Goal: Task Accomplishment & Management: Manage account settings

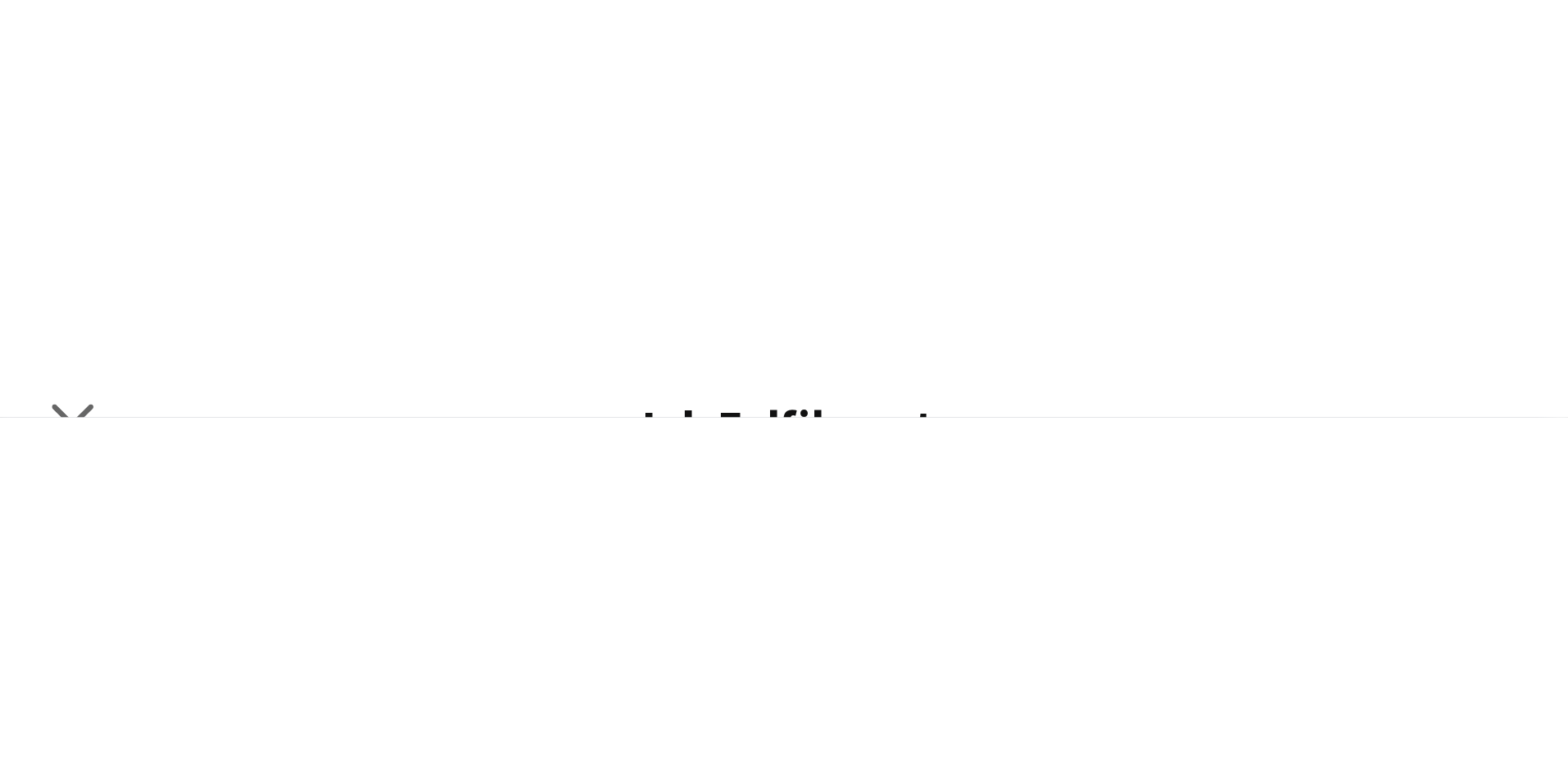
scroll to position [0, 564]
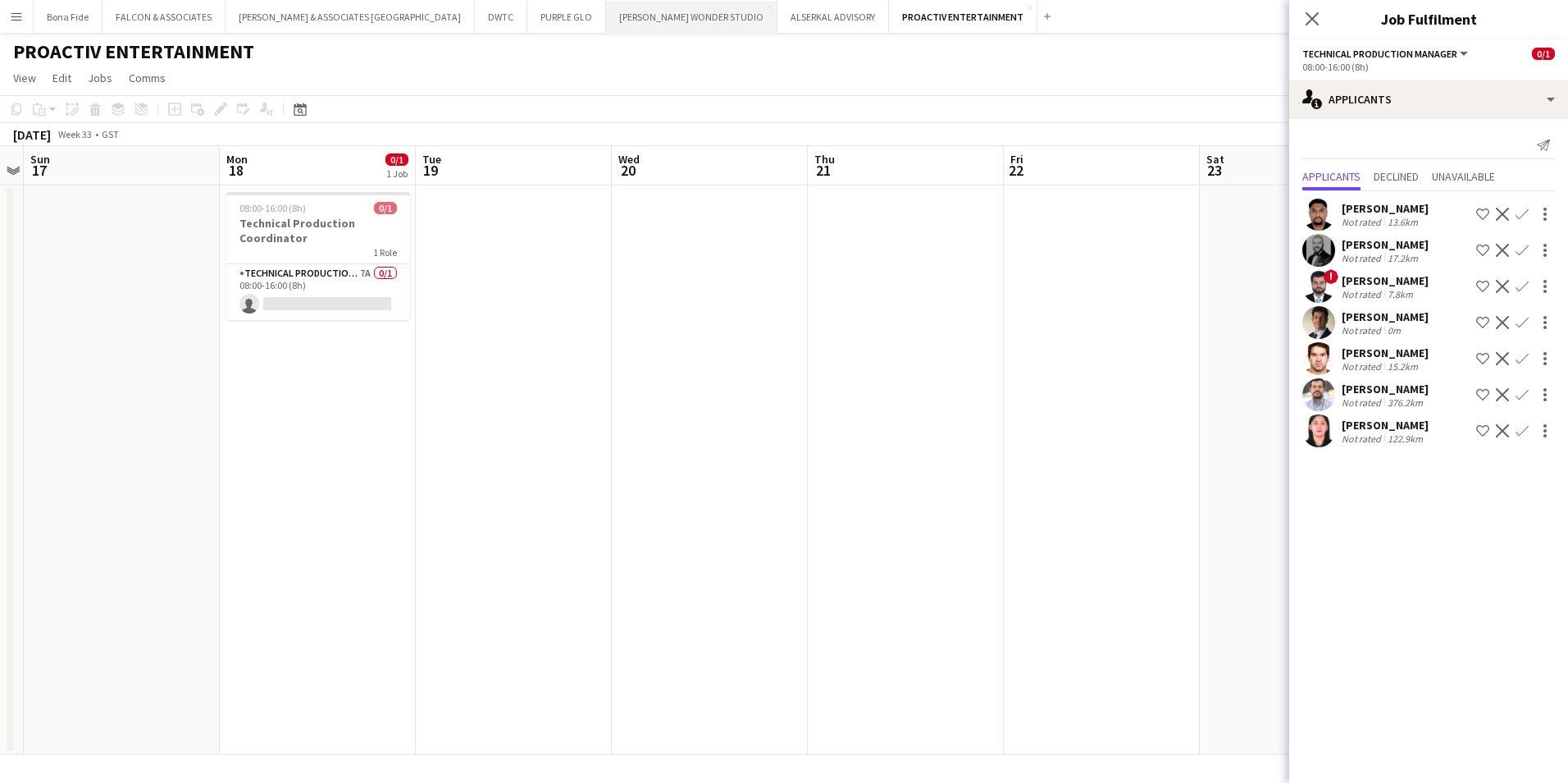
click at [606, 29] on button "BALICH WONDER STUDIO Close" at bounding box center [692, 16] width 172 height 32
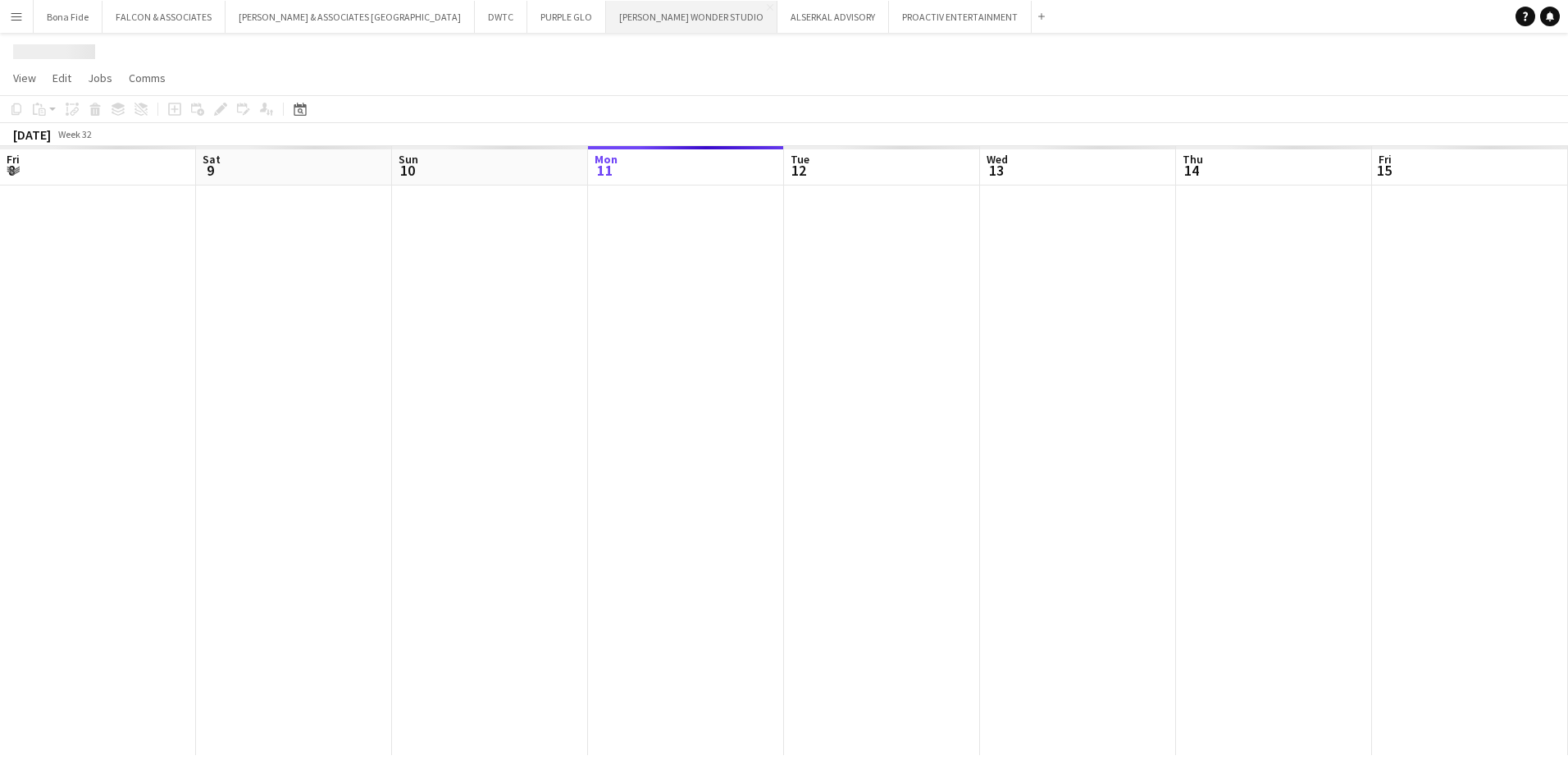
scroll to position [0, 392]
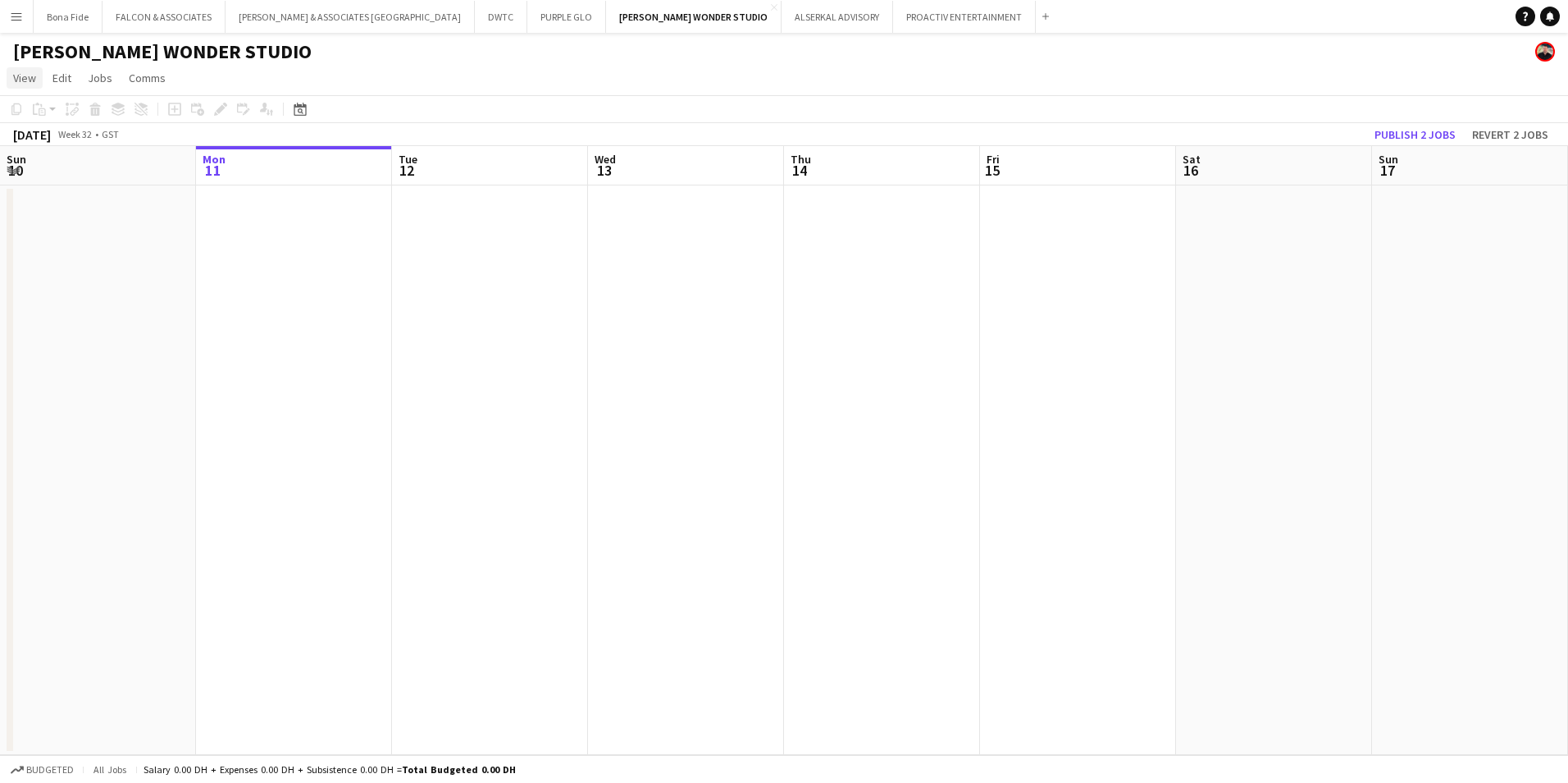
click at [19, 73] on span "View" at bounding box center [25, 77] width 23 height 14
click at [79, 178] on link "Month view" at bounding box center [72, 183] width 130 height 35
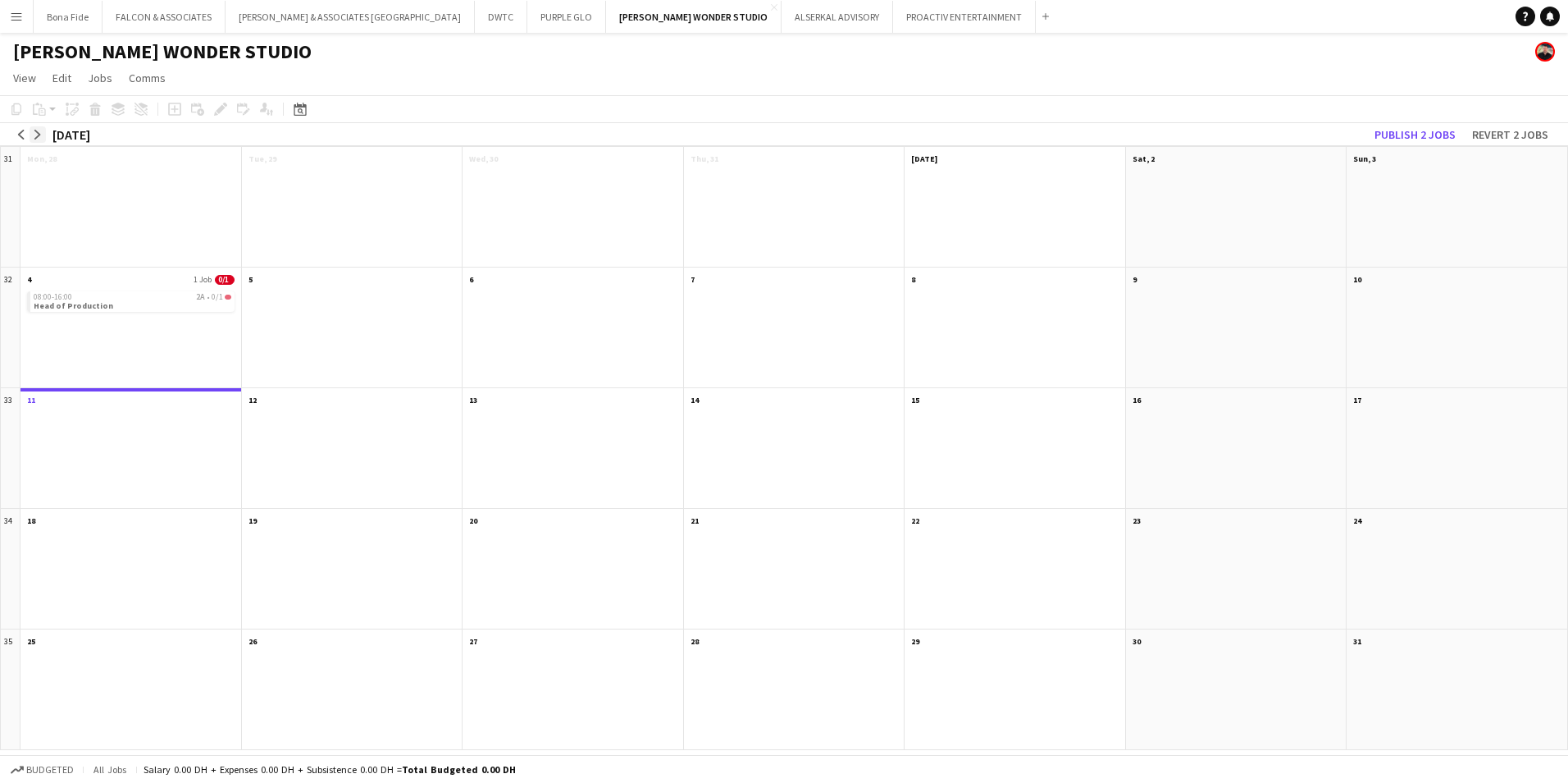
click at [36, 133] on app-icon "arrow-right" at bounding box center [38, 134] width 10 height 10
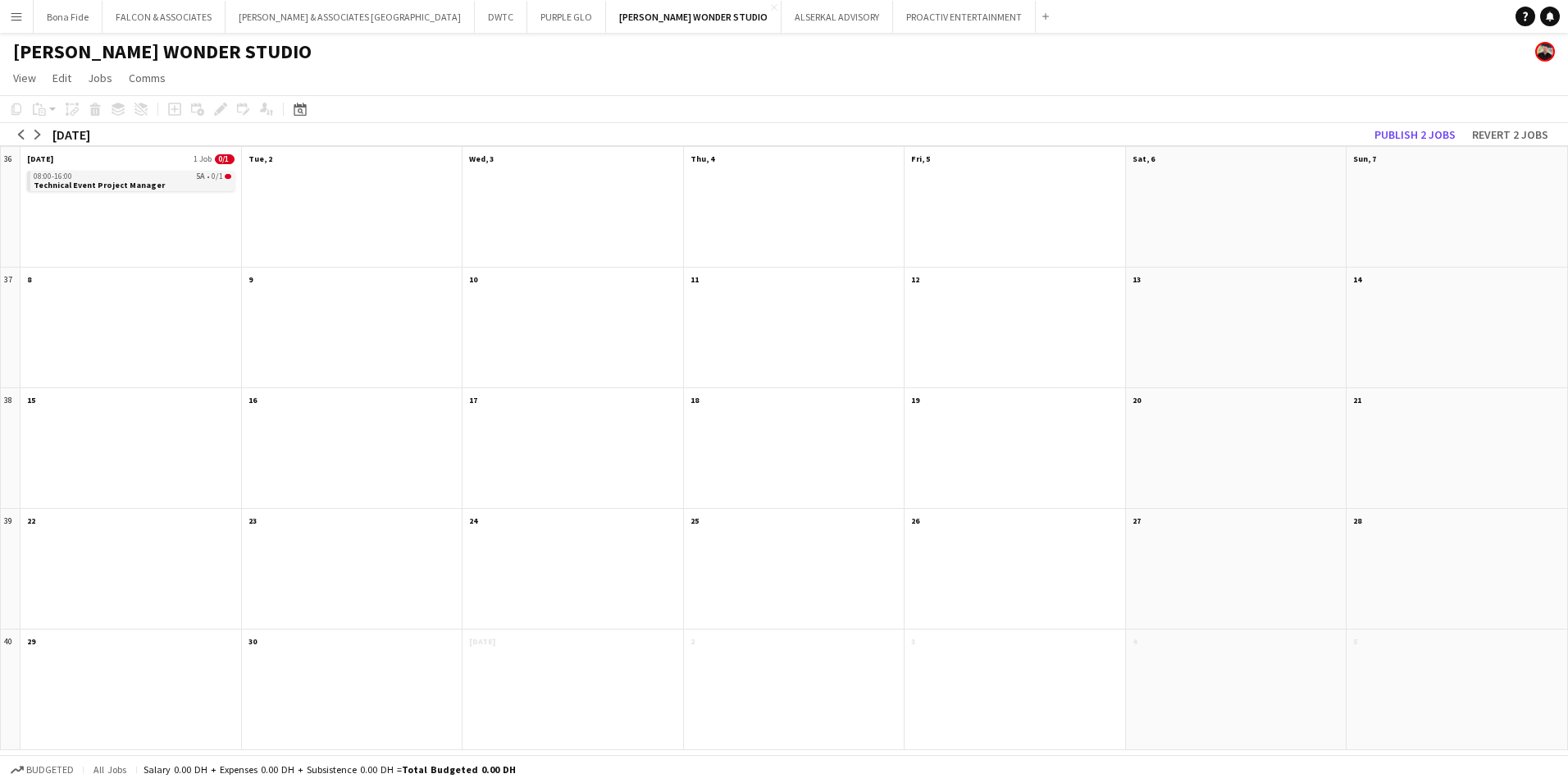
click at [108, 186] on span "Technical Event Project Manager" at bounding box center [99, 184] width 131 height 11
click at [114, 156] on app-month-view-date-header "Mon, 1 Sep 1 Job 0/1" at bounding box center [130, 156] width 221 height 20
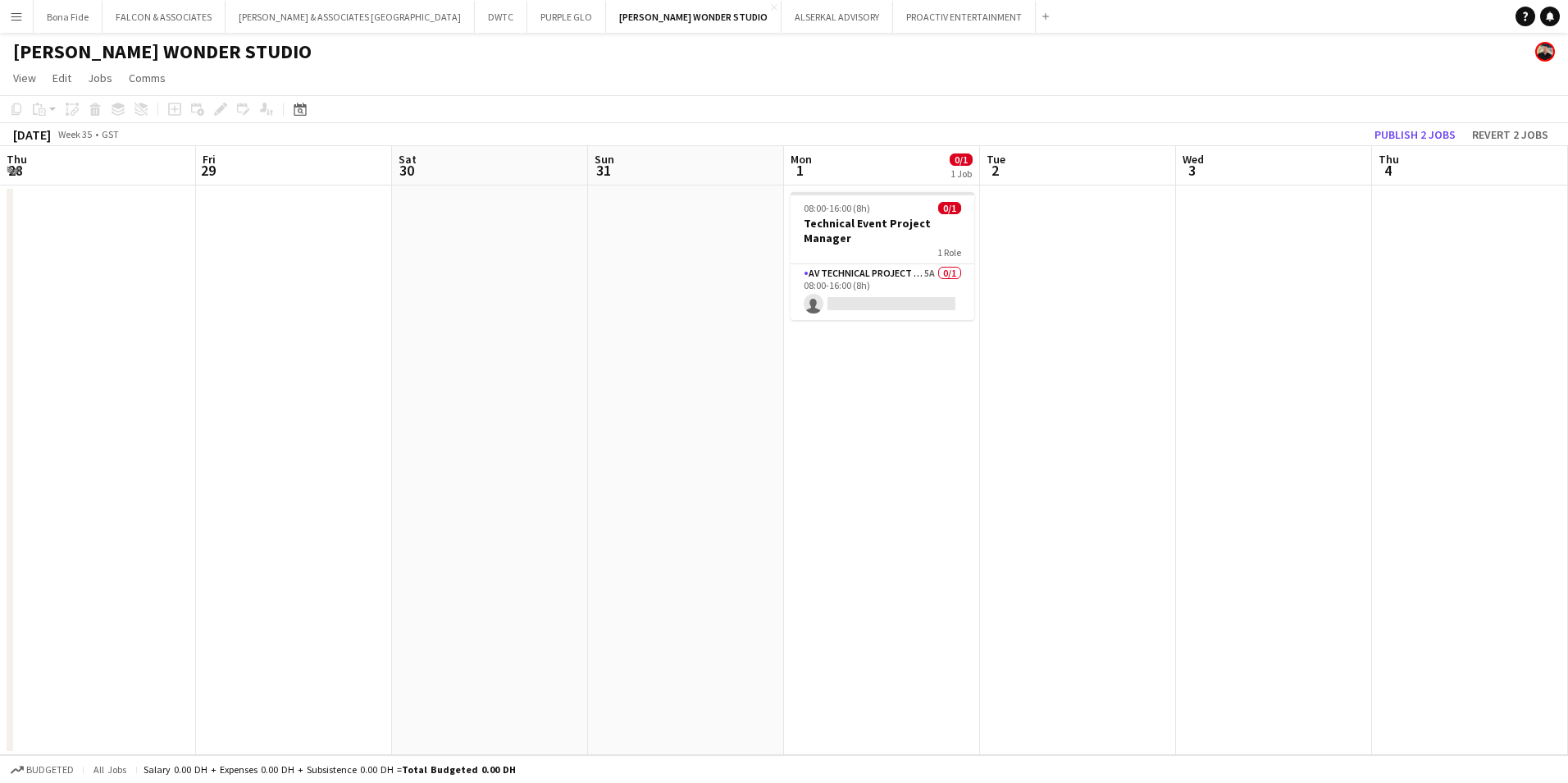
scroll to position [0, 564]
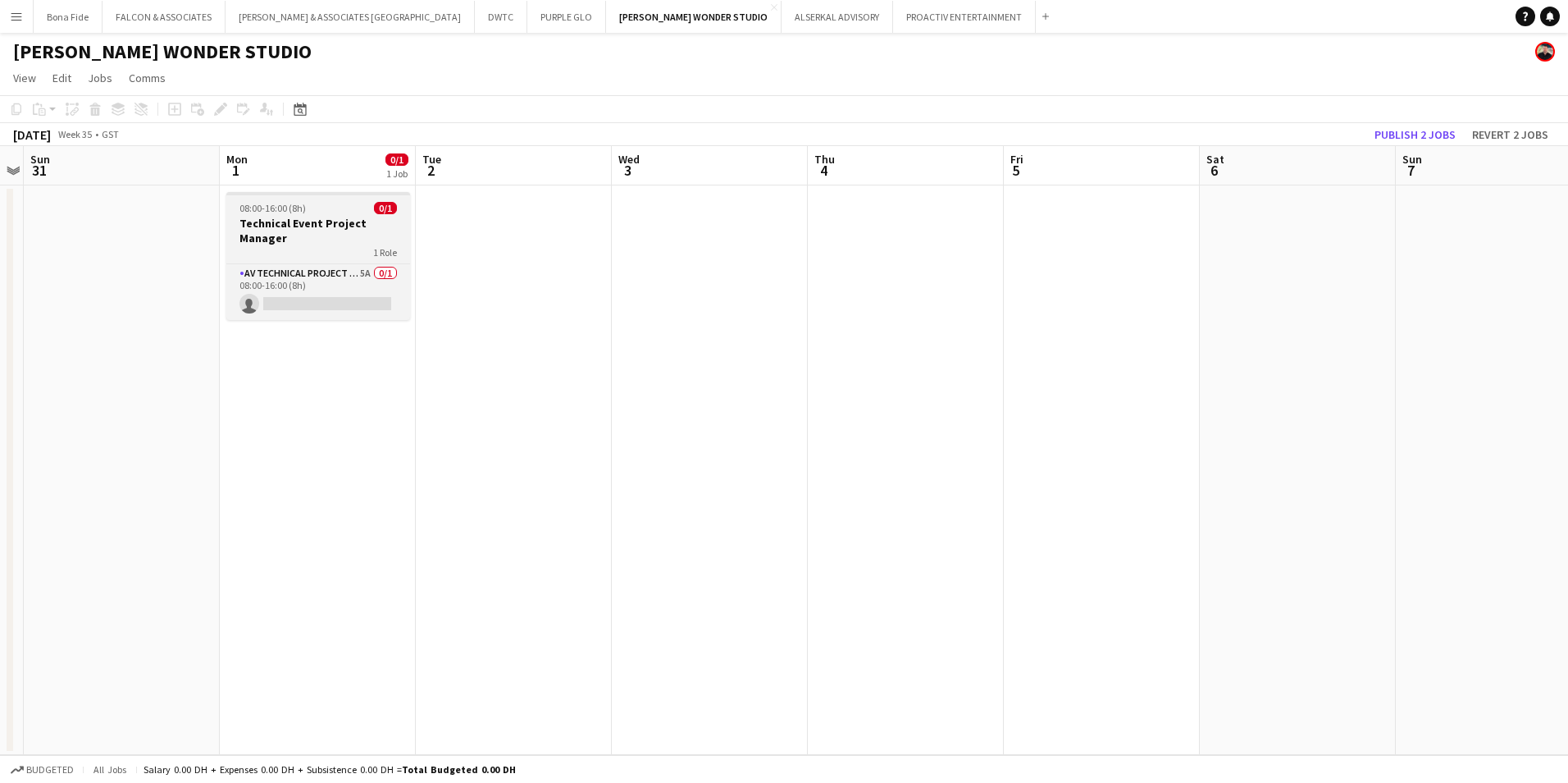
click at [305, 263] on app-job-card "08:00-16:00 (8h) 0/1 Technical Event Project Manager 1 Role AV Technical Projec…" at bounding box center [318, 256] width 183 height 128
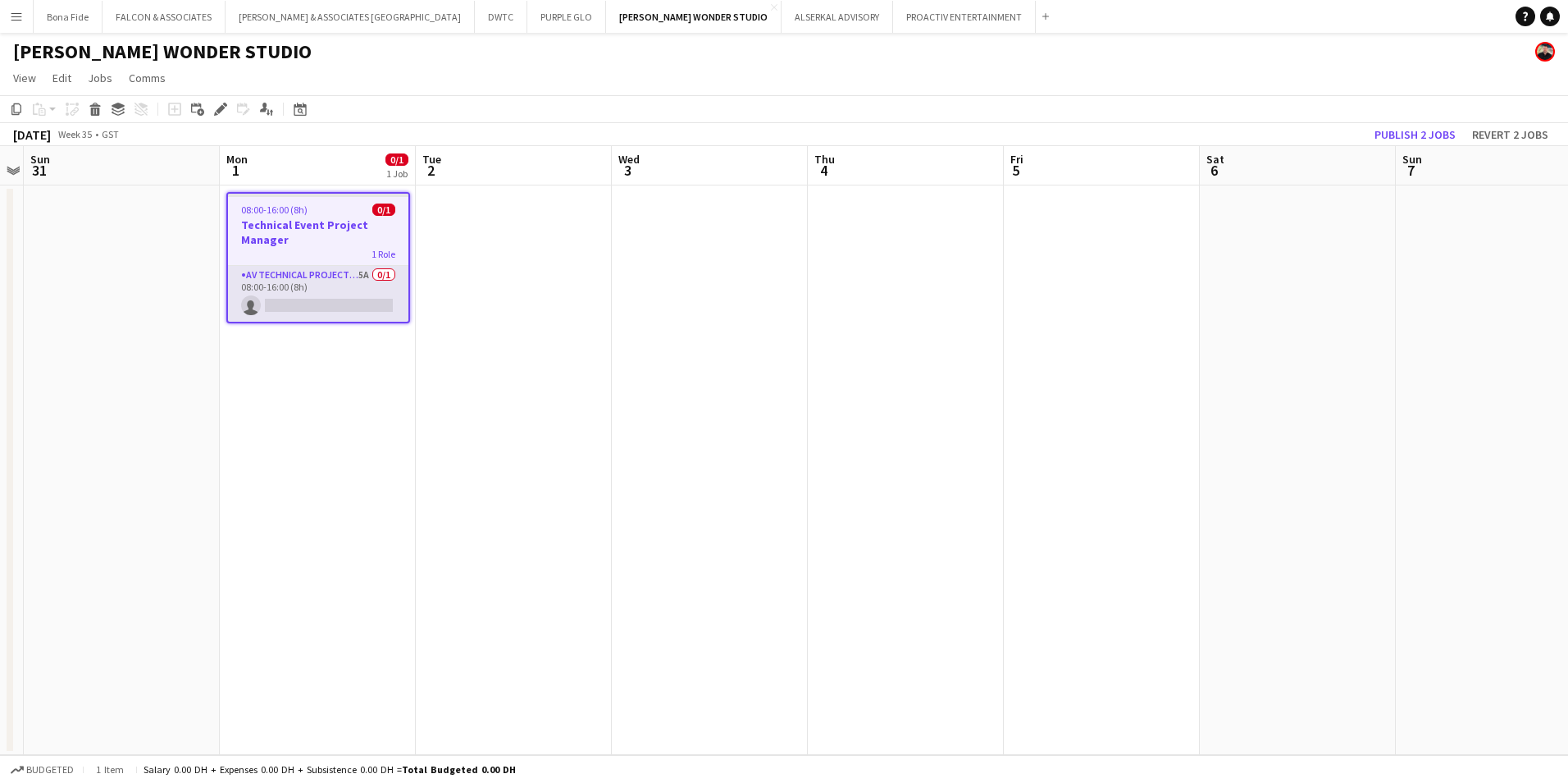
click at [302, 279] on app-card-role "AV Technical Project Manager 5A 0/1 08:00-16:00 (8h) single-neutral-actions" at bounding box center [317, 294] width 180 height 56
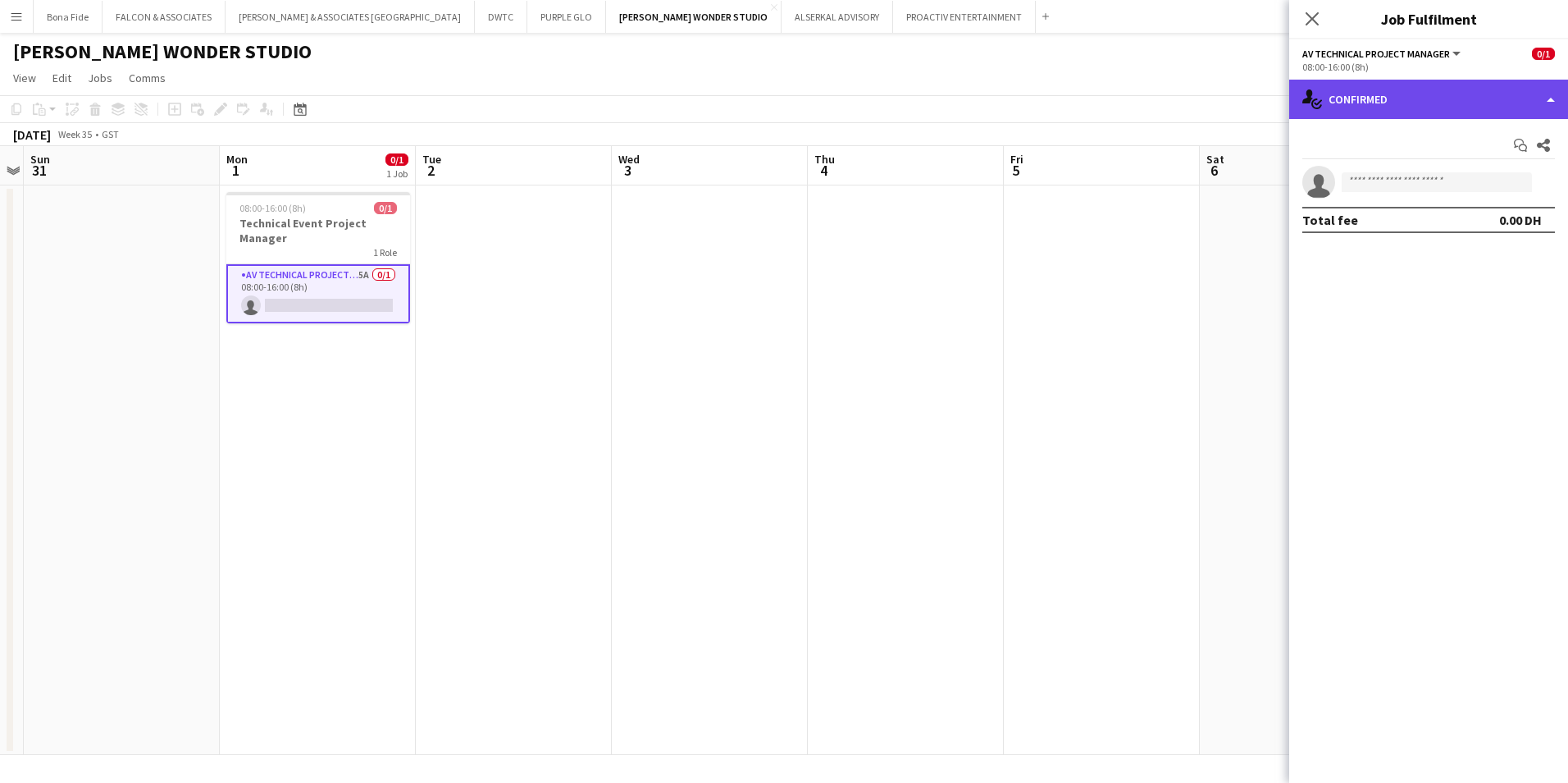
click at [1240, 112] on div "single-neutral-actions-check-2 Confirmed" at bounding box center [1428, 98] width 279 height 40
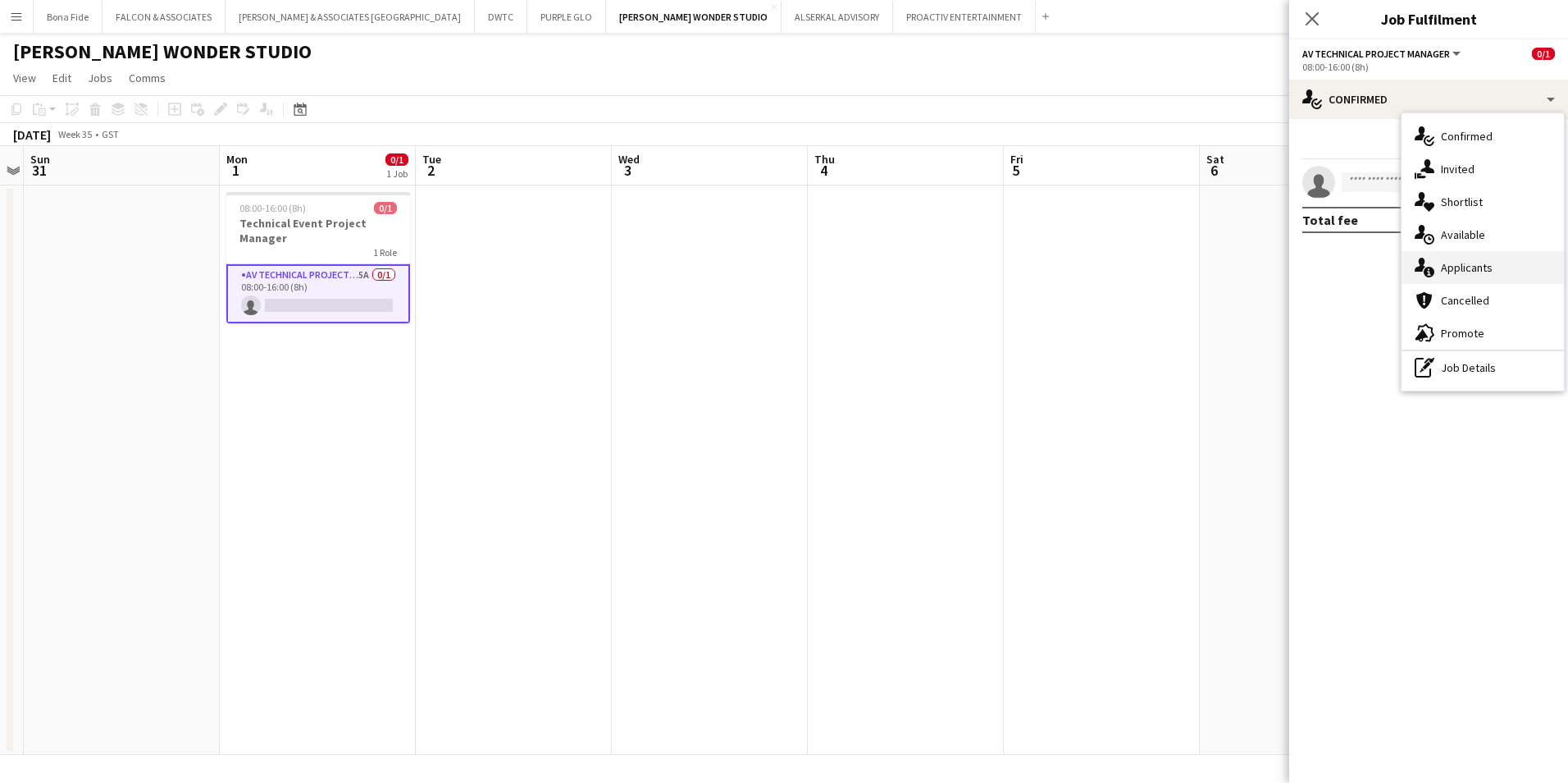
click at [1240, 275] on div "single-neutral-actions-information Applicants" at bounding box center [1483, 267] width 162 height 33
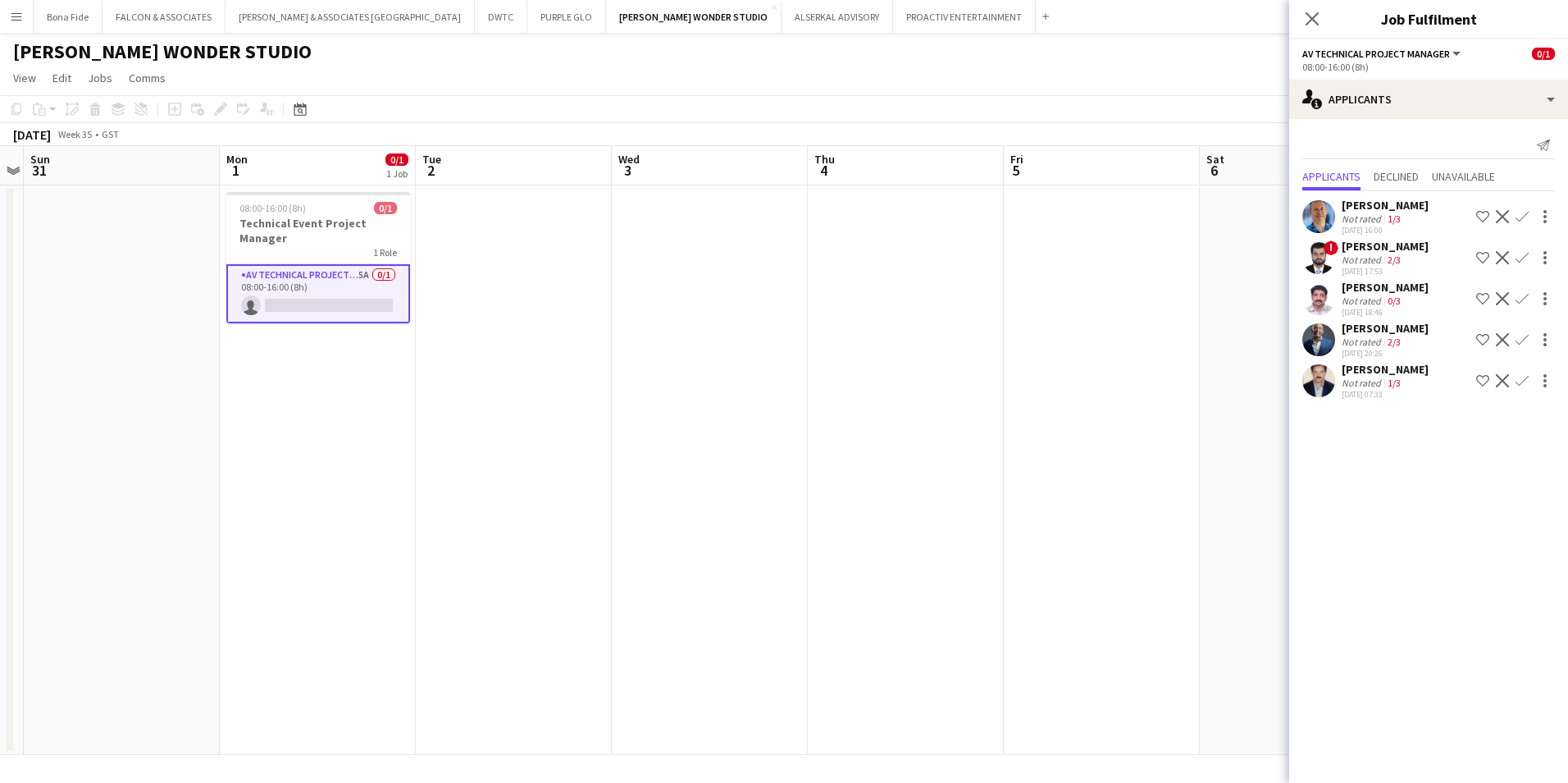
click at [1240, 290] on div "Jubeesh Hamza" at bounding box center [1386, 287] width 87 height 14
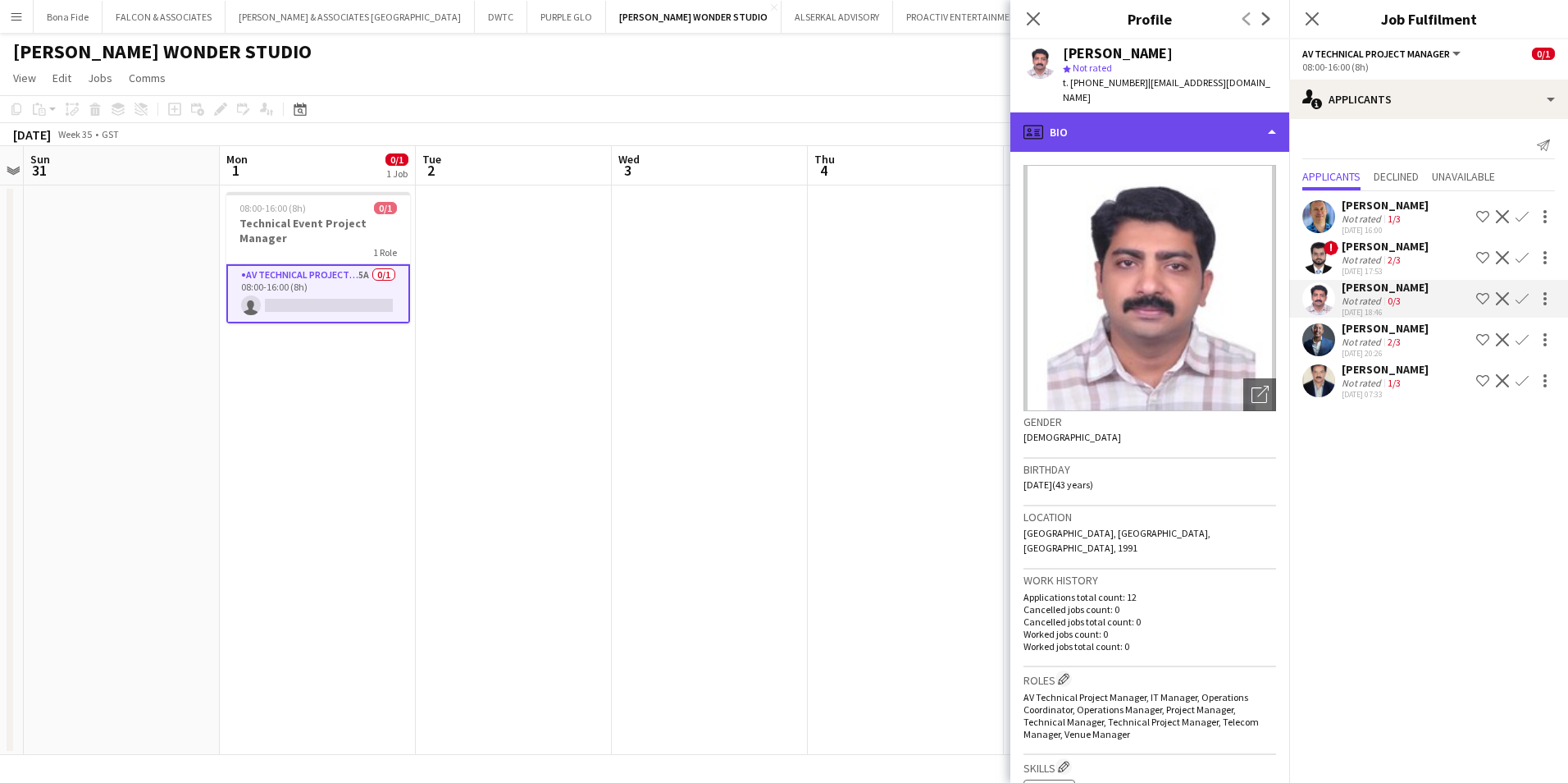
click at [1085, 127] on div "profile Bio" at bounding box center [1149, 131] width 279 height 40
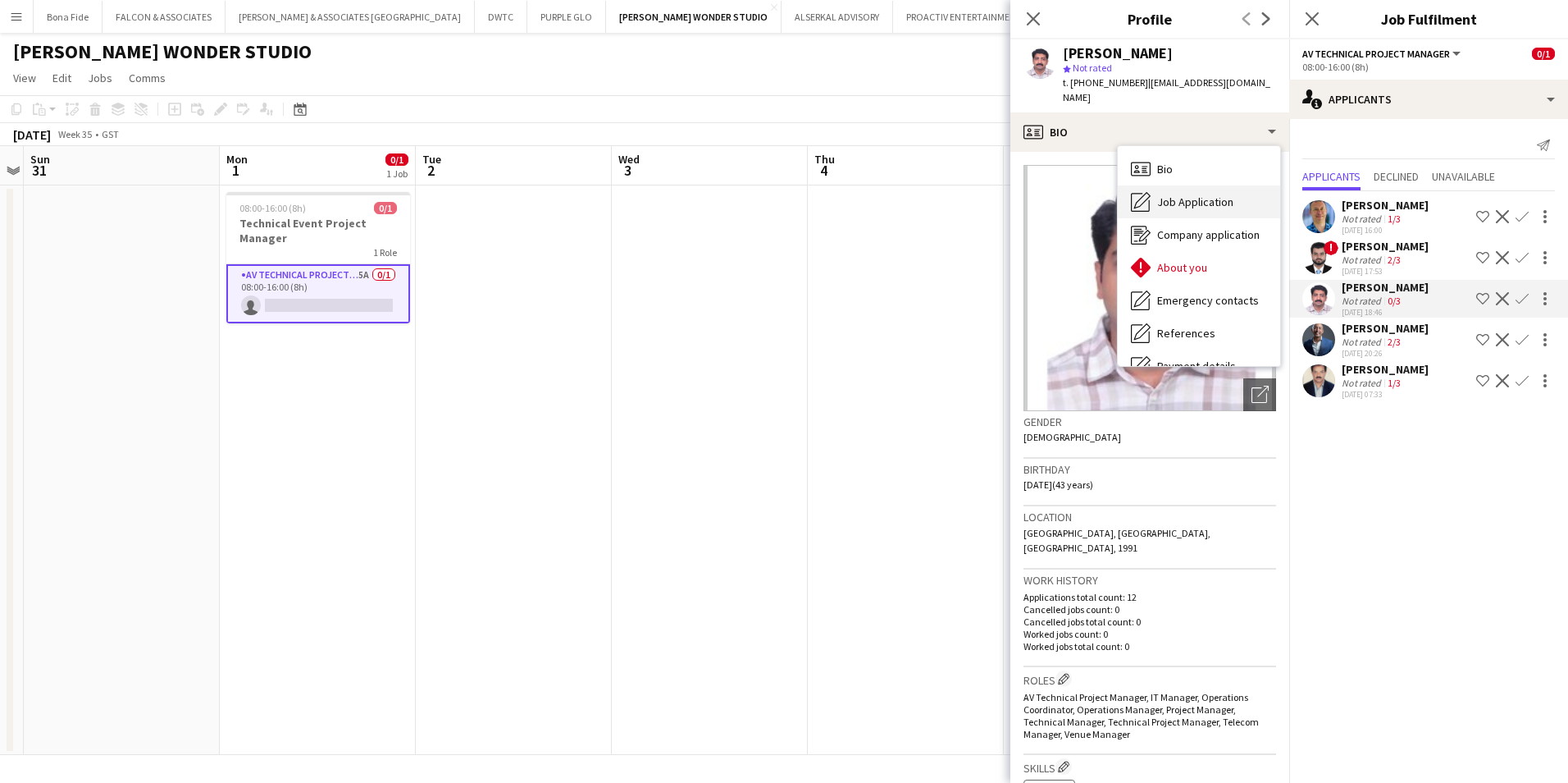
click at [1206, 194] on span "Job Application" at bounding box center [1195, 201] width 76 height 14
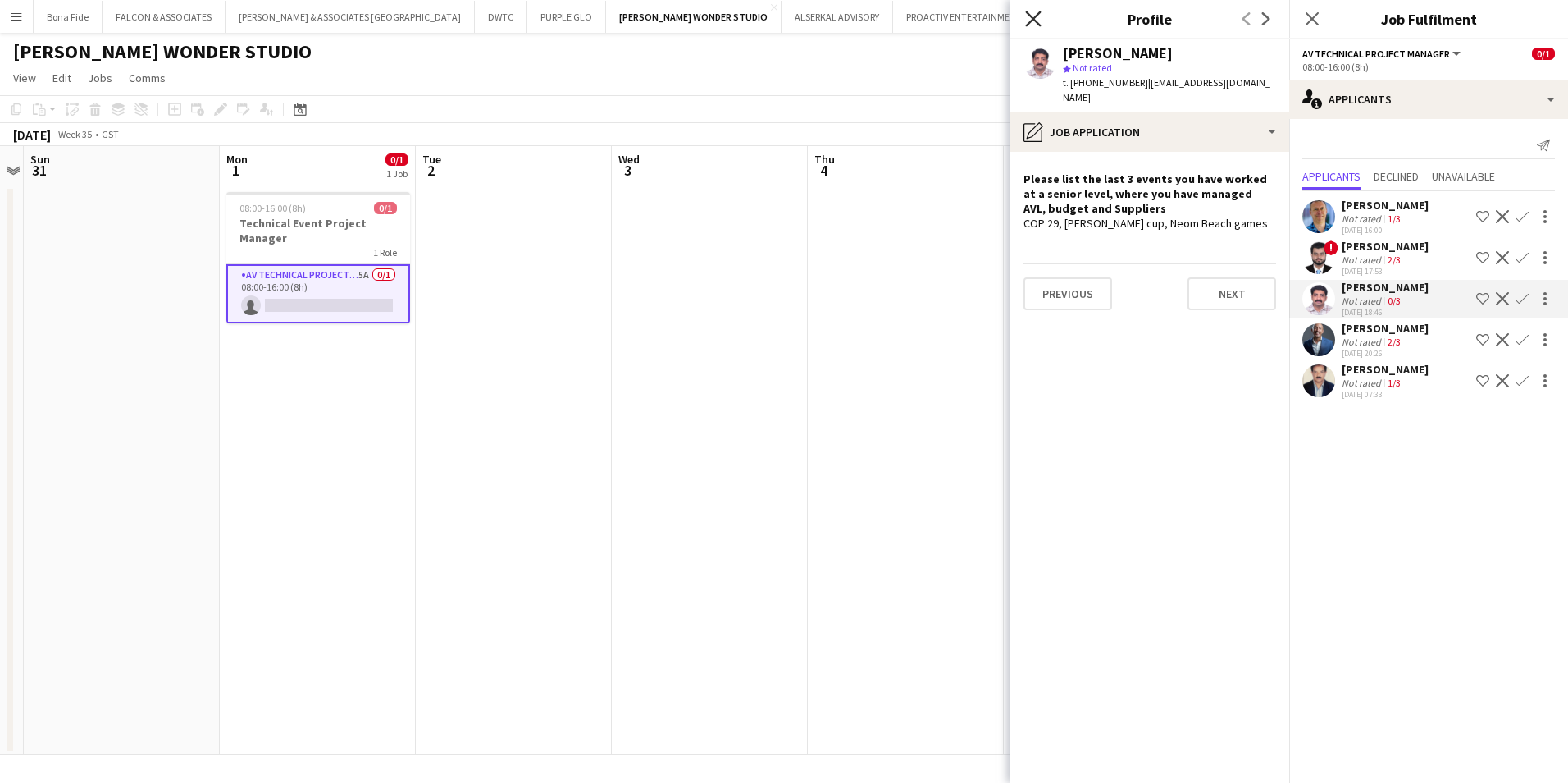
click at [1031, 25] on icon "Close pop-in" at bounding box center [1032, 18] width 15 height 15
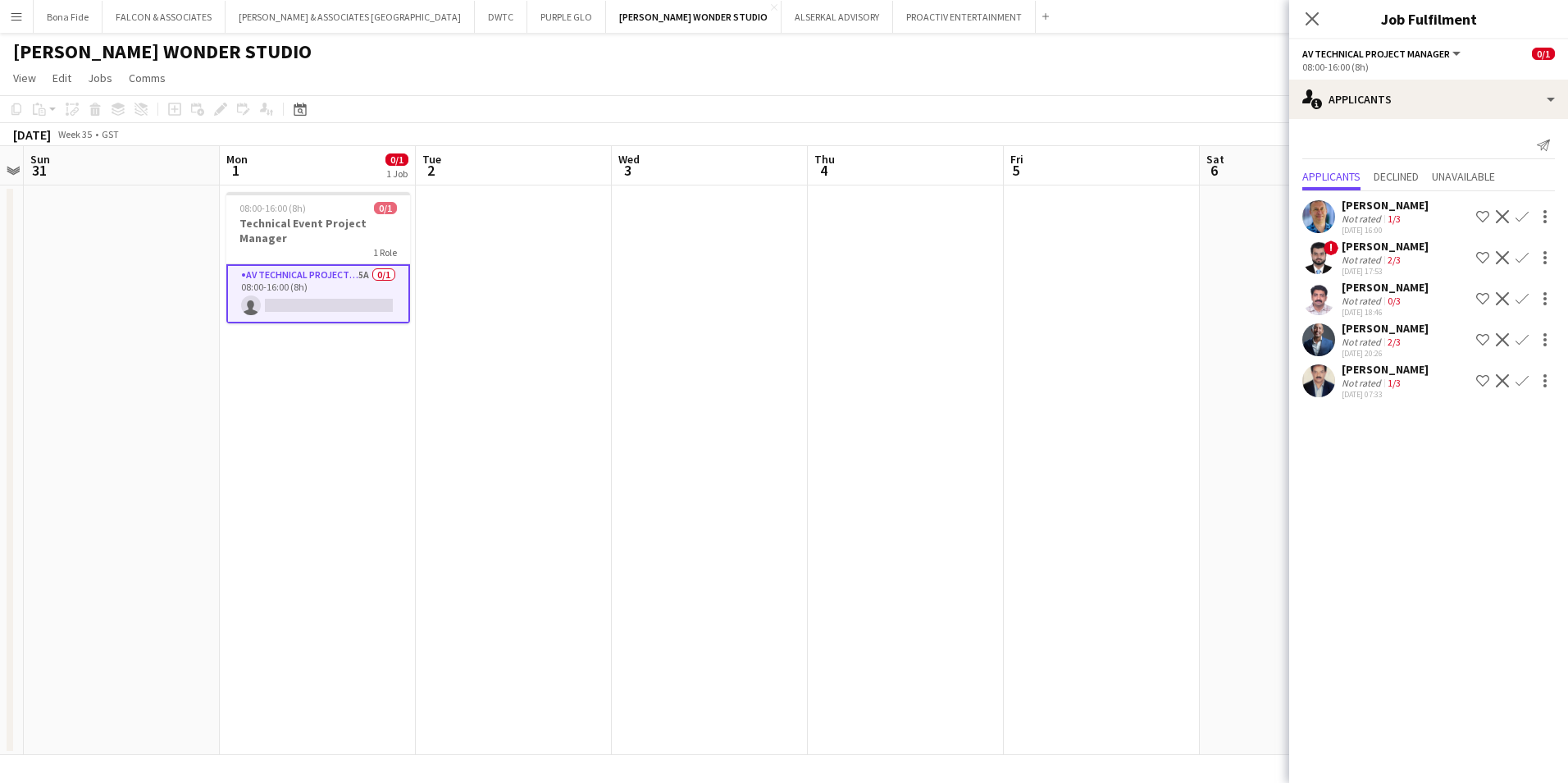
click at [1240, 286] on div "Jubeesh Hamza" at bounding box center [1386, 287] width 87 height 14
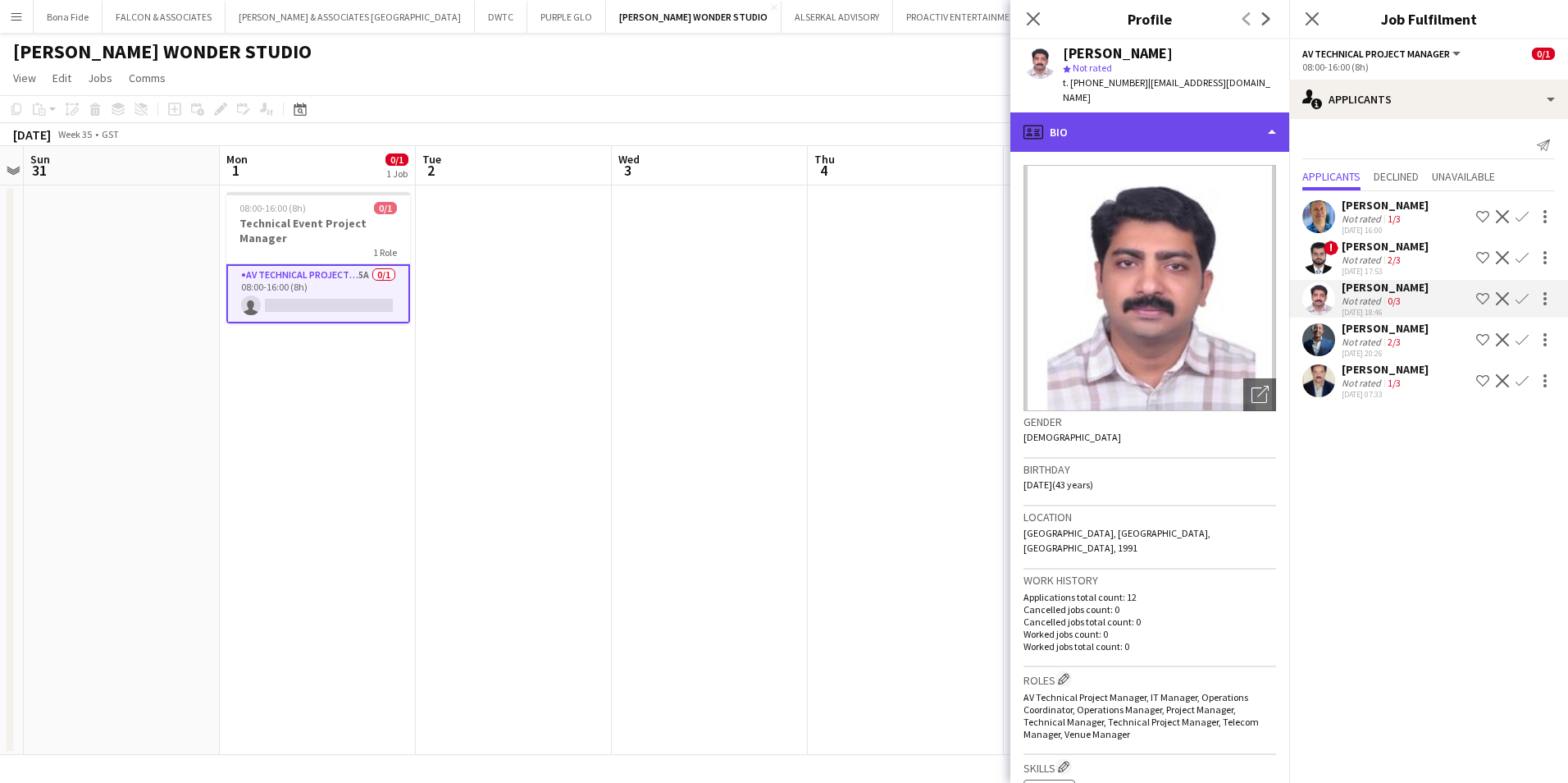
click at [1157, 112] on div "profile Bio" at bounding box center [1149, 131] width 279 height 40
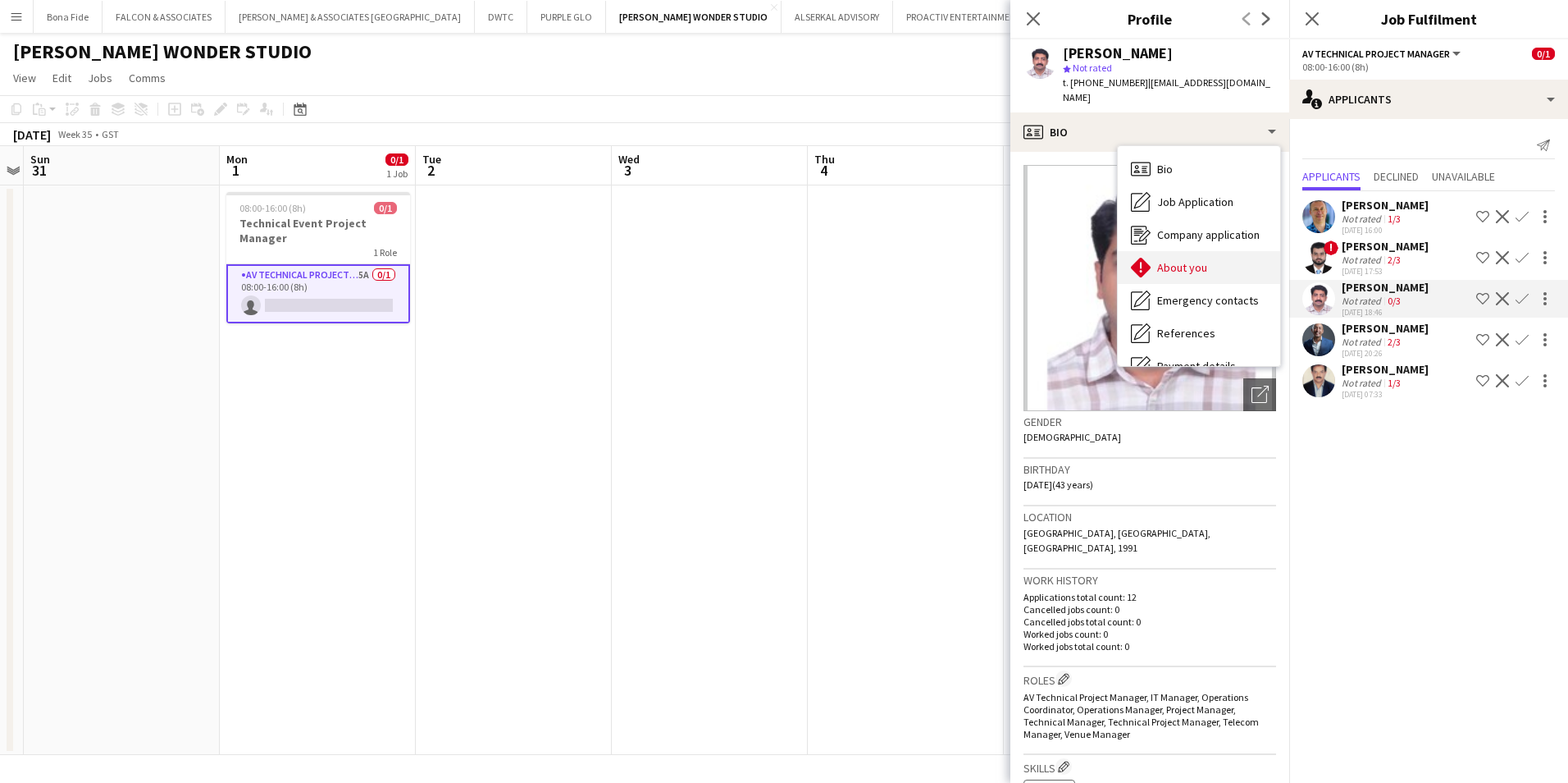
click at [1190, 260] on span "About you" at bounding box center [1182, 266] width 50 height 14
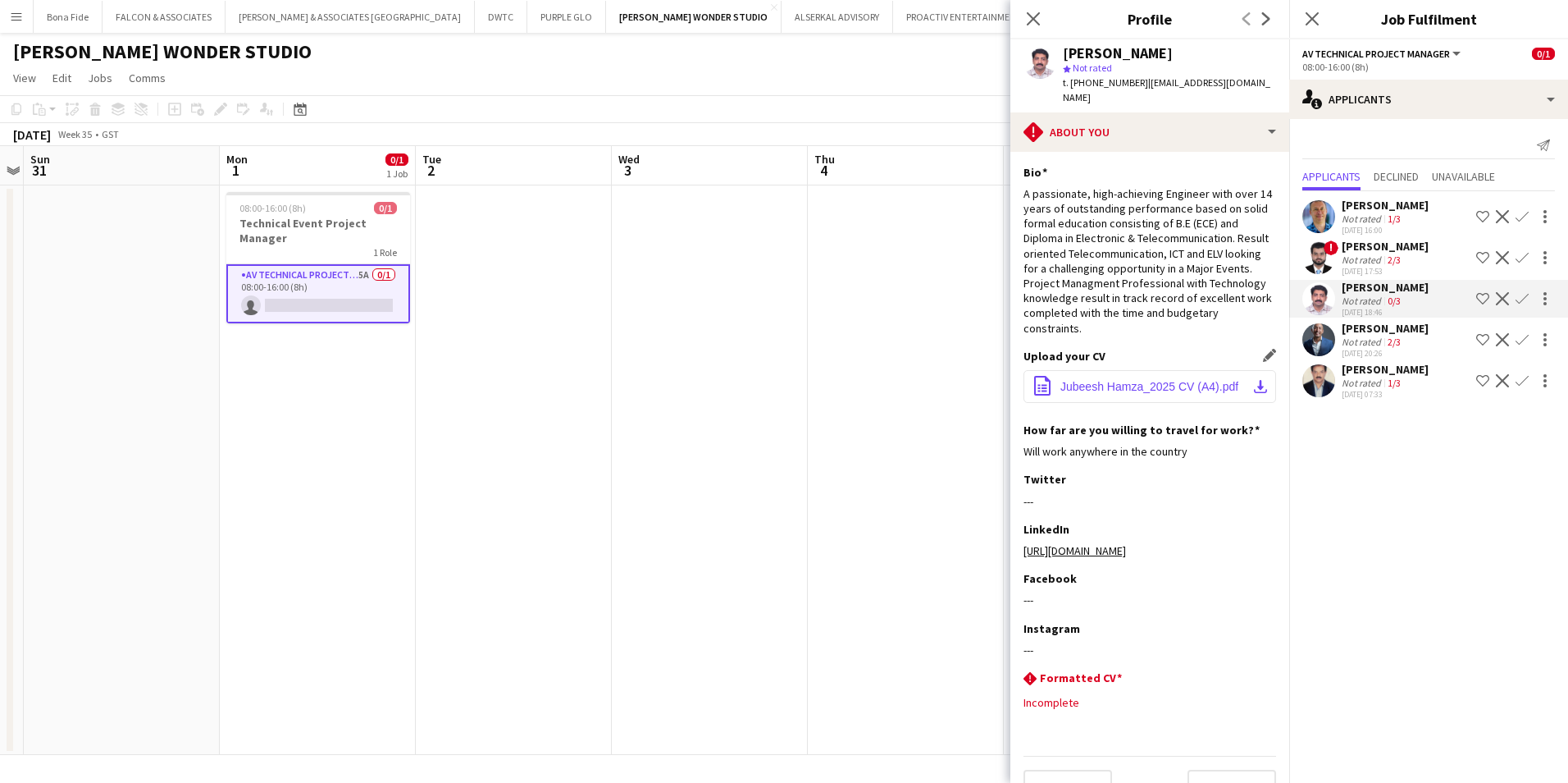
click at [1113, 394] on button "office-file-sheet Jubeesh Hamza_2025 CV (A4).pdf download-bottom" at bounding box center [1150, 386] width 253 height 33
click at [1240, 299] on app-icon "Decline" at bounding box center [1502, 299] width 14 height 14
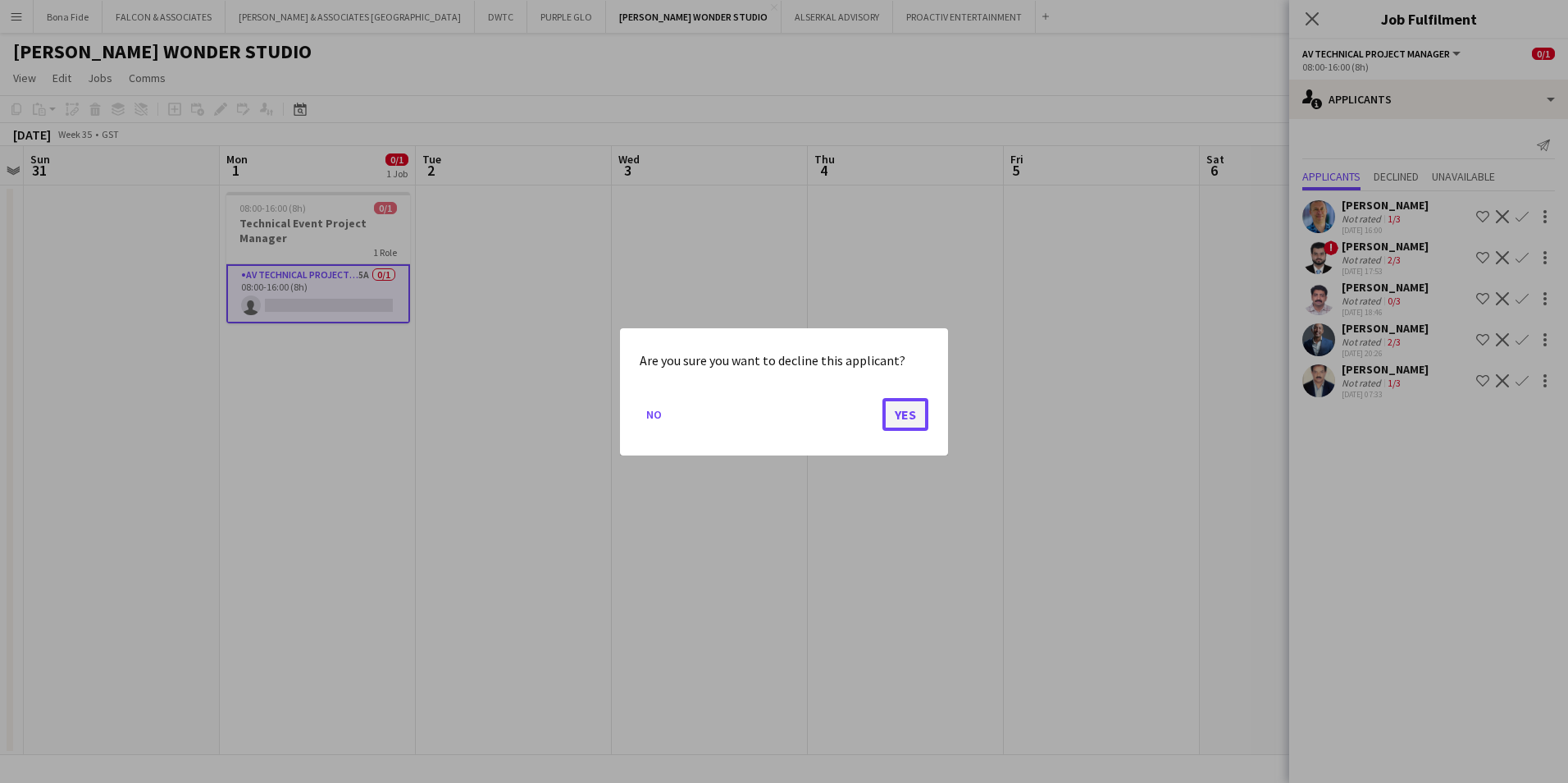
click at [899, 413] on button "Yes" at bounding box center [906, 413] width 46 height 33
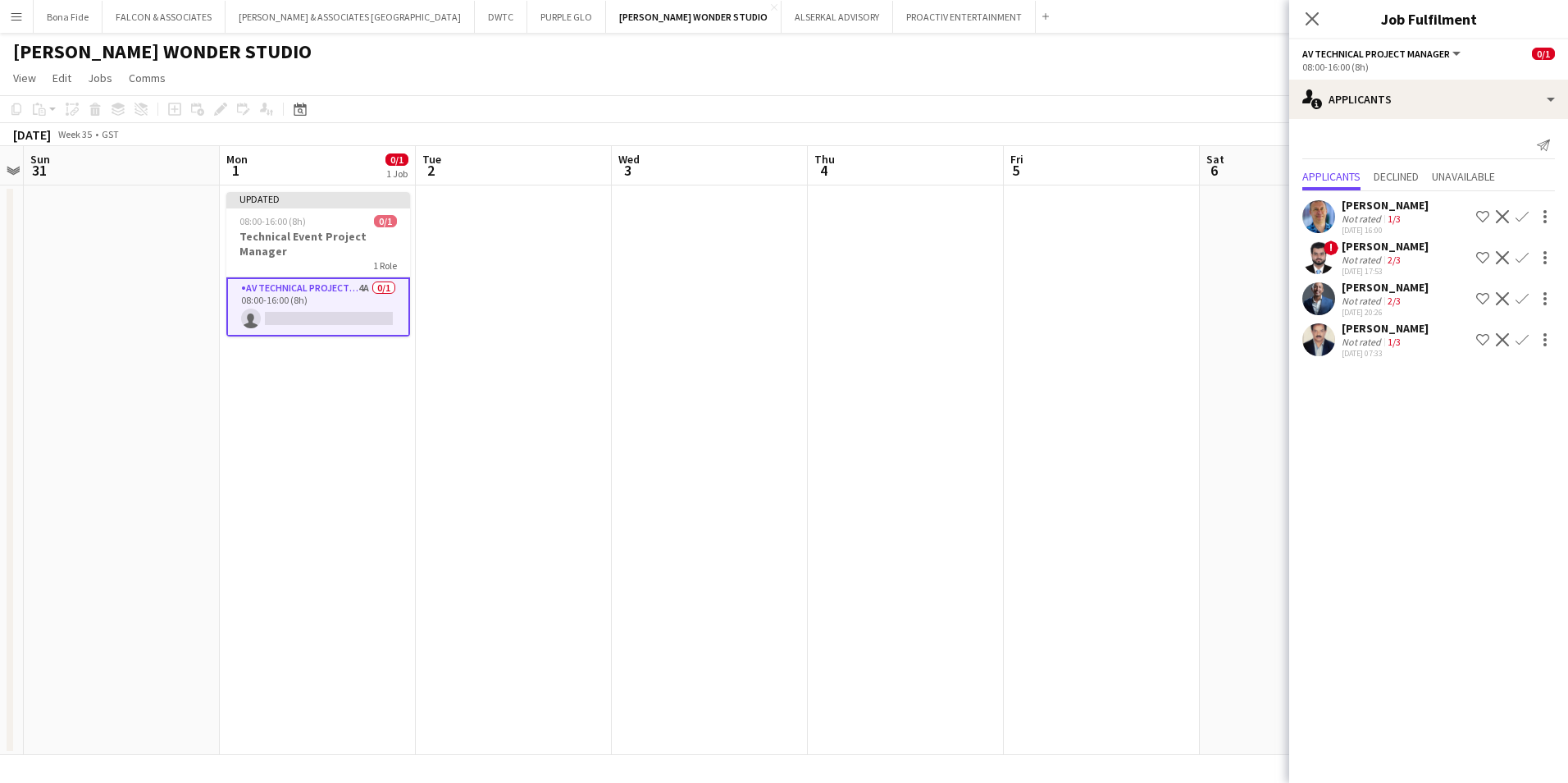
click at [1240, 293] on div "Antonio Alemán" at bounding box center [1386, 287] width 87 height 14
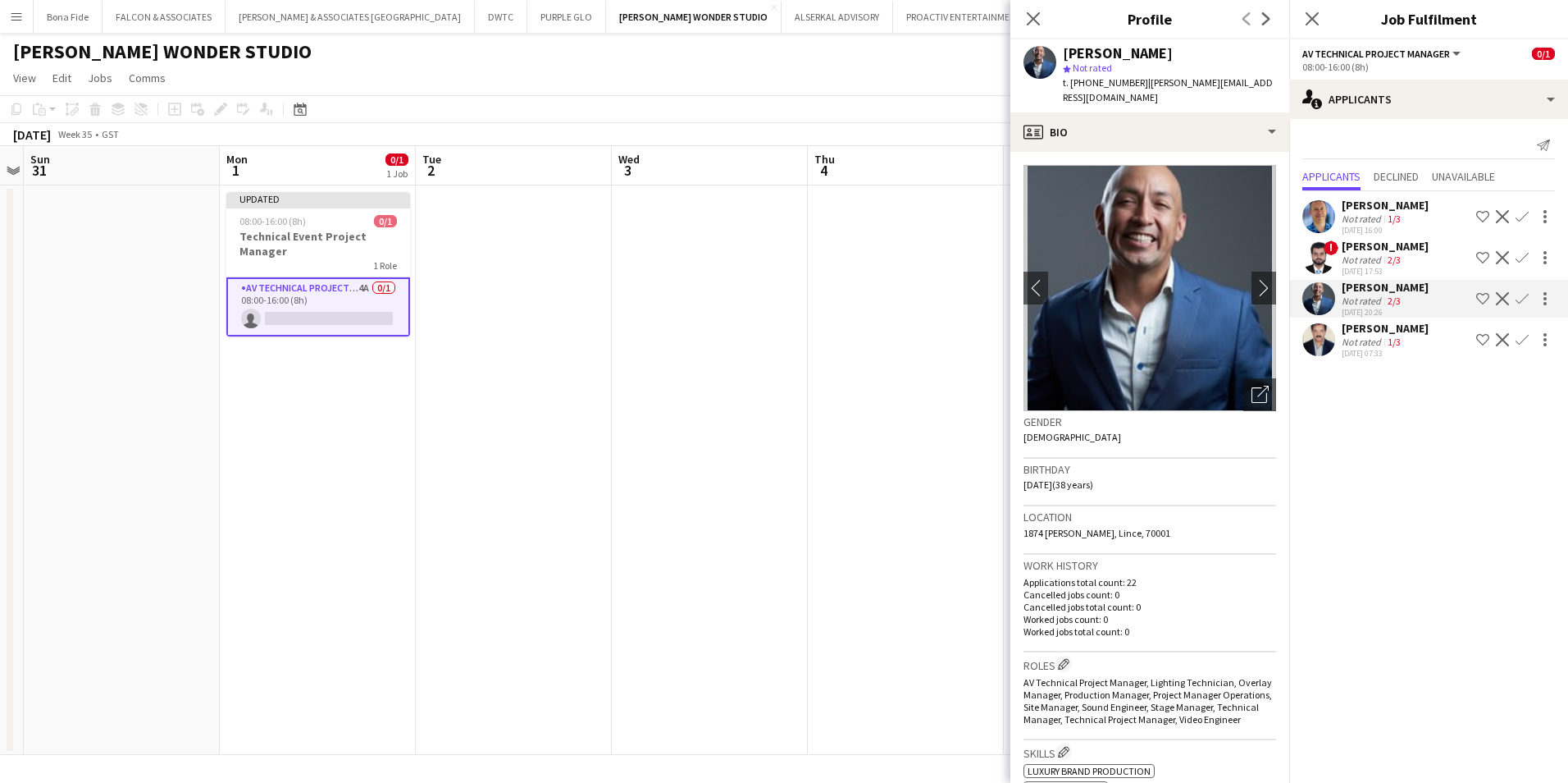
click at [1240, 335] on div "Shyam Acharya" at bounding box center [1386, 327] width 87 height 14
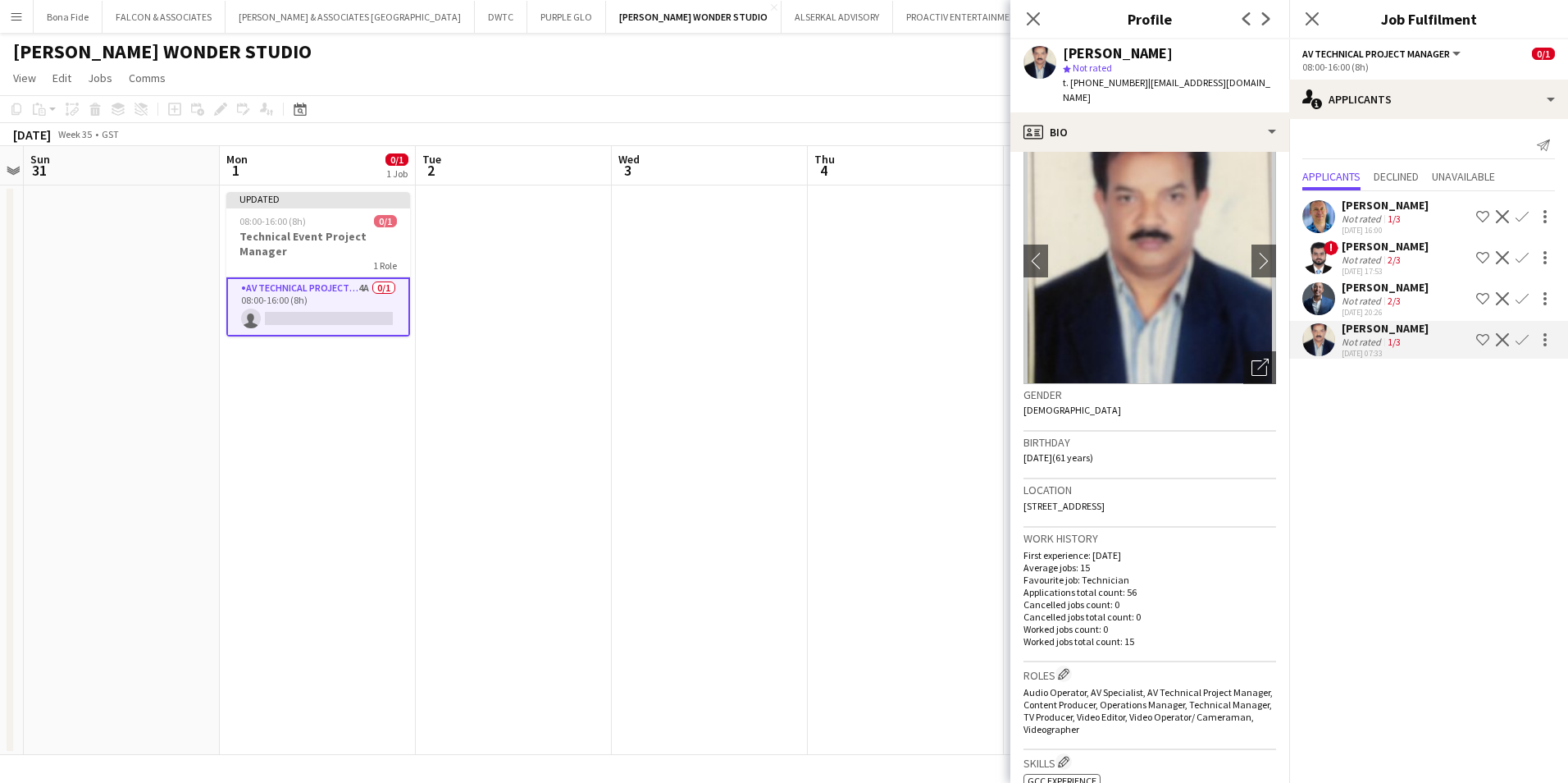
scroll to position [0, 0]
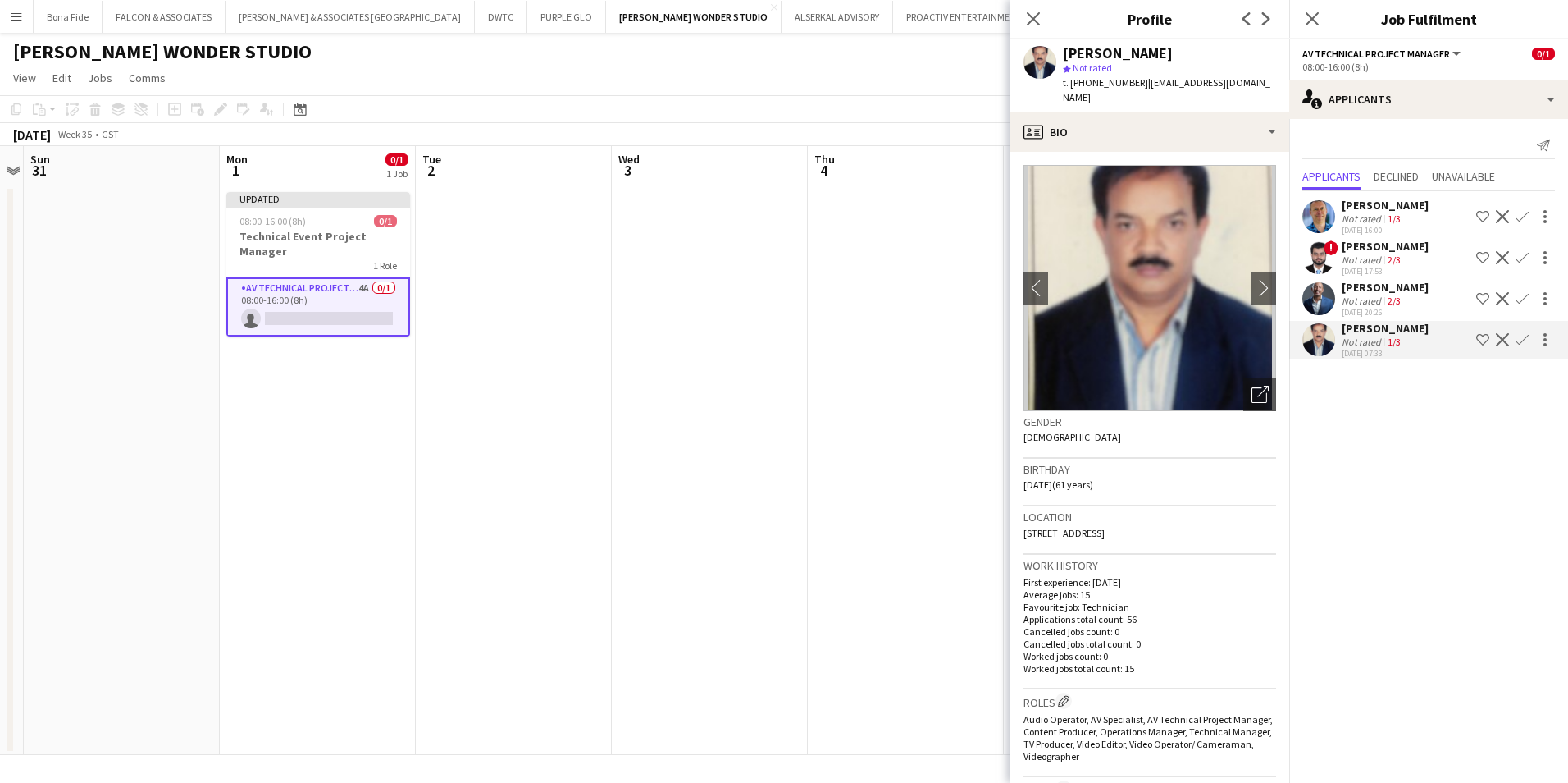
click at [704, 535] on app-date-cell at bounding box center [709, 470] width 196 height 570
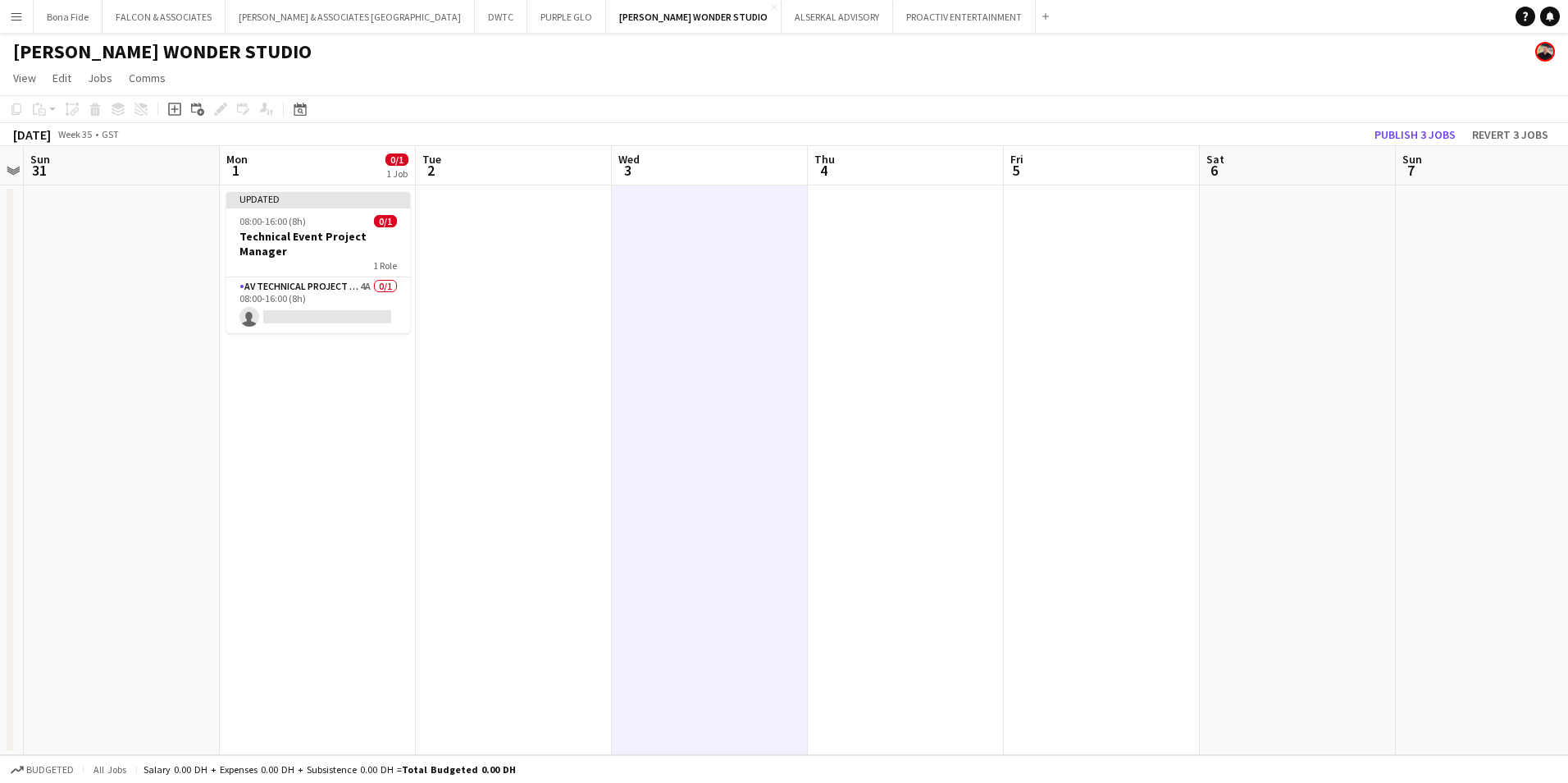
click at [10, 22] on app-icon "Menu" at bounding box center [16, 16] width 14 height 14
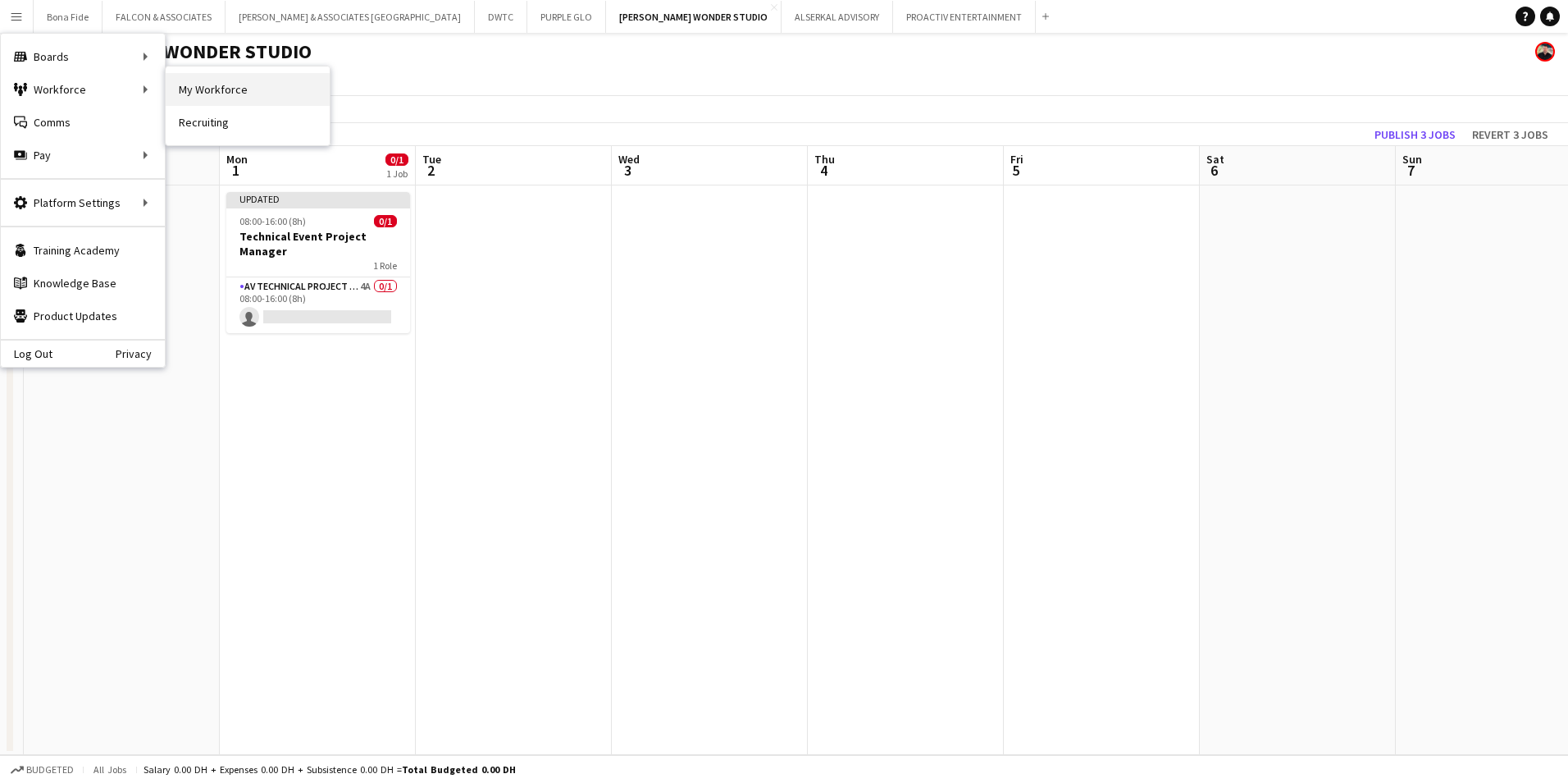
click at [234, 79] on link "My Workforce" at bounding box center [248, 90] width 164 height 33
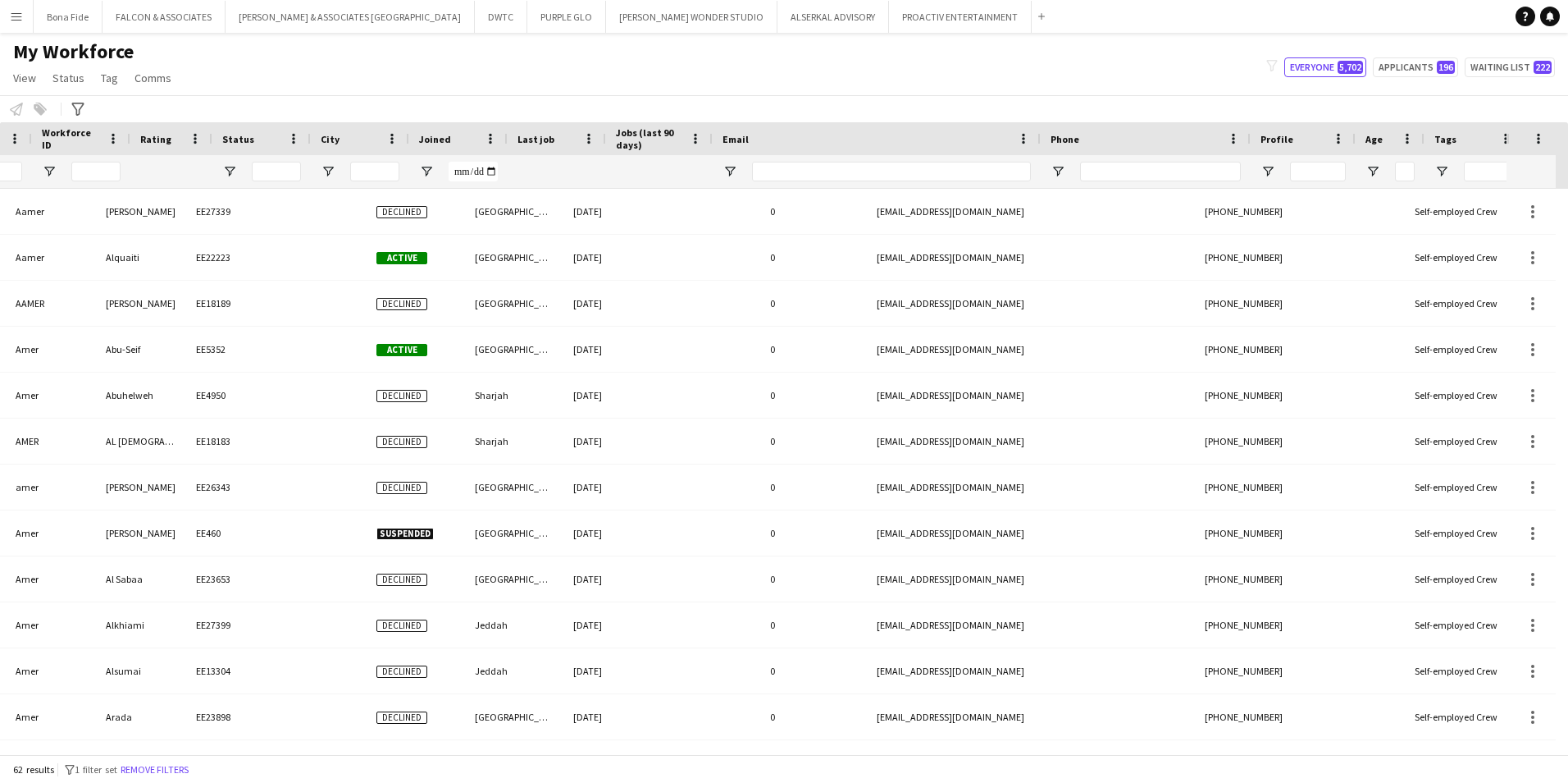
scroll to position [0, 271]
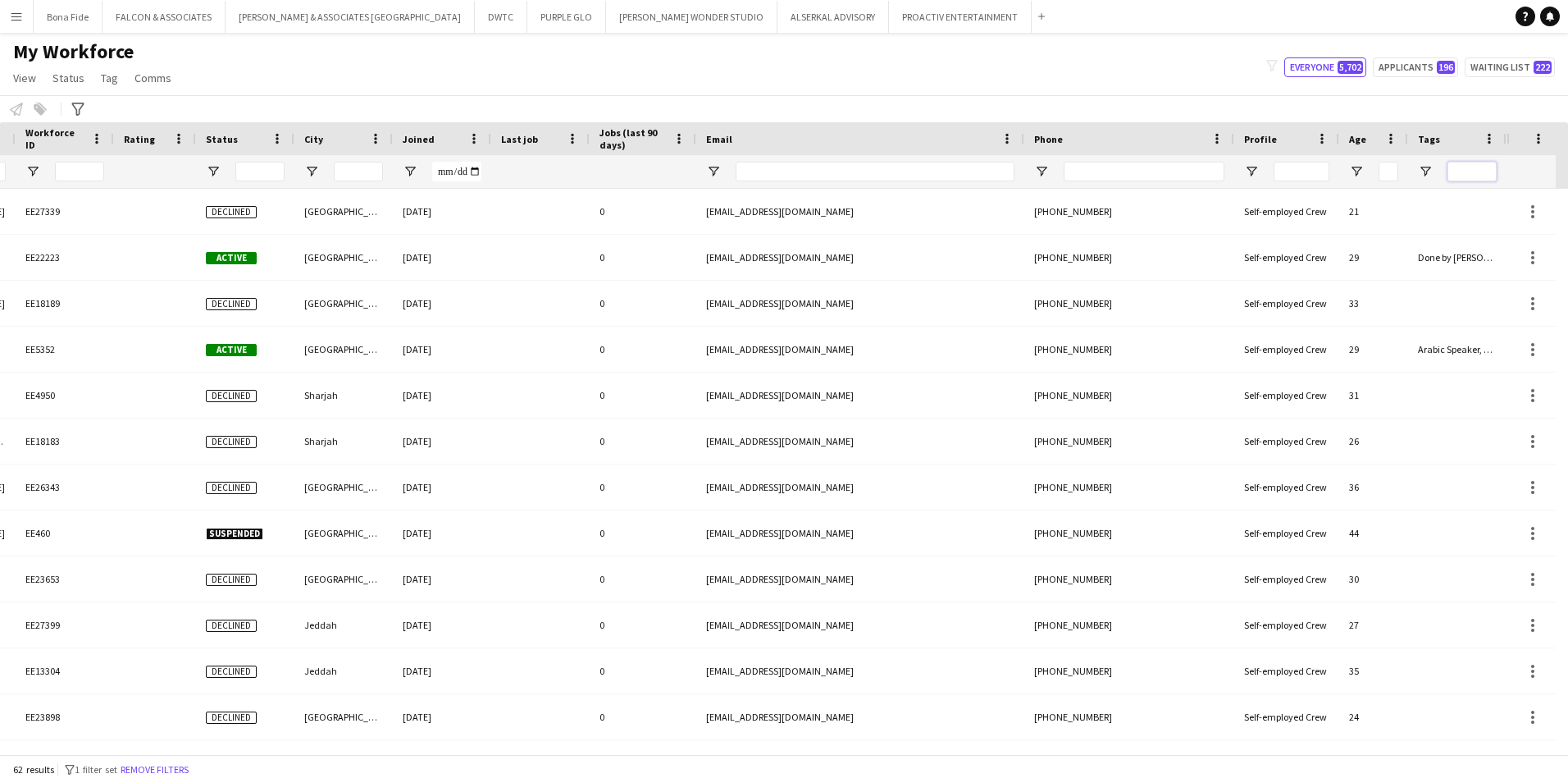
click at [1240, 172] on input "Tags Filter Input" at bounding box center [1472, 171] width 49 height 19
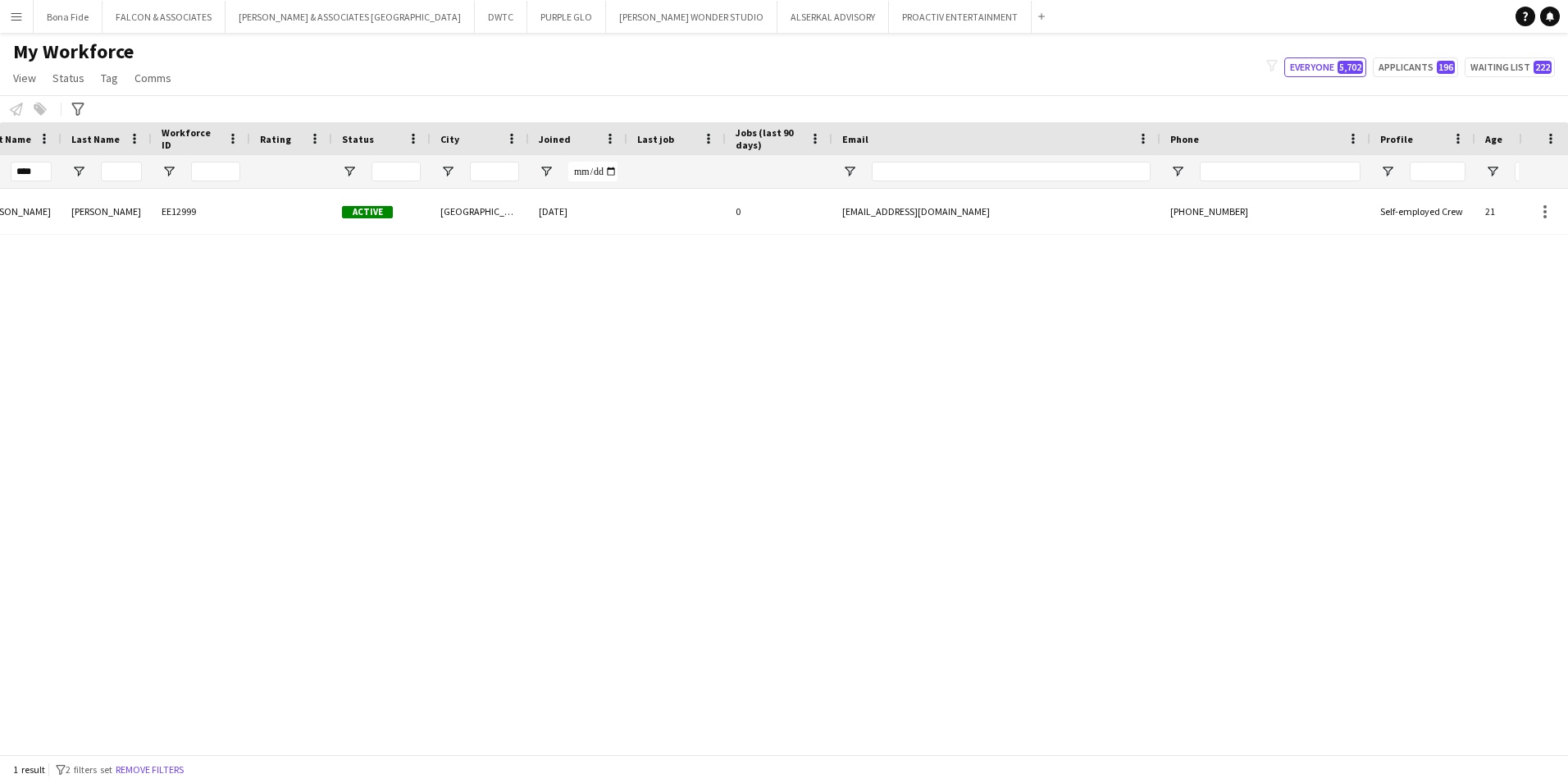
scroll to position [0, 0]
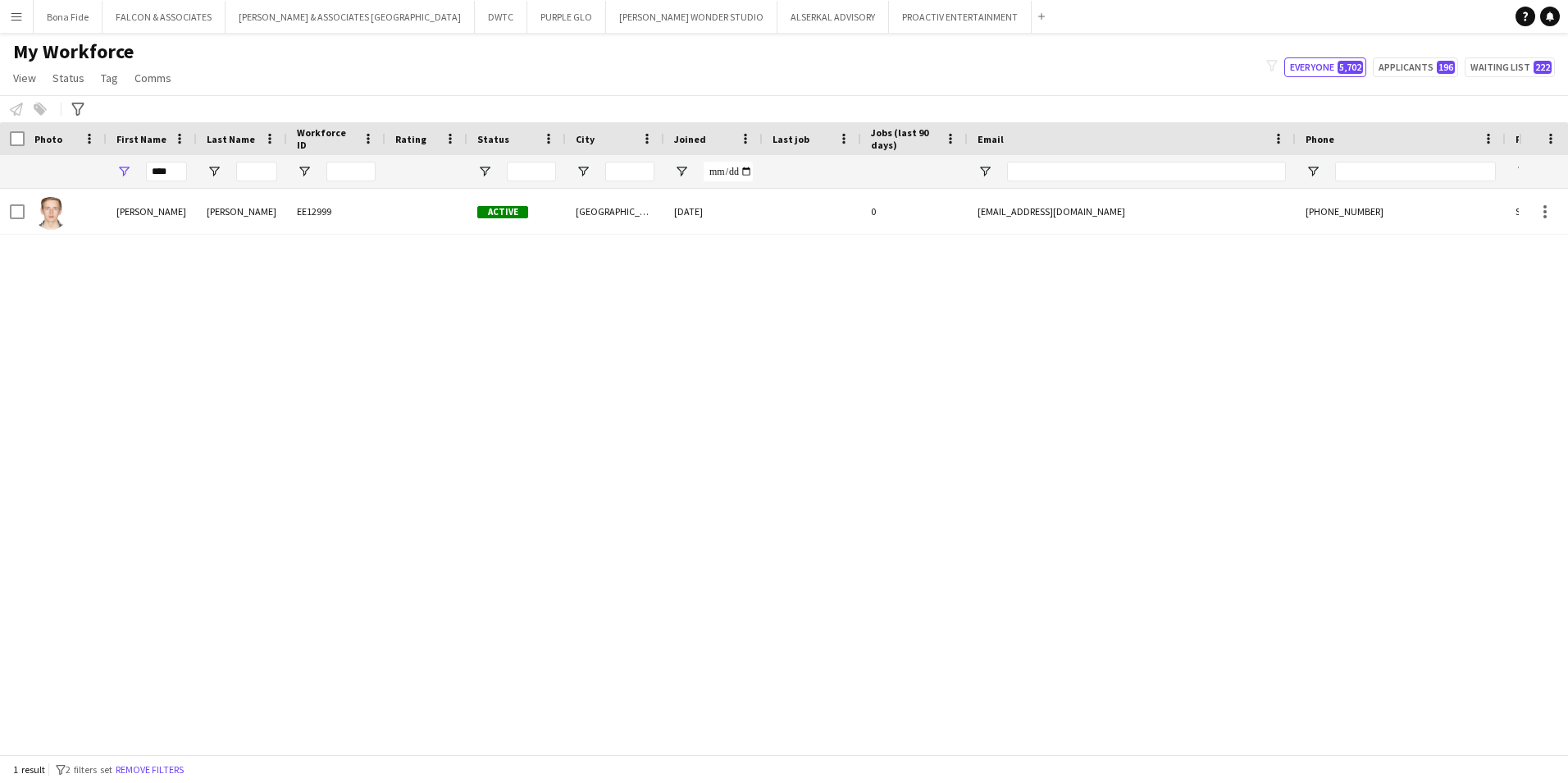
type input "*********"
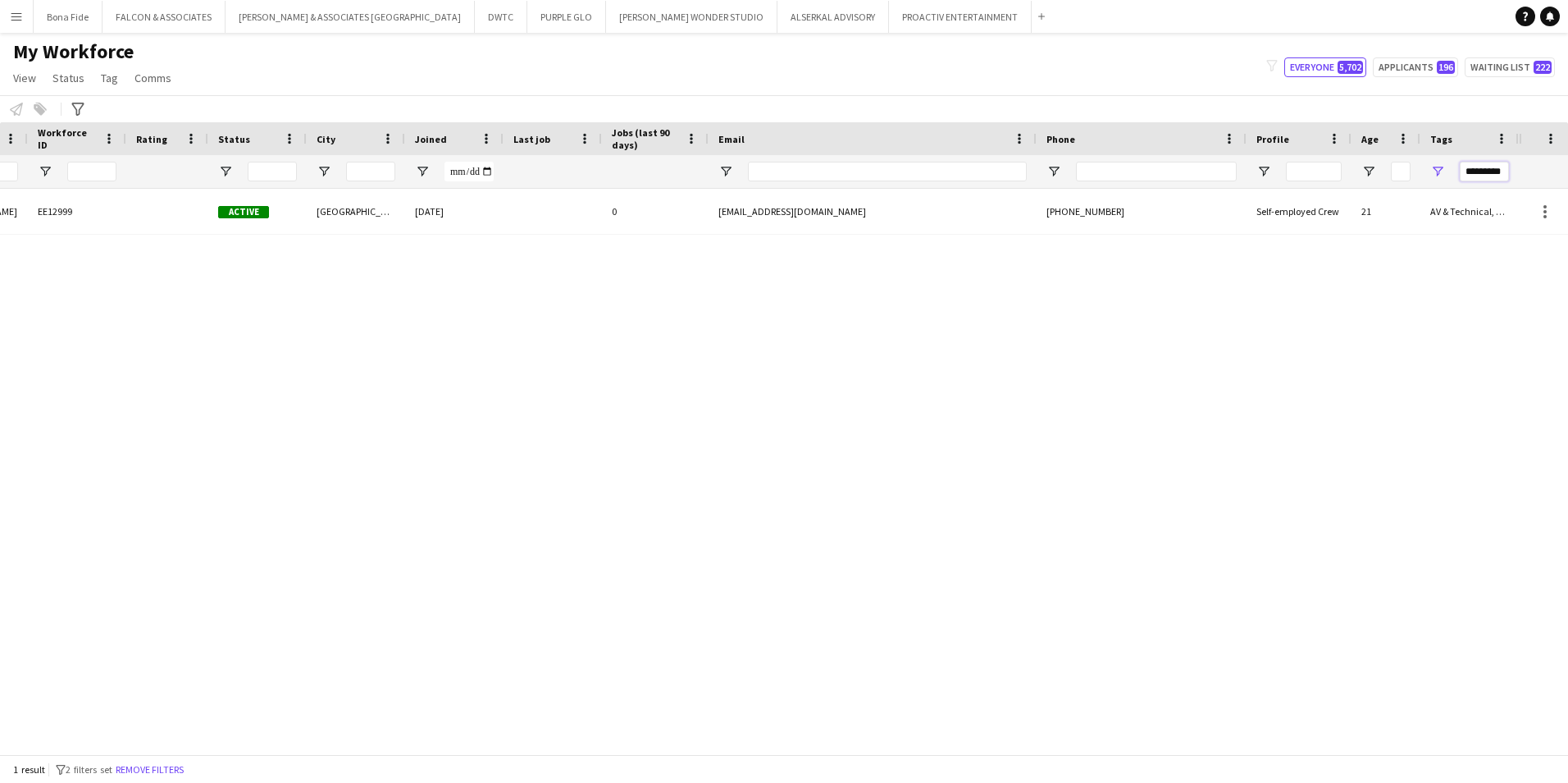
click at [1240, 168] on input "*********" at bounding box center [1484, 171] width 49 height 19
click at [1240, 169] on input "*********" at bounding box center [1484, 171] width 49 height 19
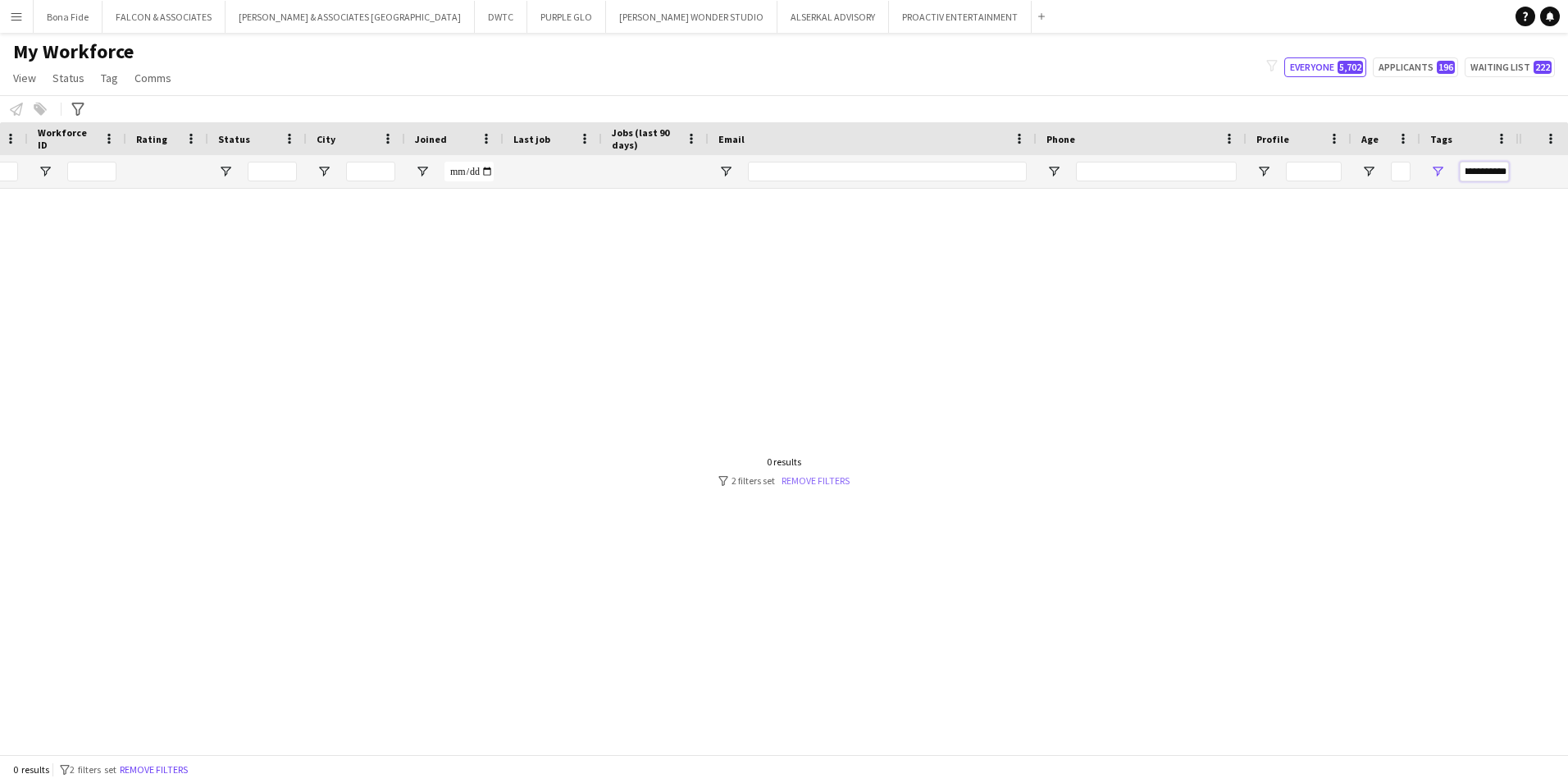
type input "**********"
click at [822, 482] on link "Remove filters" at bounding box center [815, 480] width 69 height 13
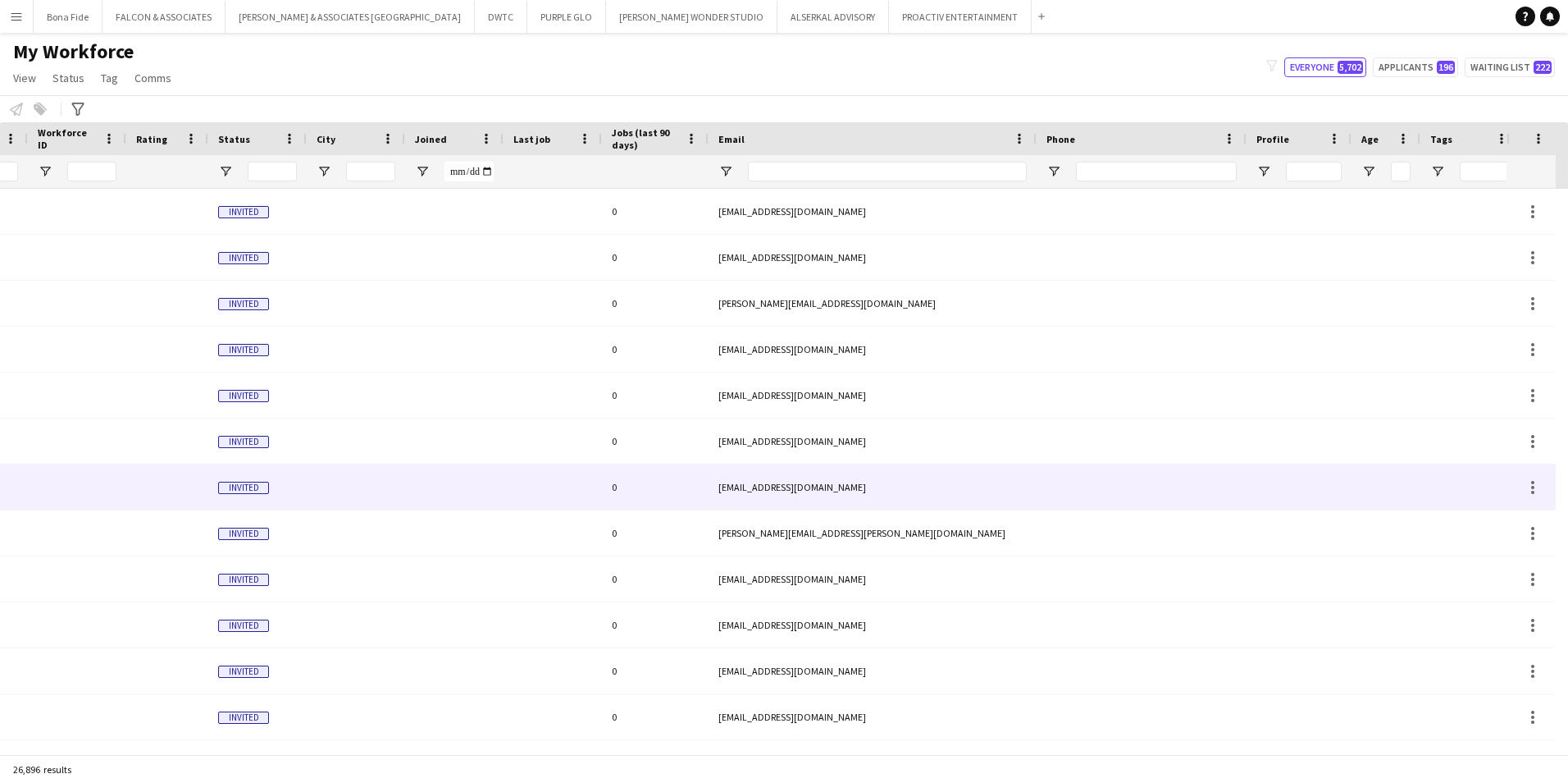
click at [822, 482] on div "shukrova.gunel.82@gmail.com" at bounding box center [872, 487] width 328 height 45
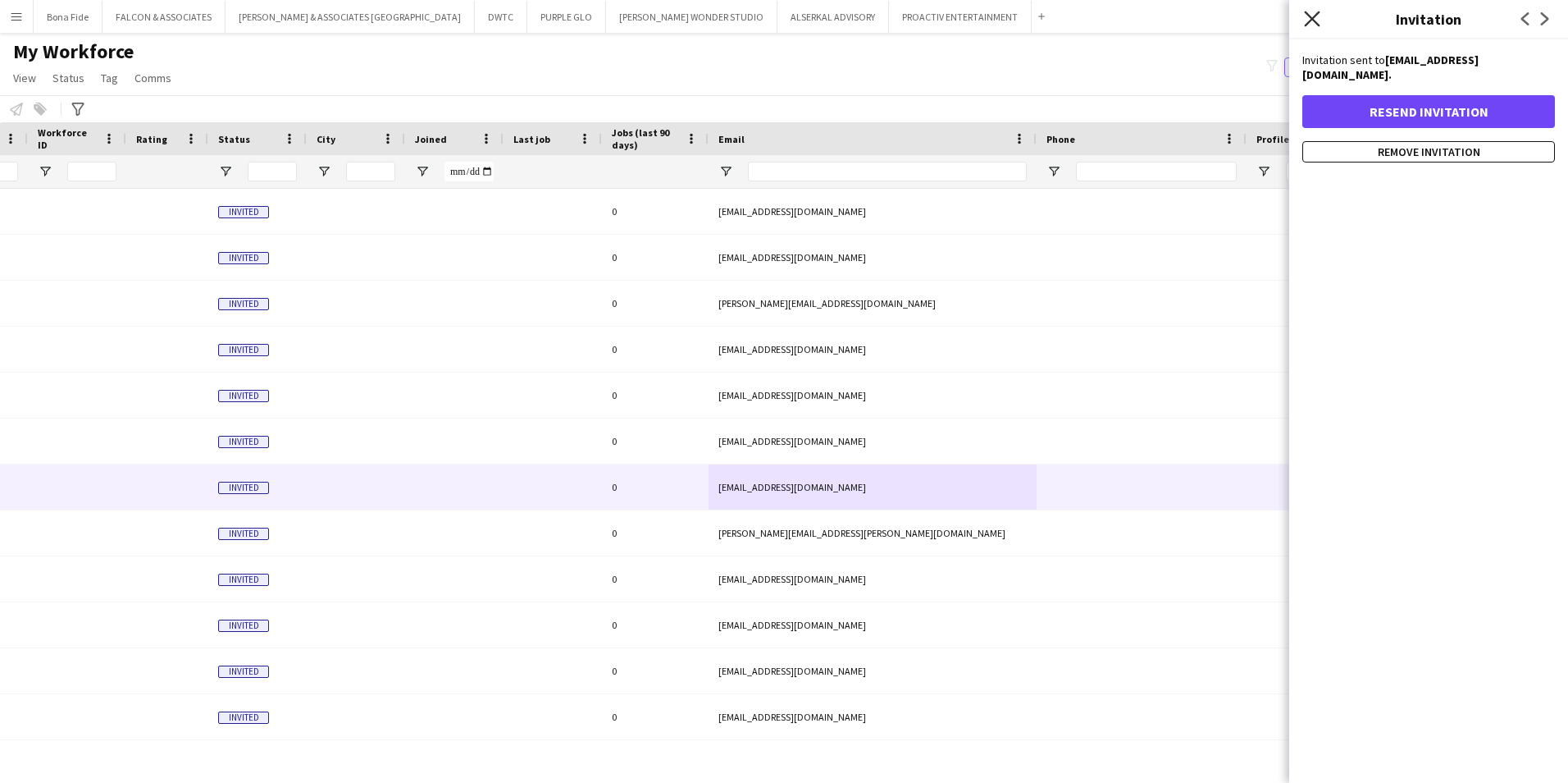
click at [1240, 14] on icon at bounding box center [1311, 18] width 15 height 15
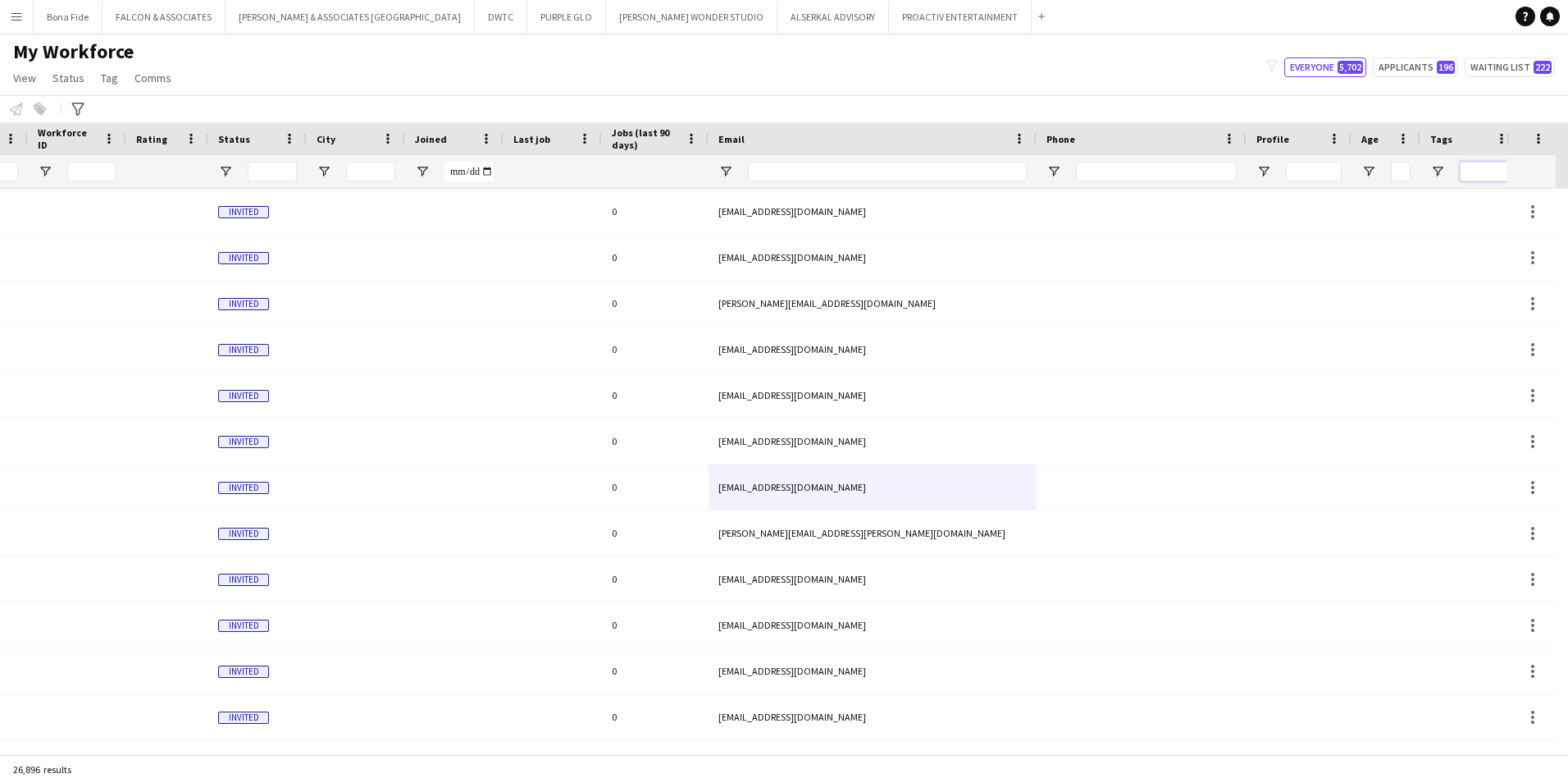
click at [1240, 170] on input "Tags Filter Input" at bounding box center [1484, 171] width 49 height 19
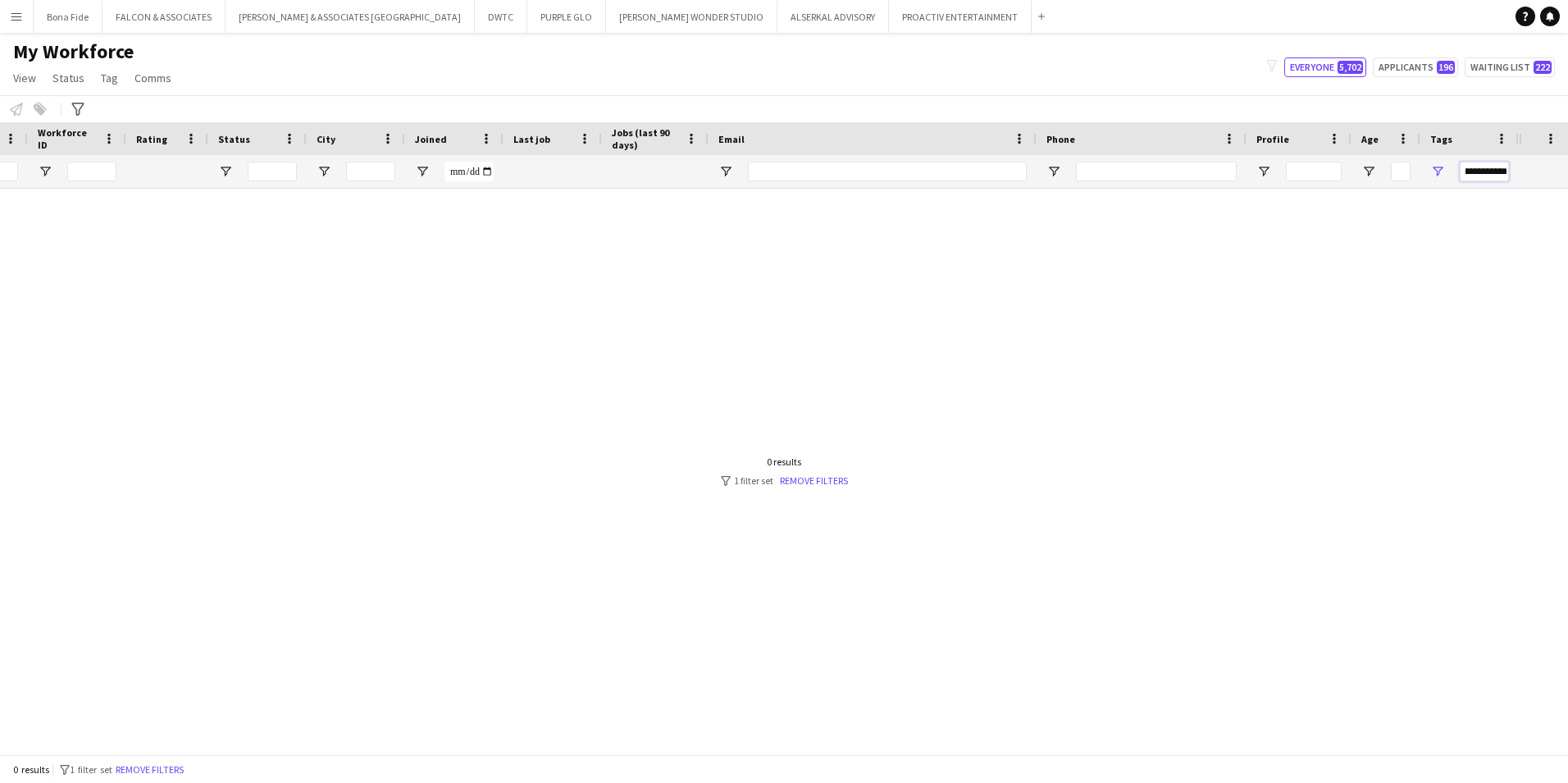
scroll to position [0, 44]
drag, startPoint x: 1509, startPoint y: 170, endPoint x: 1495, endPoint y: 170, distance: 14.0
click at [1240, 170] on div "**********" at bounding box center [1470, 172] width 98 height 33
drag, startPoint x: 1500, startPoint y: 170, endPoint x: 1388, endPoint y: 172, distance: 112.0
click at [1240, 172] on div at bounding box center [629, 172] width 1778 height 33
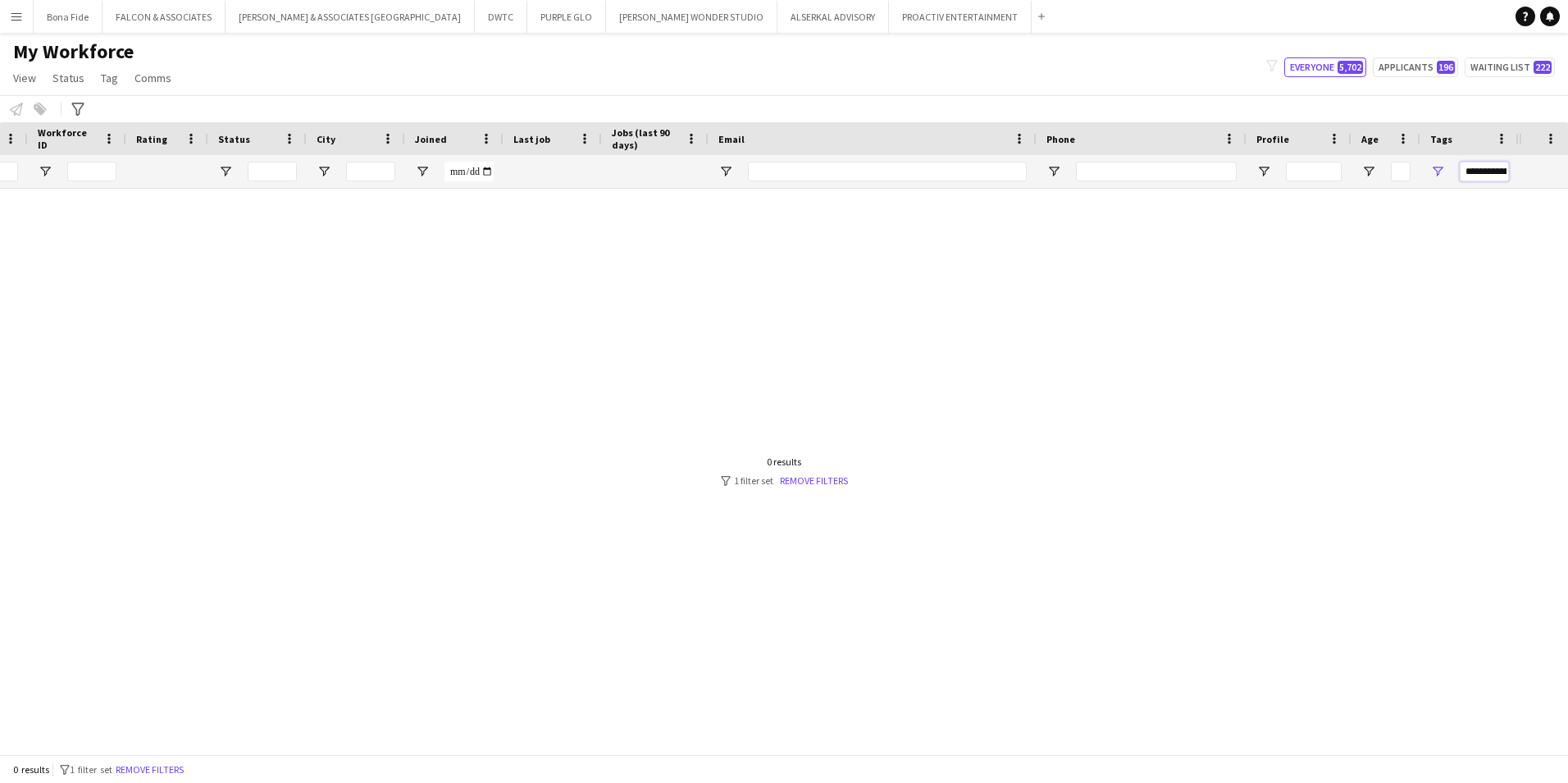
type input "**********"
click at [1240, 171] on div "**********" at bounding box center [1470, 172] width 98 height 33
drag, startPoint x: 1466, startPoint y: 171, endPoint x: 1567, endPoint y: 182, distance: 101.6
click at [1240, 182] on html "Menu Boards Boards Boards All jobs Status Workforce Workforce My Workforce Recr…" at bounding box center [784, 391] width 1568 height 783
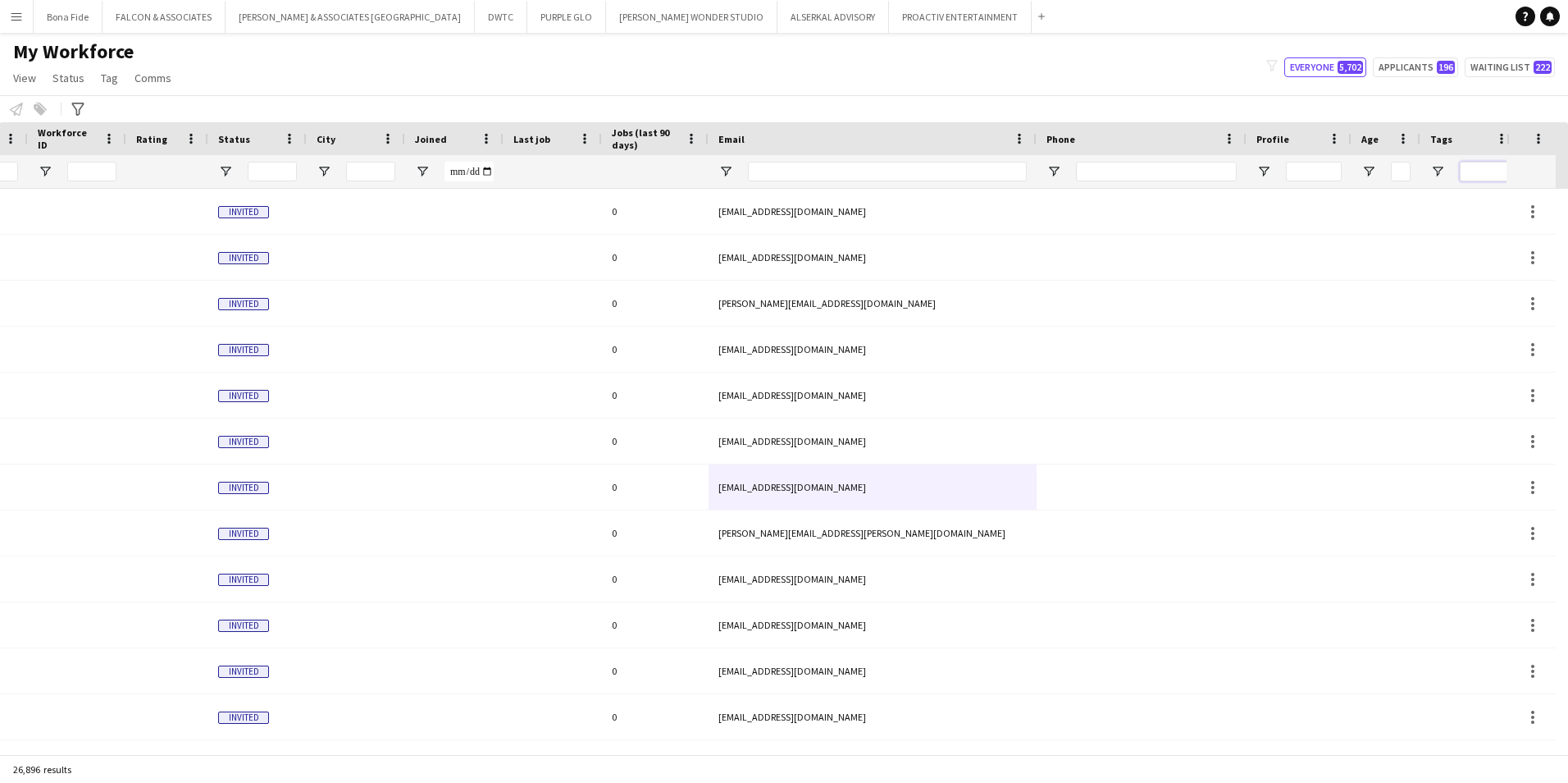
scroll to position [0, 76]
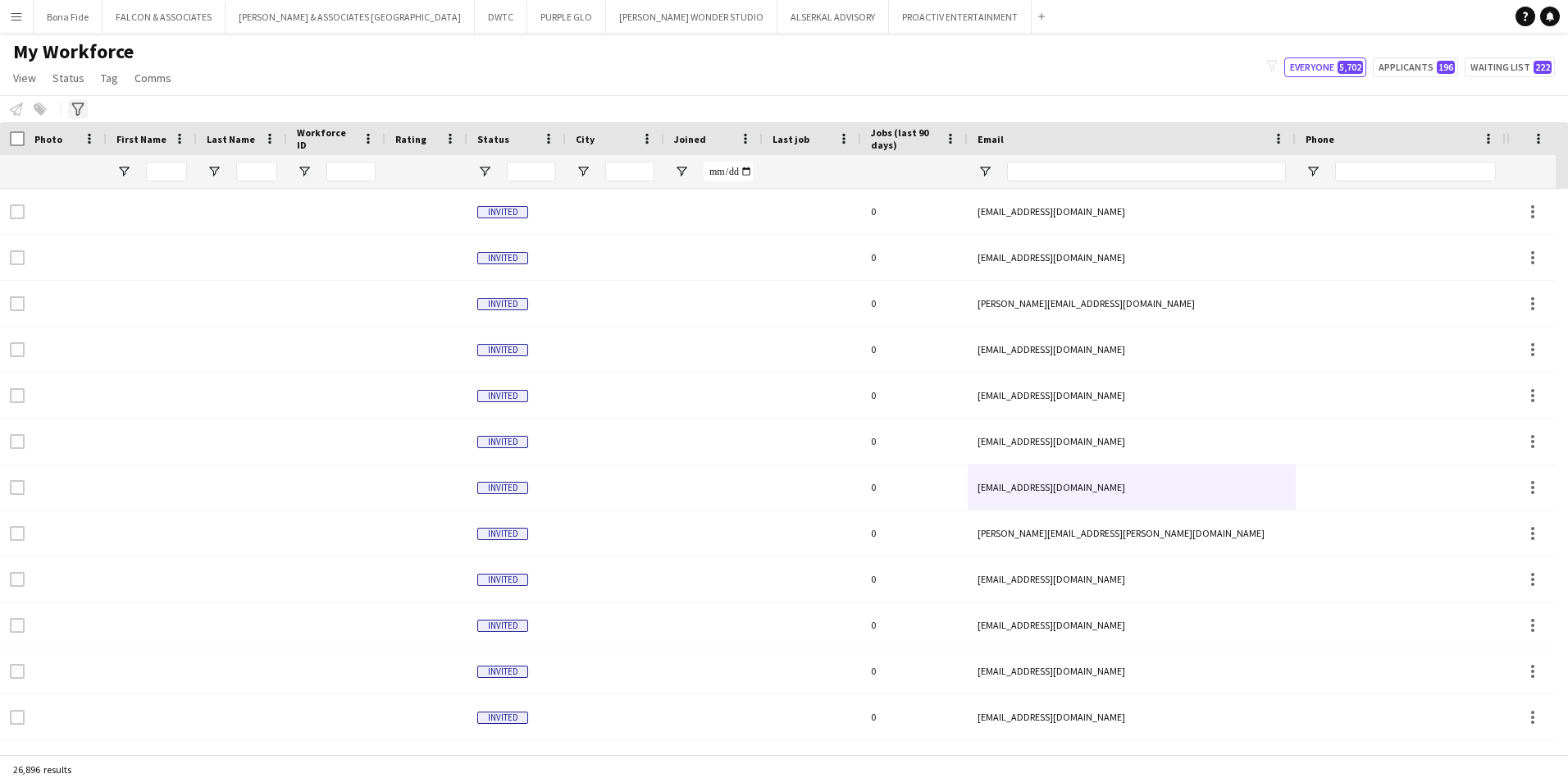
click at [75, 117] on div "Advanced filters" at bounding box center [78, 109] width 19 height 19
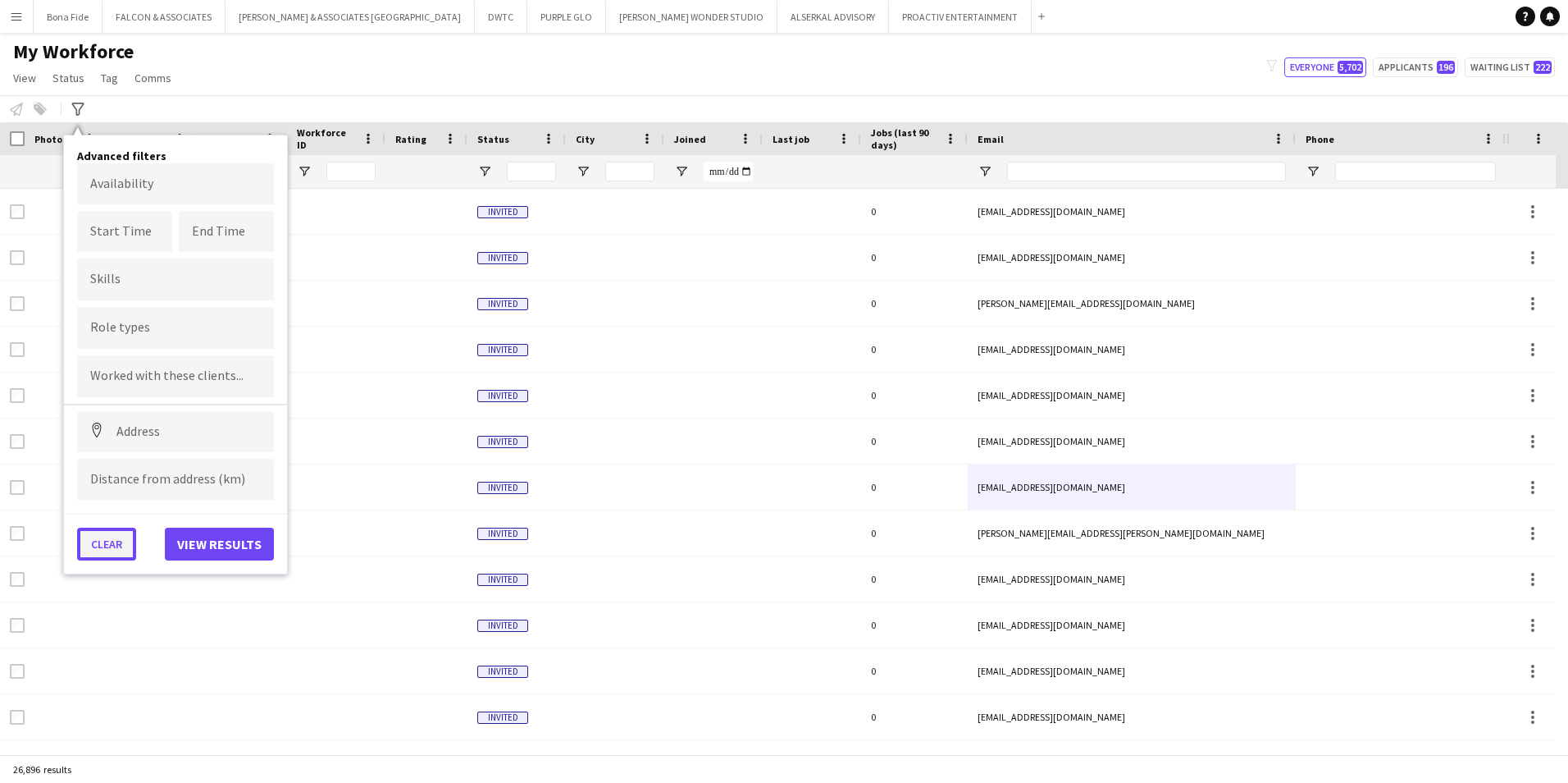
click at [119, 535] on button "Clear" at bounding box center [106, 545] width 59 height 33
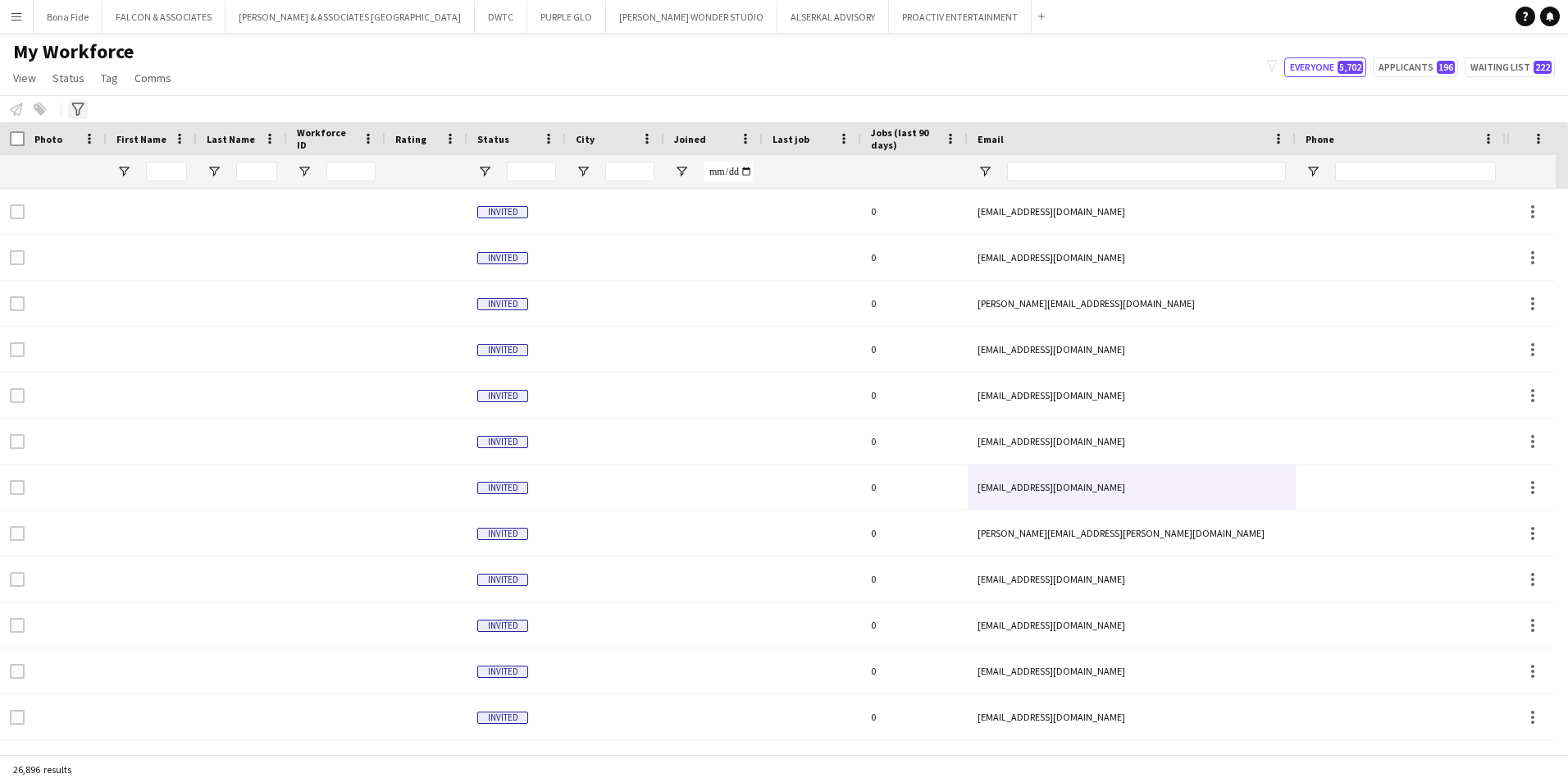
click at [74, 111] on icon "Advanced filters" at bounding box center [78, 109] width 14 height 14
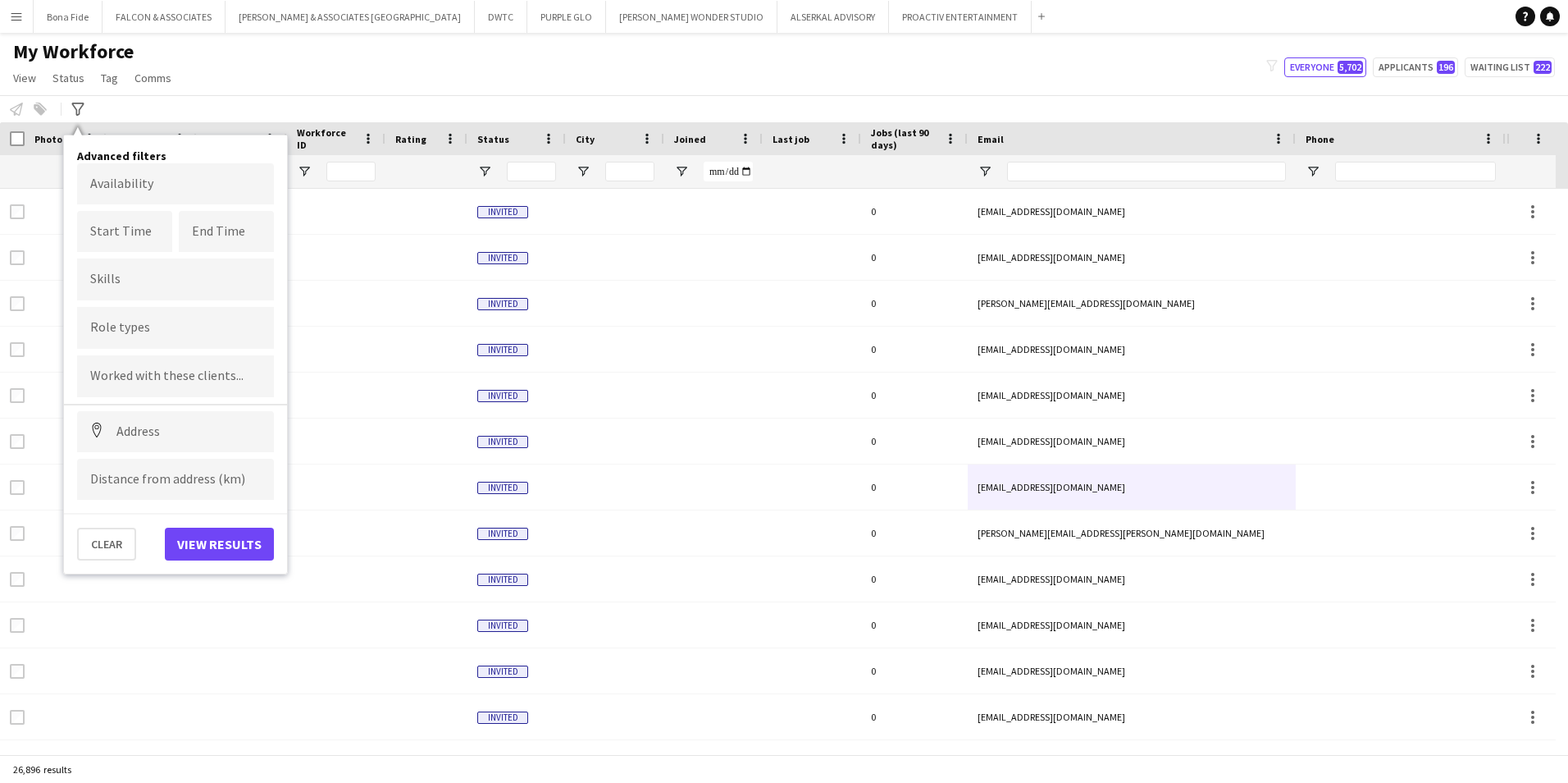
click at [193, 335] on input "Type to search role types..." at bounding box center [175, 327] width 171 height 14
type input "**********"
click at [162, 411] on div "Technical Production Manager" at bounding box center [176, 412] width 197 height 40
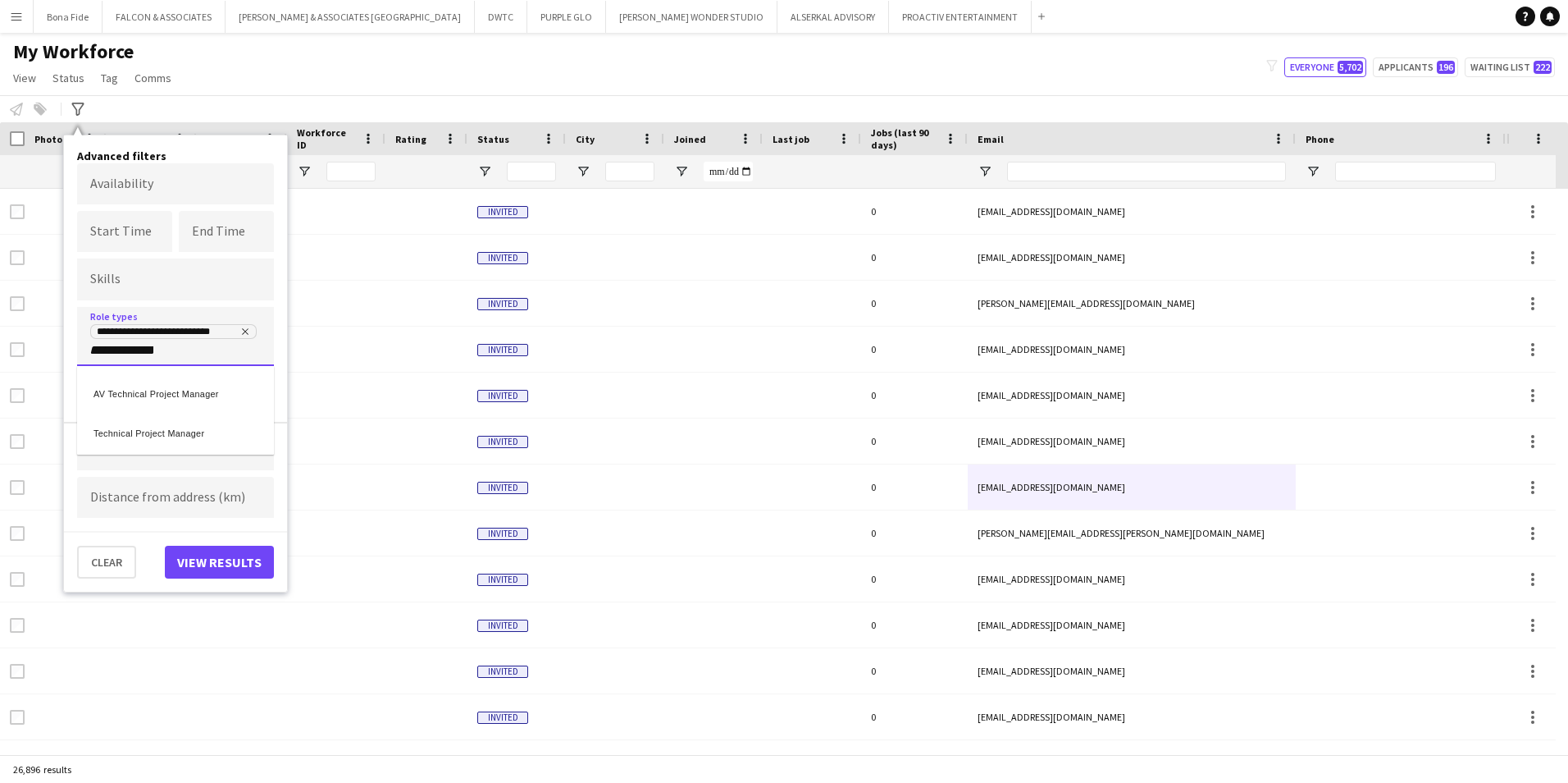
scroll to position [0, 8]
type input "**********"
click at [142, 437] on div "Technical Project Manager" at bounding box center [176, 430] width 197 height 40
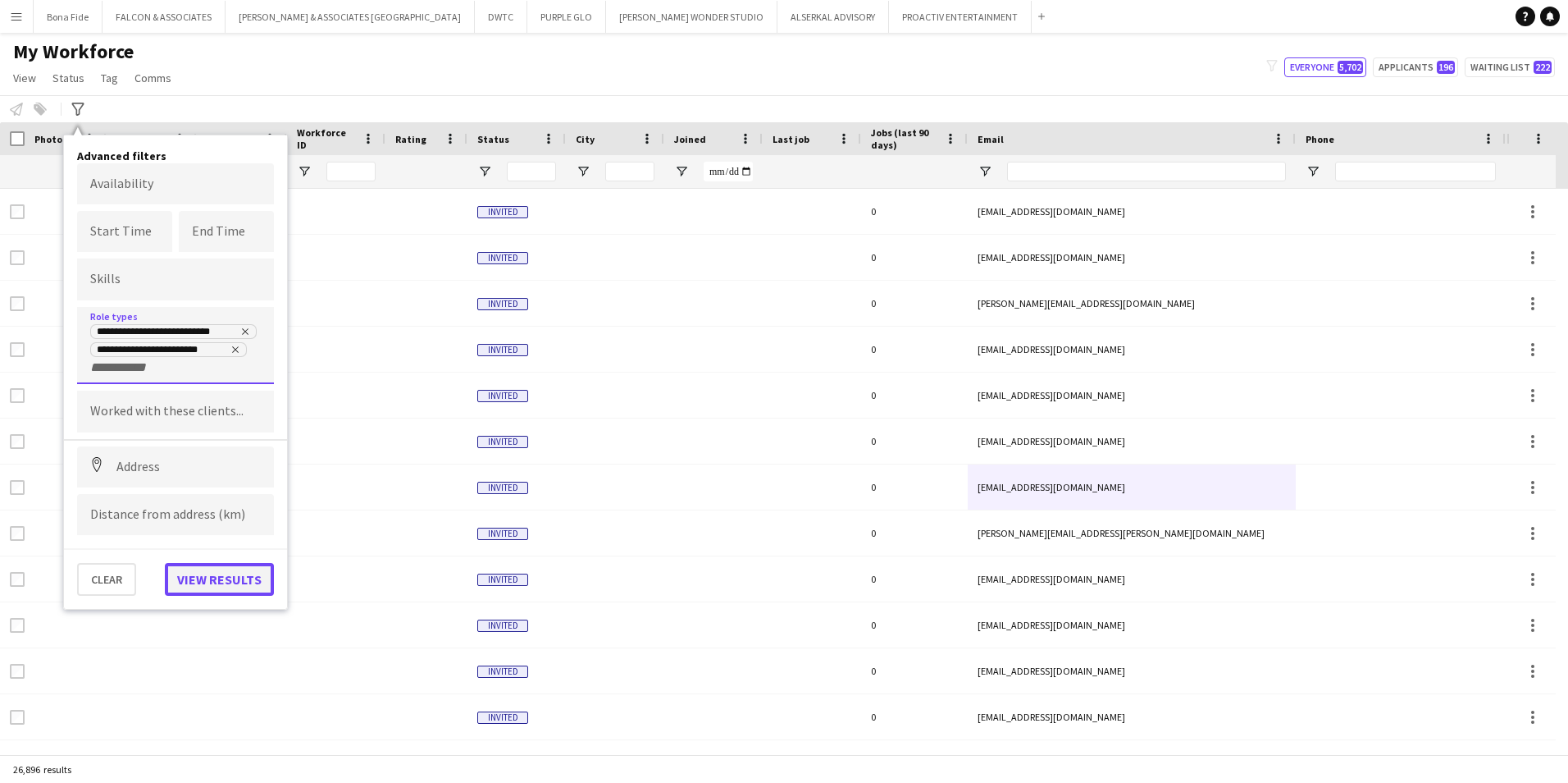
click at [219, 575] on button "View results" at bounding box center [219, 579] width 109 height 33
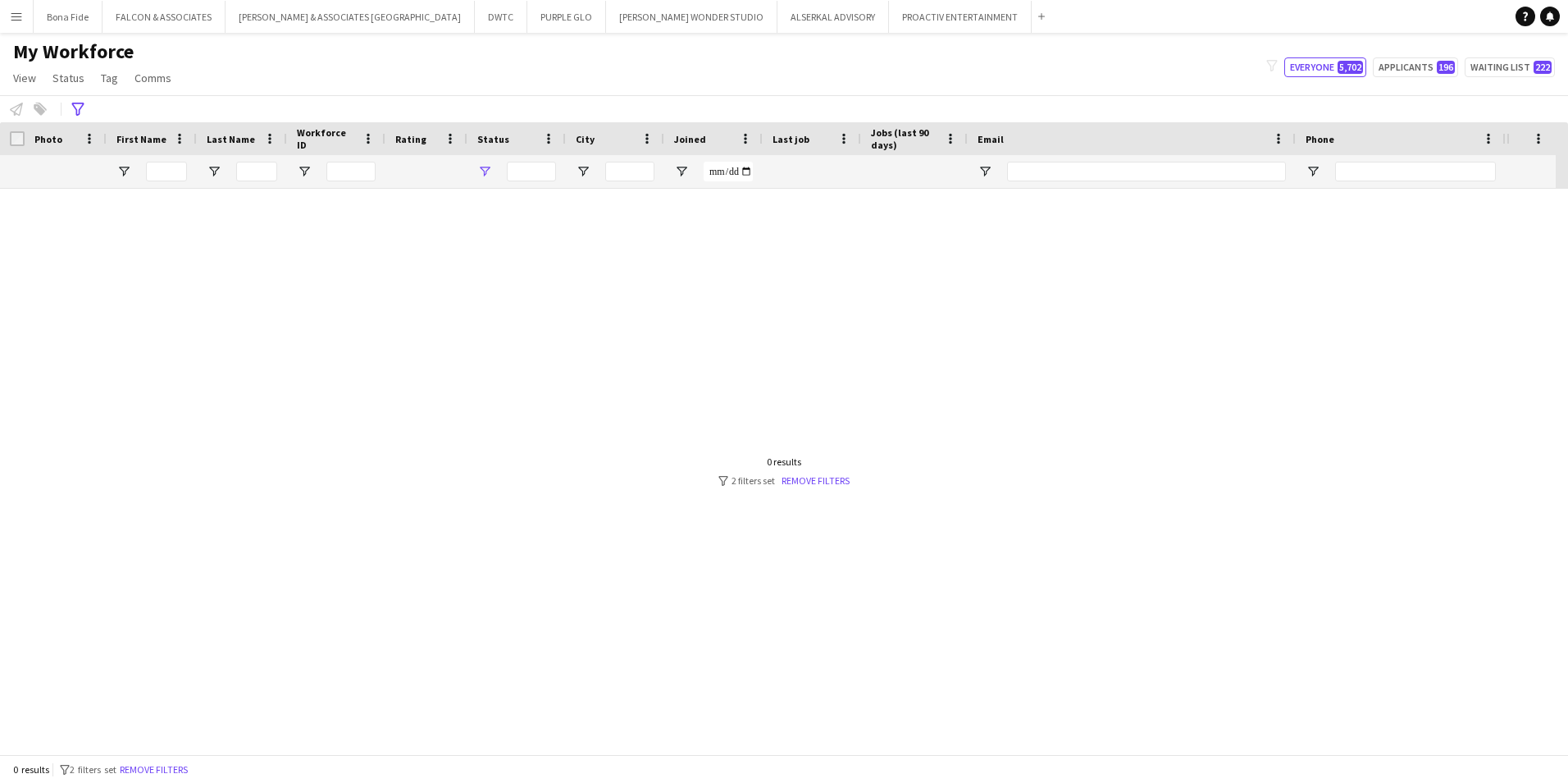
type input "**********"
click at [73, 114] on icon "Advanced filters" at bounding box center [78, 109] width 14 height 14
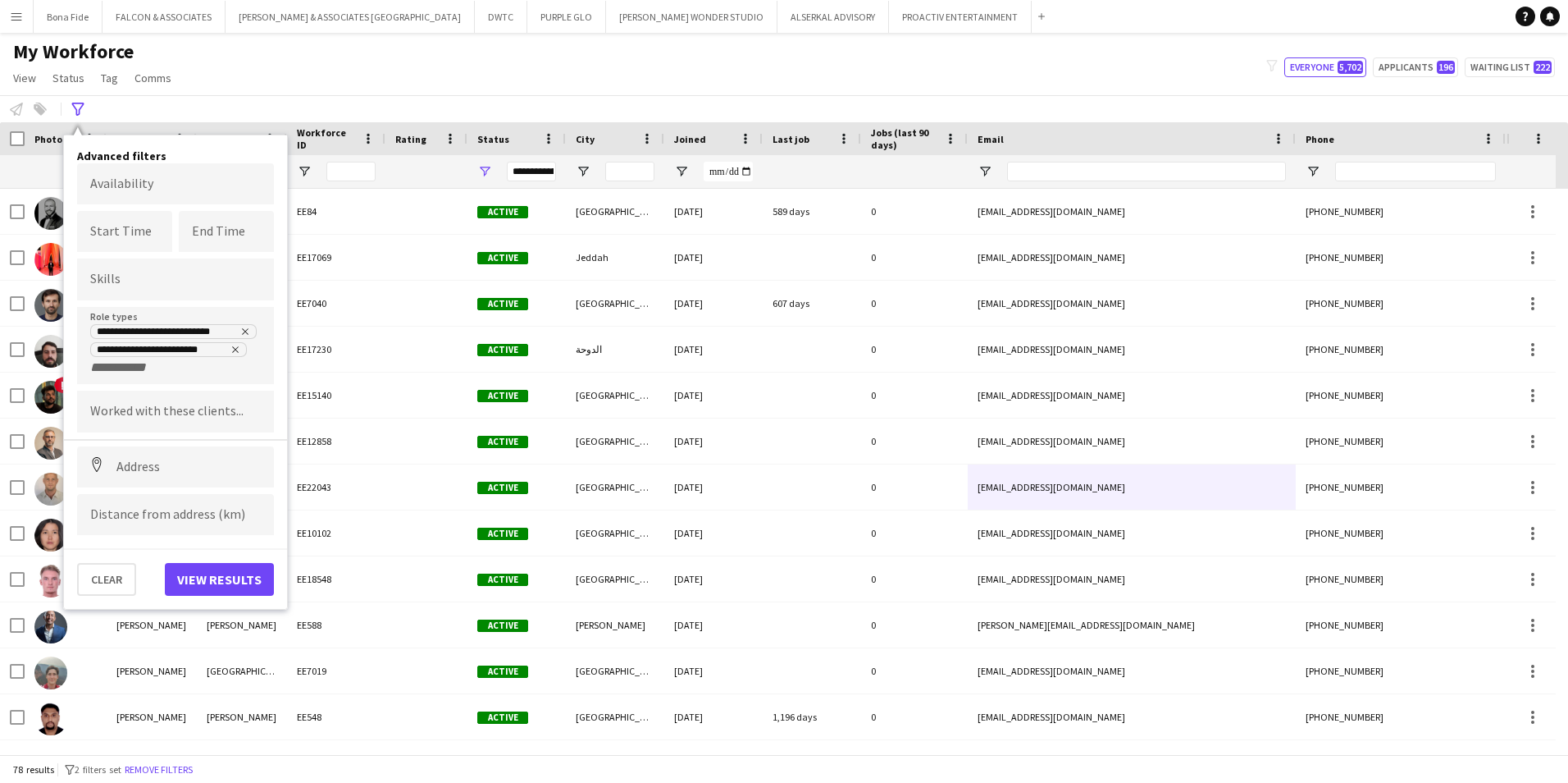
click at [408, 68] on div "My Workforce View Views Default view Julie New view Update view Delete view Edi…" at bounding box center [784, 68] width 1568 height 56
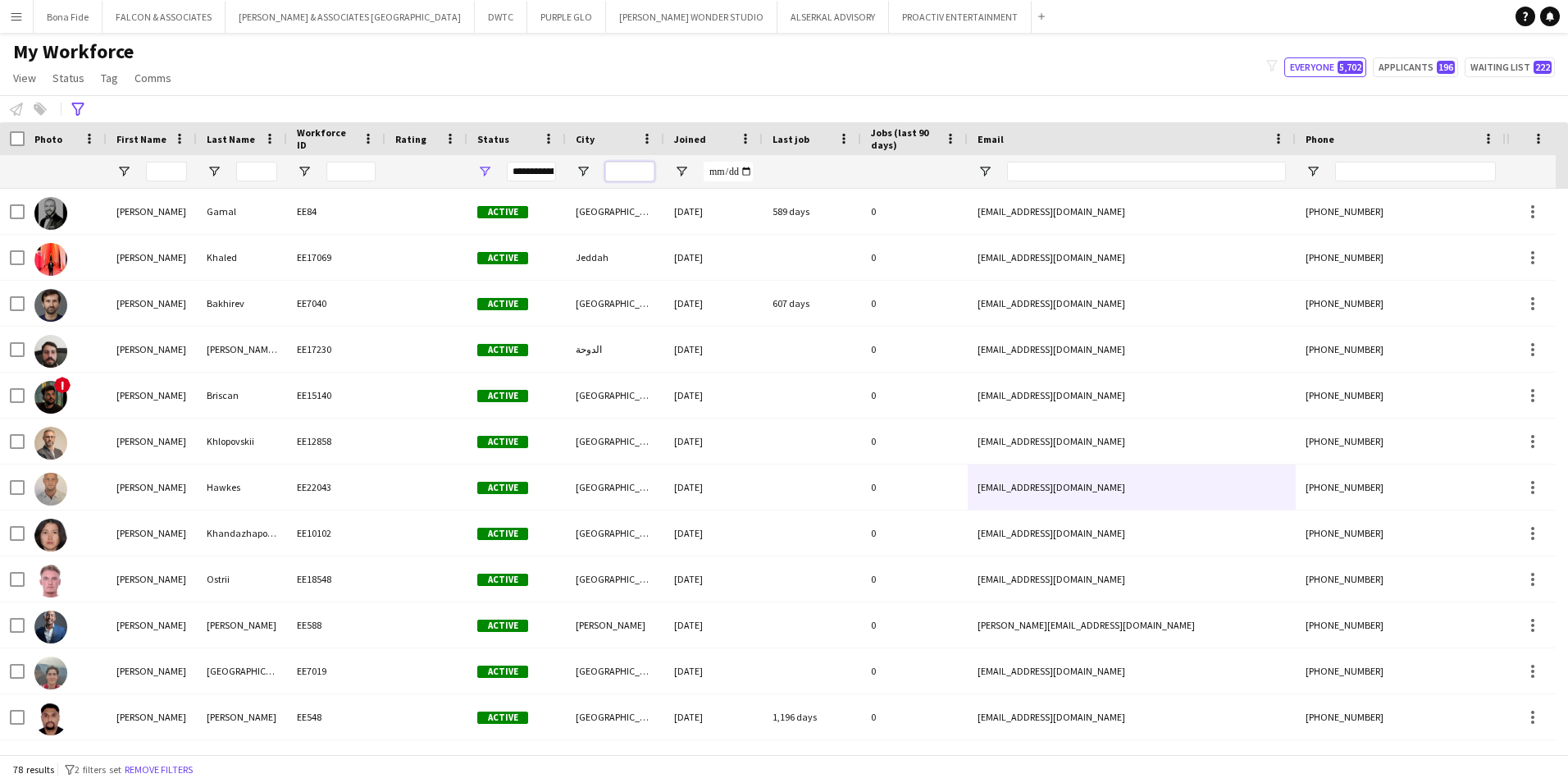
click at [618, 164] on input "City Filter Input" at bounding box center [629, 171] width 49 height 19
type input "*****"
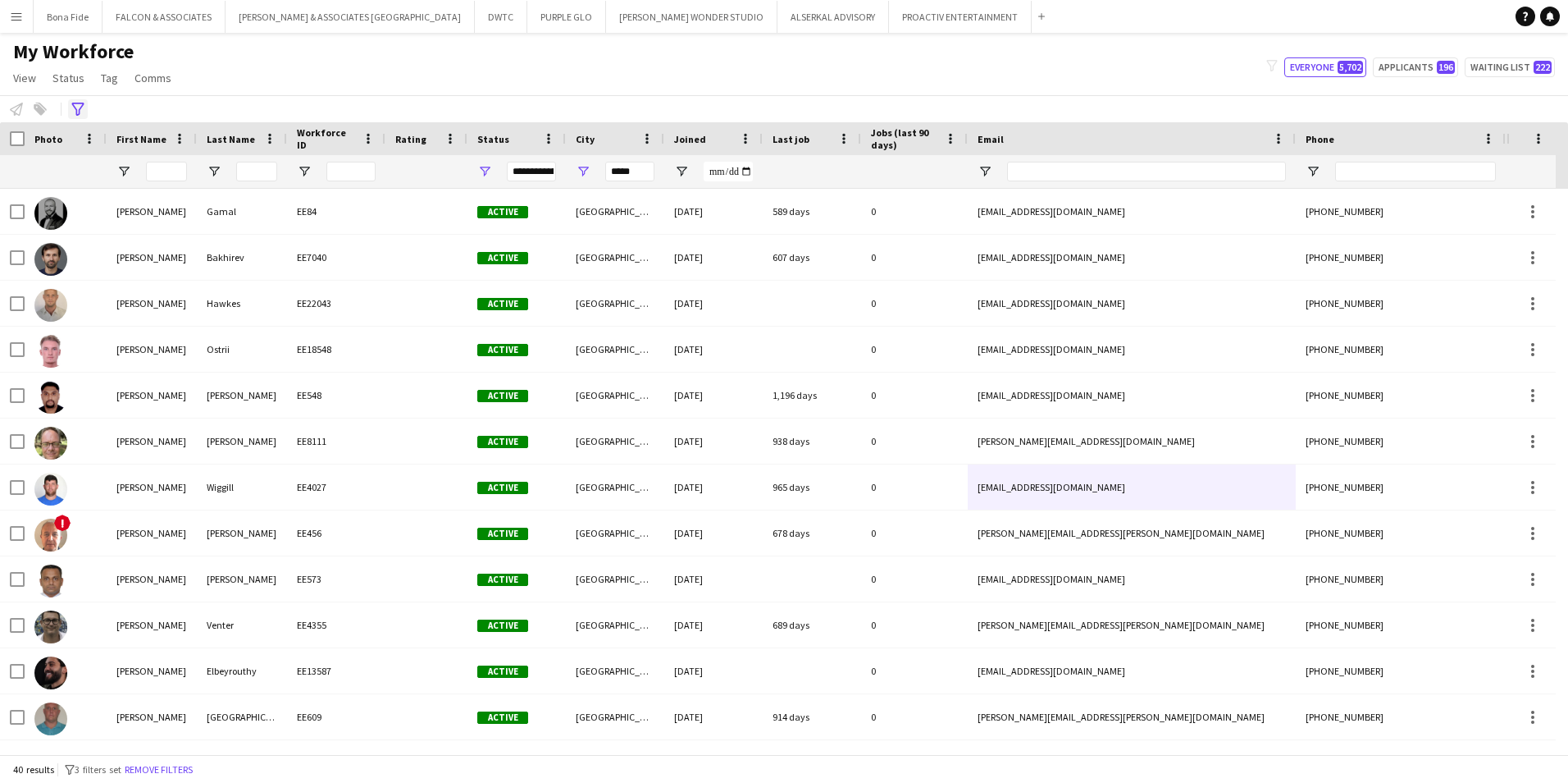
click at [69, 112] on div "Advanced filters" at bounding box center [78, 109] width 19 height 19
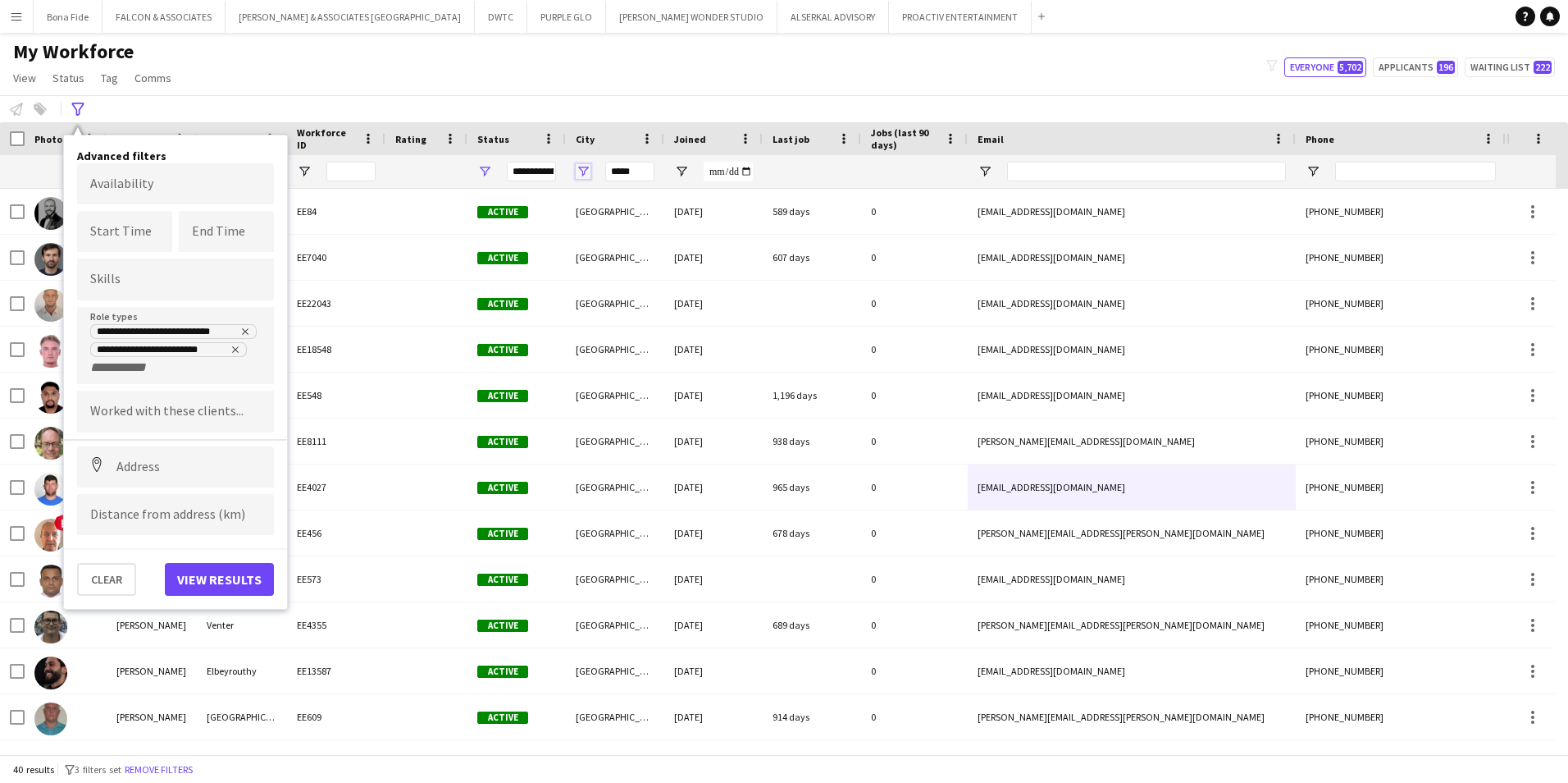
click at [586, 173] on span "Open Filter Menu" at bounding box center [583, 171] width 14 height 14
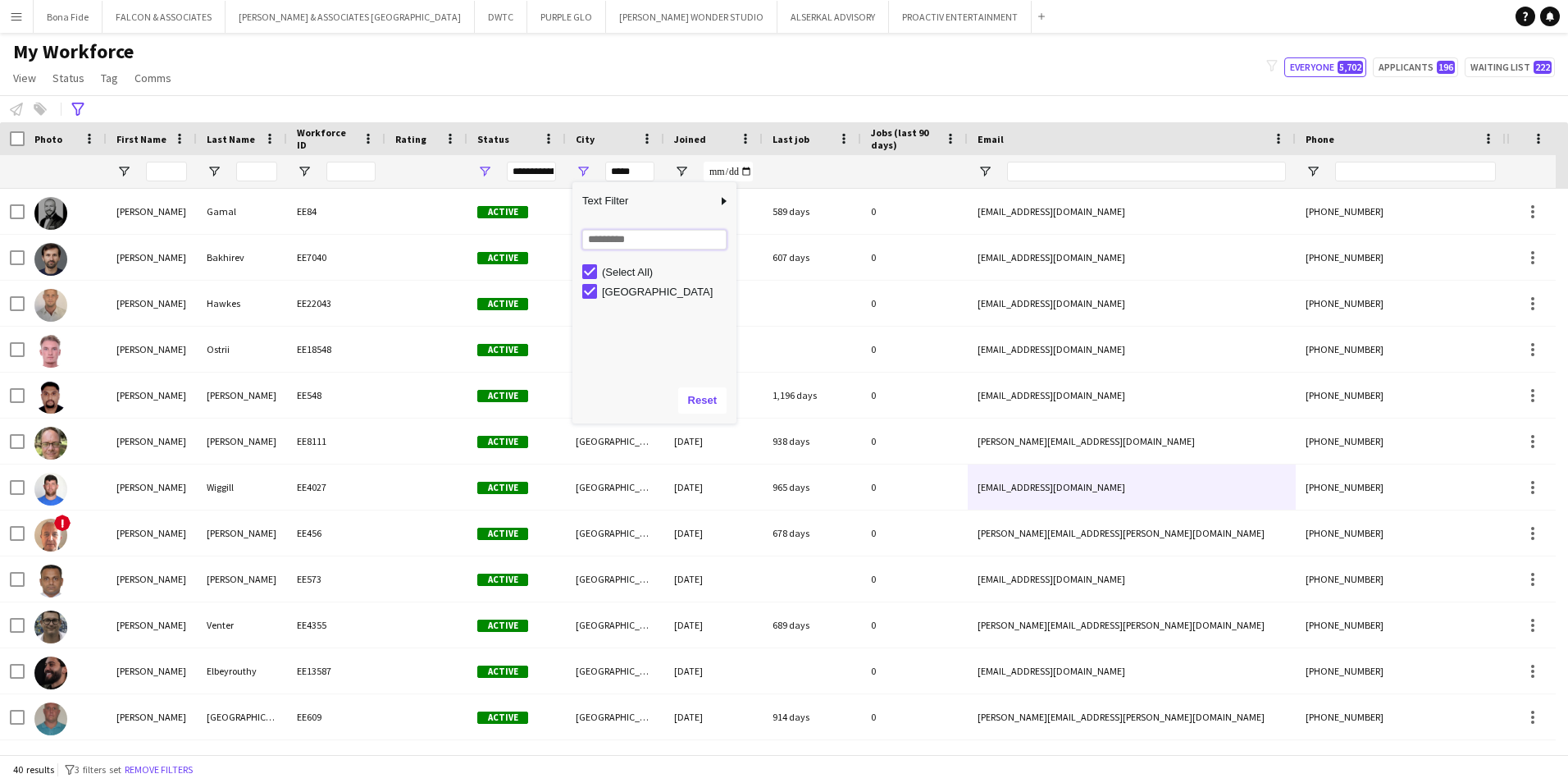
drag, startPoint x: 608, startPoint y: 243, endPoint x: 608, endPoint y: 257, distance: 14.0
click at [608, 256] on div "Loading... No matches. (Select All) Dubai" at bounding box center [654, 298] width 164 height 157
type input "***"
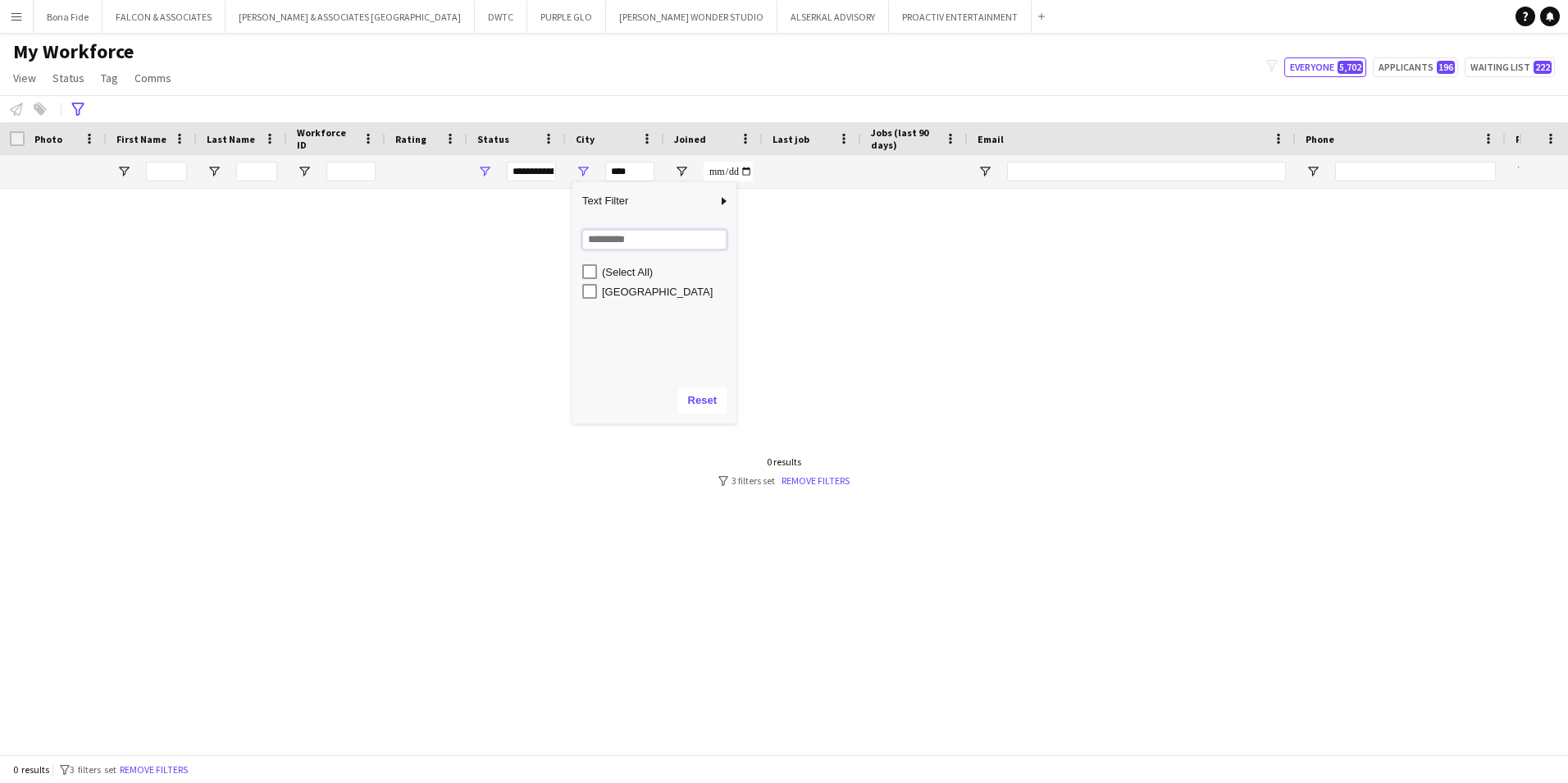
click at [621, 241] on input "Search filter values" at bounding box center [654, 239] width 145 height 19
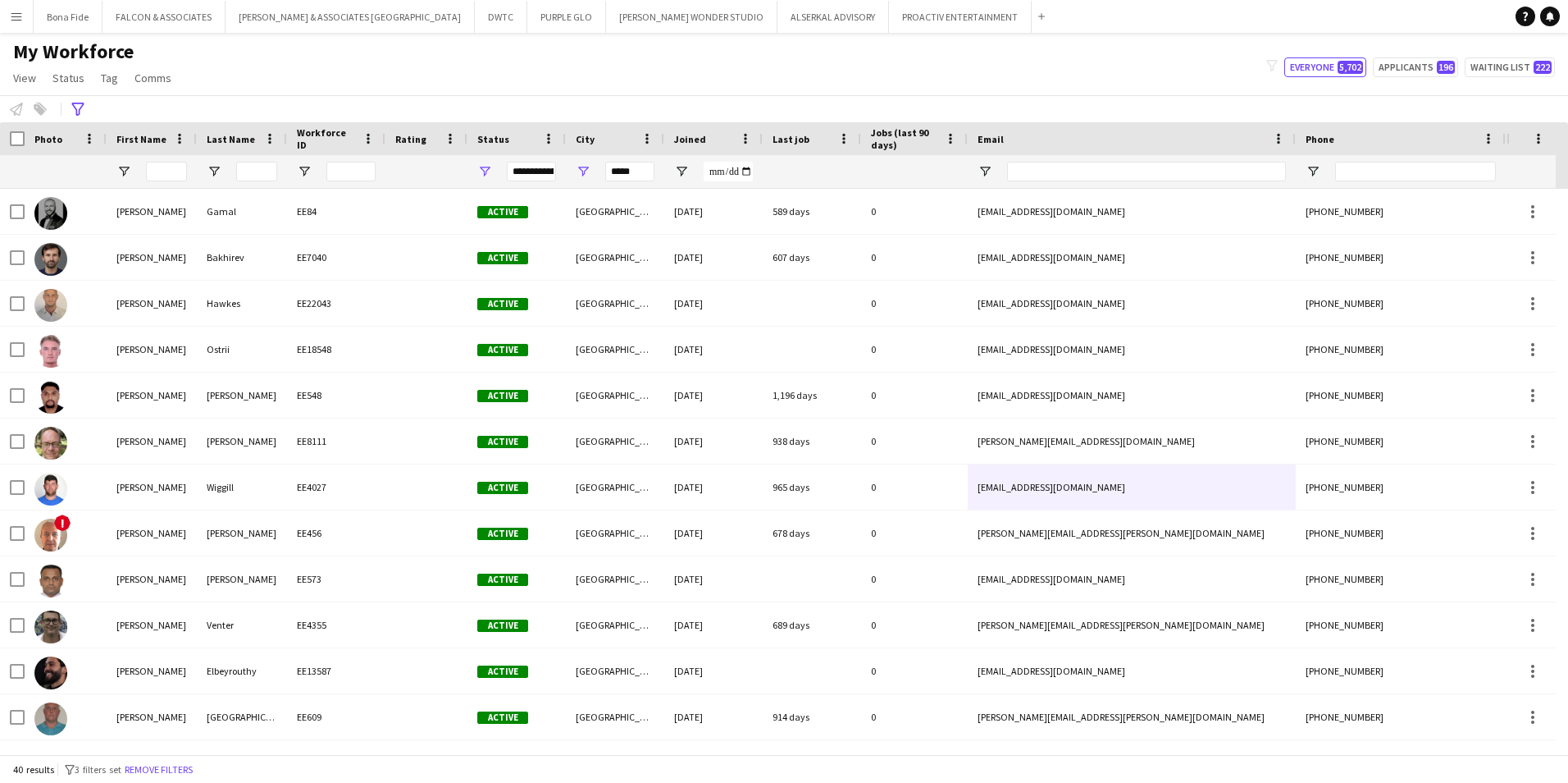
click at [625, 157] on div "*****" at bounding box center [629, 172] width 49 height 33
click at [646, 164] on input "*****" at bounding box center [629, 171] width 49 height 19
drag, startPoint x: 646, startPoint y: 164, endPoint x: 586, endPoint y: 171, distance: 60.4
click at [586, 171] on div "*****" at bounding box center [615, 172] width 98 height 33
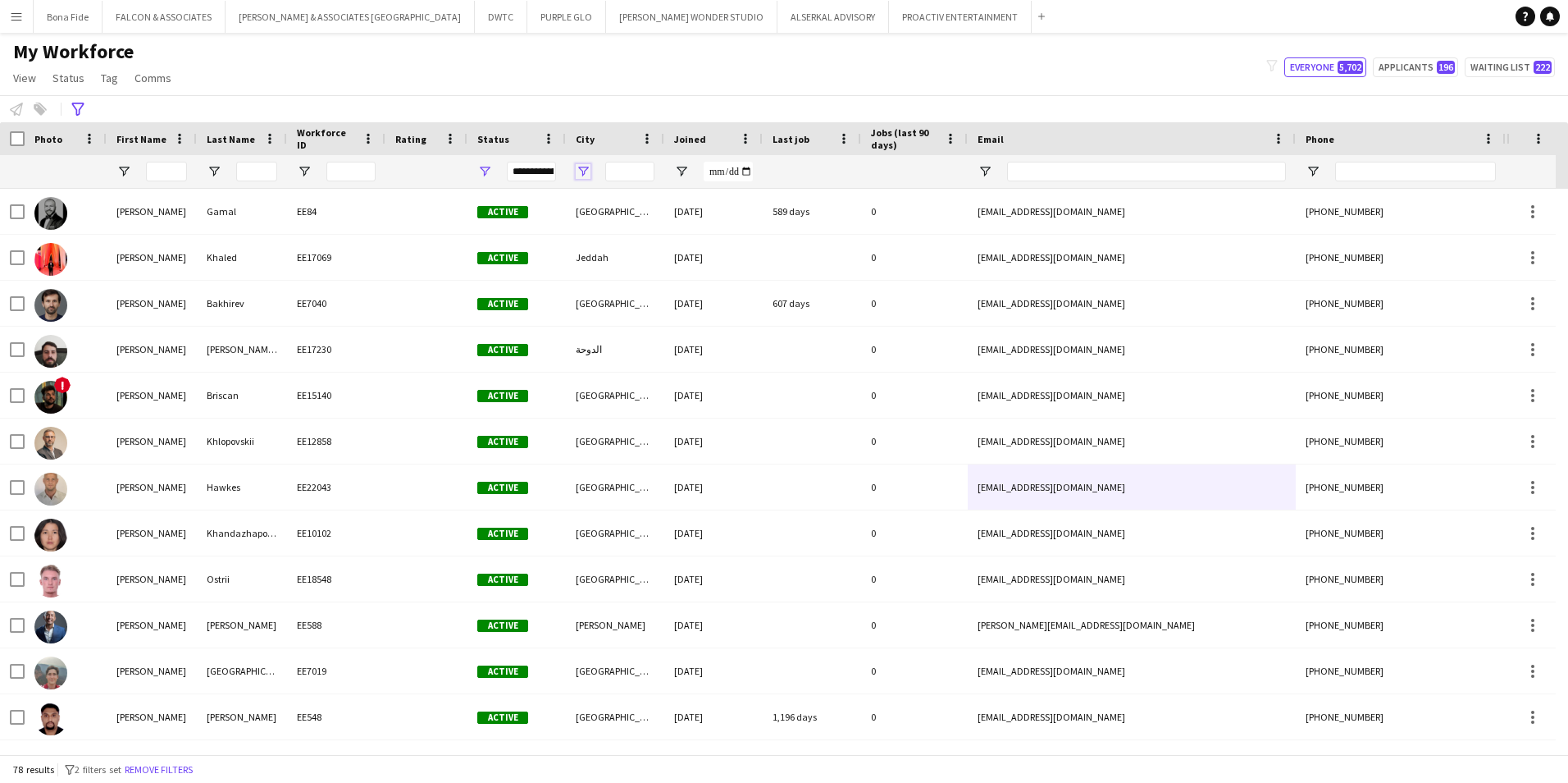
click at [584, 169] on span "Open Filter Menu" at bounding box center [583, 171] width 14 height 14
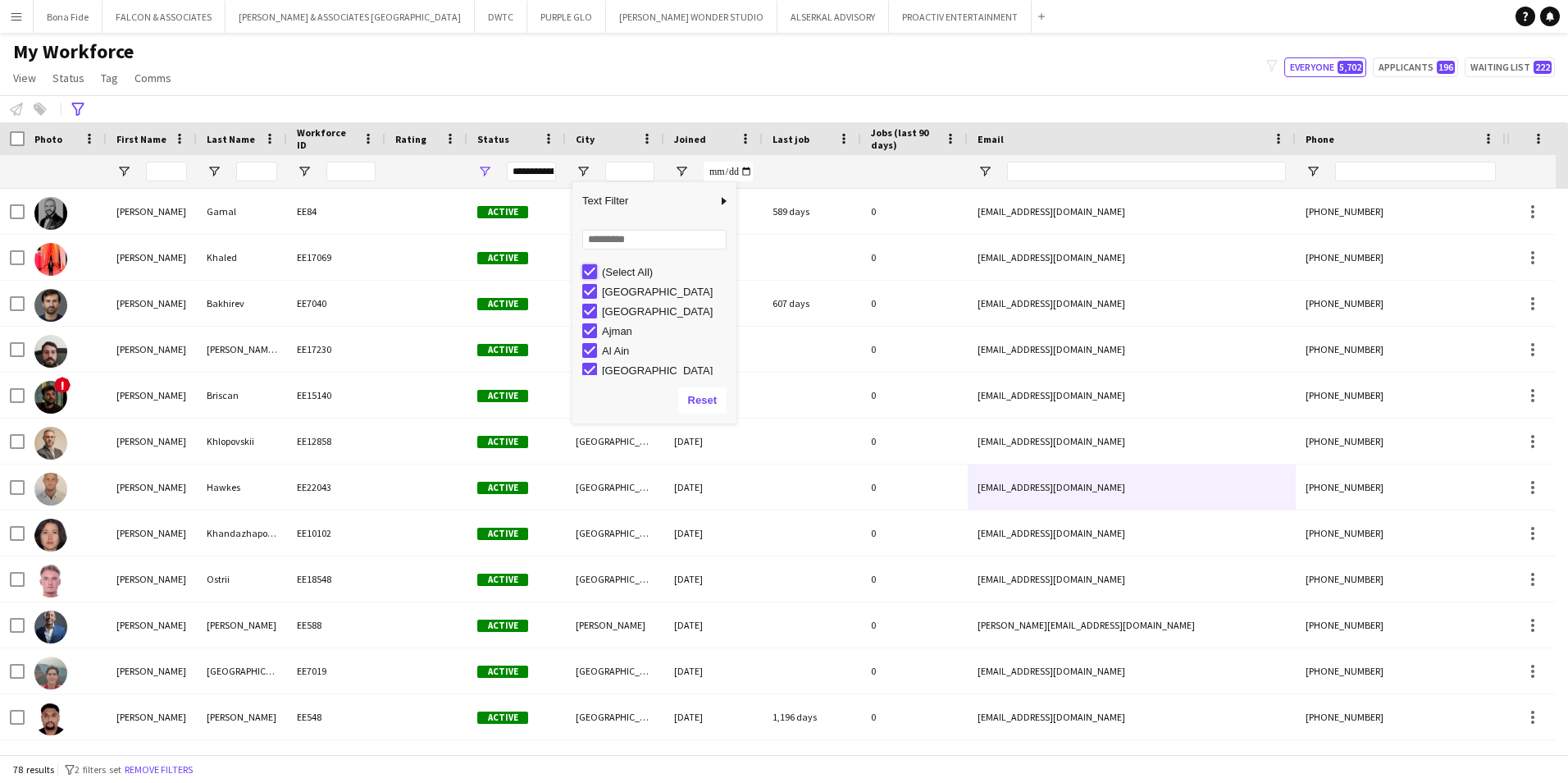
type input "***"
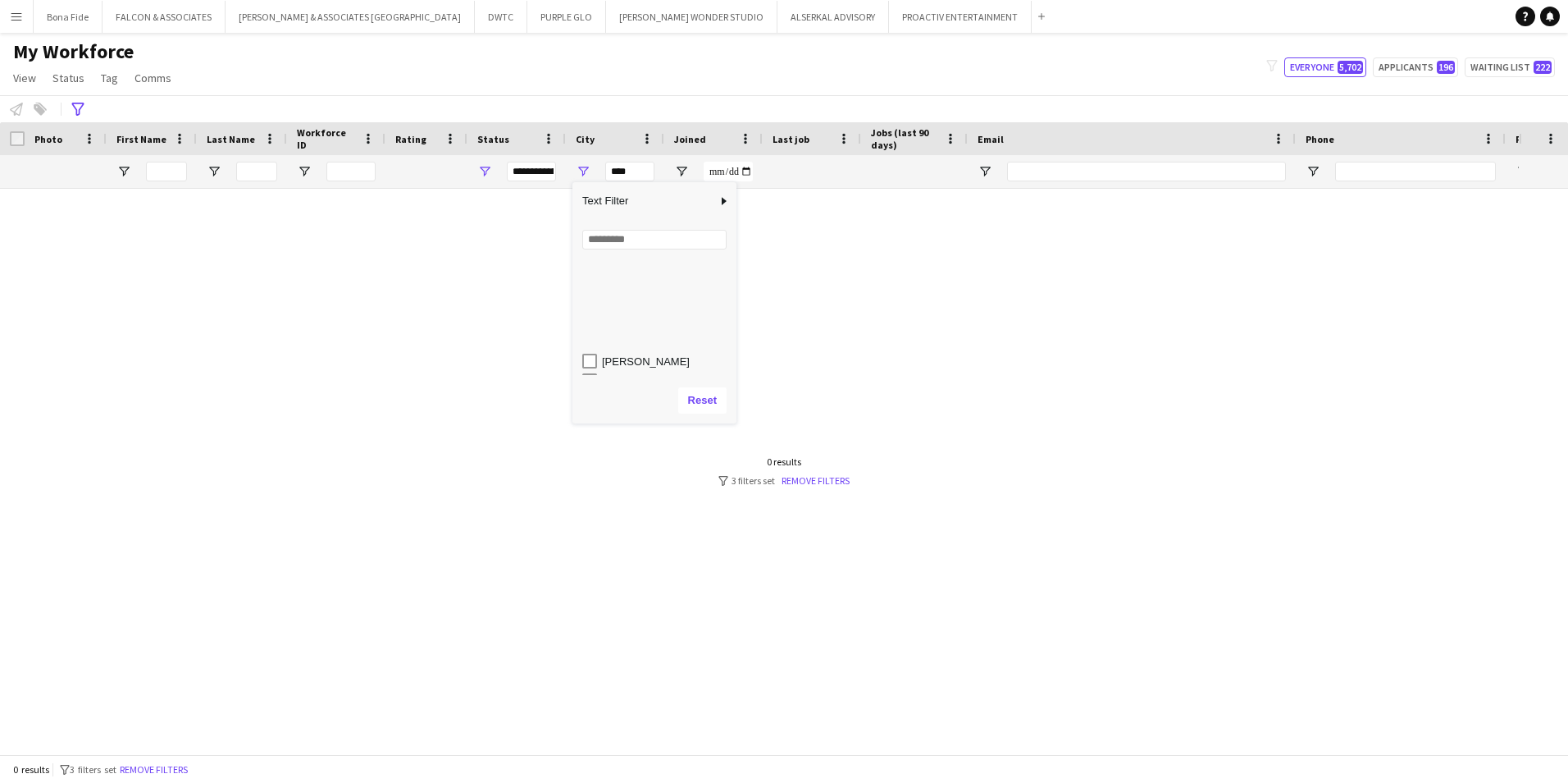
scroll to position [328, 0]
click at [645, 243] on input "Search filter values" at bounding box center [654, 239] width 145 height 19
type input "*****"
click at [637, 293] on div "Dubai" at bounding box center [667, 292] width 129 height 13
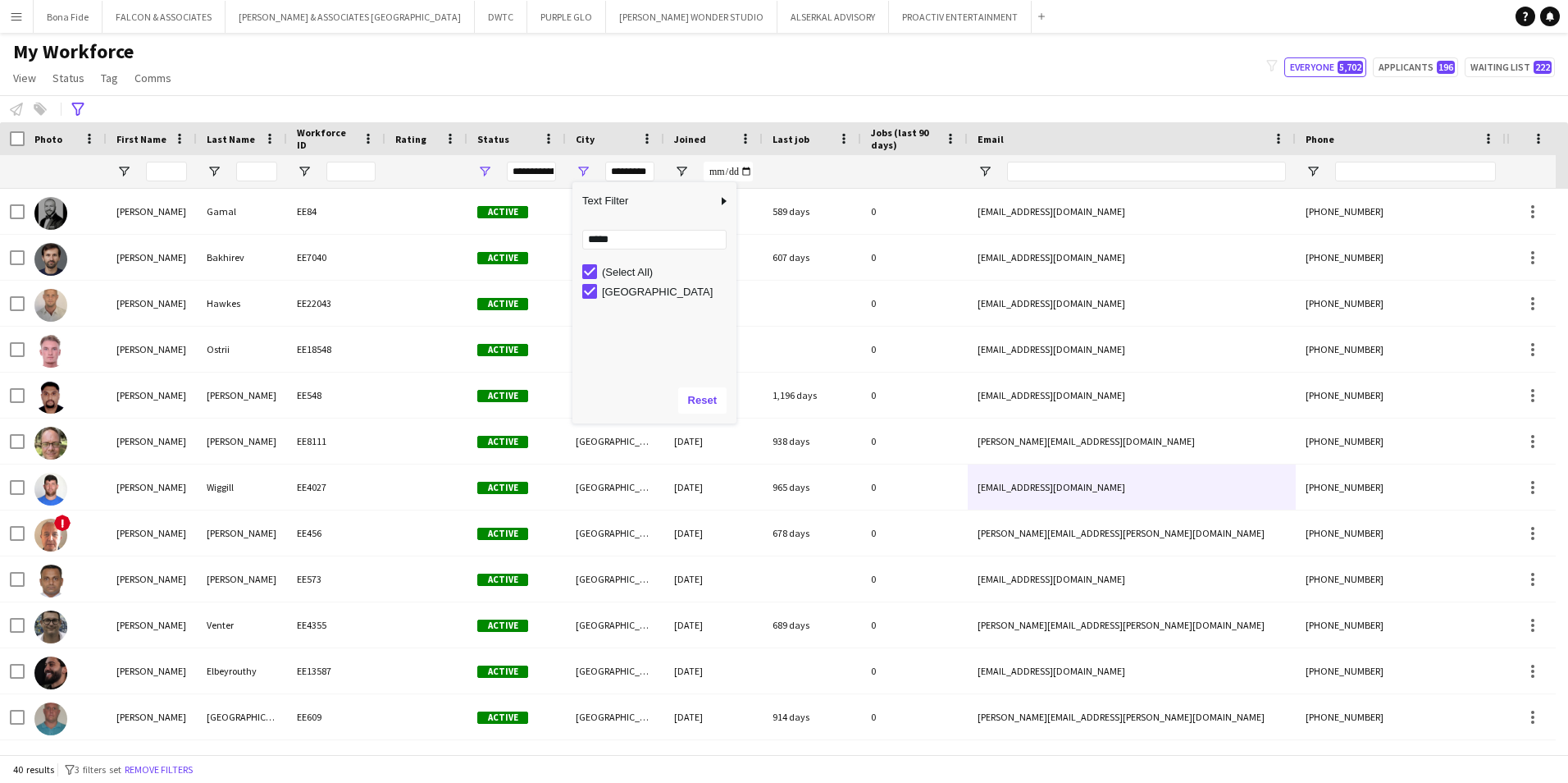
click at [627, 290] on div "Dubai" at bounding box center [667, 292] width 129 height 13
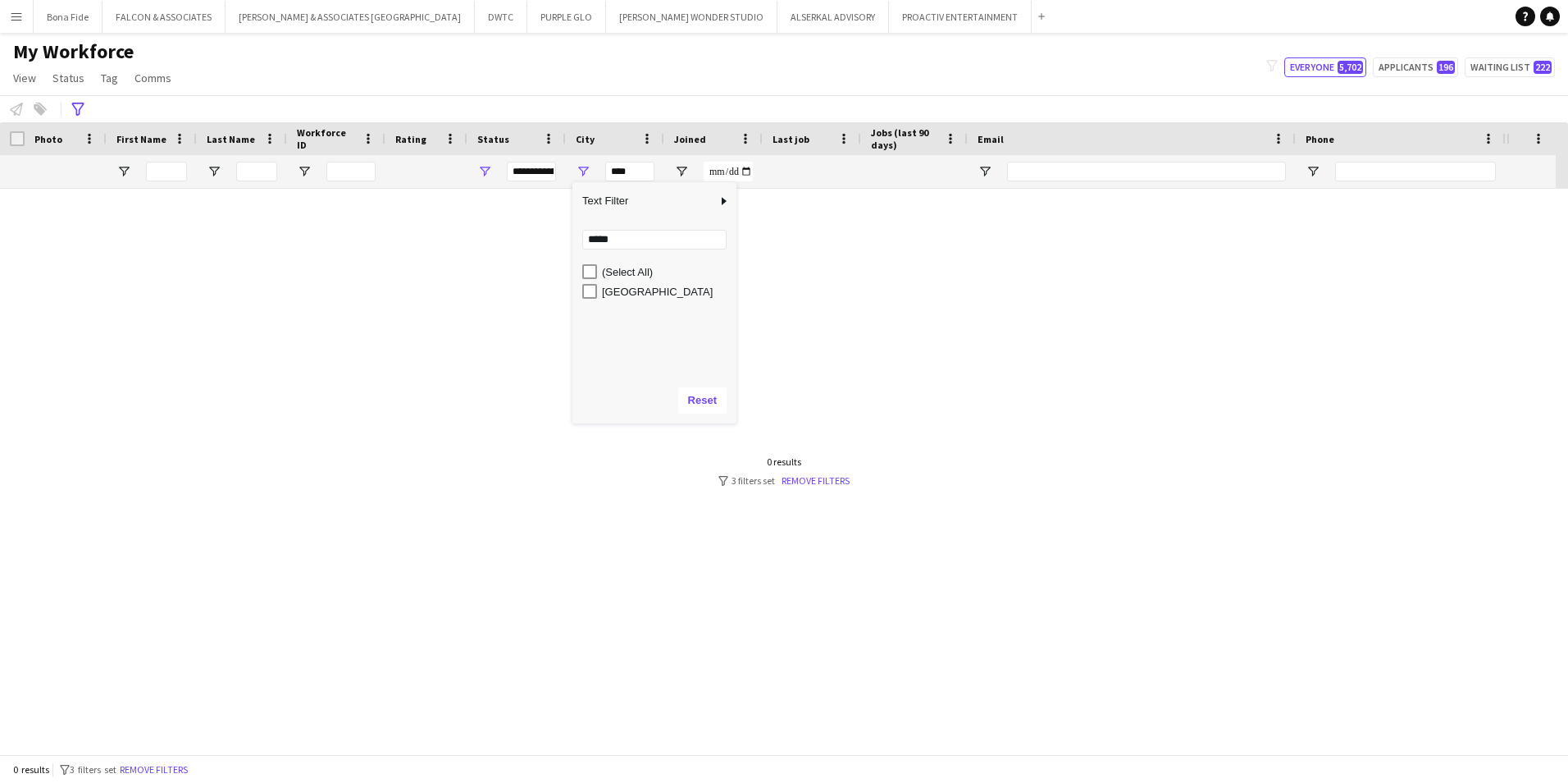
click at [628, 293] on div "Dubai" at bounding box center [667, 292] width 129 height 13
type input "*********"
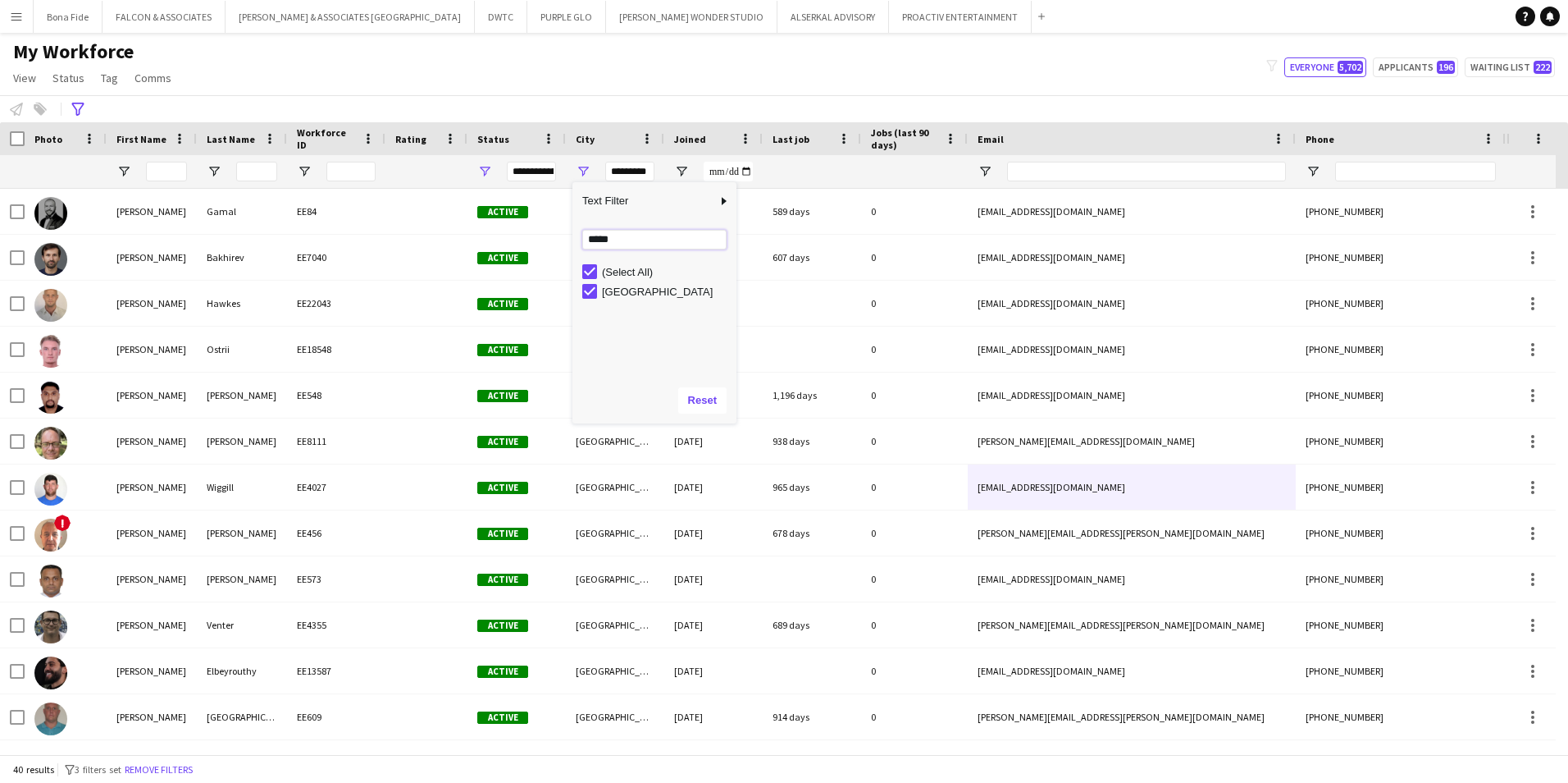
click at [619, 245] on input "*****" at bounding box center [654, 239] width 145 height 19
type input "*"
type input "*********"
click at [616, 314] on div "Abu Dhabi" at bounding box center [667, 311] width 129 height 13
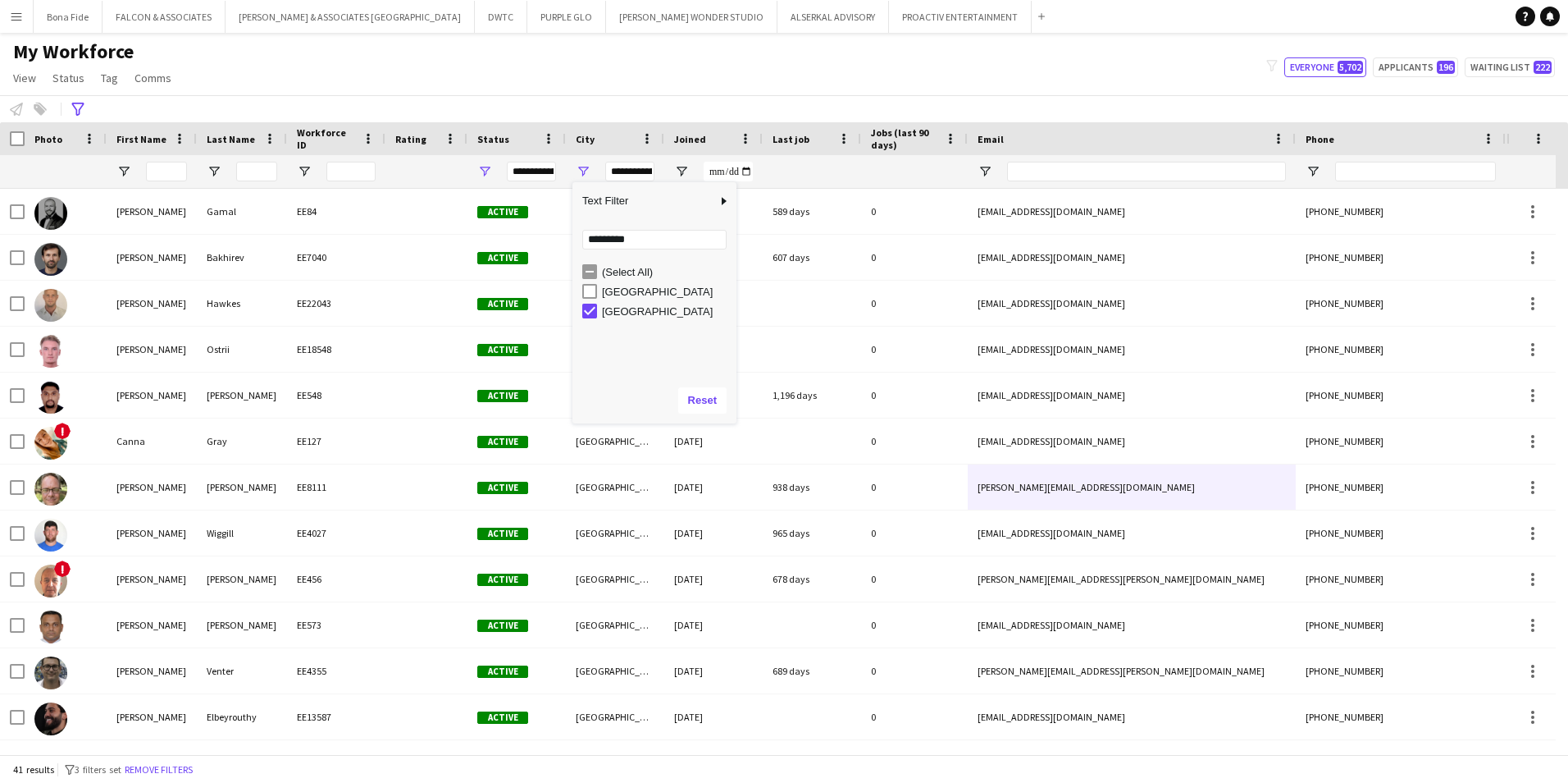
click at [632, 290] on div "Abu Dhabi" at bounding box center [667, 292] width 129 height 13
type input "**********"
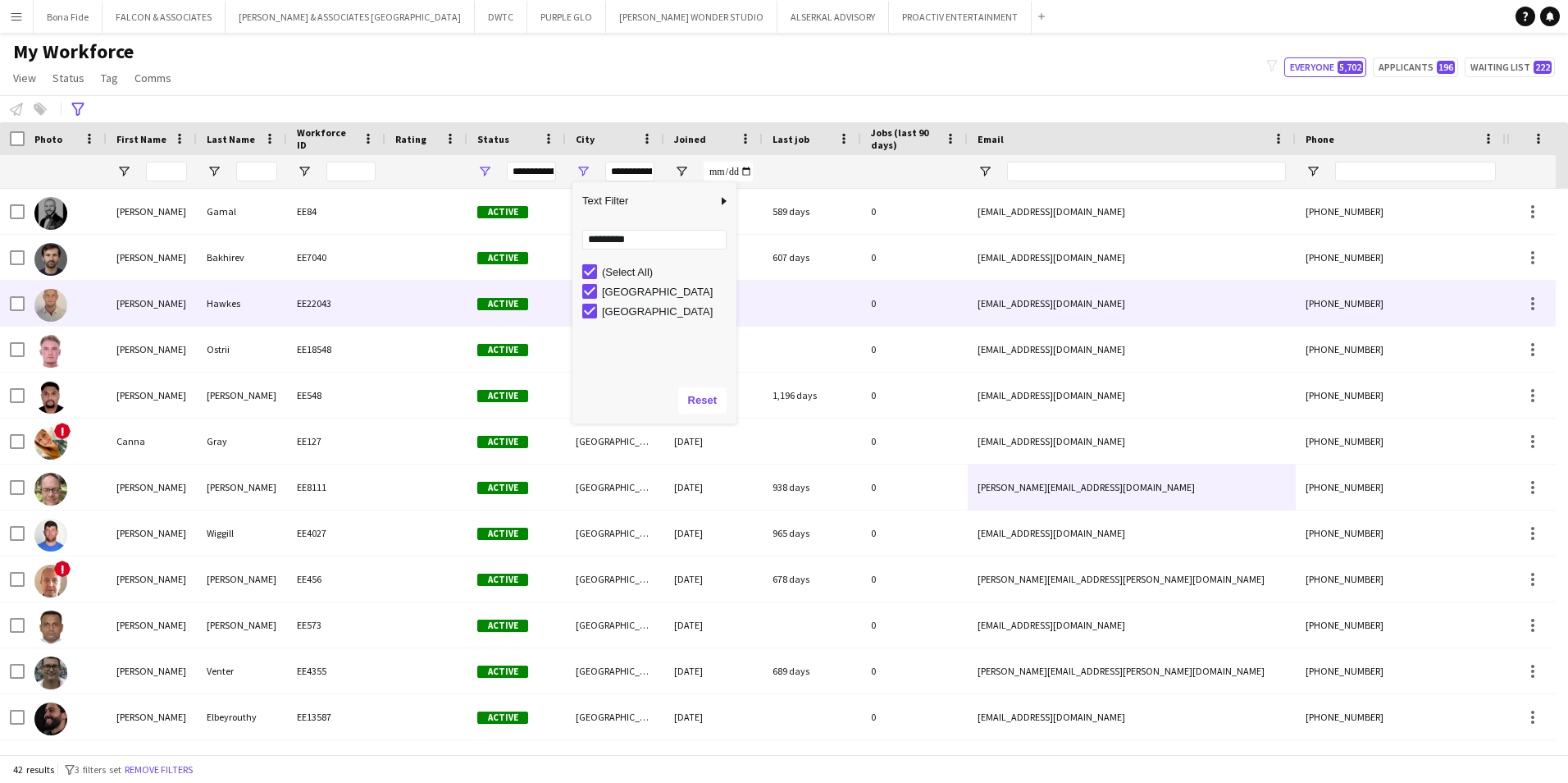
click at [83, 299] on div at bounding box center [65, 303] width 82 height 45
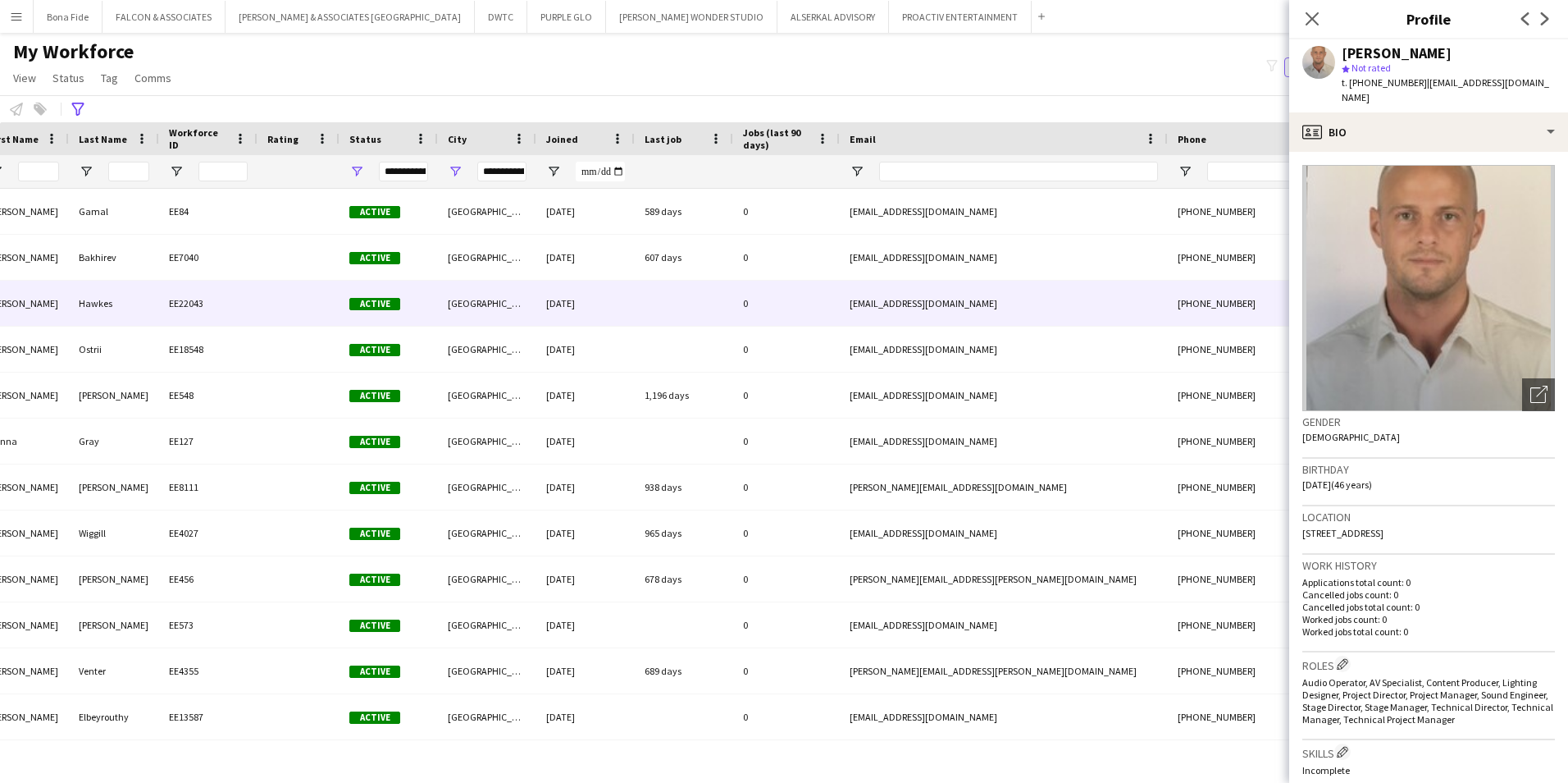
scroll to position [0, 179]
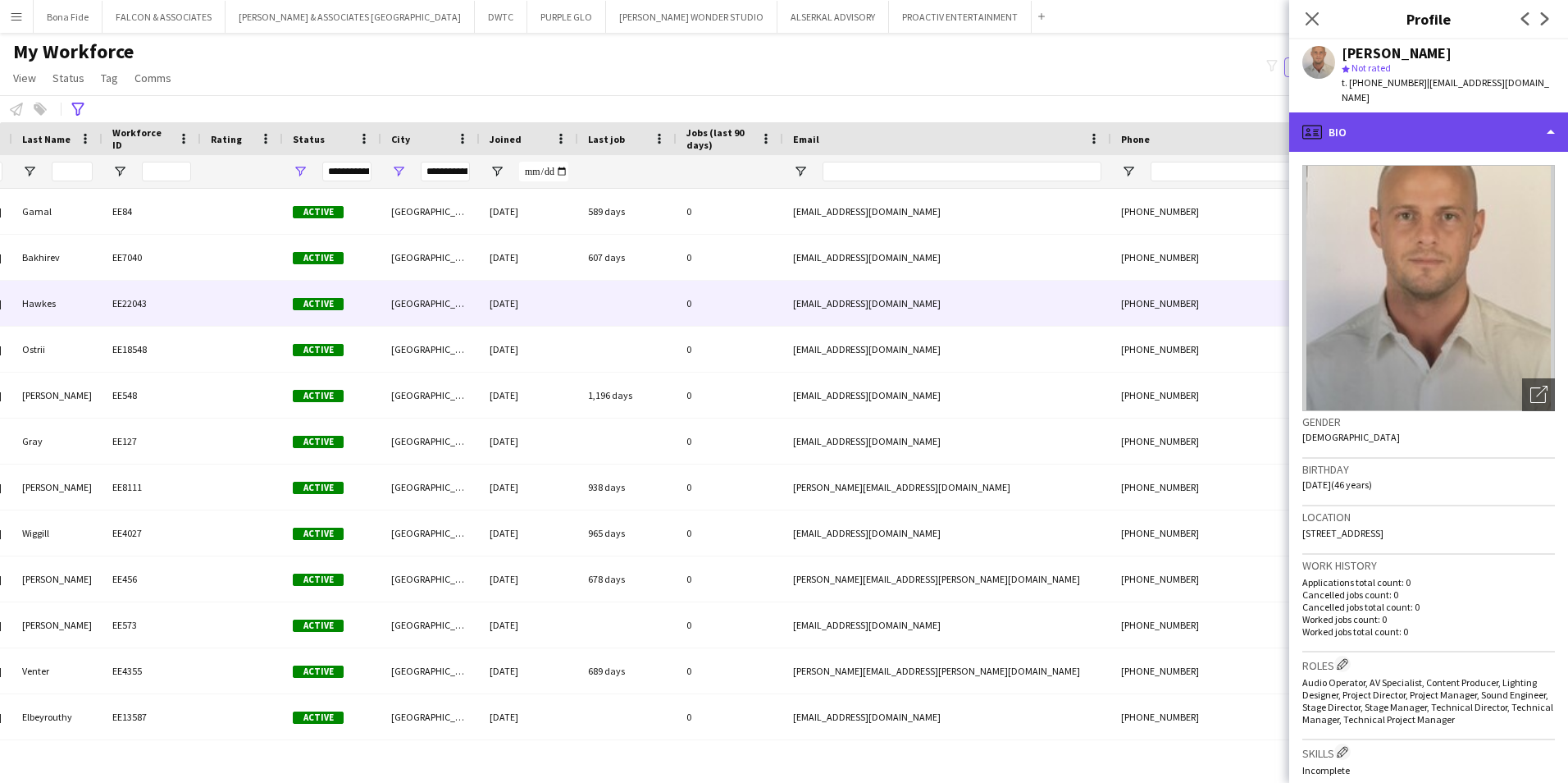
click at [1240, 128] on div "profile Bio" at bounding box center [1428, 131] width 279 height 40
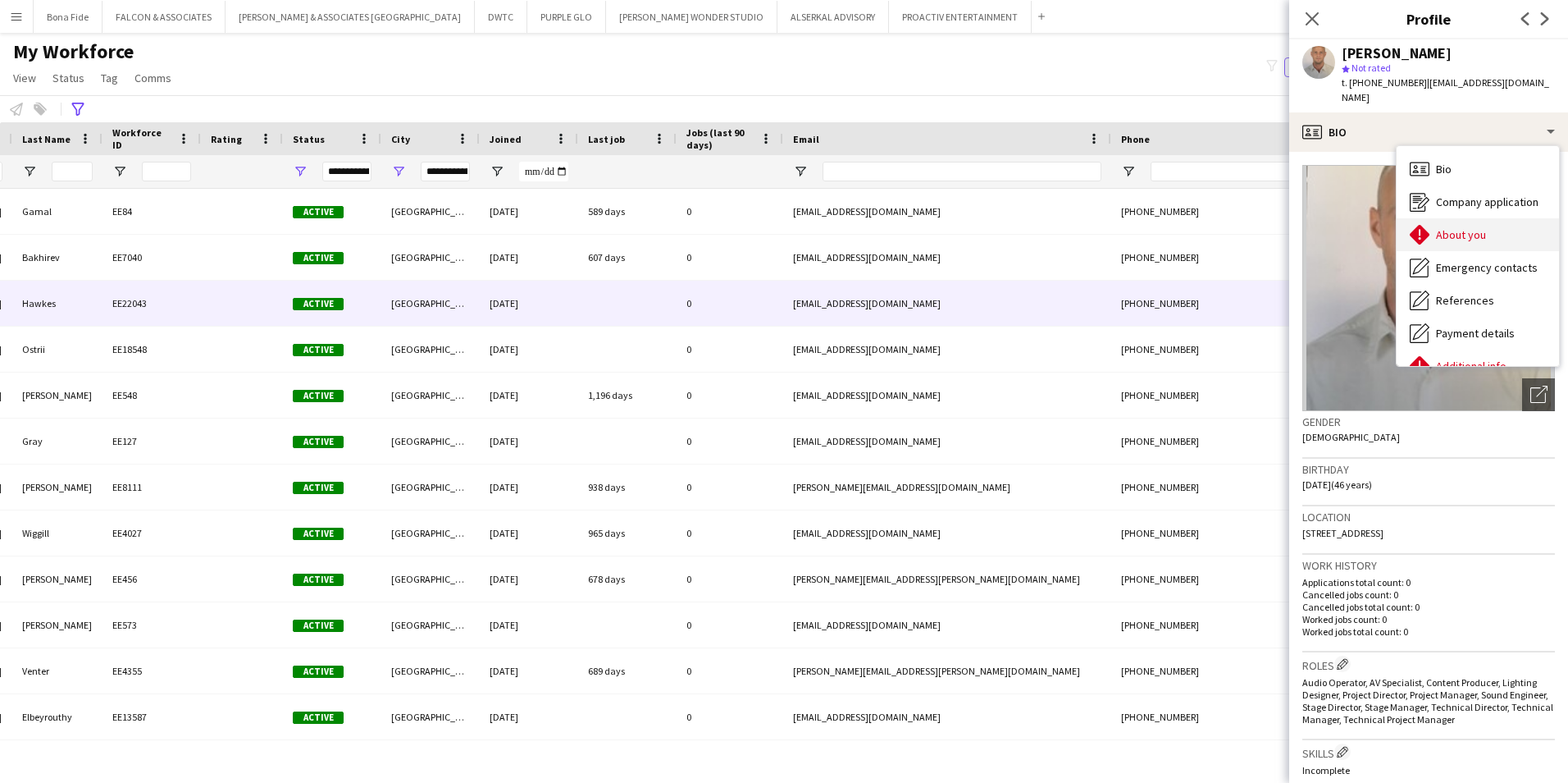
click at [1240, 229] on div "About you About you" at bounding box center [1478, 235] width 162 height 33
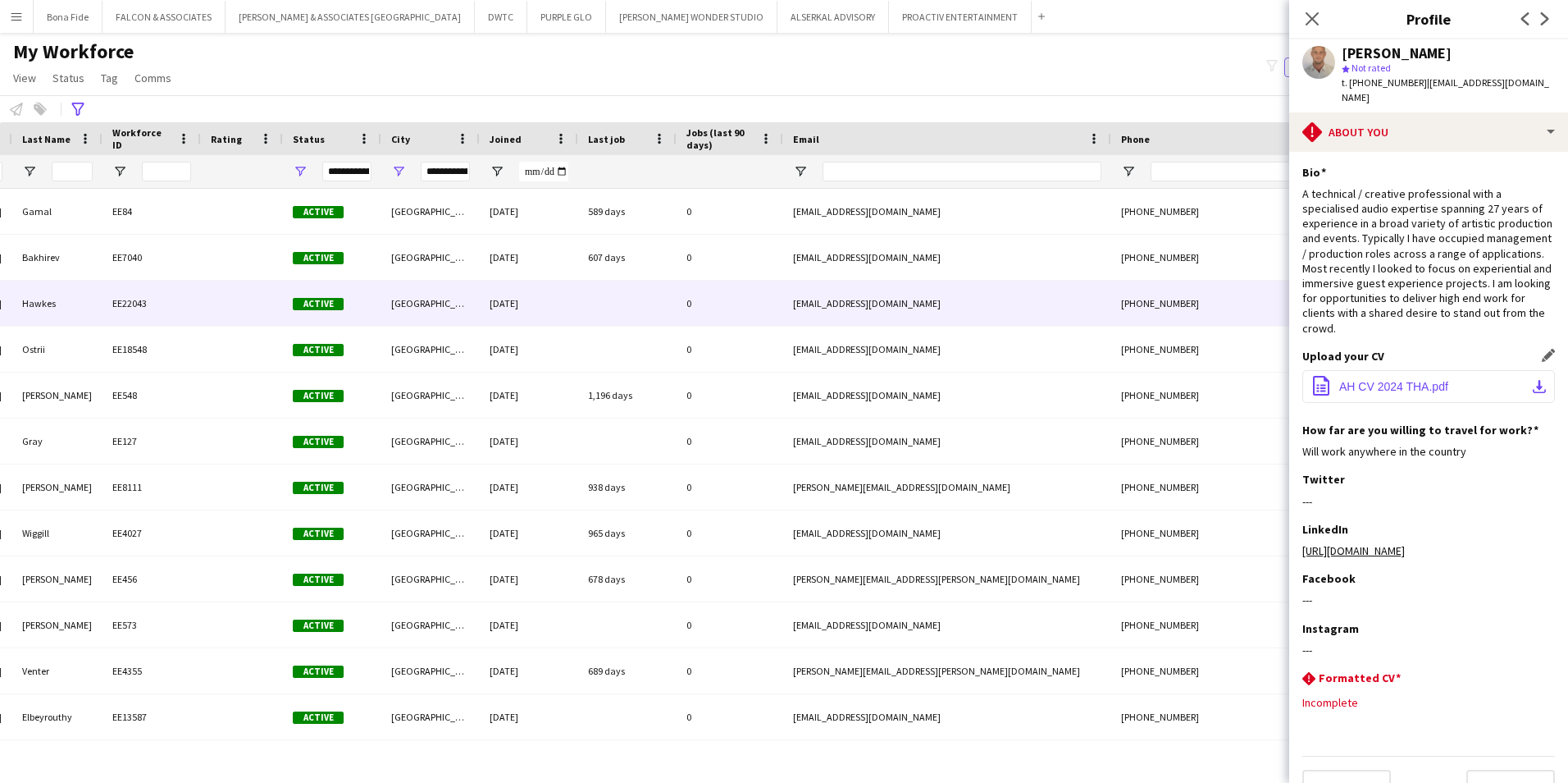
click at [1240, 352] on div "Upload your CV Edit this field office-file-sheet AH CV 2024 THA.pdf download-bo…" at bounding box center [1429, 385] width 253 height 73
click at [1240, 380] on span "AH CV 2024 THA.pdf" at bounding box center [1393, 387] width 109 height 14
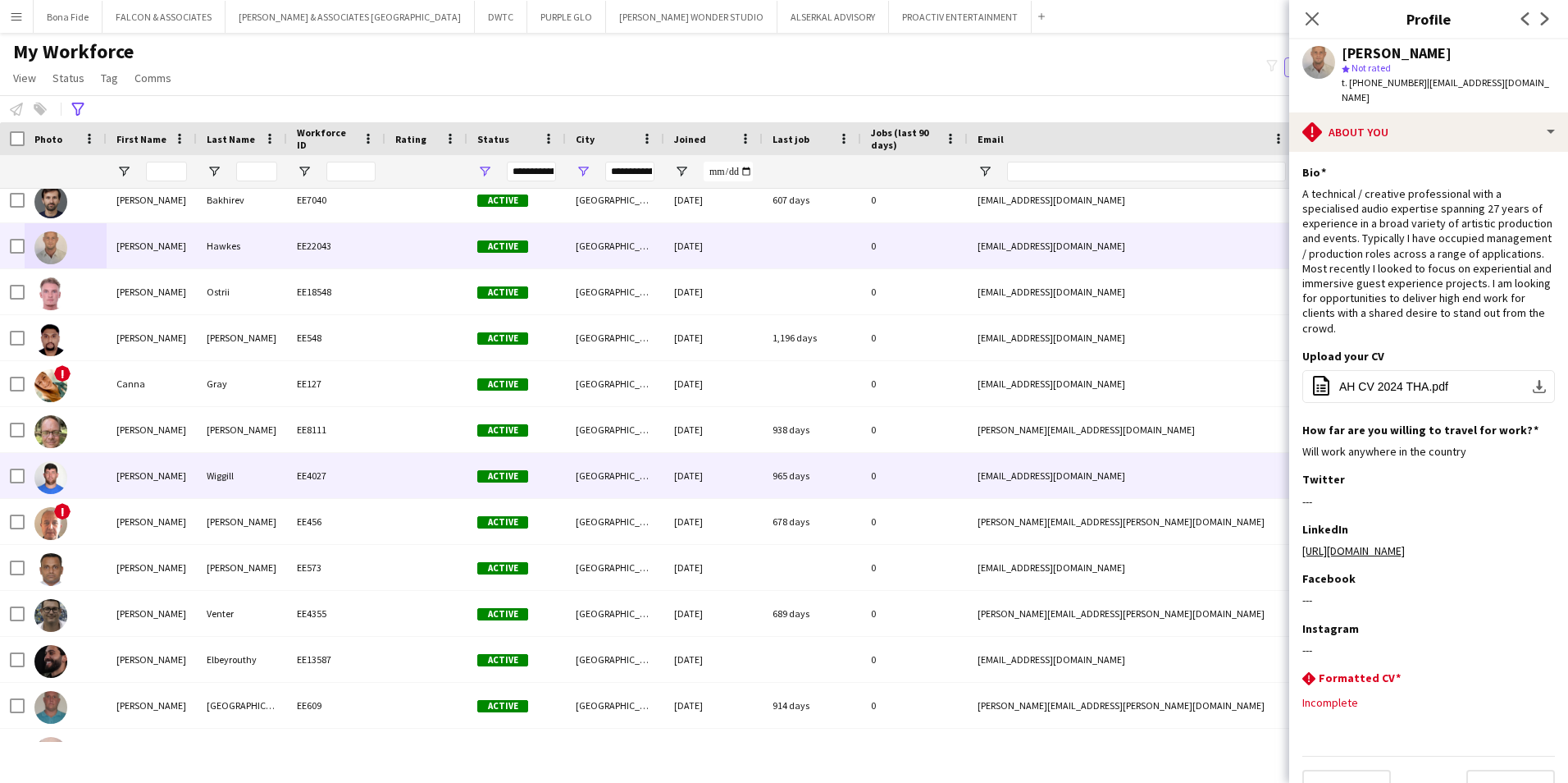
scroll to position [82, 0]
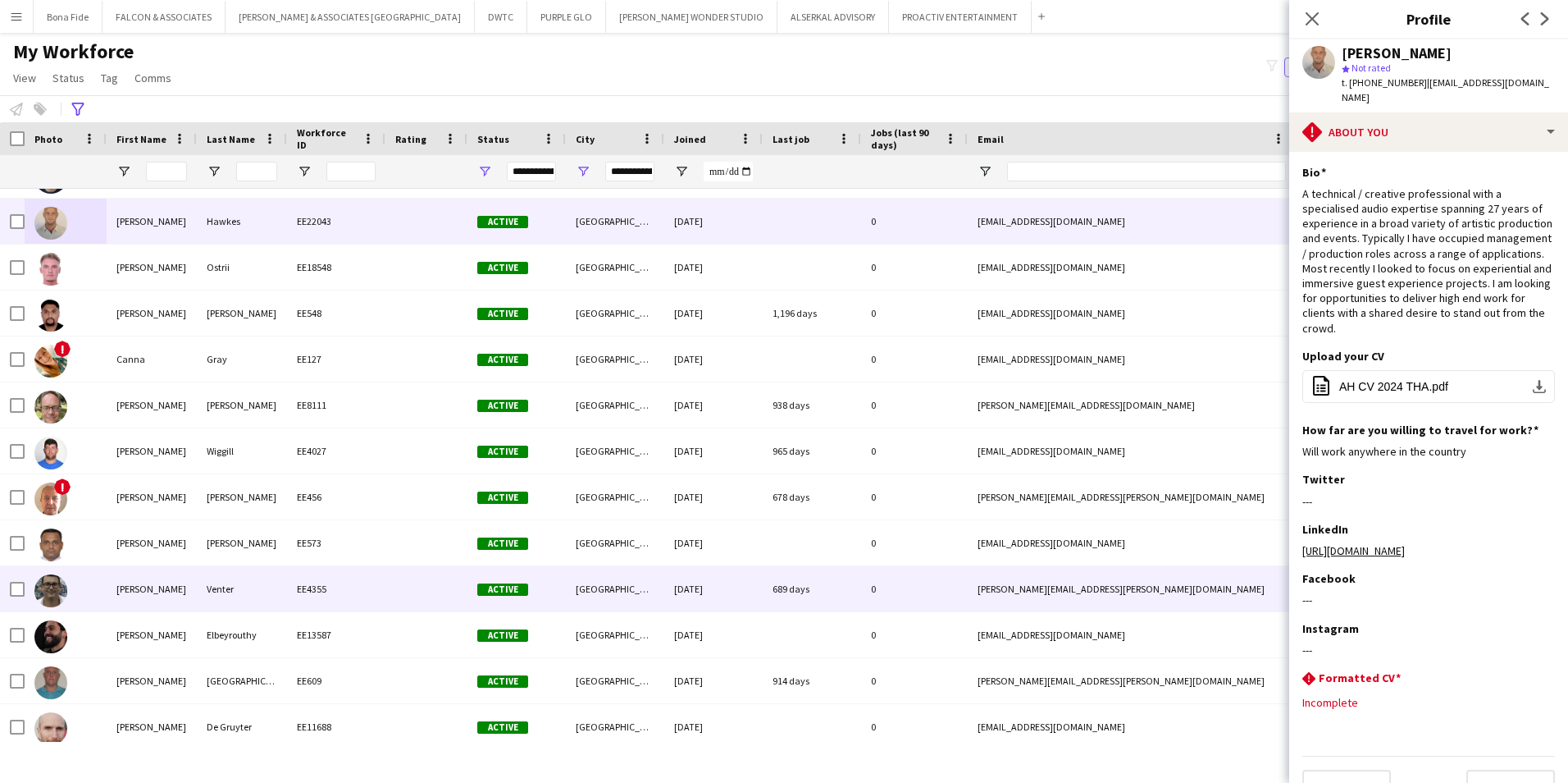
click at [188, 582] on div "George" at bounding box center [151, 588] width 90 height 45
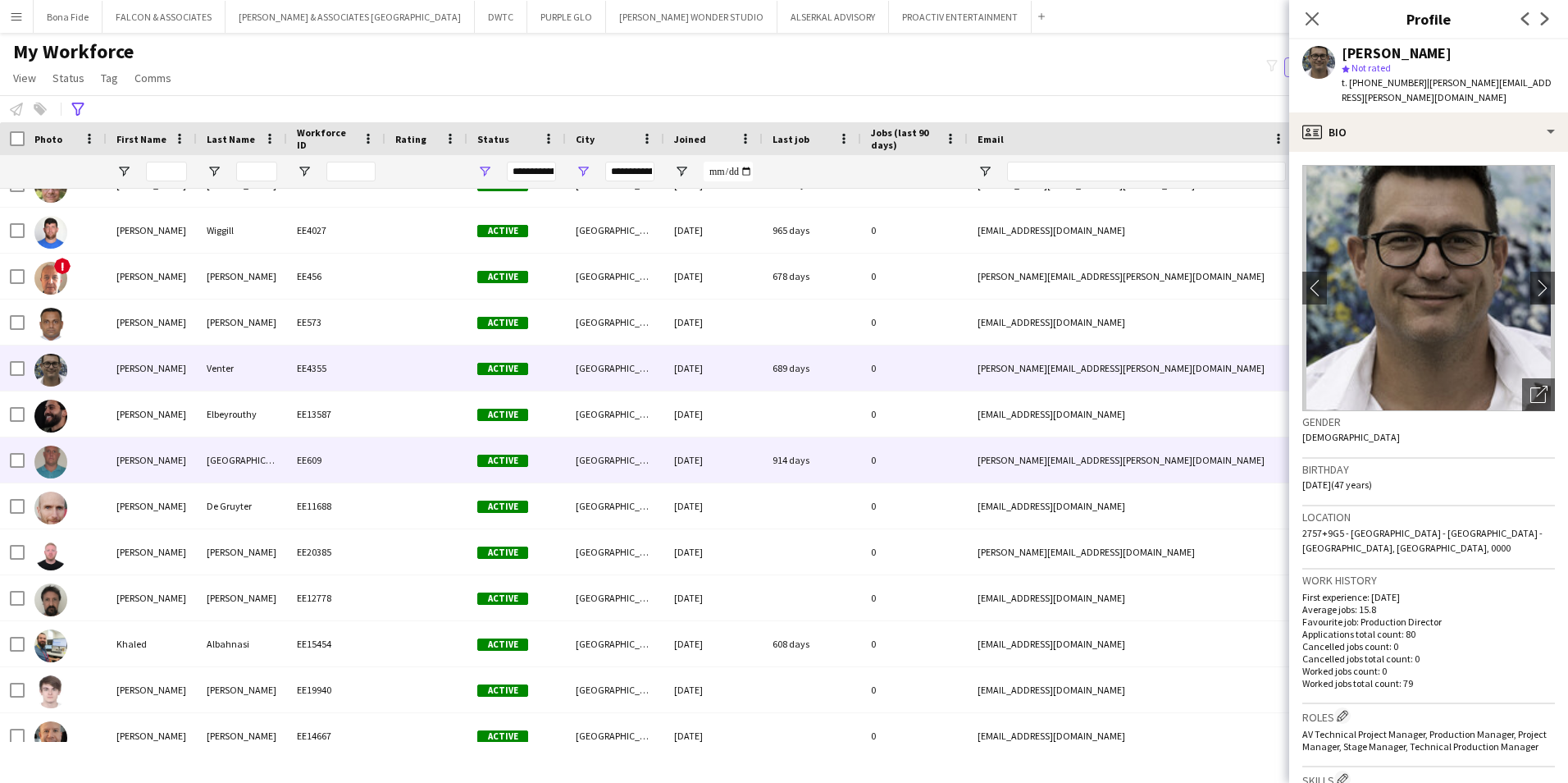
scroll to position [328, 0]
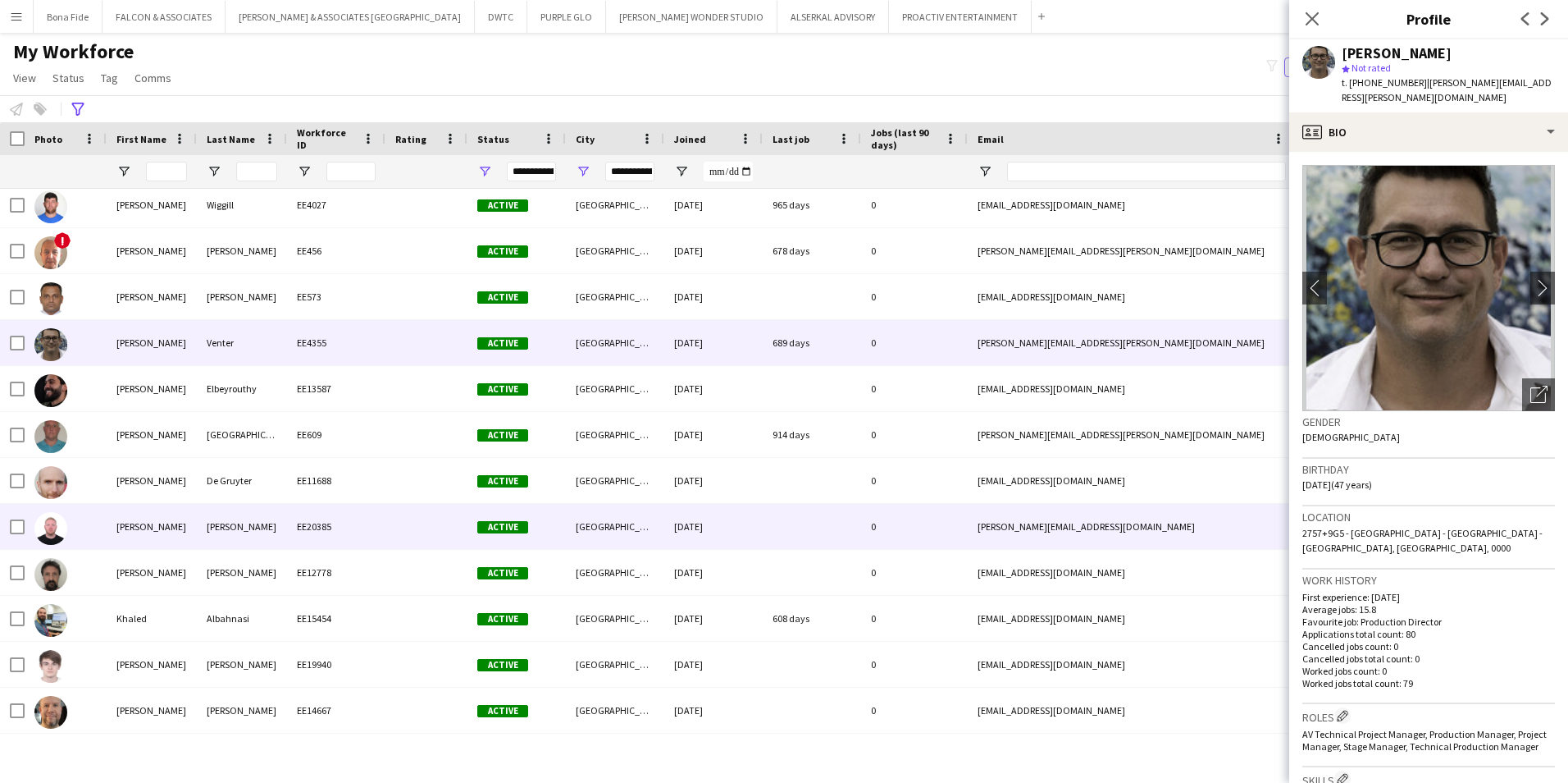
click at [575, 531] on div "Dubai" at bounding box center [615, 526] width 98 height 45
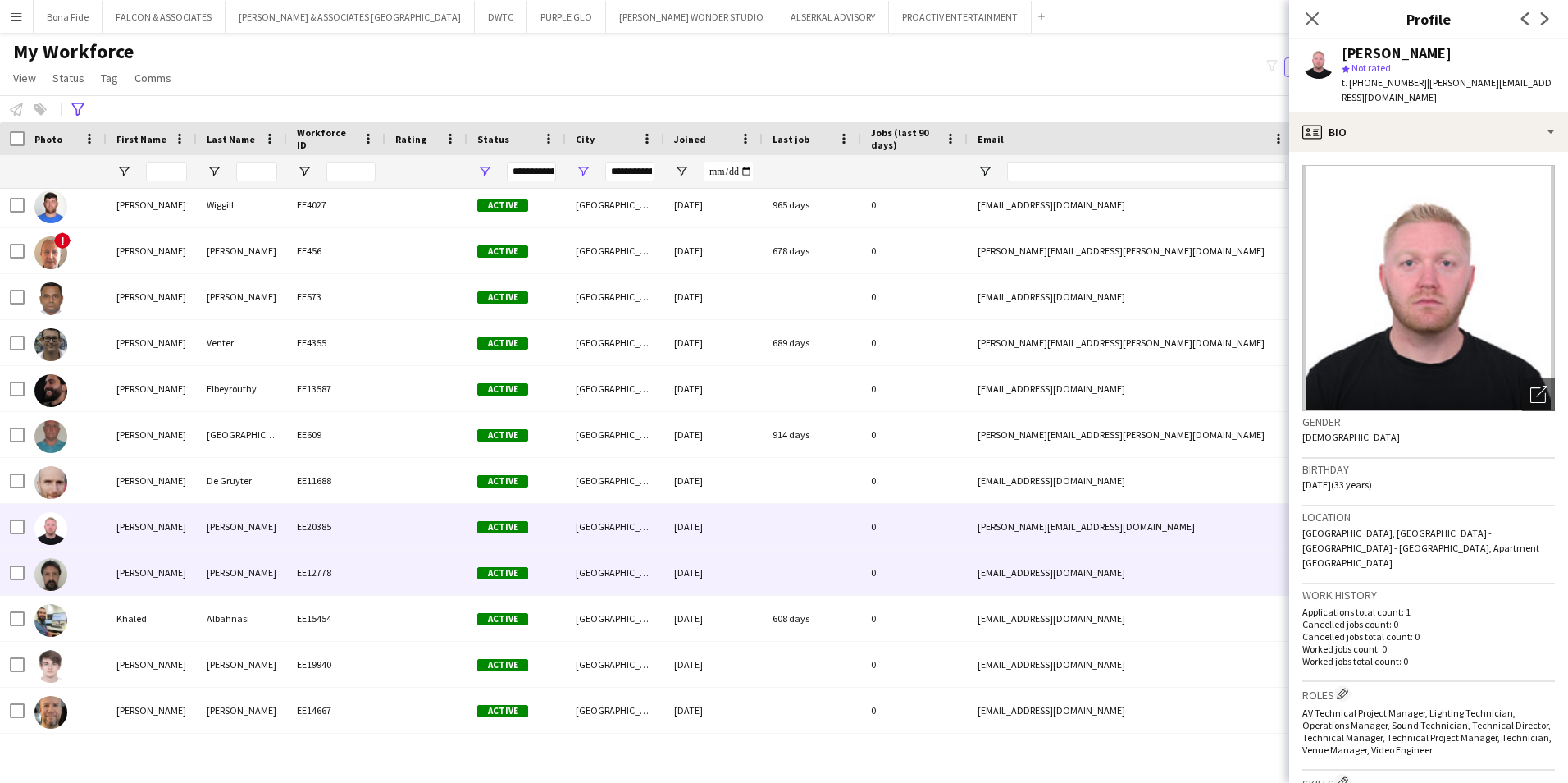
click at [578, 561] on div "Dubai" at bounding box center [615, 572] width 98 height 45
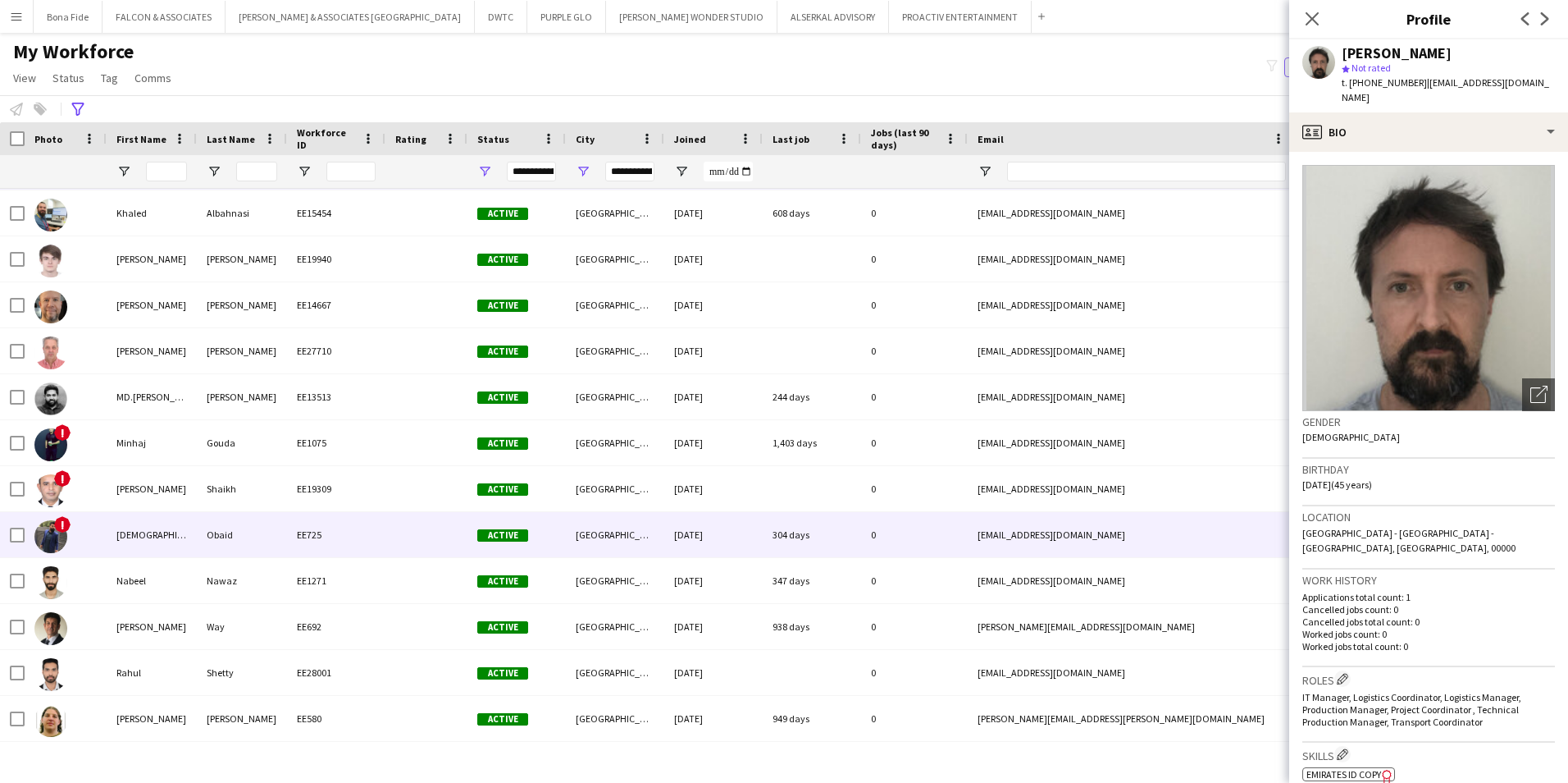
scroll to position [739, 0]
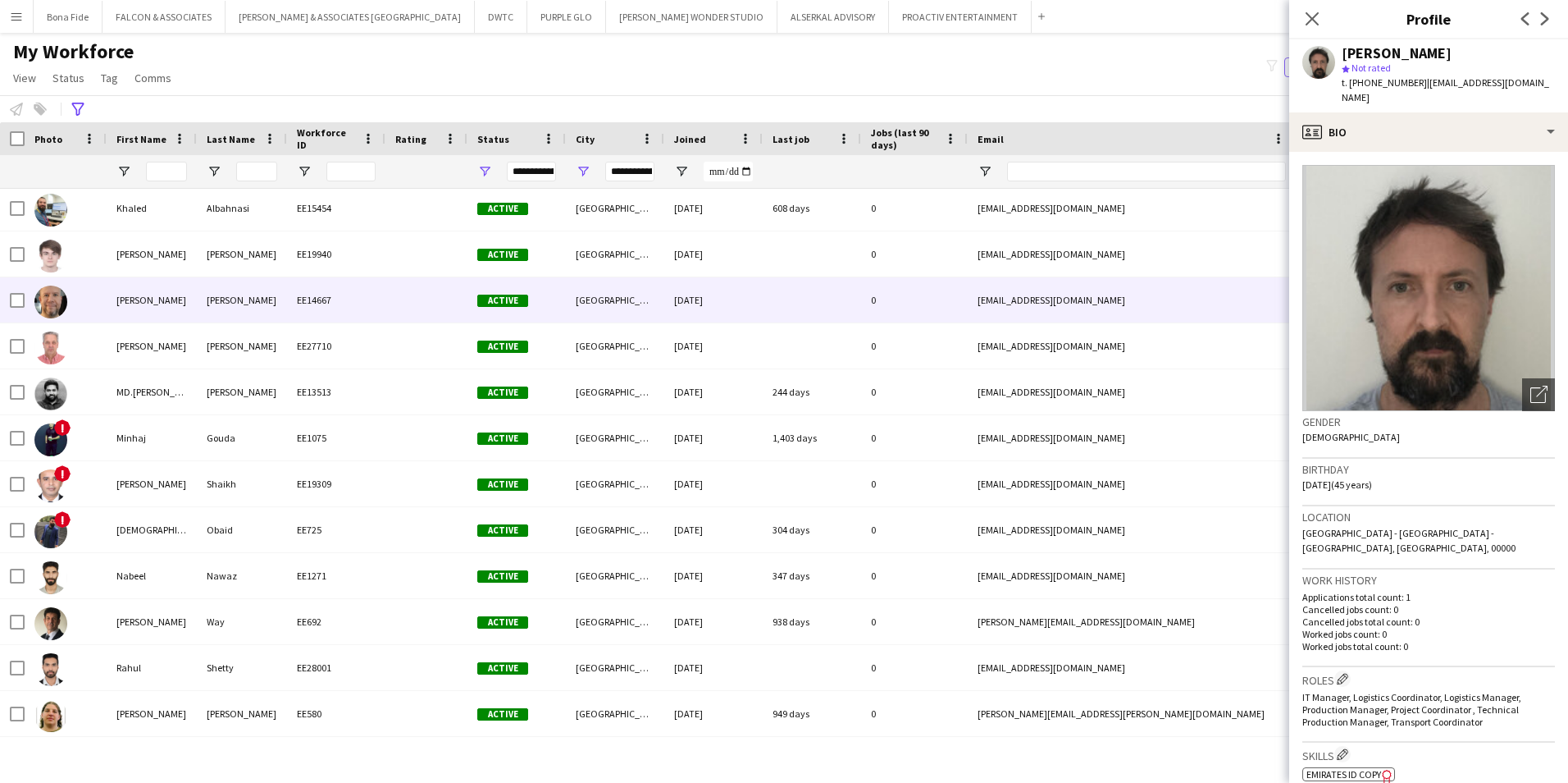
click at [270, 296] on div "van Vuuren" at bounding box center [241, 299] width 90 height 45
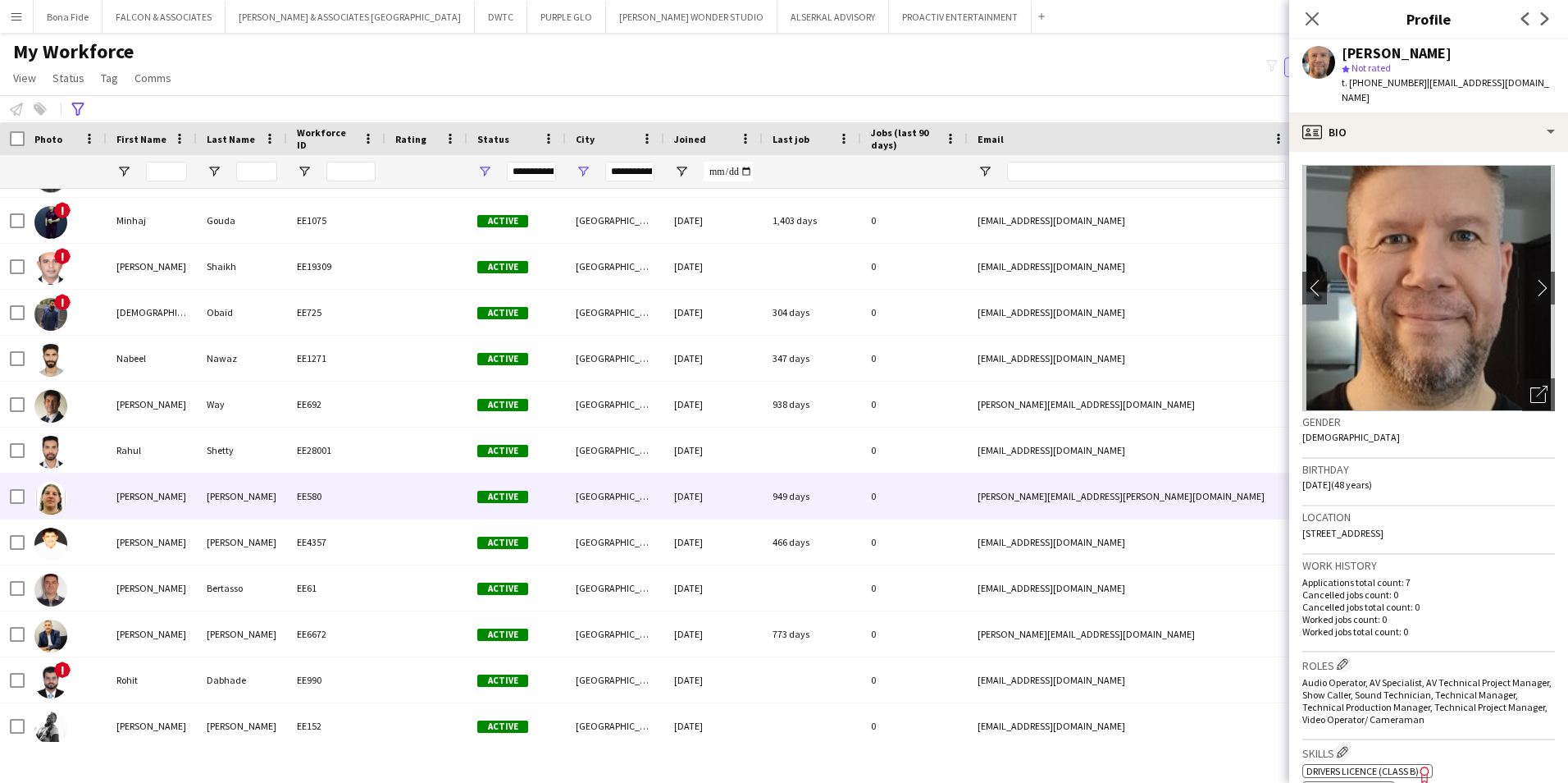
scroll to position [985, 0]
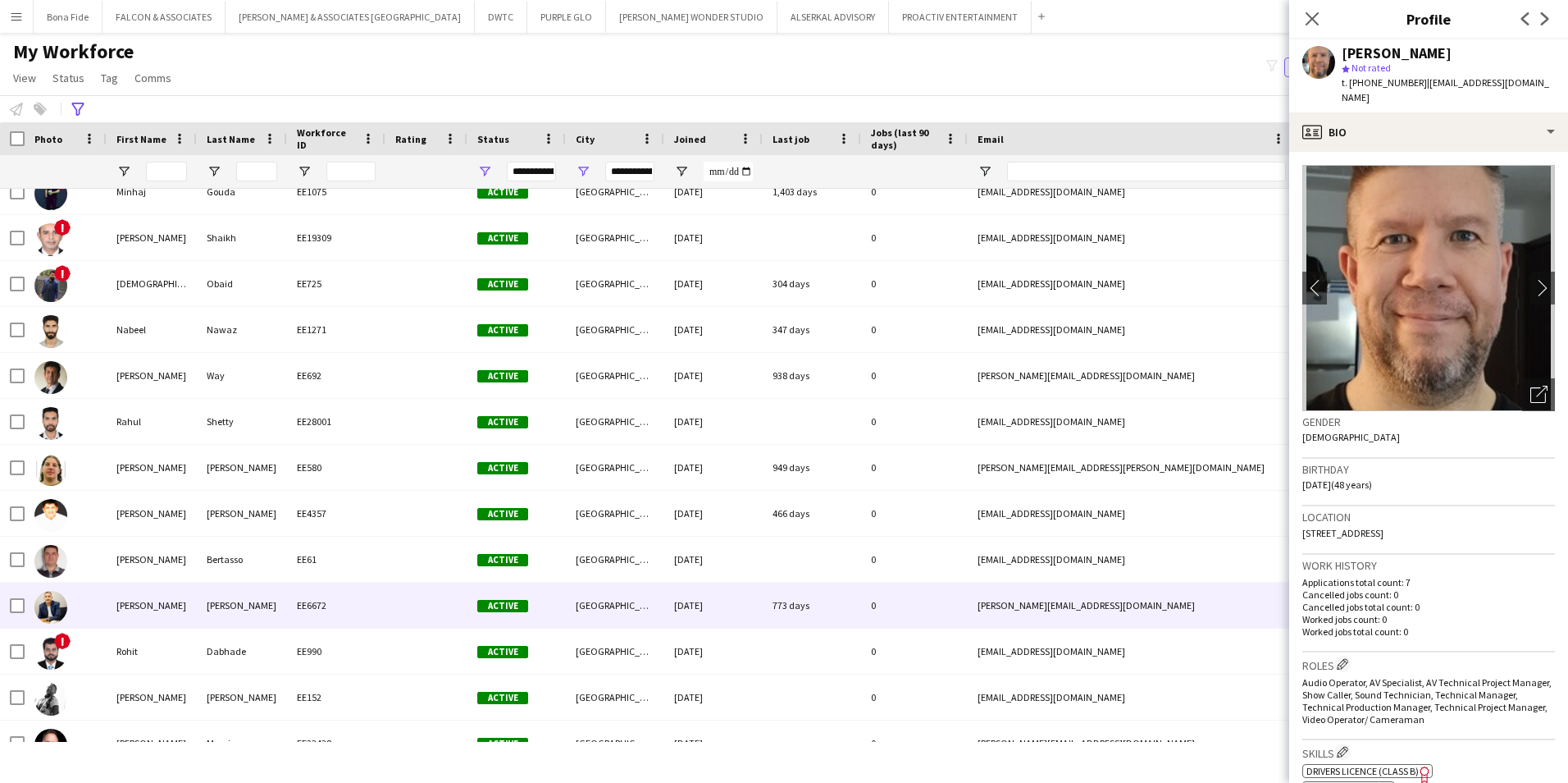
click at [281, 604] on div "Coelho" at bounding box center [241, 604] width 90 height 45
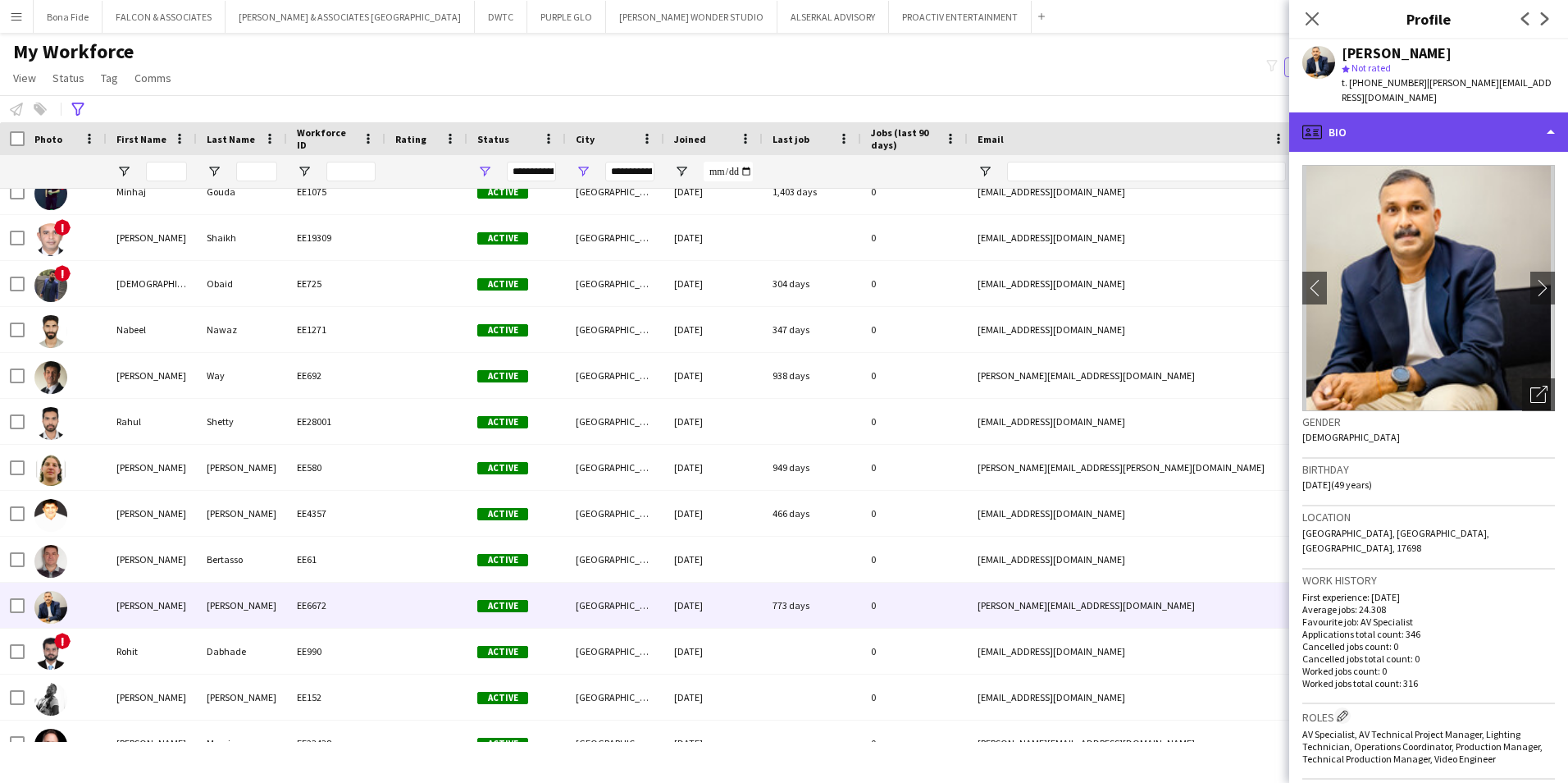
click at [1240, 121] on div "profile Bio" at bounding box center [1428, 131] width 279 height 40
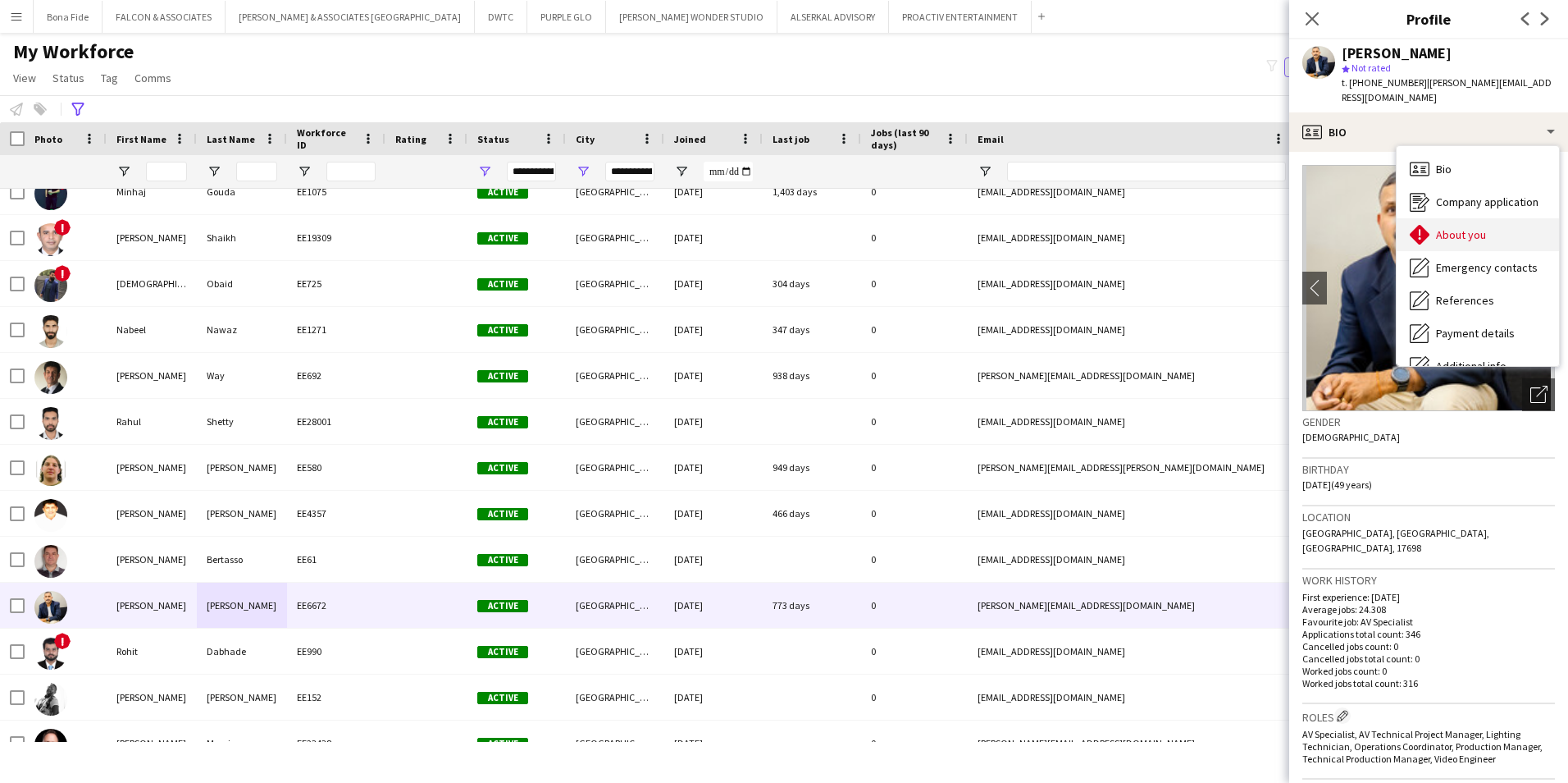
click at [1240, 227] on span "About you" at bounding box center [1461, 234] width 50 height 14
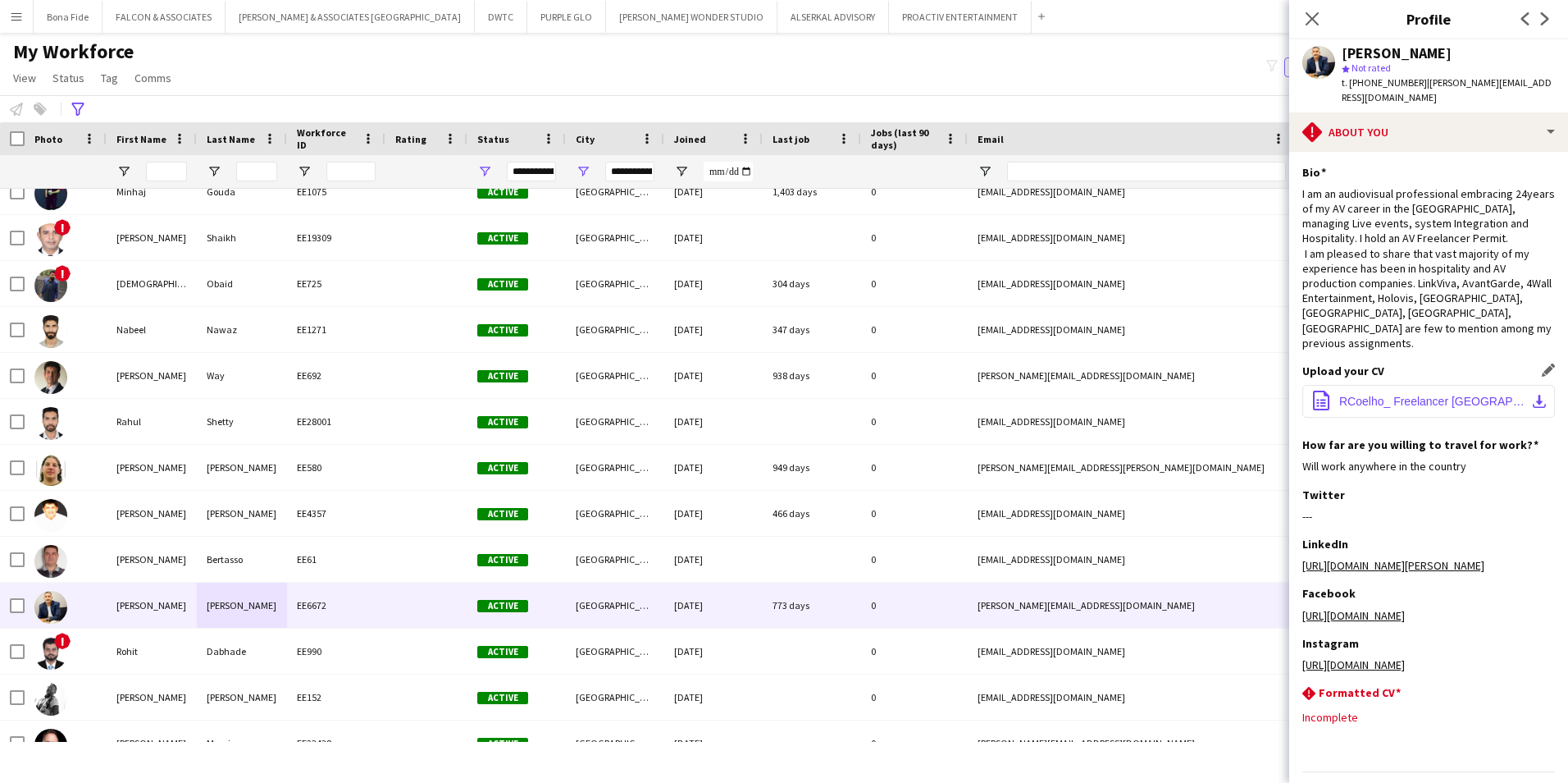
click at [1240, 395] on app-icon "download-bottom" at bounding box center [1540, 402] width 14 height 14
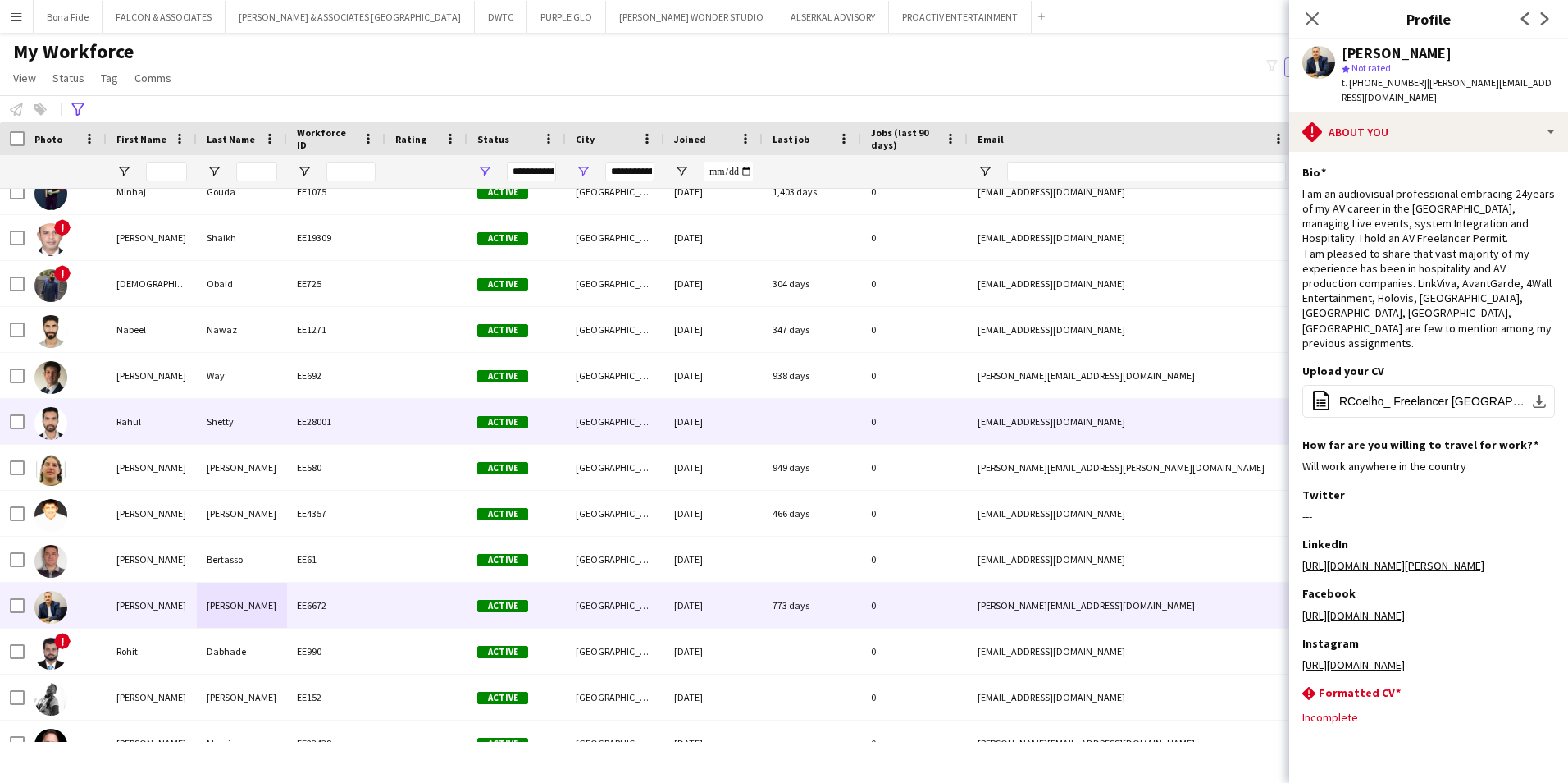
click at [366, 426] on div "EE28001" at bounding box center [336, 421] width 98 height 45
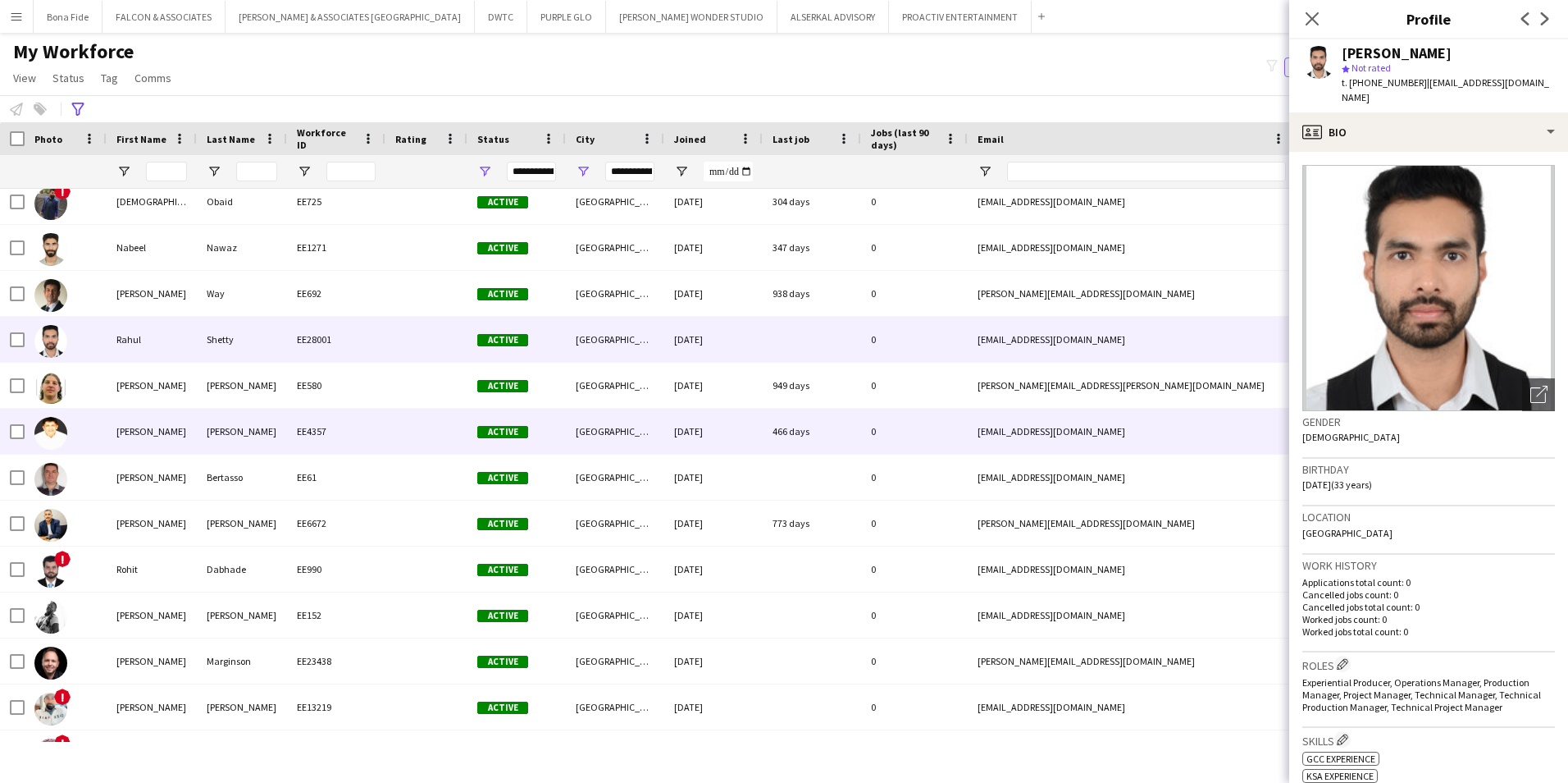
scroll to position [1149, 0]
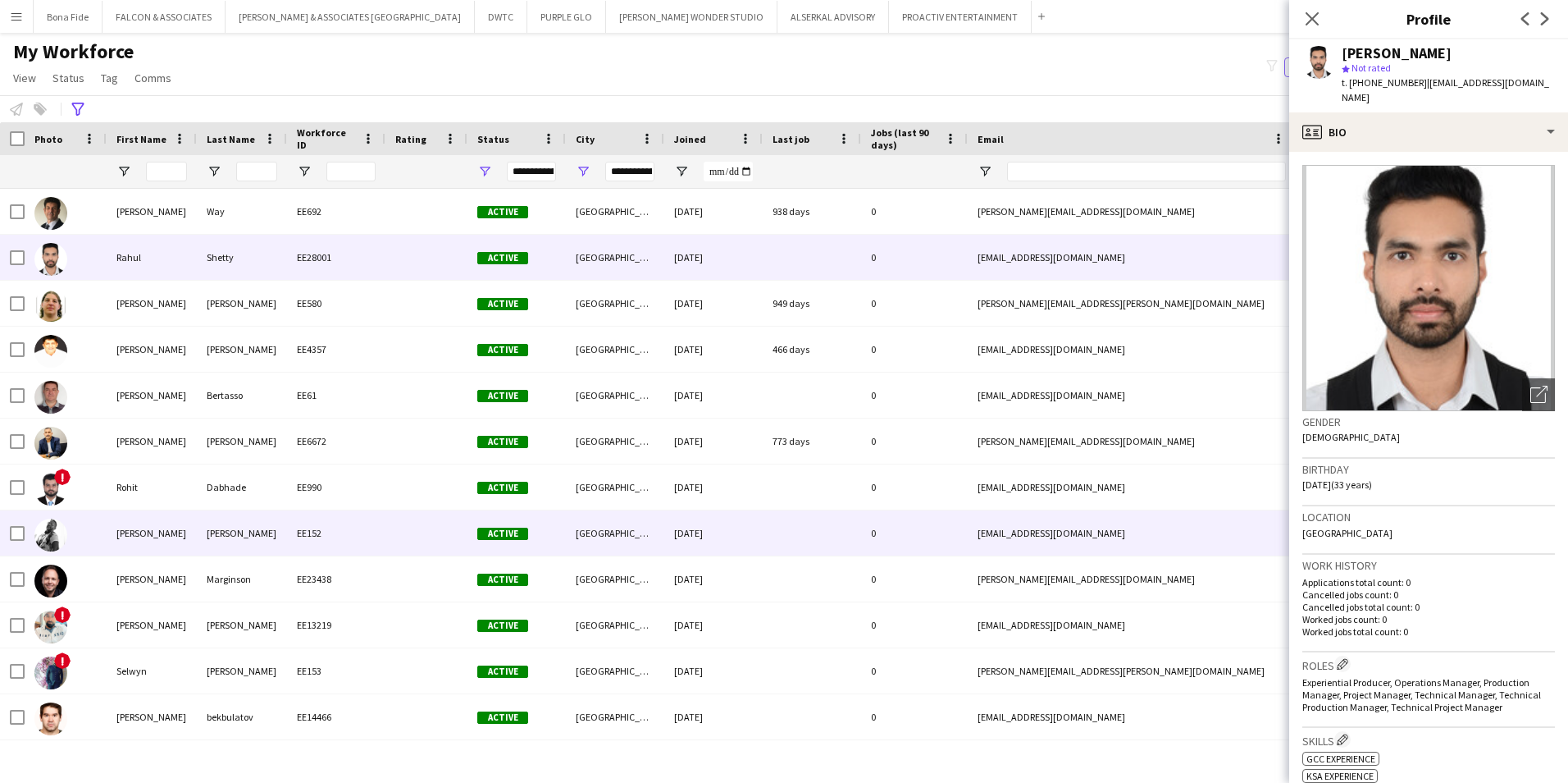
click at [363, 541] on div "EE152" at bounding box center [336, 533] width 98 height 45
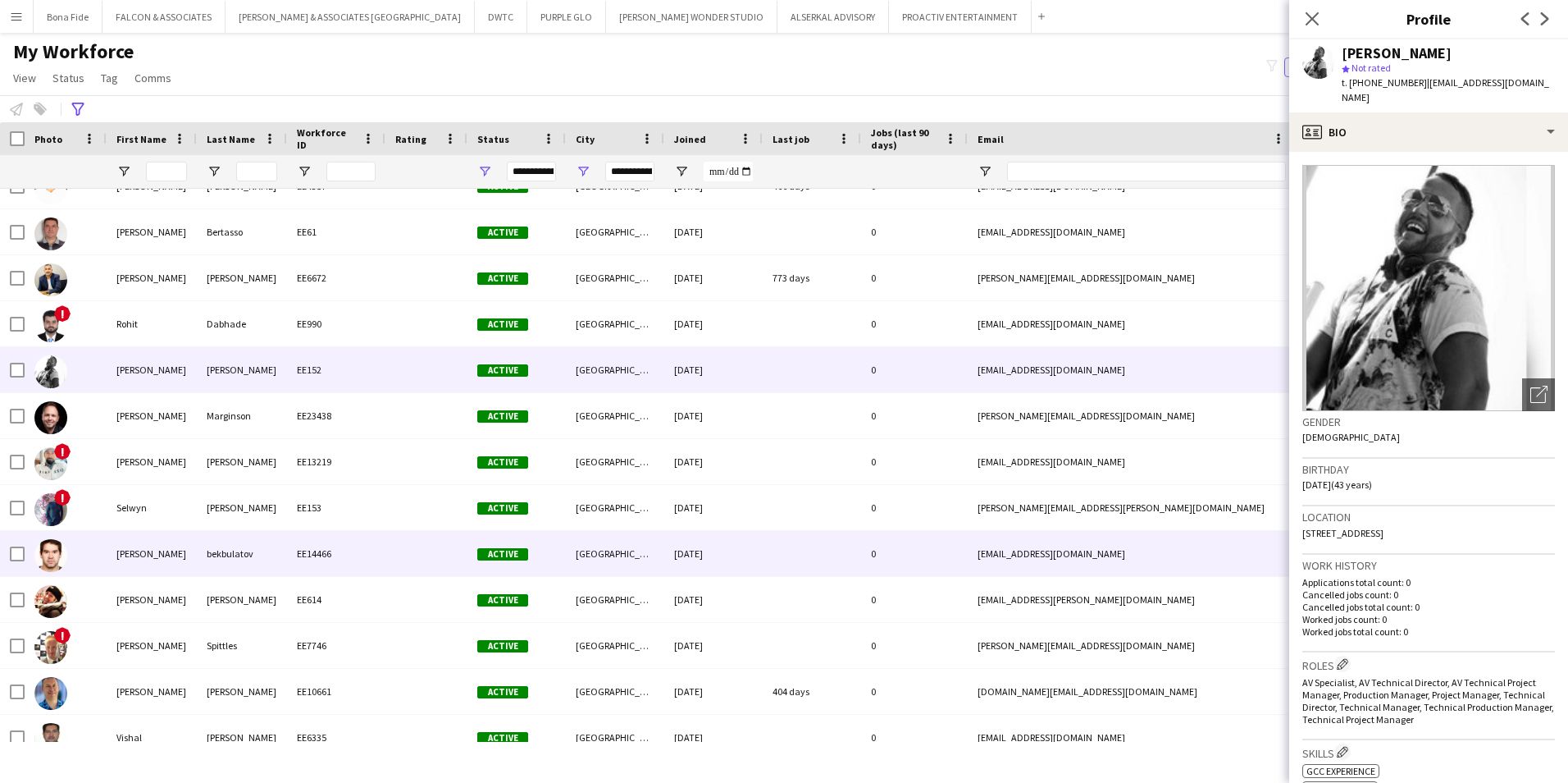
scroll to position [1313, 0]
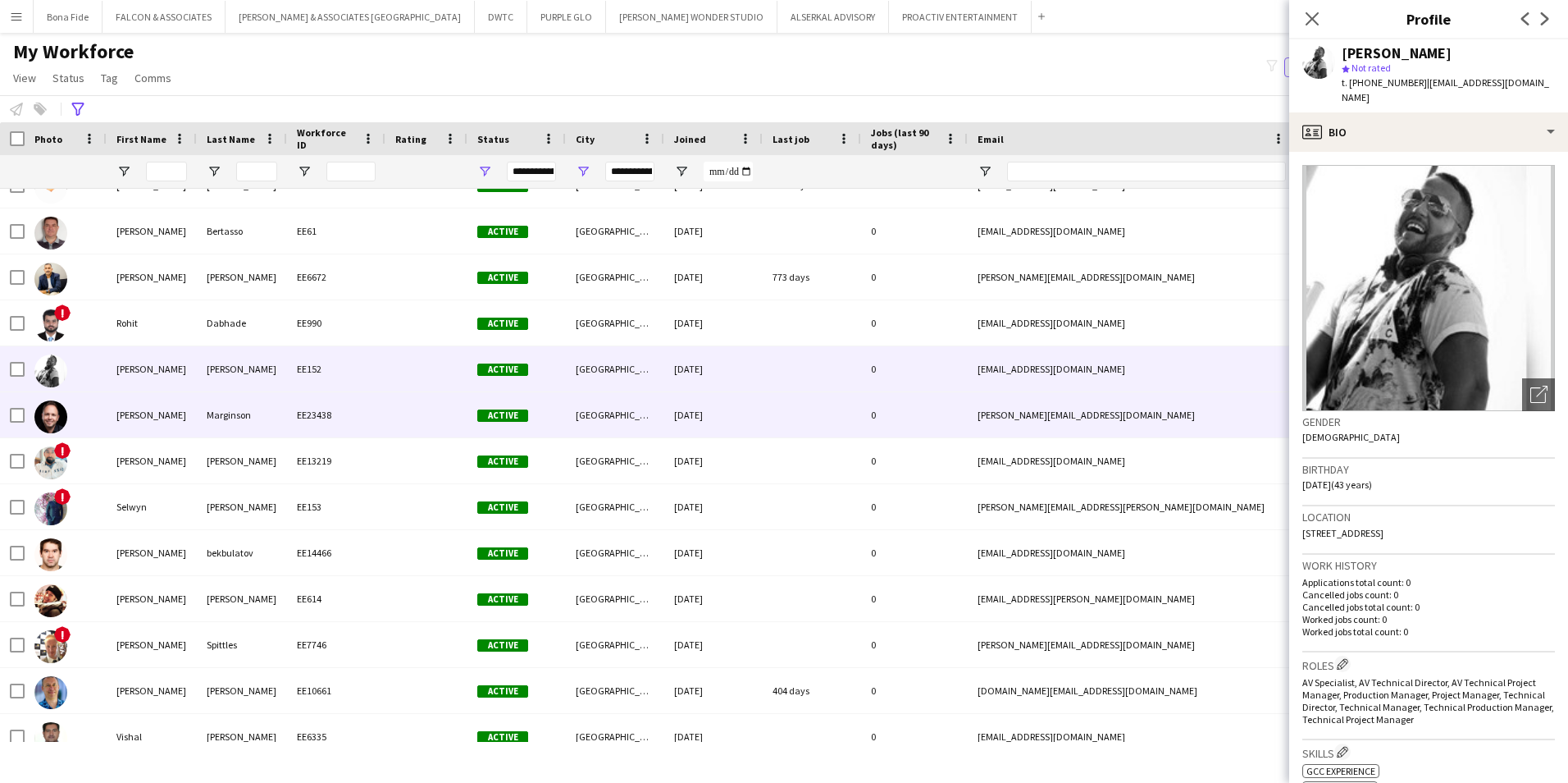
click at [386, 427] on div at bounding box center [426, 414] width 82 height 45
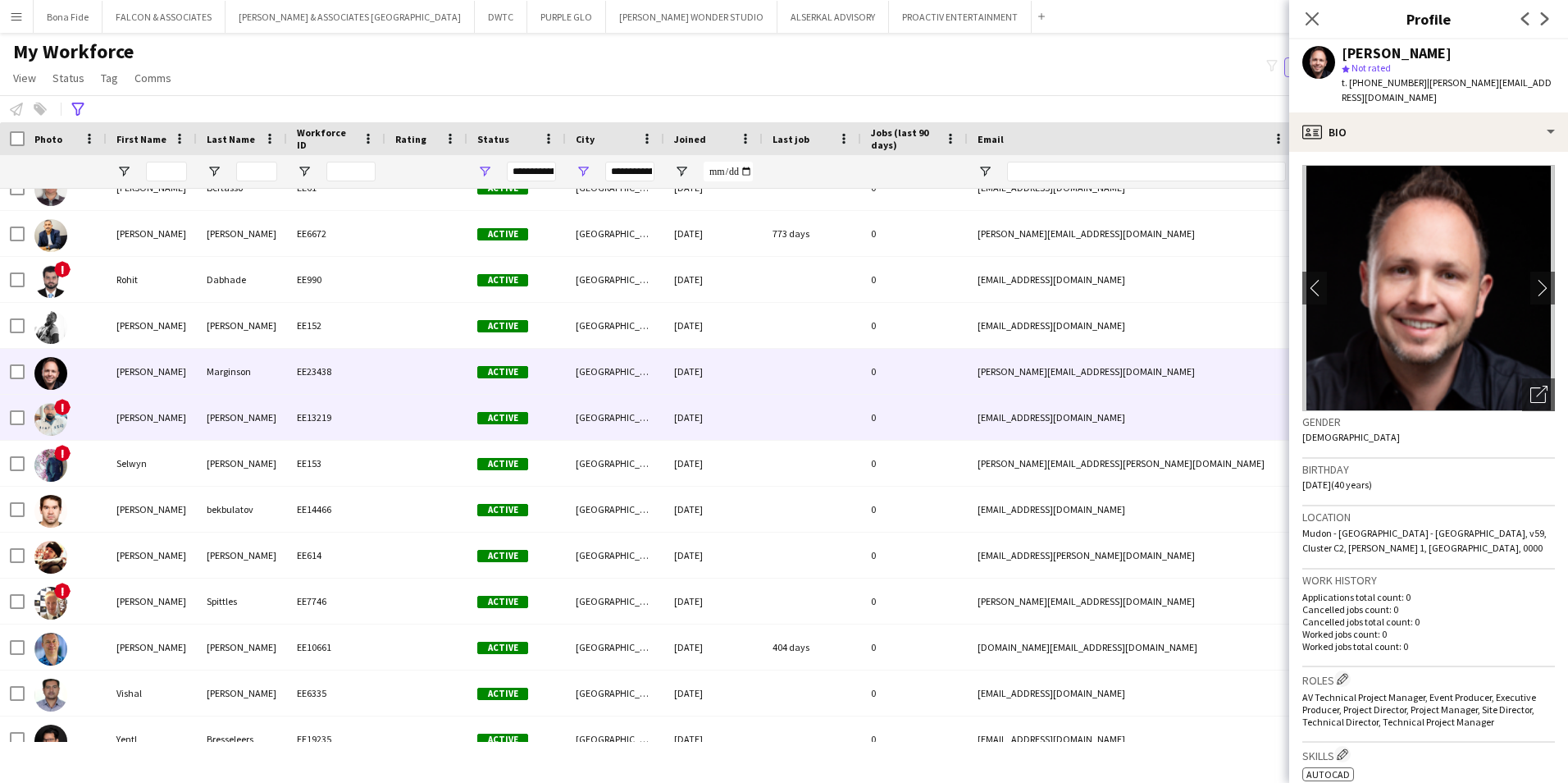
scroll to position [1377, 0]
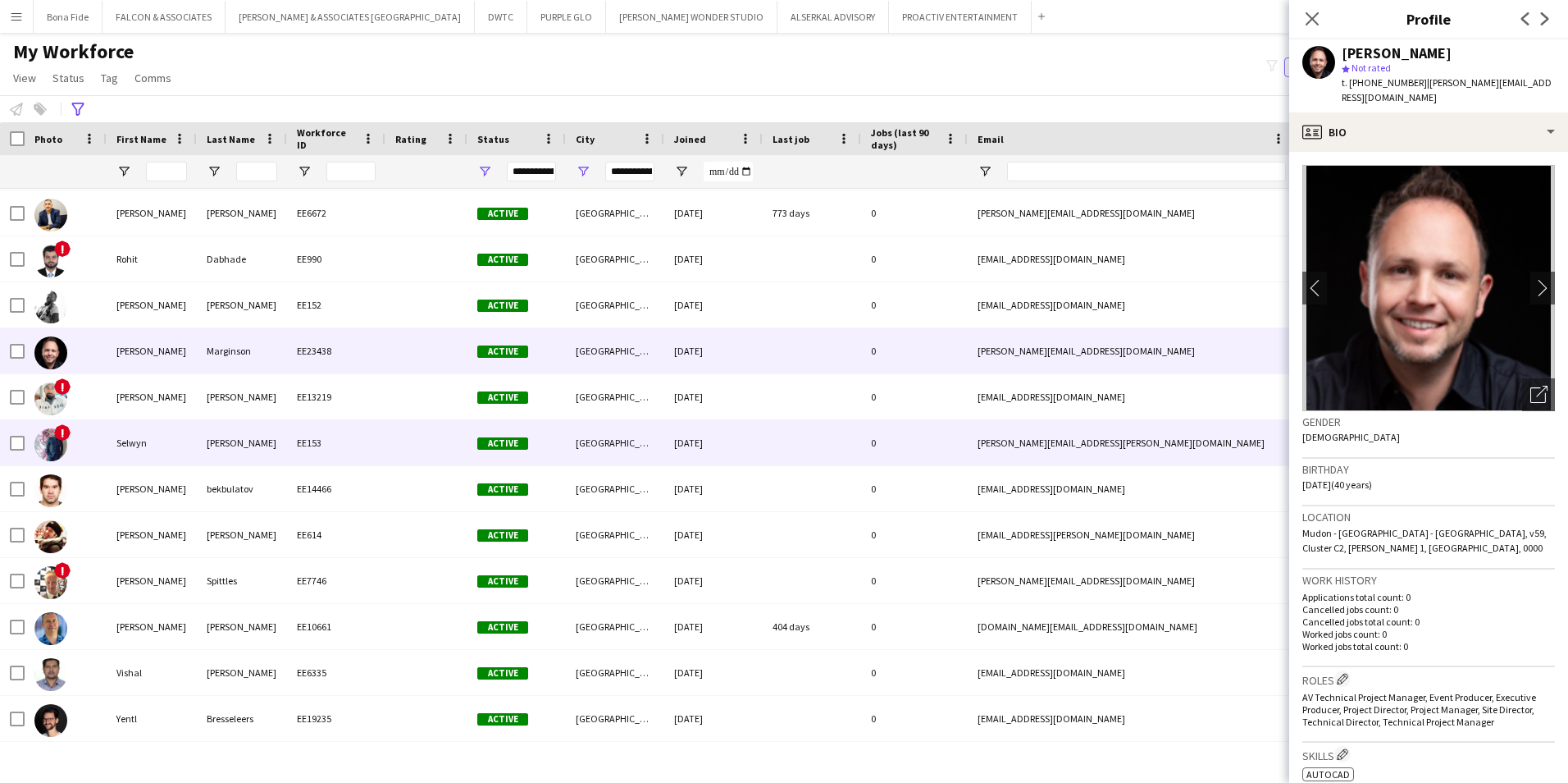
click at [384, 434] on div "EE153" at bounding box center [336, 442] width 98 height 45
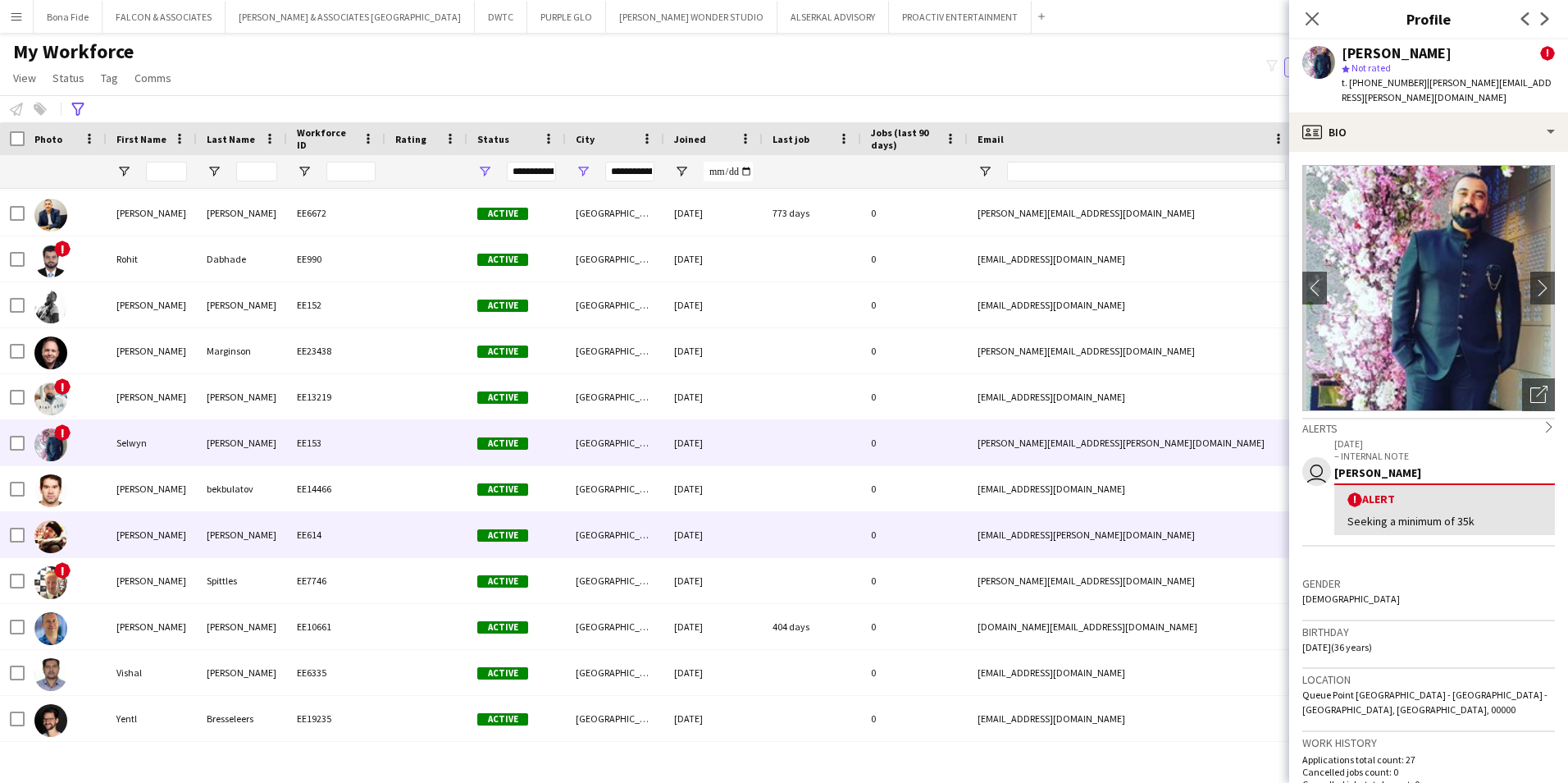
click at [410, 522] on div at bounding box center [426, 534] width 82 height 45
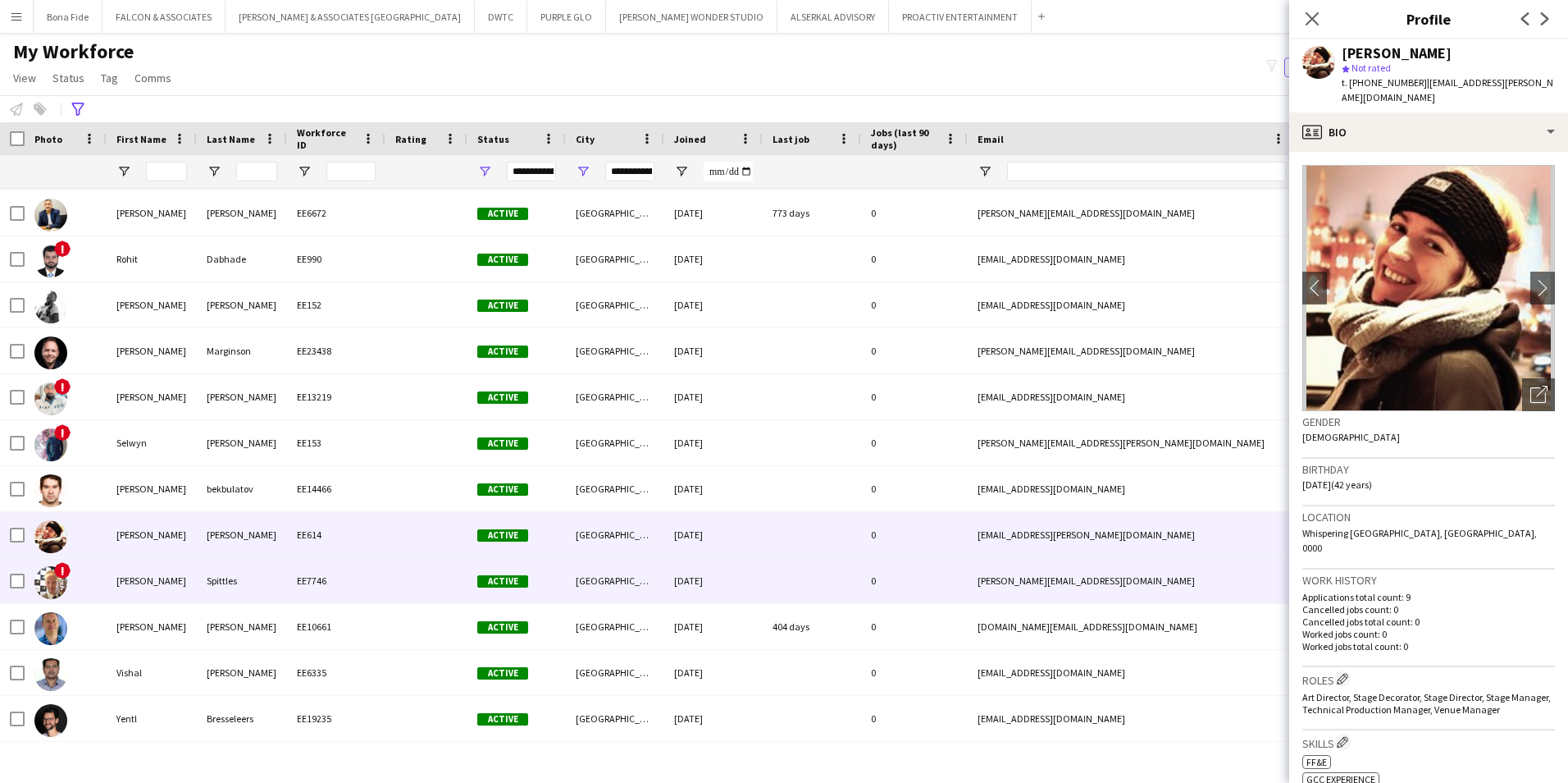
click at [401, 580] on div at bounding box center [426, 580] width 82 height 45
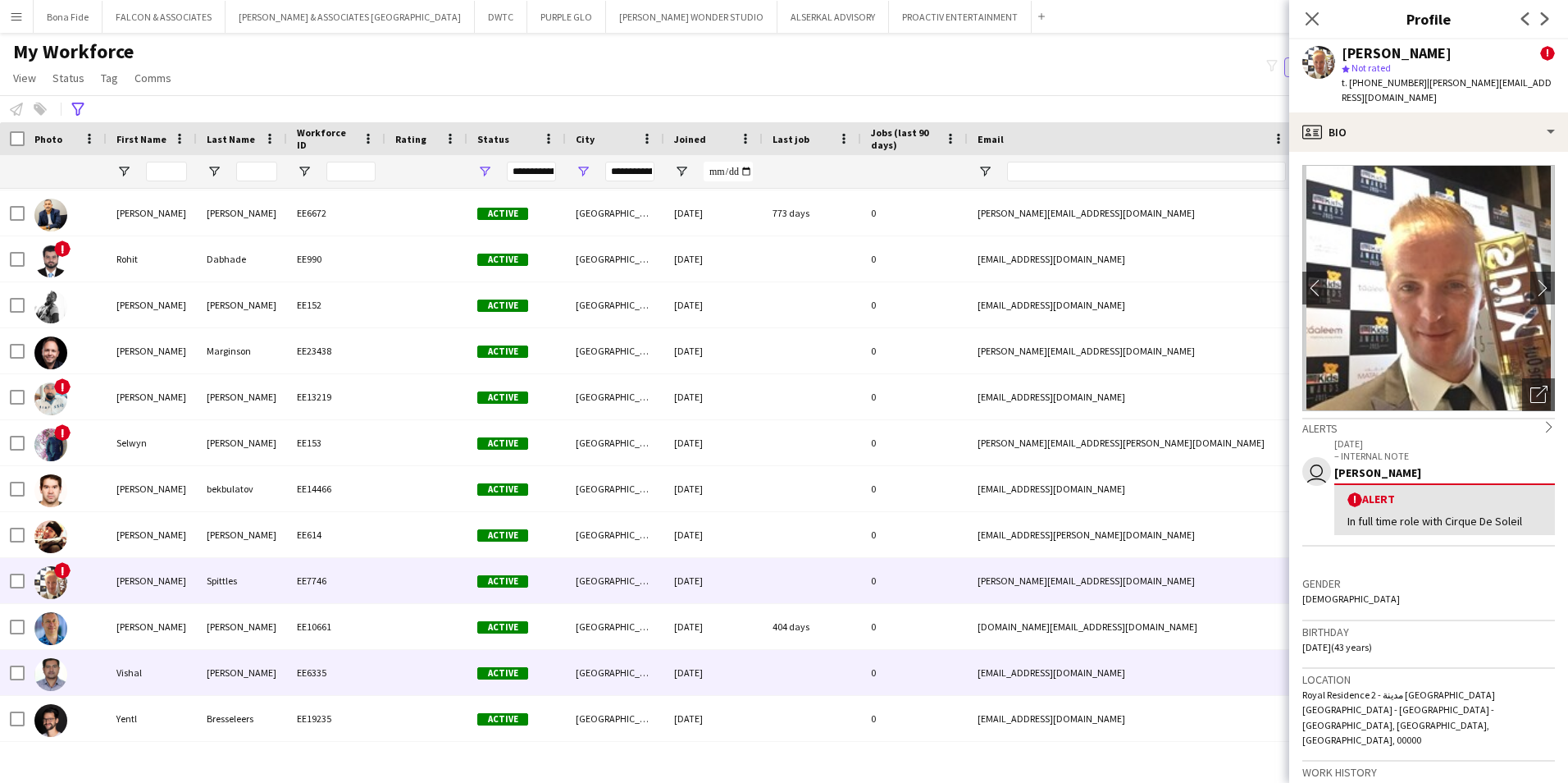
click at [376, 604] on div "EE6335" at bounding box center [336, 672] width 98 height 45
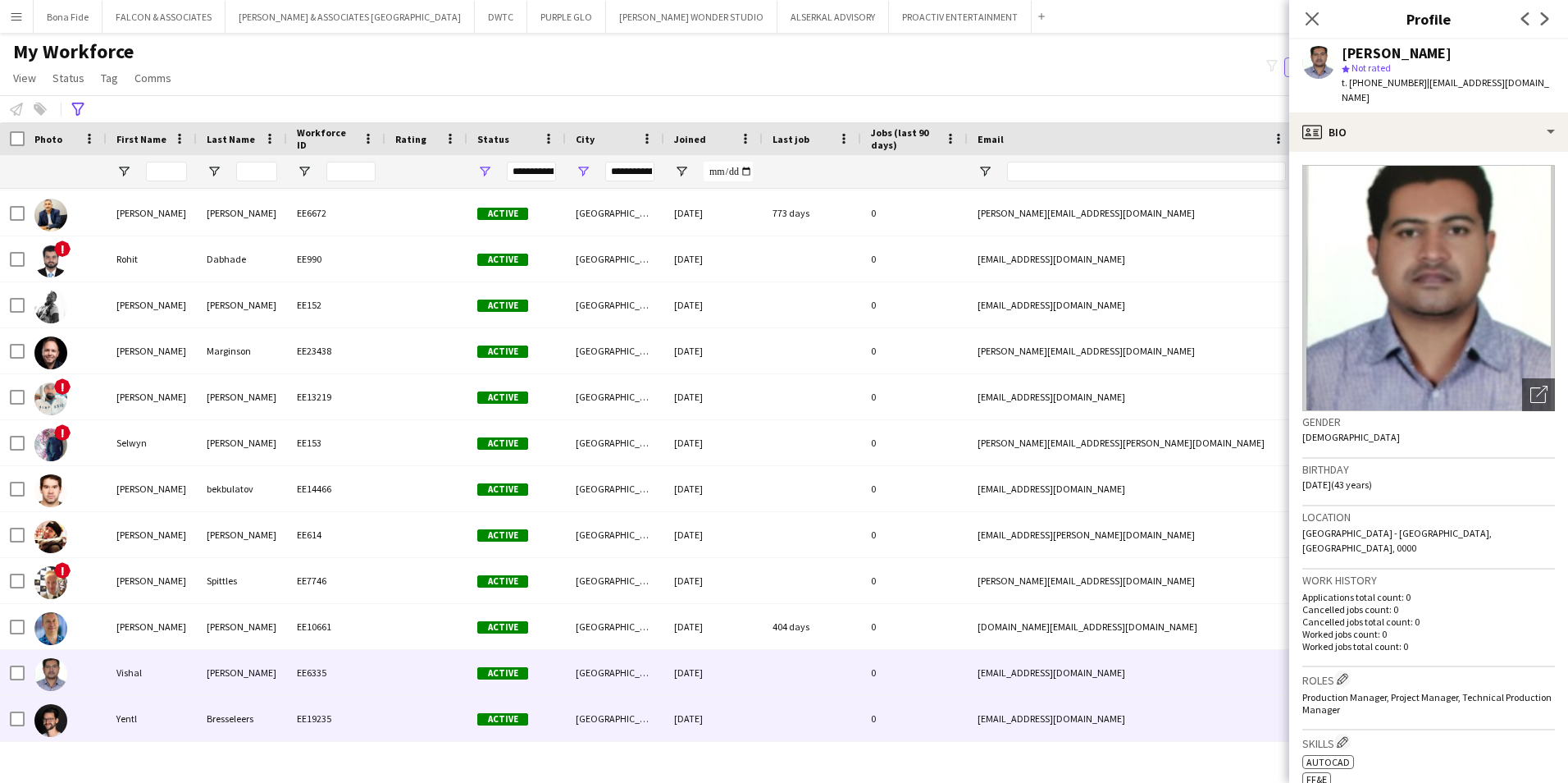
click at [385, 604] on div at bounding box center [426, 718] width 82 height 45
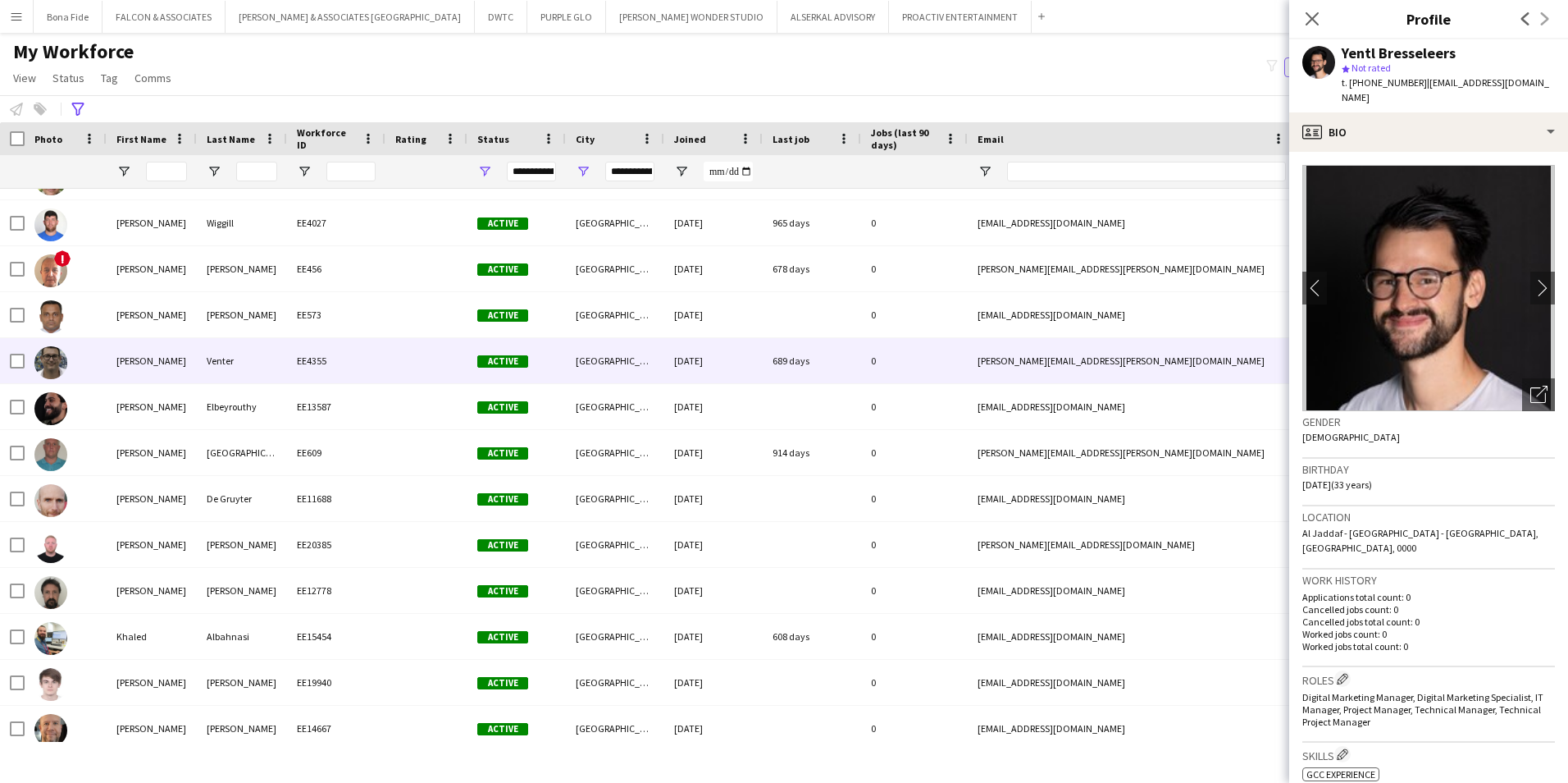
scroll to position [63, 0]
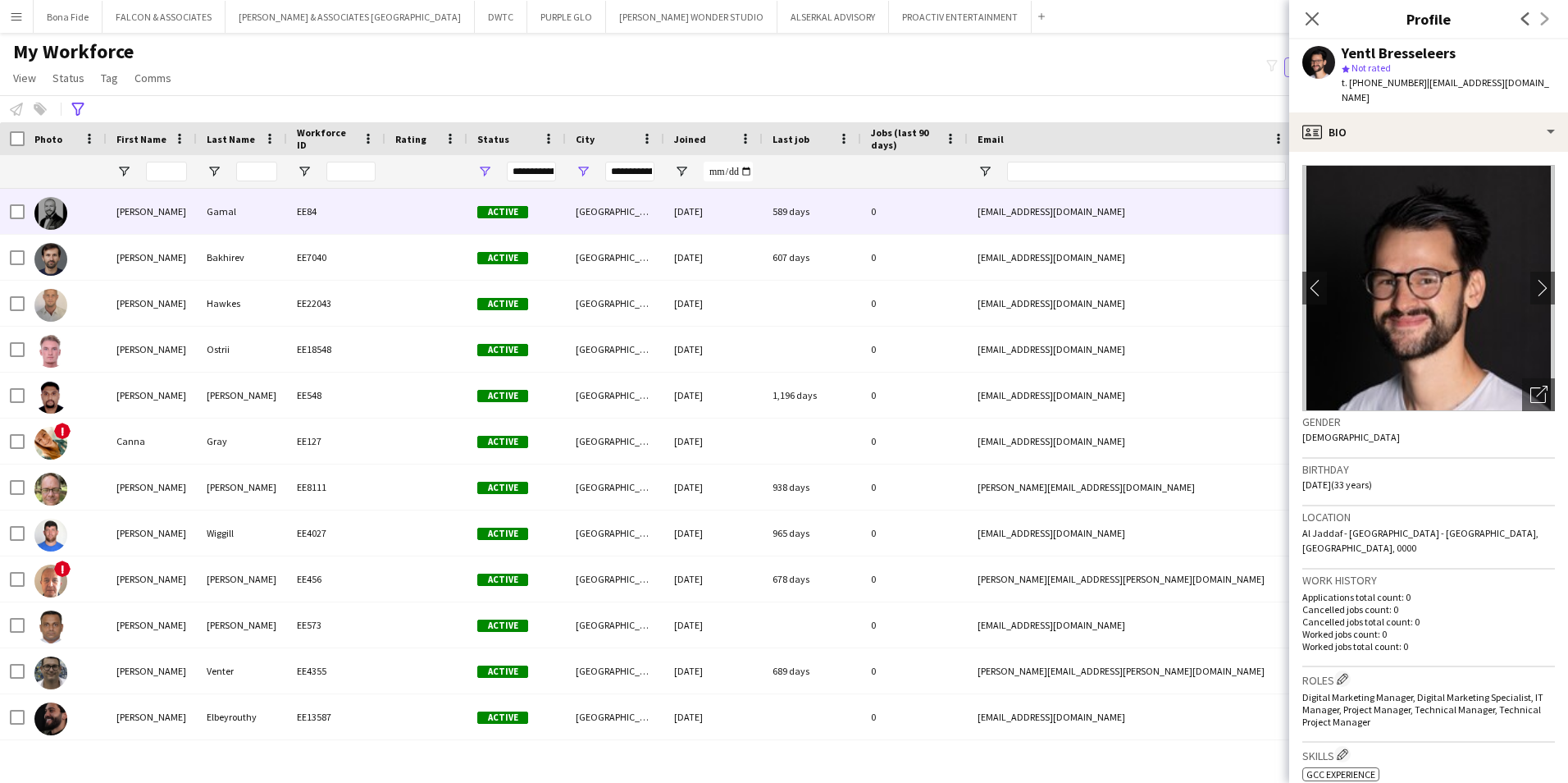
click at [310, 217] on div "EE84" at bounding box center [336, 210] width 98 height 45
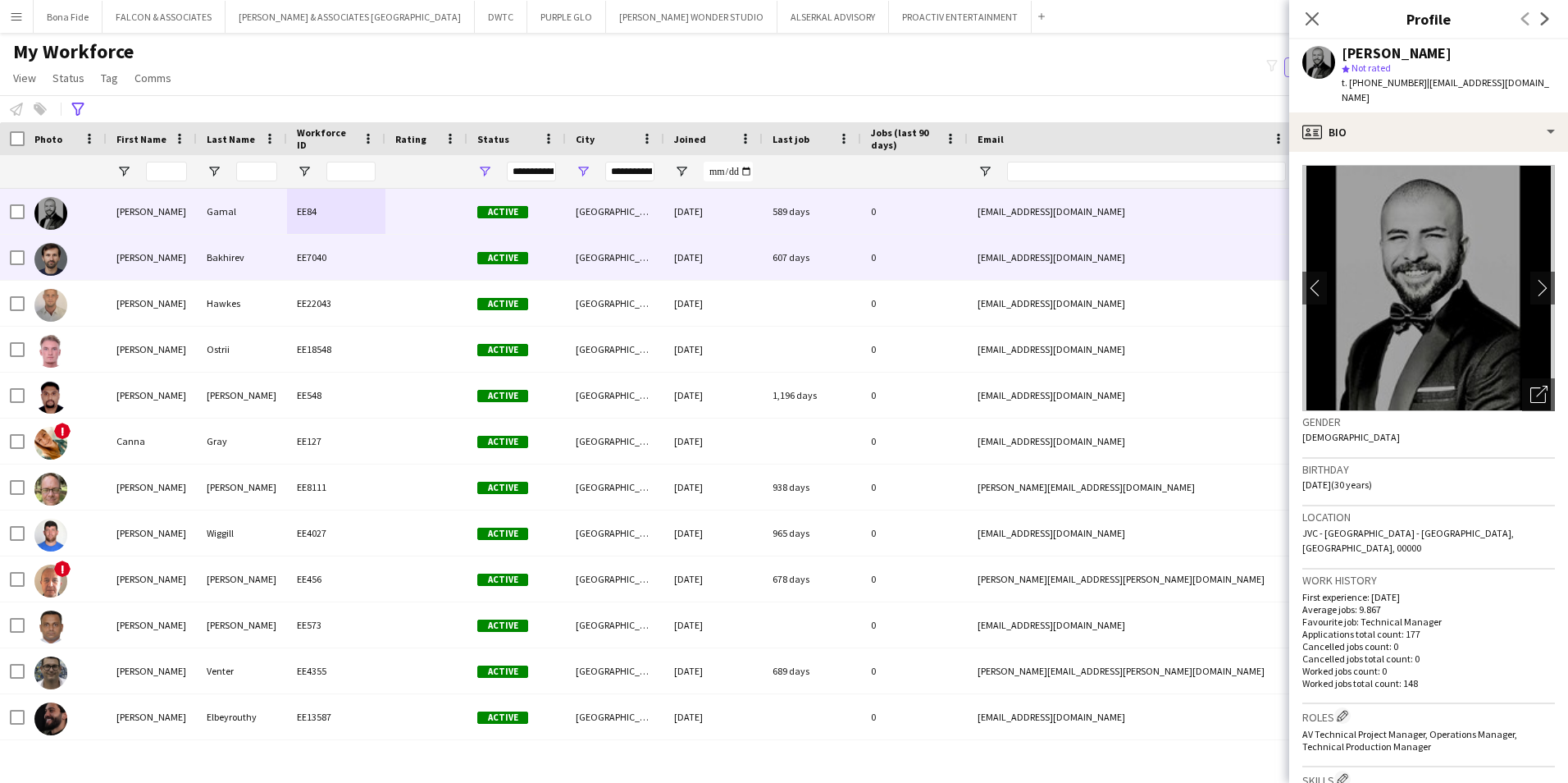
click at [256, 266] on div "Bakhirev" at bounding box center [241, 257] width 90 height 45
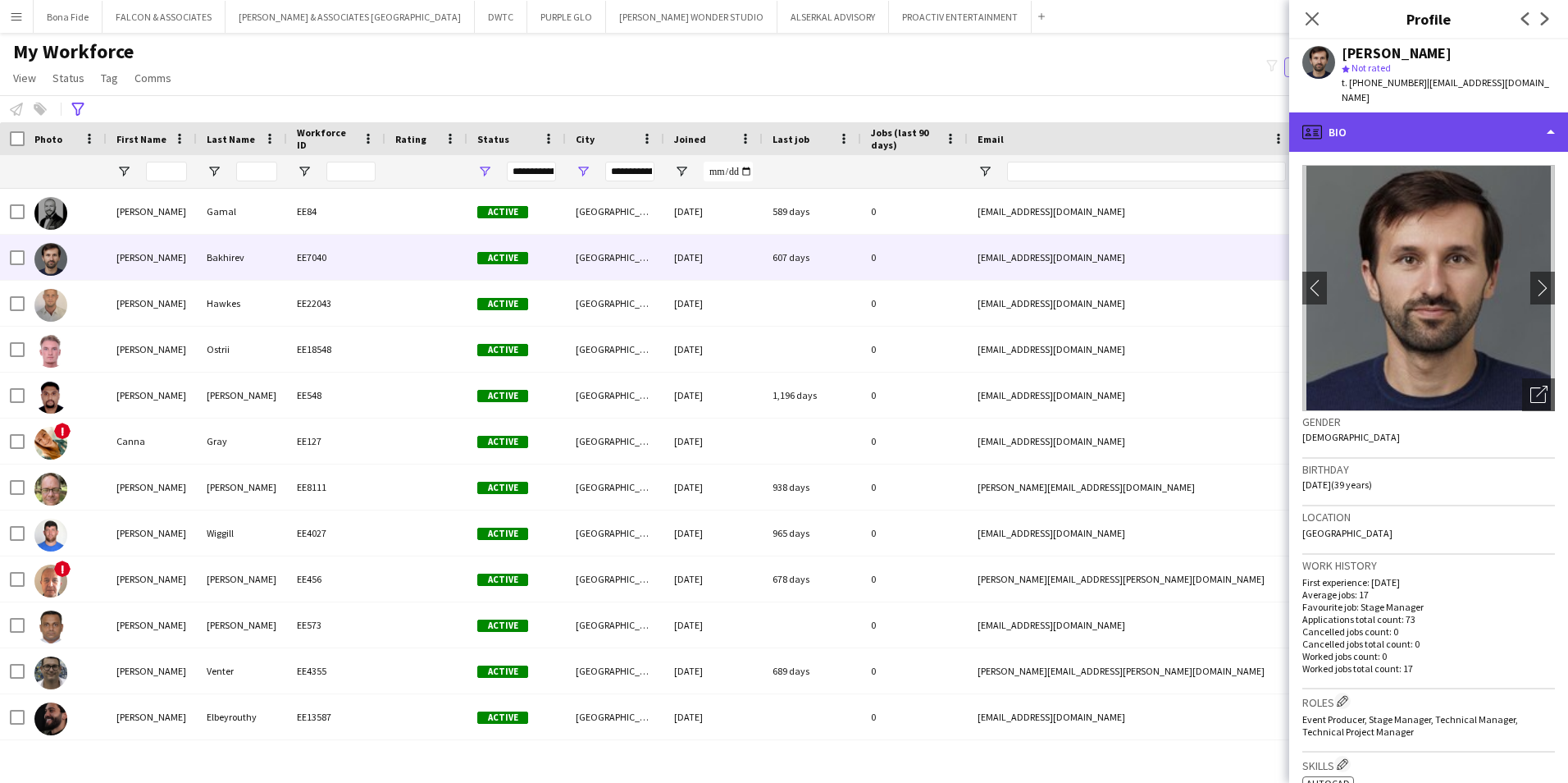
click at [1240, 113] on div "profile Bio" at bounding box center [1428, 131] width 279 height 40
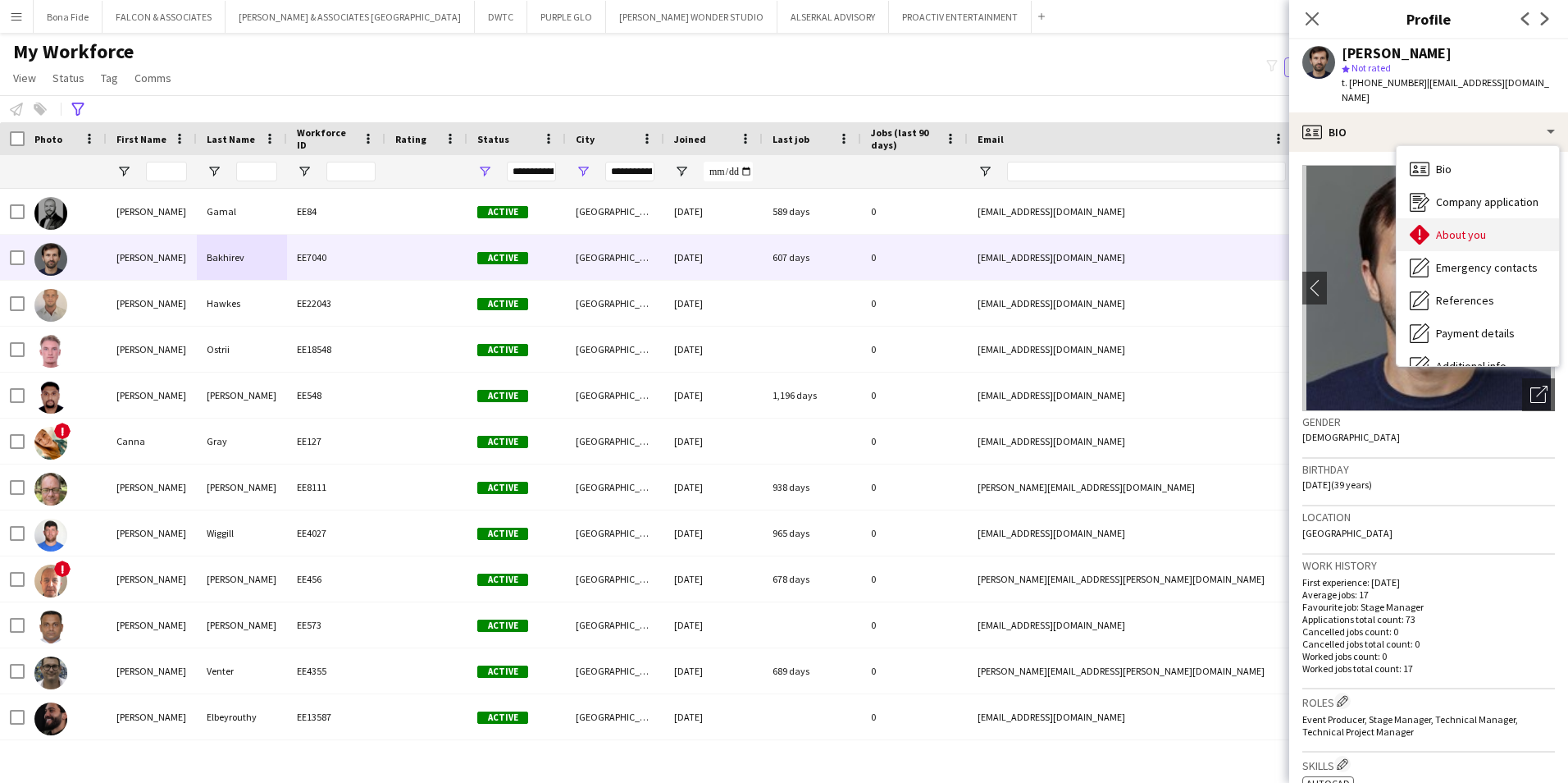
click at [1240, 230] on div "About you About you" at bounding box center [1478, 235] width 162 height 33
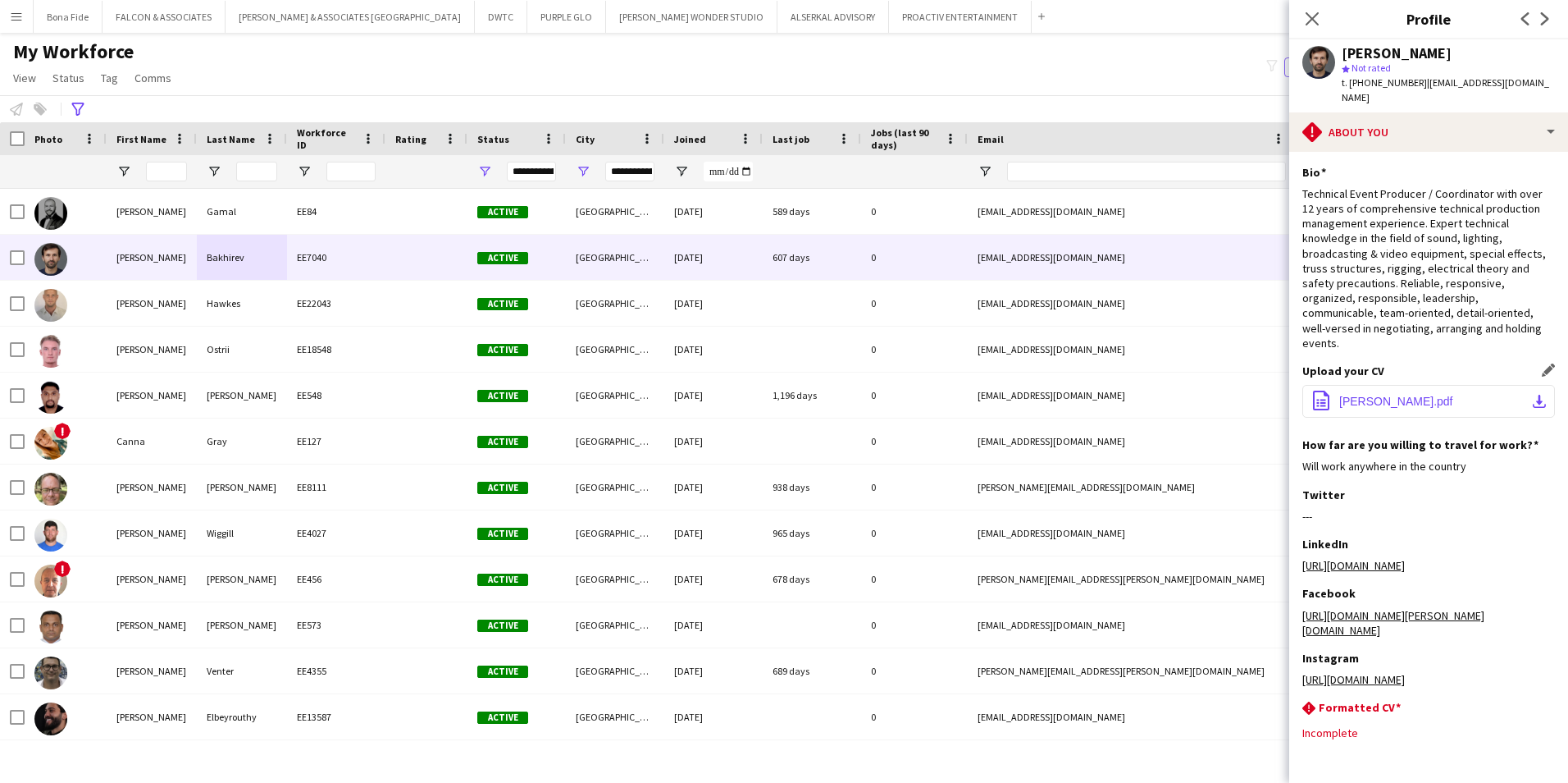
click at [1240, 395] on span "Alexander_Bakhirev_Resume.pdf" at bounding box center [1396, 402] width 114 height 14
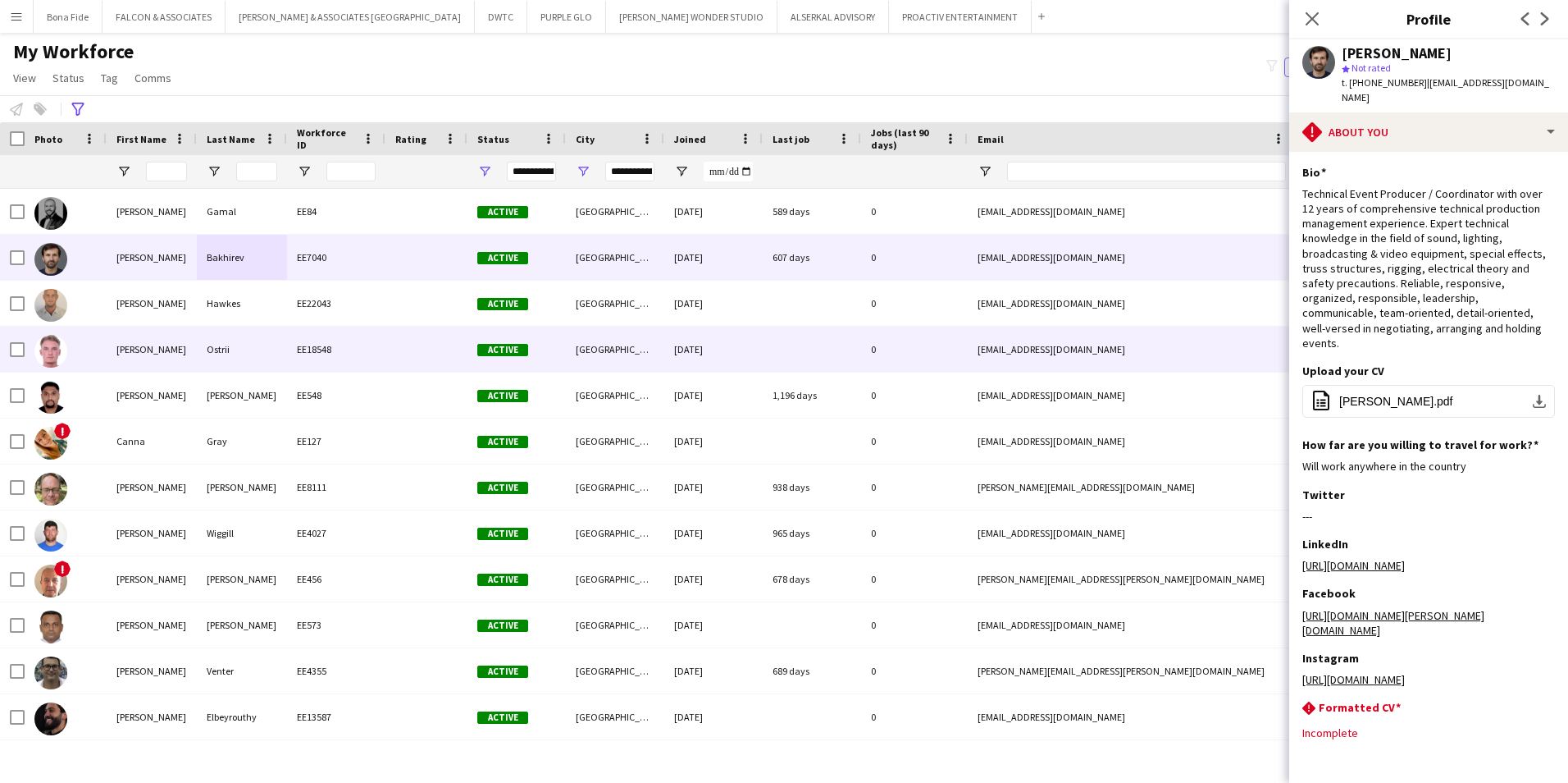
click at [176, 348] on div "Anton" at bounding box center [151, 349] width 90 height 45
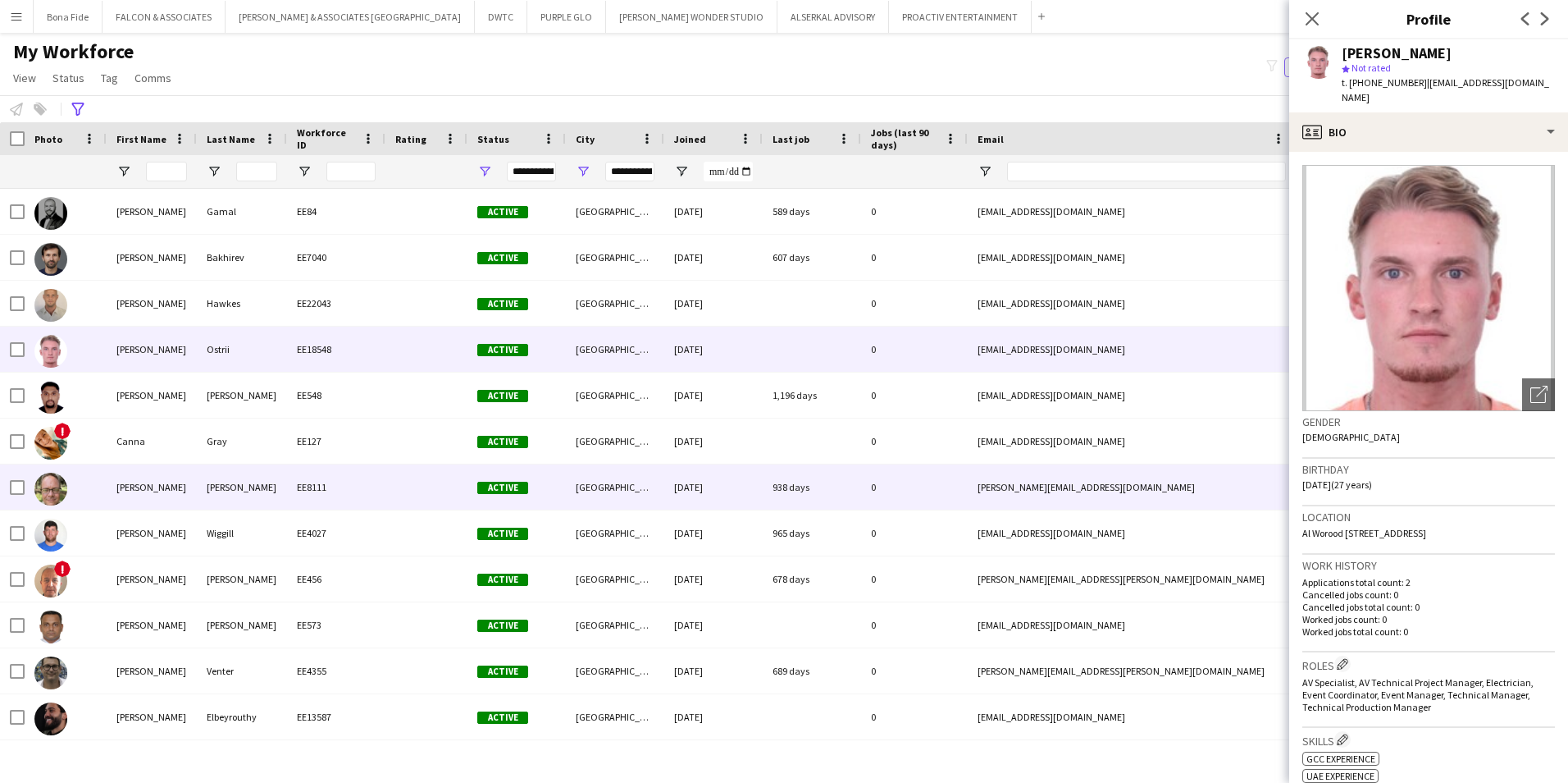
click at [176, 495] on div "Dan" at bounding box center [151, 487] width 90 height 45
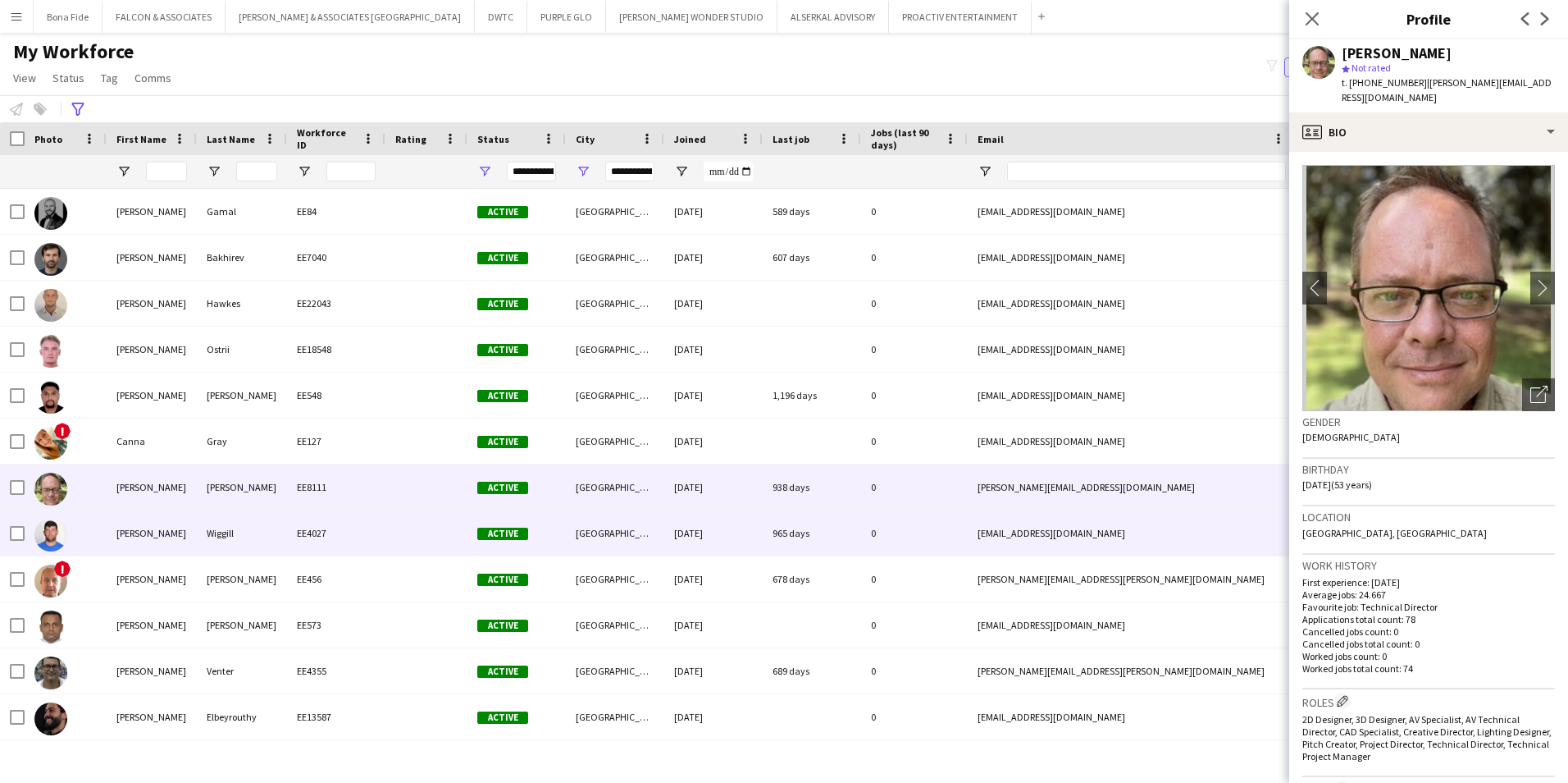
click at [200, 529] on div "Wiggill" at bounding box center [241, 533] width 90 height 45
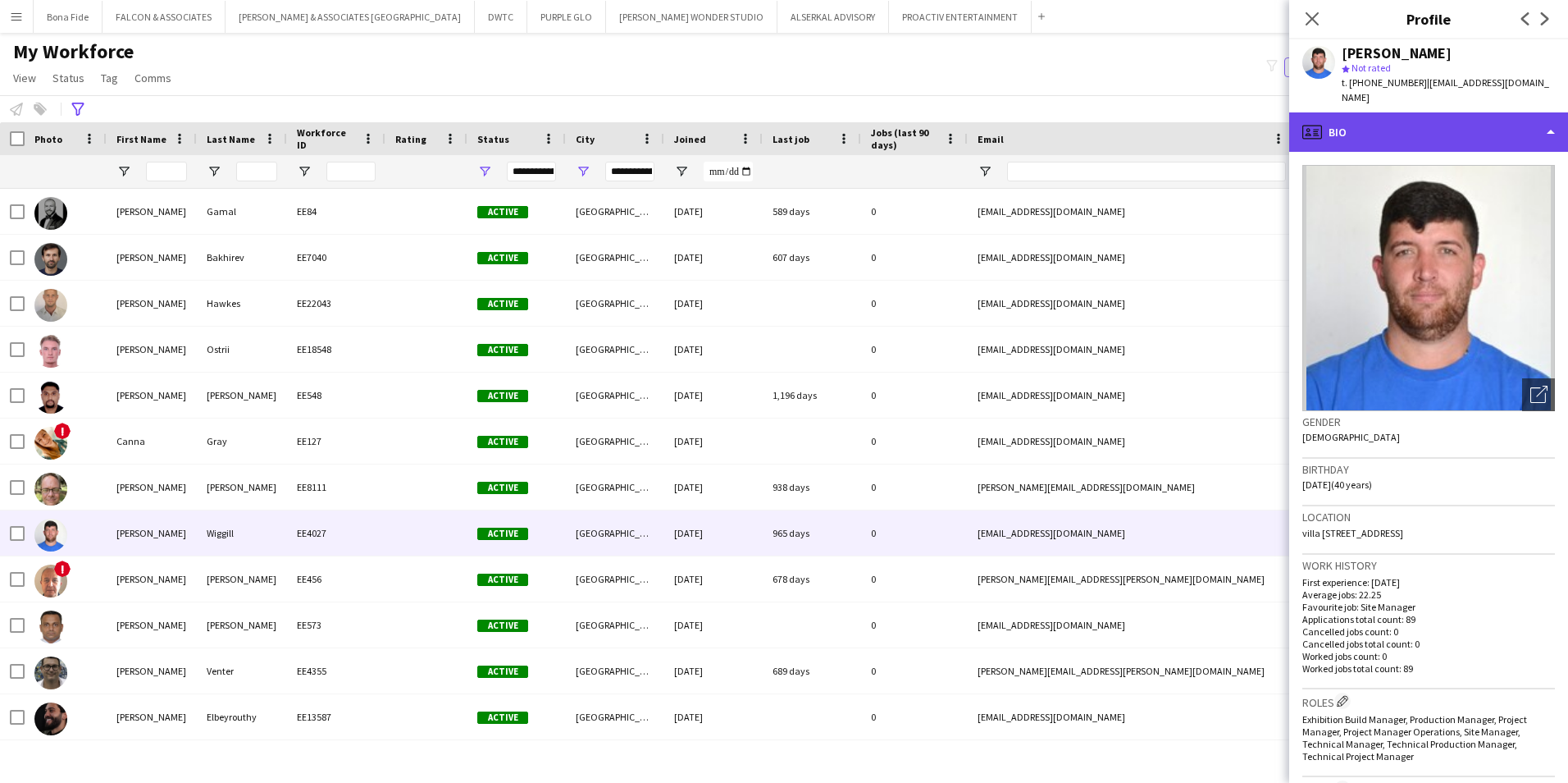
click at [1240, 126] on div "profile Bio" at bounding box center [1428, 131] width 279 height 40
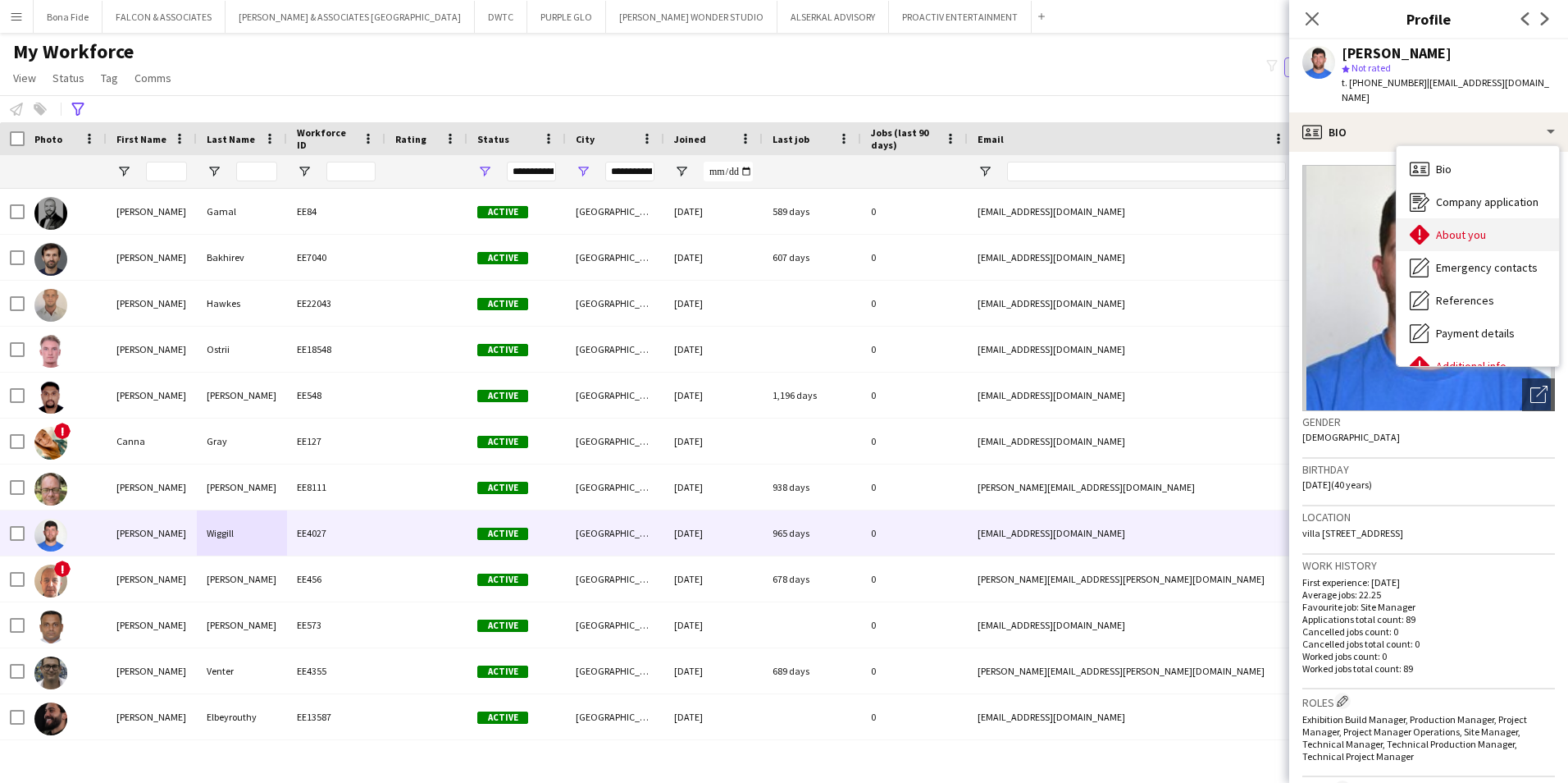
click at [1240, 227] on span "About you" at bounding box center [1461, 234] width 50 height 14
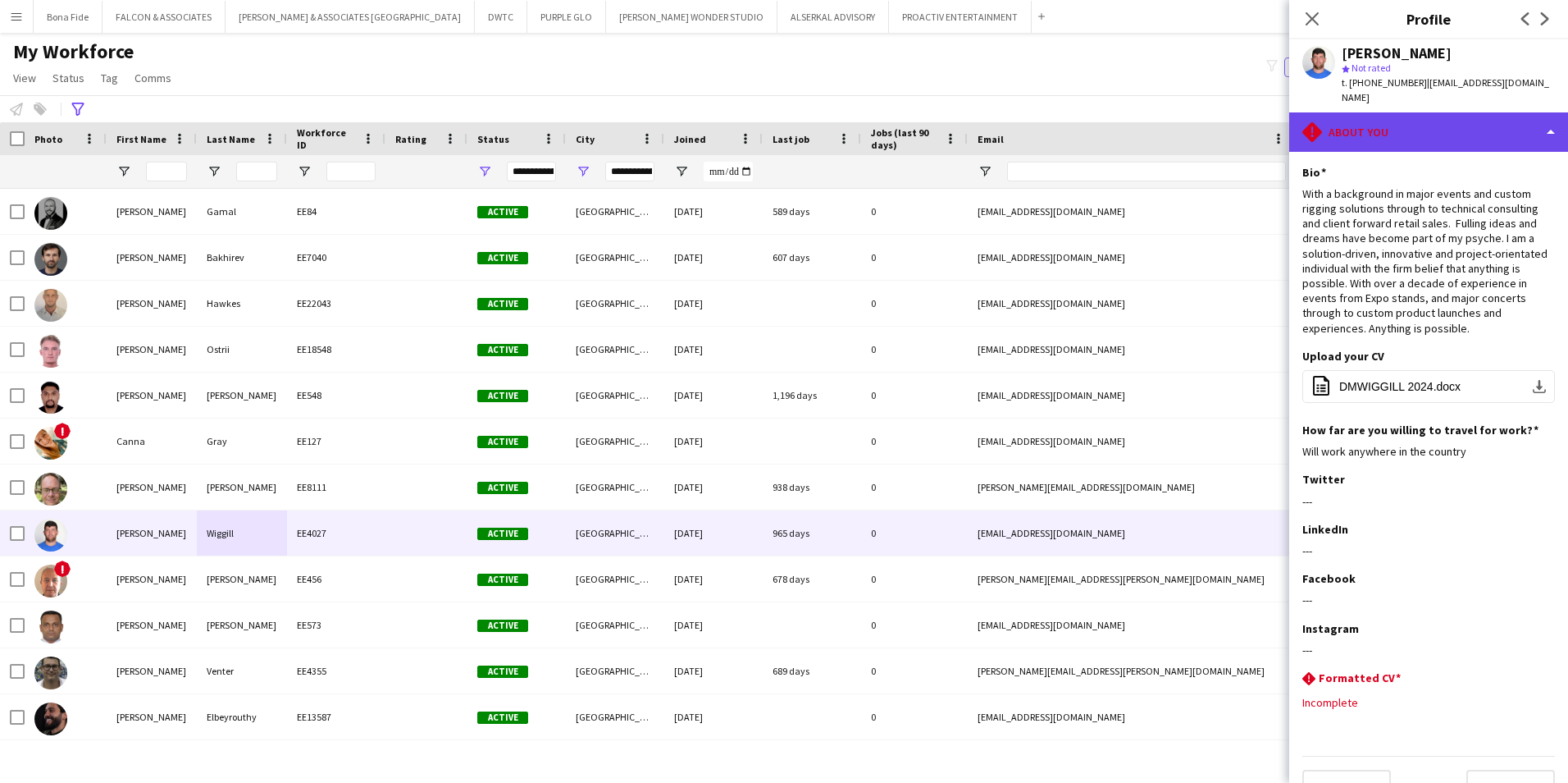
click at [1240, 120] on div "rhombus-alert About you" at bounding box center [1428, 131] width 279 height 40
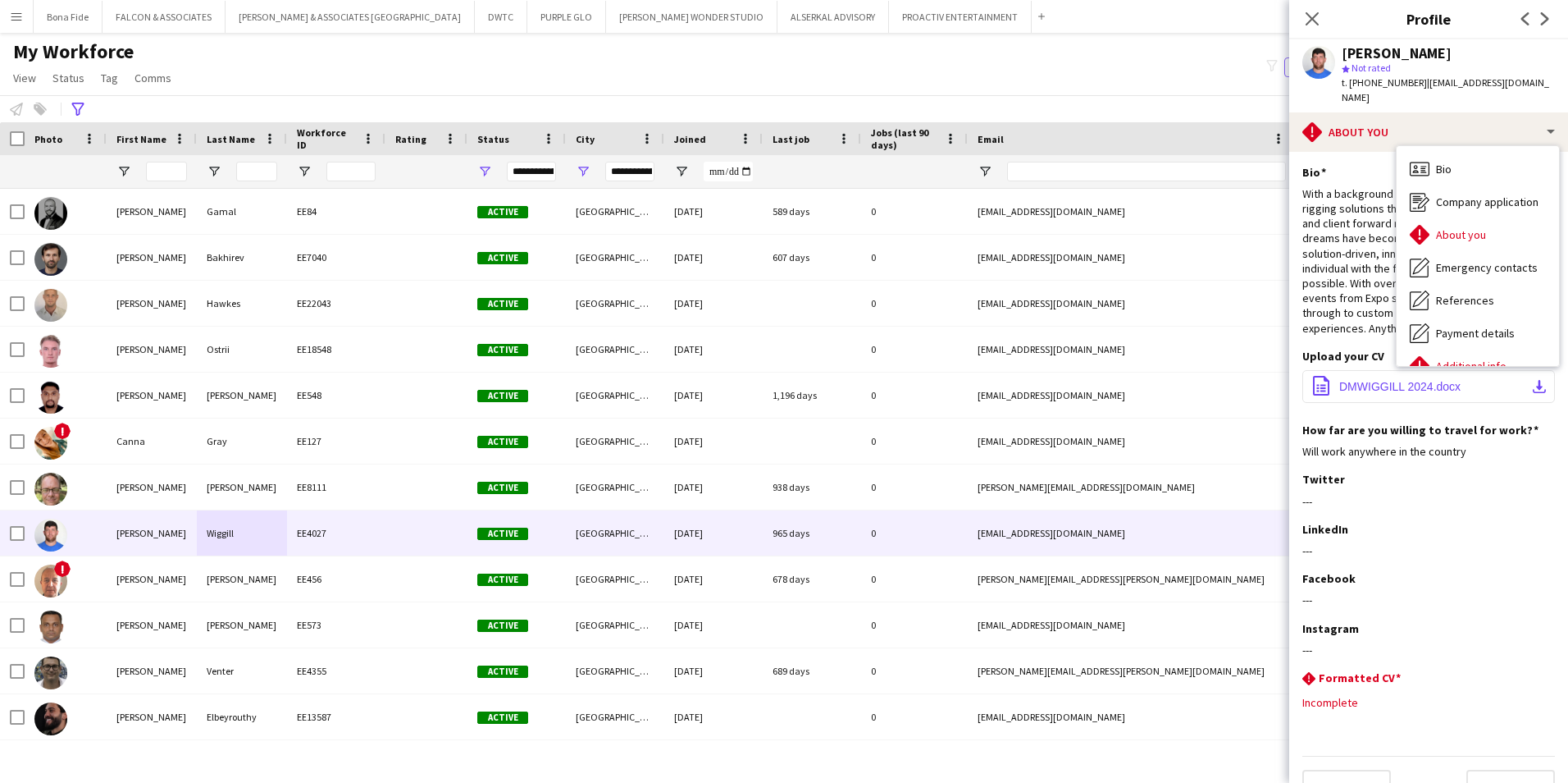
click at [1240, 397] on button "office-file-sheet DMWIGGILL 2024.docx download-bottom" at bounding box center [1429, 386] width 253 height 33
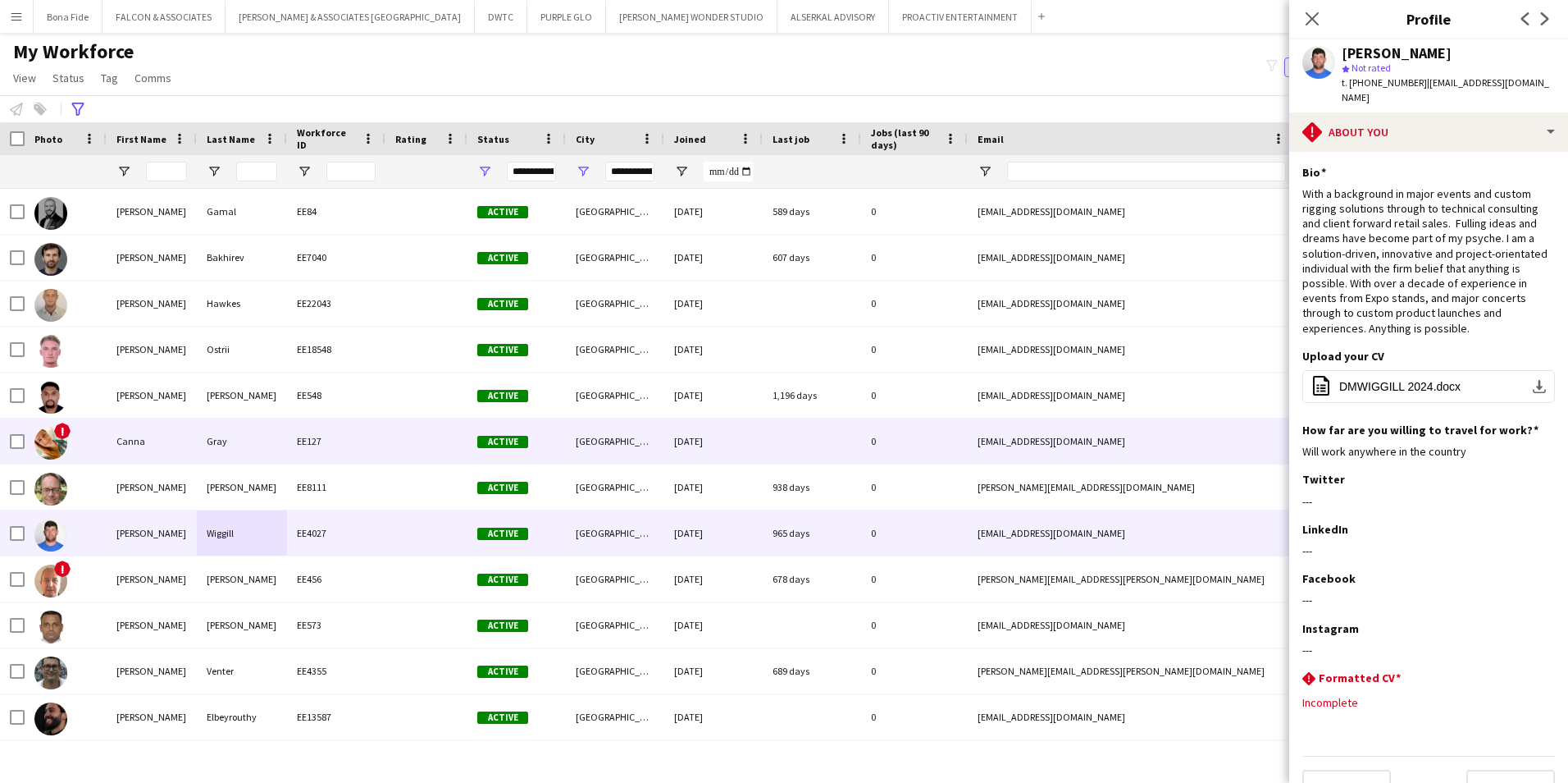
click at [401, 428] on div at bounding box center [426, 440] width 82 height 45
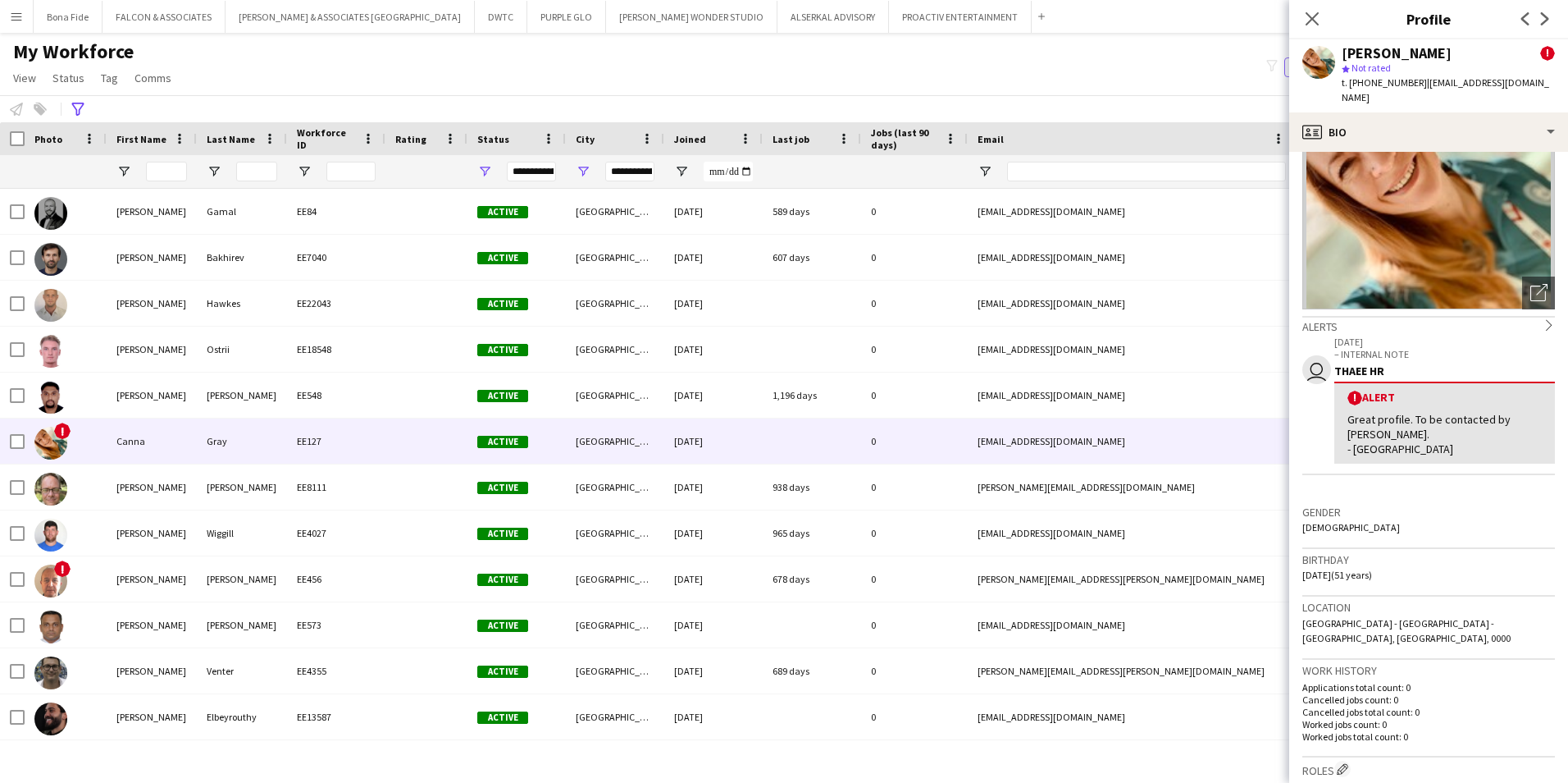
scroll to position [164, 0]
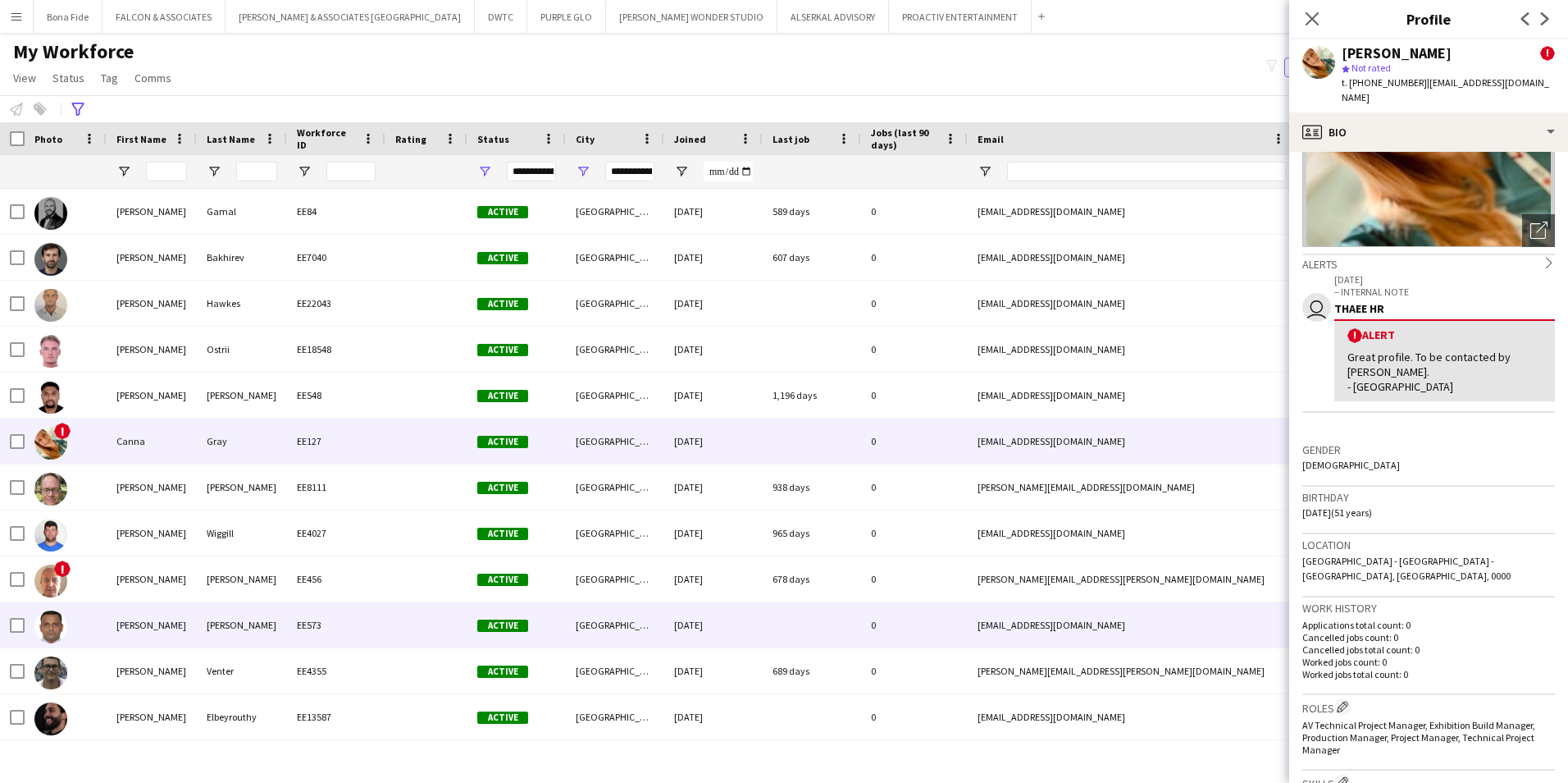
click at [226, 604] on div "Mendonca" at bounding box center [241, 625] width 90 height 45
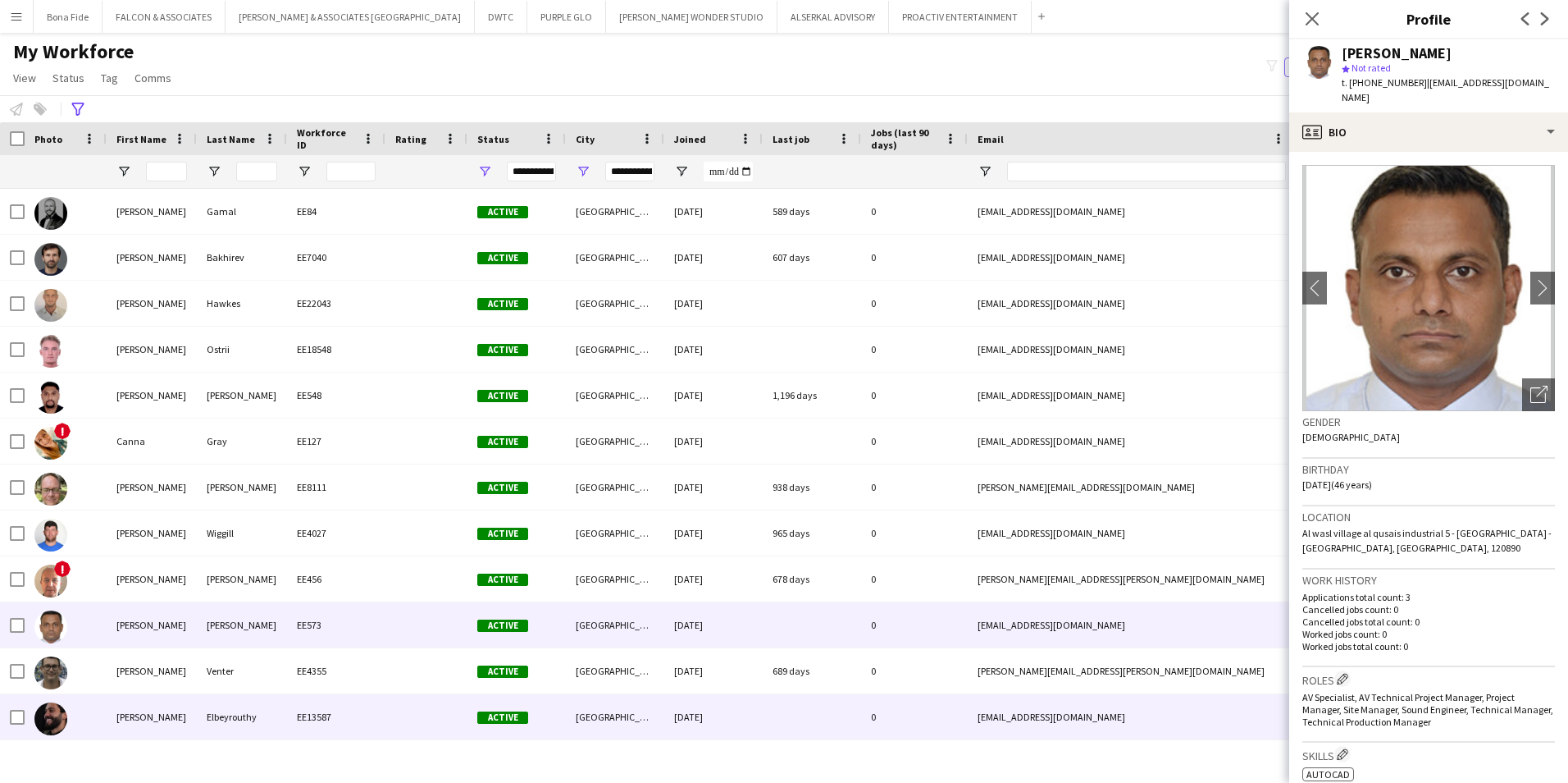
scroll to position [82, 0]
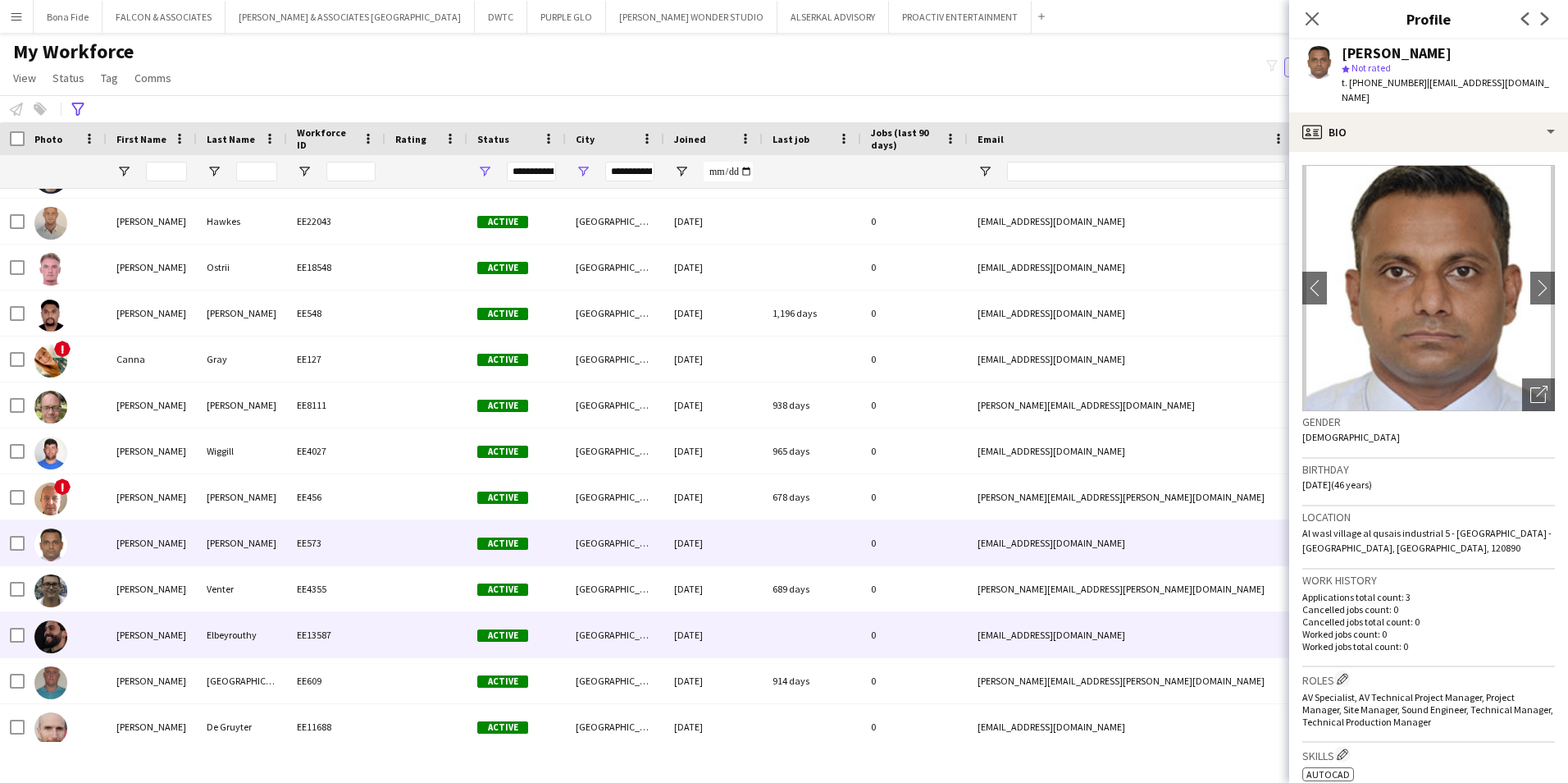
click at [235, 604] on div "Elbeyrouthy" at bounding box center [241, 634] width 90 height 45
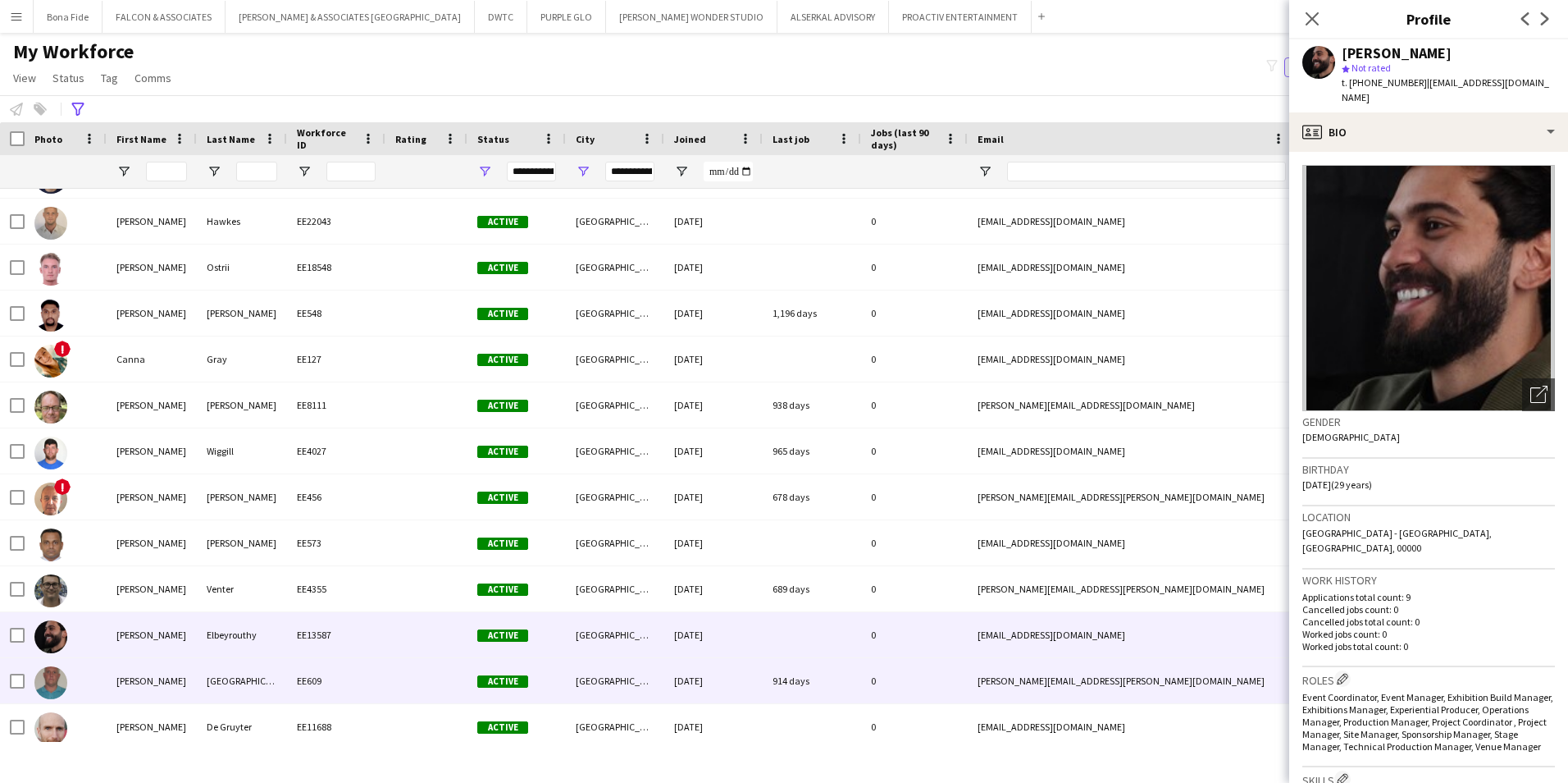
click at [241, 604] on div "Glanville" at bounding box center [241, 681] width 90 height 45
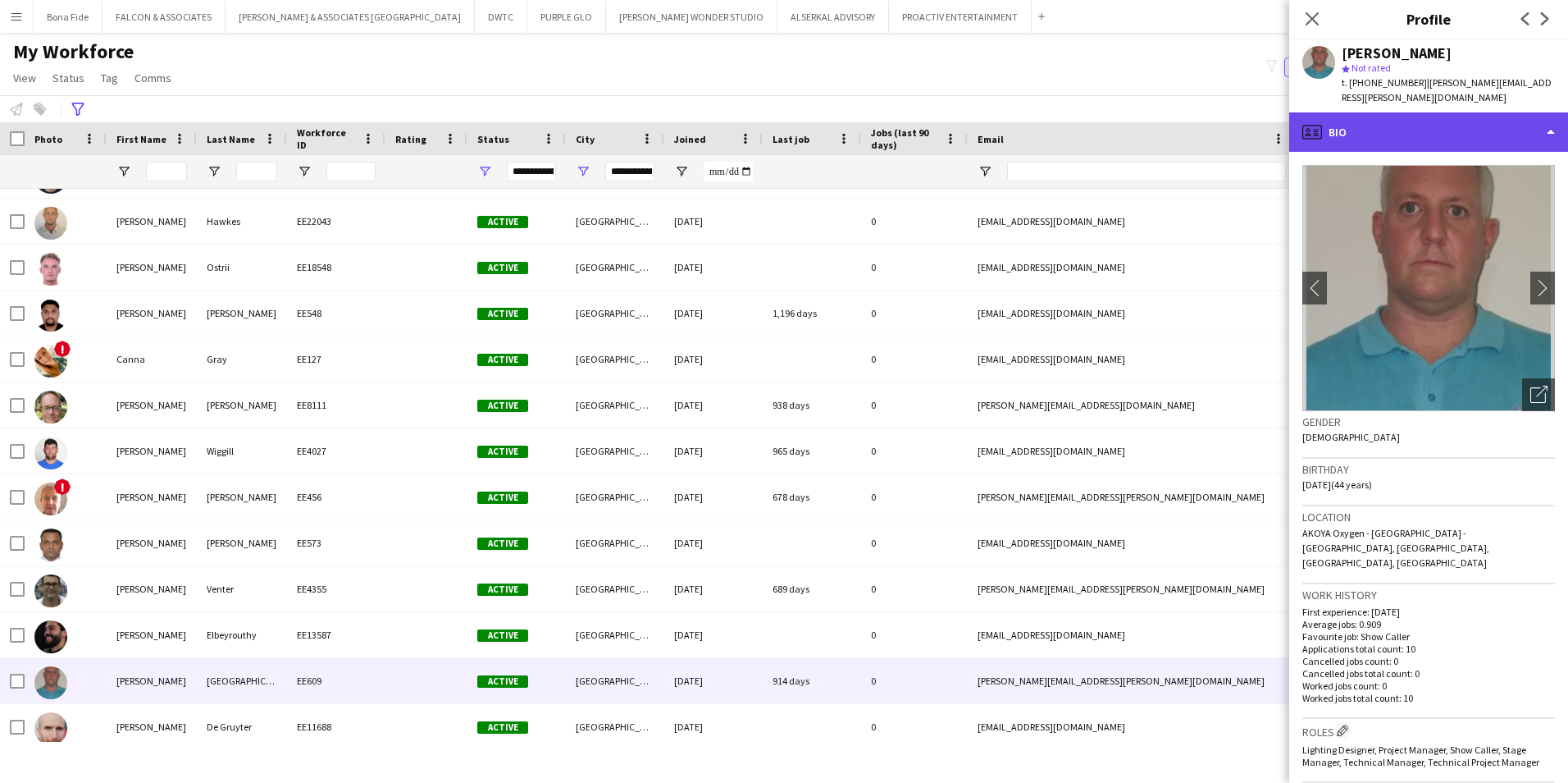
click at [1240, 123] on div "profile Bio" at bounding box center [1428, 131] width 279 height 40
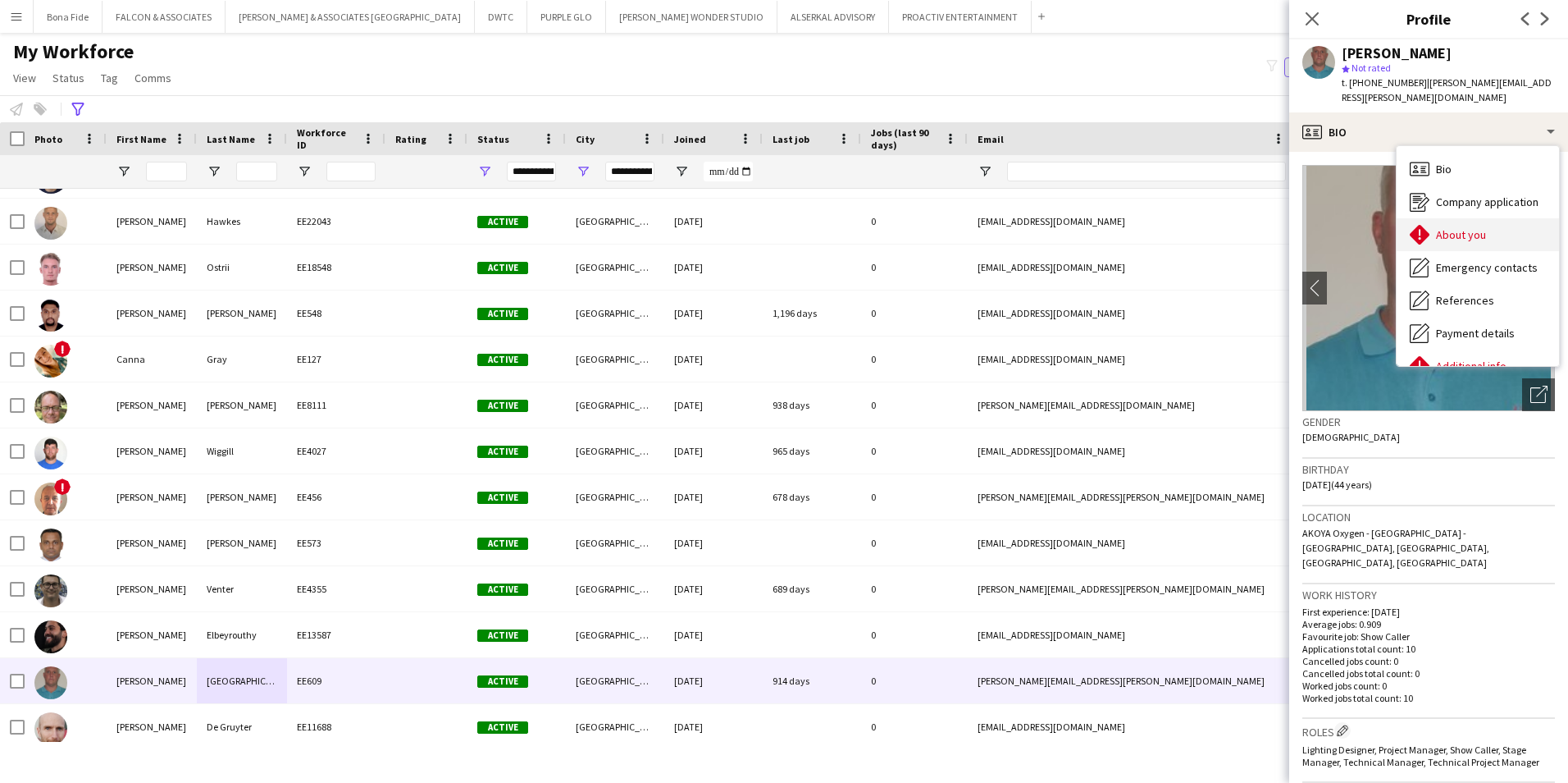
click at [1240, 227] on span "About you" at bounding box center [1461, 234] width 50 height 14
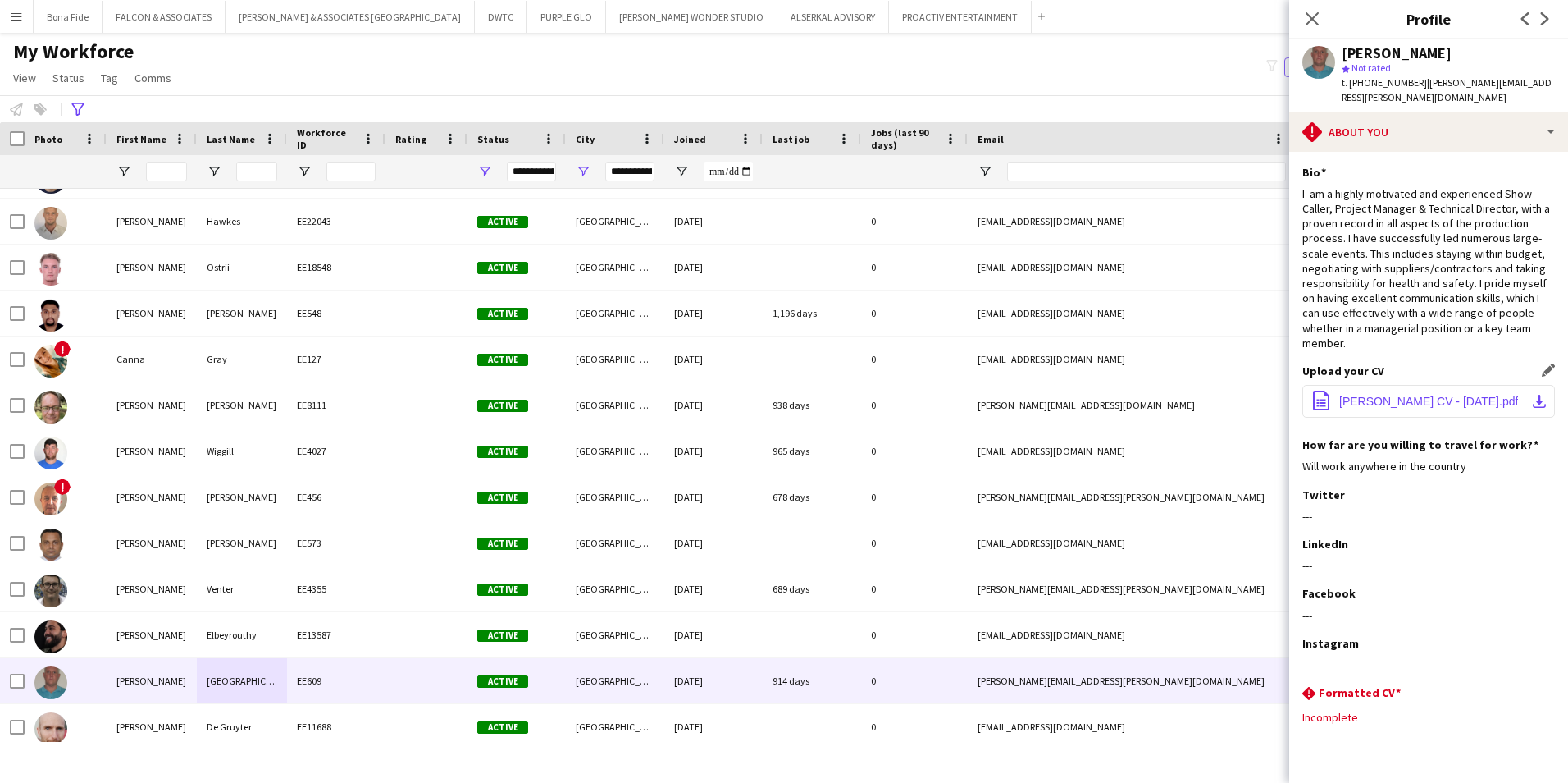
click at [1240, 395] on span "James Glanville CV - 09-05-2022.pdf" at bounding box center [1428, 402] width 179 height 14
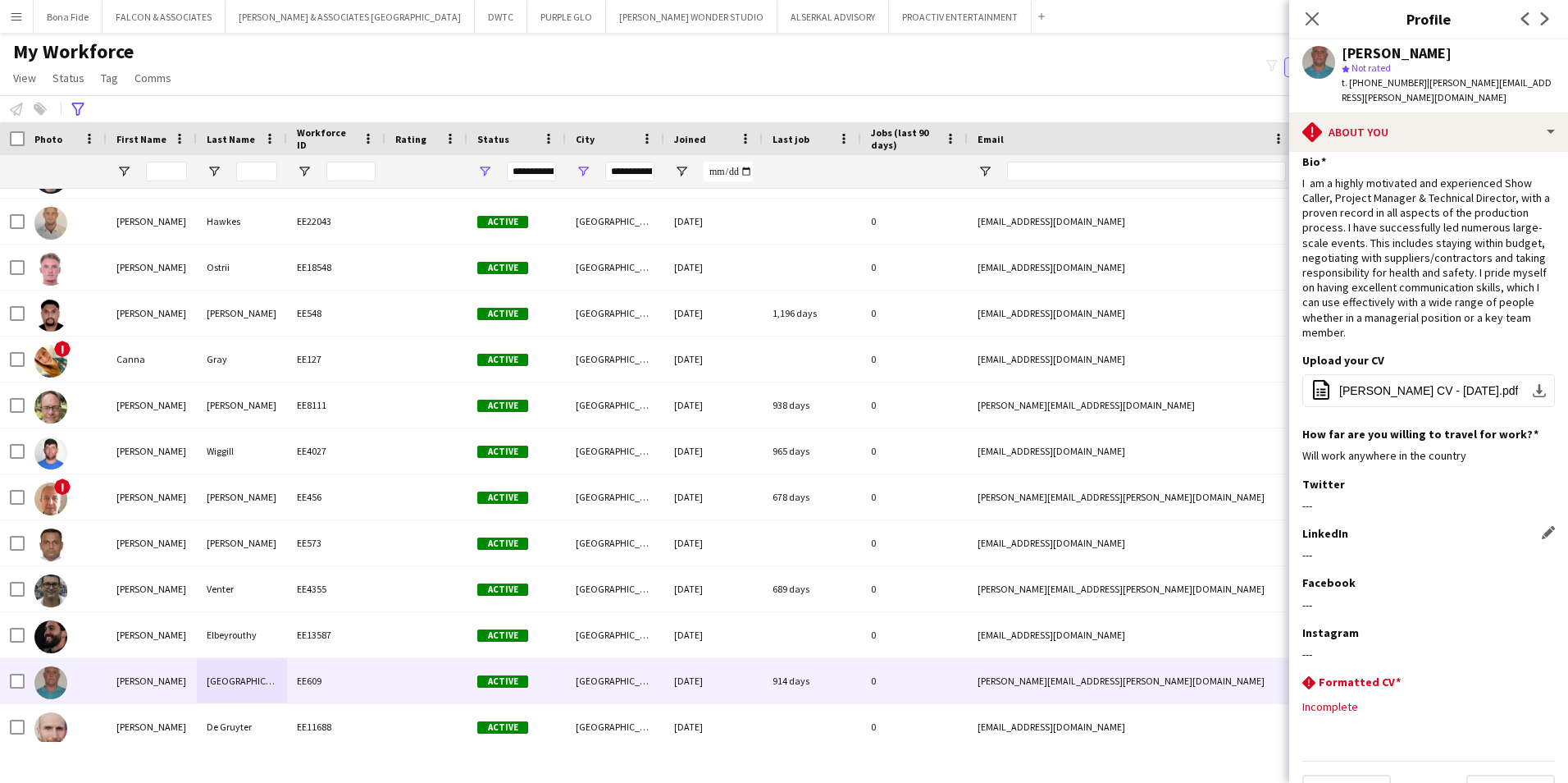
scroll to position [0, 0]
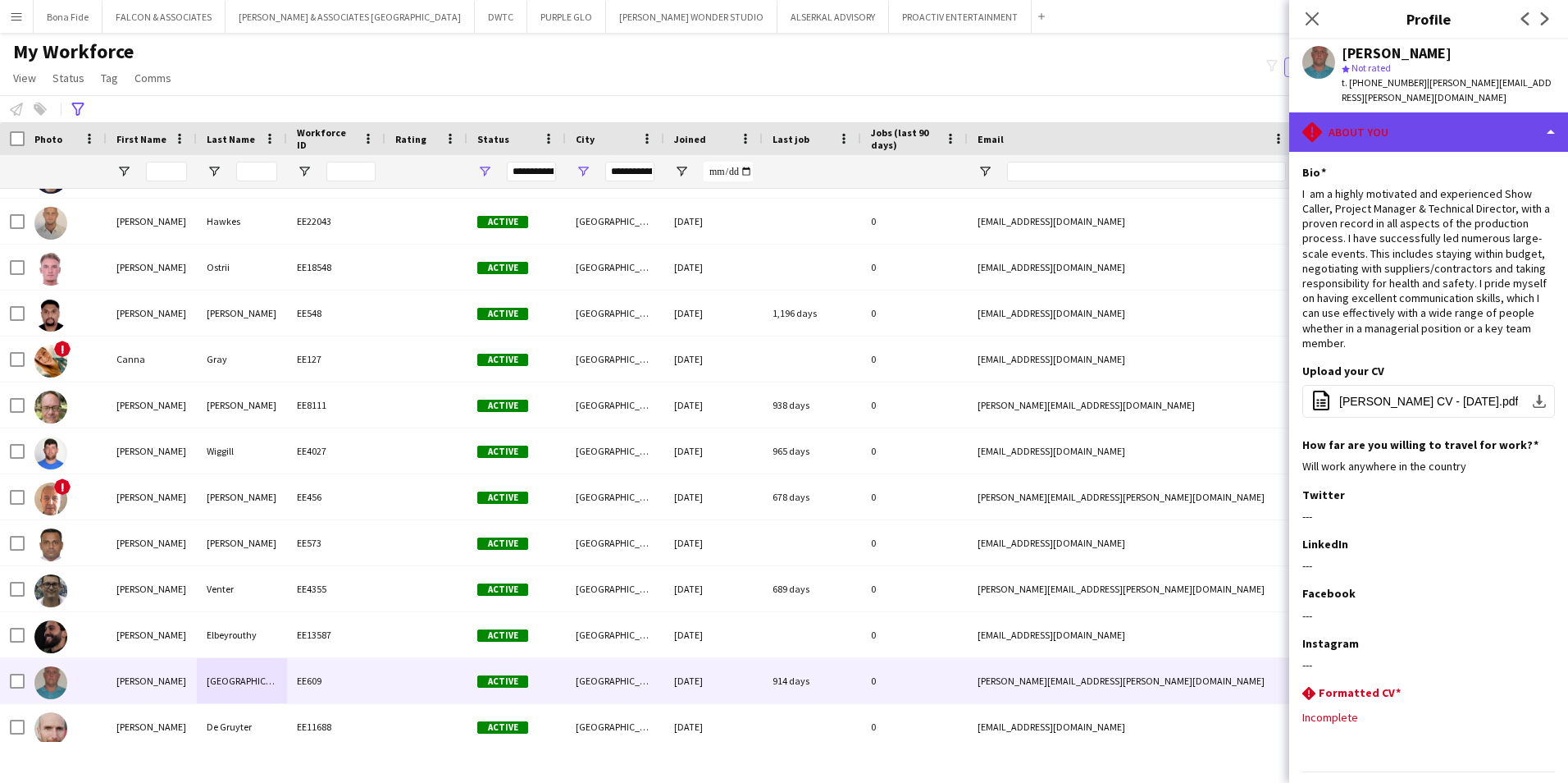
click at [1240, 126] on div "rhombus-alert About you" at bounding box center [1428, 131] width 279 height 40
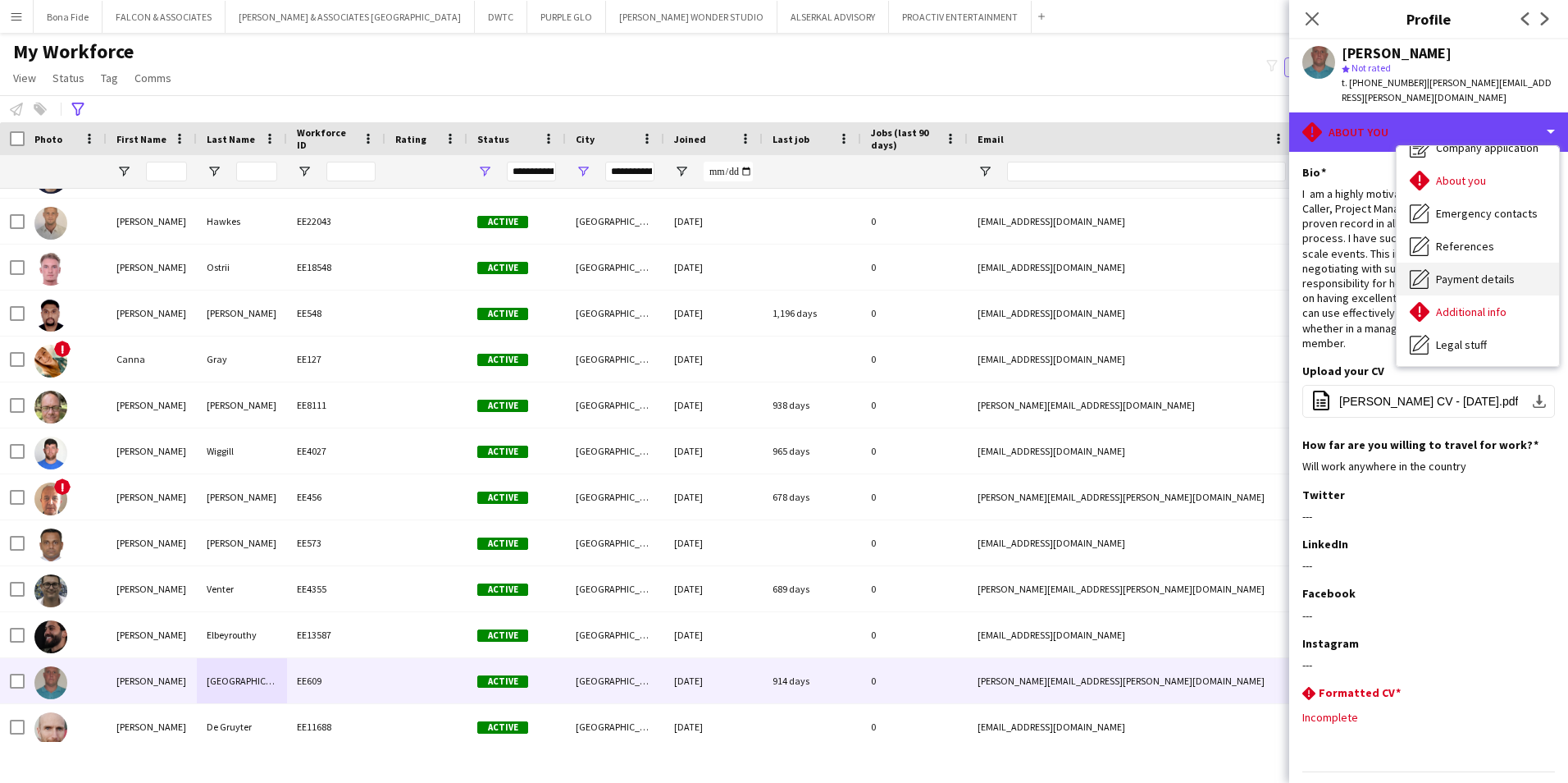
scroll to position [122, 0]
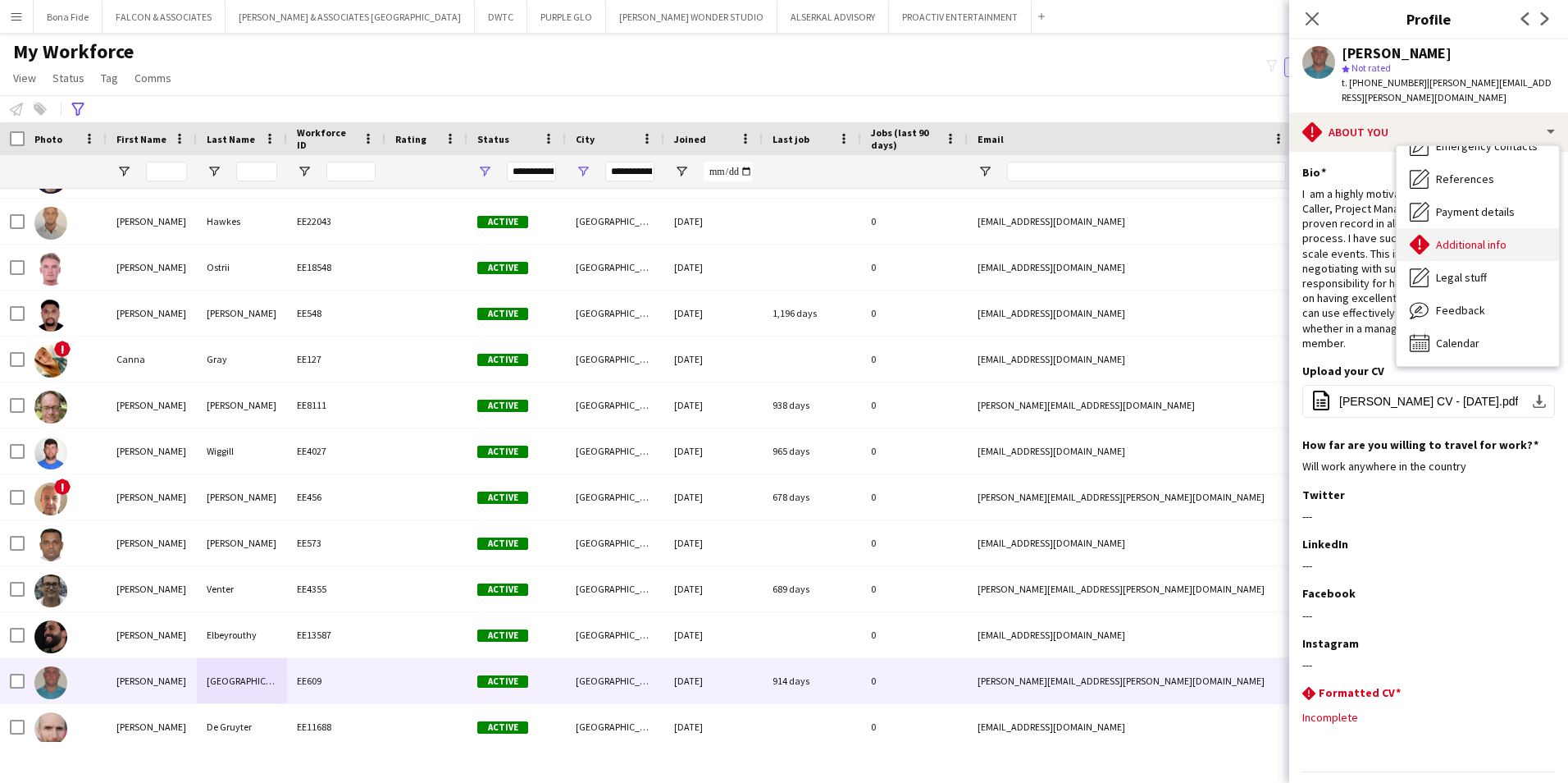
click at [1240, 238] on span "Additional info" at bounding box center [1471, 244] width 70 height 14
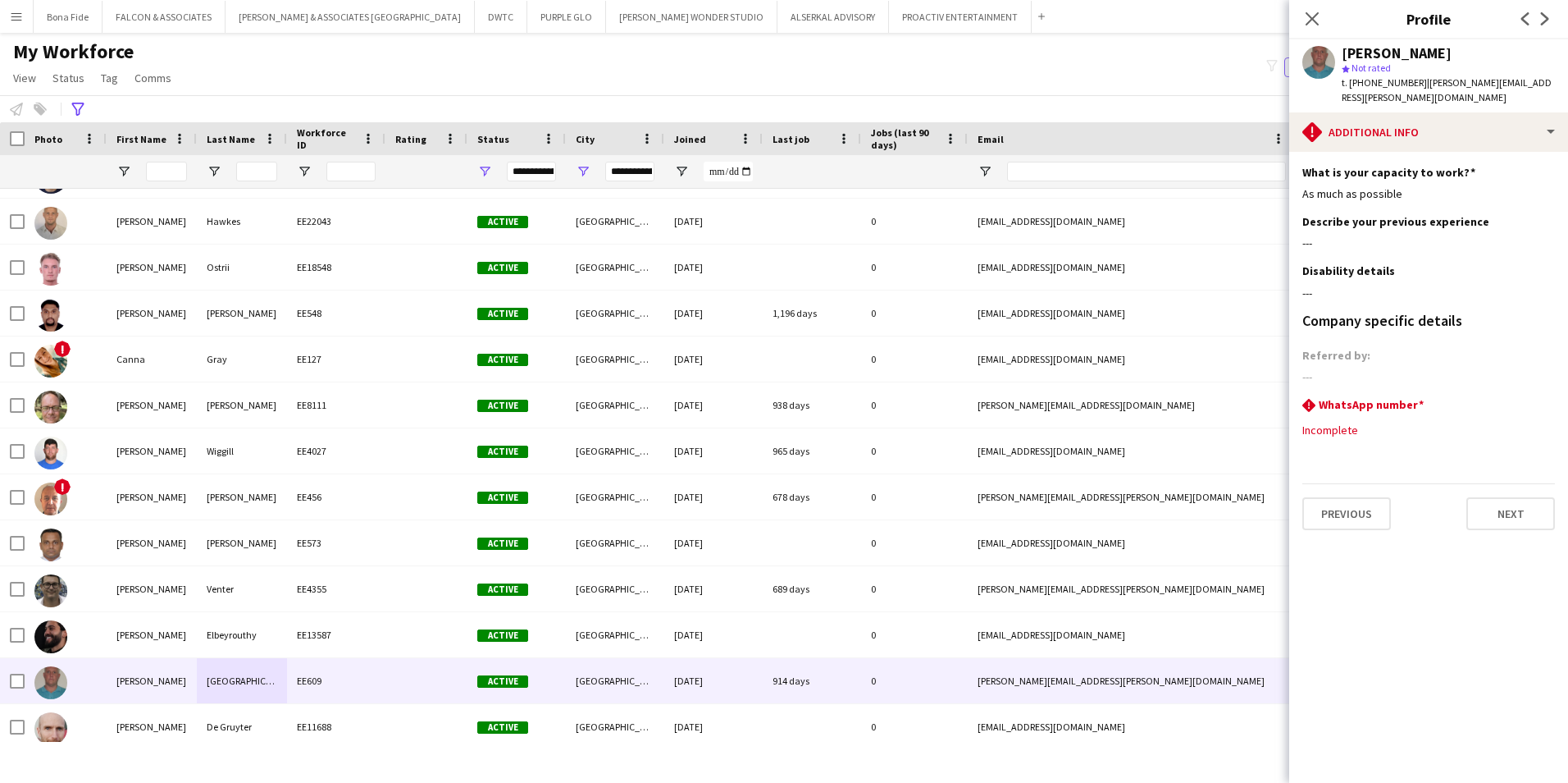
click at [1240, 236] on div "---" at bounding box center [1429, 242] width 253 height 14
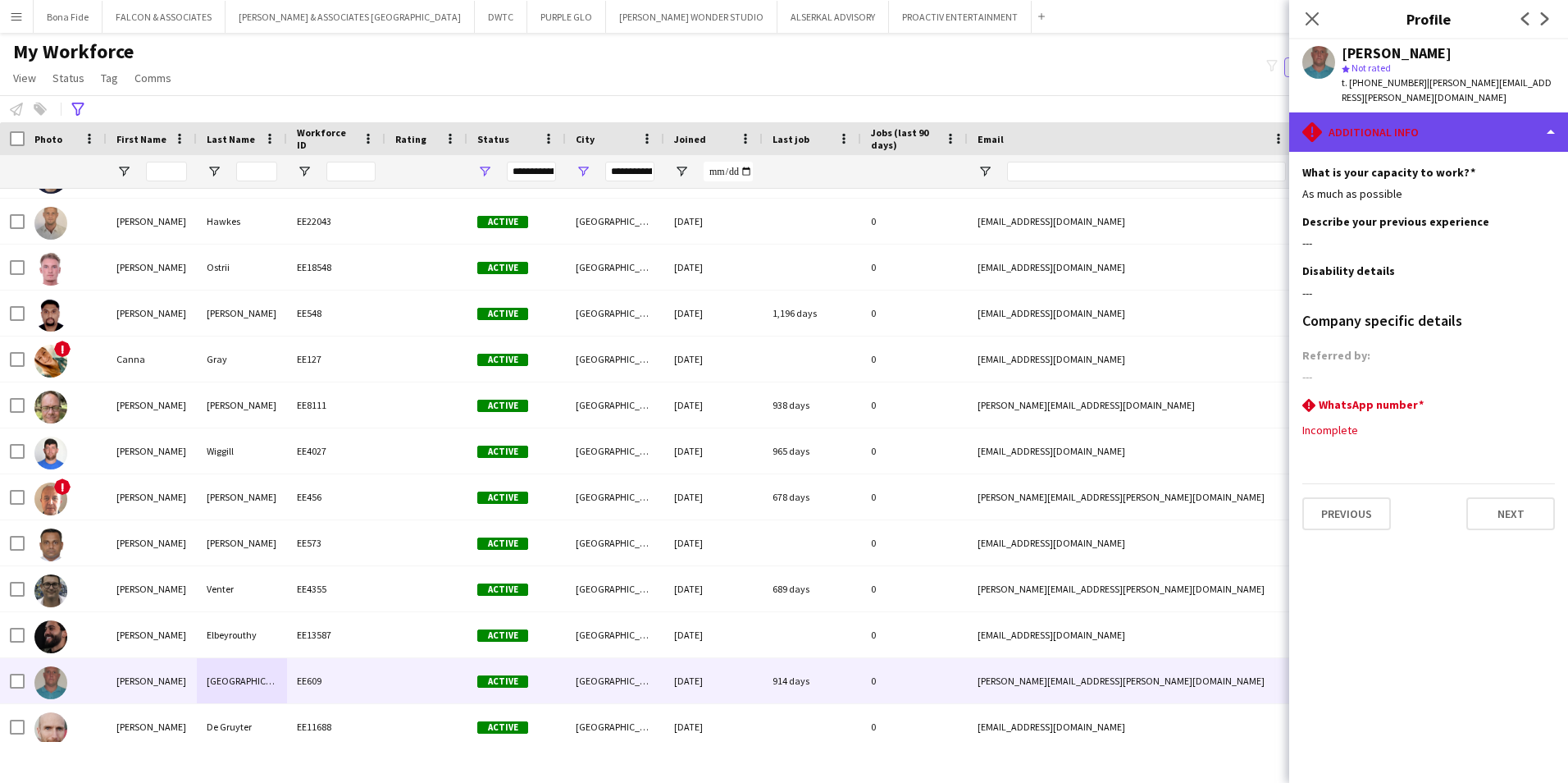
click at [1240, 112] on div "rhombus-alert Additional info" at bounding box center [1428, 131] width 279 height 40
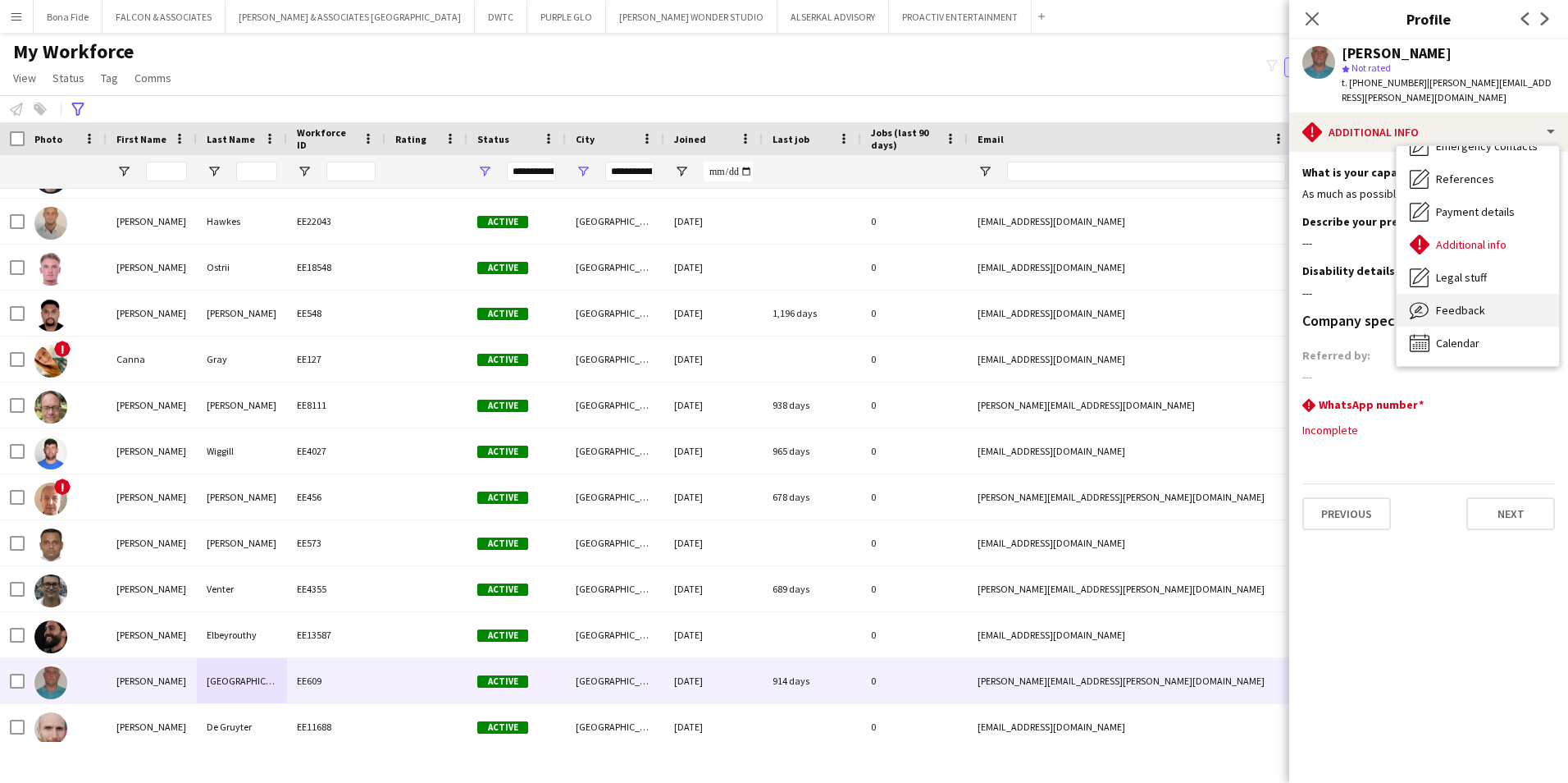
click at [1240, 294] on div "Feedback Feedback" at bounding box center [1478, 310] width 162 height 33
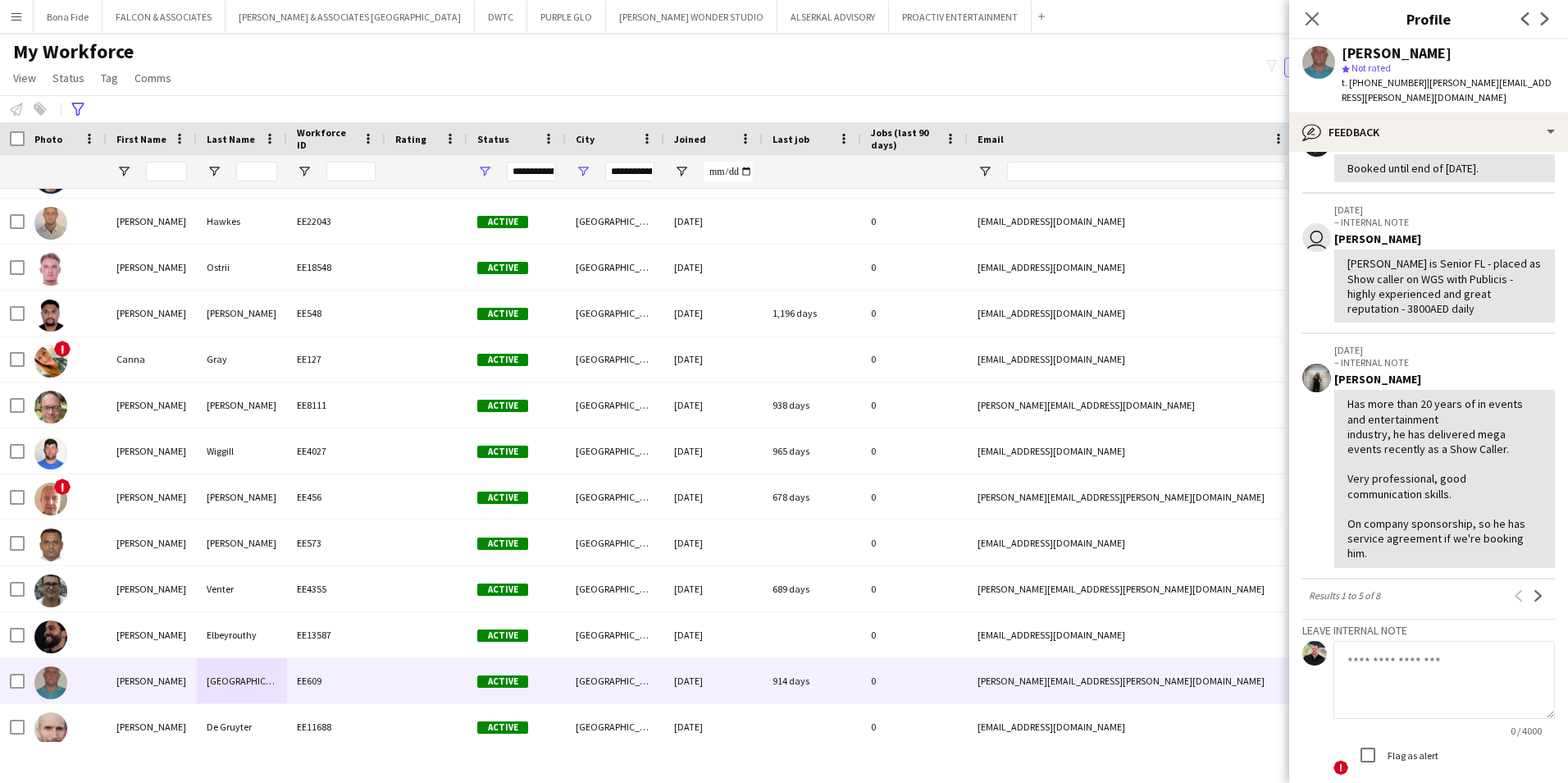
scroll to position [410, 0]
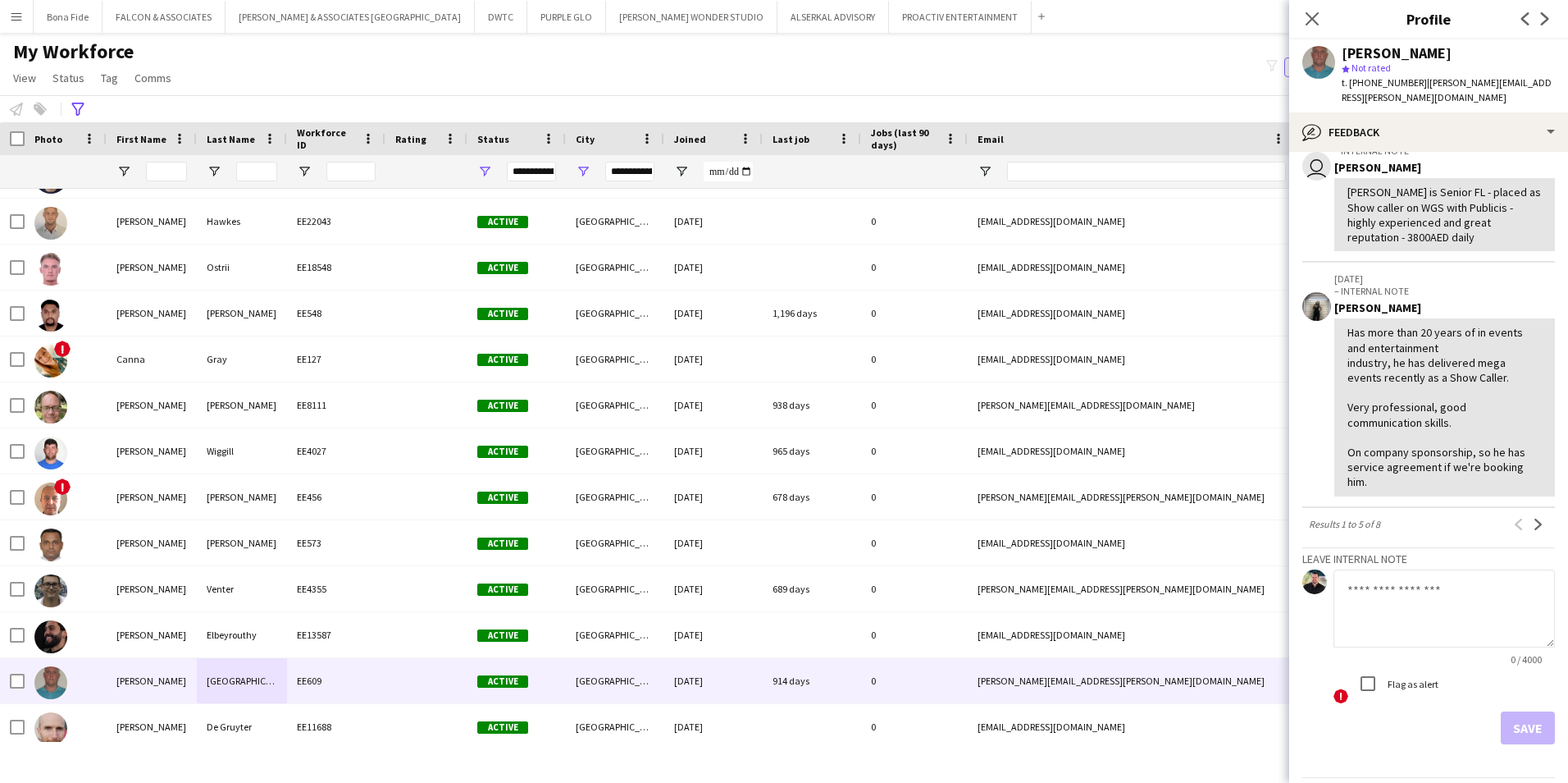
click at [1240, 604] on textarea at bounding box center [1444, 608] width 221 height 78
type textarea "**********"
click at [1240, 604] on button "Save" at bounding box center [1527, 728] width 54 height 33
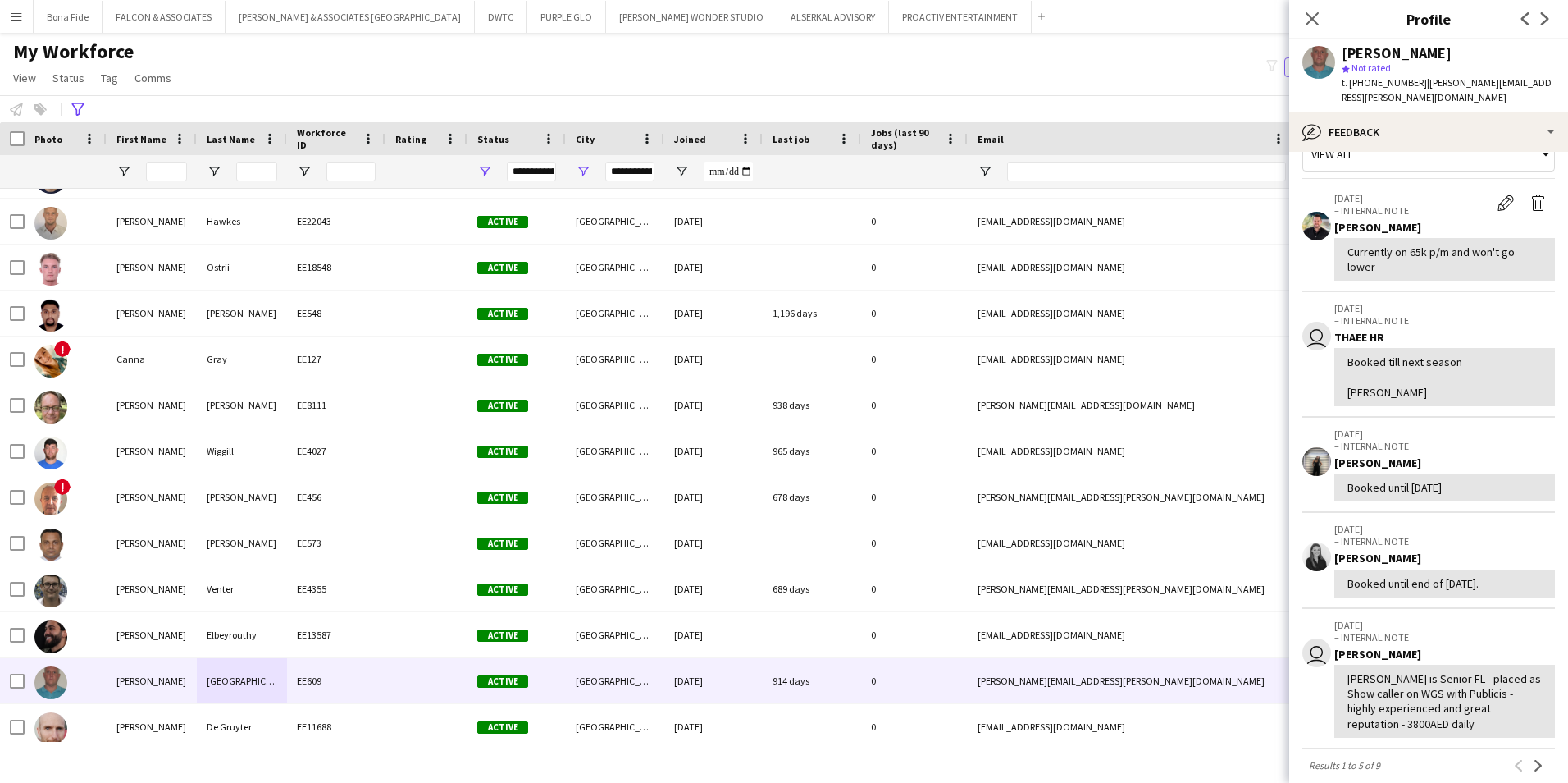
scroll to position [0, 0]
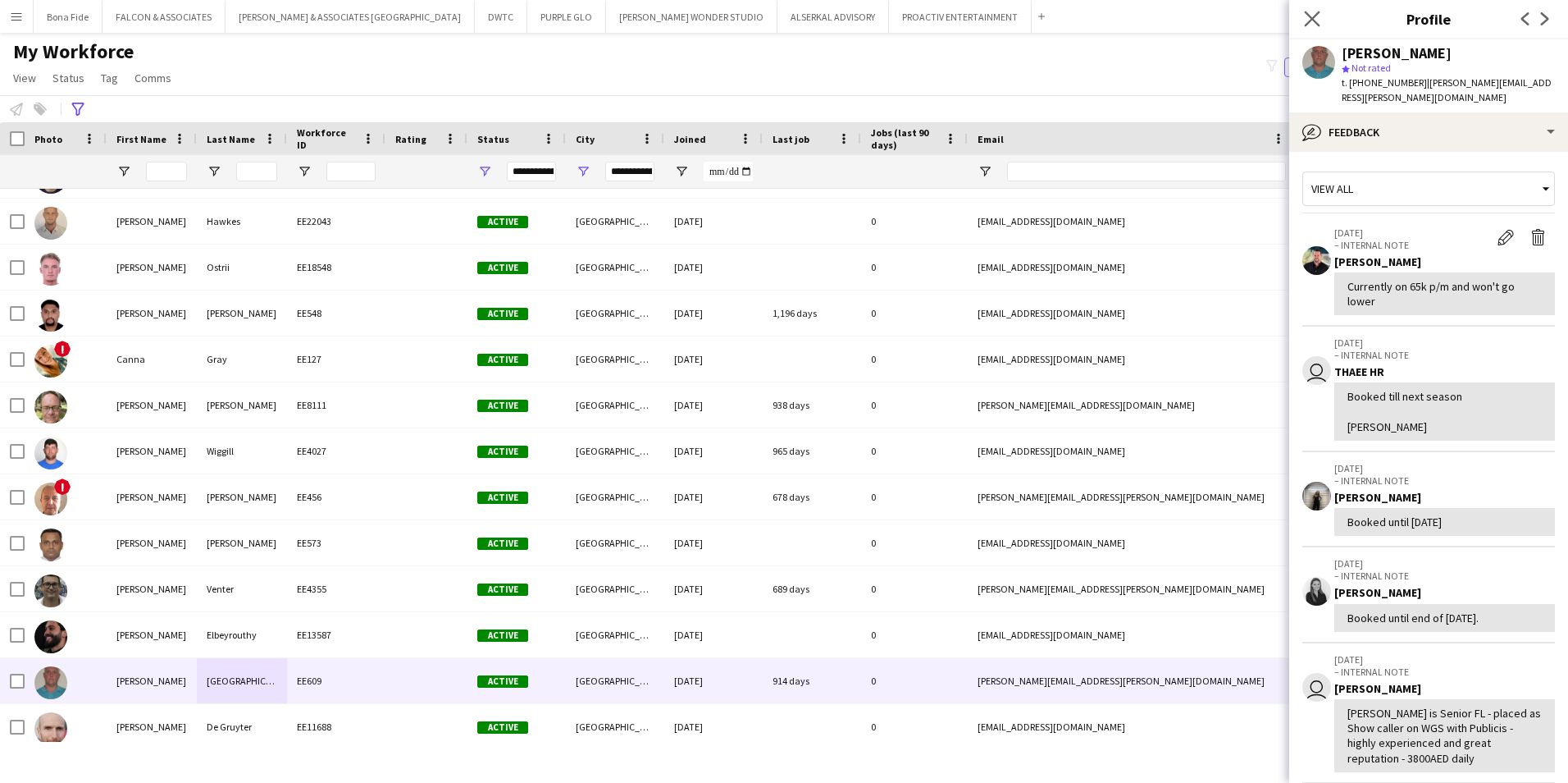
click at [1240, 24] on icon "Close pop-in" at bounding box center [1311, 18] width 15 height 15
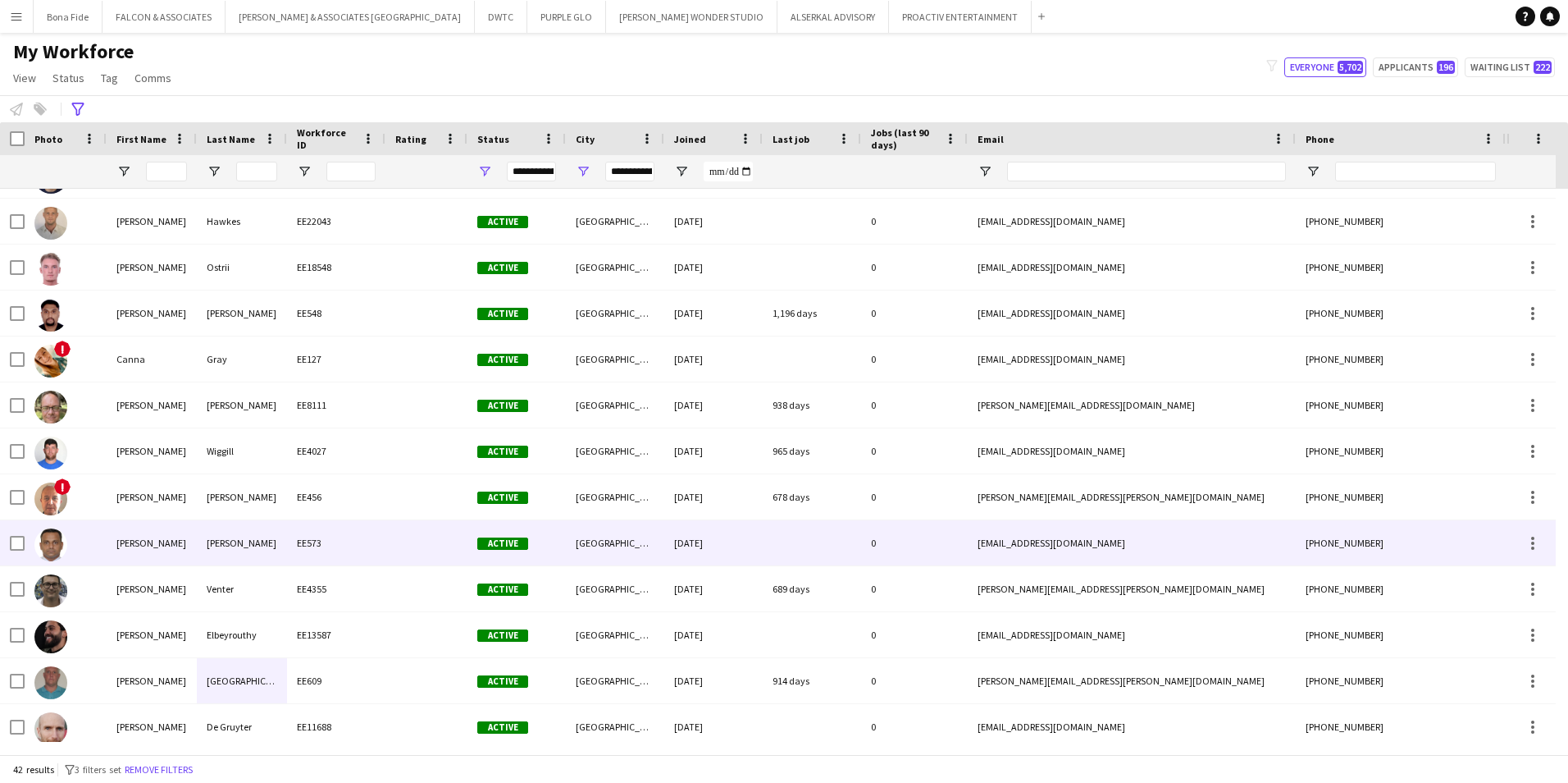
click at [376, 542] on div "EE573" at bounding box center [336, 543] width 98 height 45
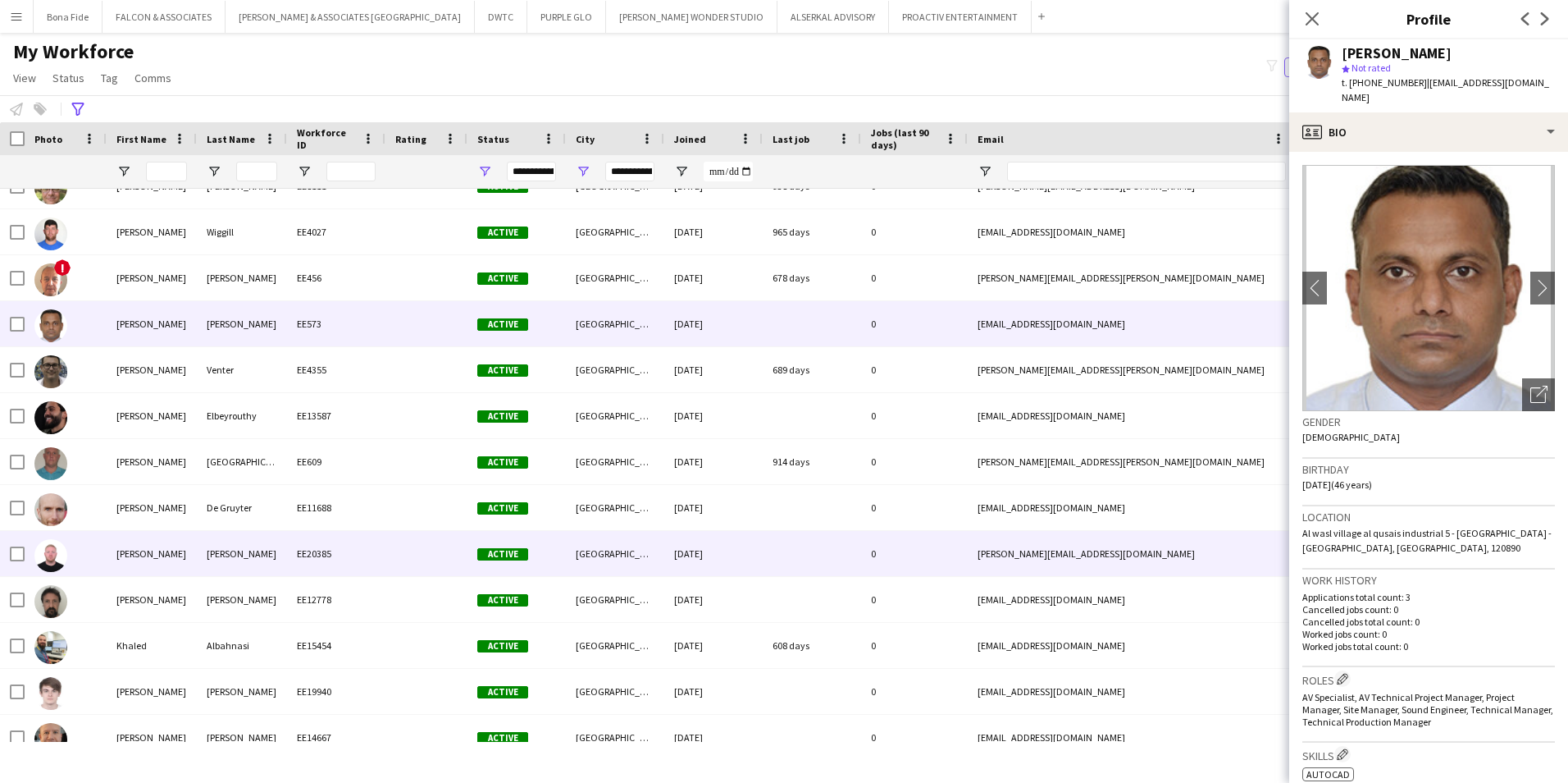
scroll to position [328, 0]
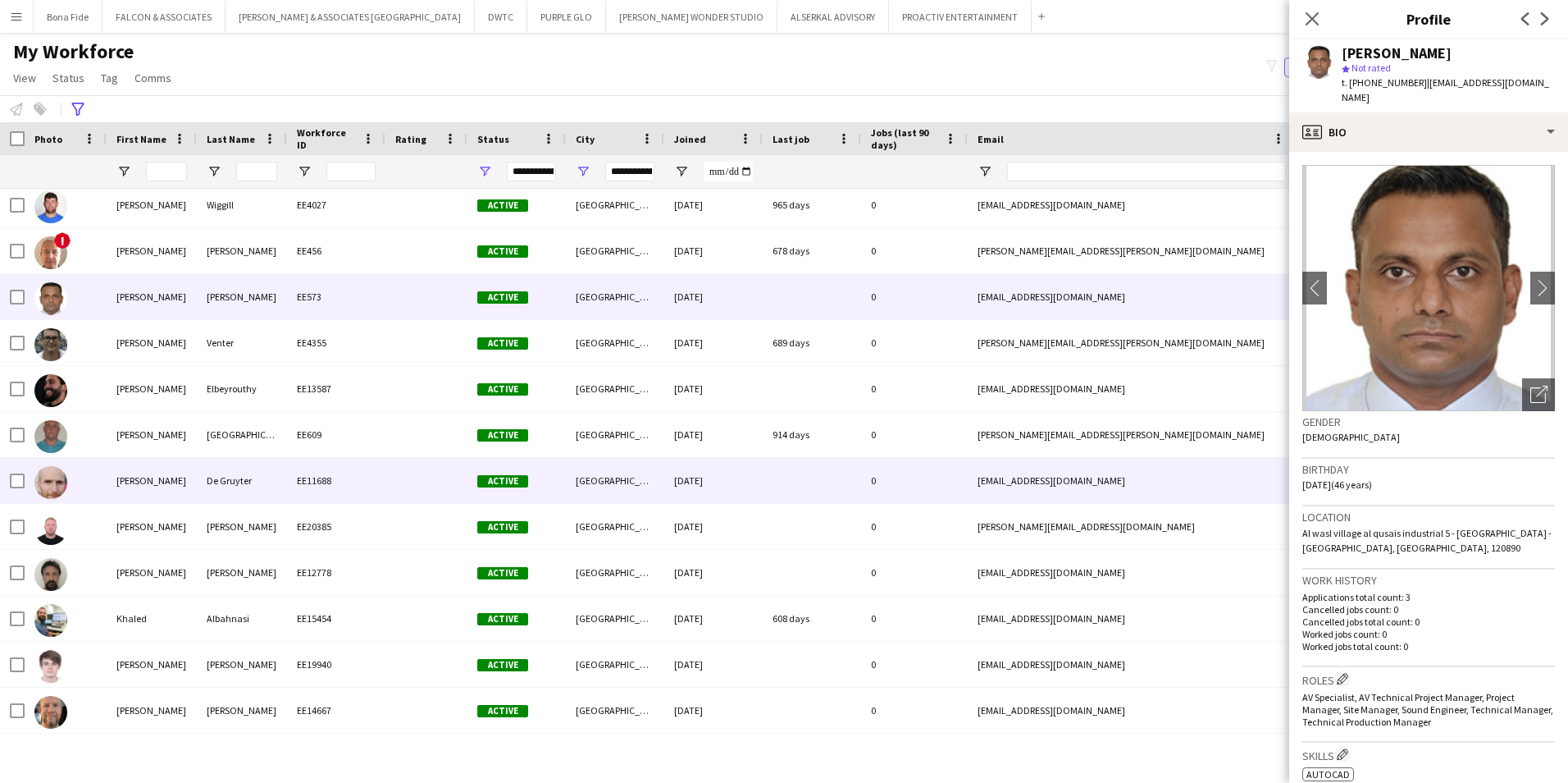
click at [395, 489] on div at bounding box center [426, 480] width 82 height 45
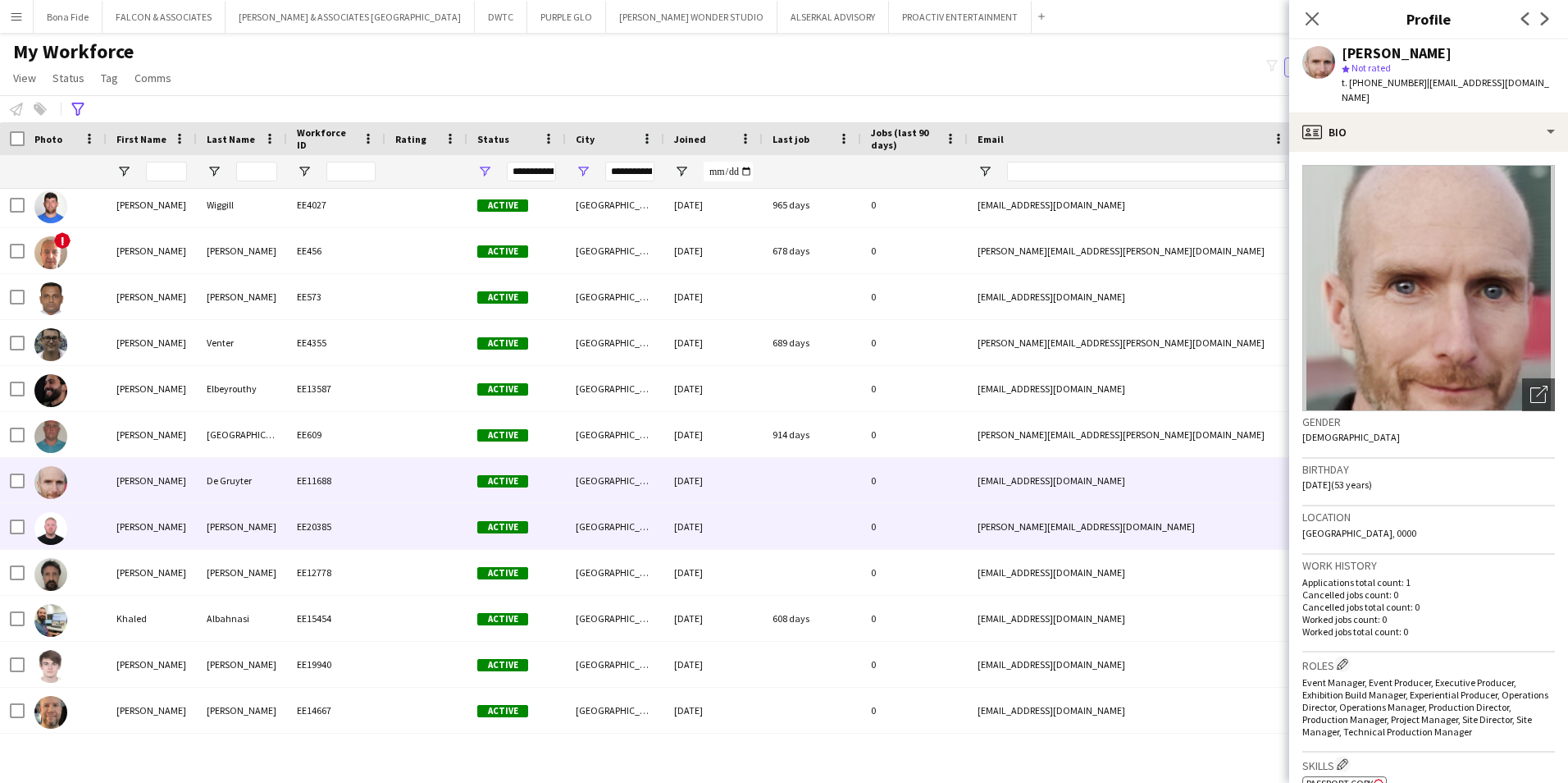
click at [412, 519] on div at bounding box center [426, 526] width 82 height 45
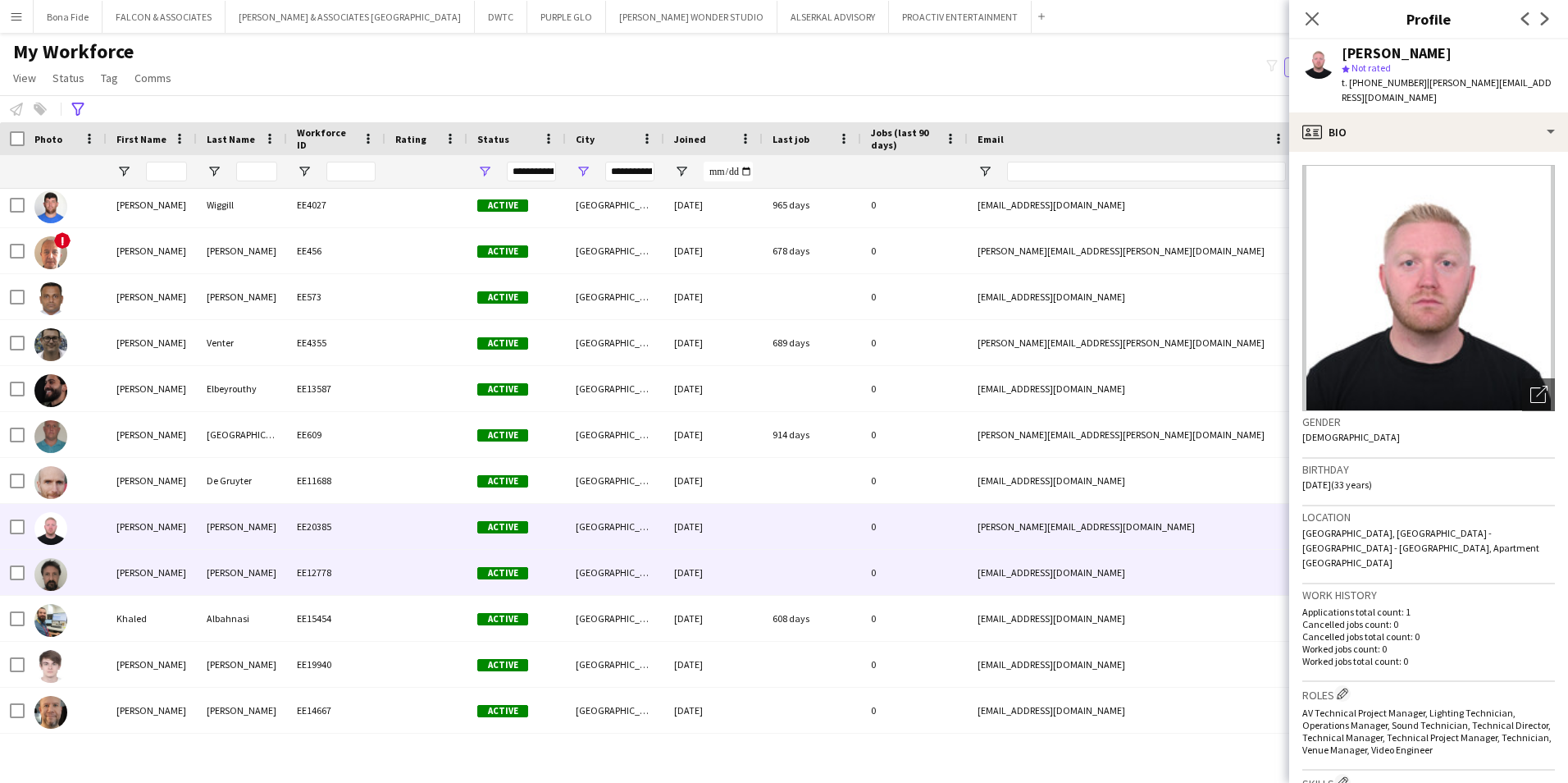
click at [425, 587] on div at bounding box center [426, 572] width 82 height 45
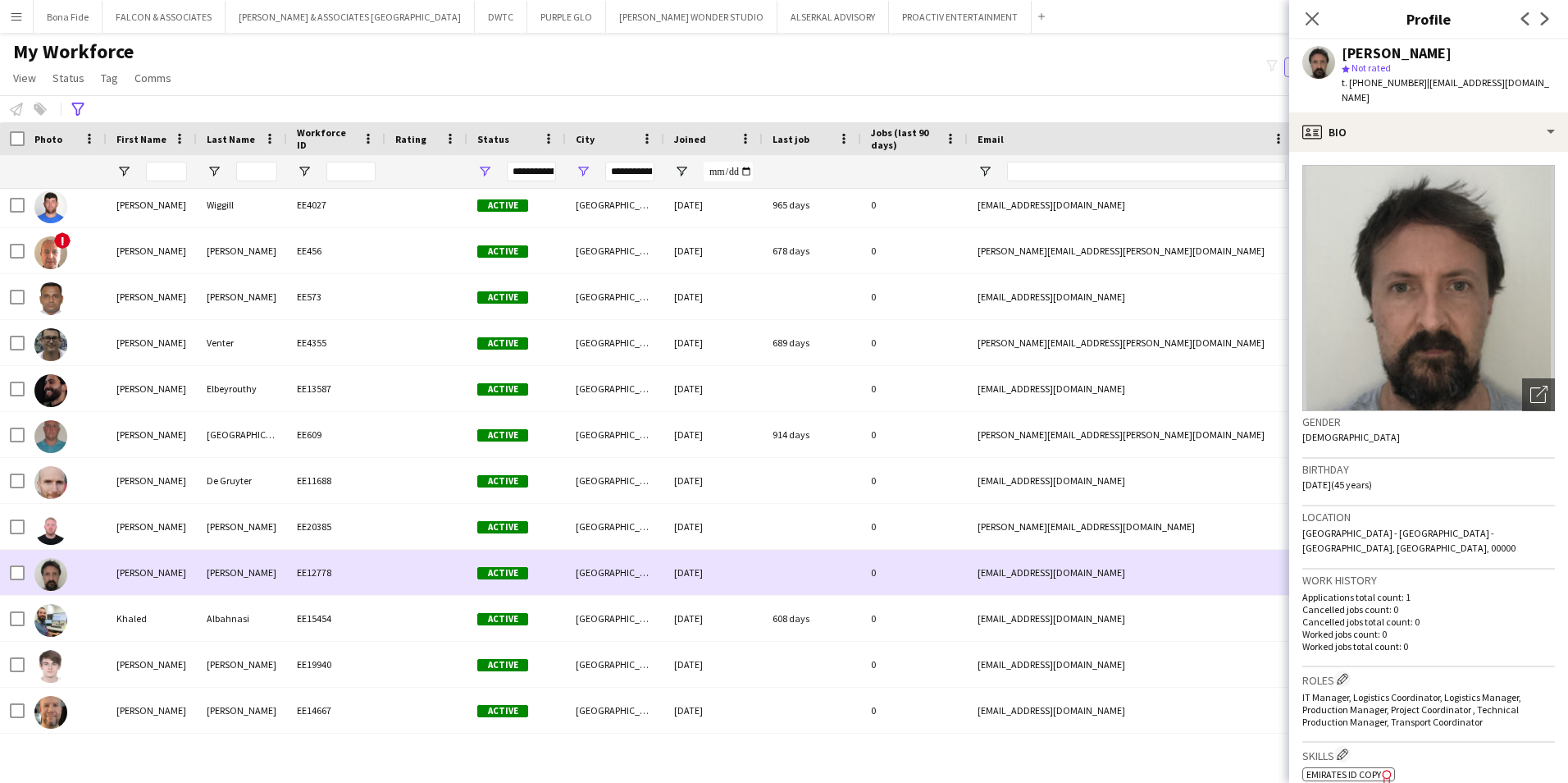
scroll to position [410, 0]
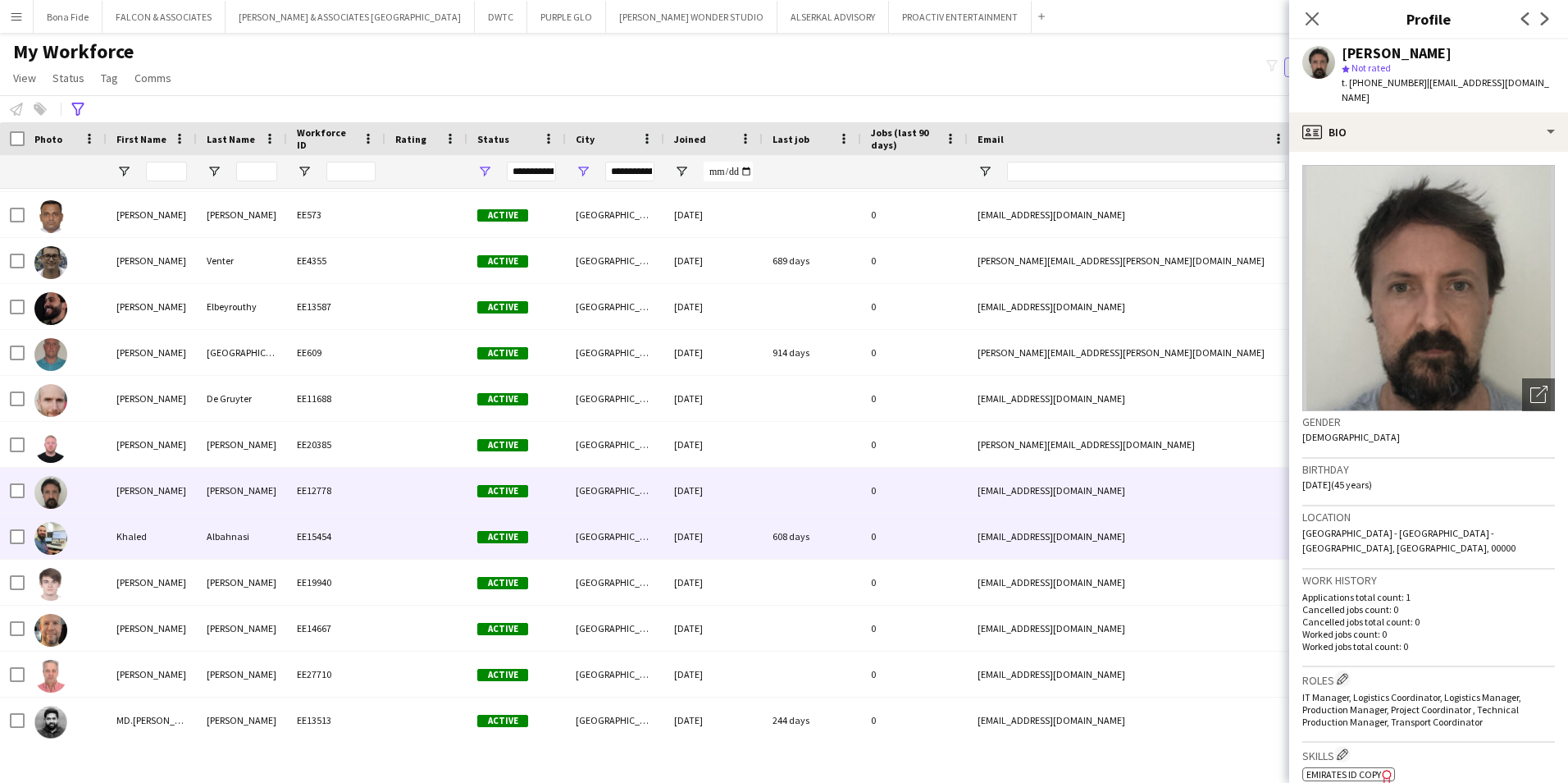
click at [382, 539] on div "EE15454" at bounding box center [336, 536] width 98 height 45
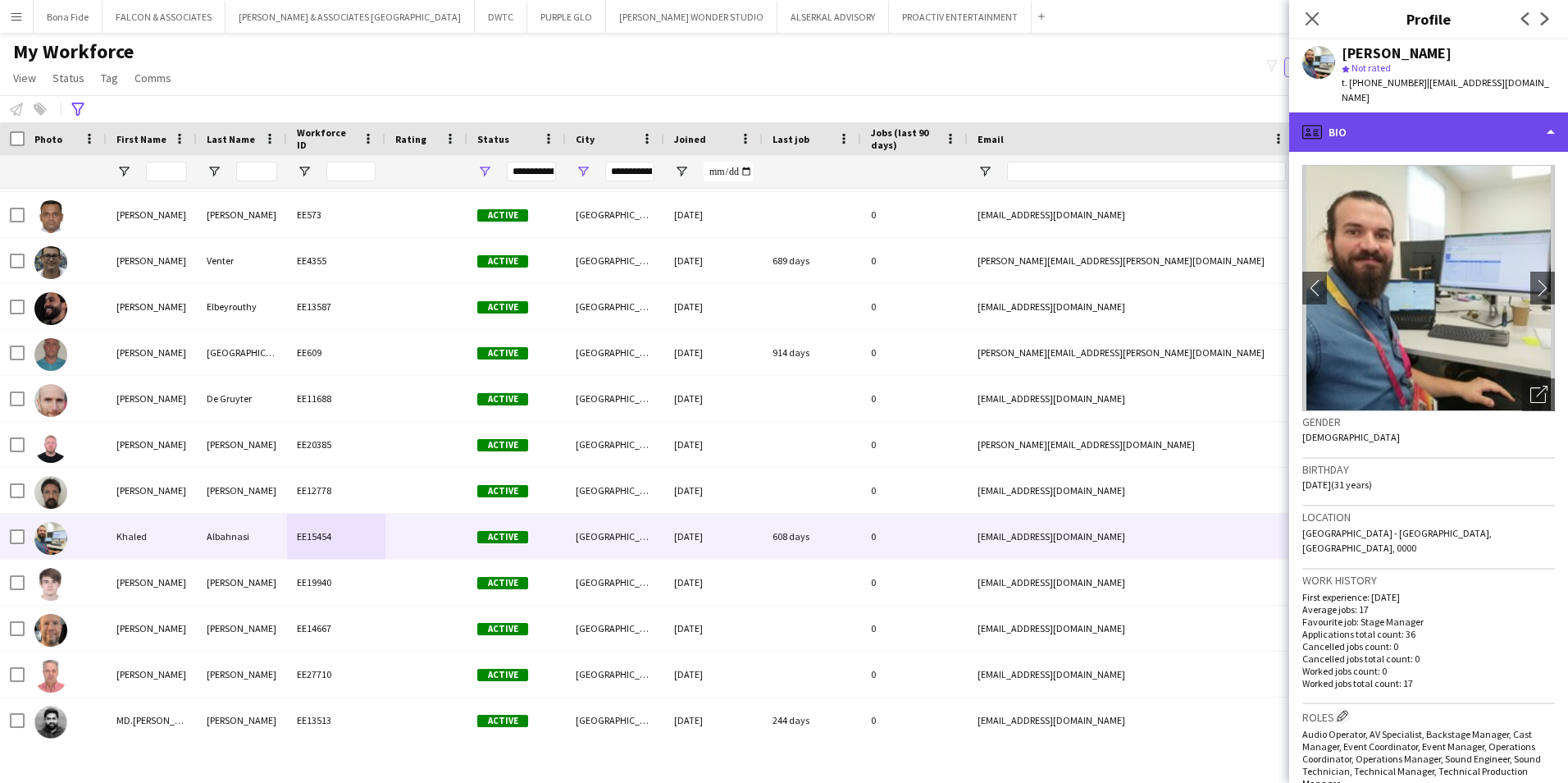
click at [1240, 125] on div "profile Bio" at bounding box center [1428, 131] width 279 height 40
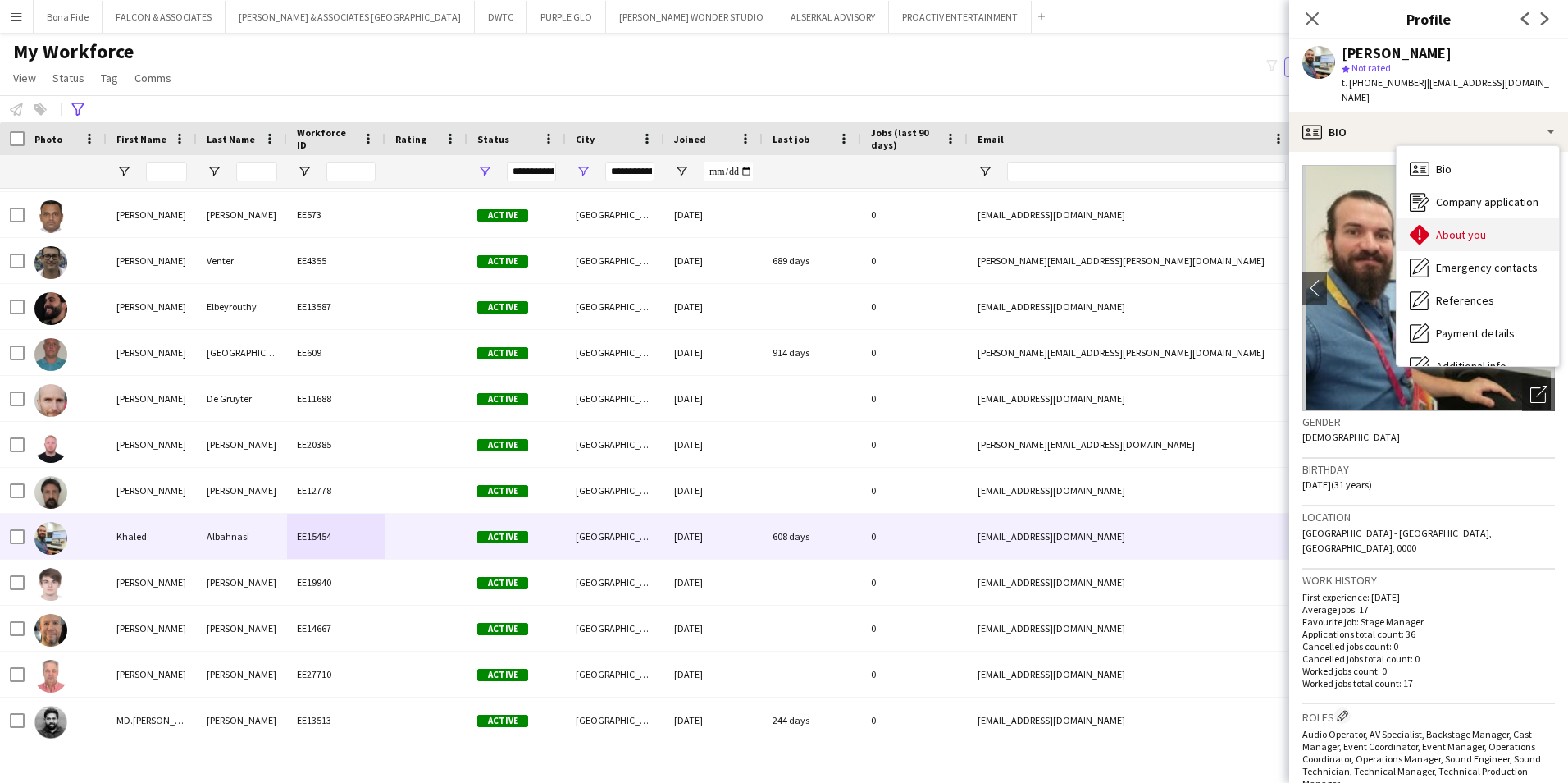
click at [1240, 227] on span "About you" at bounding box center [1461, 234] width 50 height 14
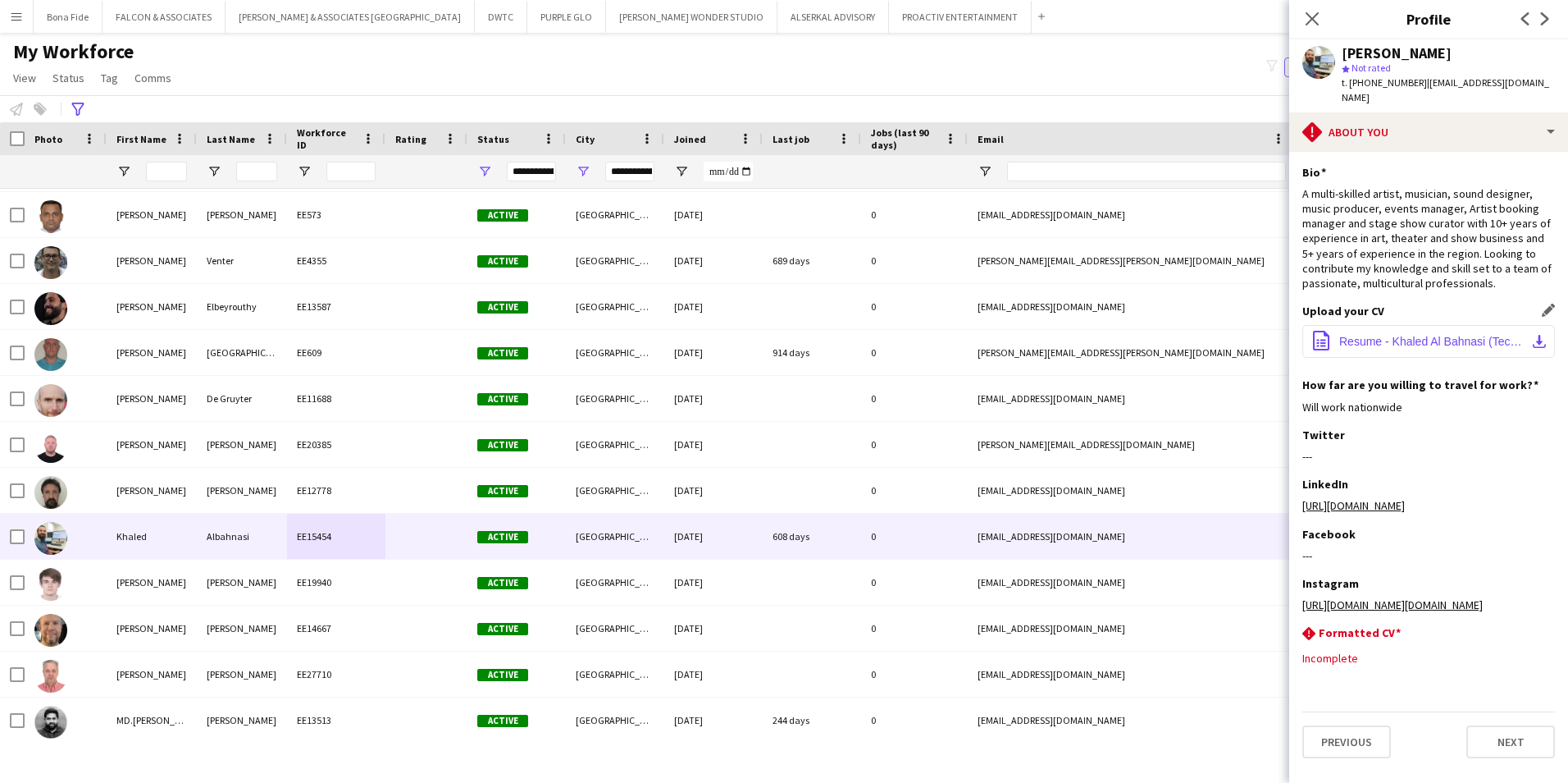
click at [1240, 335] on span "Resume - Khaled Al Bahnasi (Technical, Event, Stage, Artist Booking Manager) .p…" at bounding box center [1432, 342] width 185 height 14
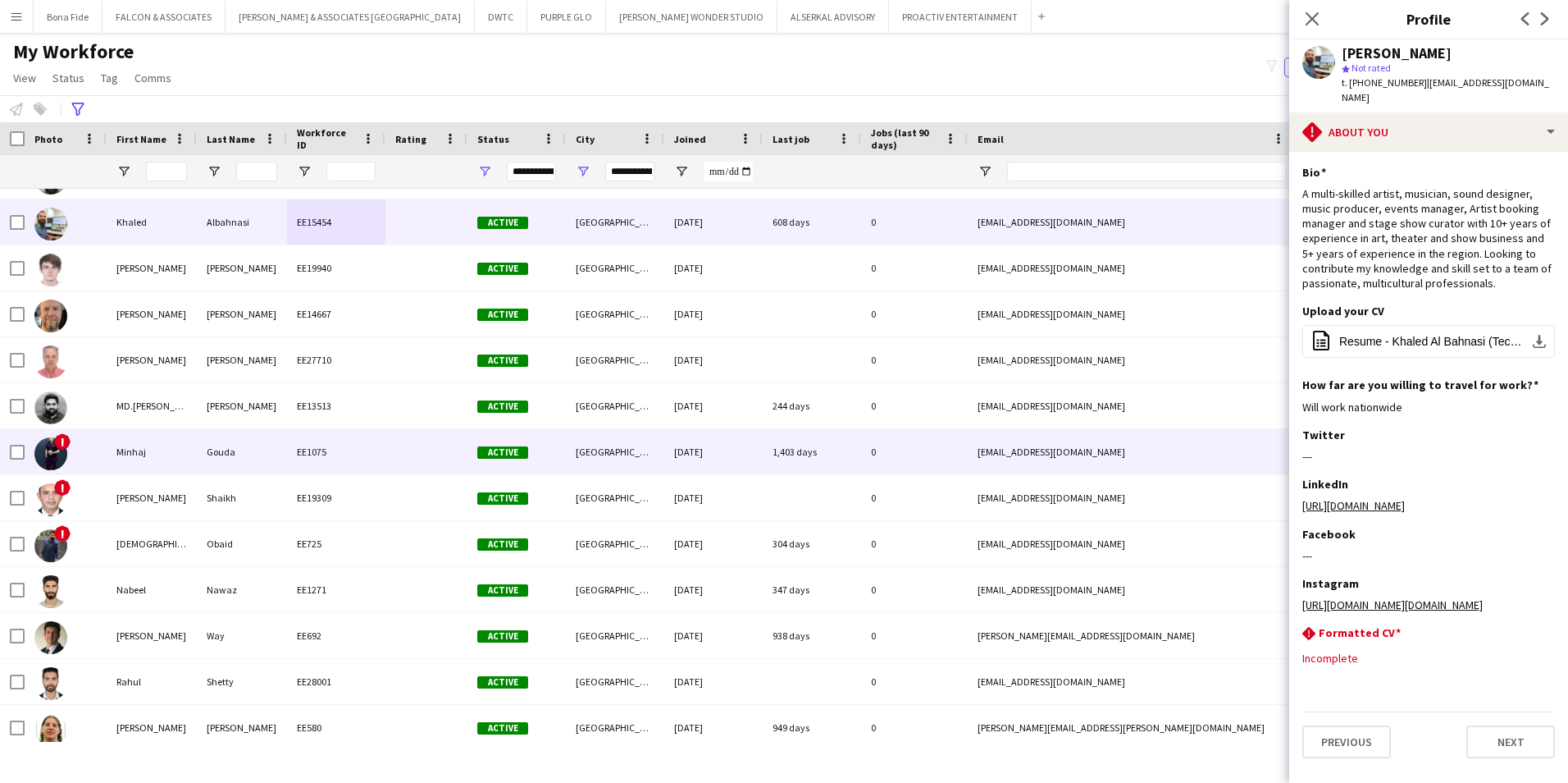
scroll to position [739, 0]
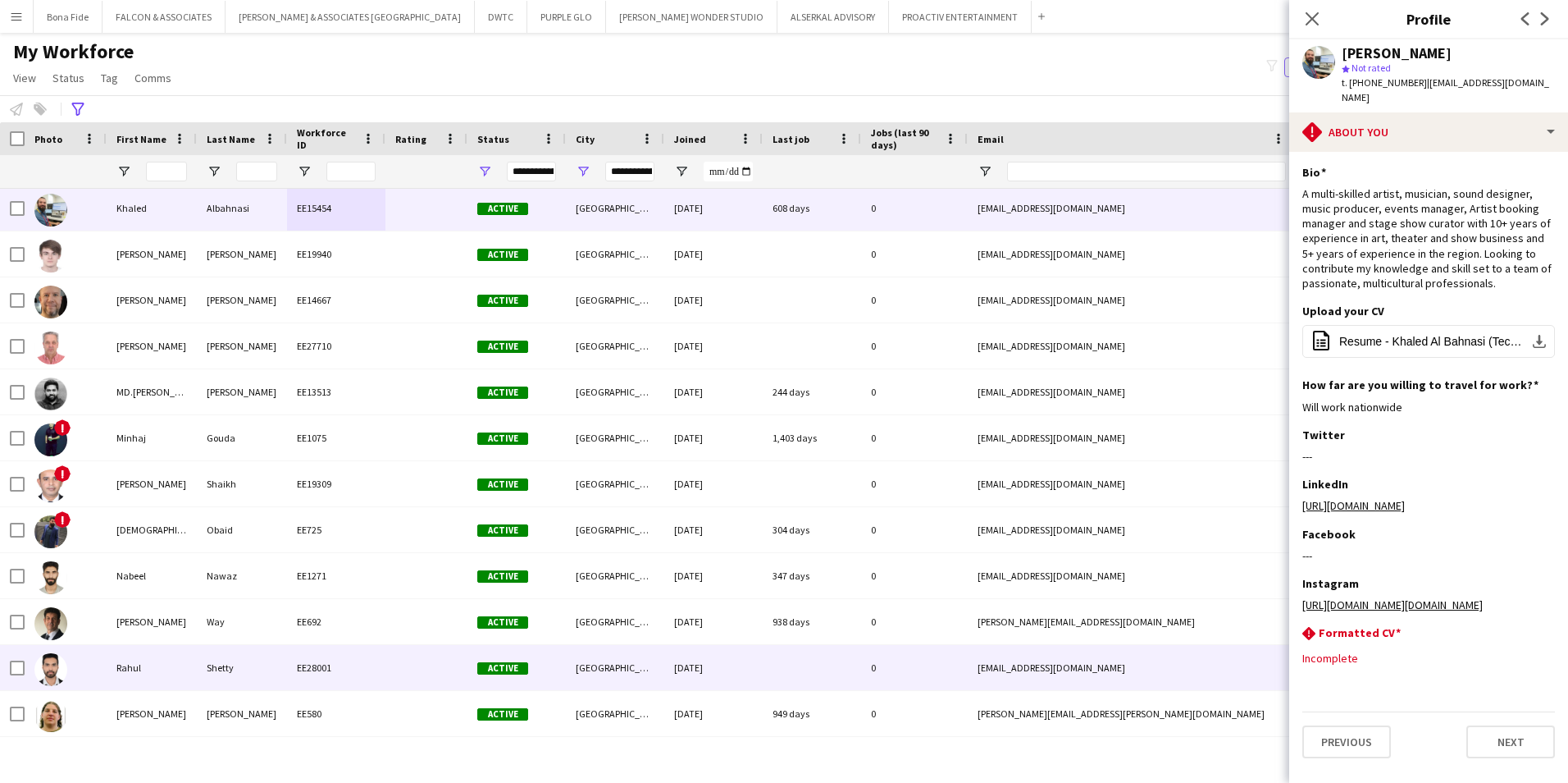
click at [254, 604] on div "Shetty" at bounding box center [241, 667] width 90 height 45
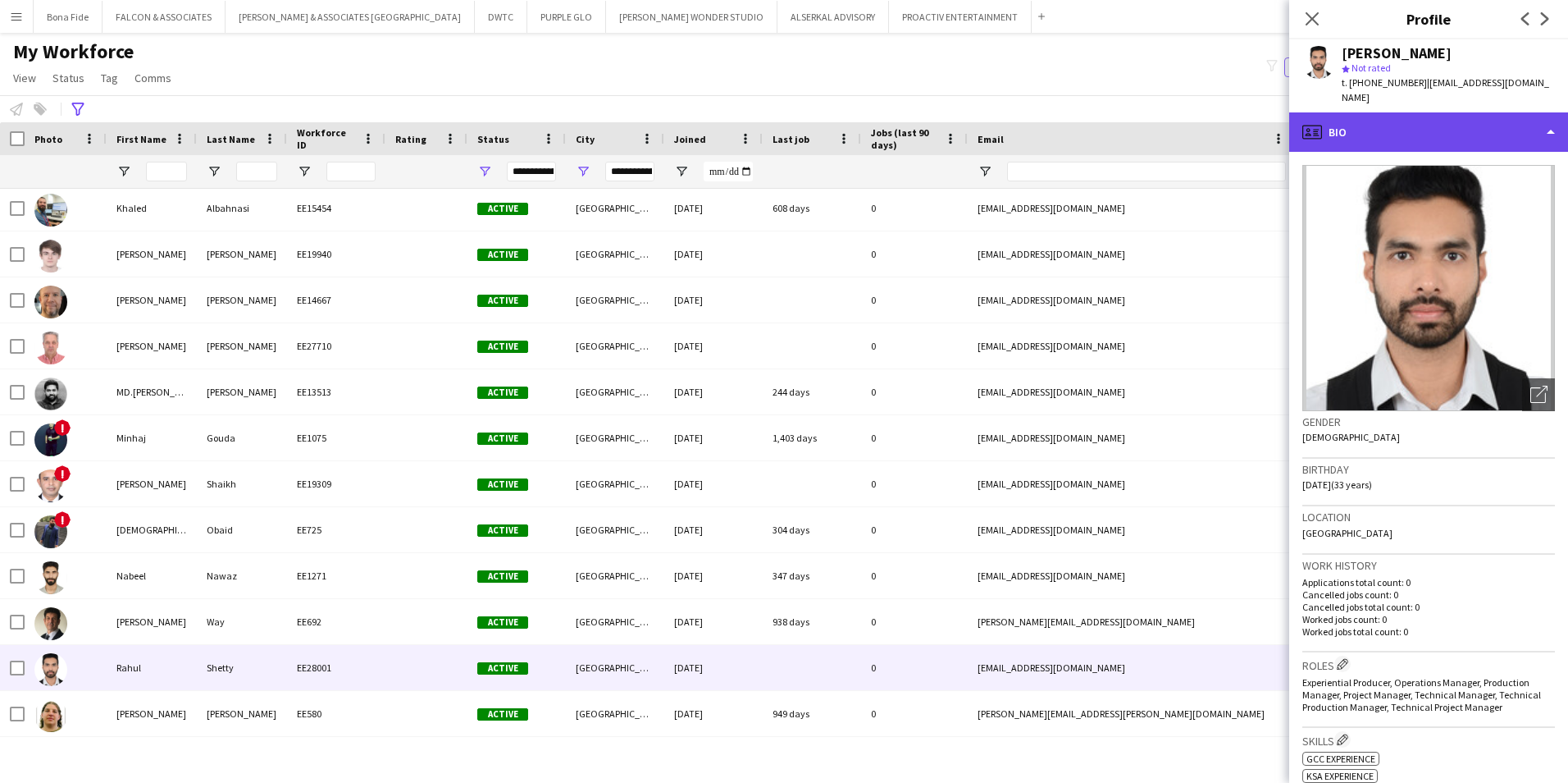
click at [1240, 116] on div "profile Bio" at bounding box center [1428, 131] width 279 height 40
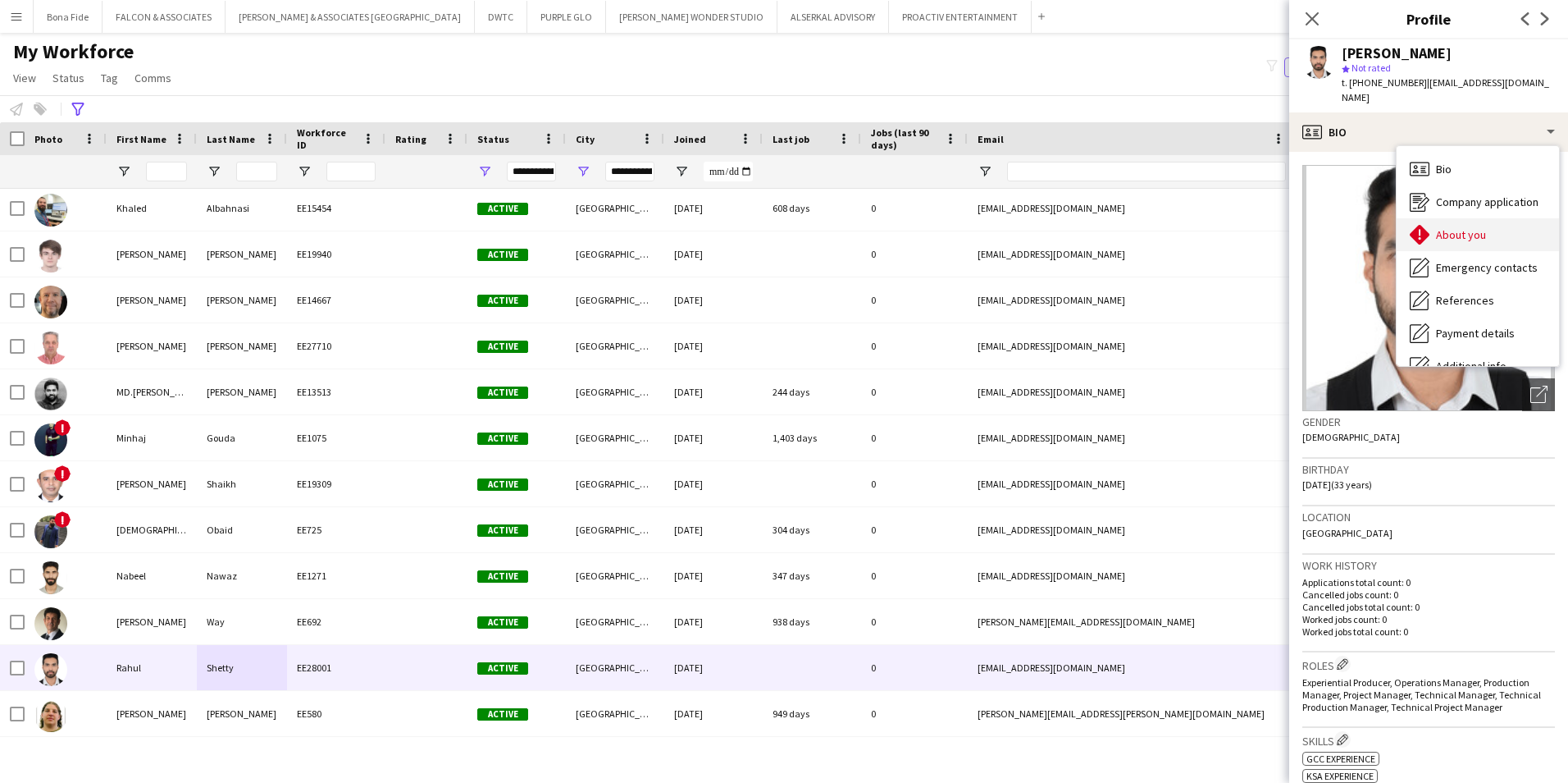
click at [1240, 227] on span "About you" at bounding box center [1461, 234] width 50 height 14
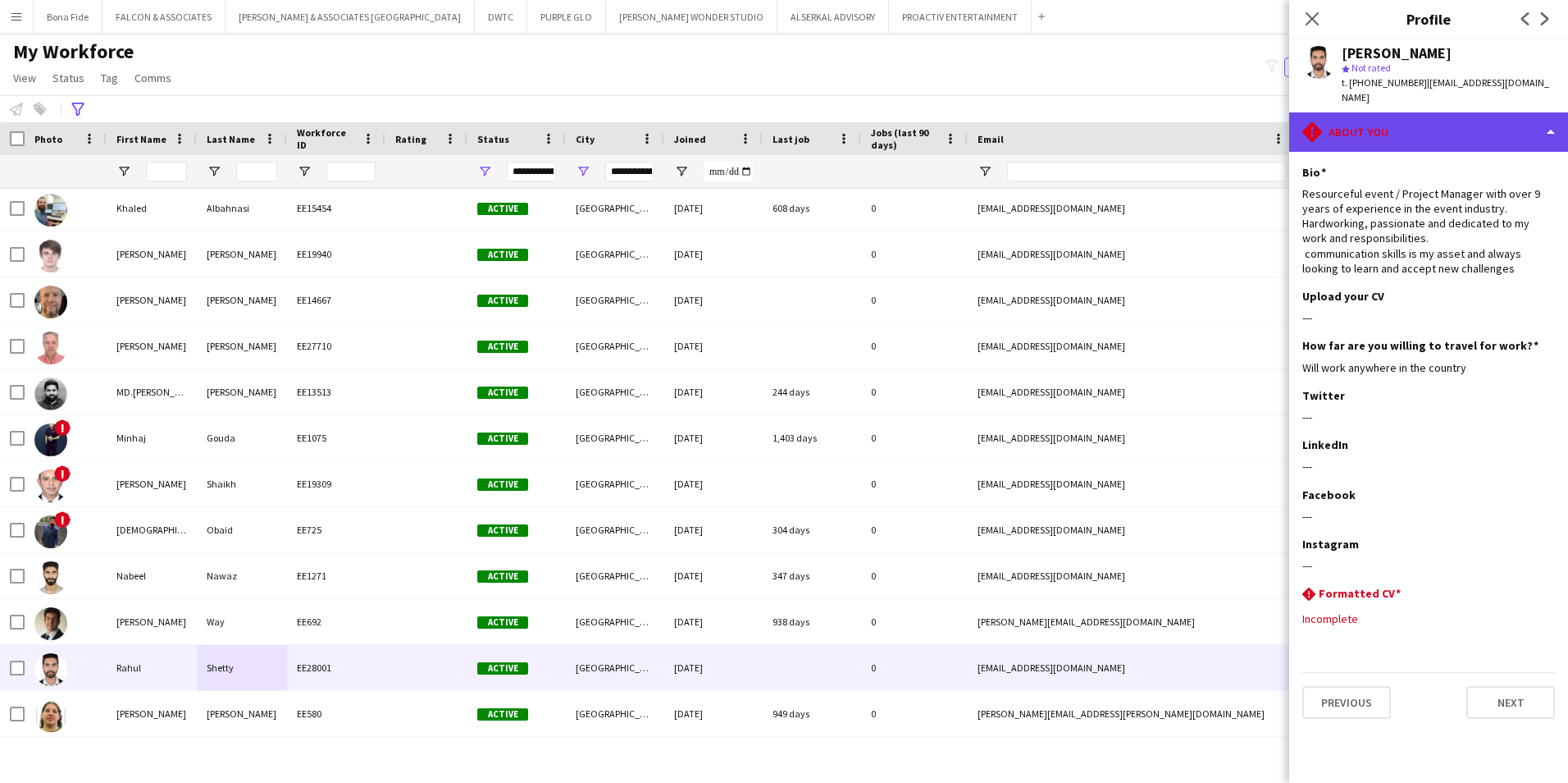
click at [1240, 125] on div "rhombus-alert About you" at bounding box center [1428, 131] width 279 height 40
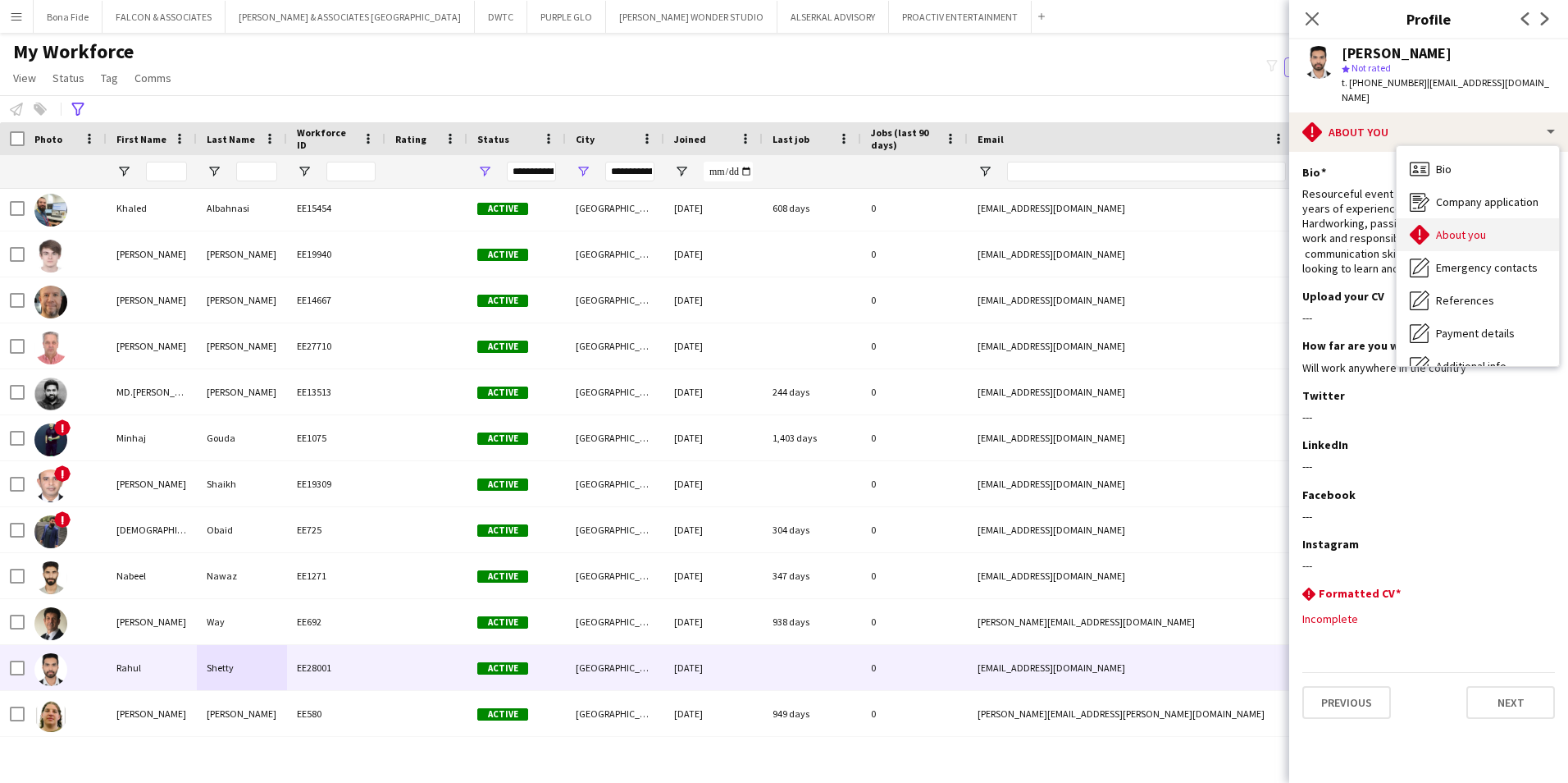
click at [1240, 227] on span "About you" at bounding box center [1461, 234] width 50 height 14
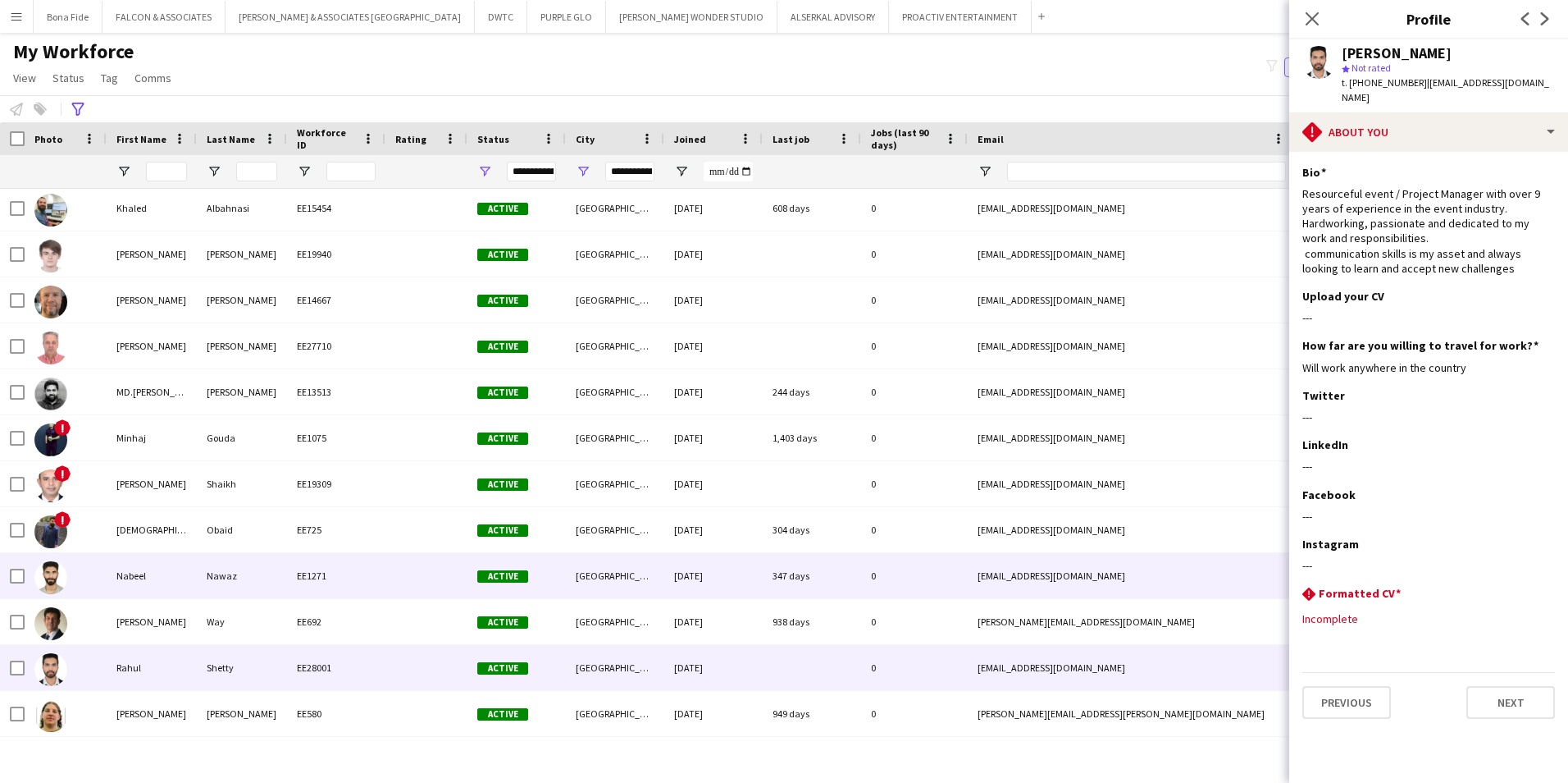
click at [163, 577] on div "Nabeel" at bounding box center [151, 575] width 90 height 45
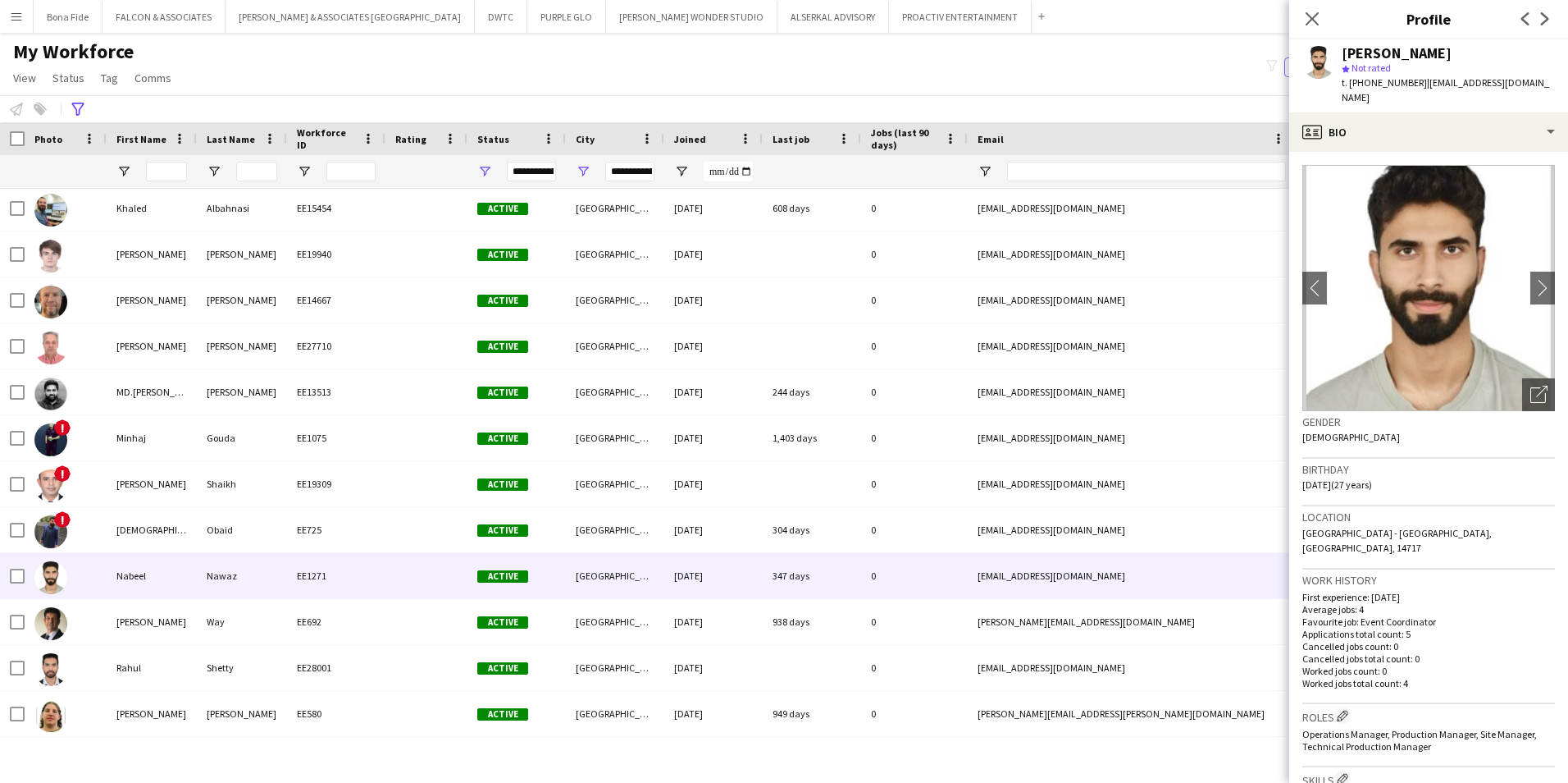
click at [1240, 153] on app-crew-profile-bio "chevron-left chevron-right Open photos pop-in Gender Male Birthday 21-01-1998 (…" at bounding box center [1428, 467] width 279 height 631
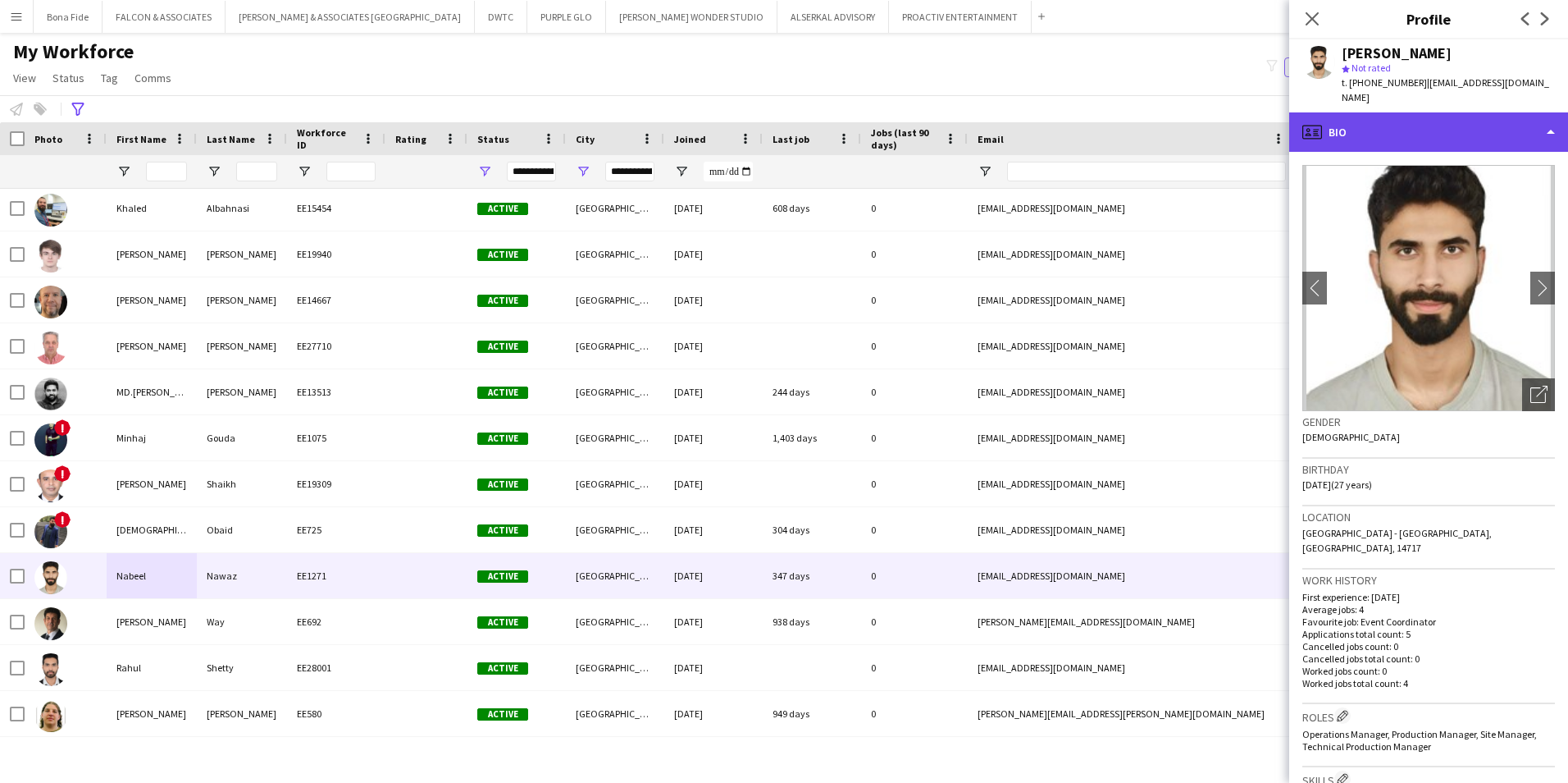
click at [1240, 140] on div "profile Bio" at bounding box center [1428, 131] width 279 height 40
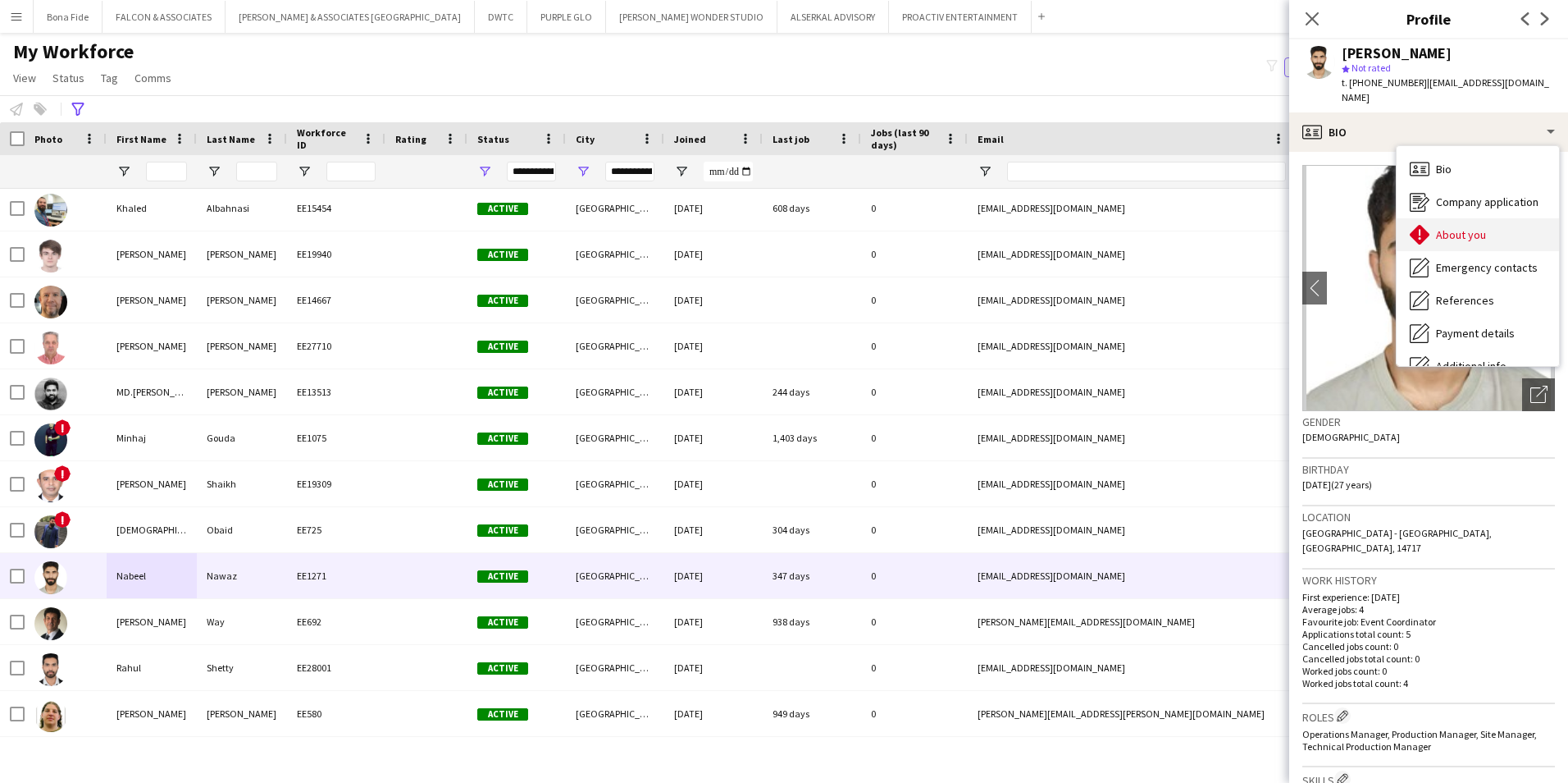
click at [1240, 239] on div "About you About you" at bounding box center [1478, 235] width 162 height 33
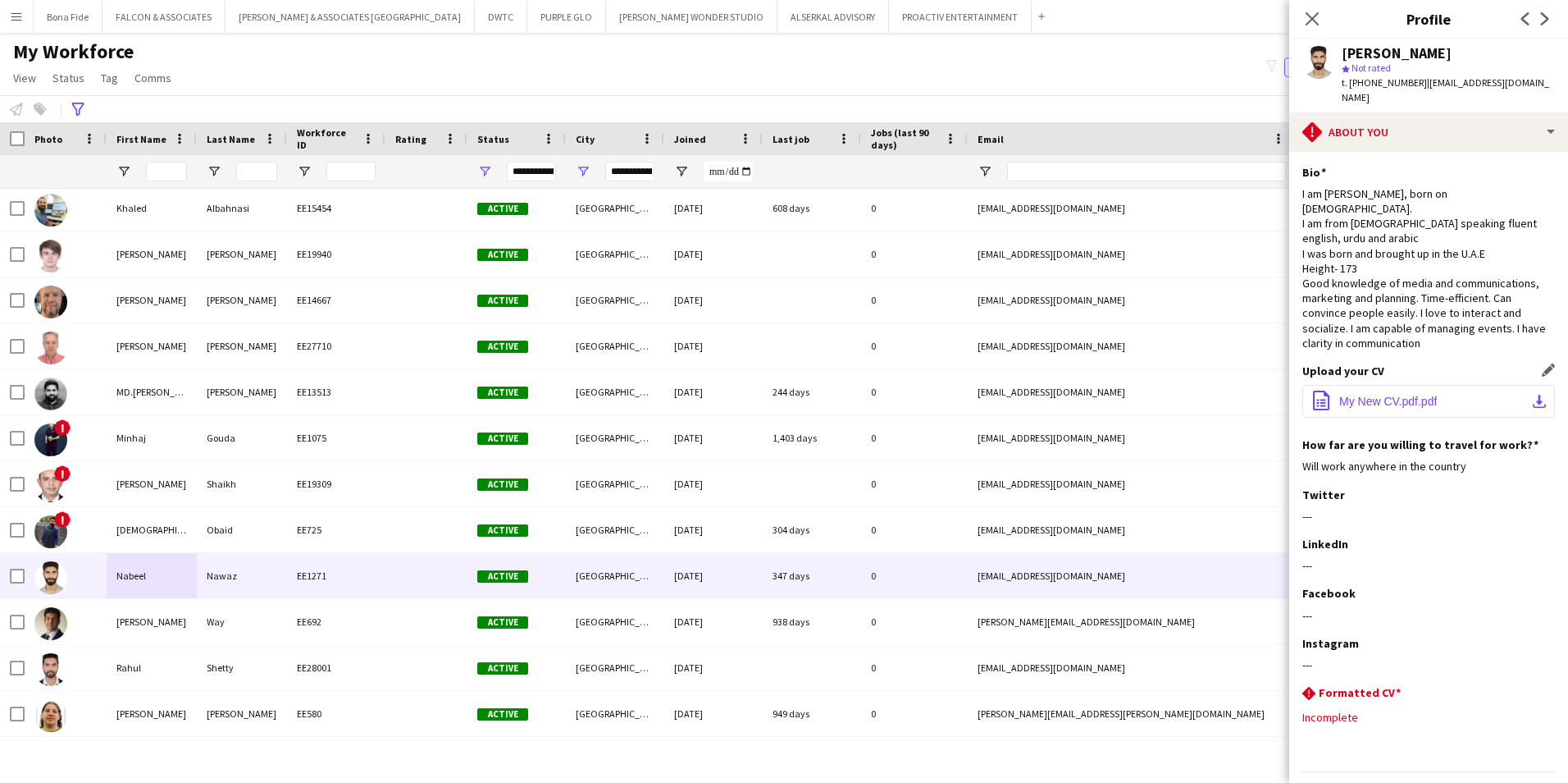
click at [1240, 395] on span "My New CV.pdf.pdf" at bounding box center [1388, 402] width 97 height 14
click at [292, 9] on button "RICHARD ATTIAS & ASSOCIATES UAE Close" at bounding box center [350, 16] width 249 height 32
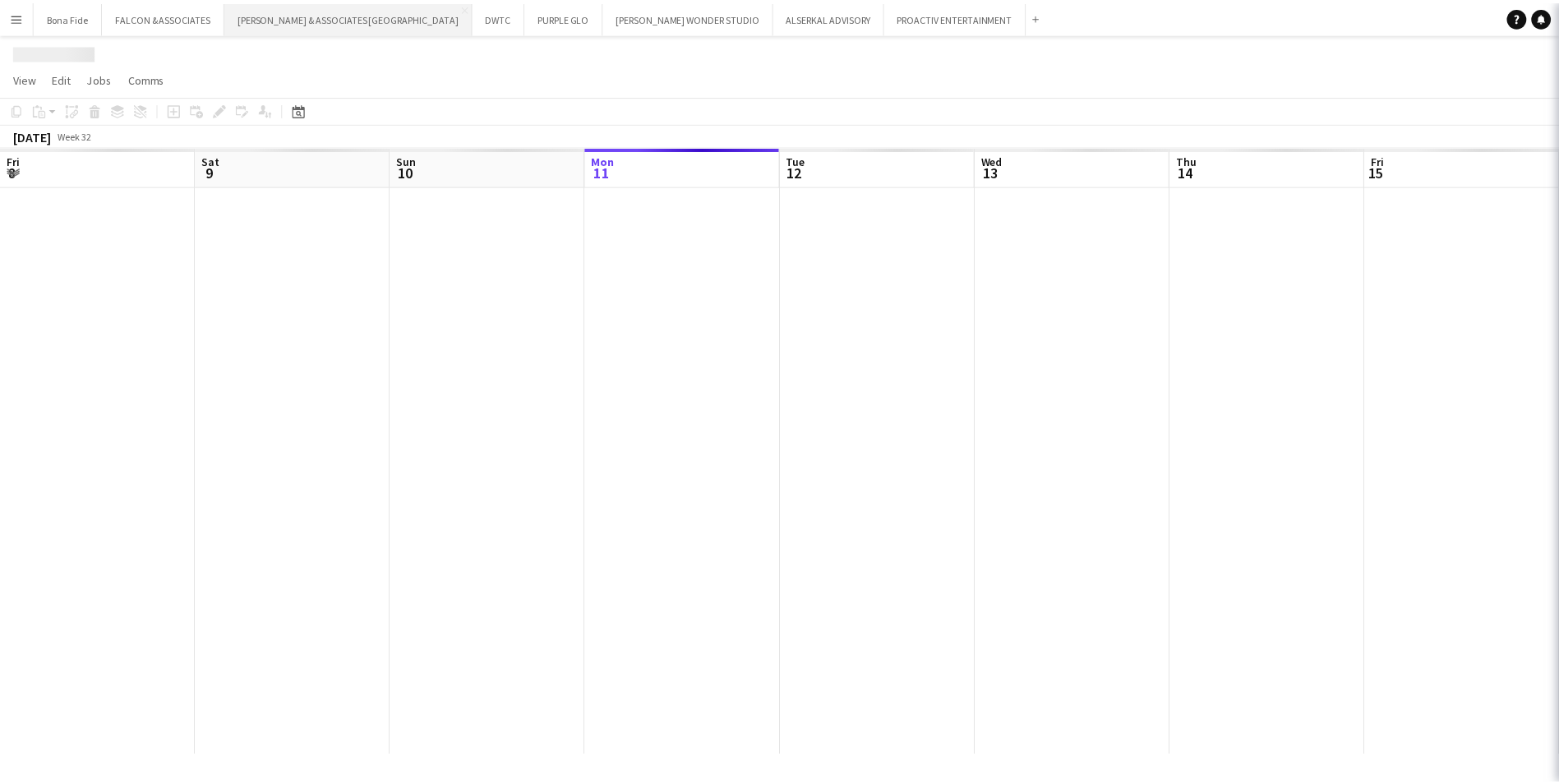
scroll to position [0, 393]
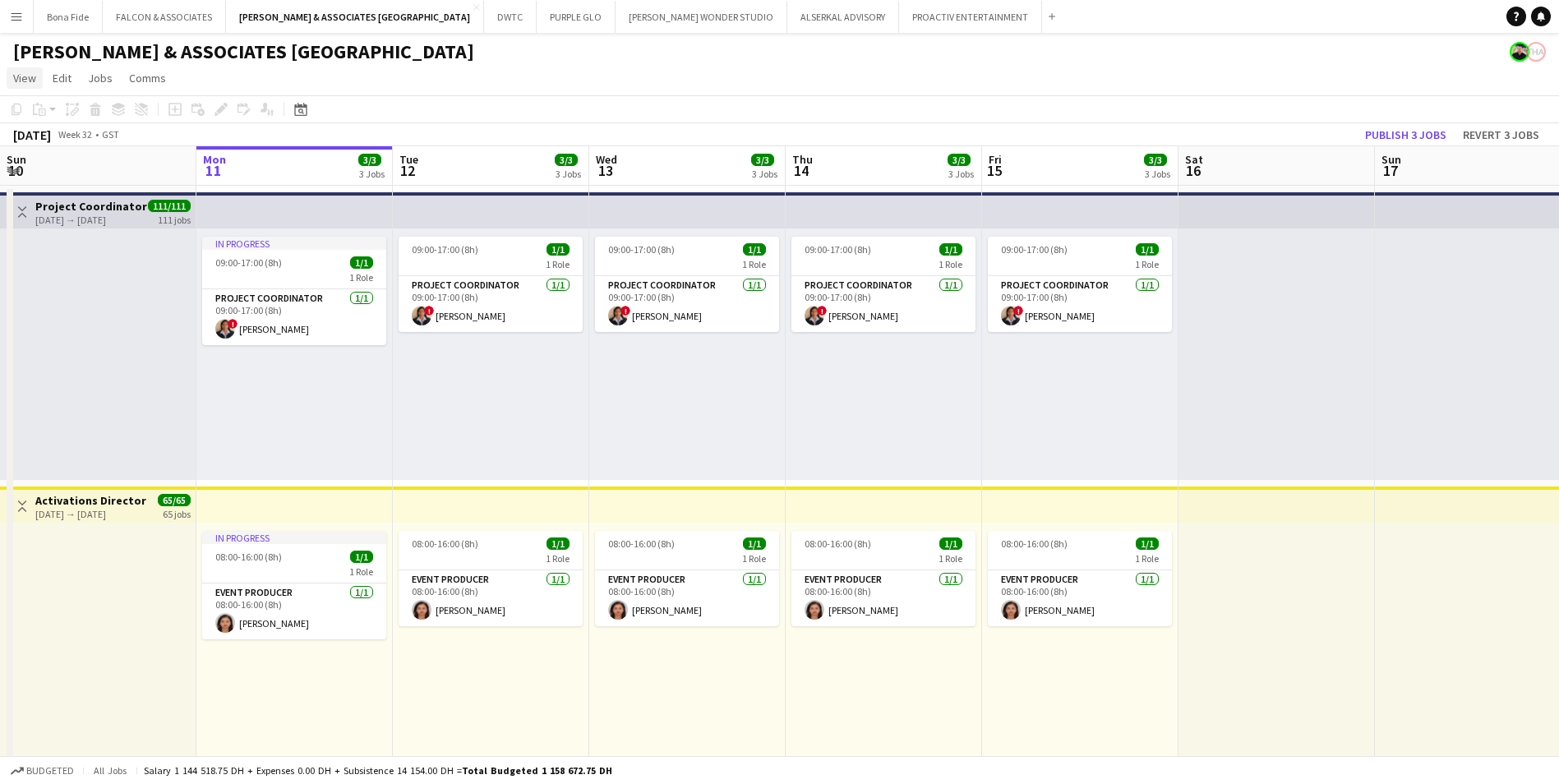
click at [25, 80] on span "View" at bounding box center [25, 77] width 23 height 15
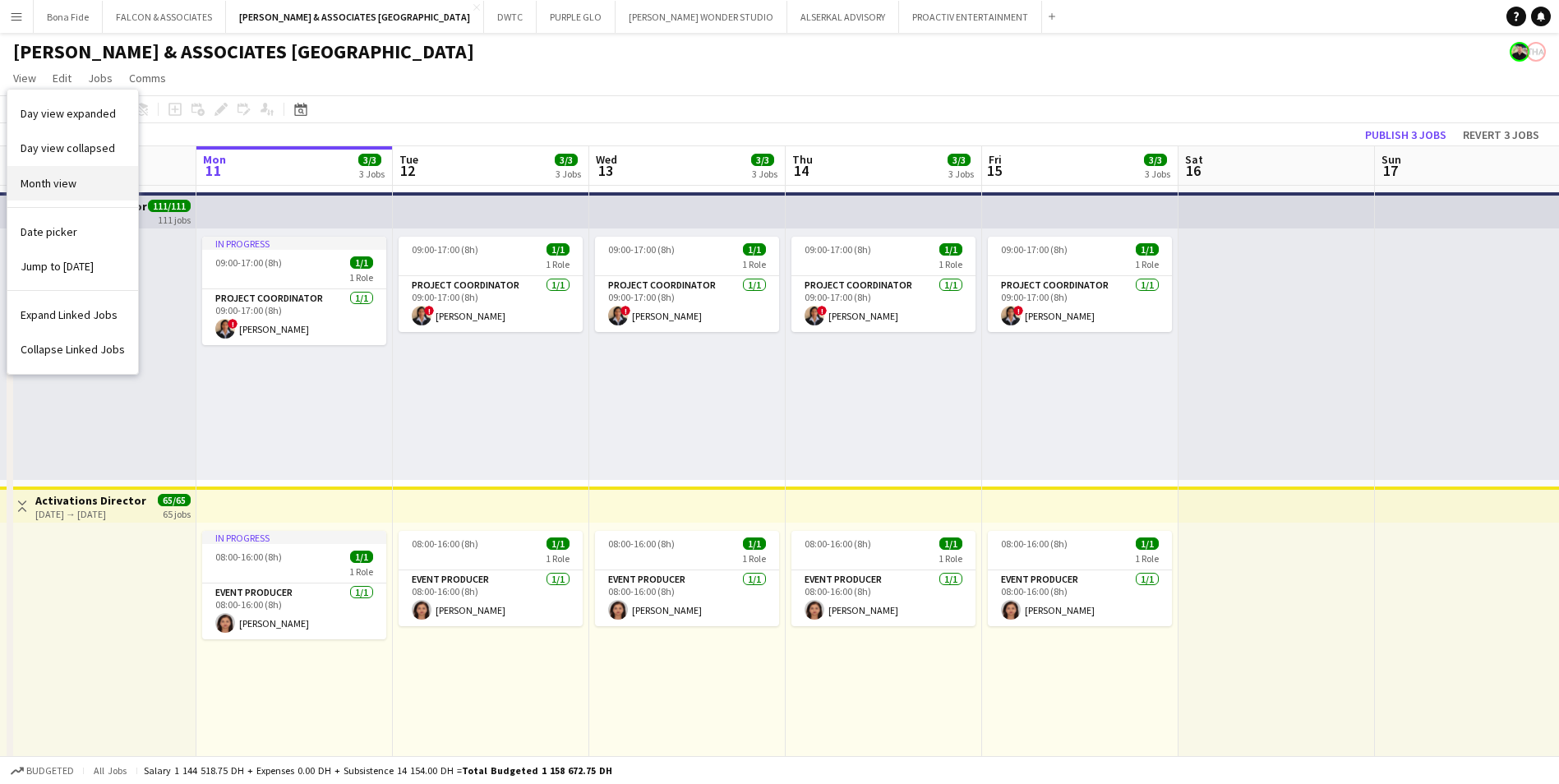
click at [69, 176] on span "Month view" at bounding box center [48, 183] width 56 height 15
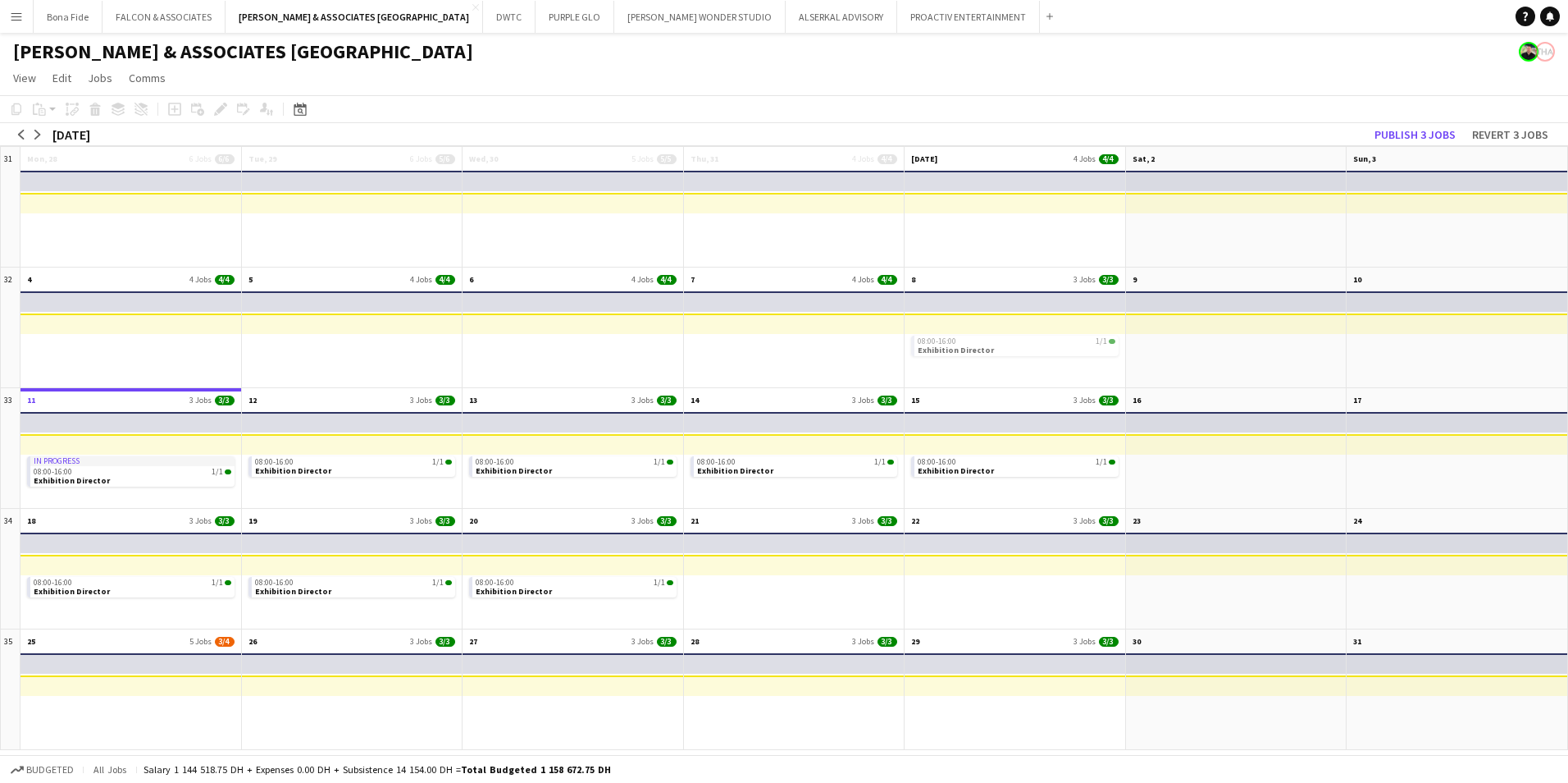
click at [65, 545] on app-mini-top-bar at bounding box center [131, 543] width 224 height 20
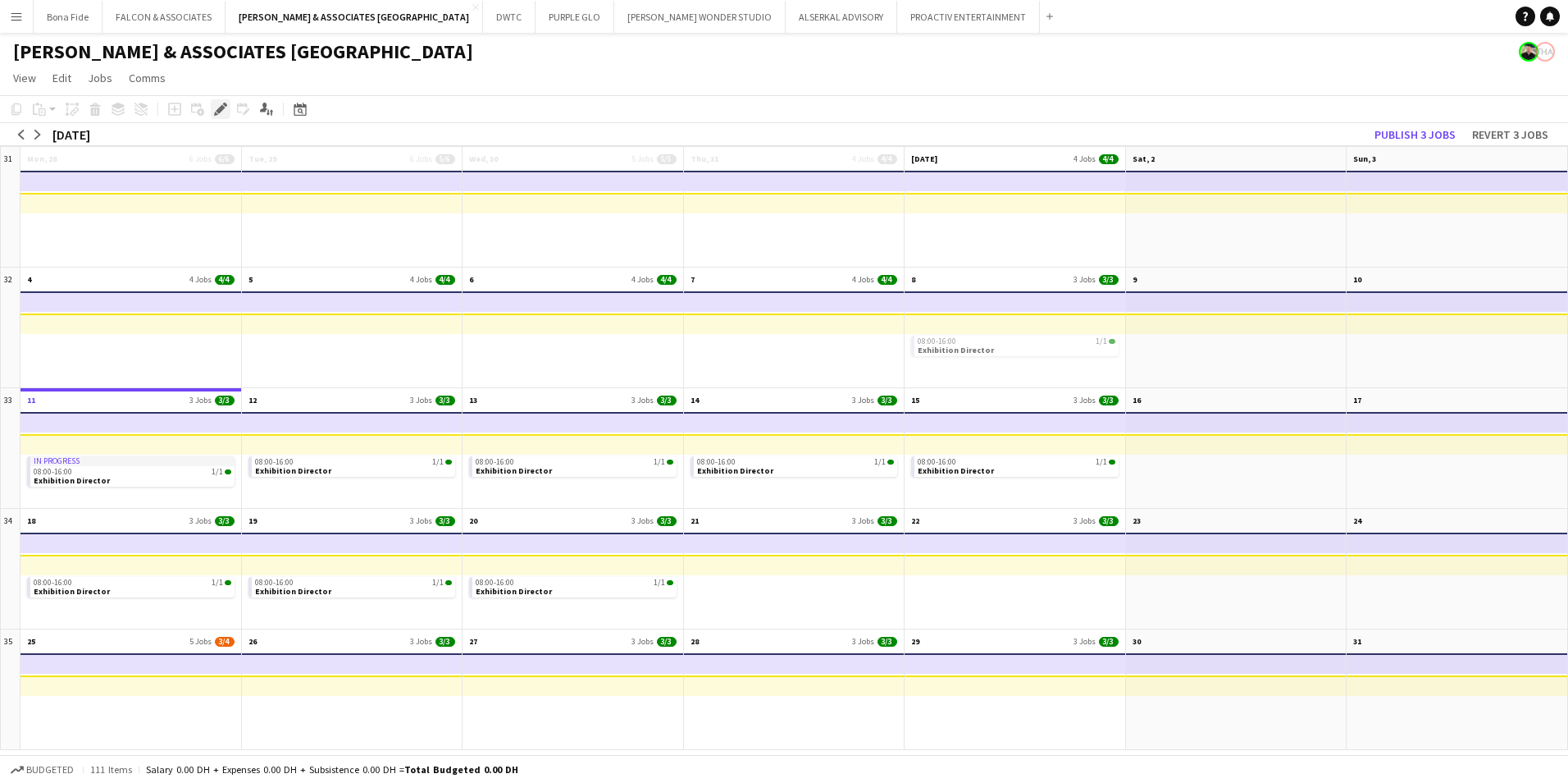
click at [210, 116] on div "Edit" at bounding box center [220, 109] width 19 height 19
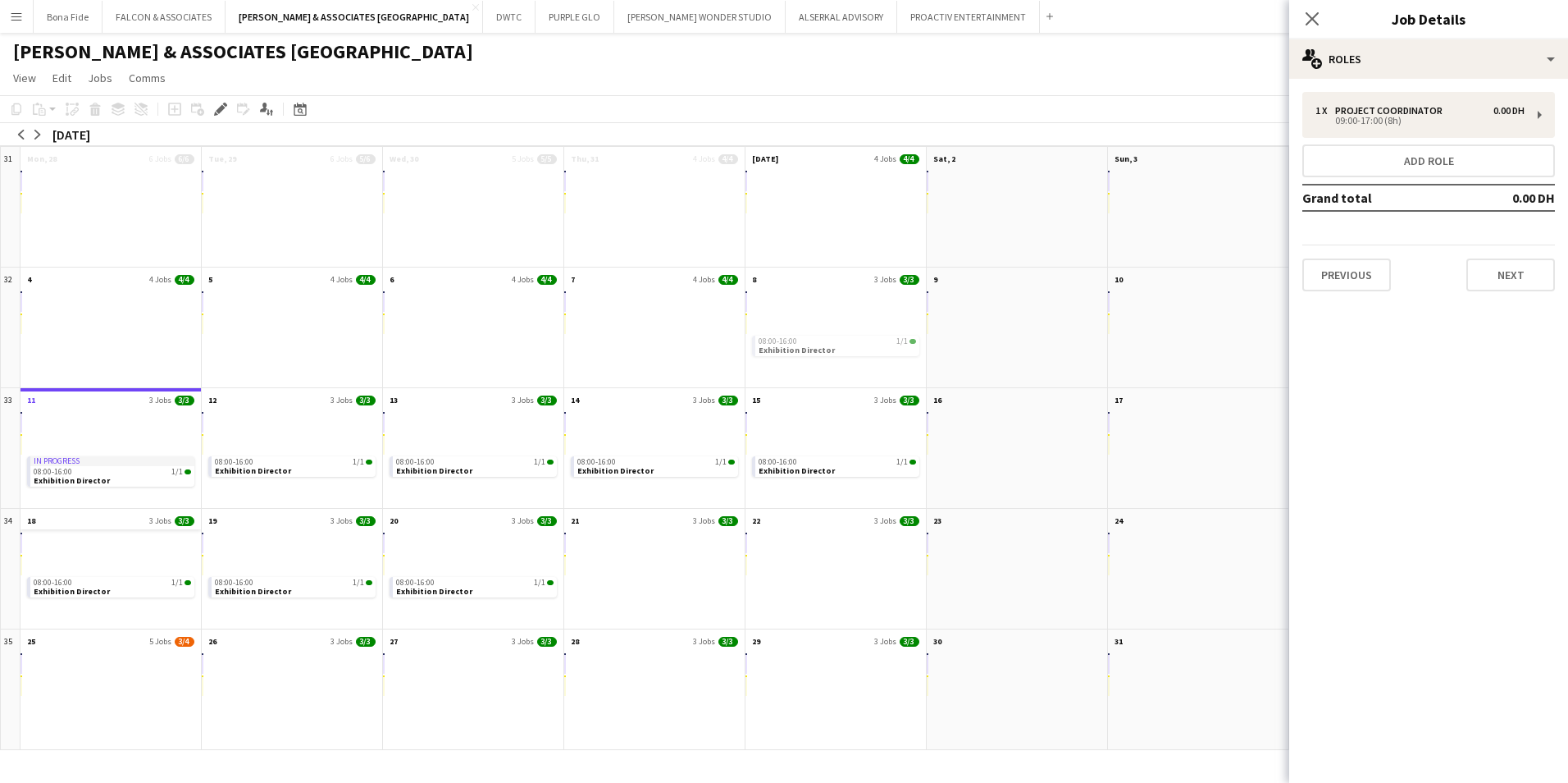
click at [75, 515] on app-month-view-date-header "18 3 Jobs 3/3" at bounding box center [110, 518] width 180 height 20
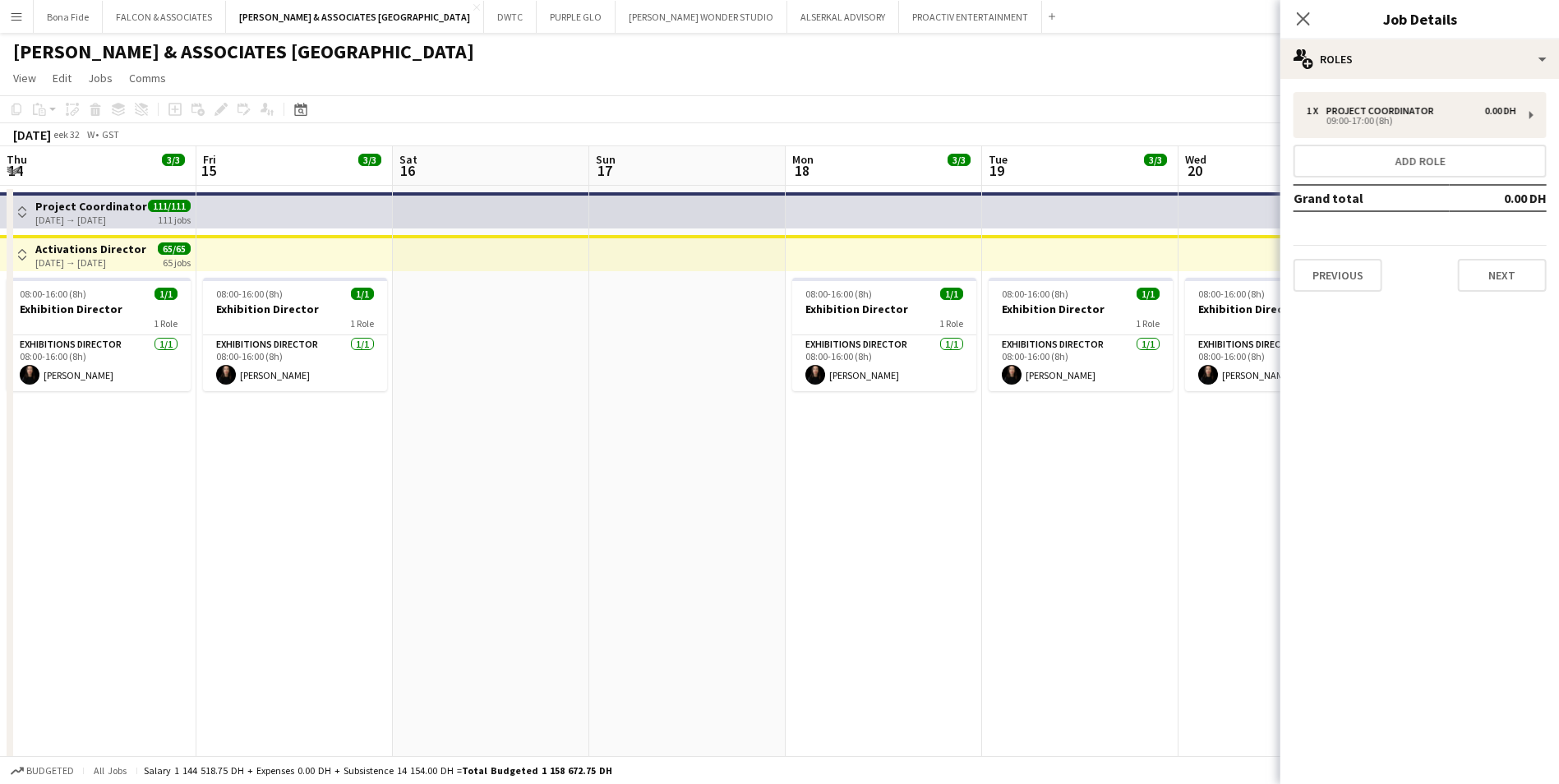
scroll to position [0, 566]
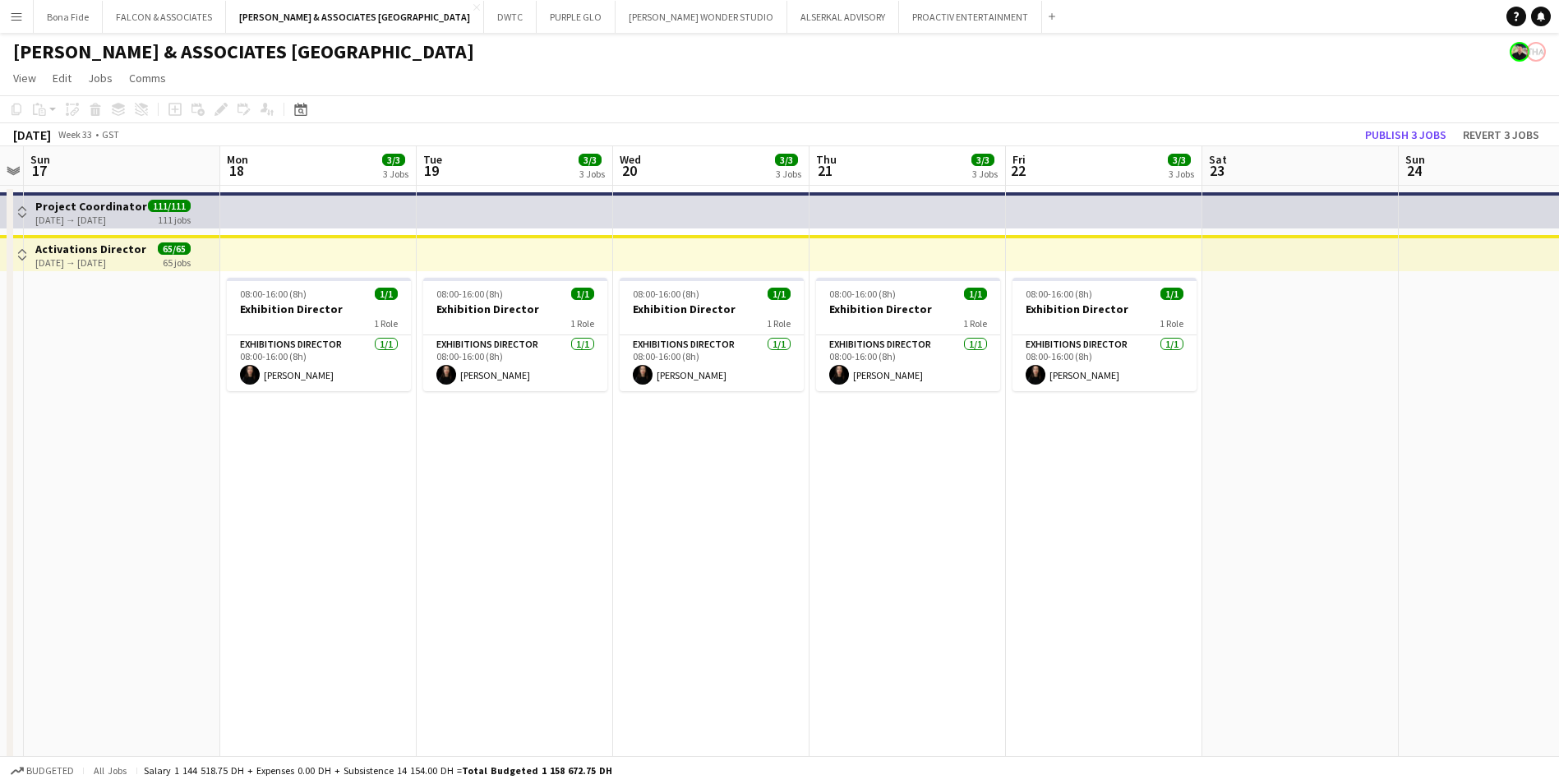
click at [288, 429] on app-date-cell "08:00-16:00 (8h) 1/1 Exhibition Director 1 Role Exhibitions Director 1/1 08:00-…" at bounding box center [318, 597] width 196 height 825
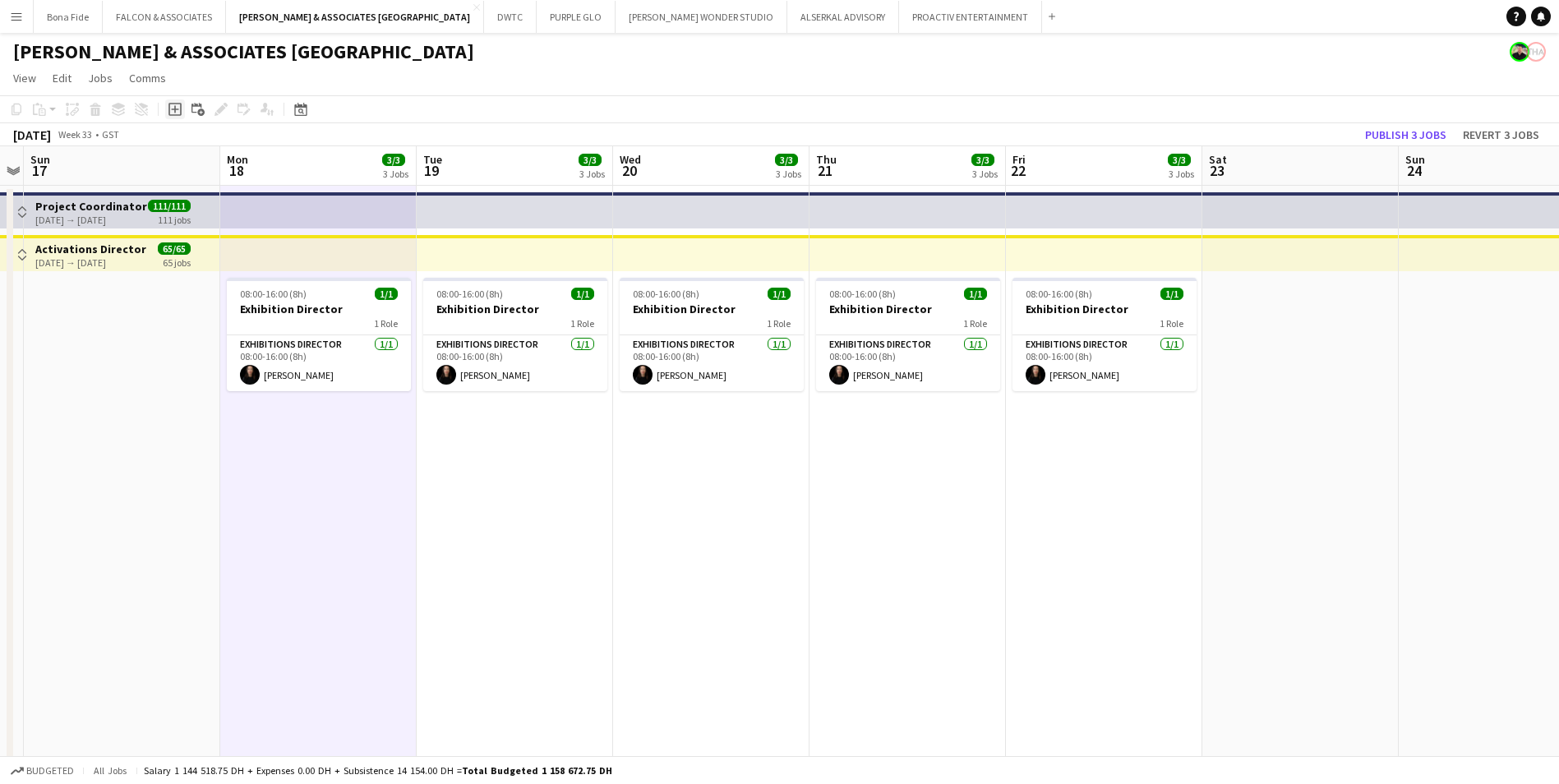
click at [176, 105] on icon "Add job" at bounding box center [175, 109] width 14 height 14
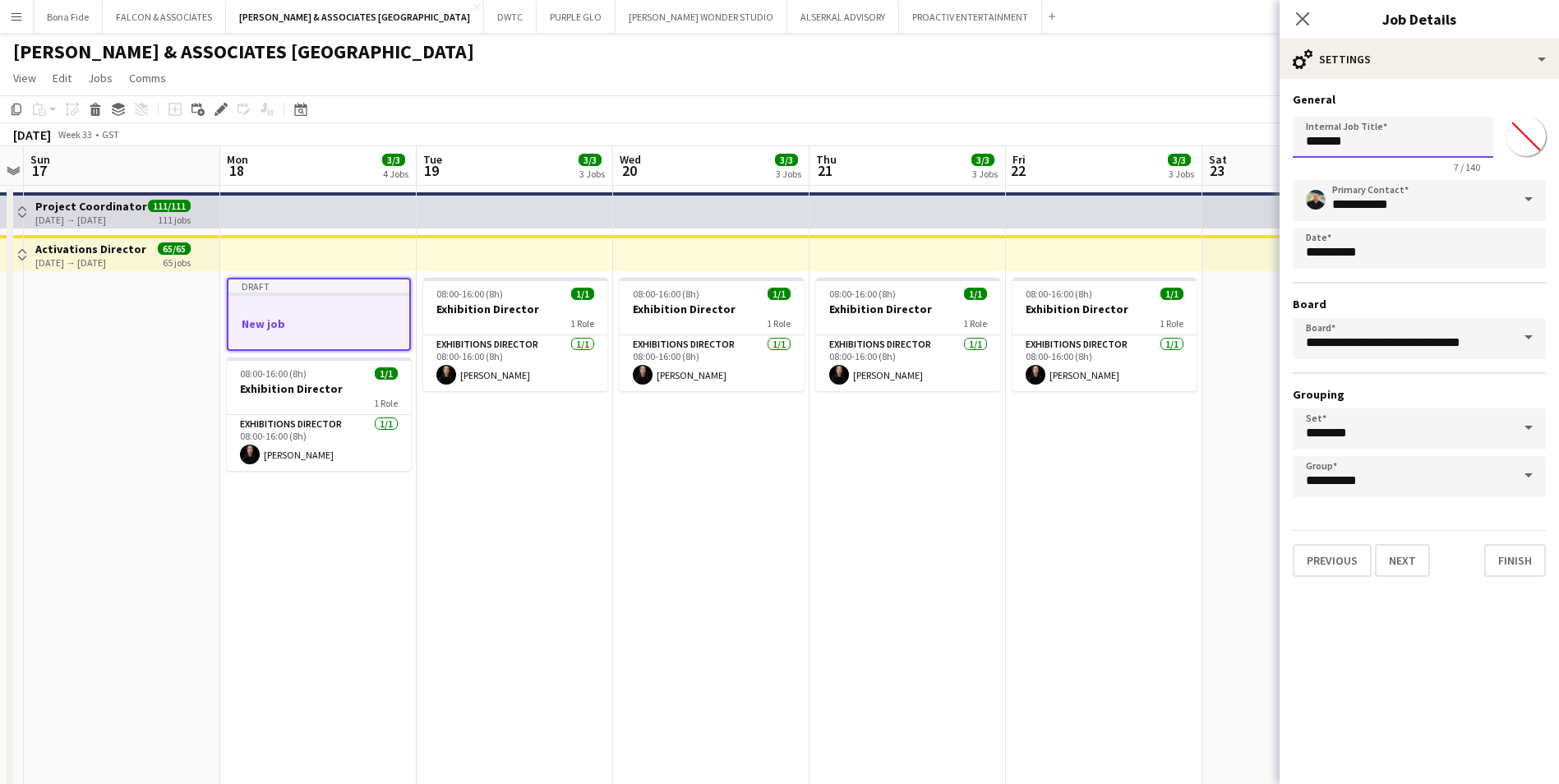
click at [1243, 144] on input "*******" at bounding box center [1393, 137] width 200 height 41
drag, startPoint x: 1383, startPoint y: 141, endPoint x: 1272, endPoint y: 145, distance: 111.1
click at [1243, 145] on body "Menu Boards Boards Boards All jobs Status Workforce Workforce My Workforce Recr…" at bounding box center [780, 609] width 1559 height 1219
type input "**********"
click at [1243, 560] on button "Next" at bounding box center [1402, 561] width 55 height 33
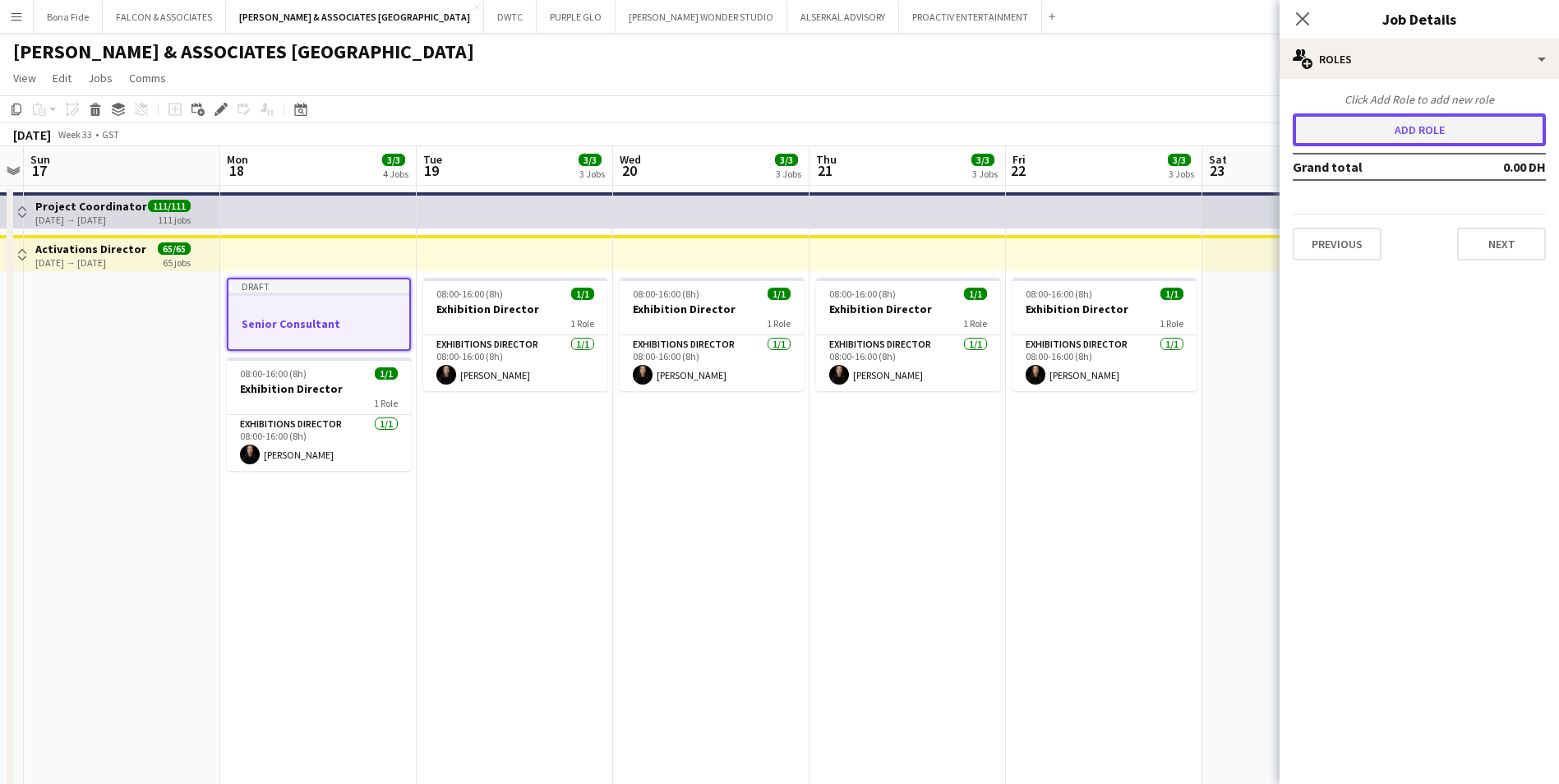
click at [1243, 138] on button "Add role" at bounding box center [1420, 130] width 253 height 33
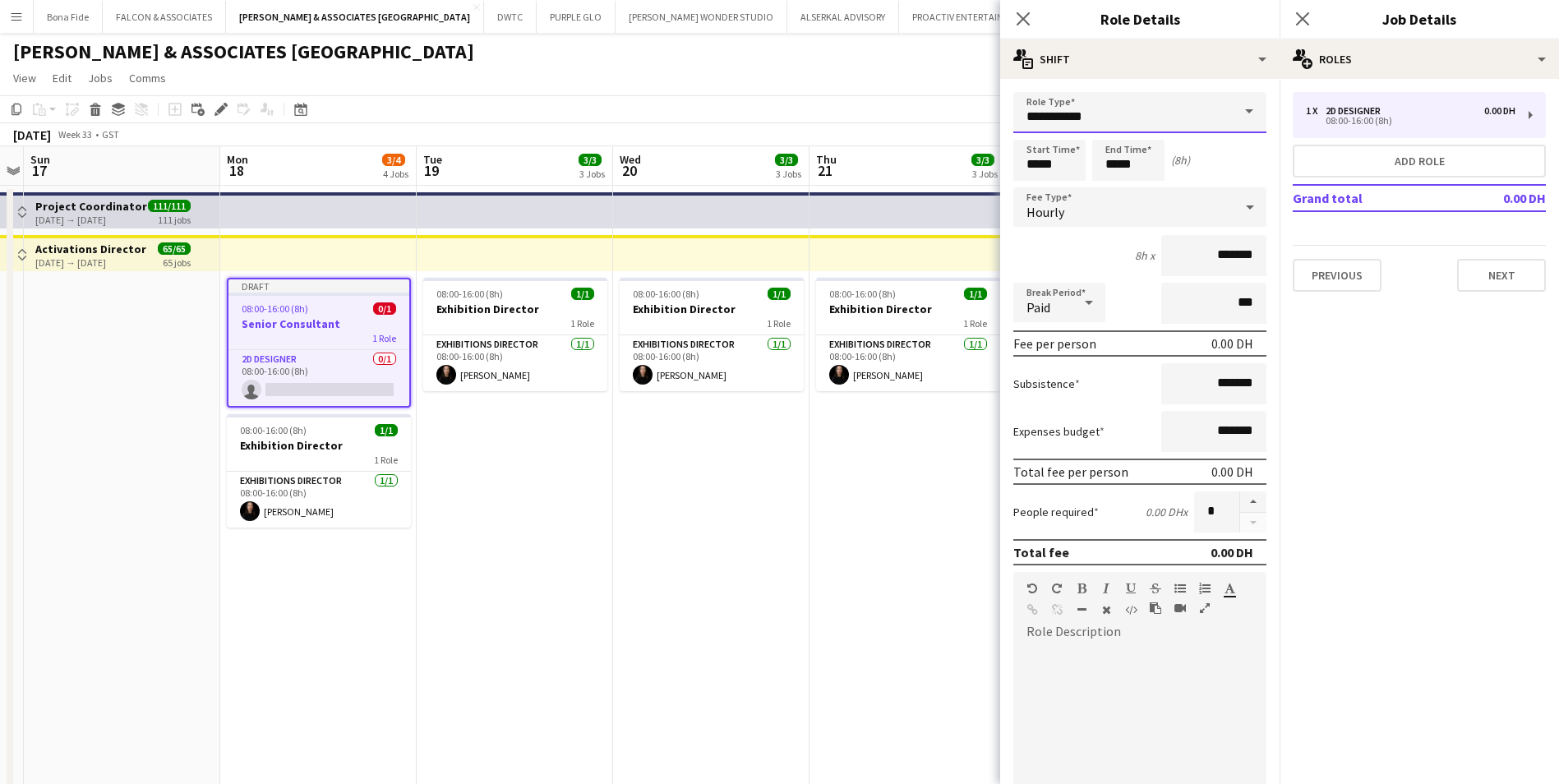
click at [1123, 126] on input "**********" at bounding box center [1140, 112] width 253 height 41
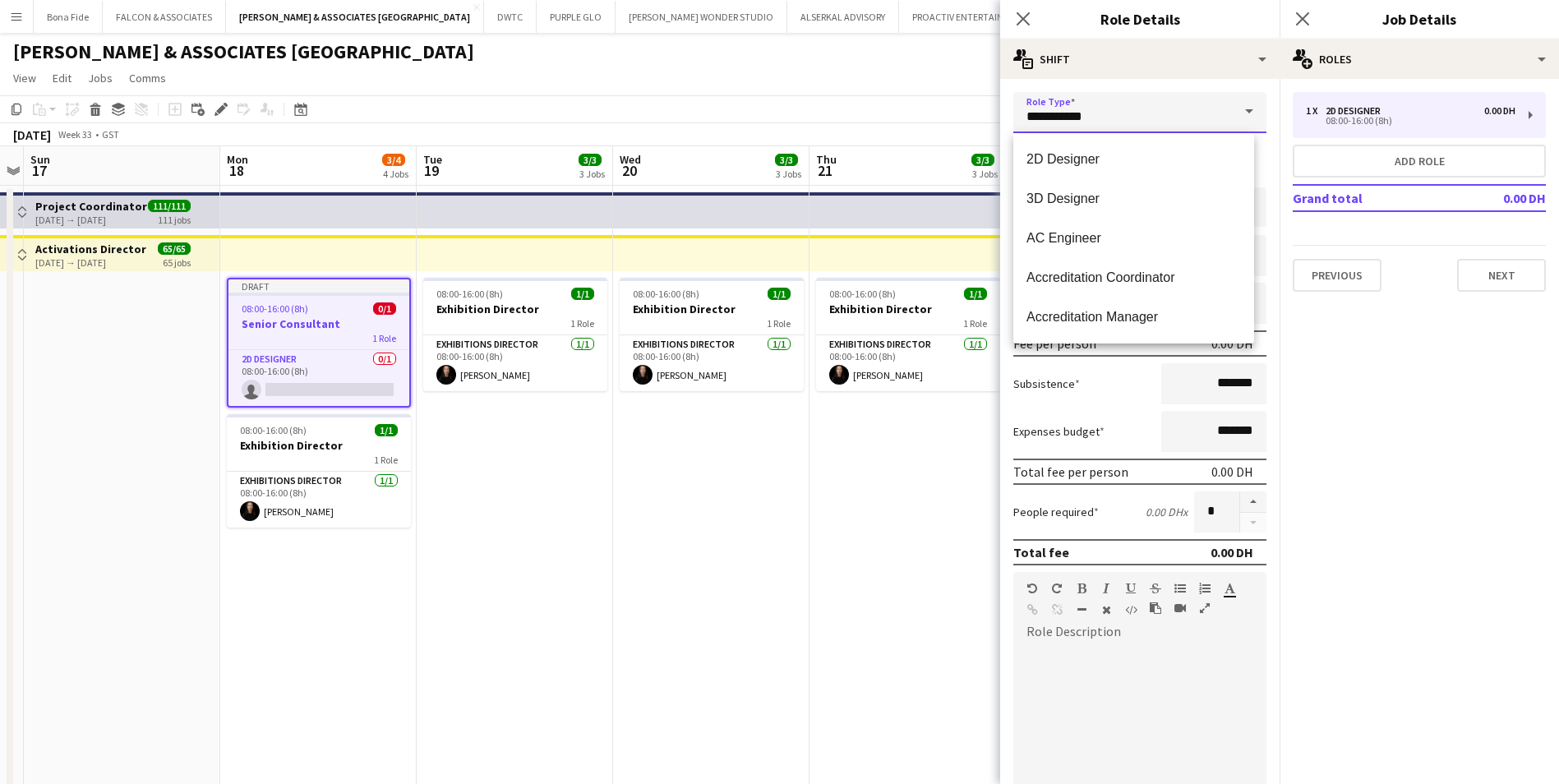
drag, startPoint x: 1111, startPoint y: 122, endPoint x: 959, endPoint y: 123, distance: 152.0
click at [959, 123] on body "Menu Boards Boards Boards All jobs Status Workforce Workforce My Workforce Recr…" at bounding box center [780, 609] width 1559 height 1219
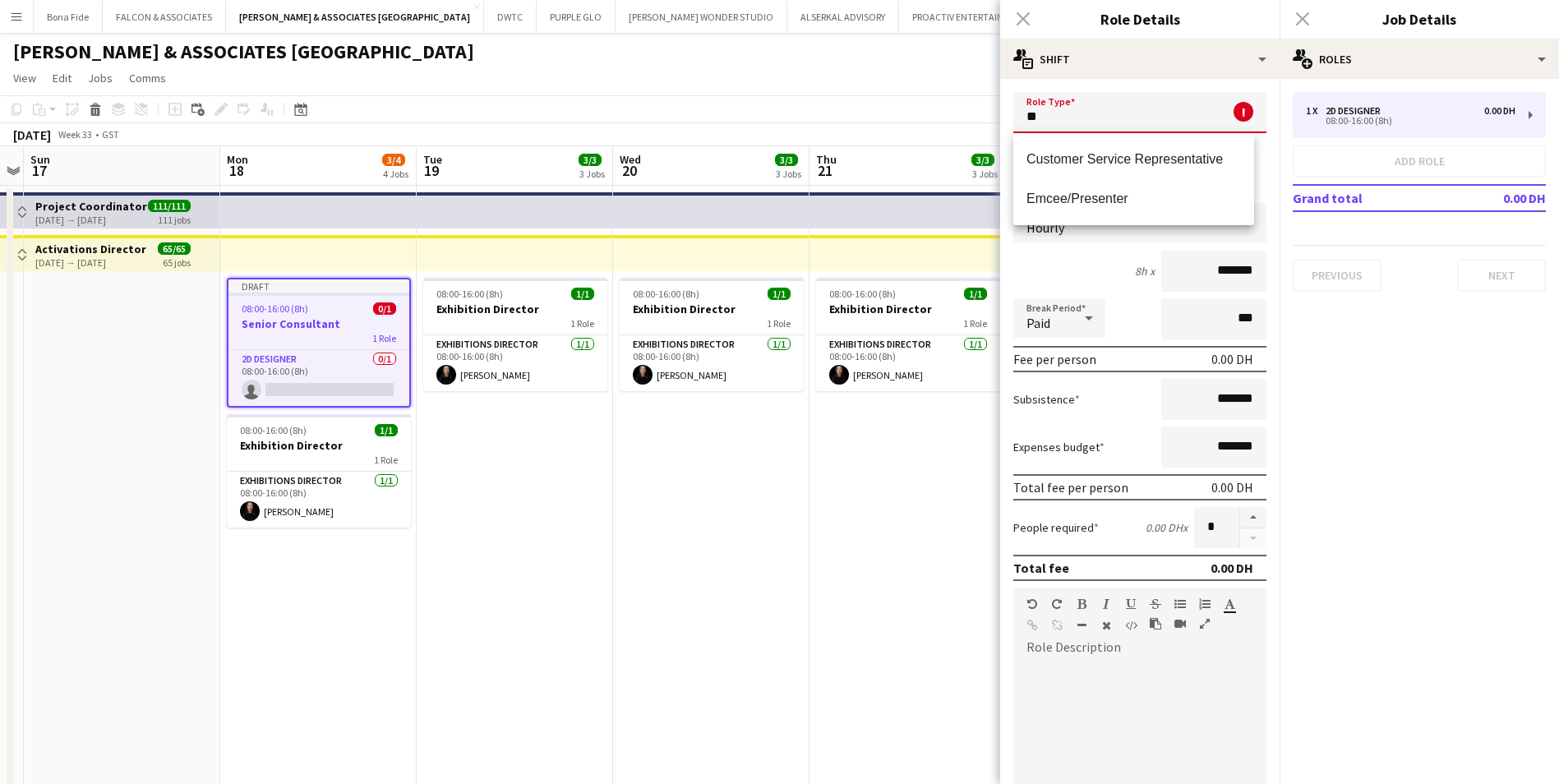
type input "*"
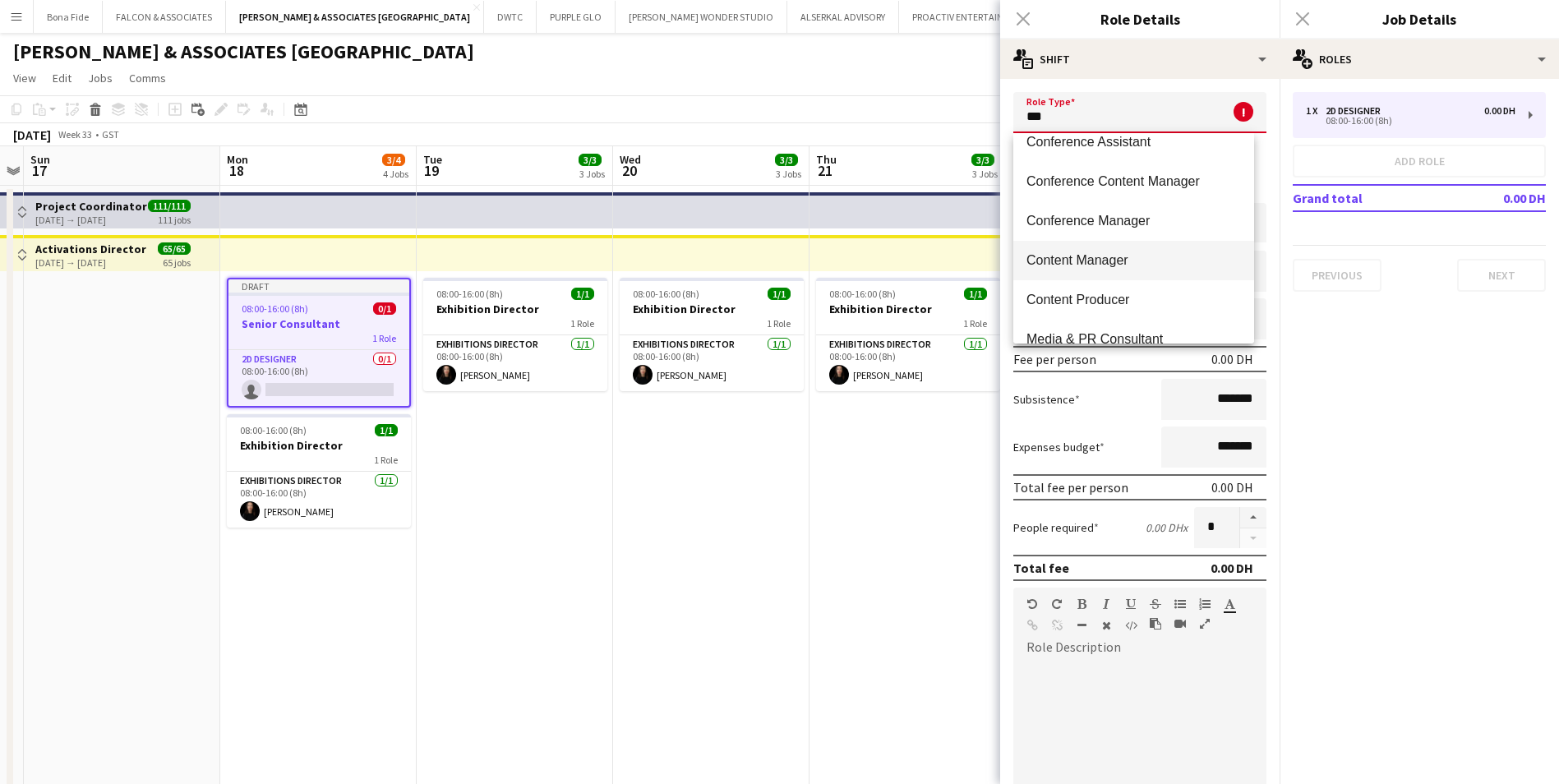
scroll to position [82, 0]
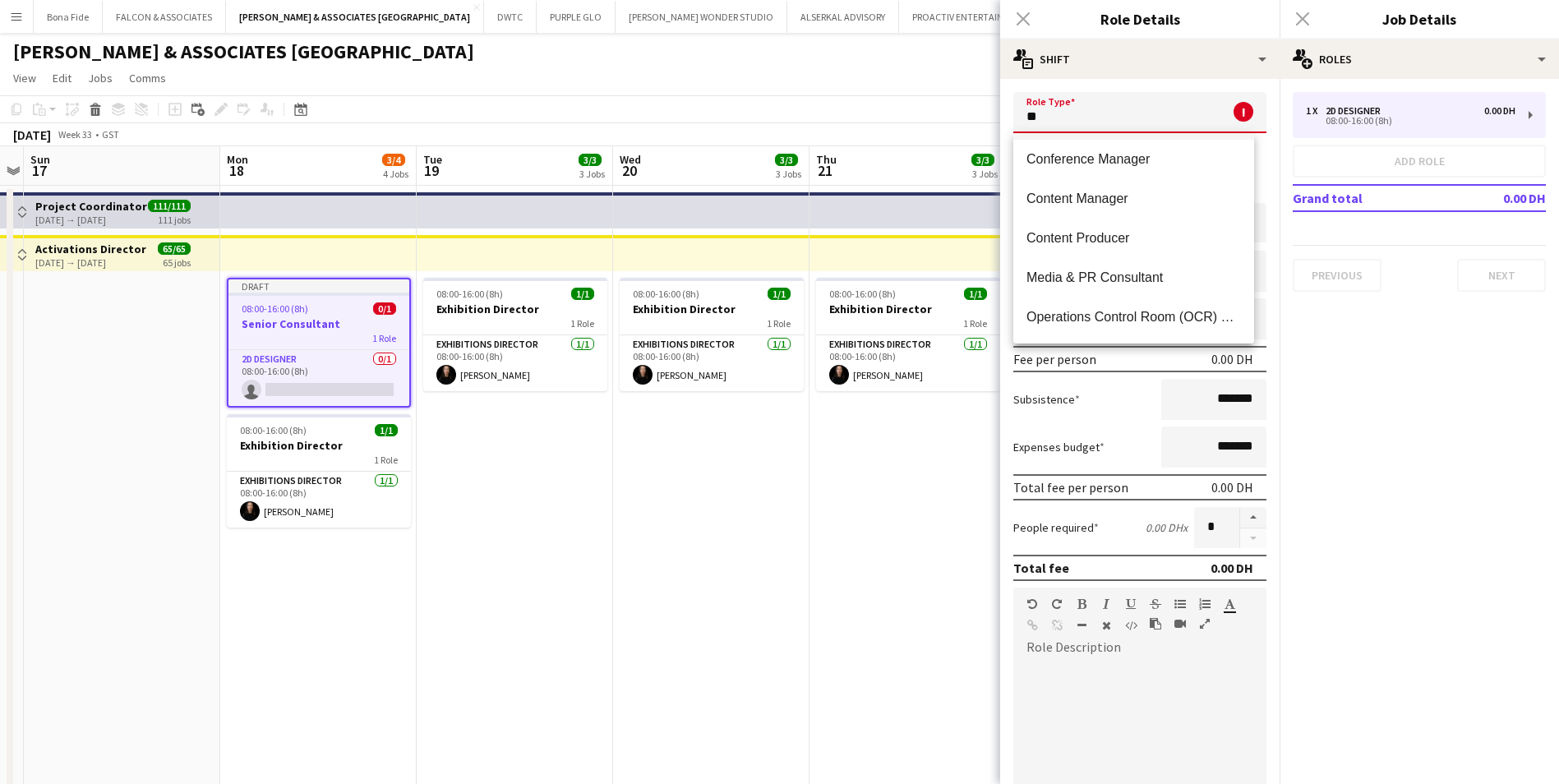
type input "*"
click at [1019, 21] on div "Close pop-in" at bounding box center [1023, 18] width 46 height 38
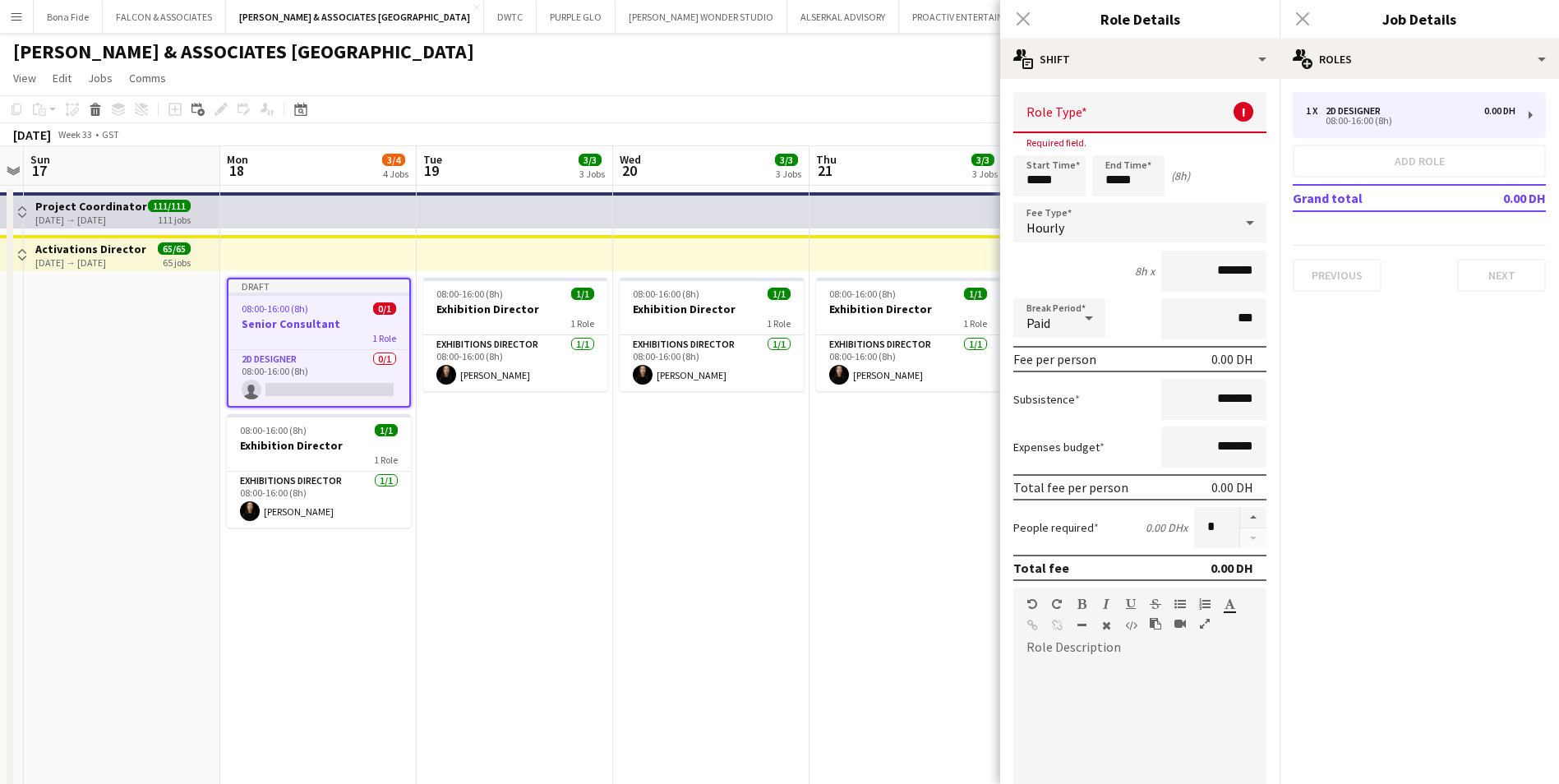
click at [1243, 22] on div "Close pop-in" at bounding box center [1303, 18] width 46 height 38
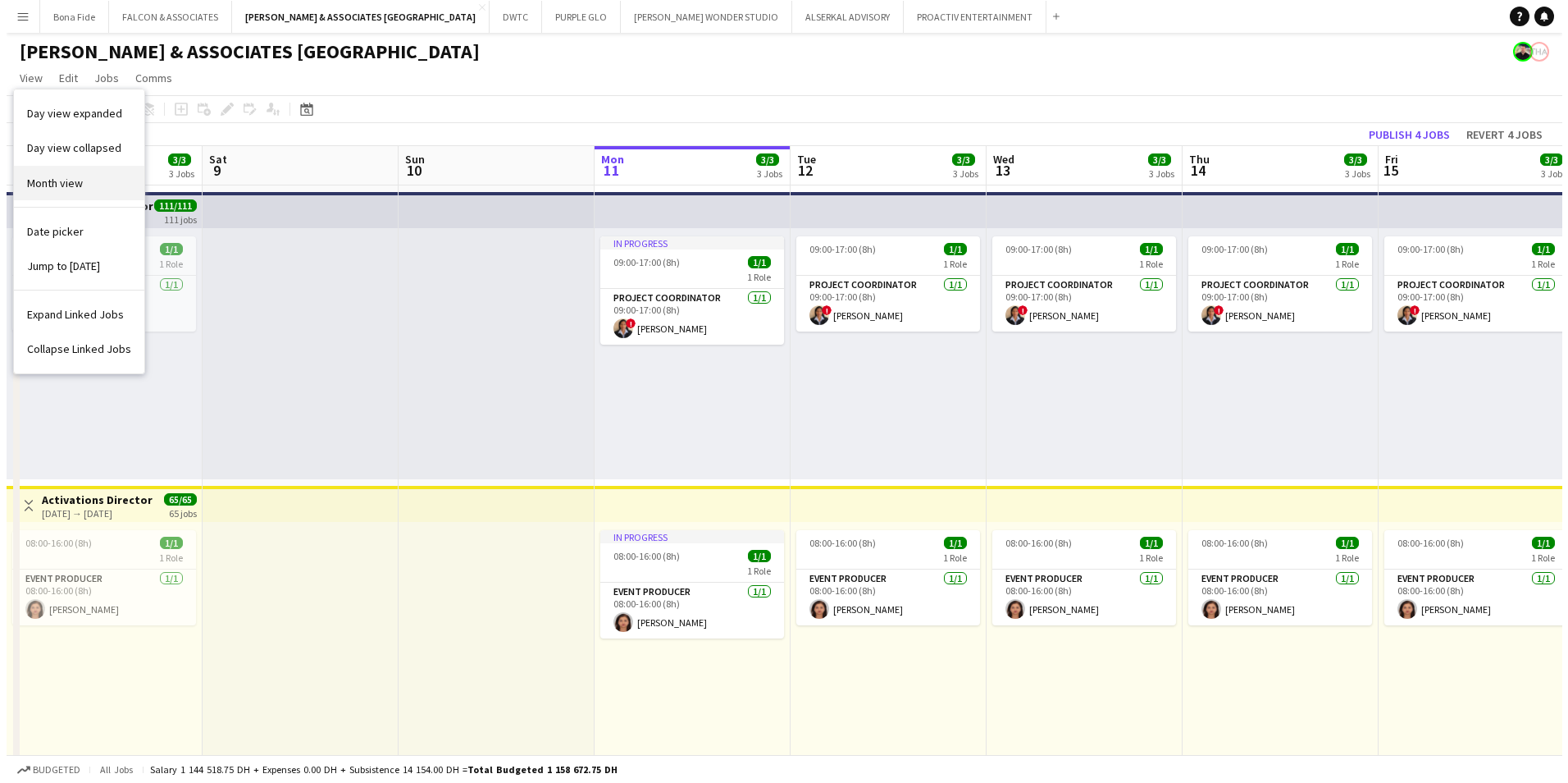
scroll to position [0, 392]
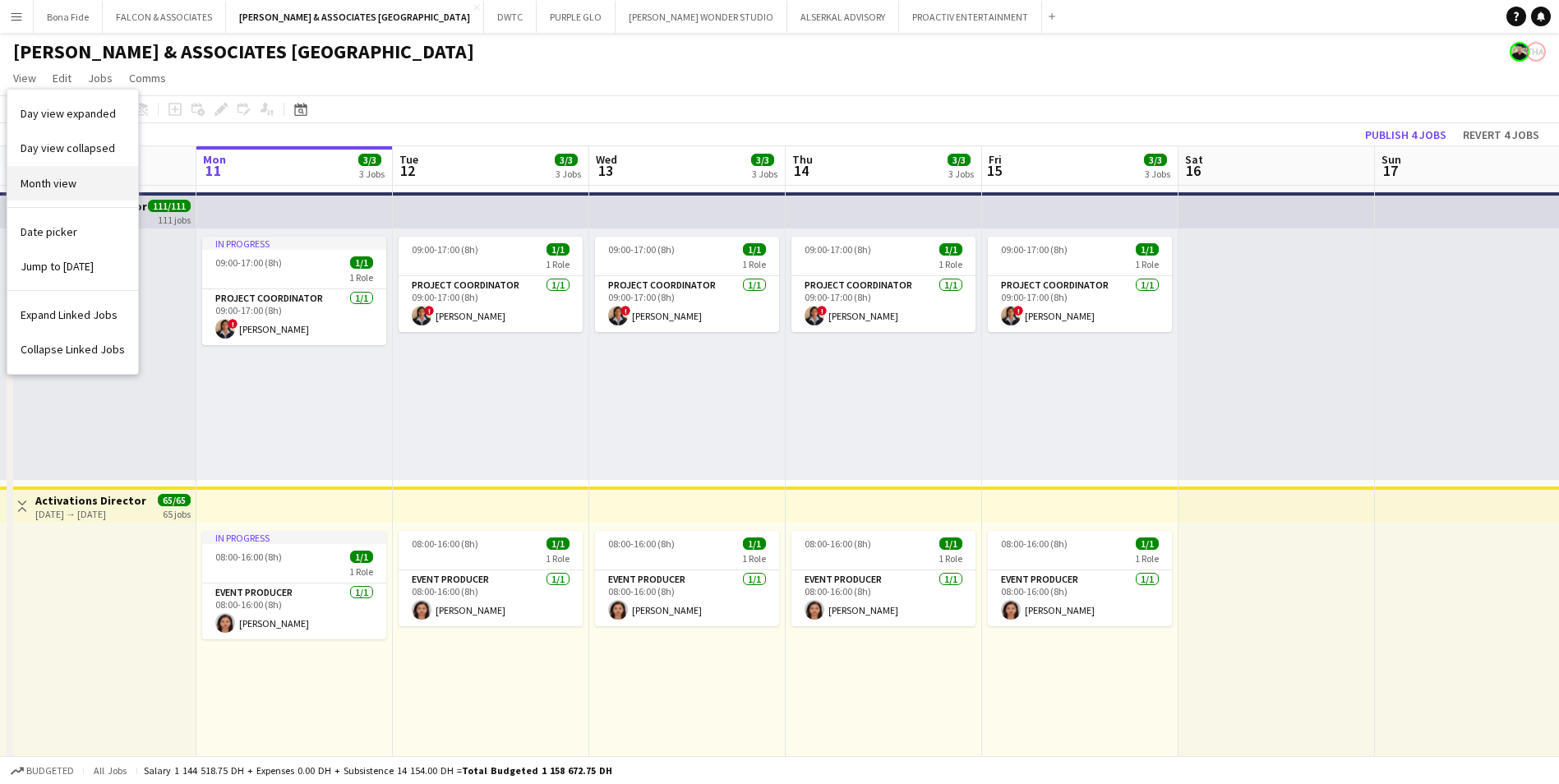
click at [59, 184] on span "Month view" at bounding box center [48, 183] width 56 height 15
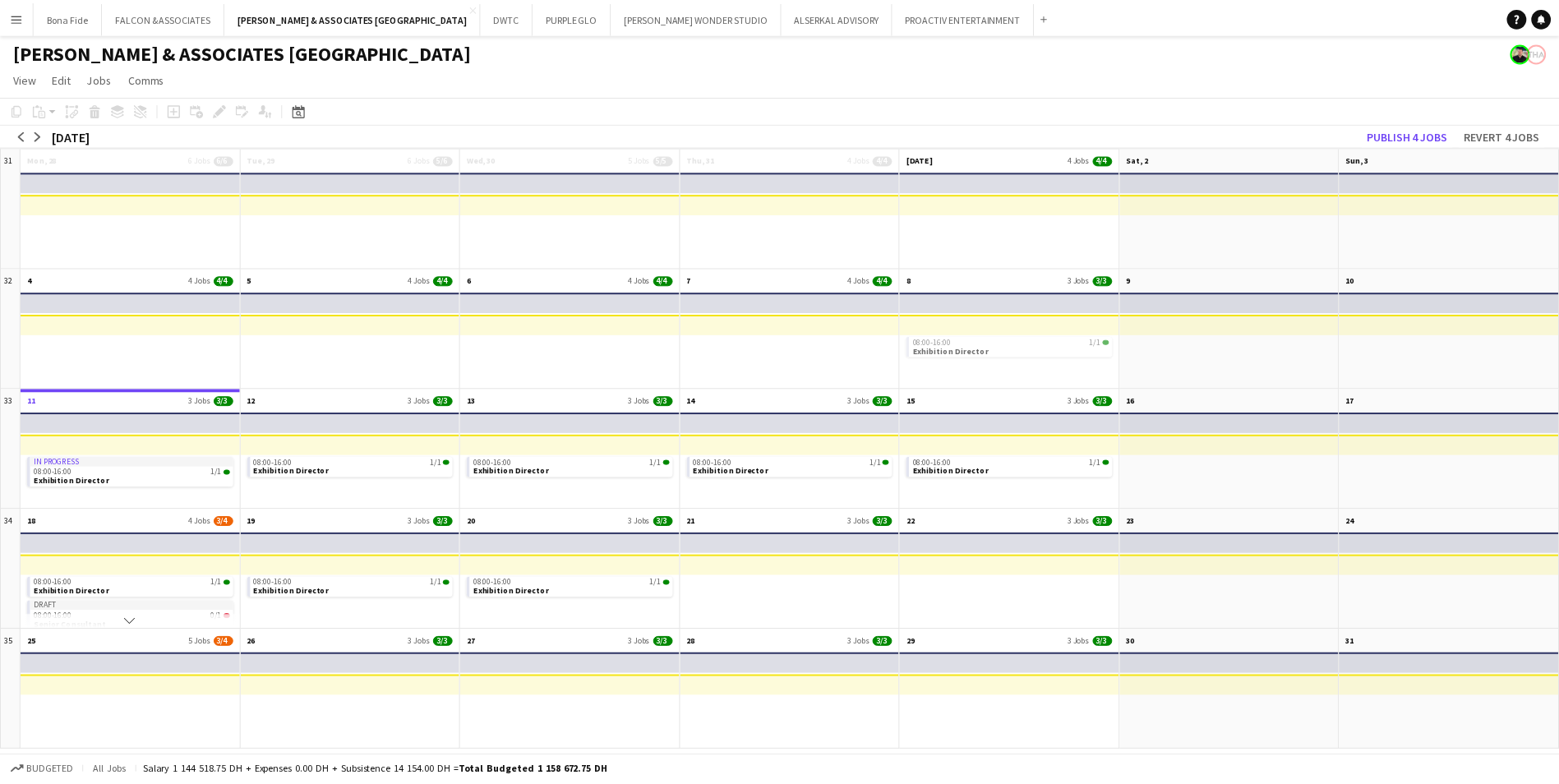
scroll to position [0, 0]
click at [103, 543] on app-mini-top-bar at bounding box center [132, 543] width 224 height 20
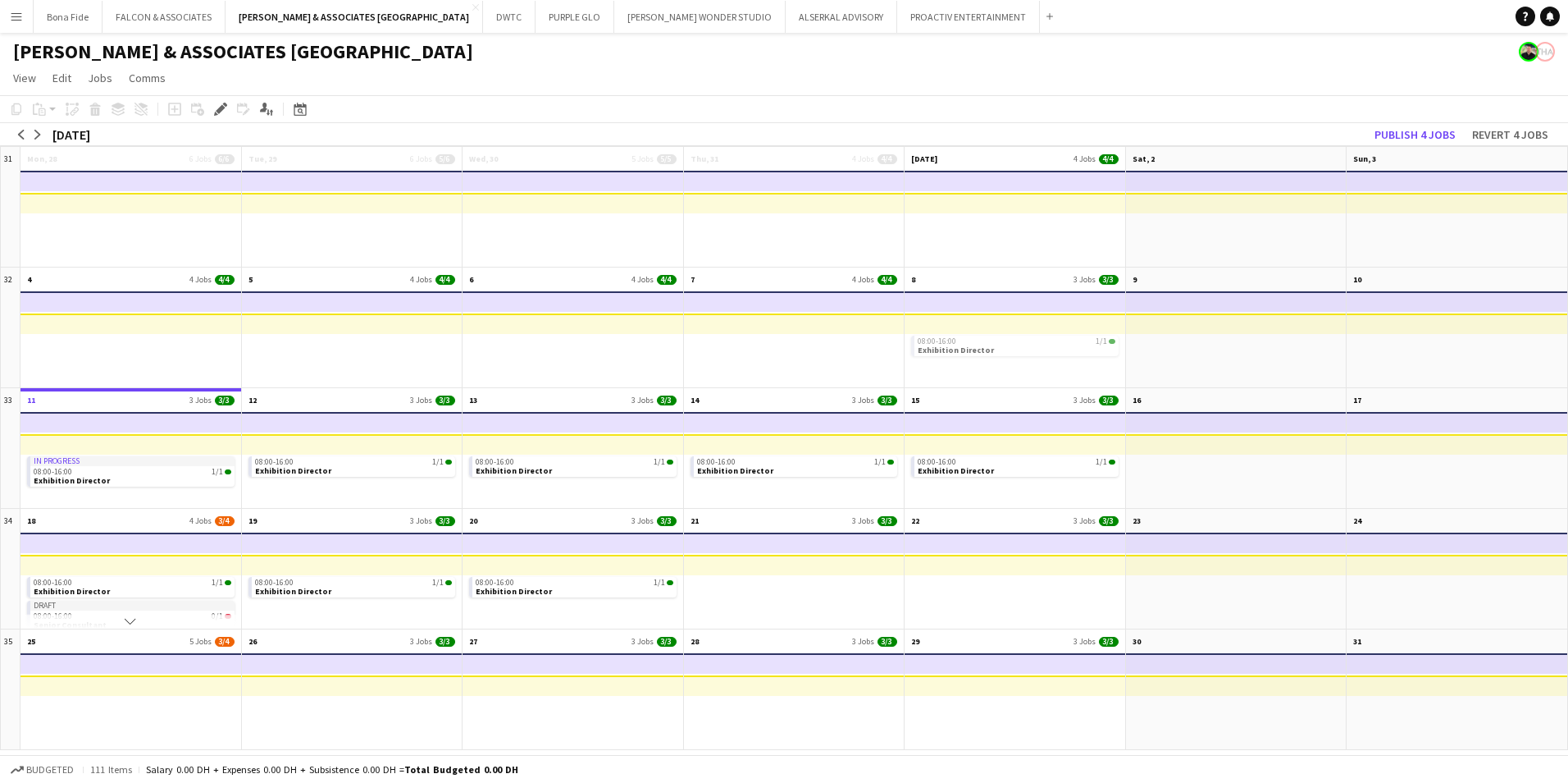
click at [95, 544] on app-mini-top-bar at bounding box center [131, 543] width 224 height 20
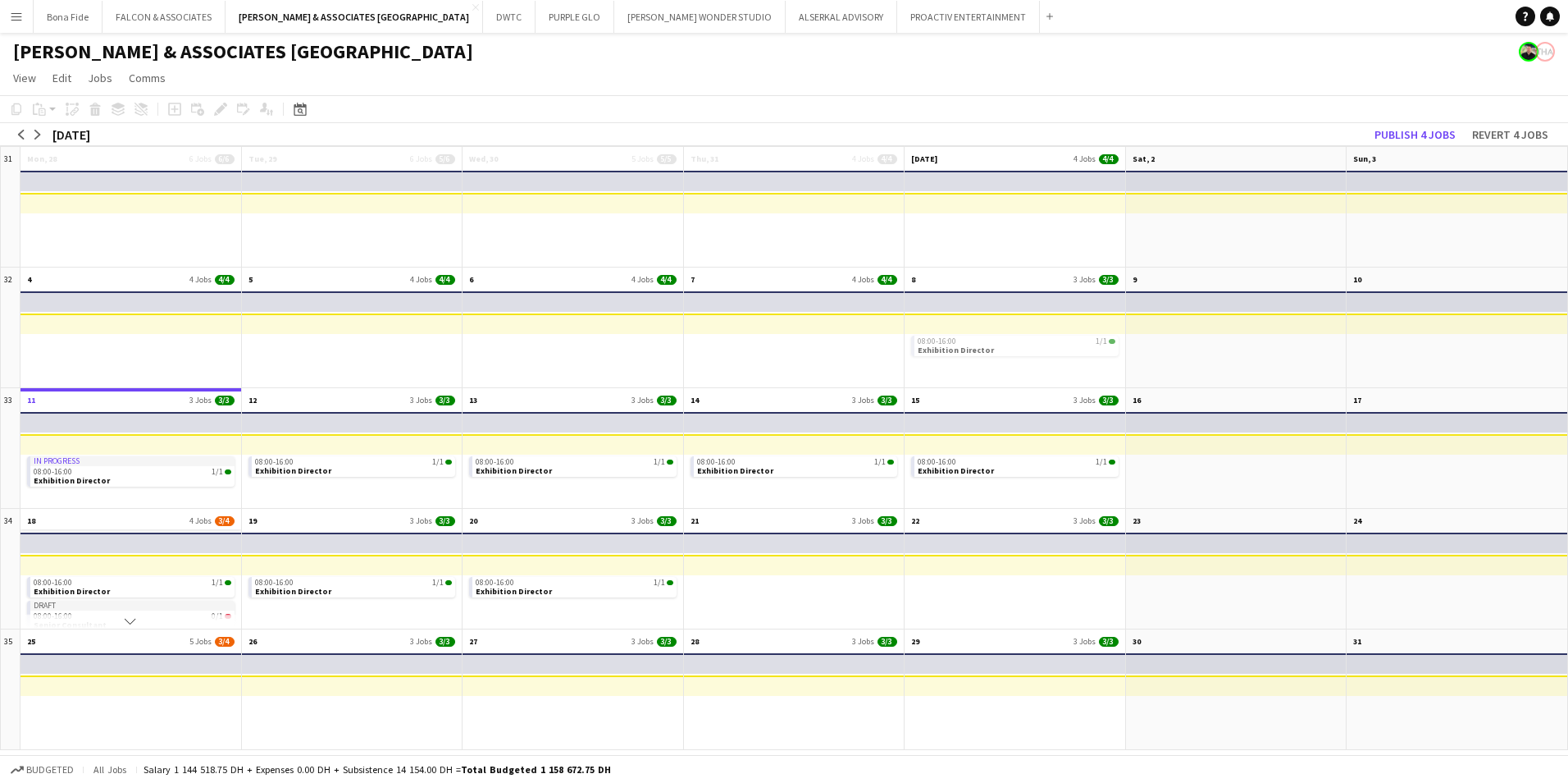
click at [69, 525] on app-month-view-date-header "18 4 Jobs 3/4" at bounding box center [130, 518] width 221 height 20
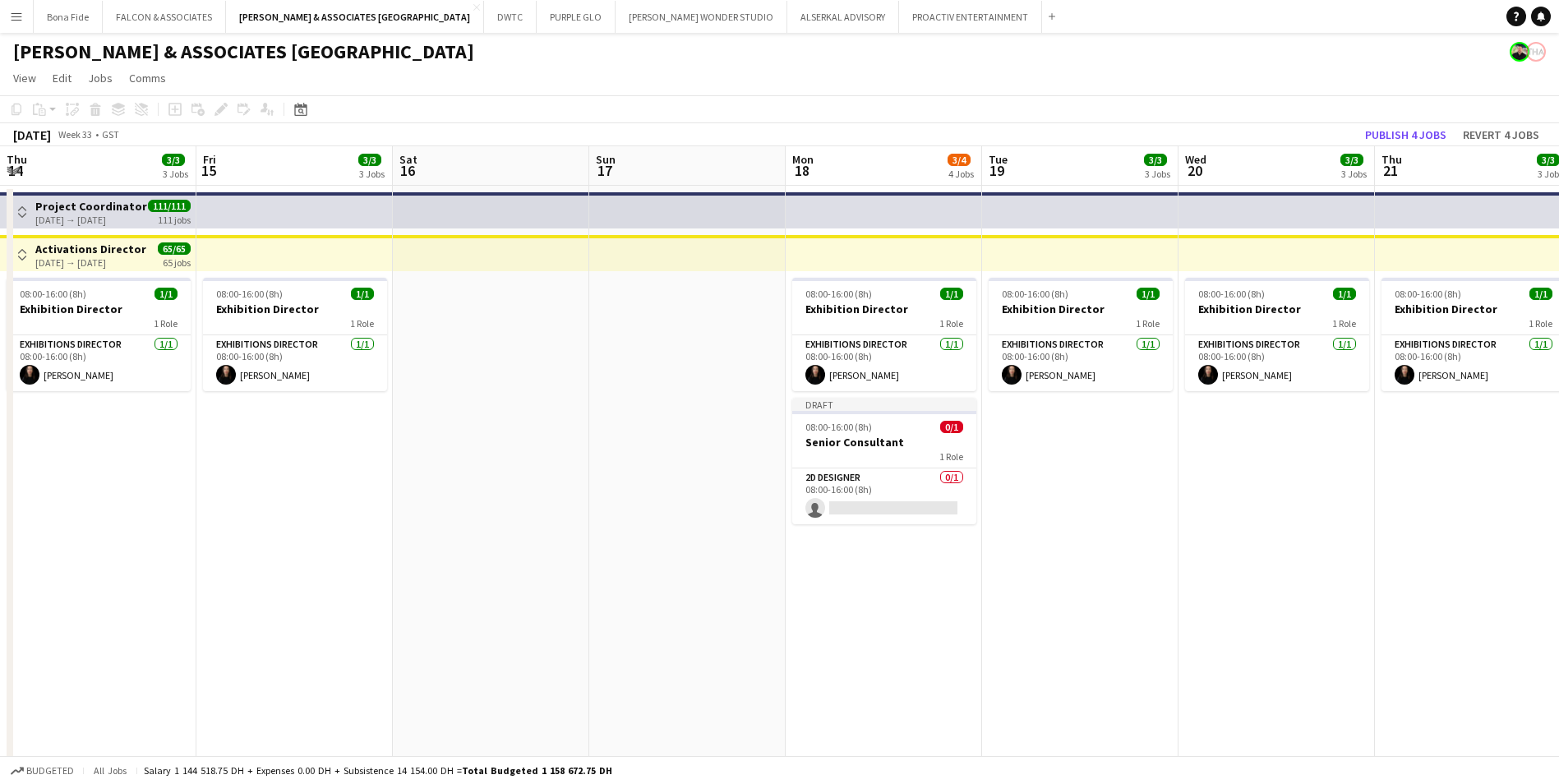
scroll to position [0, 566]
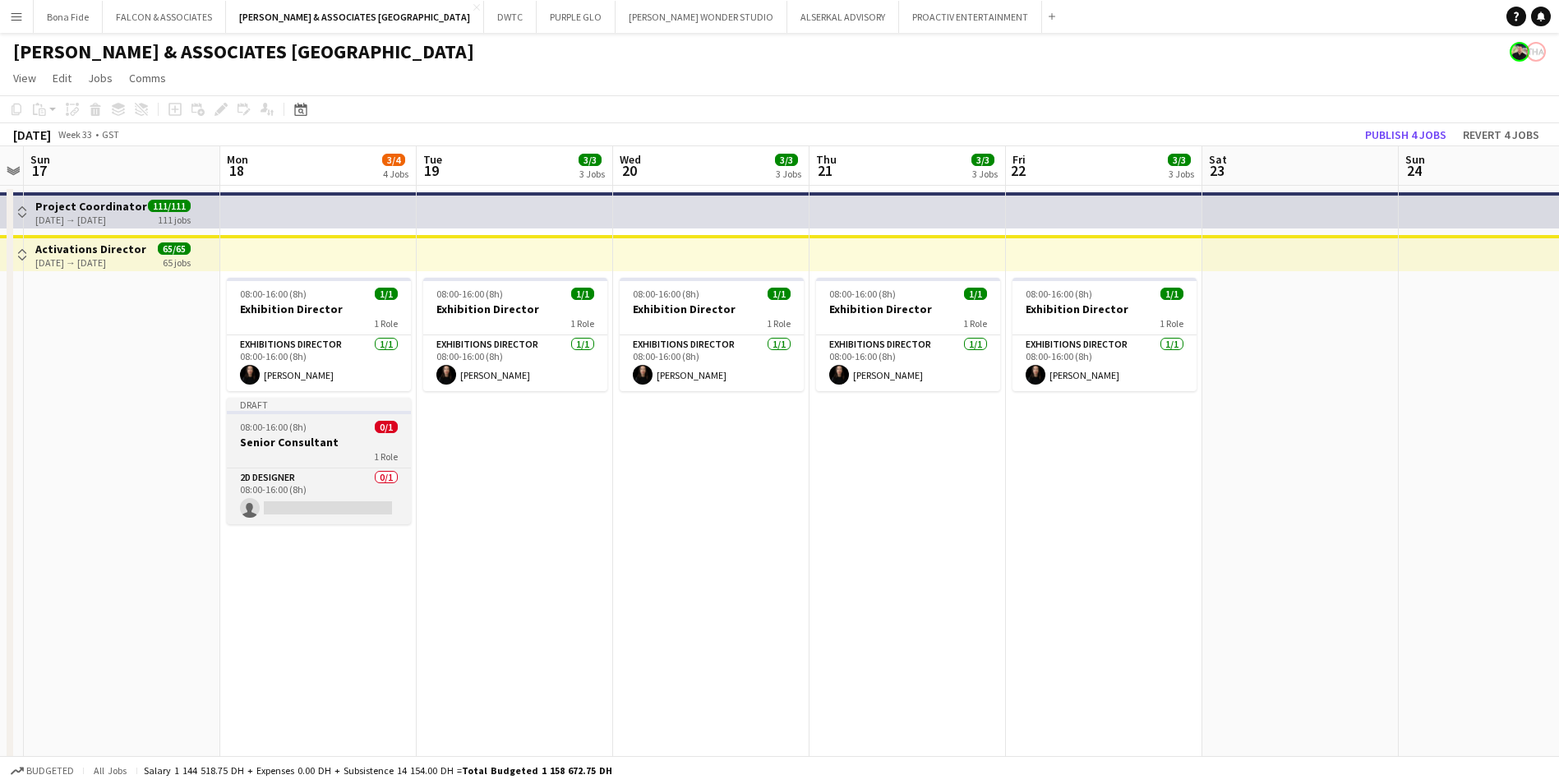
click at [309, 403] on div "Draft" at bounding box center [319, 404] width 184 height 14
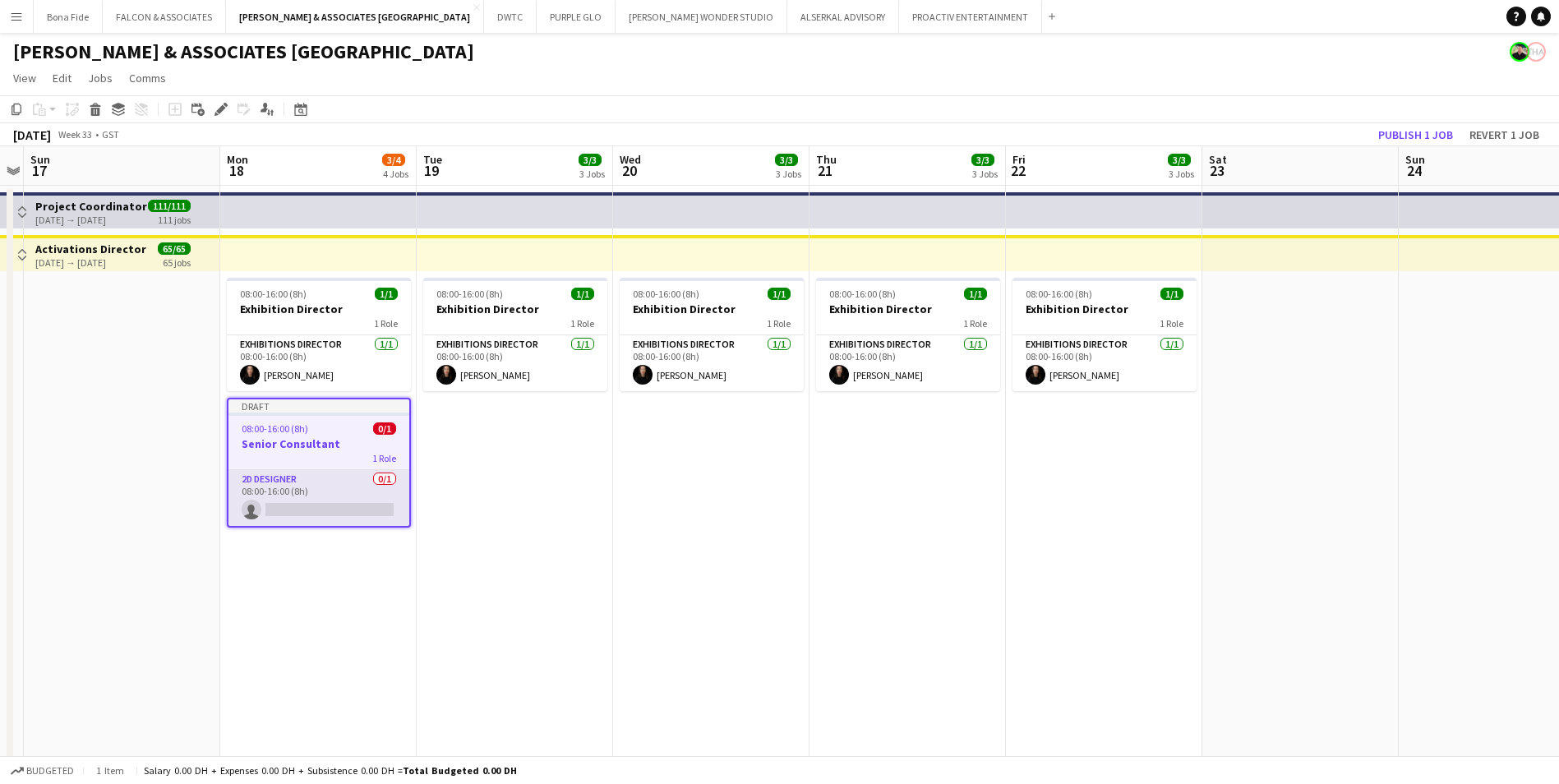
click at [275, 478] on app-card-role "2D Designer 0/1 08:00-16:00 (8h) single-neutral-actions" at bounding box center [318, 498] width 181 height 56
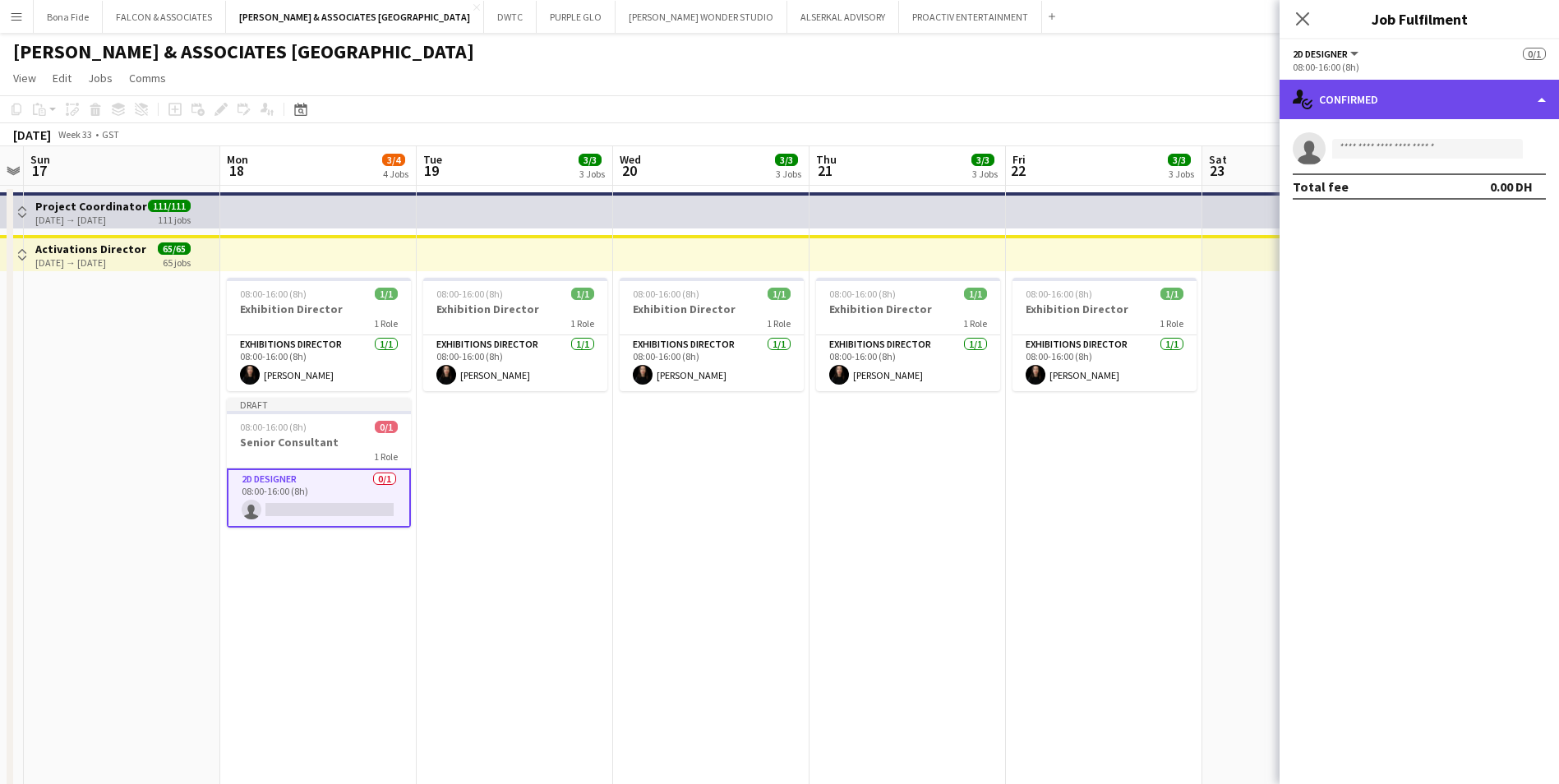
click at [1427, 106] on div "single-neutral-actions-check-2 Confirmed" at bounding box center [1419, 99] width 279 height 40
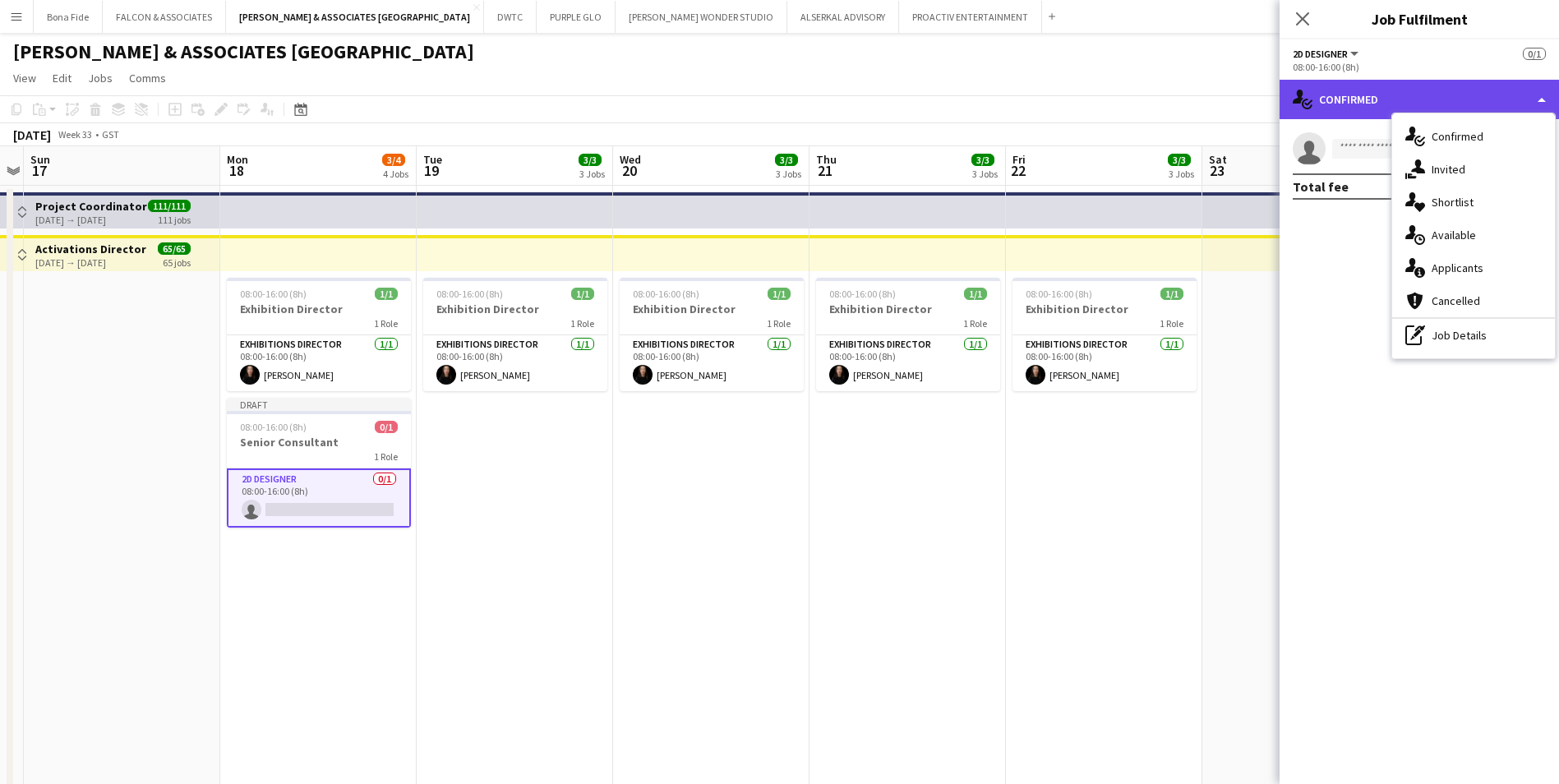
click at [1409, 80] on div "single-neutral-actions-check-2 Confirmed" at bounding box center [1419, 99] width 279 height 40
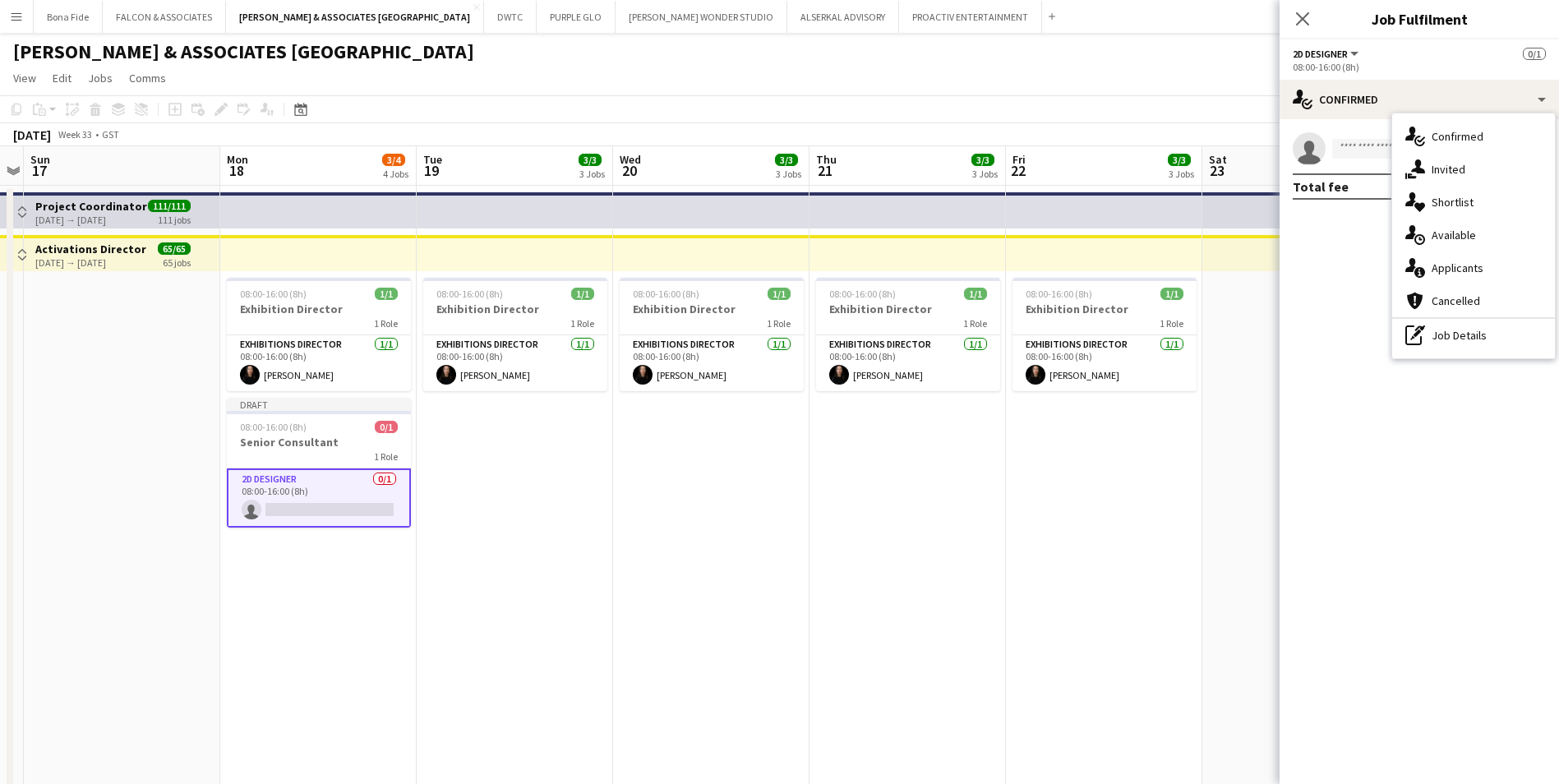
click at [1404, 58] on div "2D Designer All roles 2D Designer 0/1" at bounding box center [1420, 53] width 253 height 15
click at [1351, 50] on button "2D Designer" at bounding box center [1327, 53] width 69 height 13
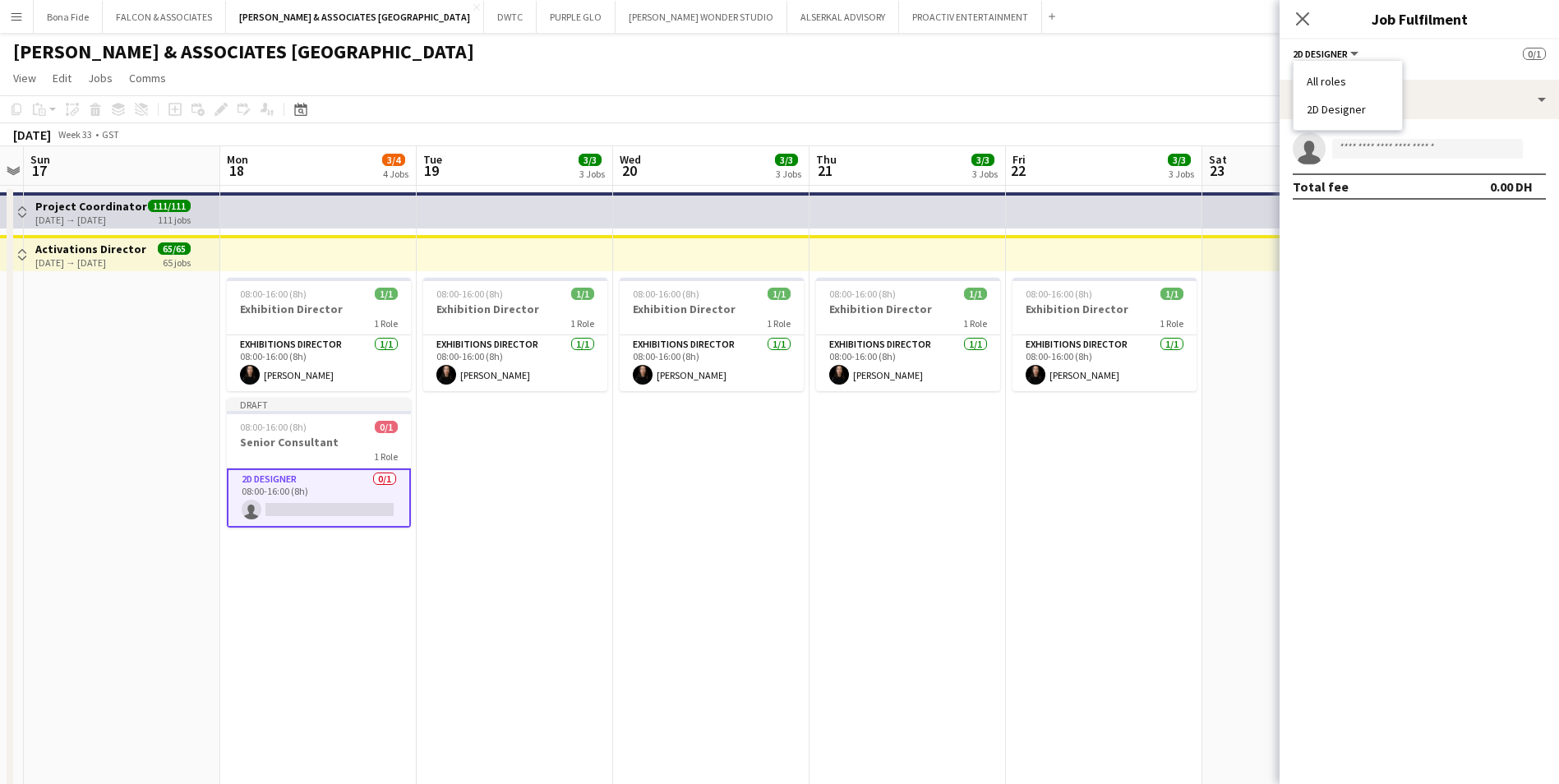
click at [1346, 78] on li "All roles" at bounding box center [1347, 80] width 82 height 15
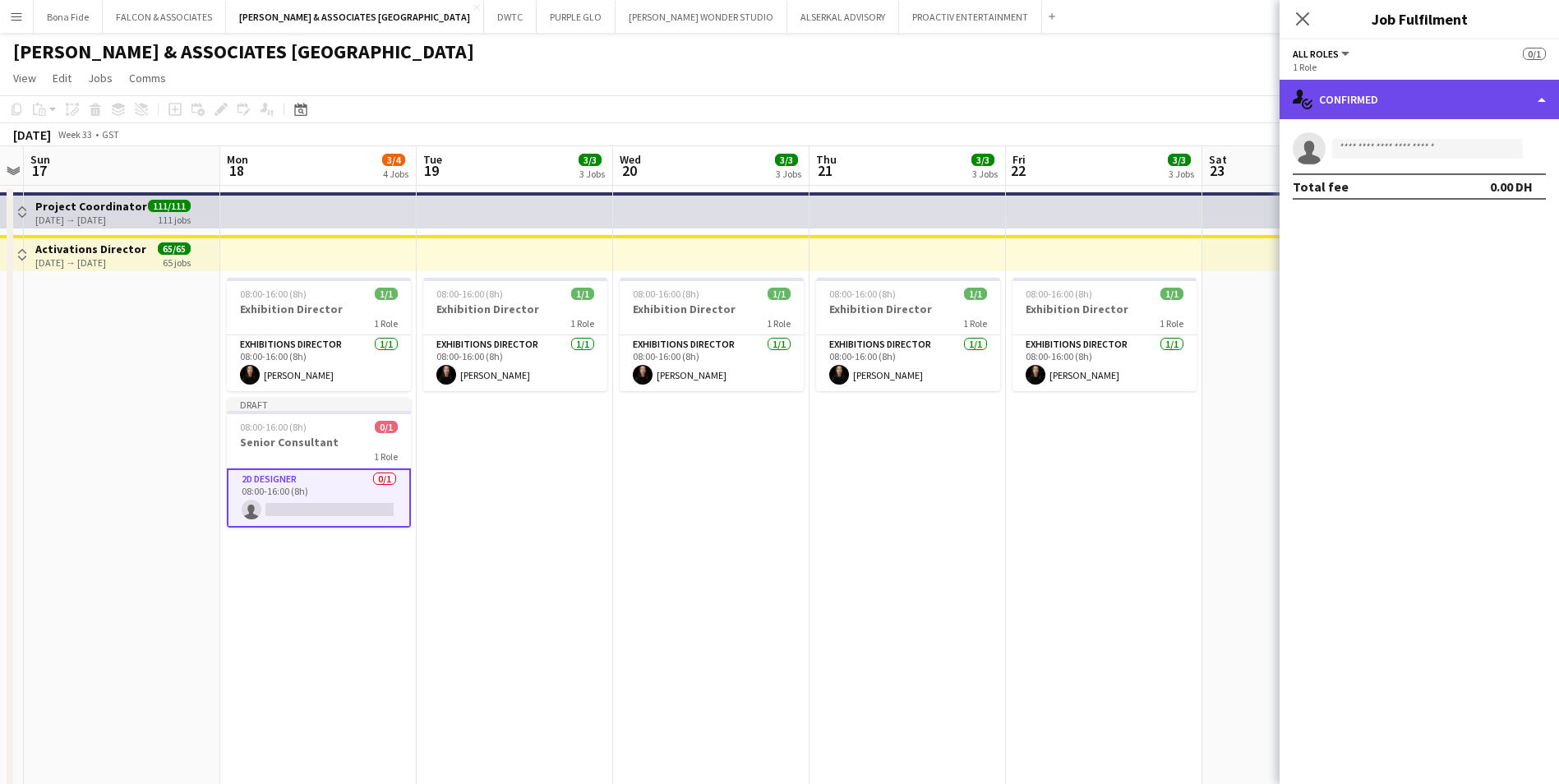
click at [1346, 87] on div "single-neutral-actions-check-2 Confirmed" at bounding box center [1419, 99] width 279 height 40
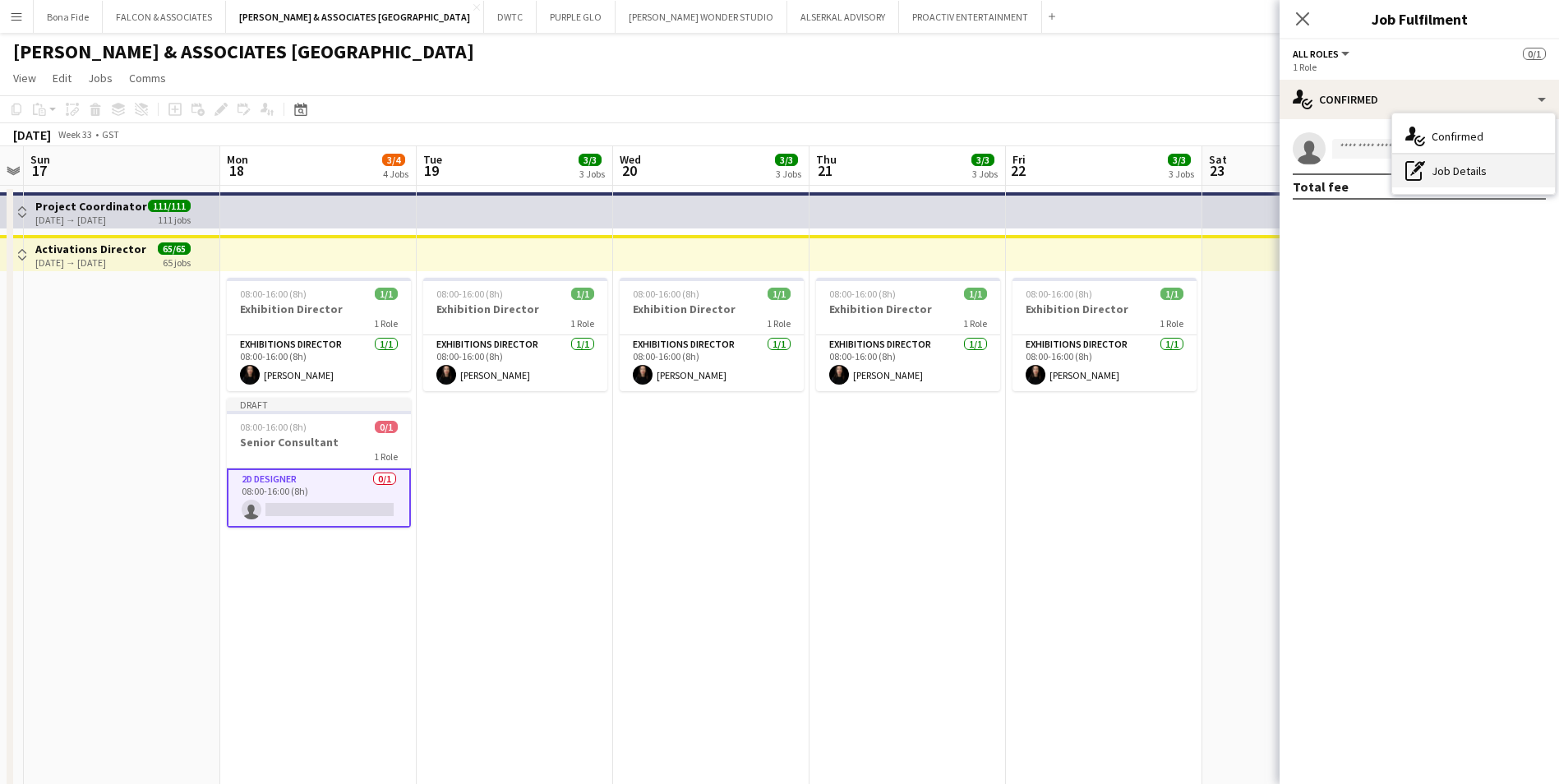
click at [1491, 176] on div "pen-write Job Details" at bounding box center [1474, 171] width 162 height 33
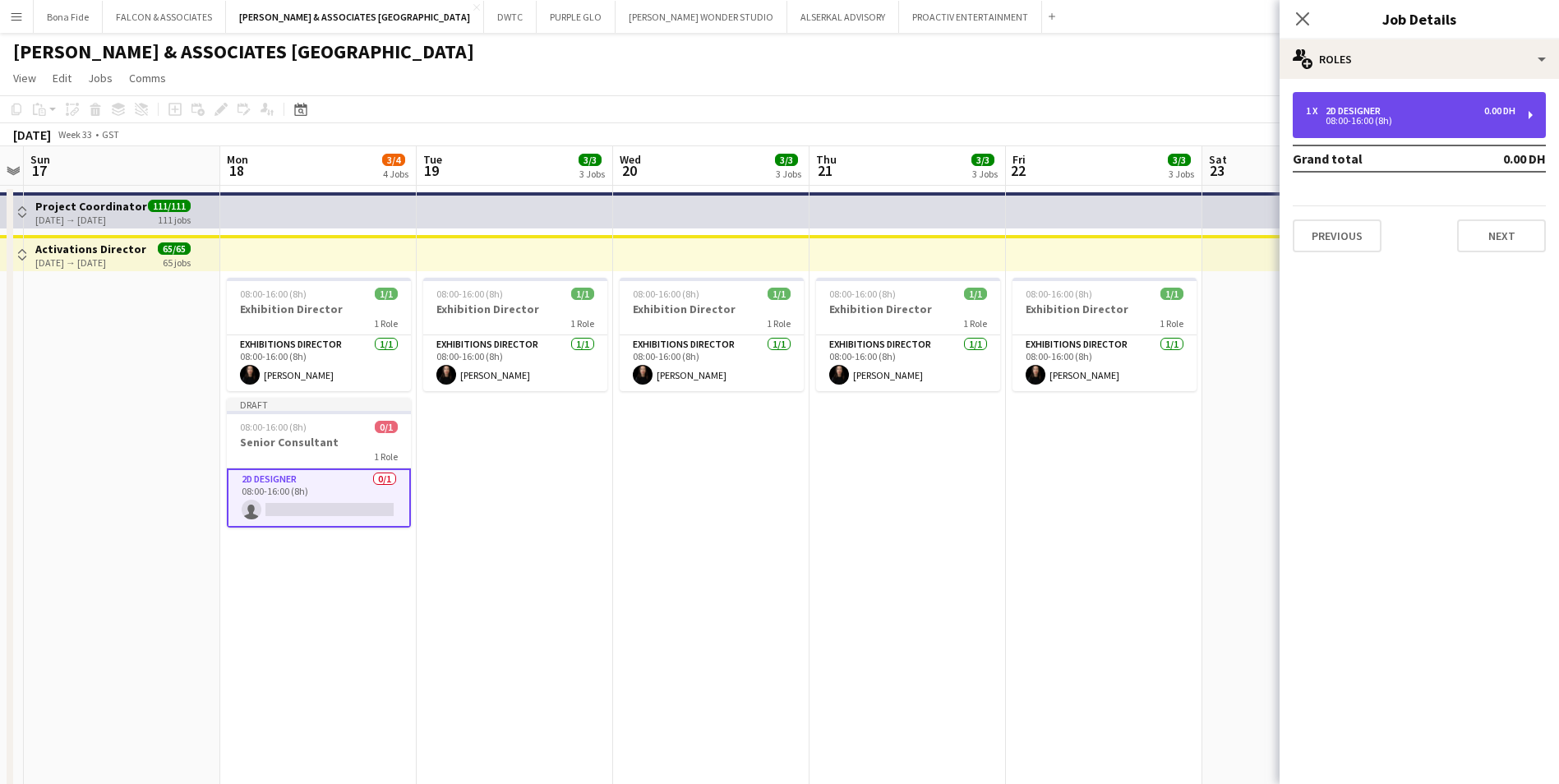
click at [1444, 132] on div "1 x 2D Designer 0.00 DH 08:00-16:00 (8h)" at bounding box center [1420, 115] width 253 height 46
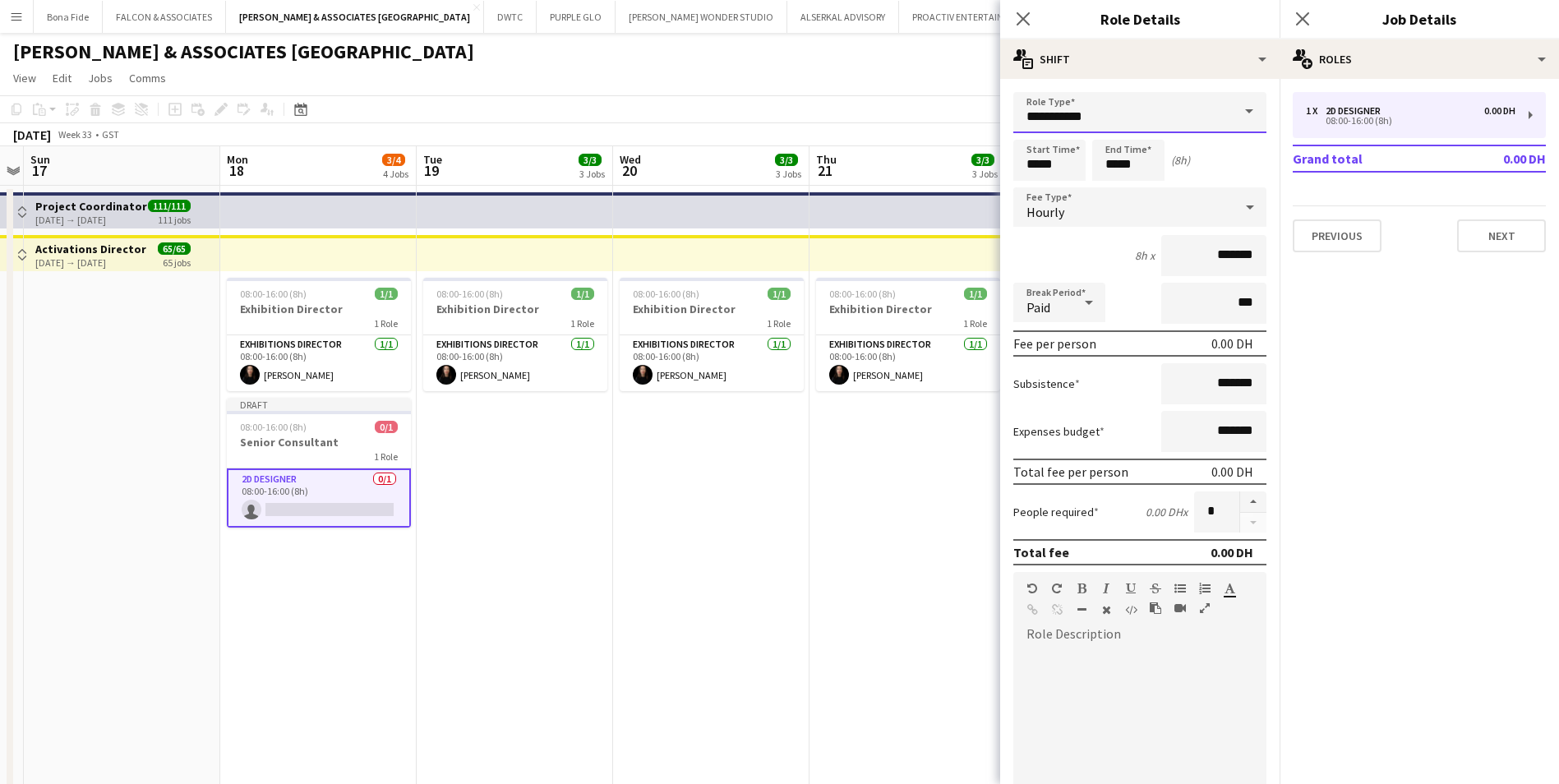
click at [1154, 121] on input "**********" at bounding box center [1140, 112] width 253 height 41
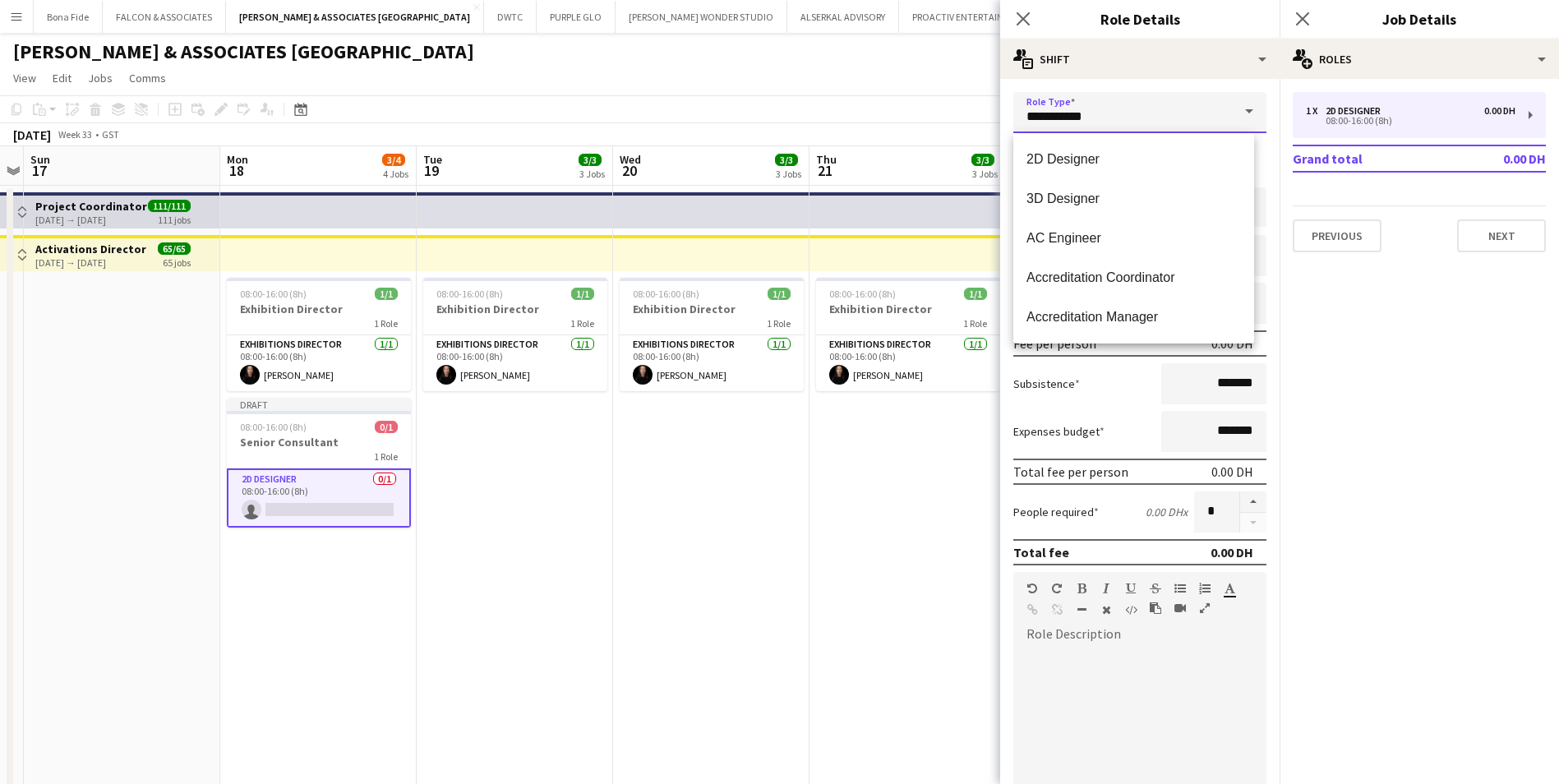
drag, startPoint x: 1136, startPoint y: 118, endPoint x: 907, endPoint y: 106, distance: 229.3
click at [907, 106] on body "Menu Boards Boards Boards All jobs Status Workforce Workforce My Workforce Recr…" at bounding box center [780, 609] width 1559 height 1219
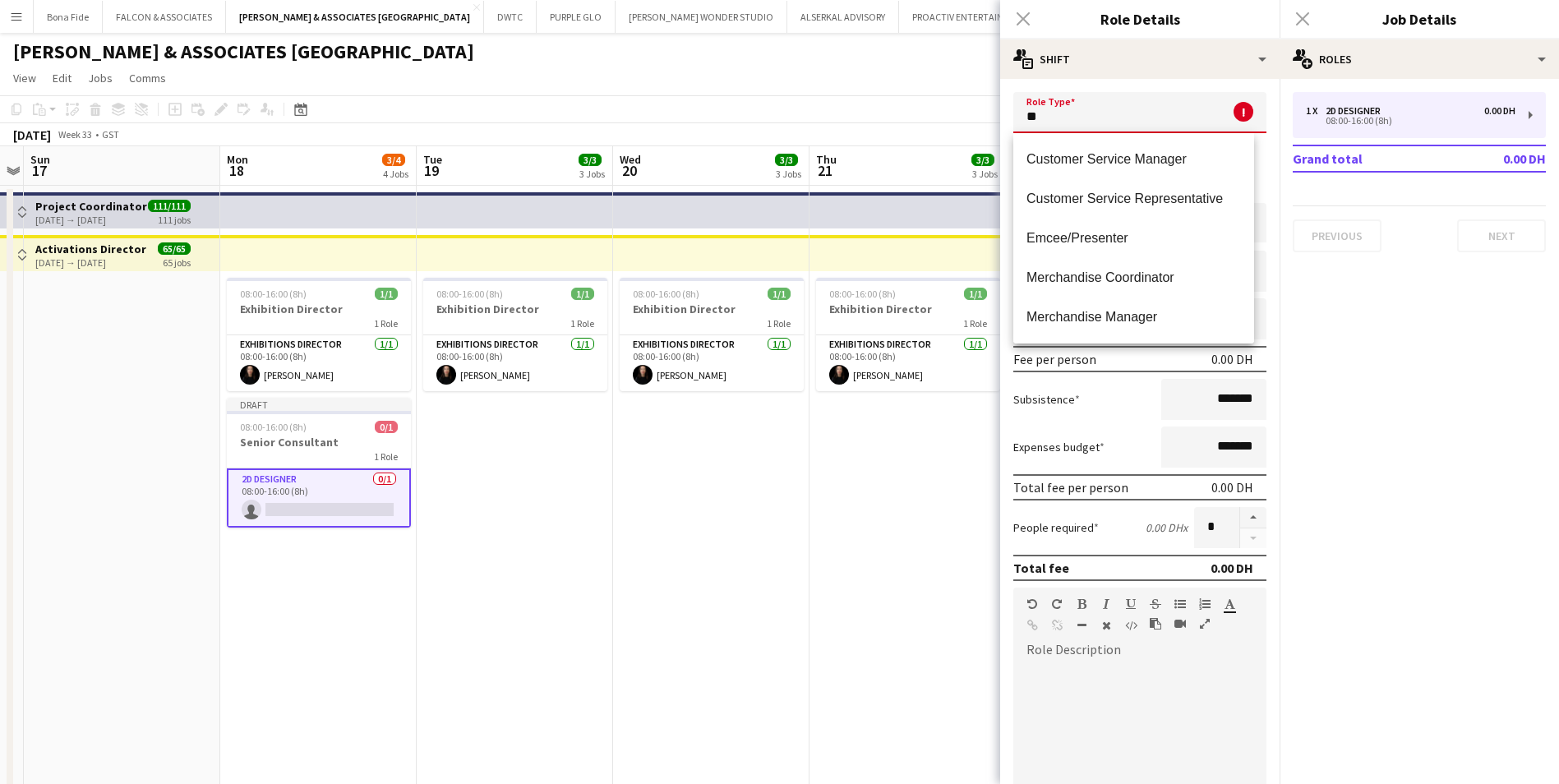
type input "*"
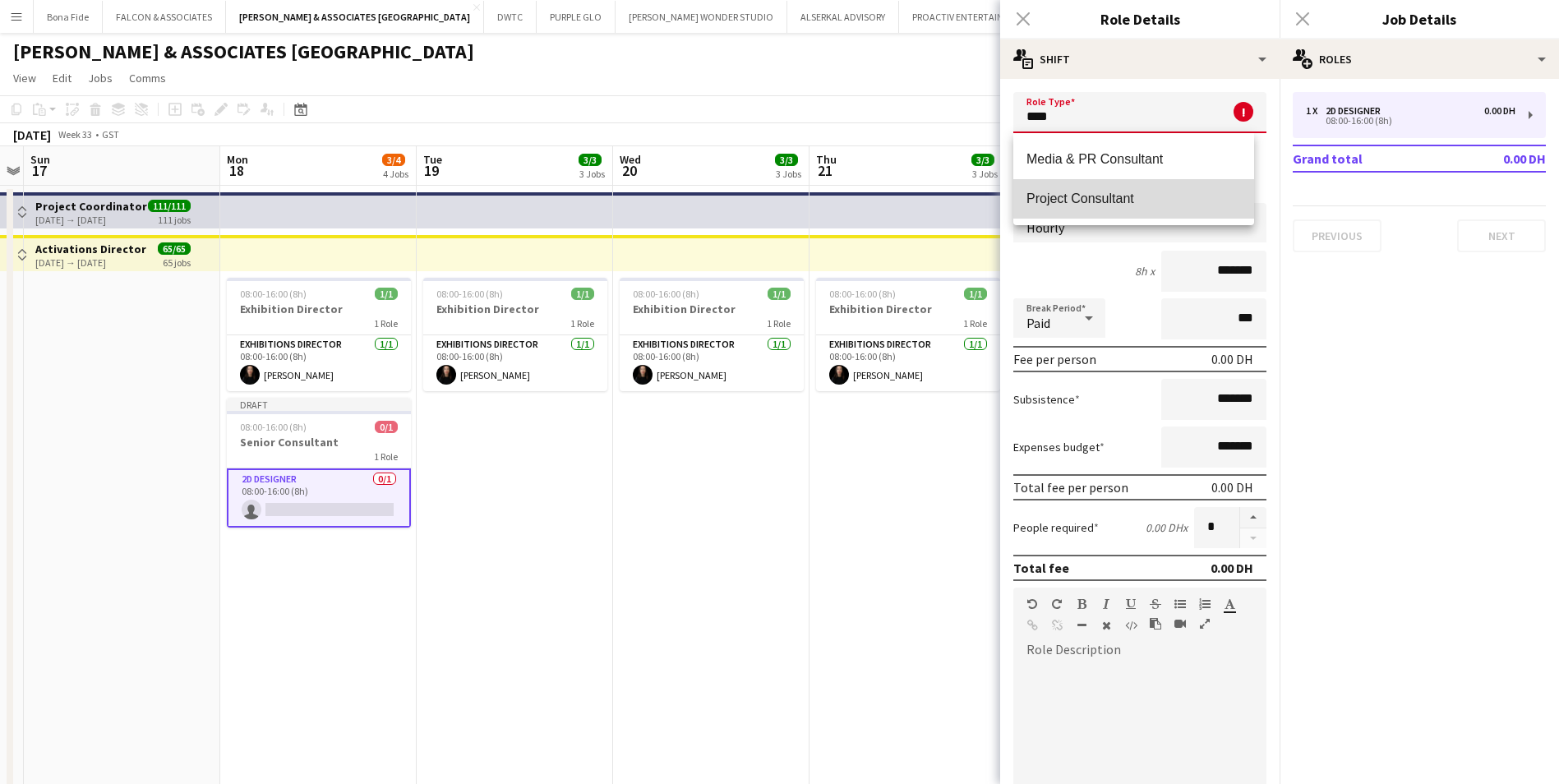
click at [1082, 208] on mat-option "Project Consultant" at bounding box center [1133, 198] width 241 height 40
type input "**********"
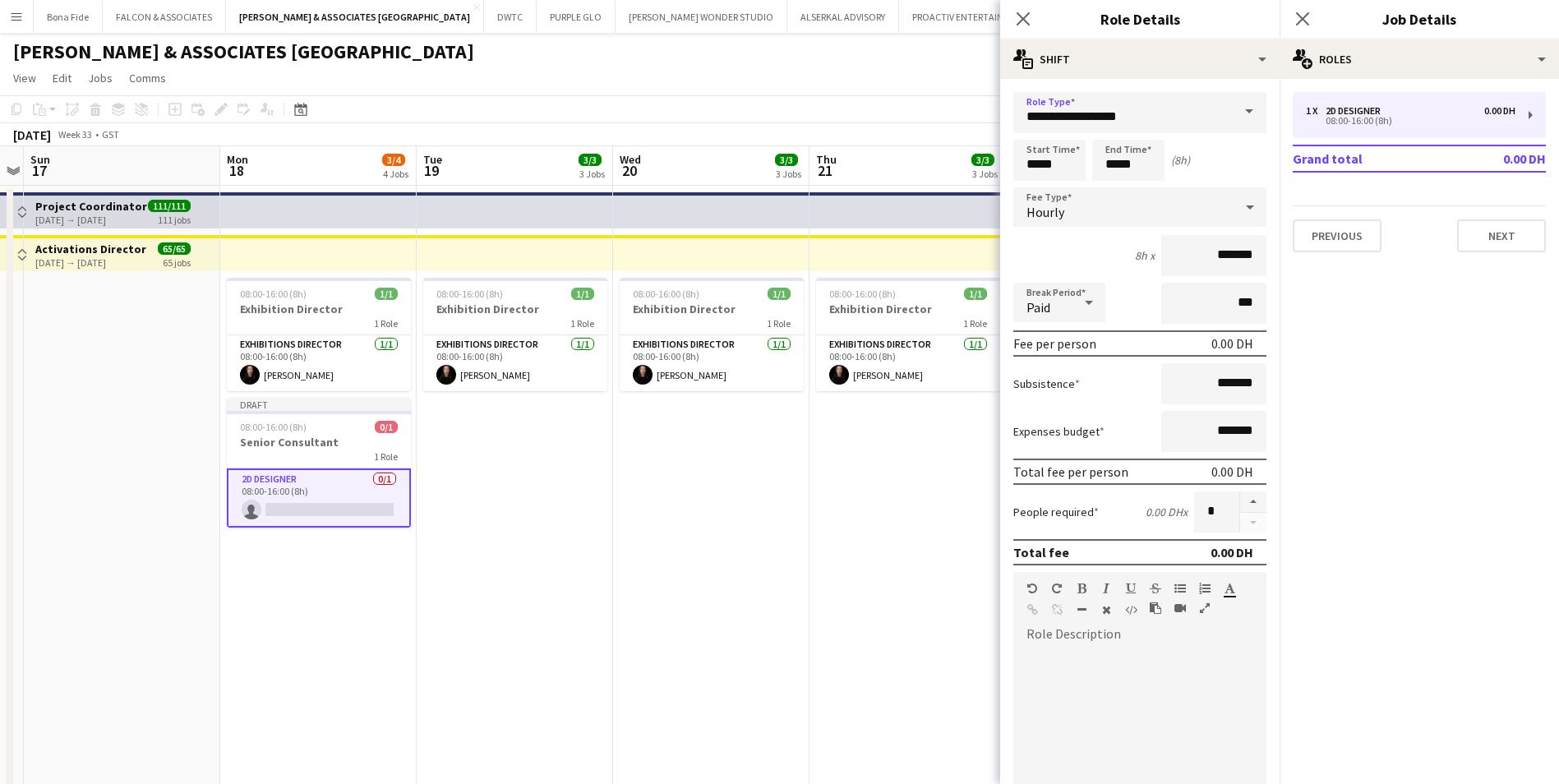
click at [1115, 216] on div "Hourly" at bounding box center [1124, 207] width 221 height 40
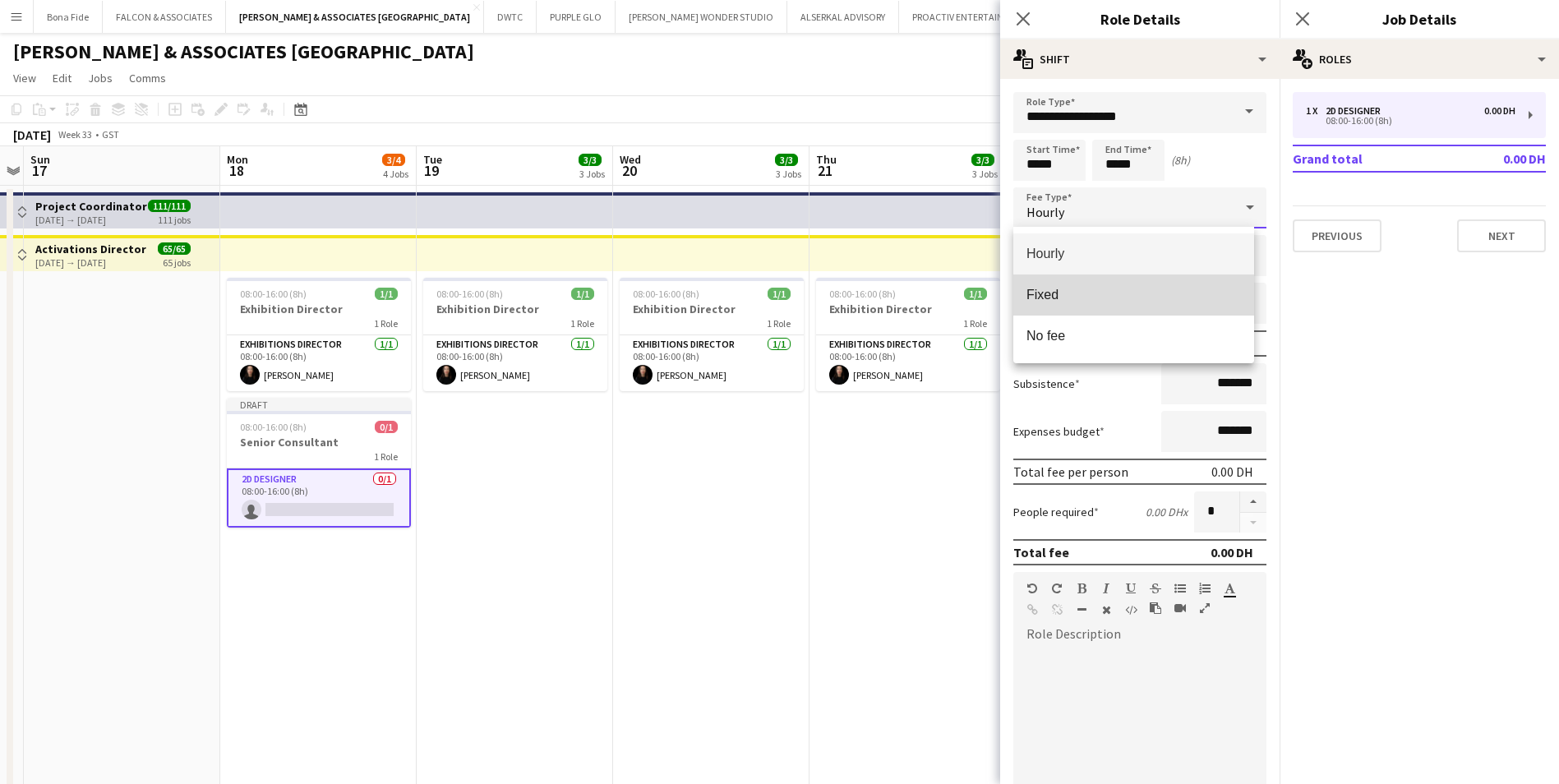
click at [1102, 297] on span "Fixed" at bounding box center [1134, 295] width 215 height 15
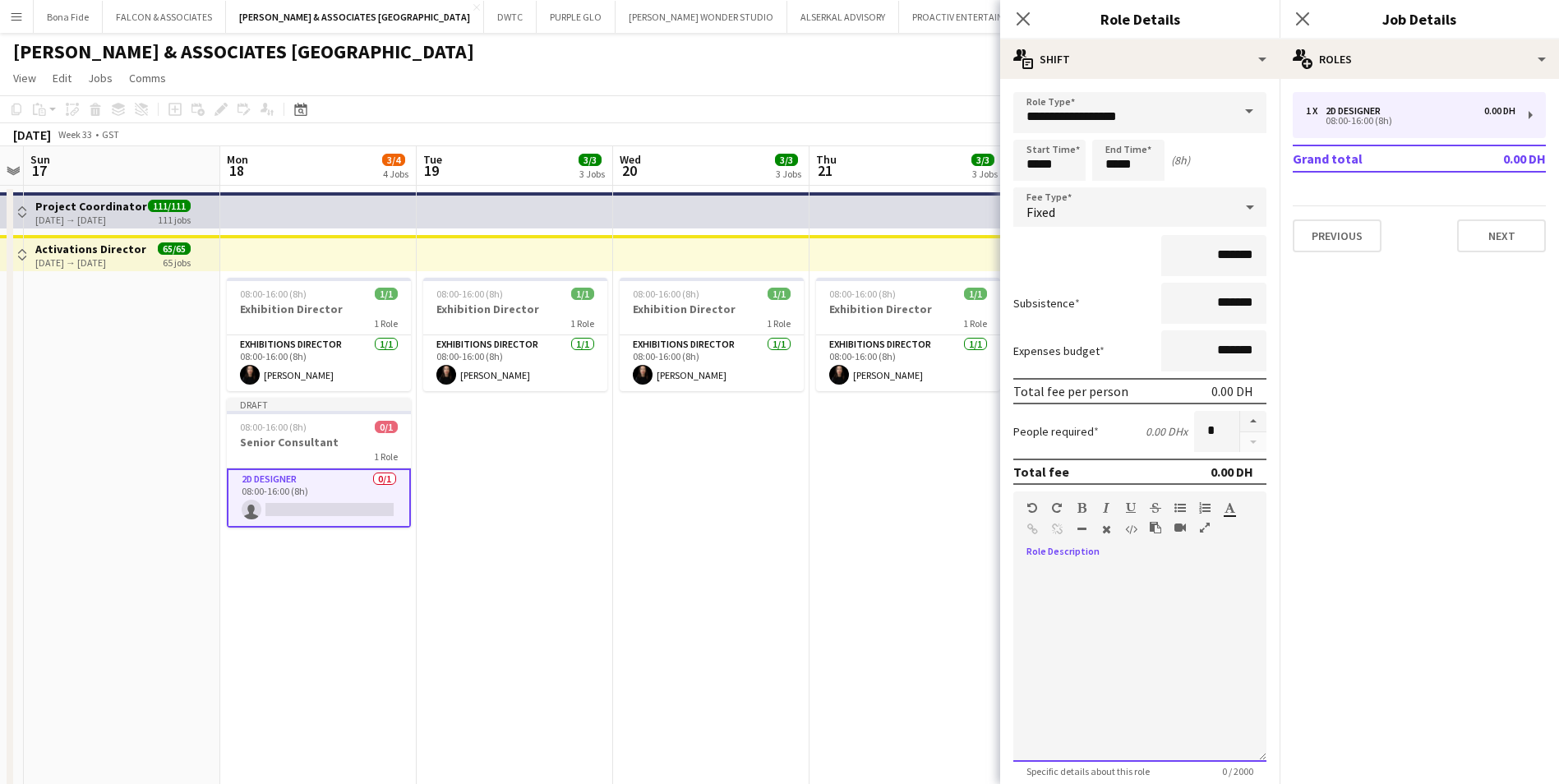
paste div
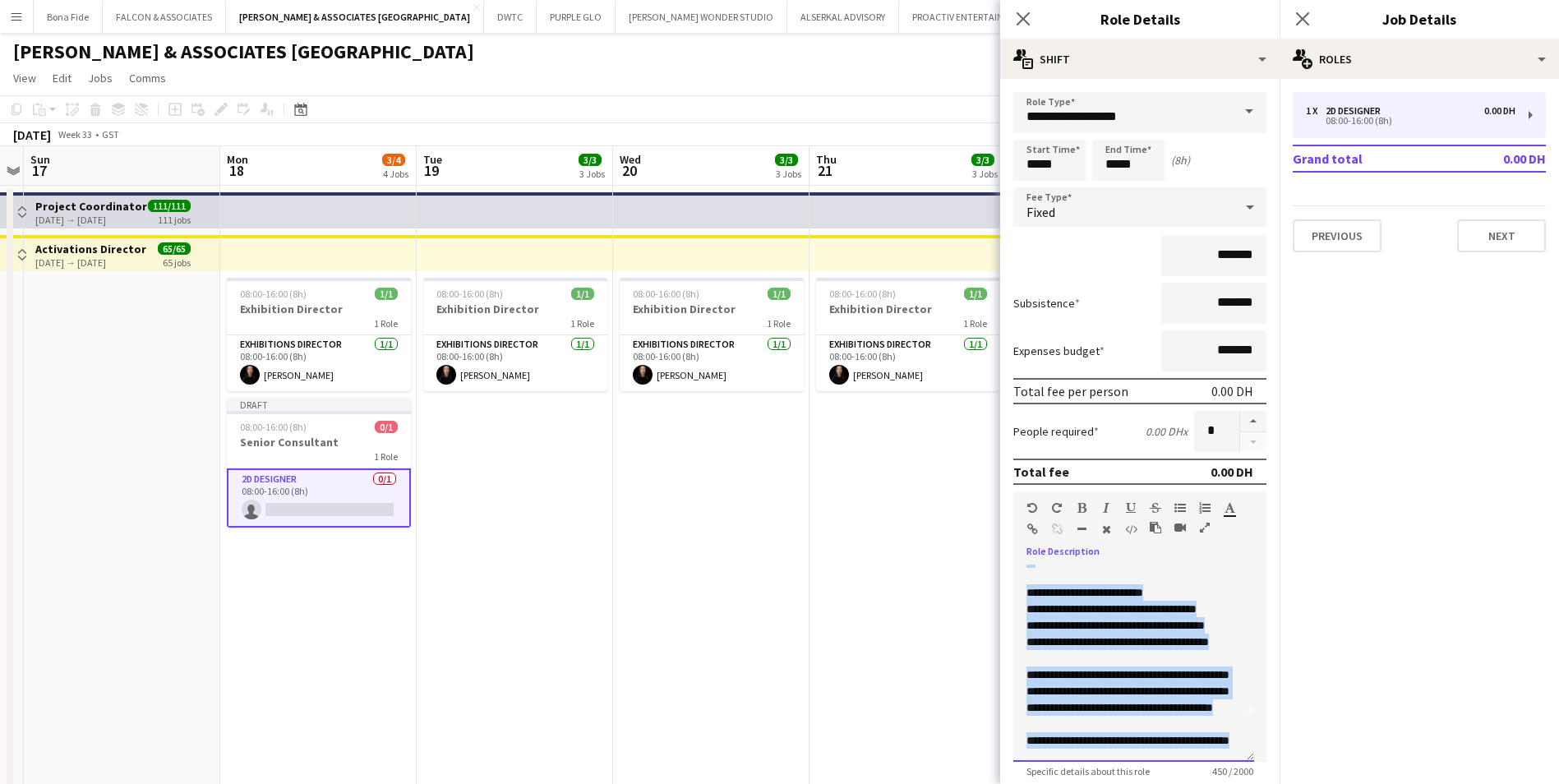
scroll to position [0, 0]
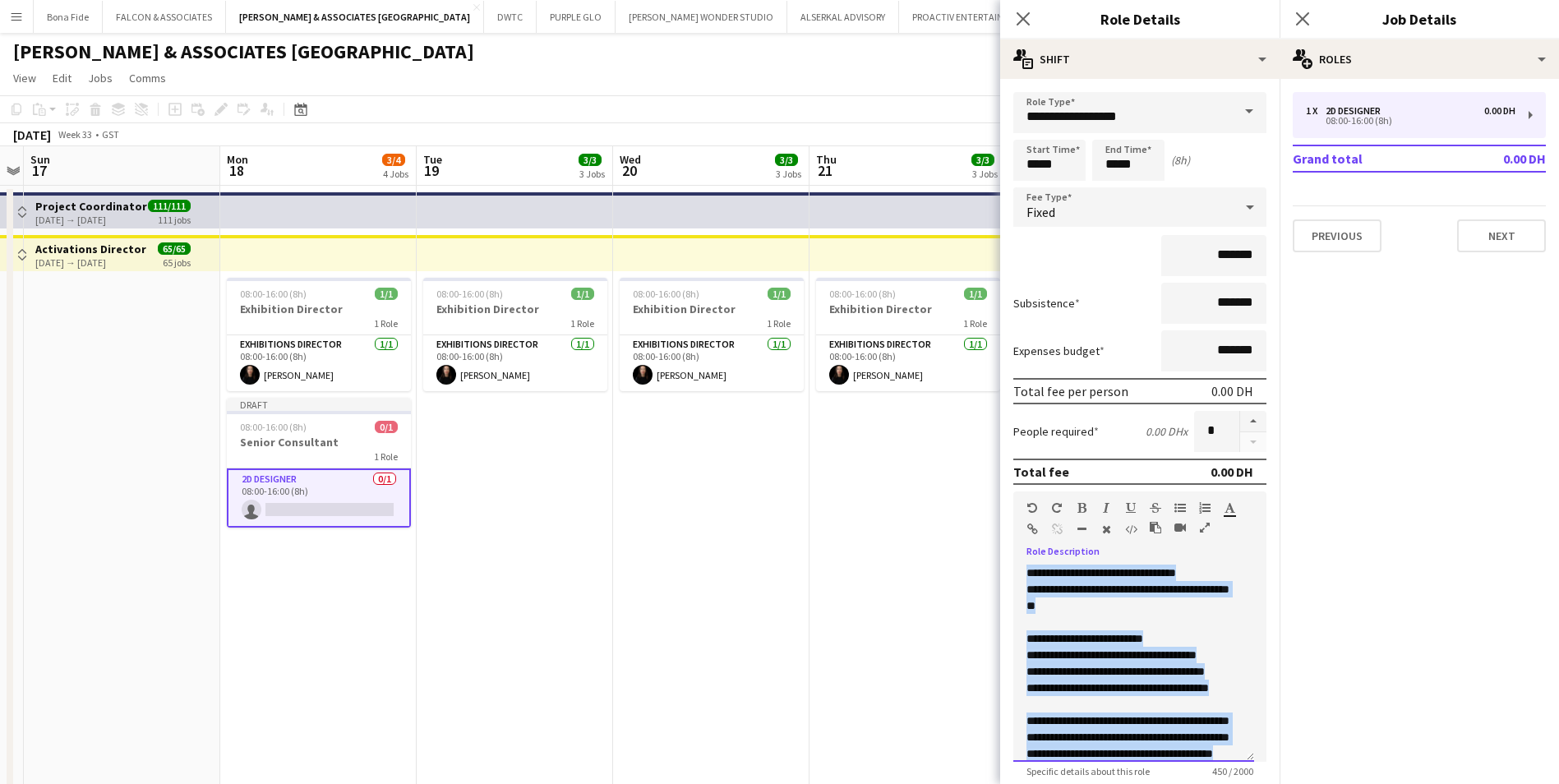
drag, startPoint x: 1142, startPoint y: 741, endPoint x: 948, endPoint y: 524, distance: 291.1
click at [948, 524] on body "Menu Boards Boards Boards All jobs Status Workforce Workforce My Workforce Recr…" at bounding box center [780, 609] width 1559 height 1219
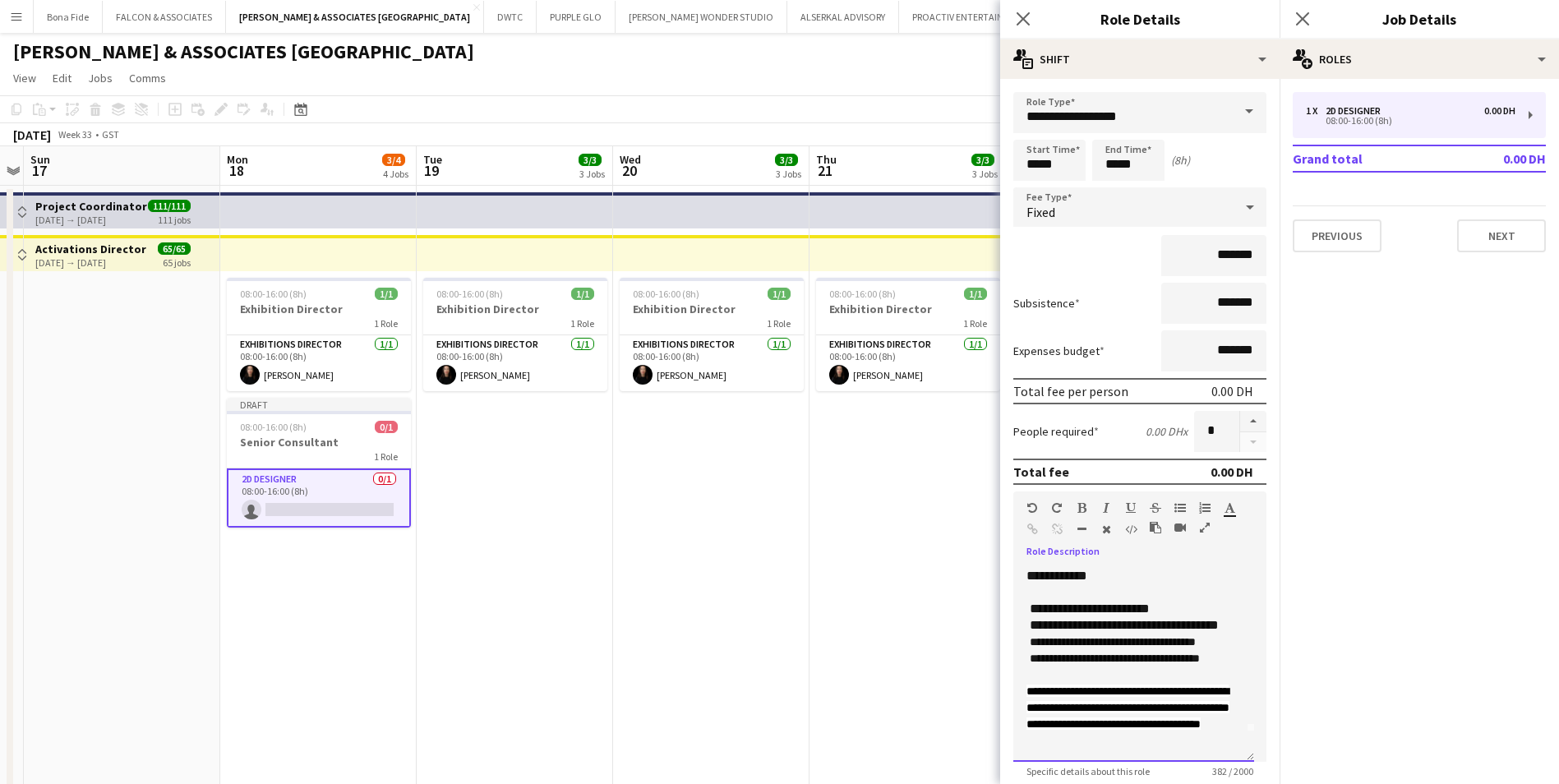
scroll to position [63, 0]
click at [1195, 731] on div "**********" at bounding box center [1133, 663] width 241 height 197
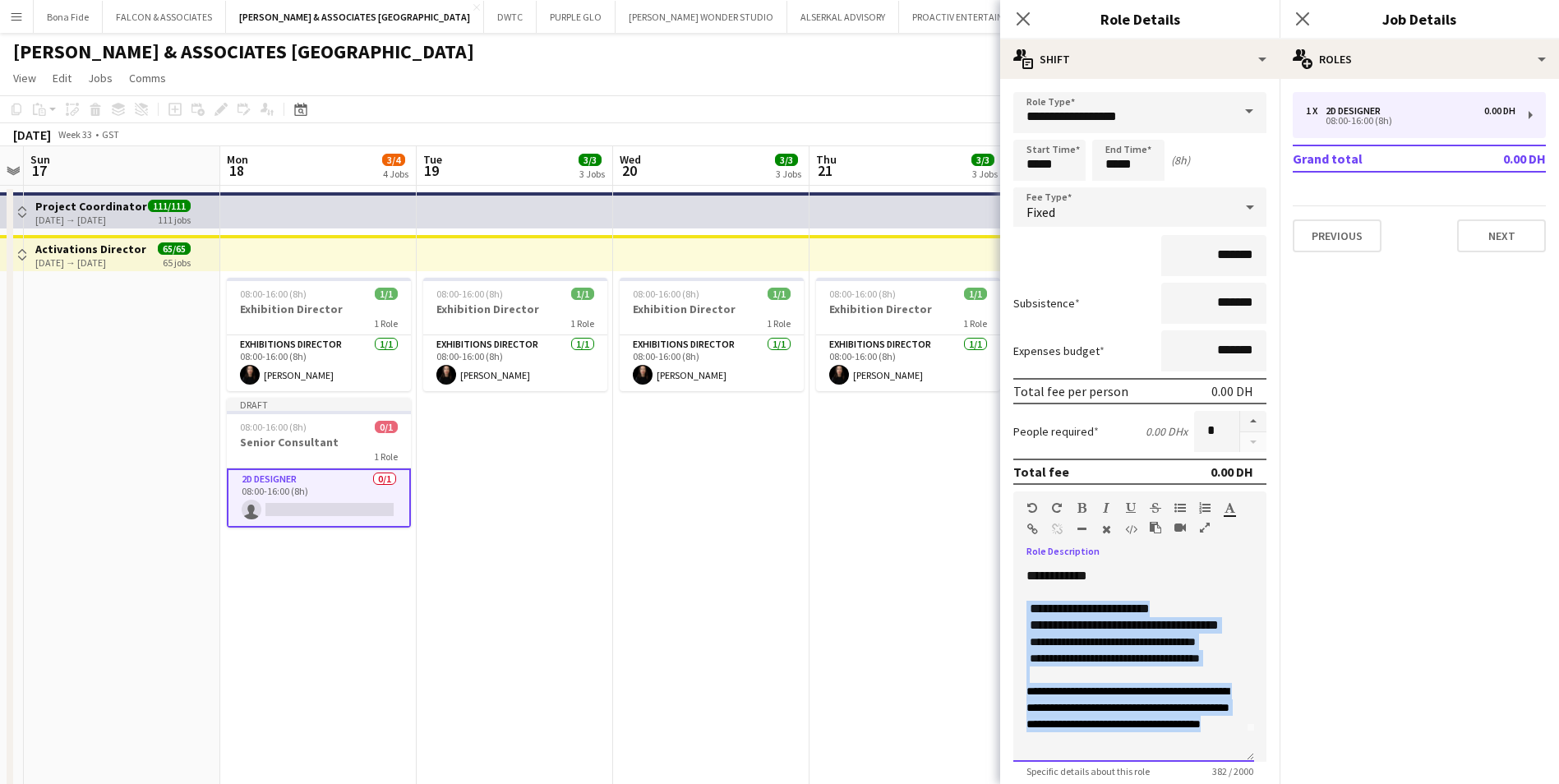
scroll to position [0, 0]
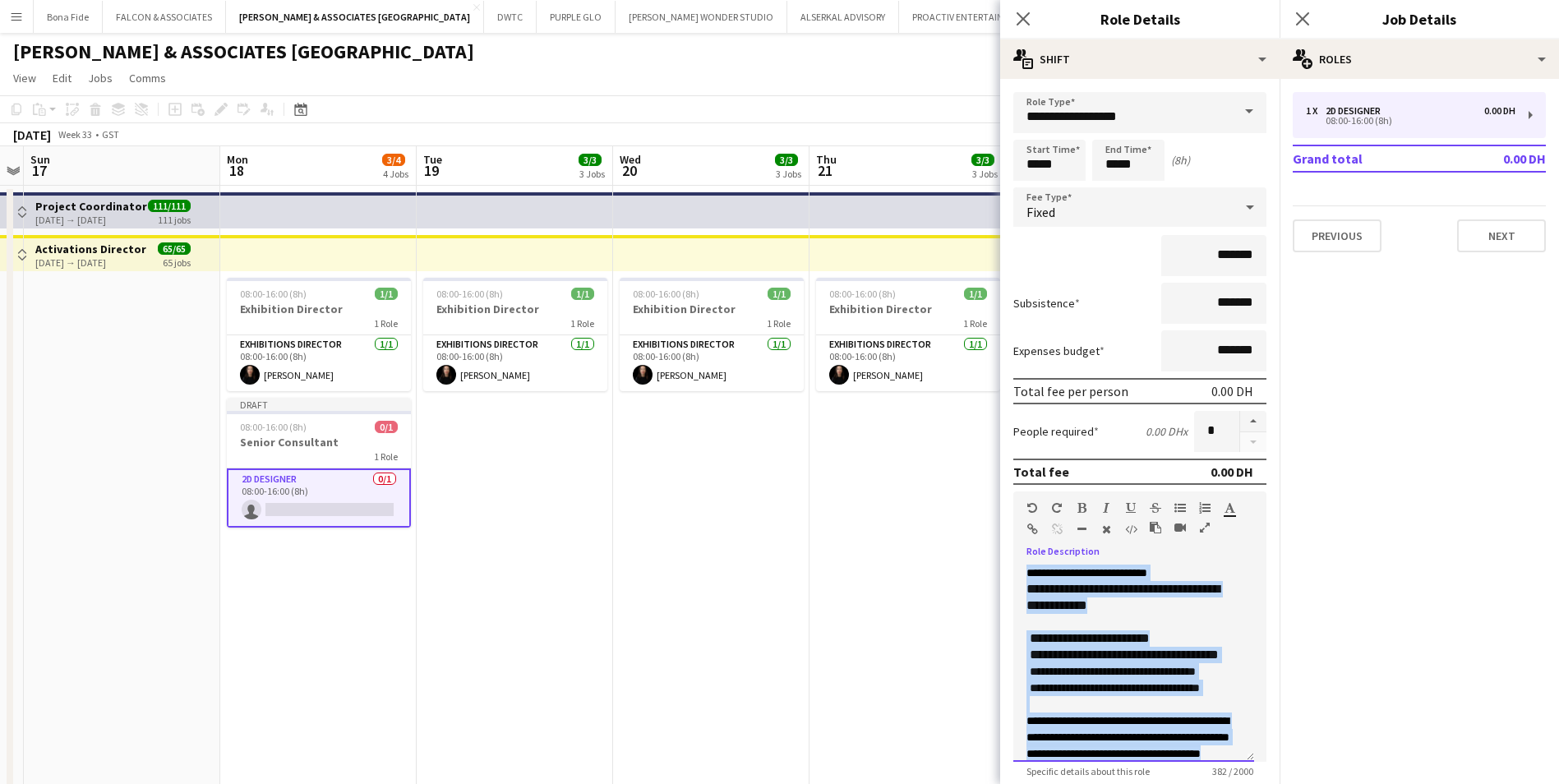
drag, startPoint x: 1207, startPoint y: 730, endPoint x: 951, endPoint y: 527, distance: 326.7
click at [951, 527] on body "Menu Boards Boards Boards All jobs Status Workforce Workforce My Workforce Recr…" at bounding box center [780, 609] width 1559 height 1219
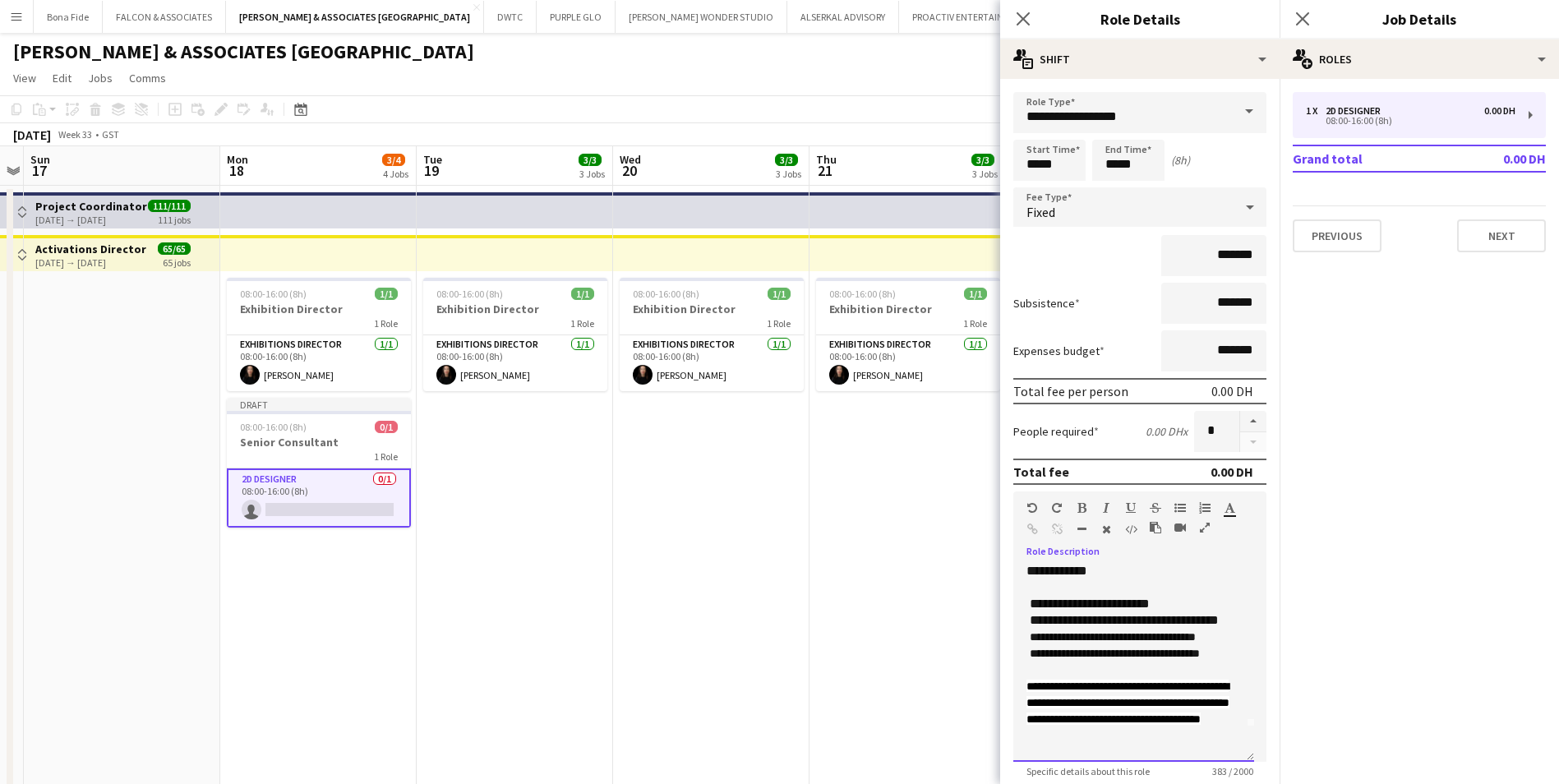
scroll to position [52, 0]
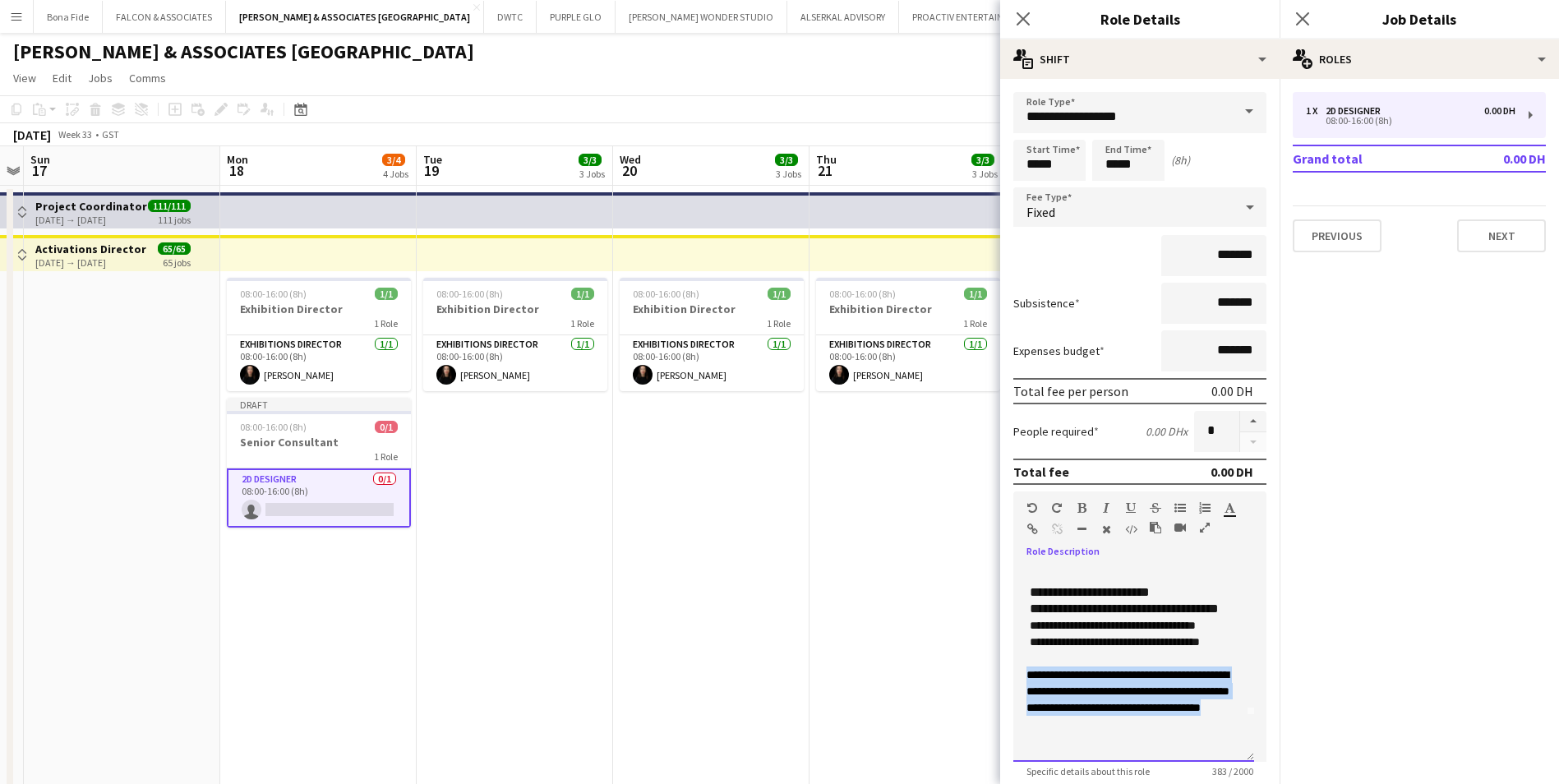
drag, startPoint x: 1200, startPoint y: 747, endPoint x: 1017, endPoint y: 687, distance: 192.6
click at [1017, 687] on div "**********" at bounding box center [1133, 663] width 241 height 197
click at [1152, 524] on icon "button" at bounding box center [1156, 528] width 12 height 12
click at [1185, 648] on span "**********" at bounding box center [1113, 642] width 173 height 12
drag, startPoint x: 1197, startPoint y: 731, endPoint x: 1011, endPoint y: 685, distance: 191.6
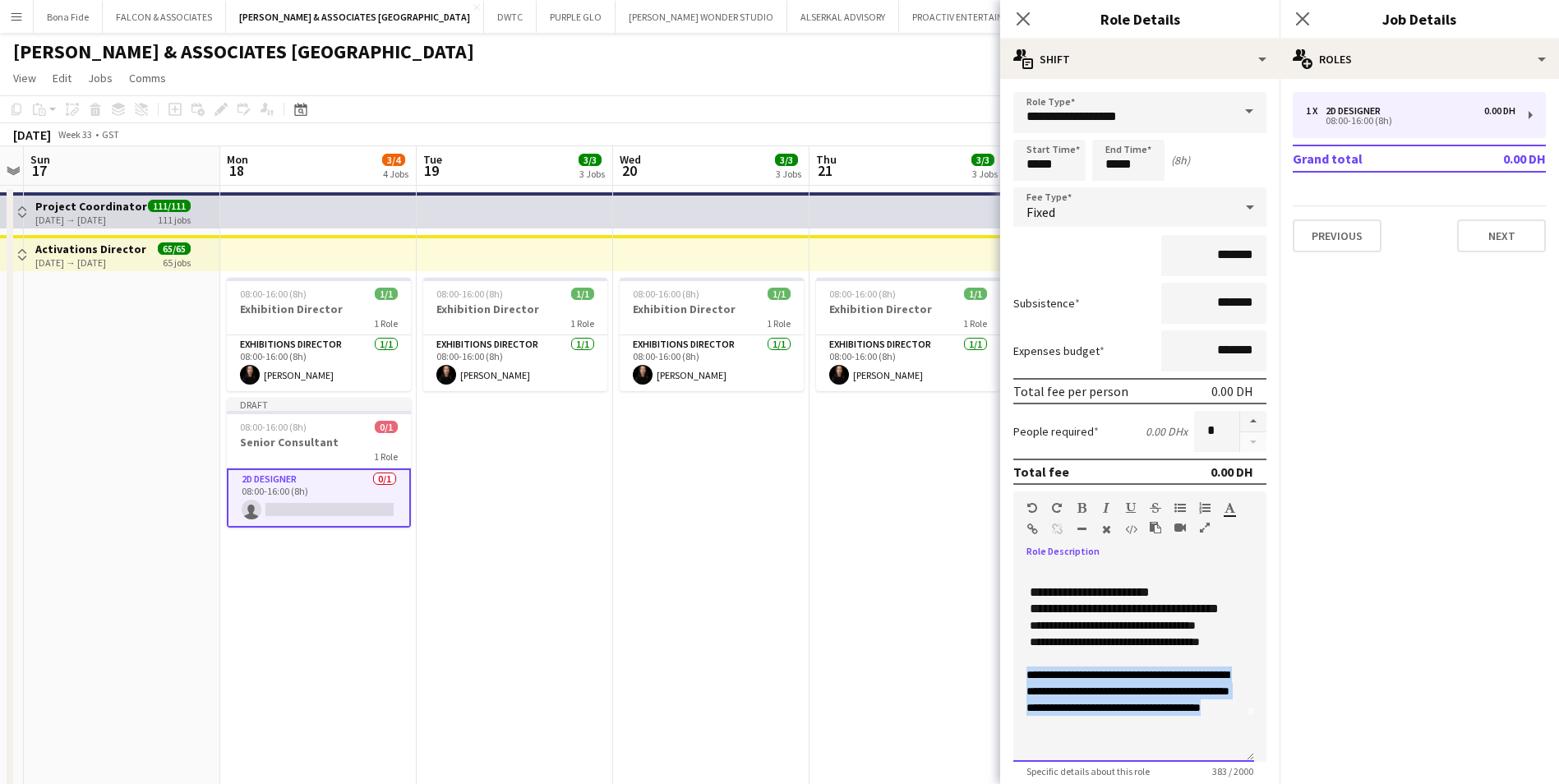
click at [1011, 685] on form "**********" at bounding box center [1139, 520] width 279 height 857
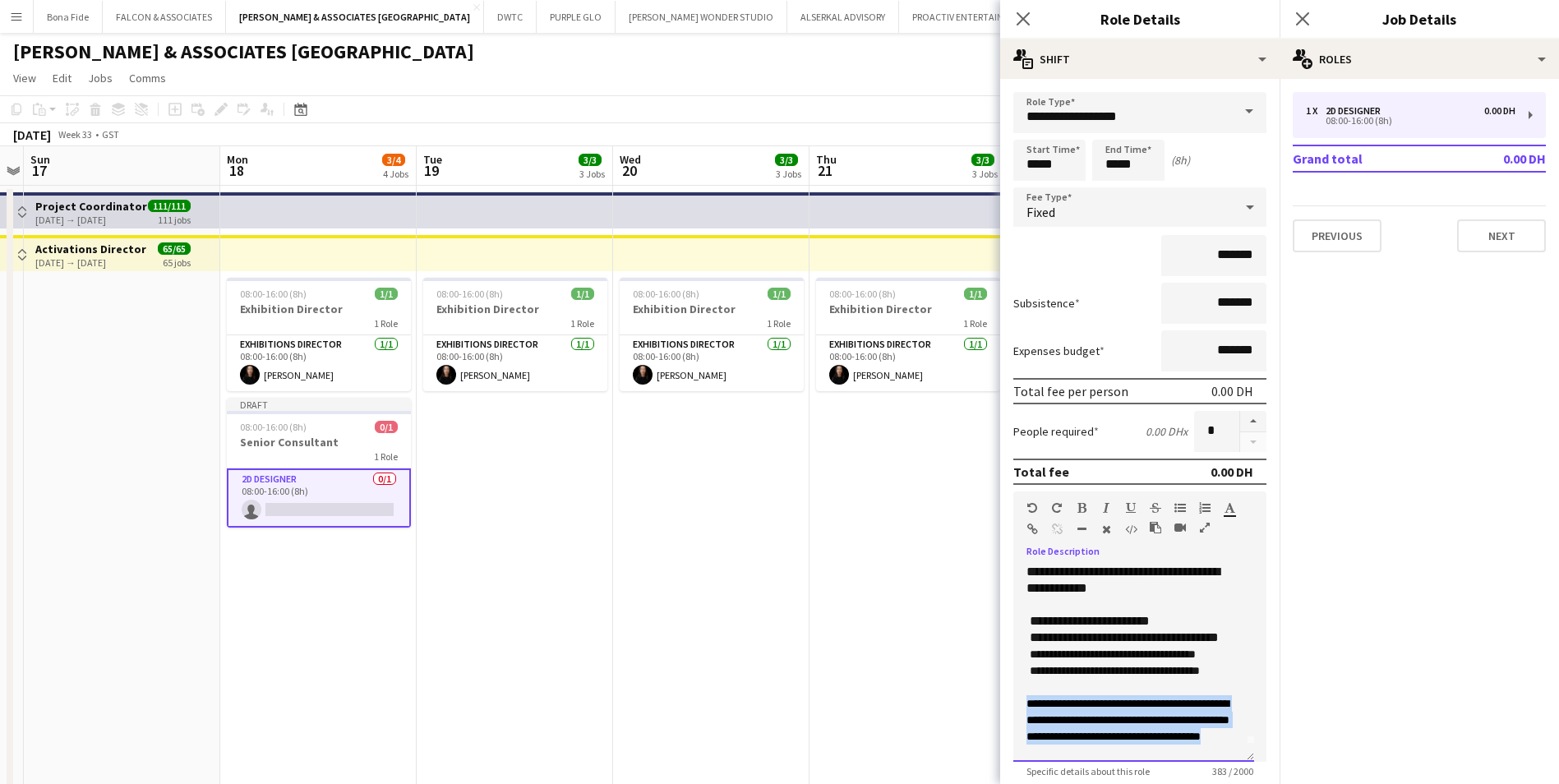
scroll to position [0, 0]
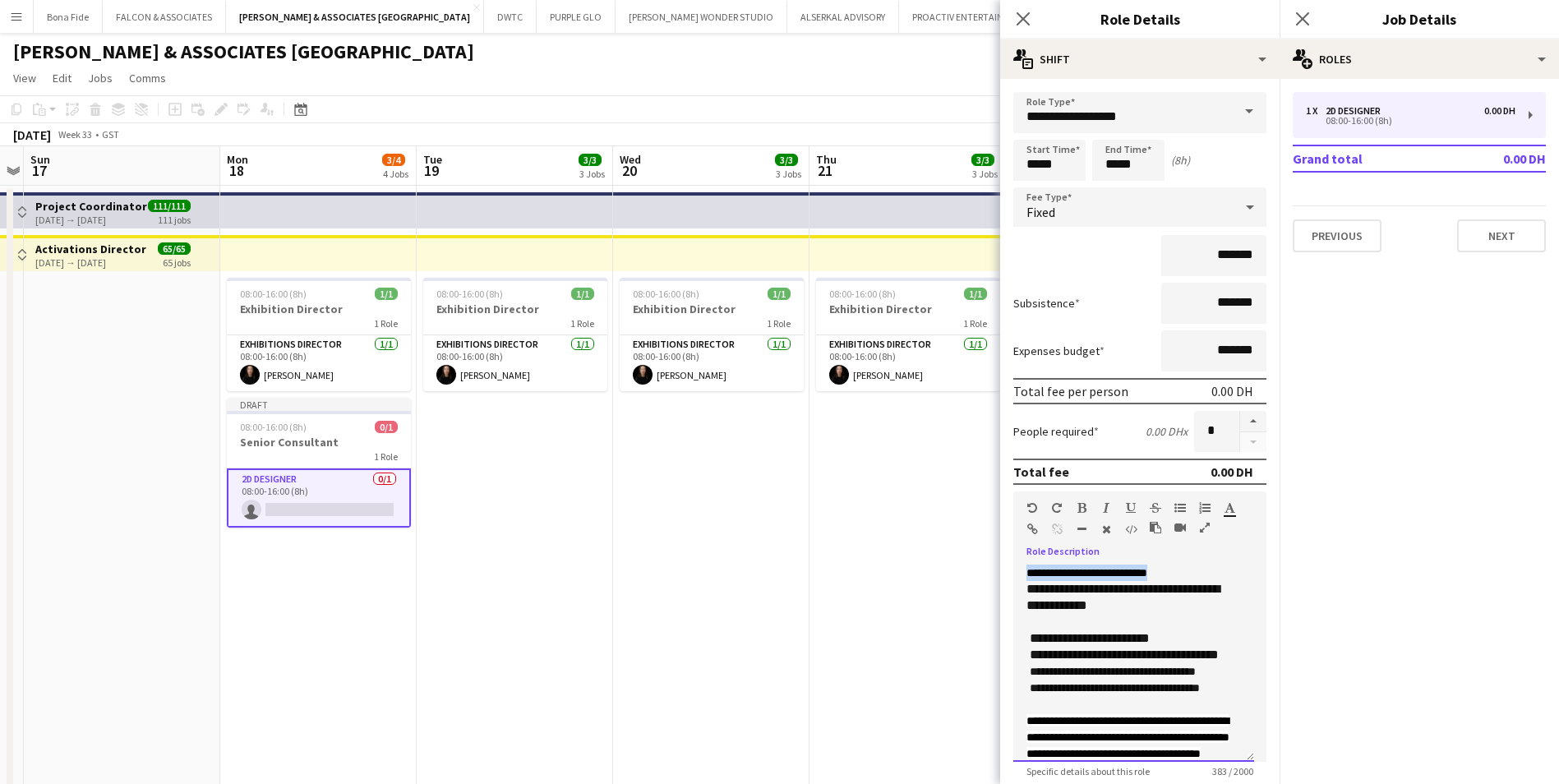
drag, startPoint x: 1197, startPoint y: 575, endPoint x: 932, endPoint y: 569, distance: 265.1
click at [932, 569] on body "Menu Boards Boards Boards All jobs Status Workforce Workforce My Workforce Recr…" at bounding box center [780, 609] width 1559 height 1219
click at [1136, 609] on span "**********" at bounding box center [1124, 597] width 193 height 29
click at [1048, 588] on span "**********" at bounding box center [1124, 597] width 193 height 29
drag, startPoint x: 1134, startPoint y: 599, endPoint x: 1021, endPoint y: 591, distance: 113.3
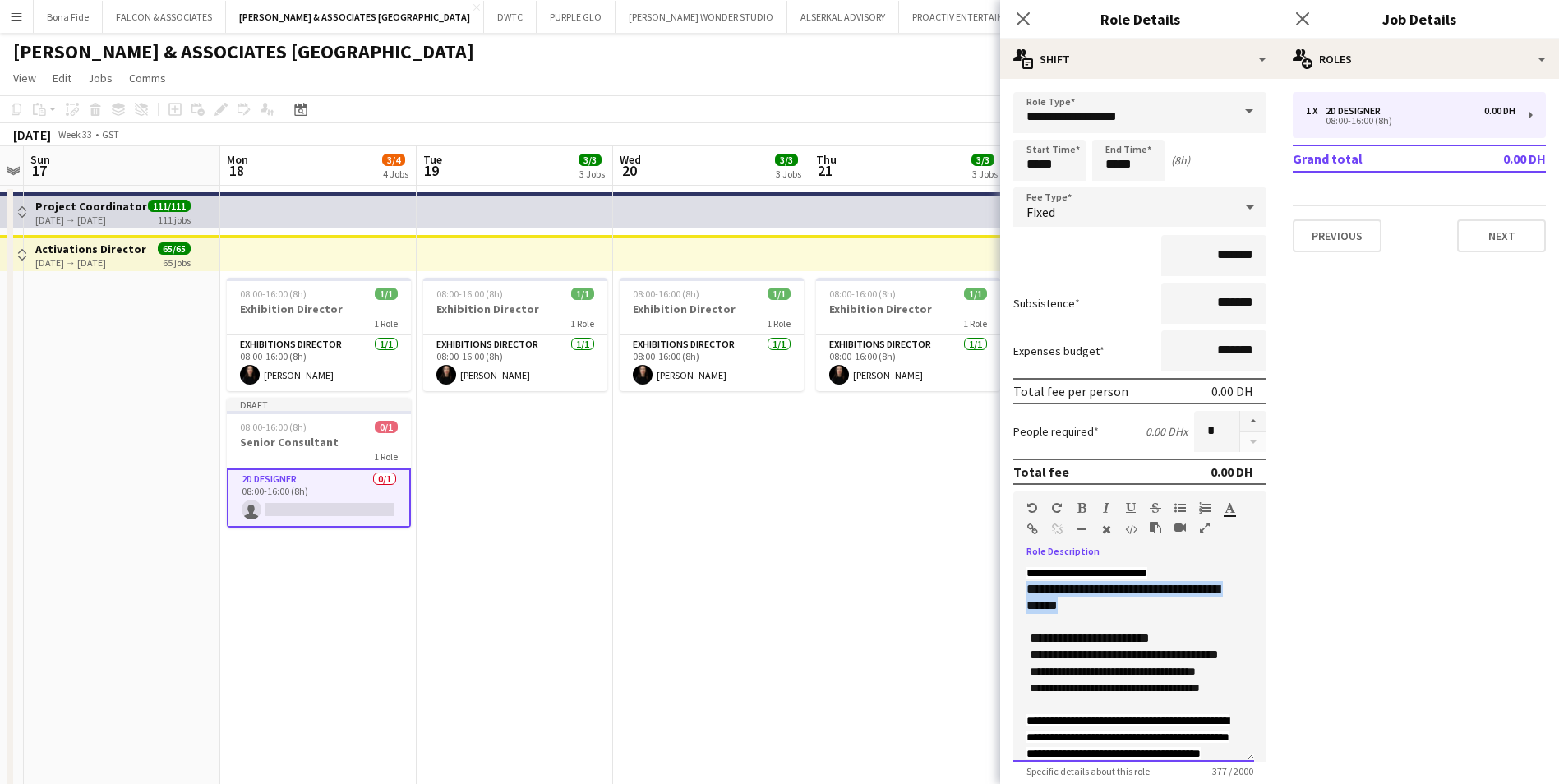
click at [1021, 591] on div "**********" at bounding box center [1133, 663] width 241 height 197
click at [1079, 511] on icon "button" at bounding box center [1081, 508] width 9 height 12
click at [1131, 508] on icon "button" at bounding box center [1131, 508] width 10 height 12
click at [1191, 570] on p "**********" at bounding box center [1134, 638] width 215 height 148
drag, startPoint x: 1191, startPoint y: 570, endPoint x: 1009, endPoint y: 568, distance: 182.0
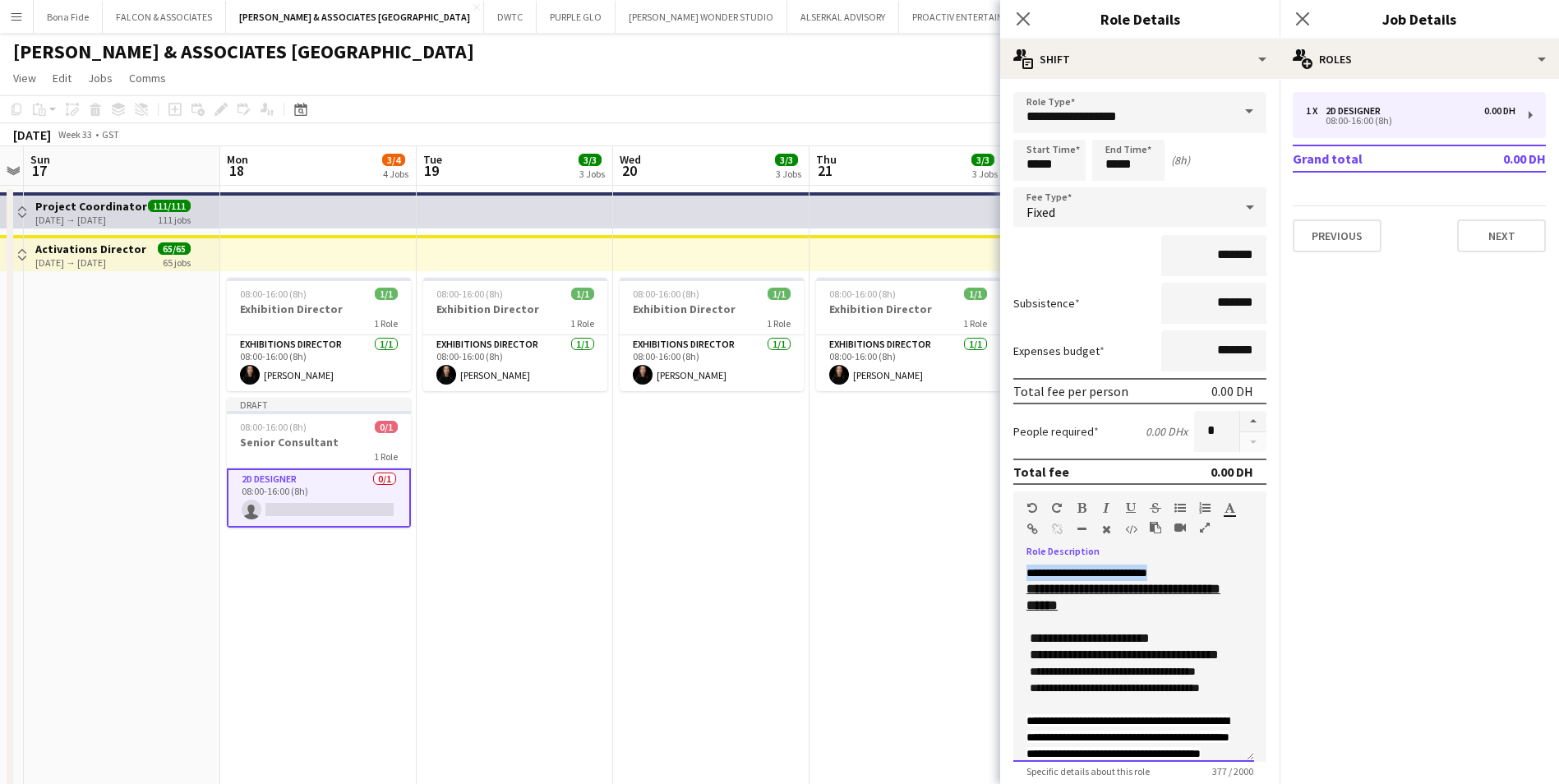
click at [1009, 568] on form "**********" at bounding box center [1139, 520] width 279 height 857
click at [1092, 572] on span "**********" at bounding box center [1087, 572] width 121 height 12
drag, startPoint x: 1091, startPoint y: 572, endPoint x: 978, endPoint y: 562, distance: 113.4
click at [978, 562] on body "Menu Boards Boards Boards All jobs Status Workforce Workforce My Workforce Recr…" at bounding box center [780, 609] width 1559 height 1219
drag, startPoint x: 1148, startPoint y: 565, endPoint x: 961, endPoint y: 559, distance: 187.1
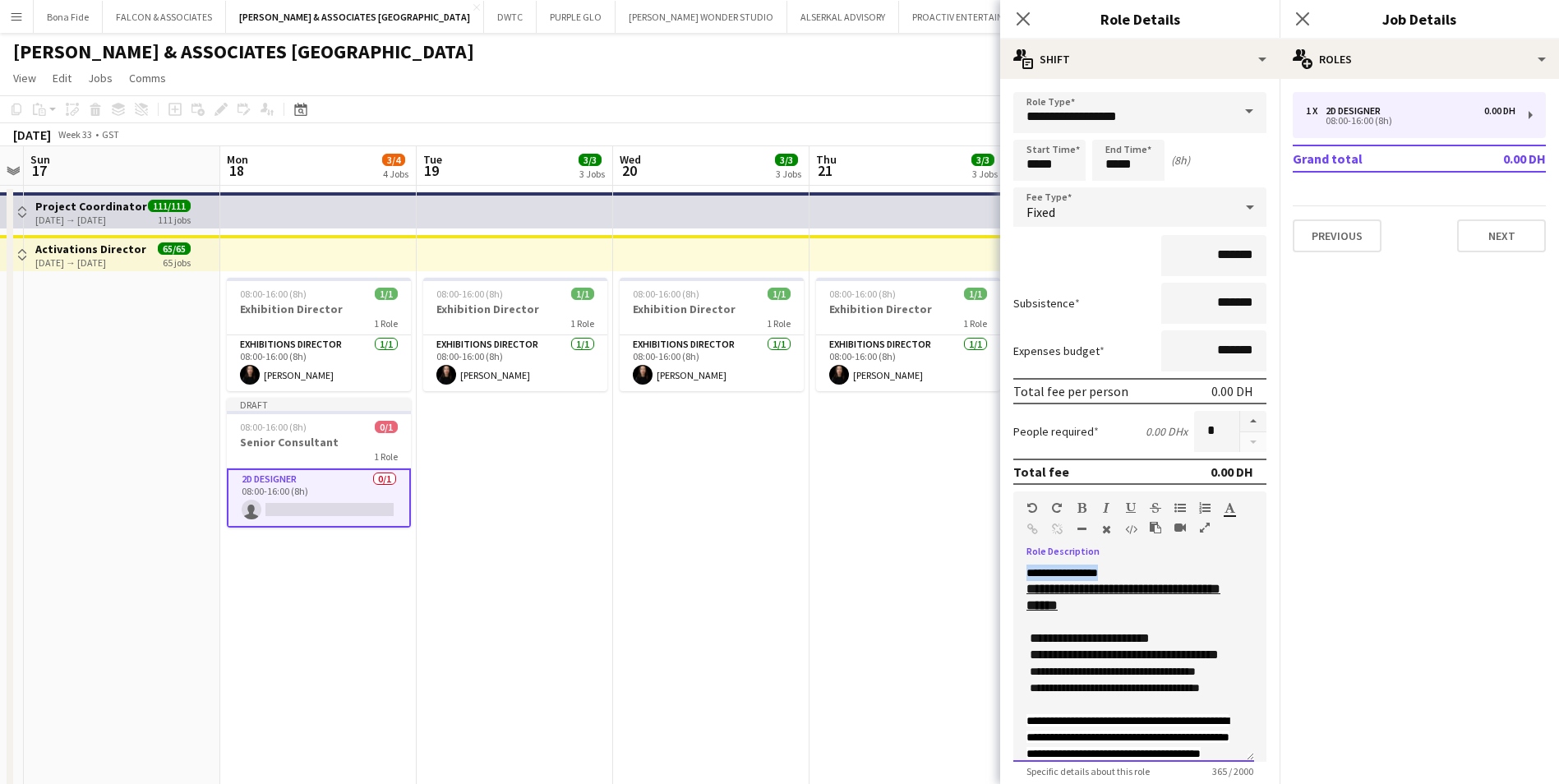
click at [961, 559] on body "Menu Boards Boards Boards All jobs Status Workforce Workforce My Workforce Recr…" at bounding box center [780, 609] width 1559 height 1219
drag, startPoint x: 1133, startPoint y: 578, endPoint x: 999, endPoint y: 578, distance: 134.0
click at [999, 578] on body "Menu Boards Boards Boards All jobs Status Workforce Workforce My Workforce Recr…" at bounding box center [780, 609] width 1559 height 1219
click at [1082, 501] on button "button" at bounding box center [1082, 508] width 12 height 14
drag, startPoint x: 1240, startPoint y: 624, endPoint x: 1233, endPoint y: 676, distance: 52.5
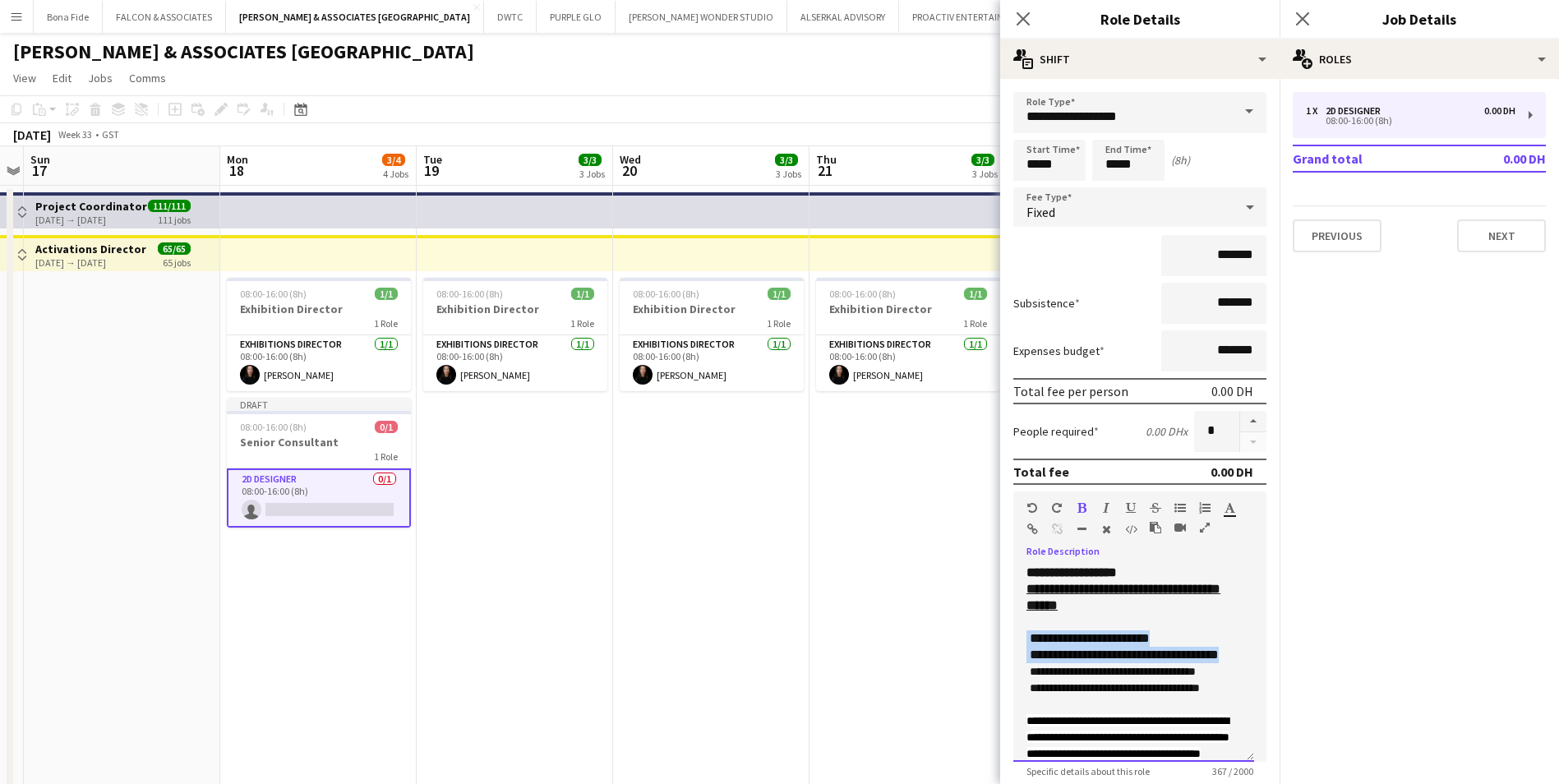
click at [1233, 676] on div "**********" at bounding box center [1133, 663] width 241 height 197
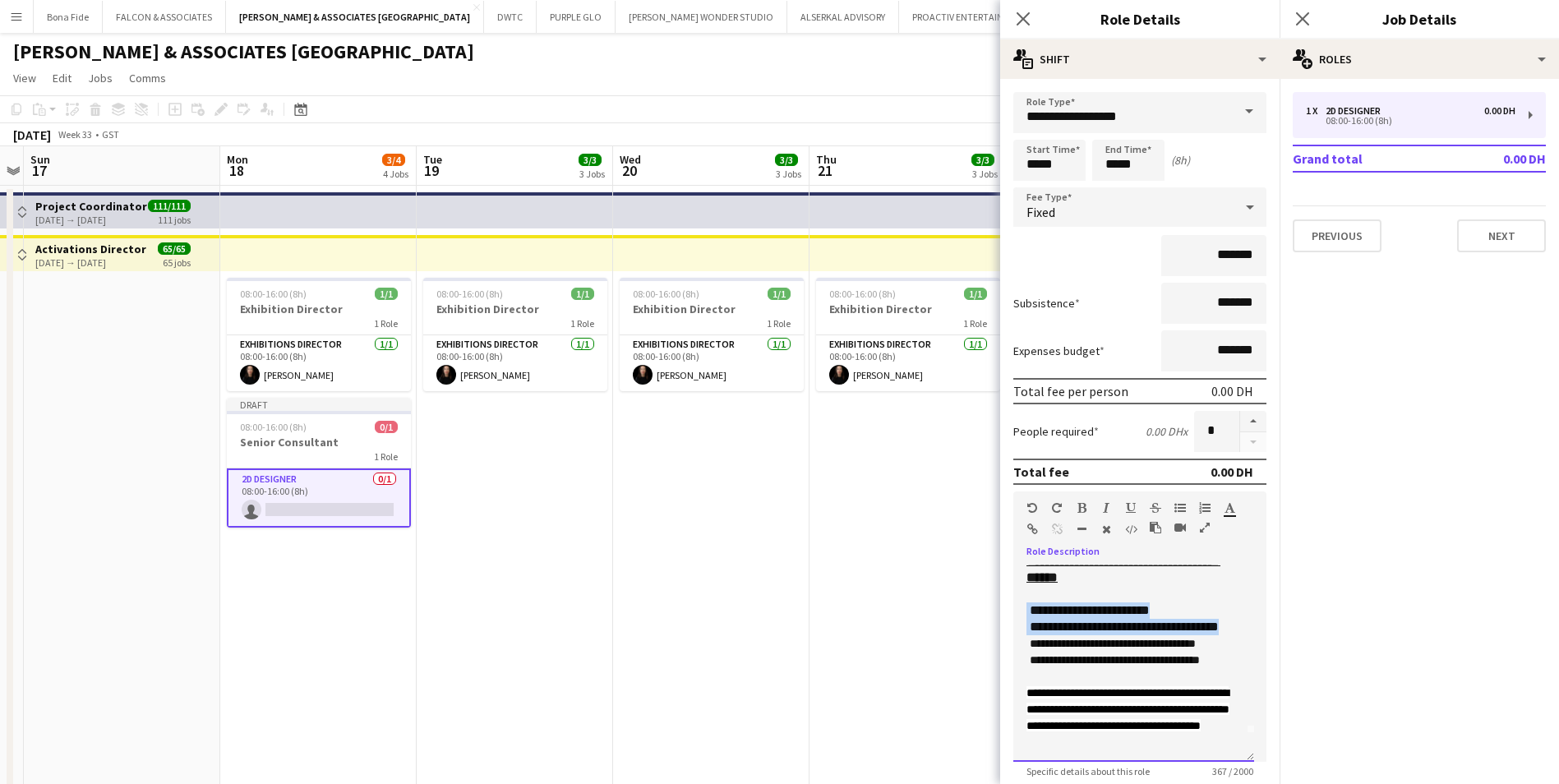
scroll to position [63, 0]
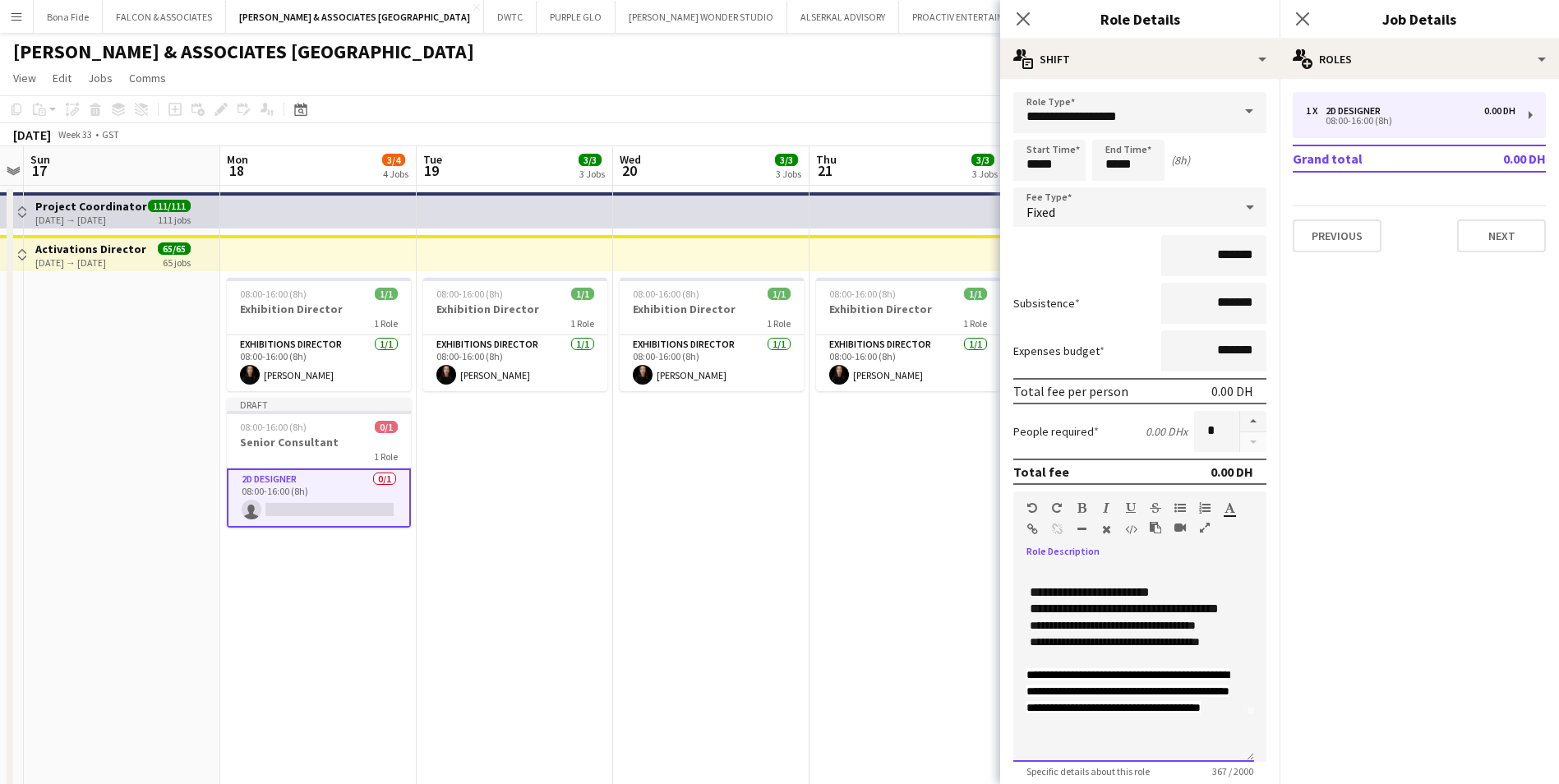
click at [1165, 740] on div "**********" at bounding box center [1133, 663] width 241 height 197
drag, startPoint x: 1214, startPoint y: 719, endPoint x: 1001, endPoint y: 683, distance: 216.0
click at [1001, 683] on form "**********" at bounding box center [1139, 520] width 279 height 857
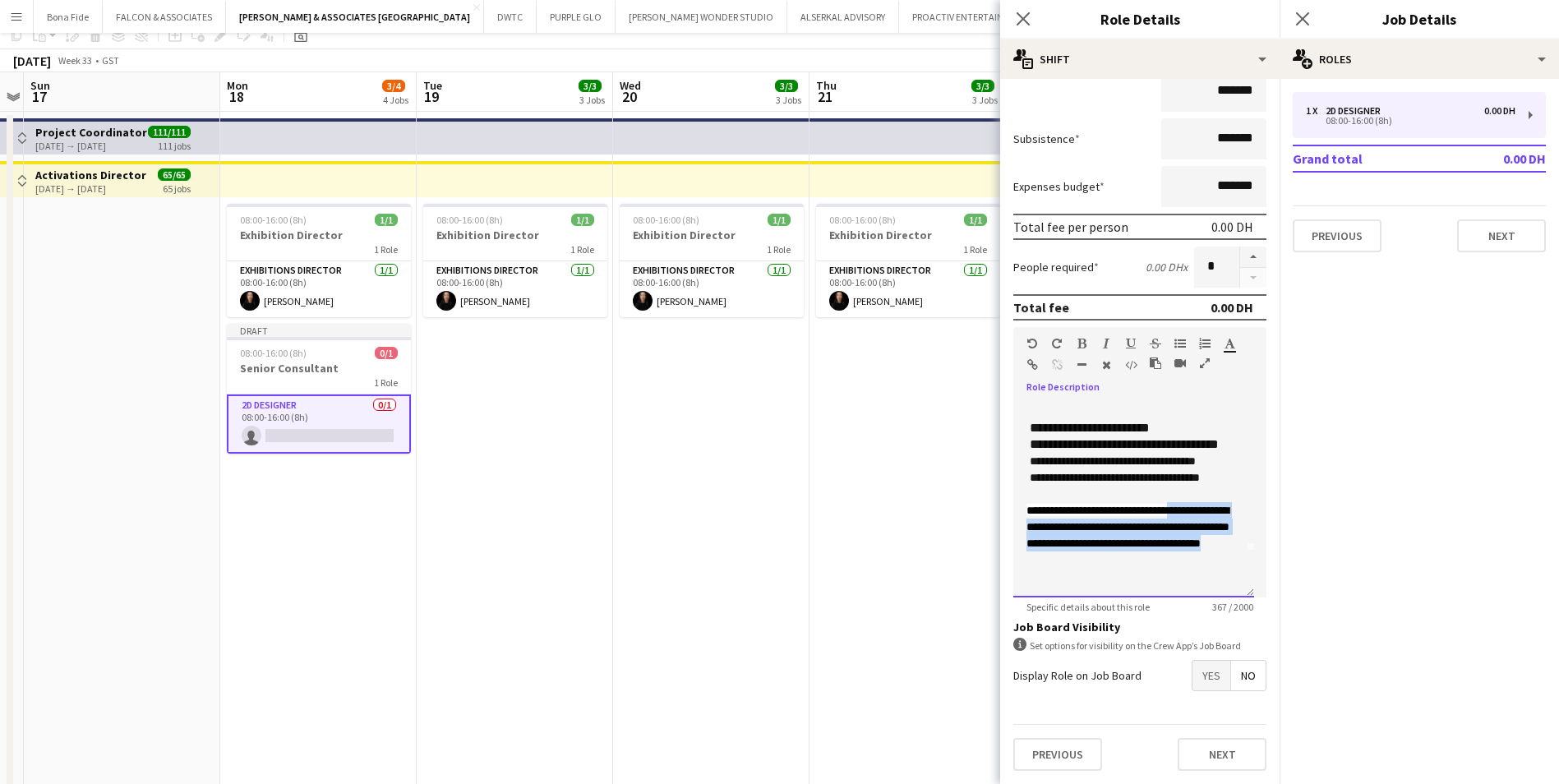
scroll to position [164, 0]
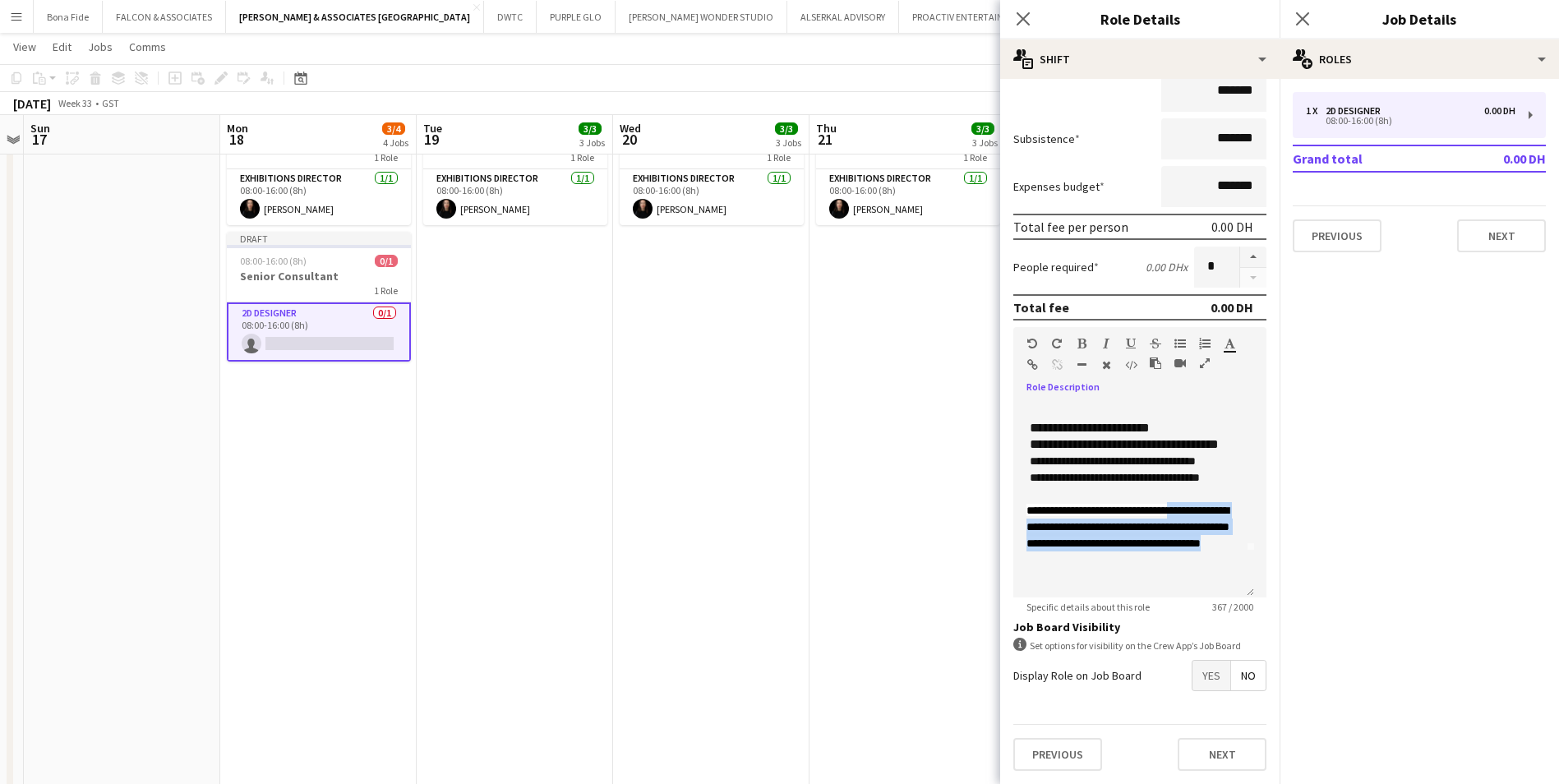
click at [1196, 673] on span "Yes" at bounding box center [1211, 675] width 38 height 30
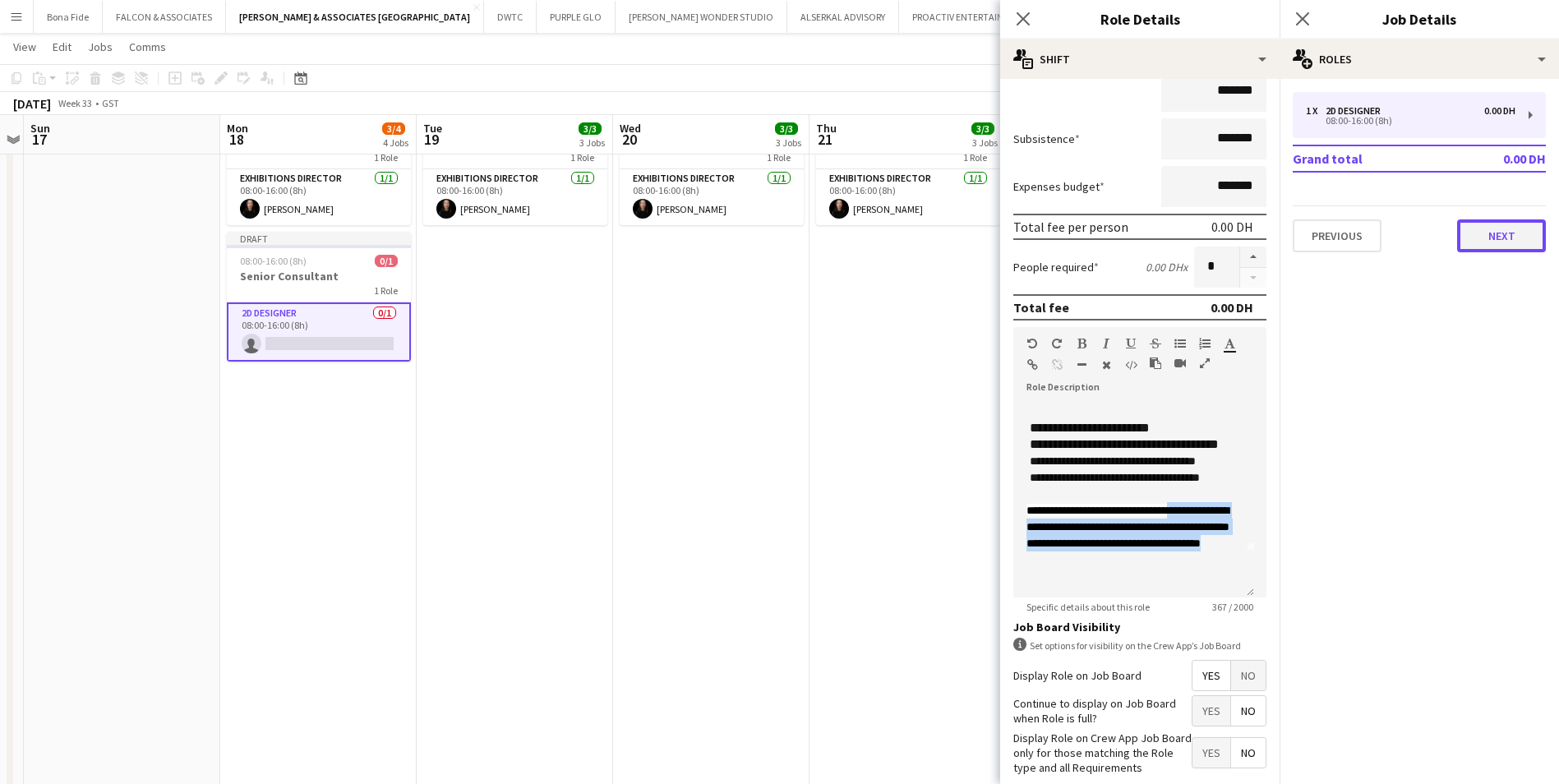
click at [1501, 245] on button "Next" at bounding box center [1502, 236] width 89 height 33
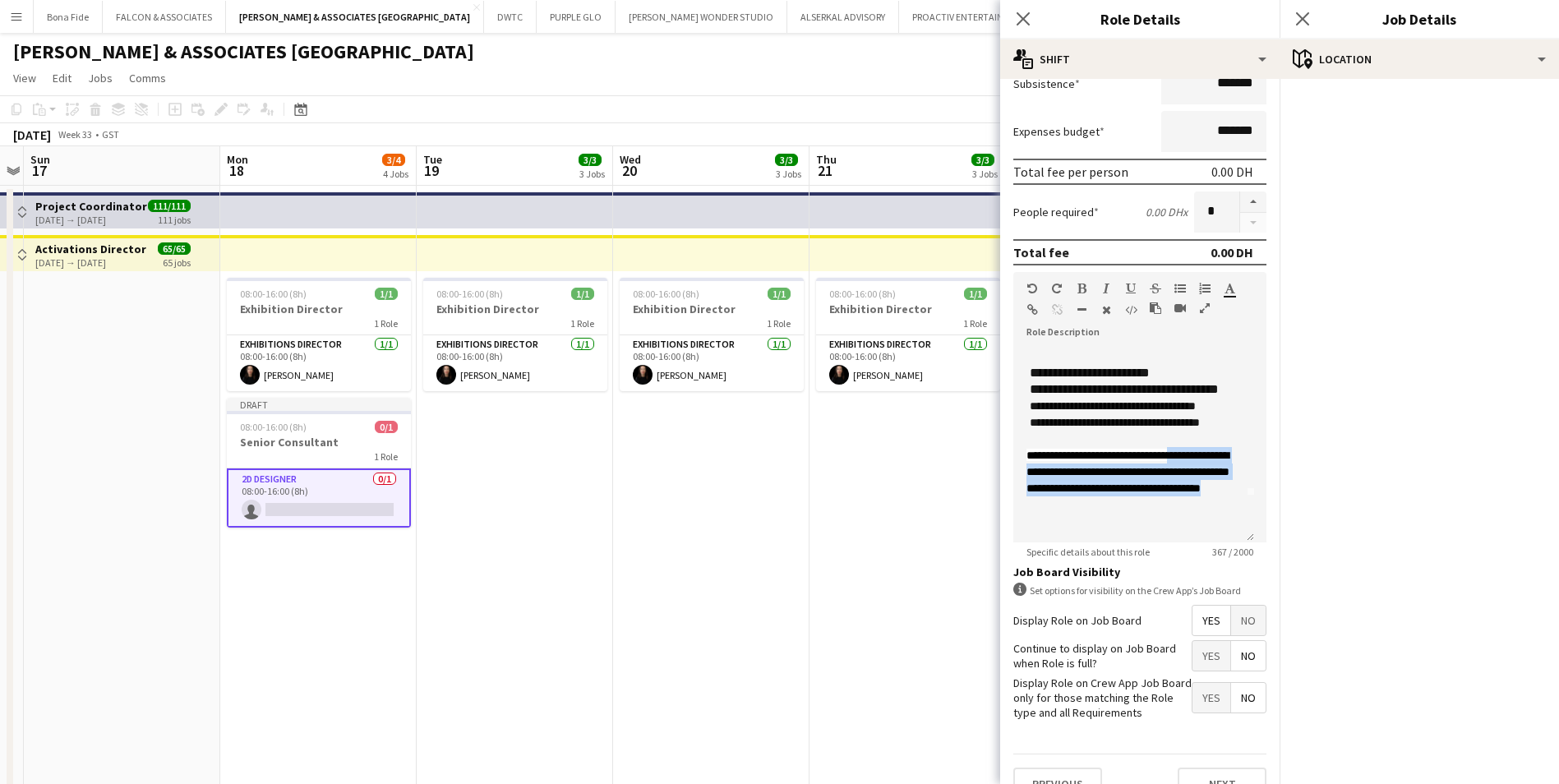
scroll to position [249, 0]
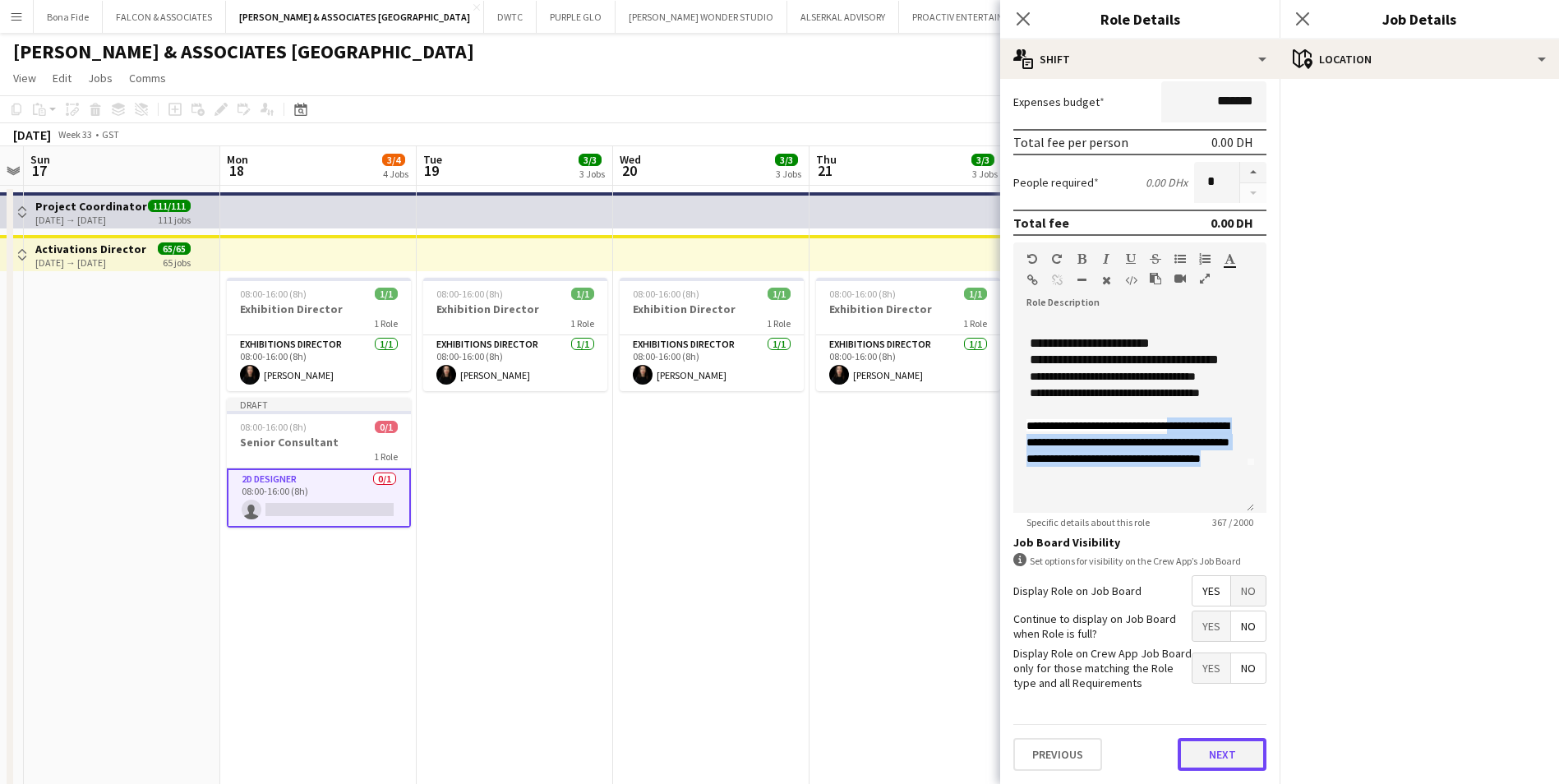
click at [1202, 748] on button "Next" at bounding box center [1222, 754] width 89 height 33
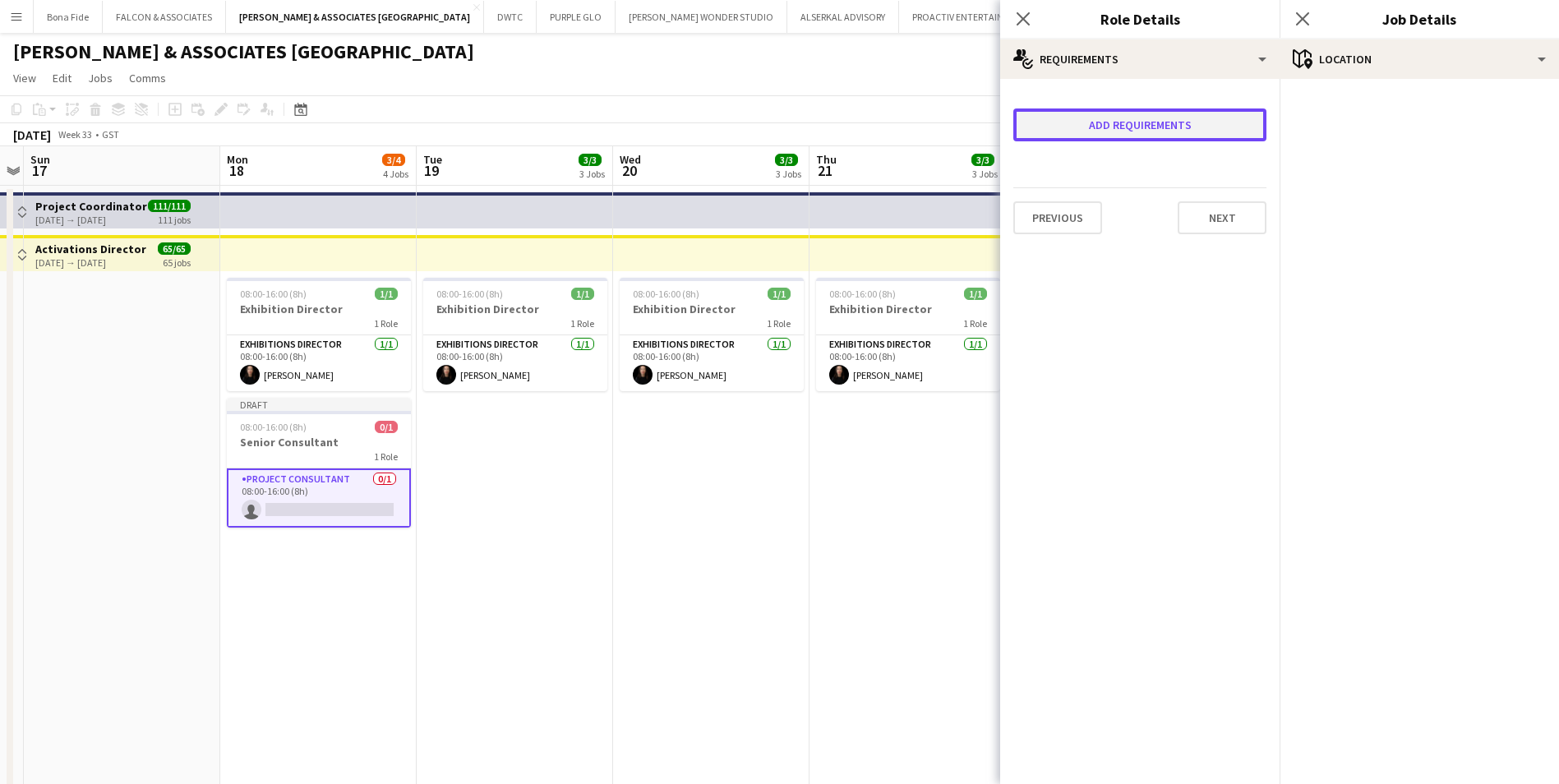
click at [1126, 127] on button "Add requirements" at bounding box center [1140, 125] width 253 height 33
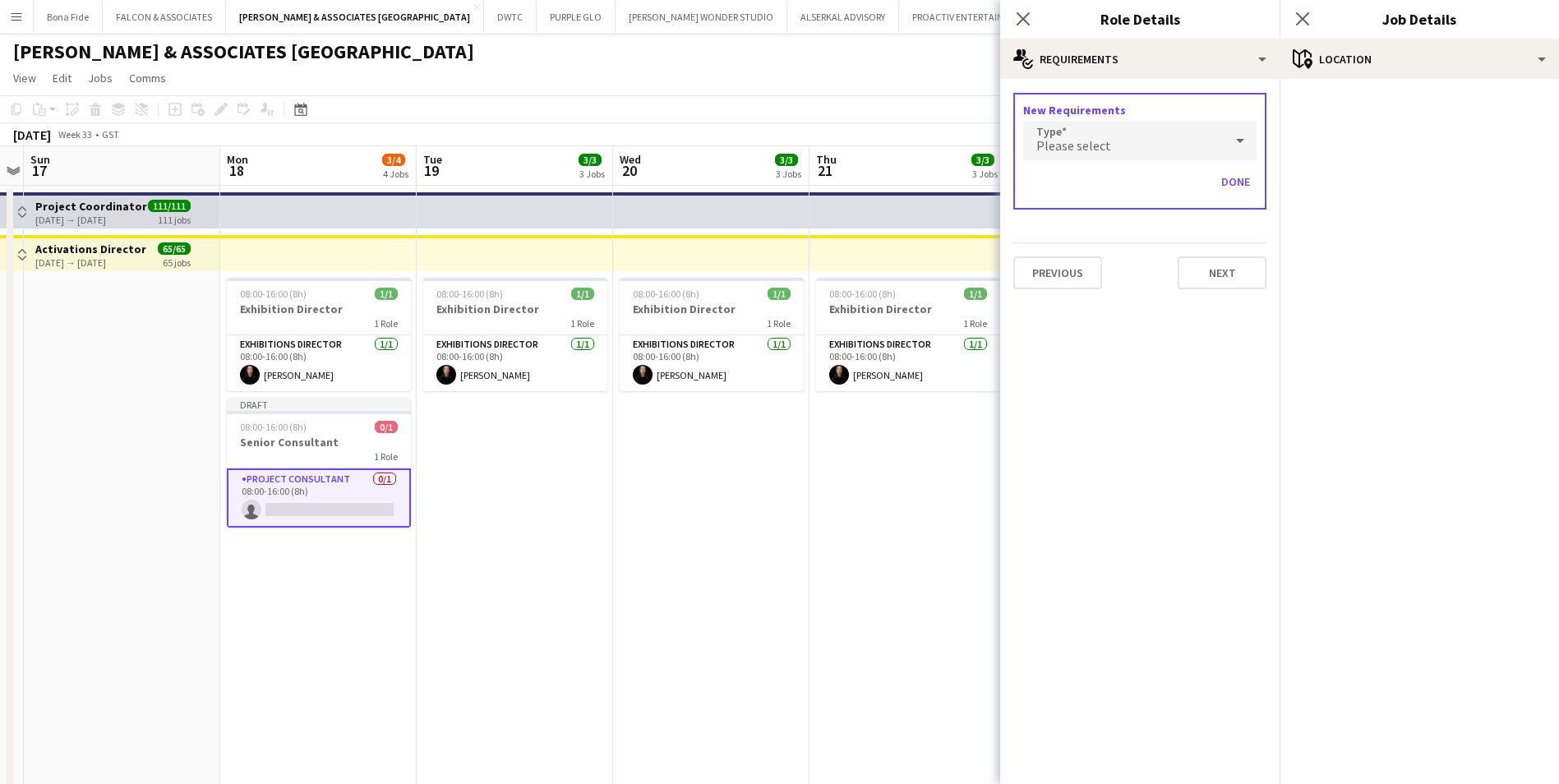
click at [1126, 126] on div "Please select" at bounding box center [1123, 140] width 200 height 40
click at [1091, 187] on span "Skills" at bounding box center [1140, 187] width 207 height 15
click at [1100, 187] on input "text" at bounding box center [1139, 189] width 233 height 41
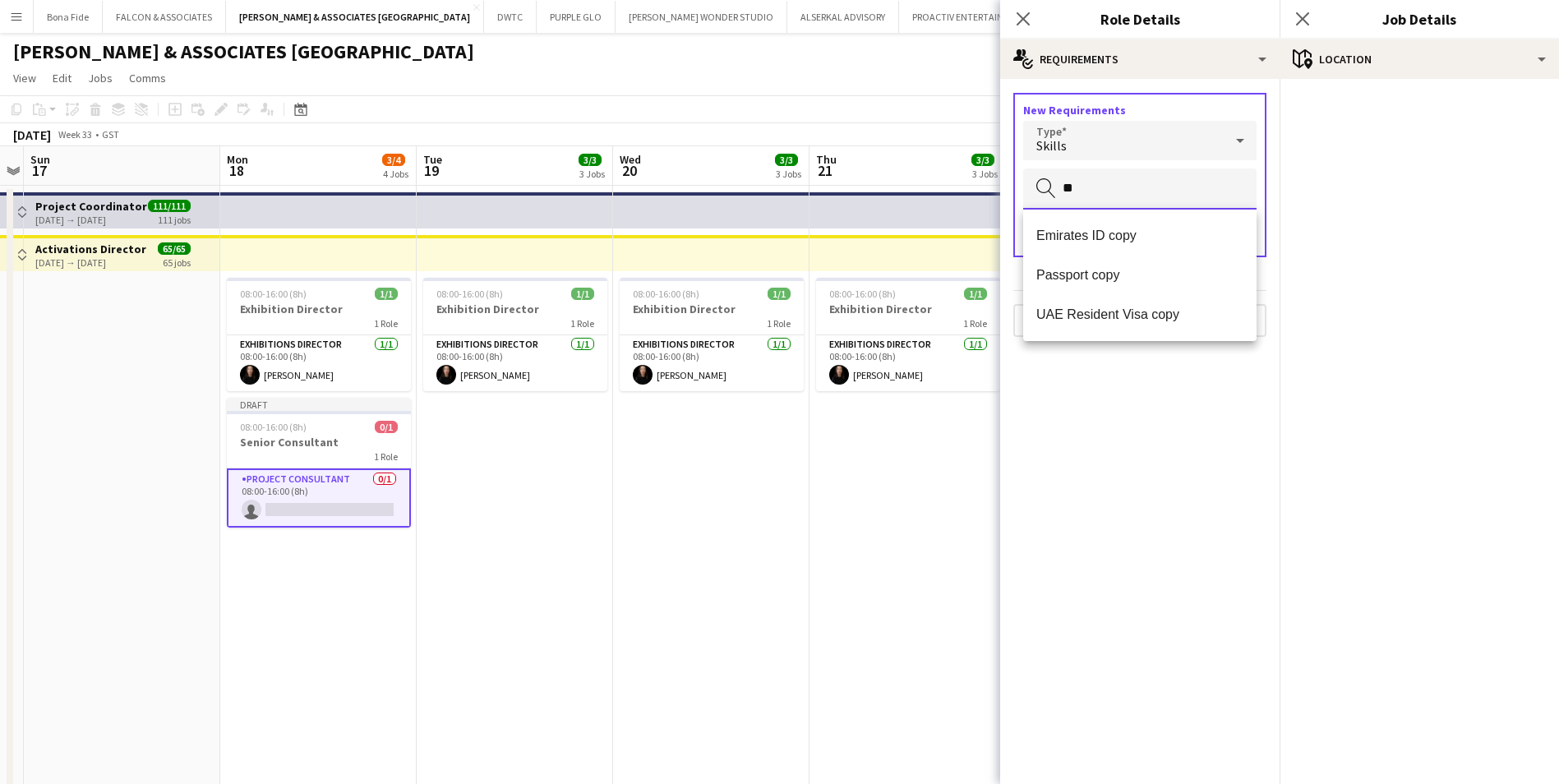
type input "*"
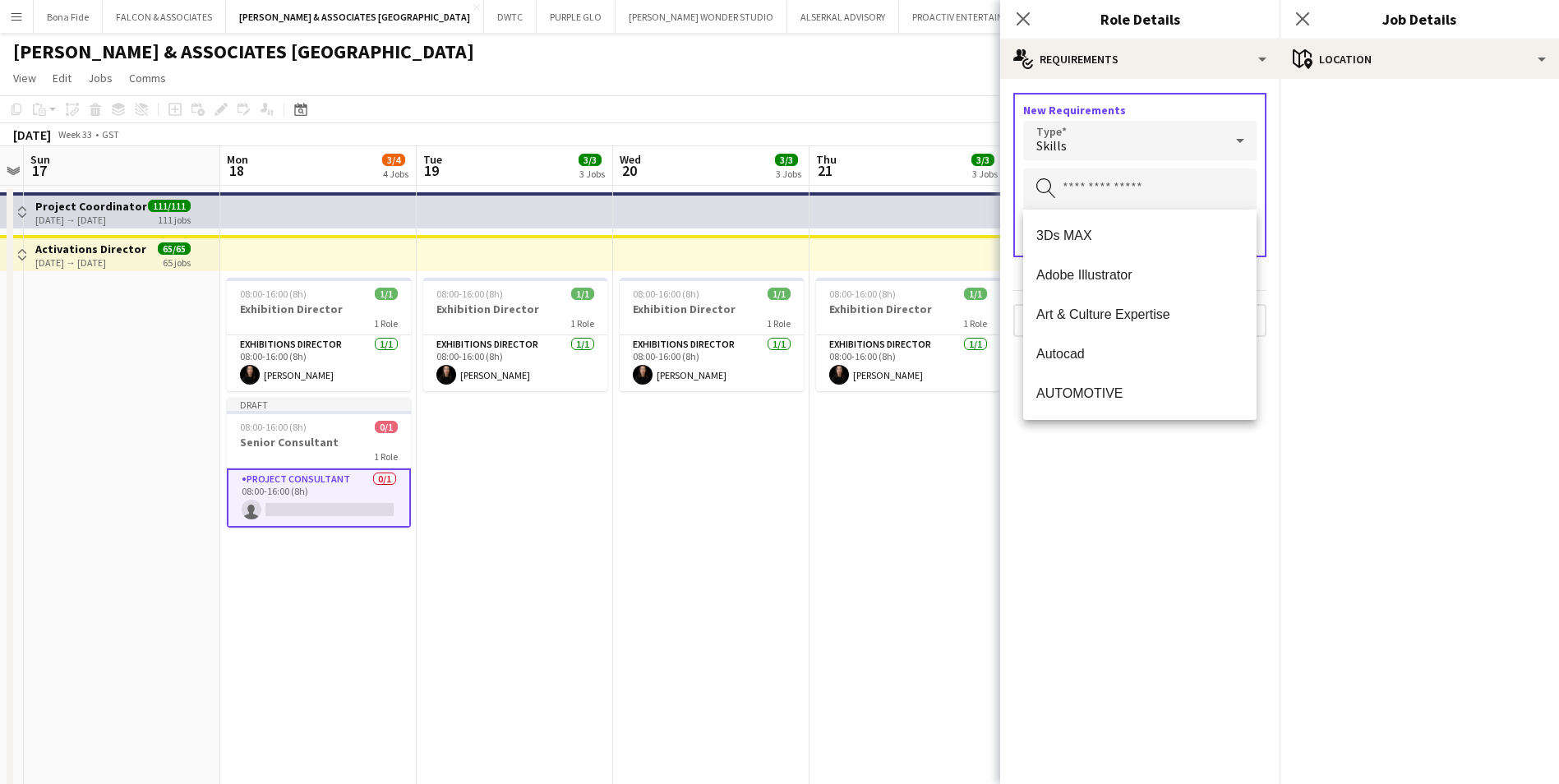
click at [1226, 135] on div at bounding box center [1241, 140] width 33 height 33
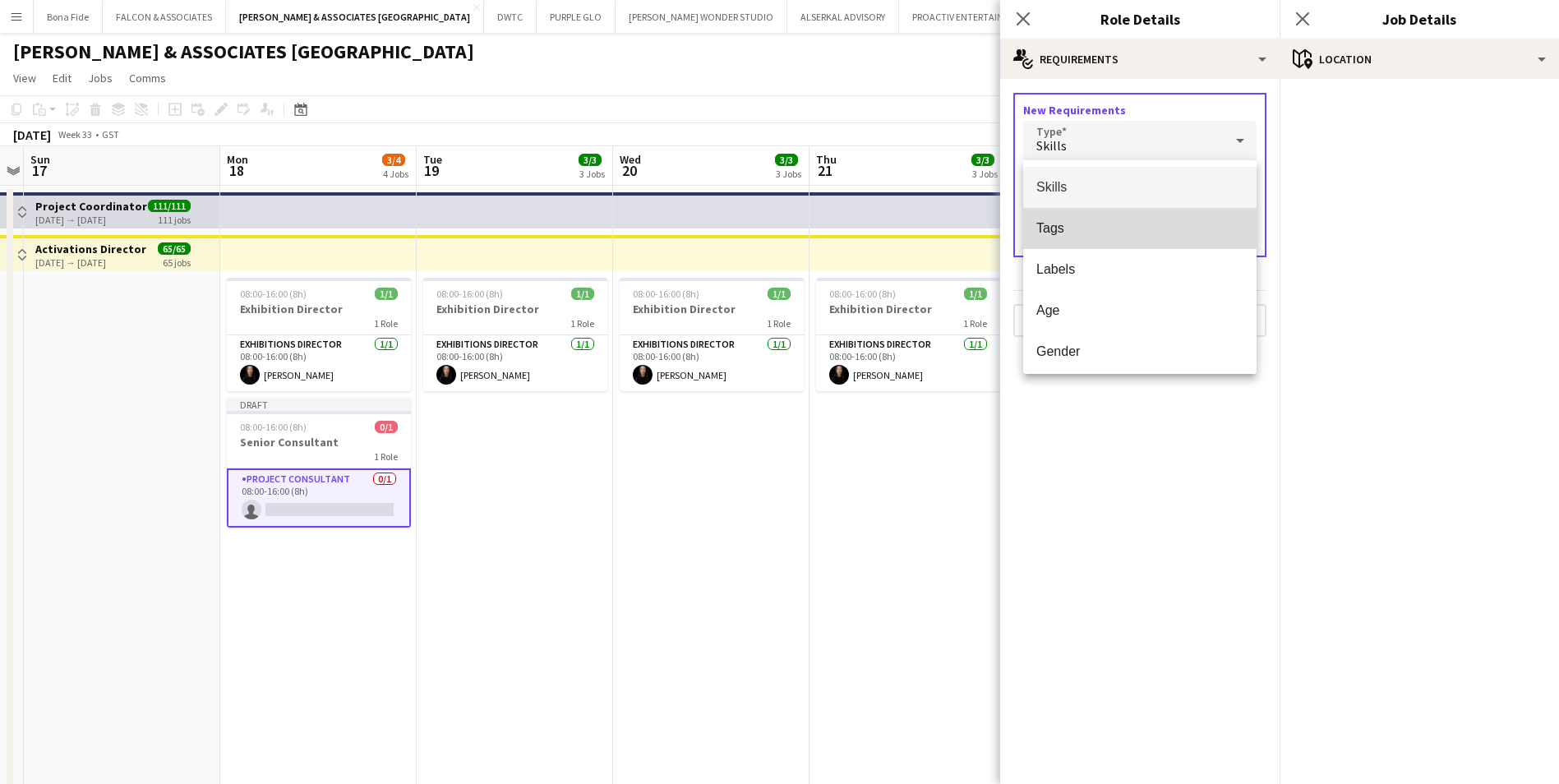
click at [1176, 228] on span "Tags" at bounding box center [1140, 228] width 207 height 15
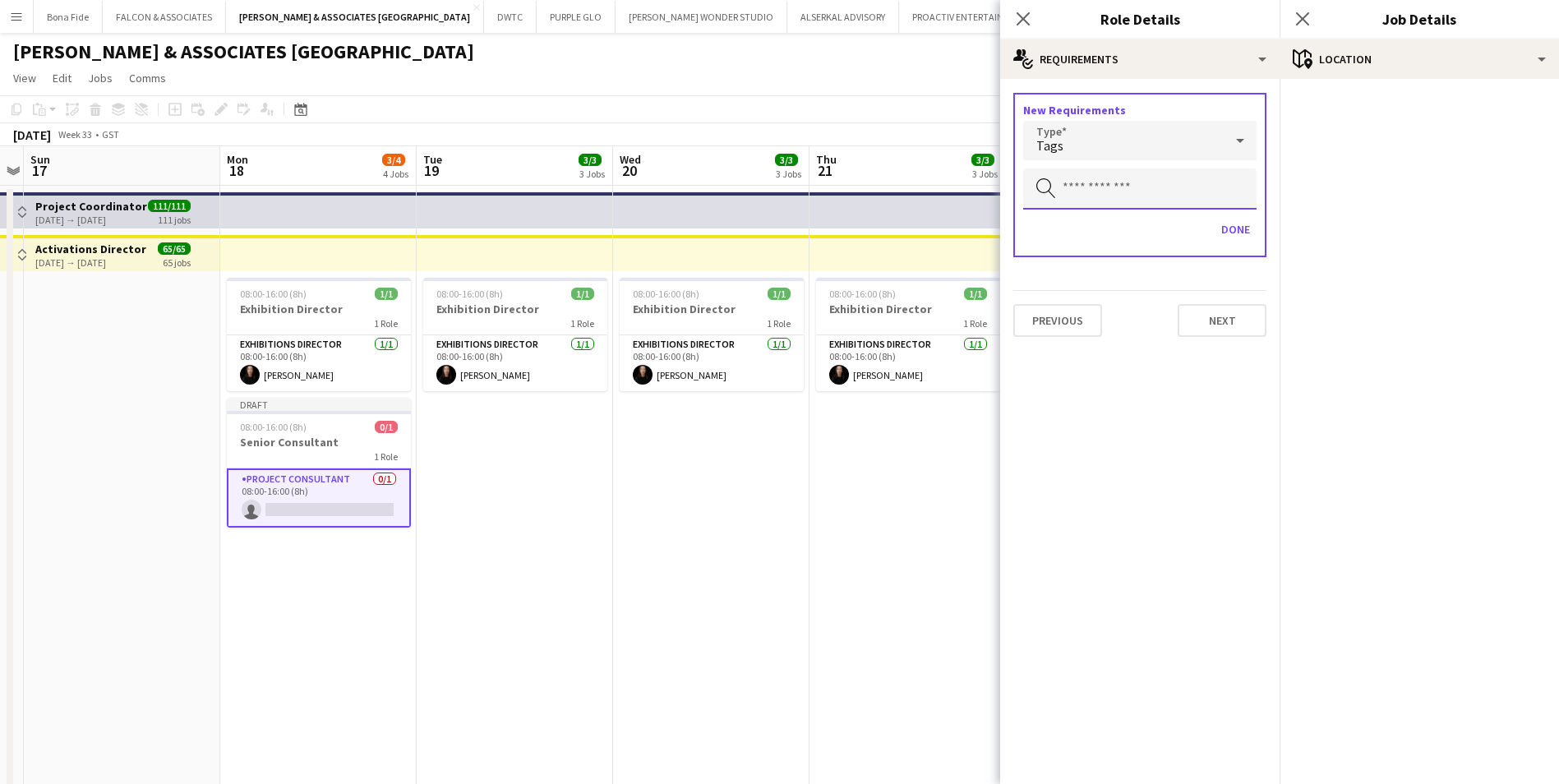
click at [1163, 194] on input "text" at bounding box center [1139, 189] width 233 height 41
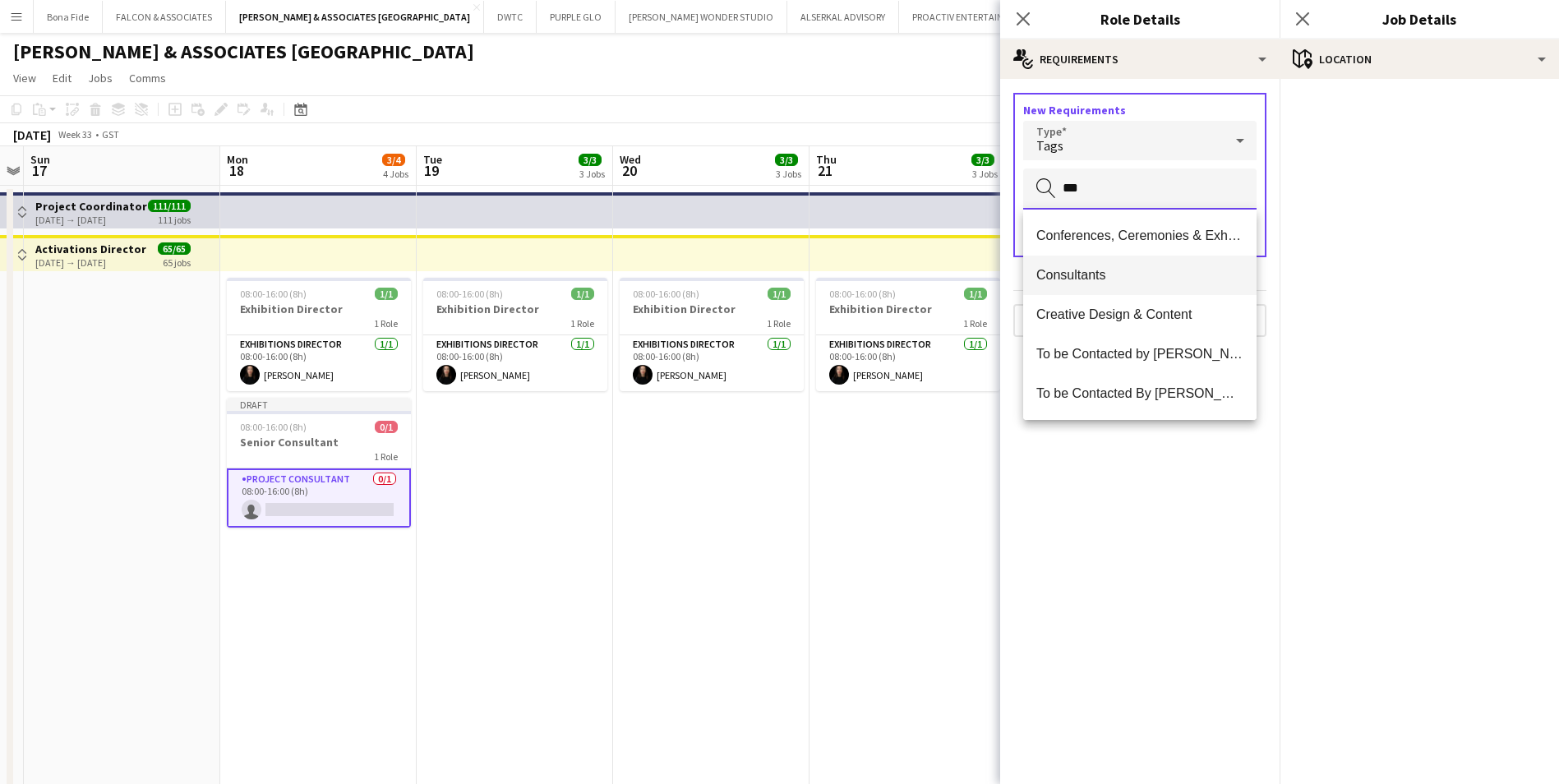
type input "***"
click at [1185, 266] on mat-option "Consultants" at bounding box center [1139, 275] width 233 height 40
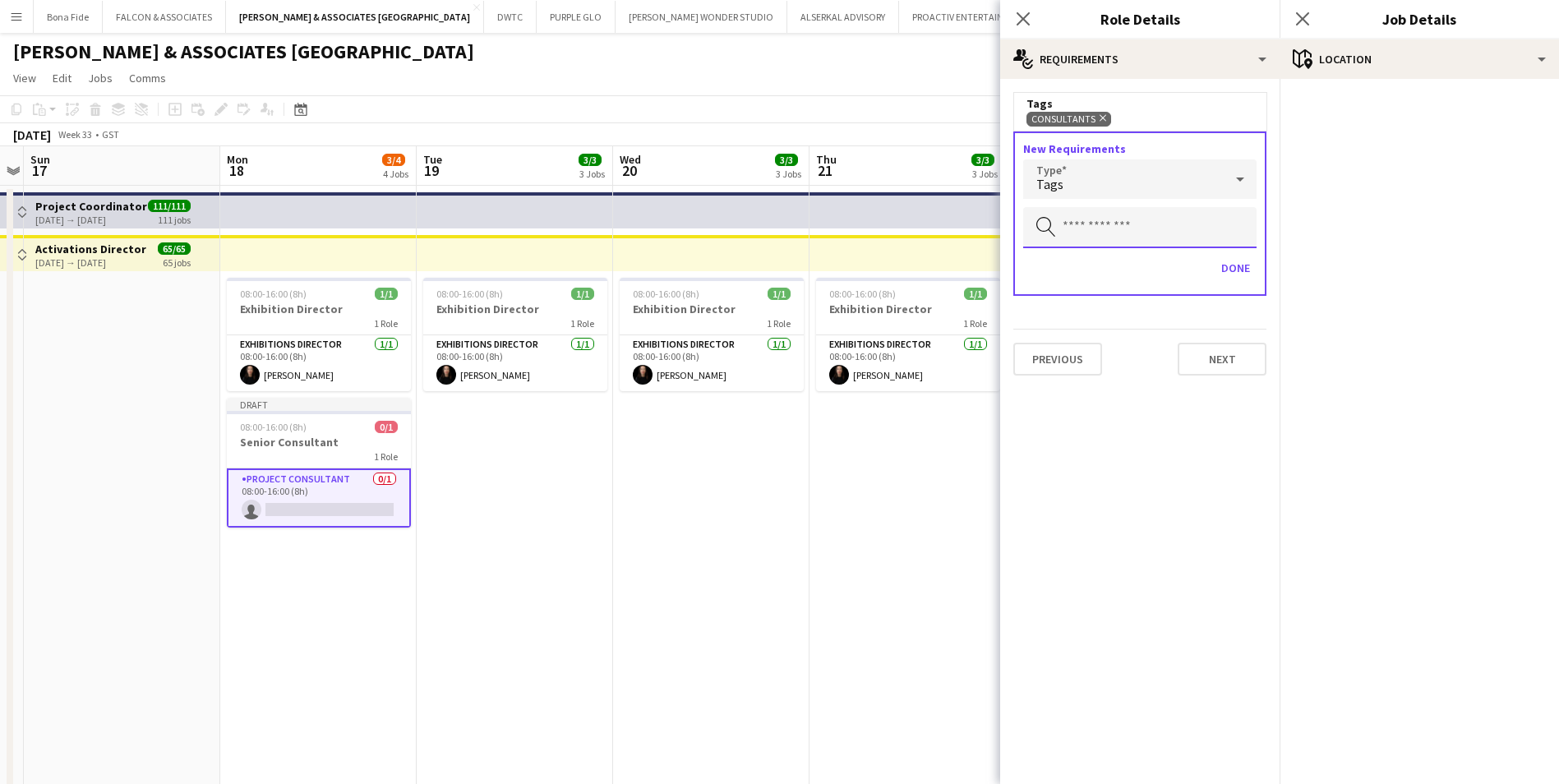
click at [1145, 224] on input "text" at bounding box center [1139, 227] width 233 height 41
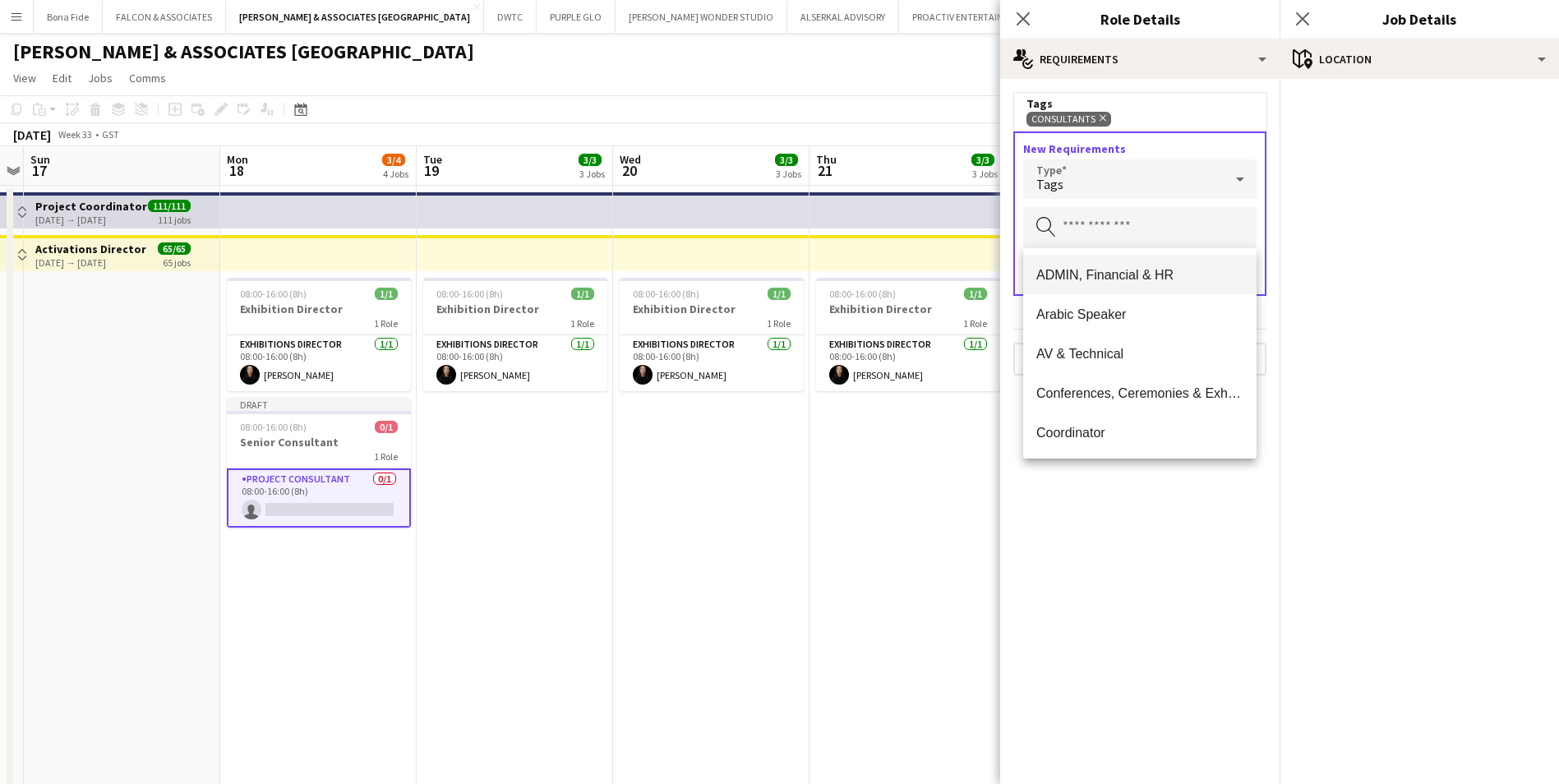
click at [1154, 286] on mat-option "ADMIN, Financial & HR" at bounding box center [1139, 274] width 233 height 40
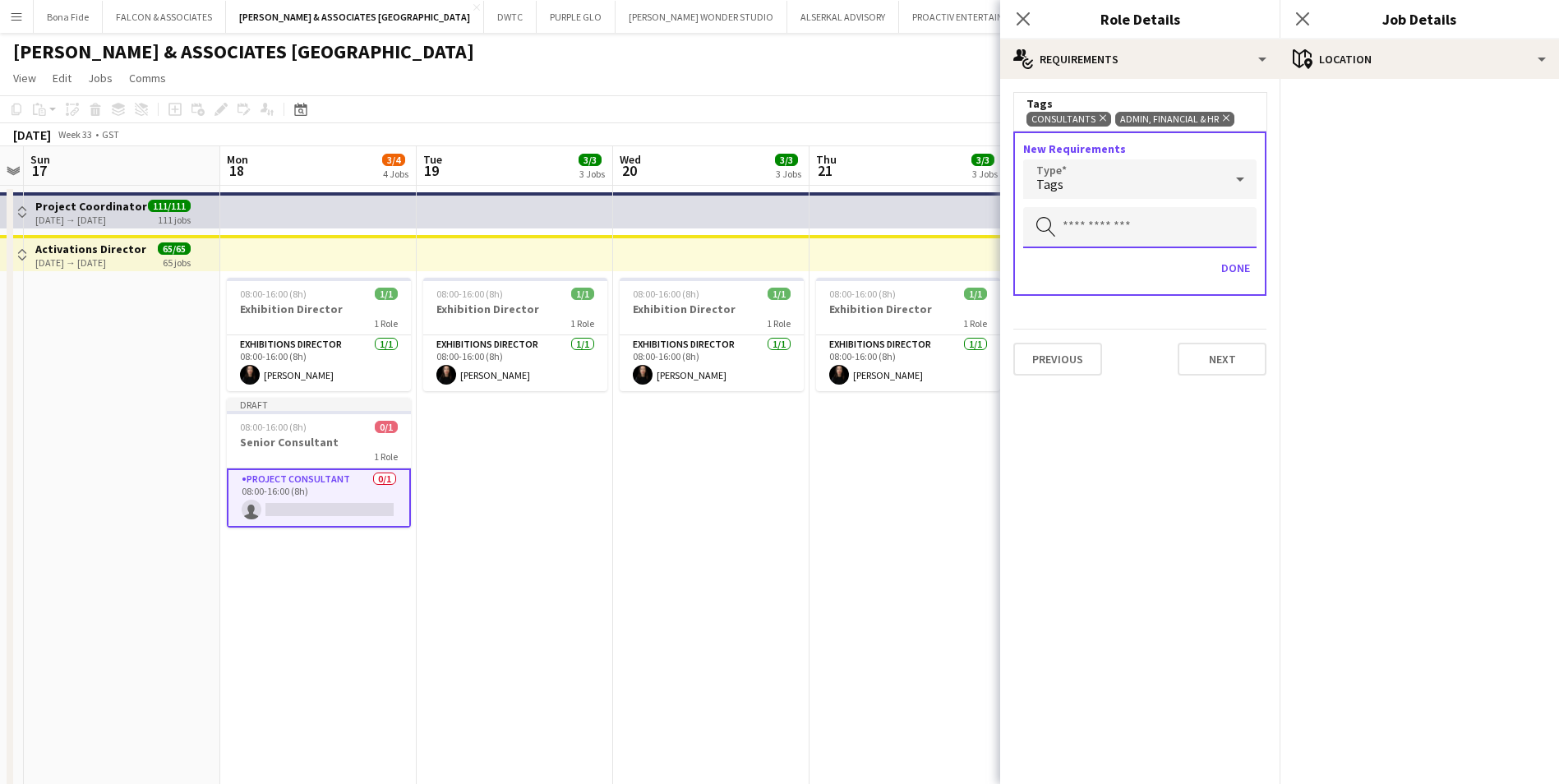
click at [1142, 244] on input "text" at bounding box center [1139, 227] width 233 height 41
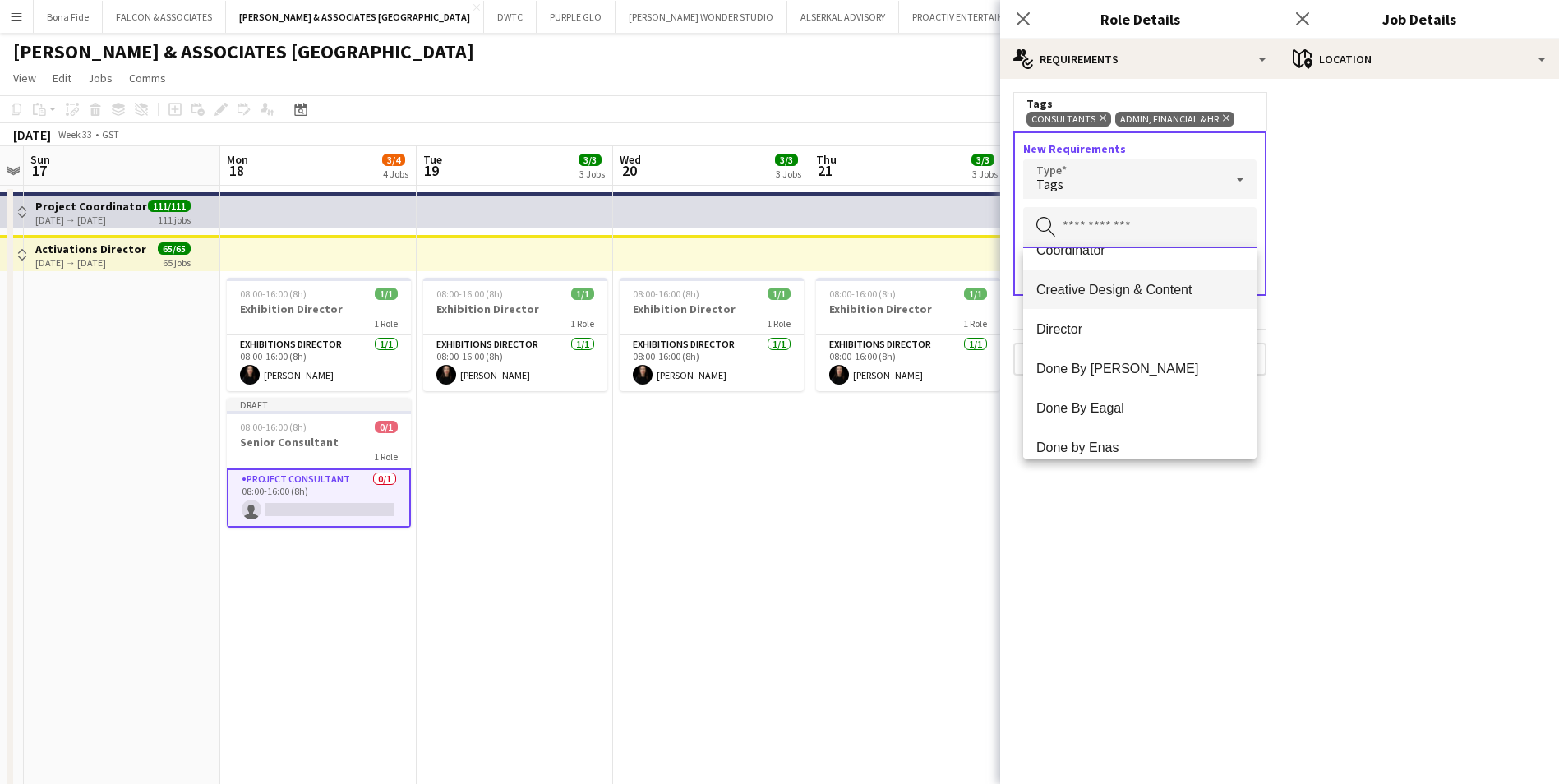
scroll to position [164, 0]
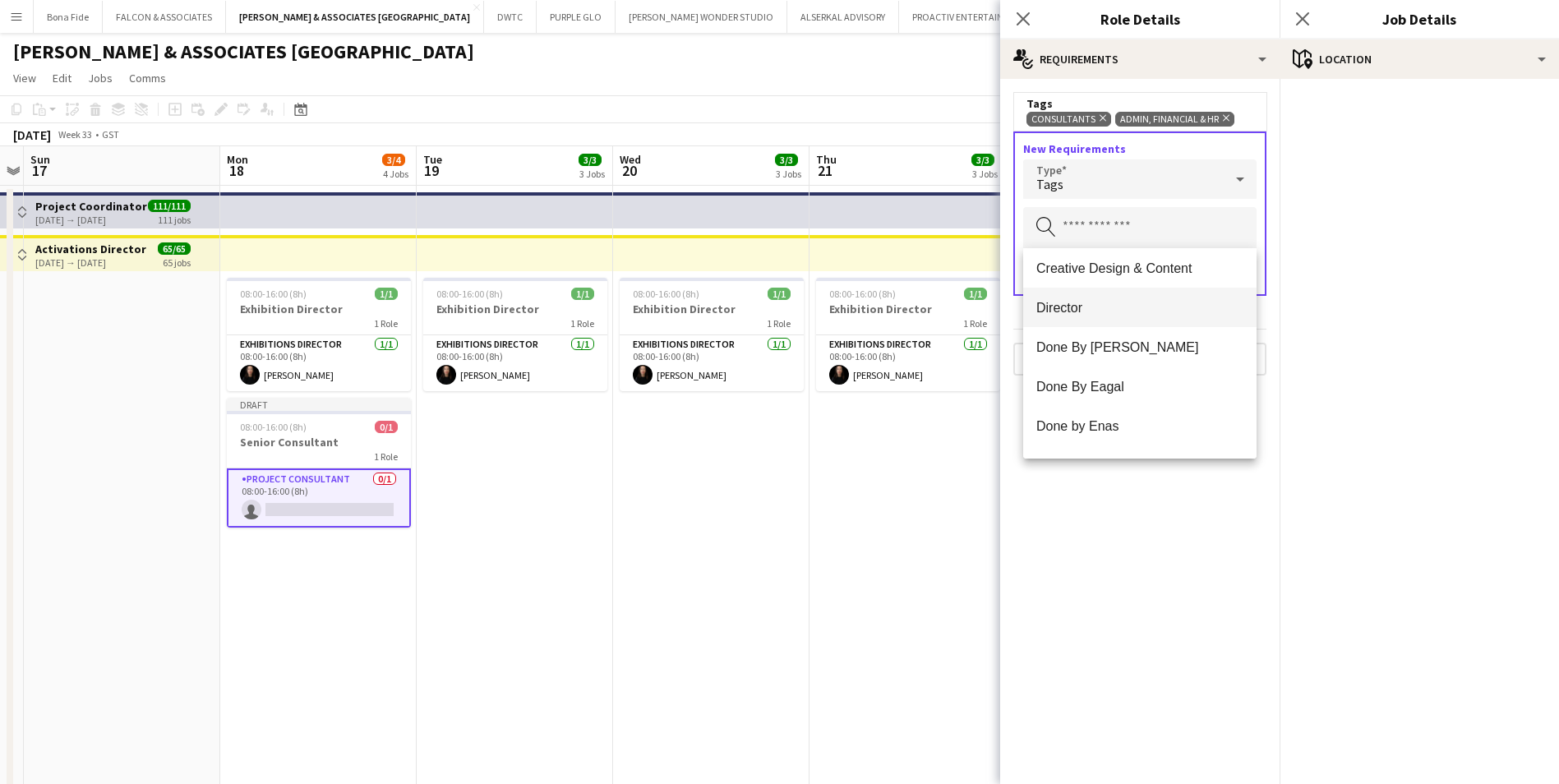
click at [1150, 299] on mat-option "Director" at bounding box center [1139, 306] width 233 height 40
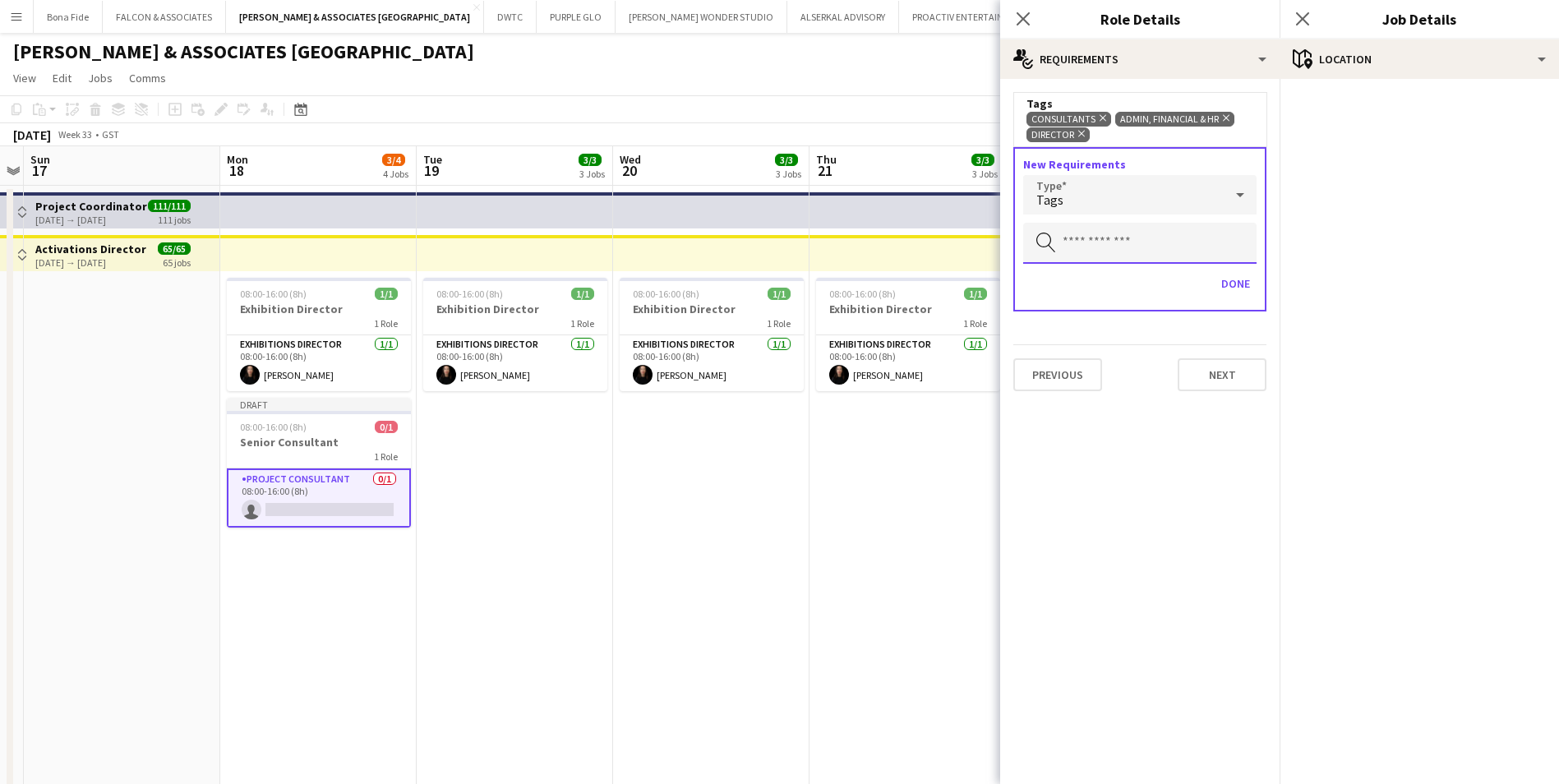
click at [1144, 247] on input "text" at bounding box center [1139, 243] width 233 height 41
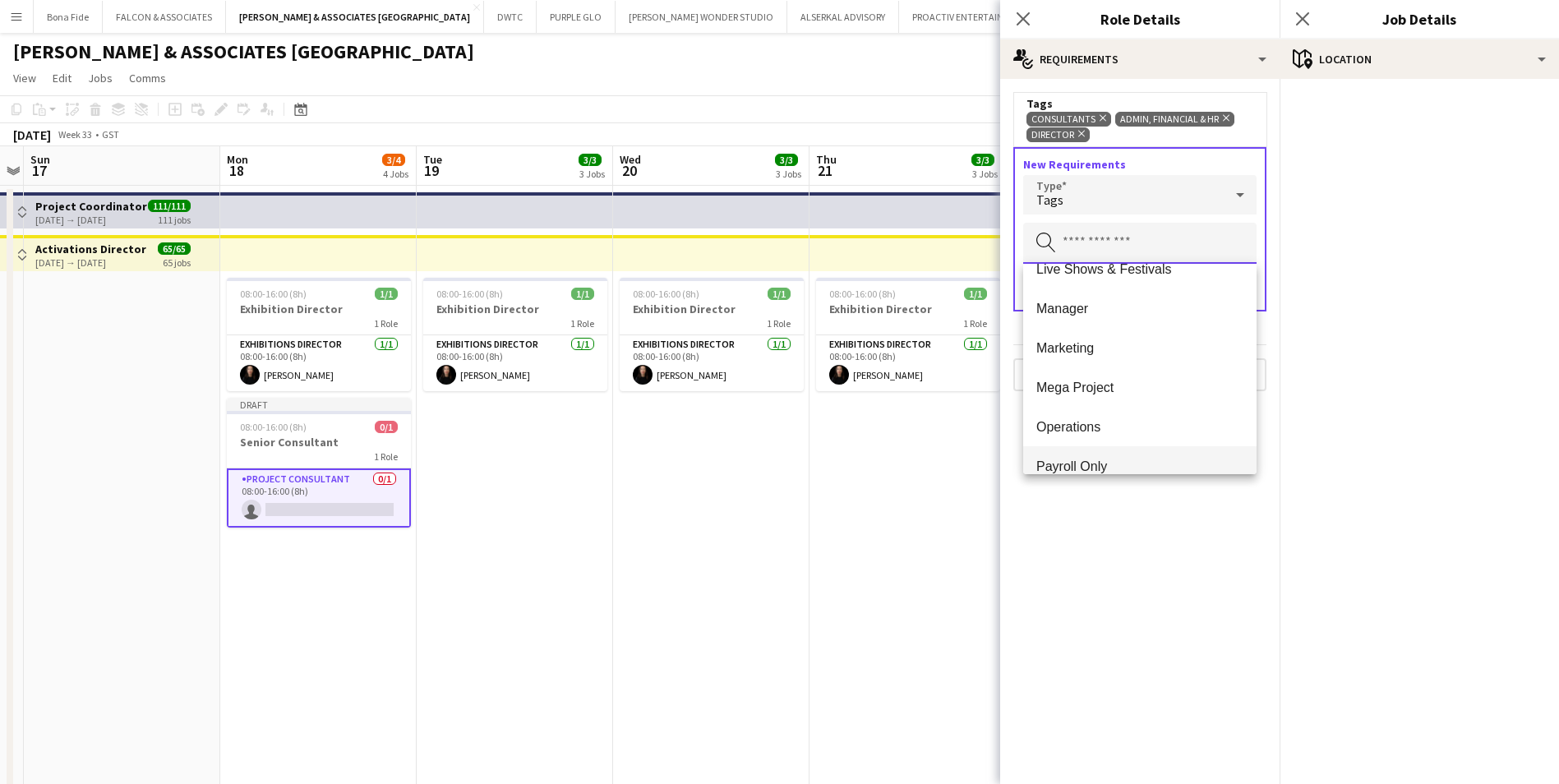
scroll to position [822, 0]
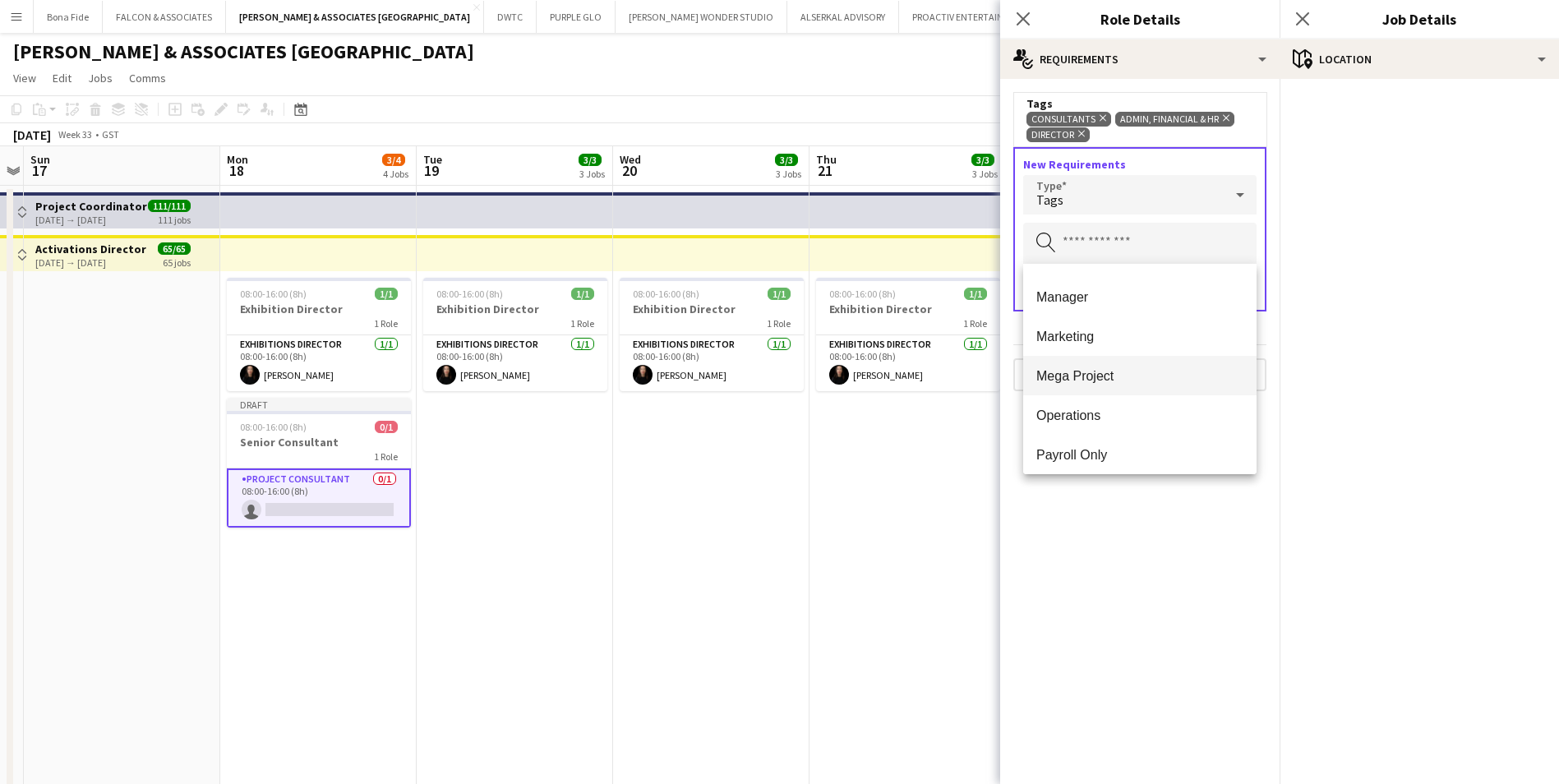
click at [1123, 377] on span "Mega Project" at bounding box center [1140, 376] width 207 height 15
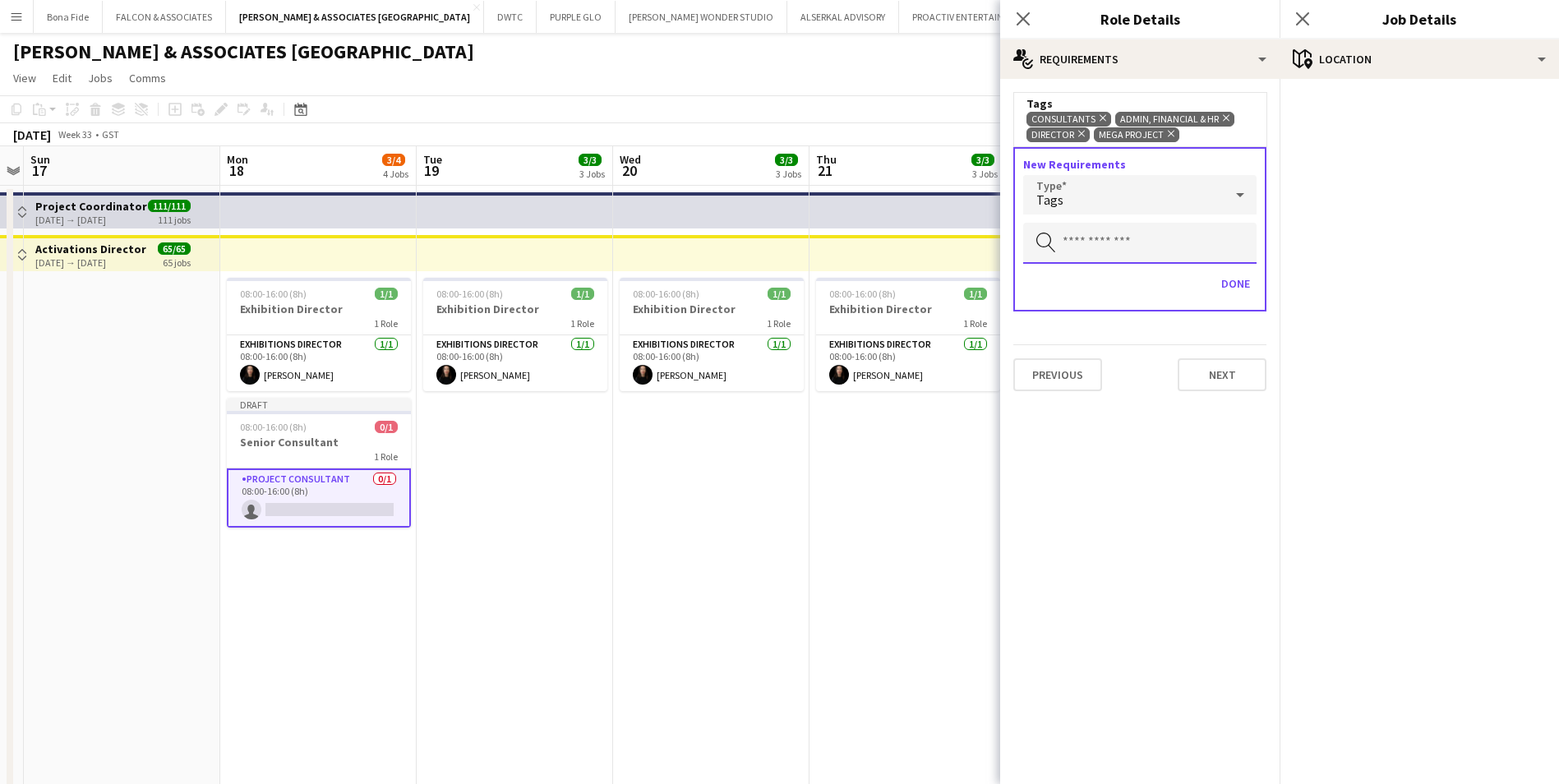
click at [1095, 233] on input "text" at bounding box center [1139, 243] width 233 height 41
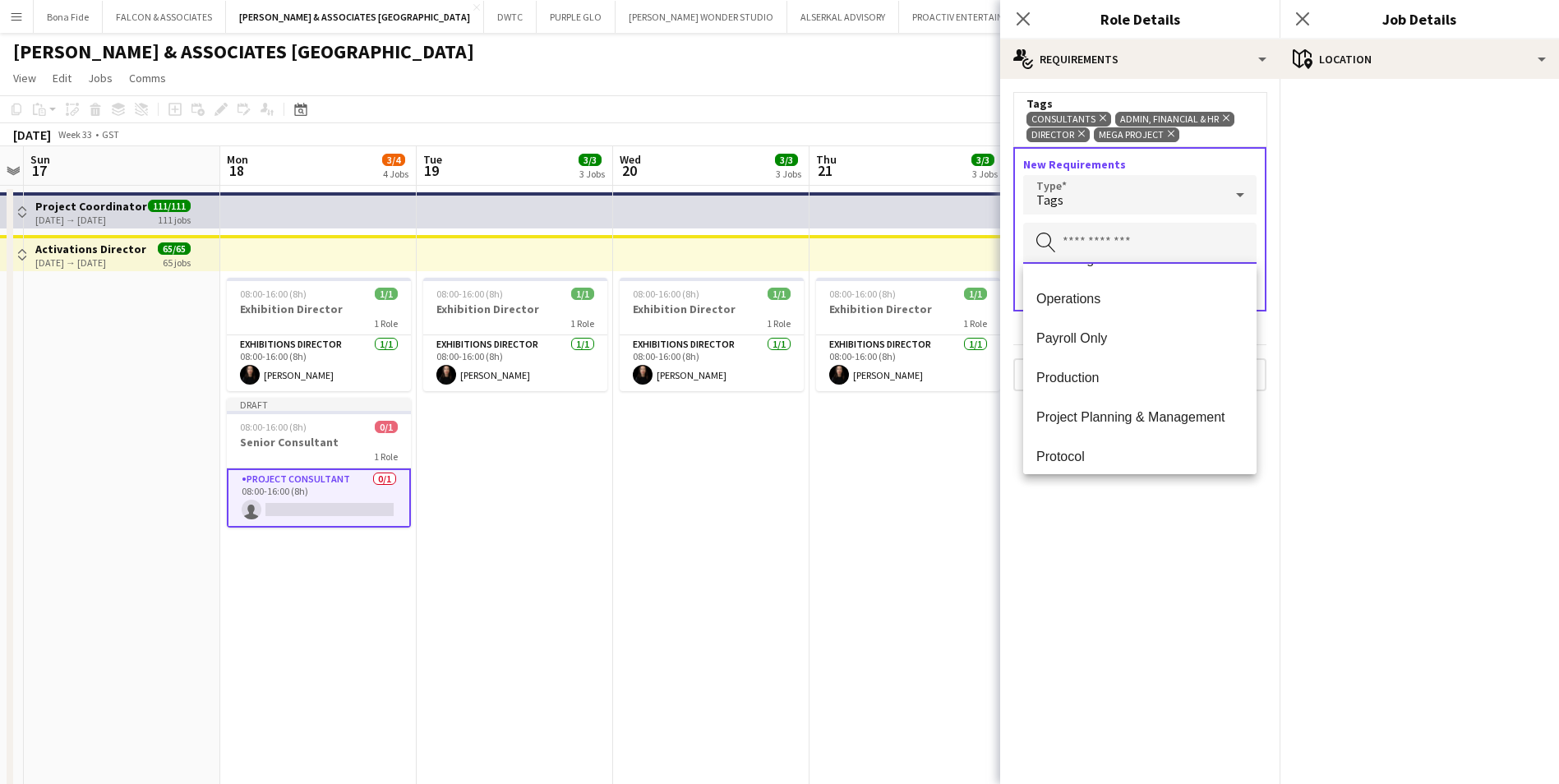
scroll to position [904, 0]
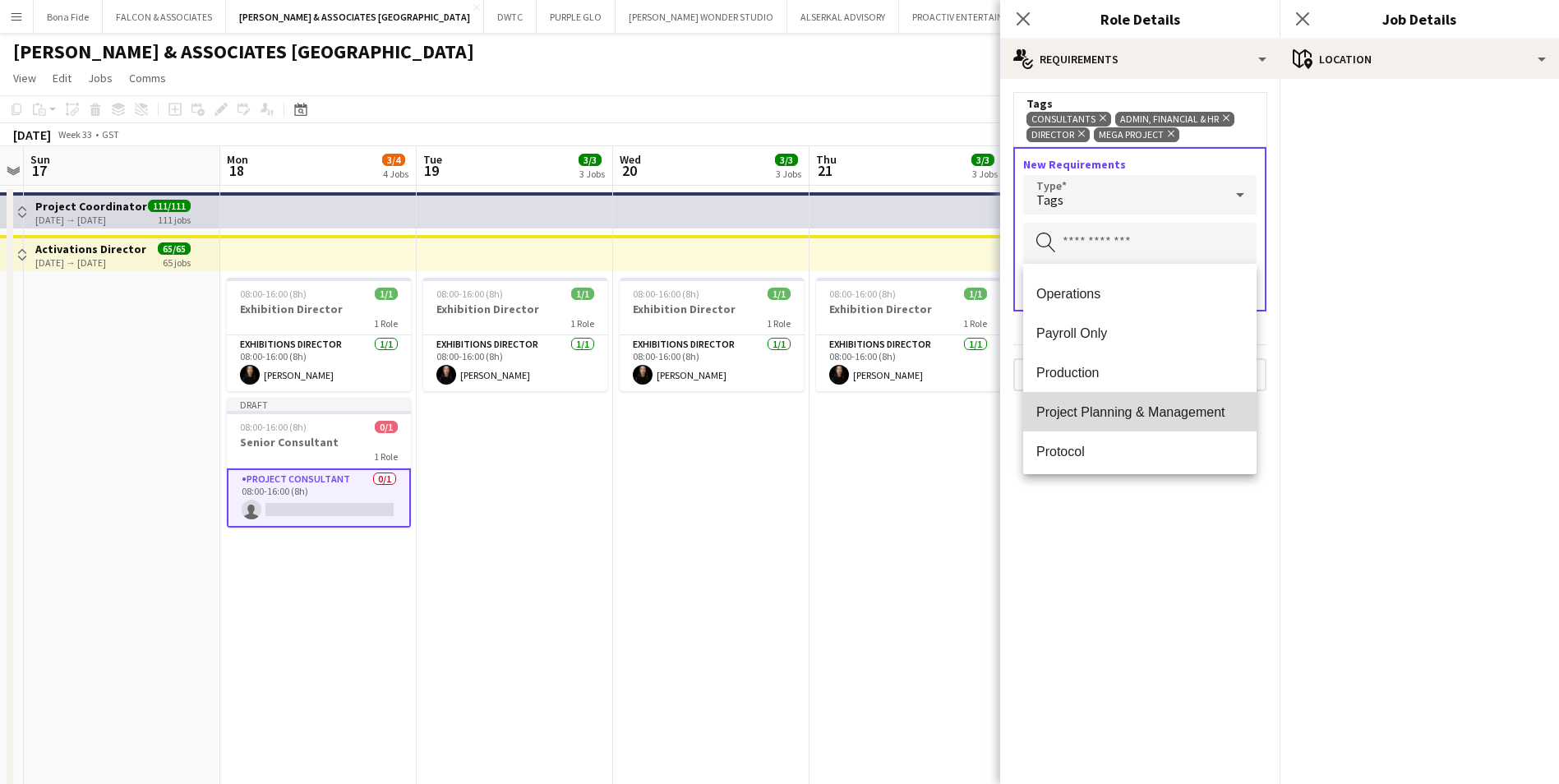
click at [1169, 414] on span "Project Planning & Management" at bounding box center [1140, 412] width 207 height 15
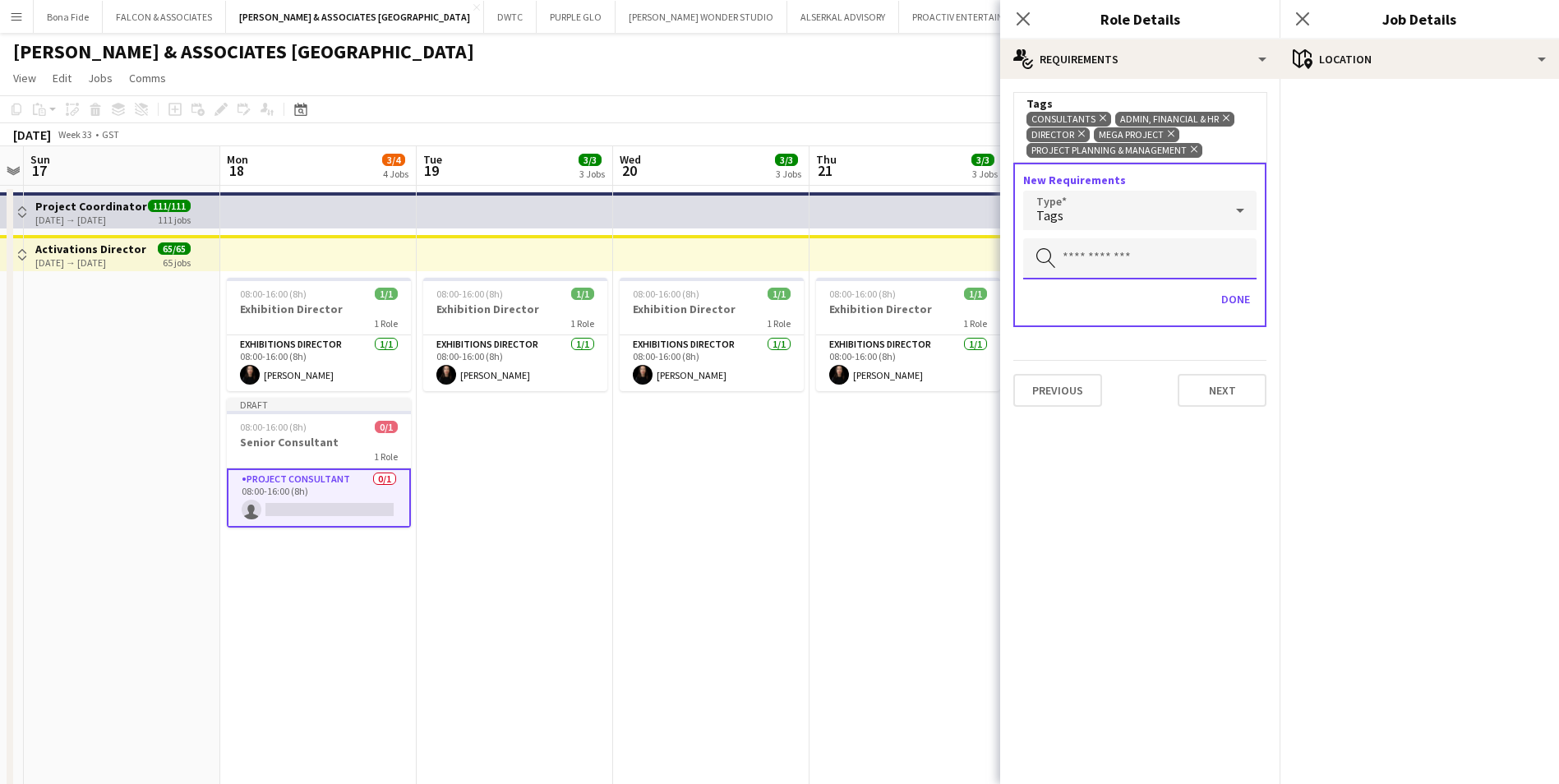
click at [1138, 266] on input "text" at bounding box center [1139, 258] width 233 height 41
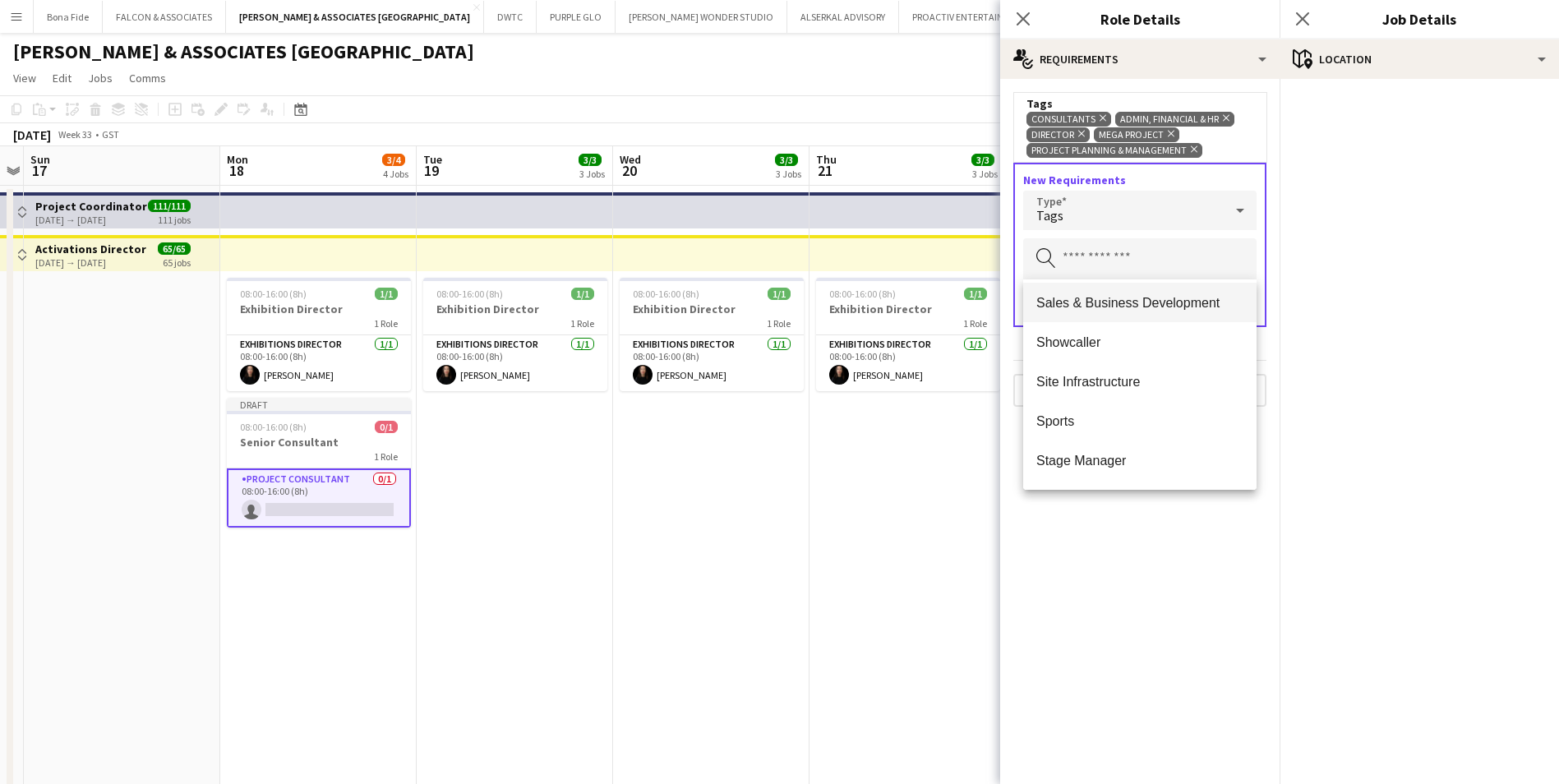
click at [1158, 301] on span "Sales & Business Development" at bounding box center [1140, 303] width 207 height 15
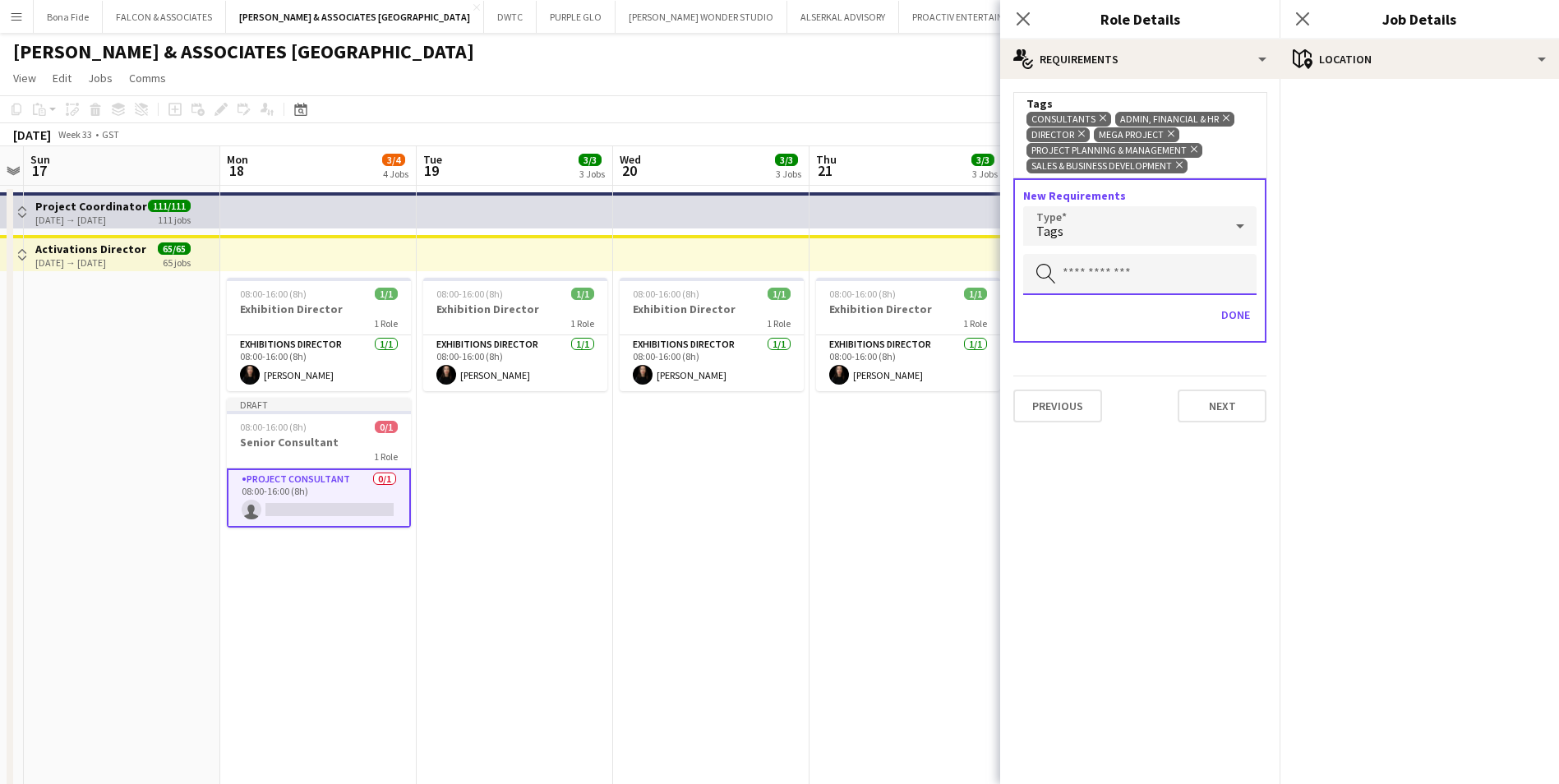
click at [1136, 278] on input "text" at bounding box center [1139, 275] width 233 height 41
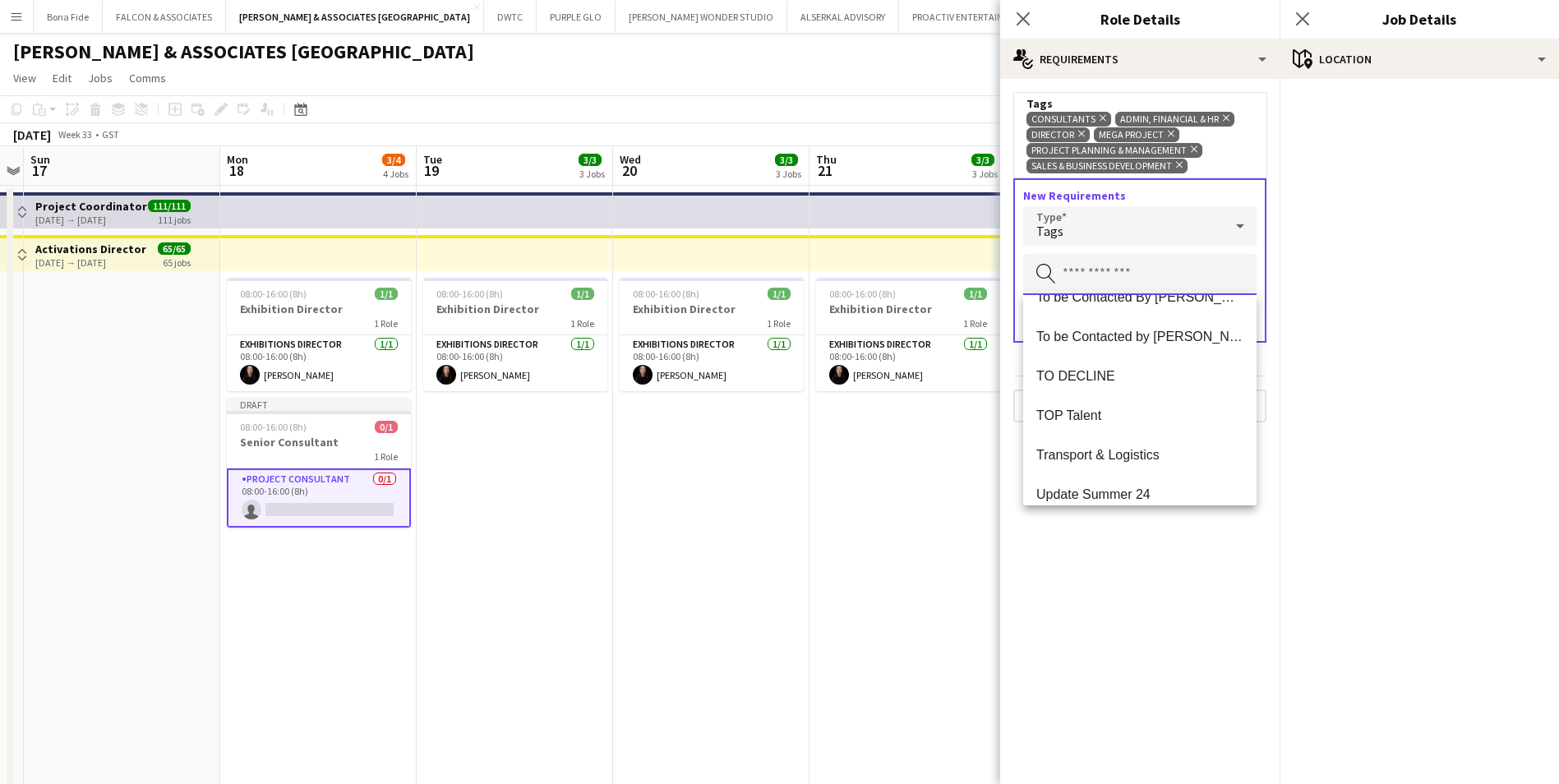
scroll to position [1617, 0]
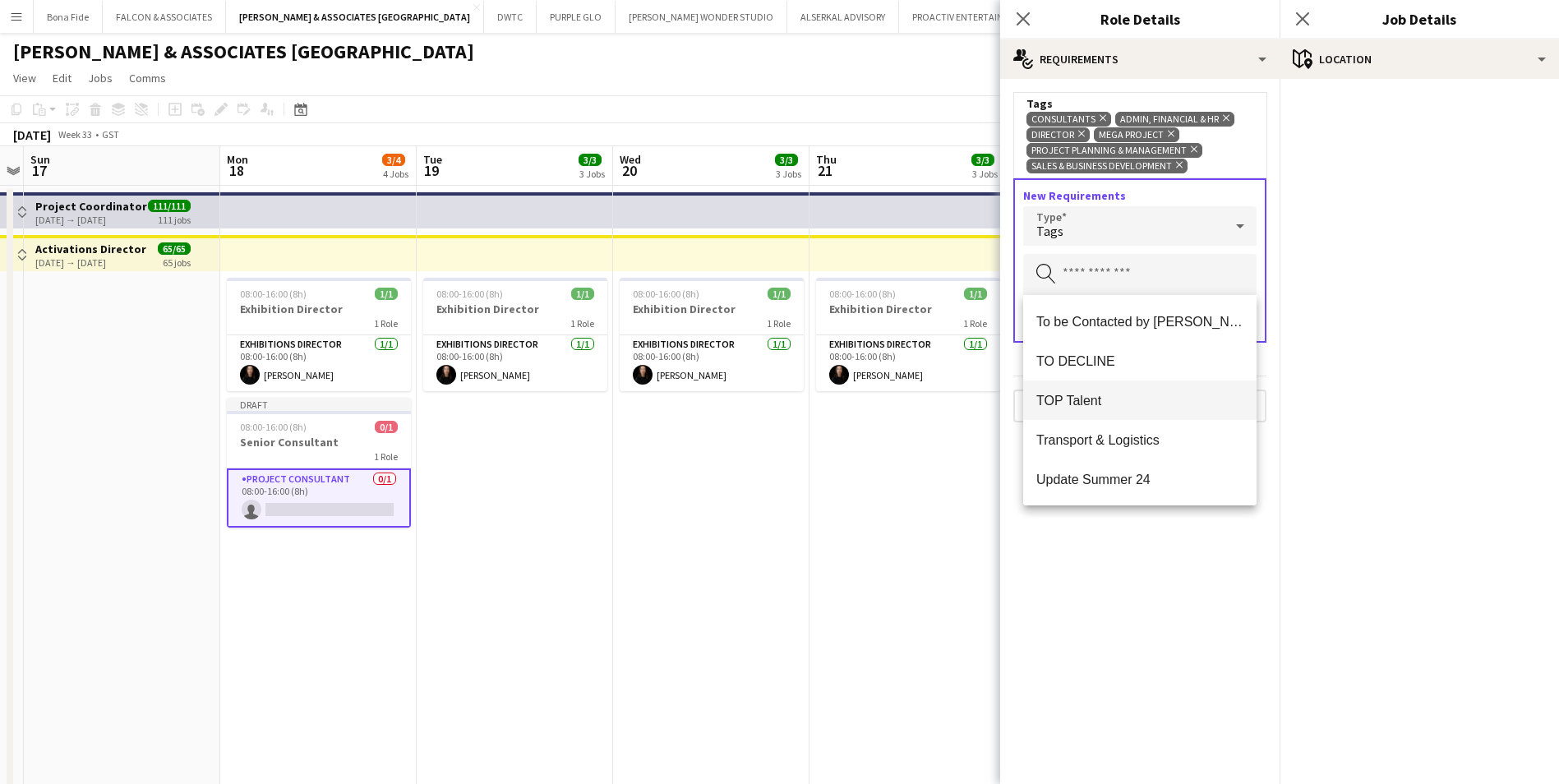
click at [1115, 391] on mat-option "TOP Talent" at bounding box center [1139, 400] width 233 height 40
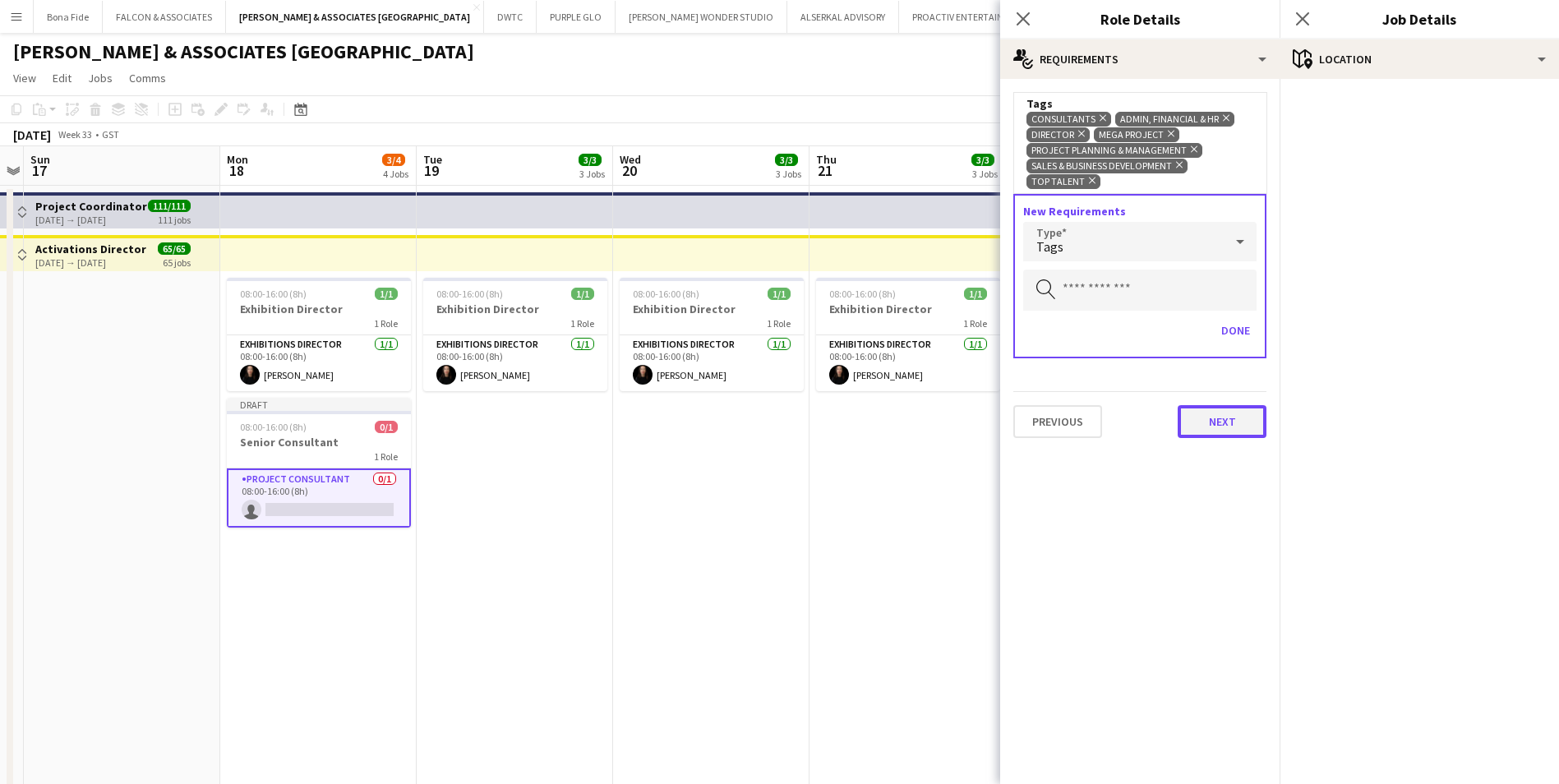
click at [1199, 421] on button "Next" at bounding box center [1222, 421] width 89 height 33
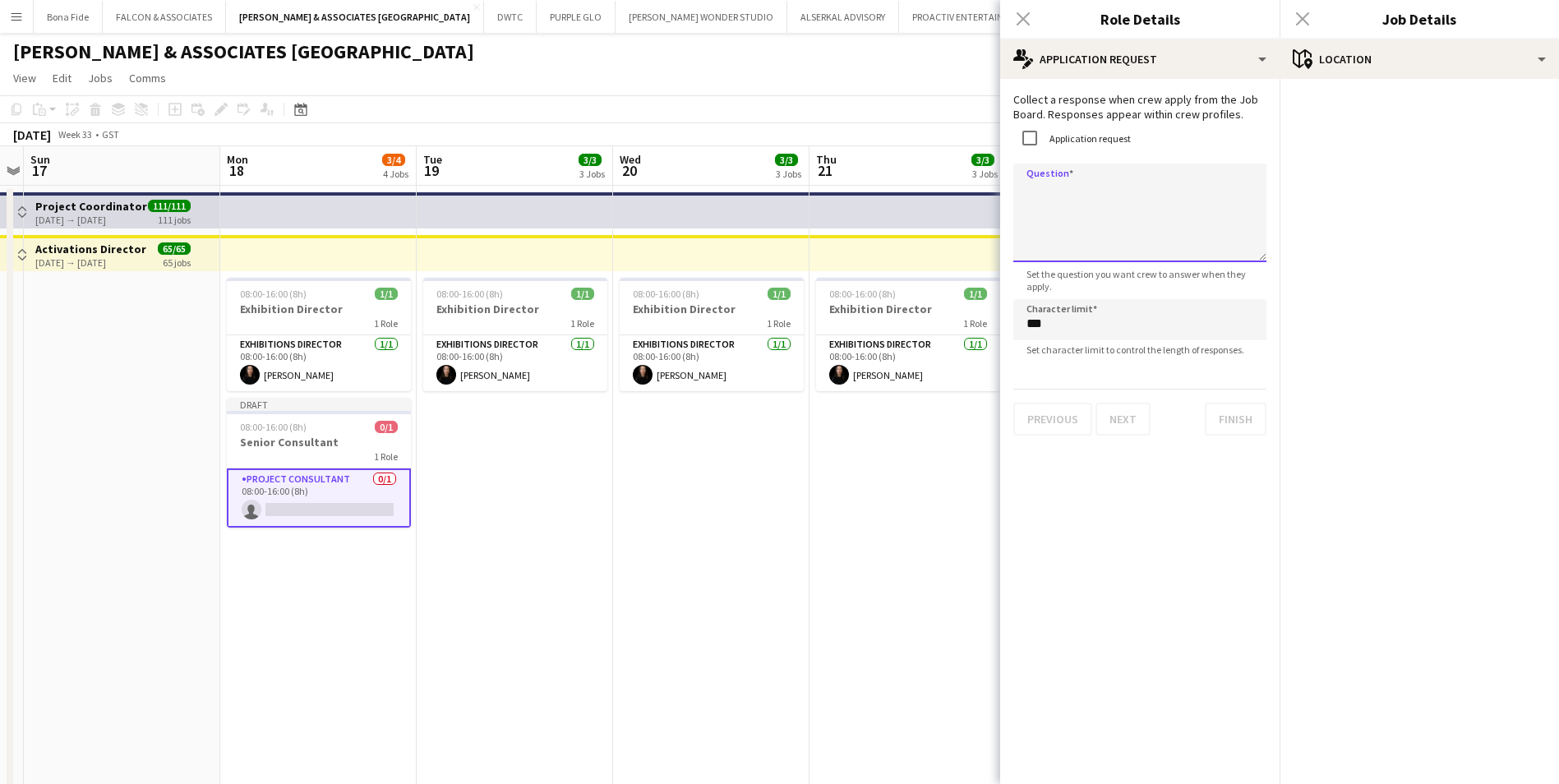
click at [1127, 195] on textarea "Question" at bounding box center [1140, 213] width 253 height 99
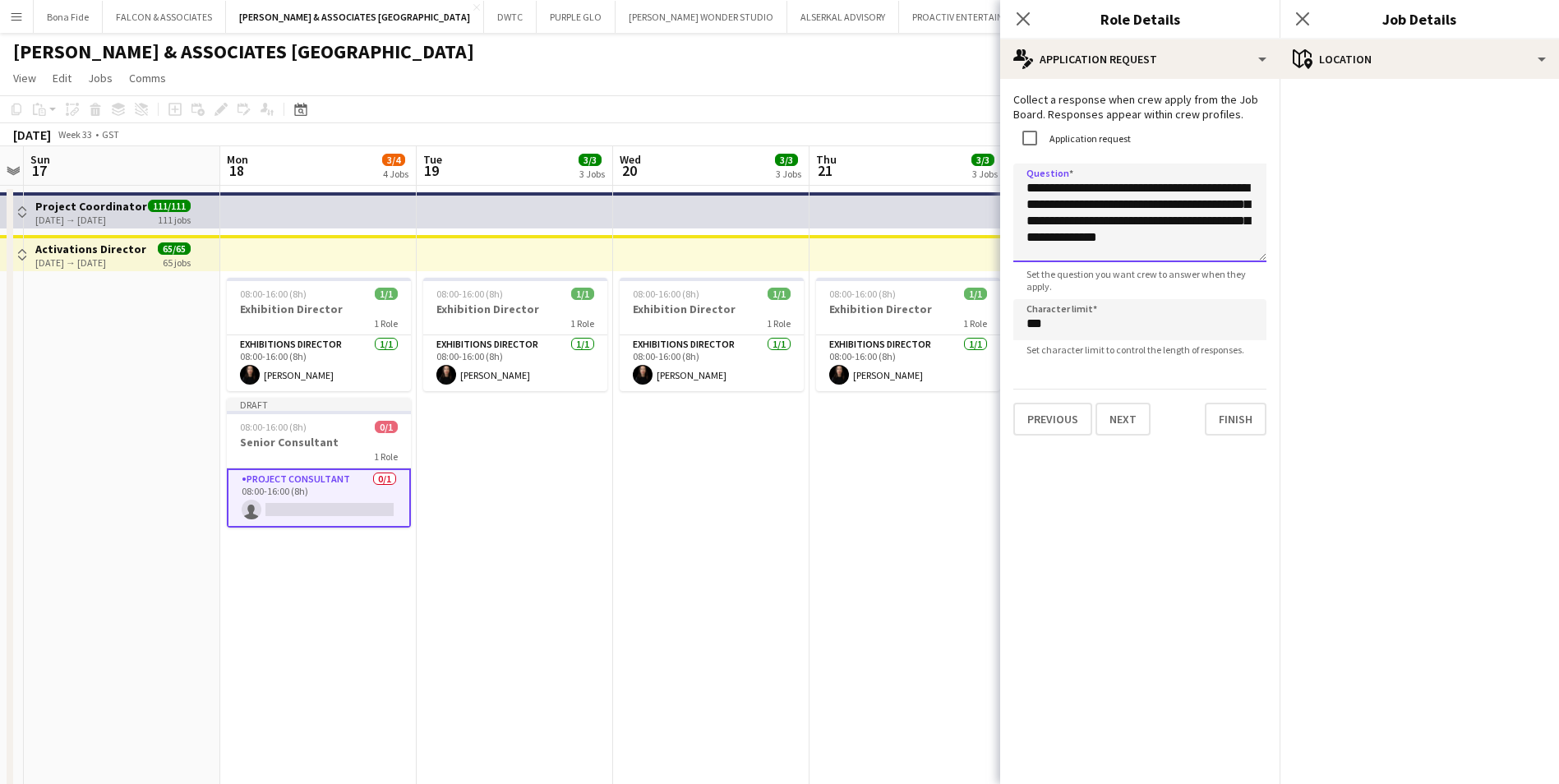
type textarea "**********"
drag, startPoint x: 894, startPoint y: 262, endPoint x: 893, endPoint y: 276, distance: 14.0
click at [1229, 415] on button "Finish" at bounding box center [1236, 419] width 62 height 33
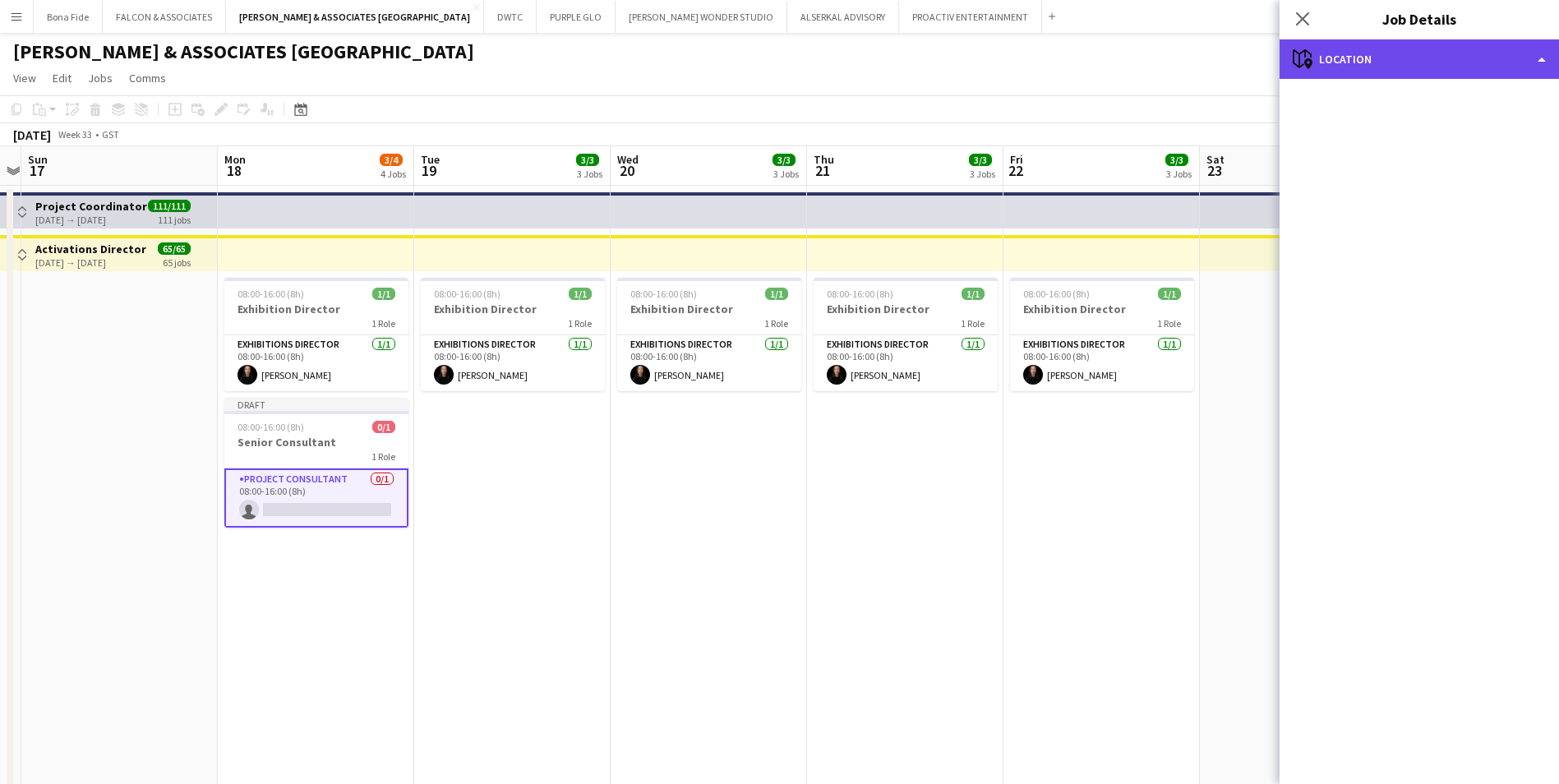
click at [1503, 60] on div "maps-pin-1 Location" at bounding box center [1419, 59] width 279 height 40
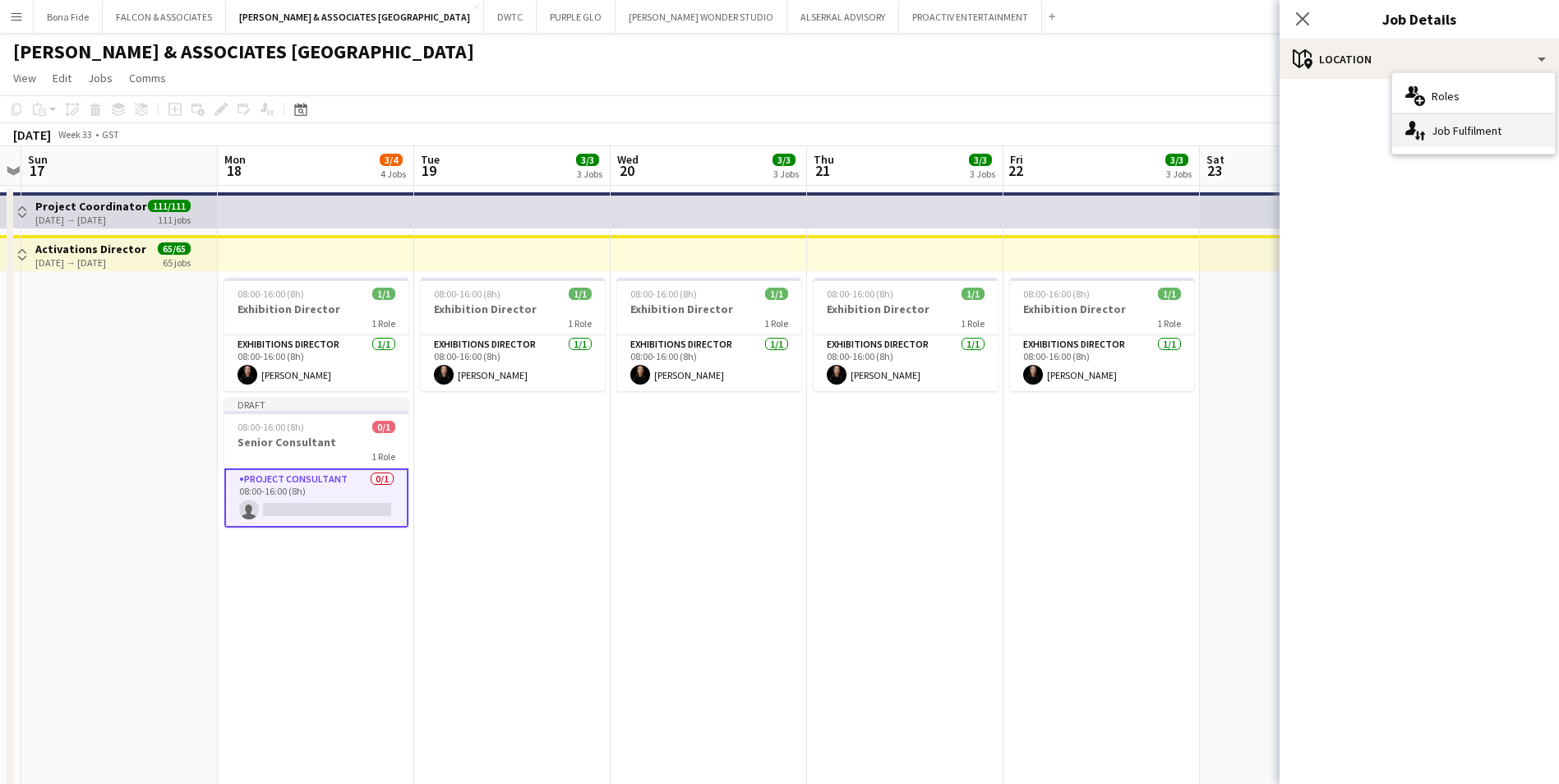
click at [1494, 129] on div "single-neutral-actions-up-down Job Fulfilment" at bounding box center [1474, 131] width 162 height 33
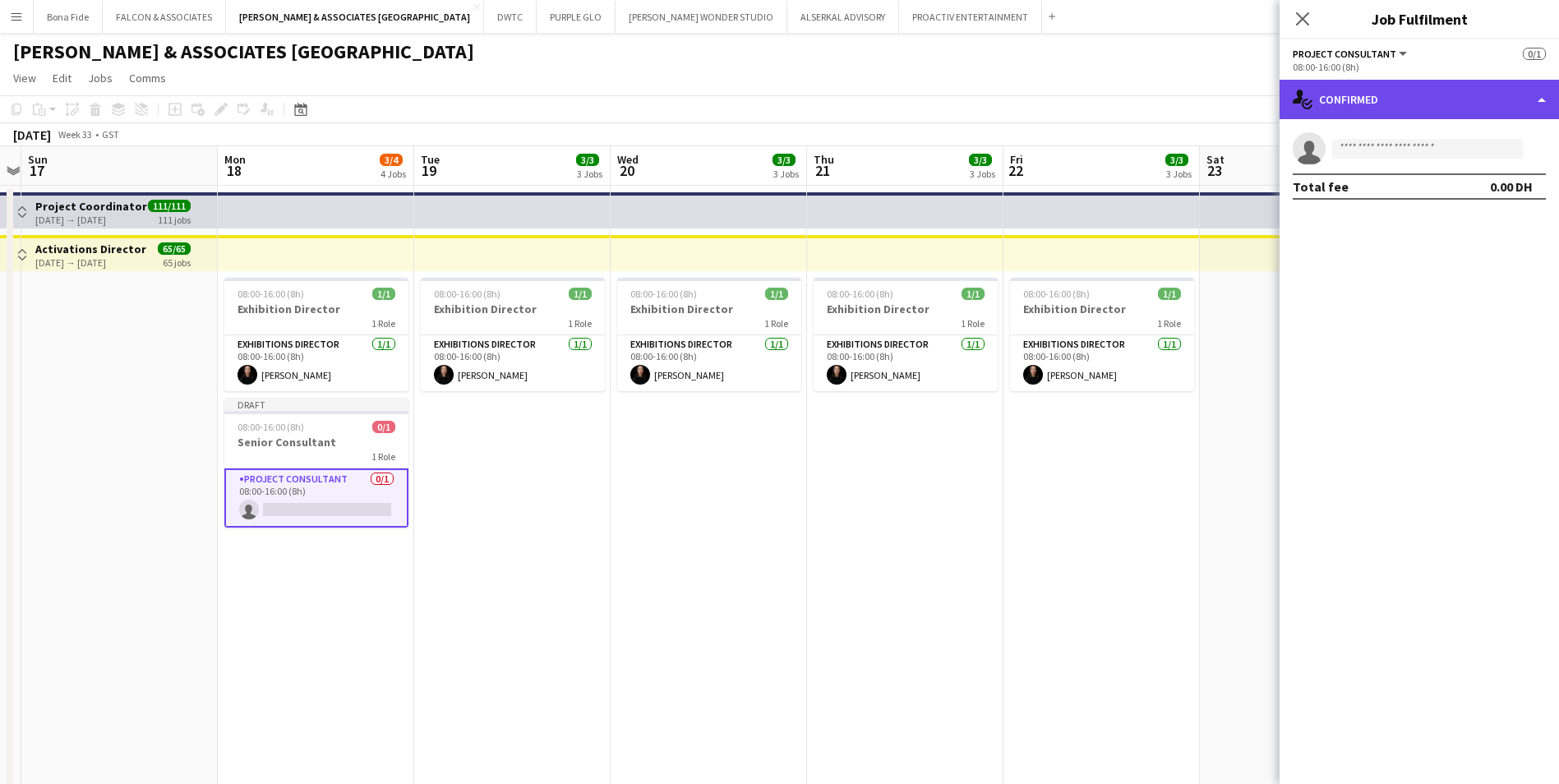
click at [1477, 114] on div "single-neutral-actions-check-2 Confirmed" at bounding box center [1419, 99] width 279 height 40
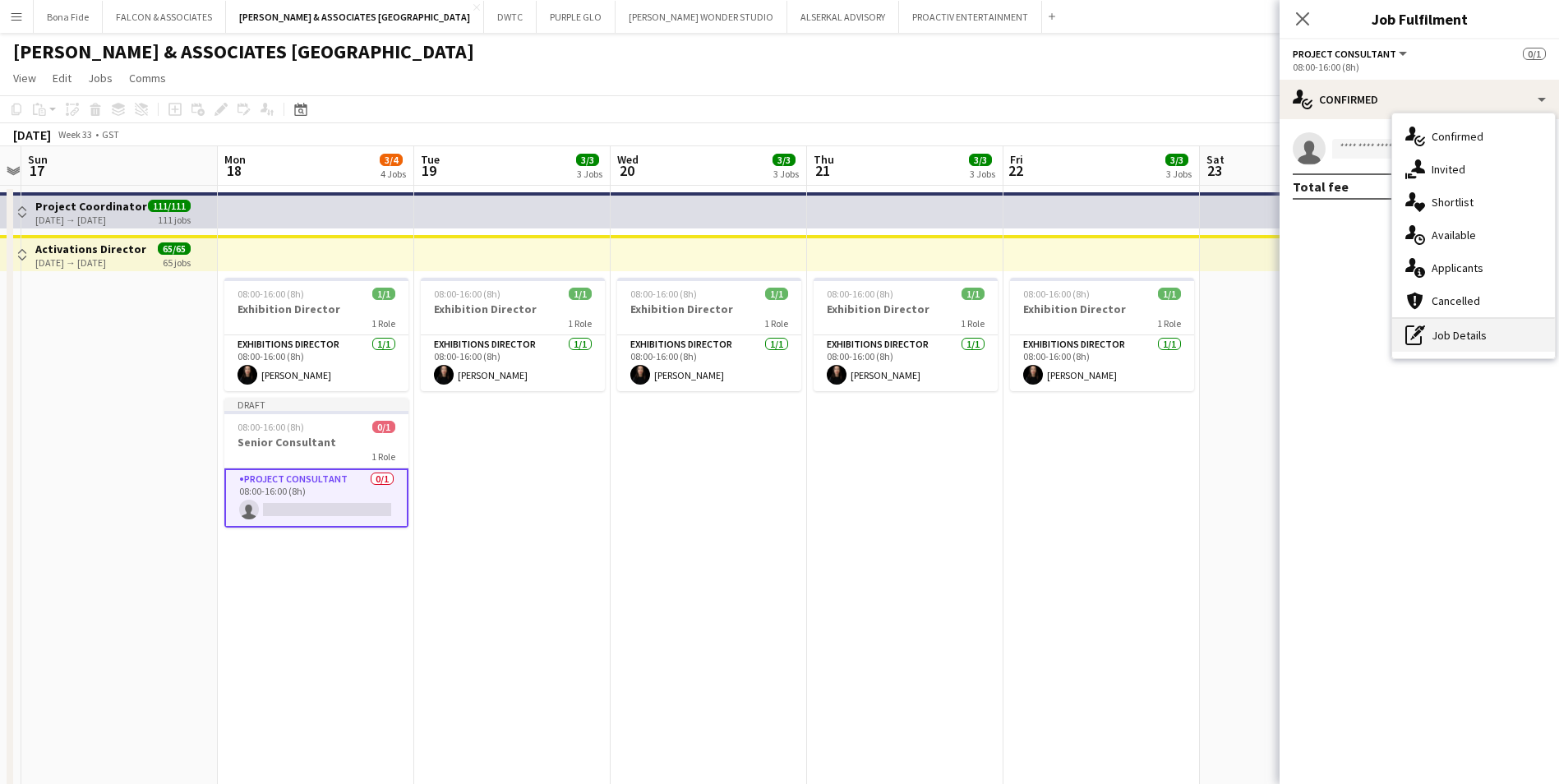
click at [1514, 337] on div "pen-write Job Details" at bounding box center [1474, 335] width 162 height 33
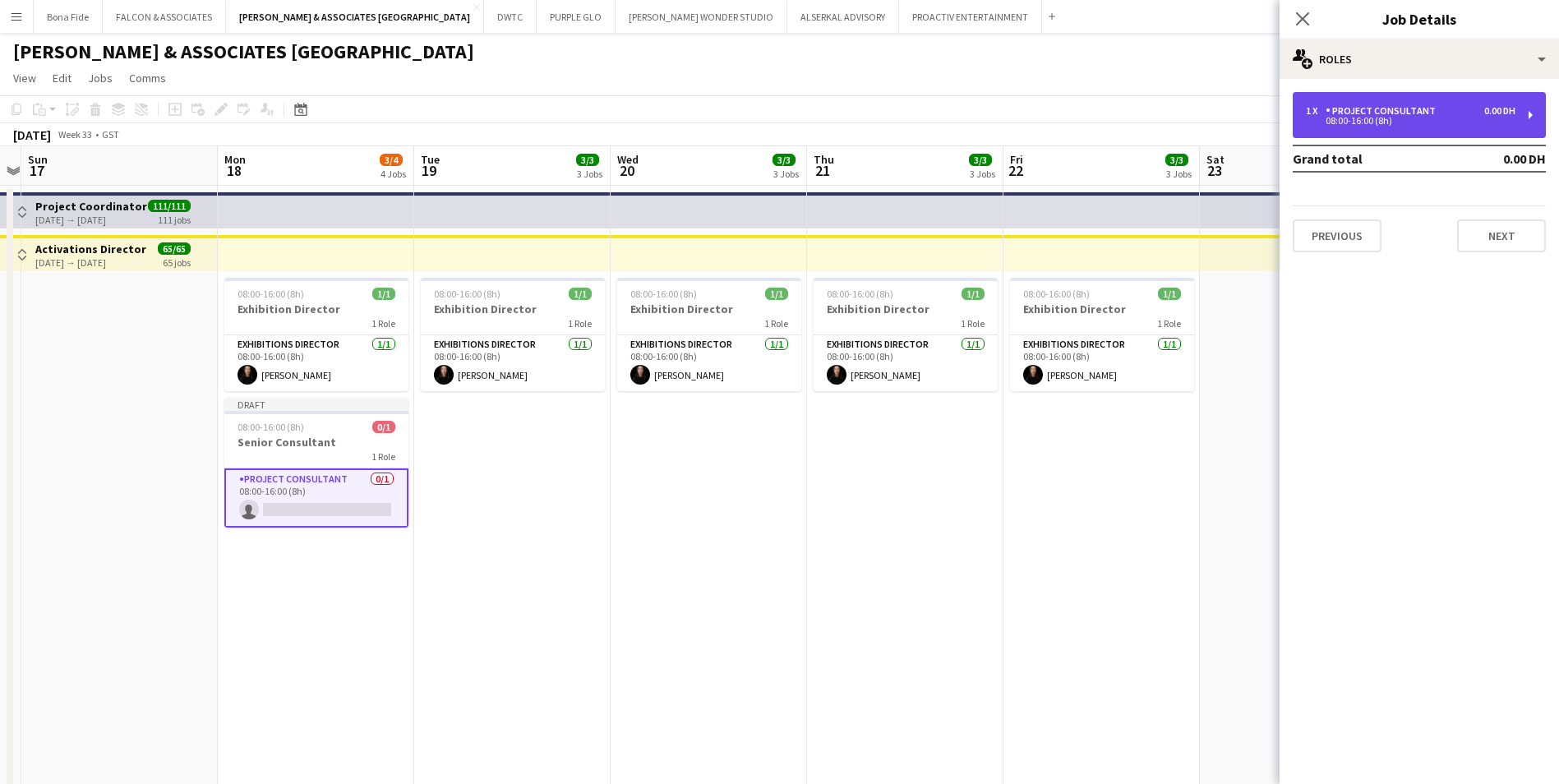
click at [1399, 126] on div "1 x Project Consultant 0.00 DH 08:00-16:00 (8h)" at bounding box center [1420, 115] width 253 height 46
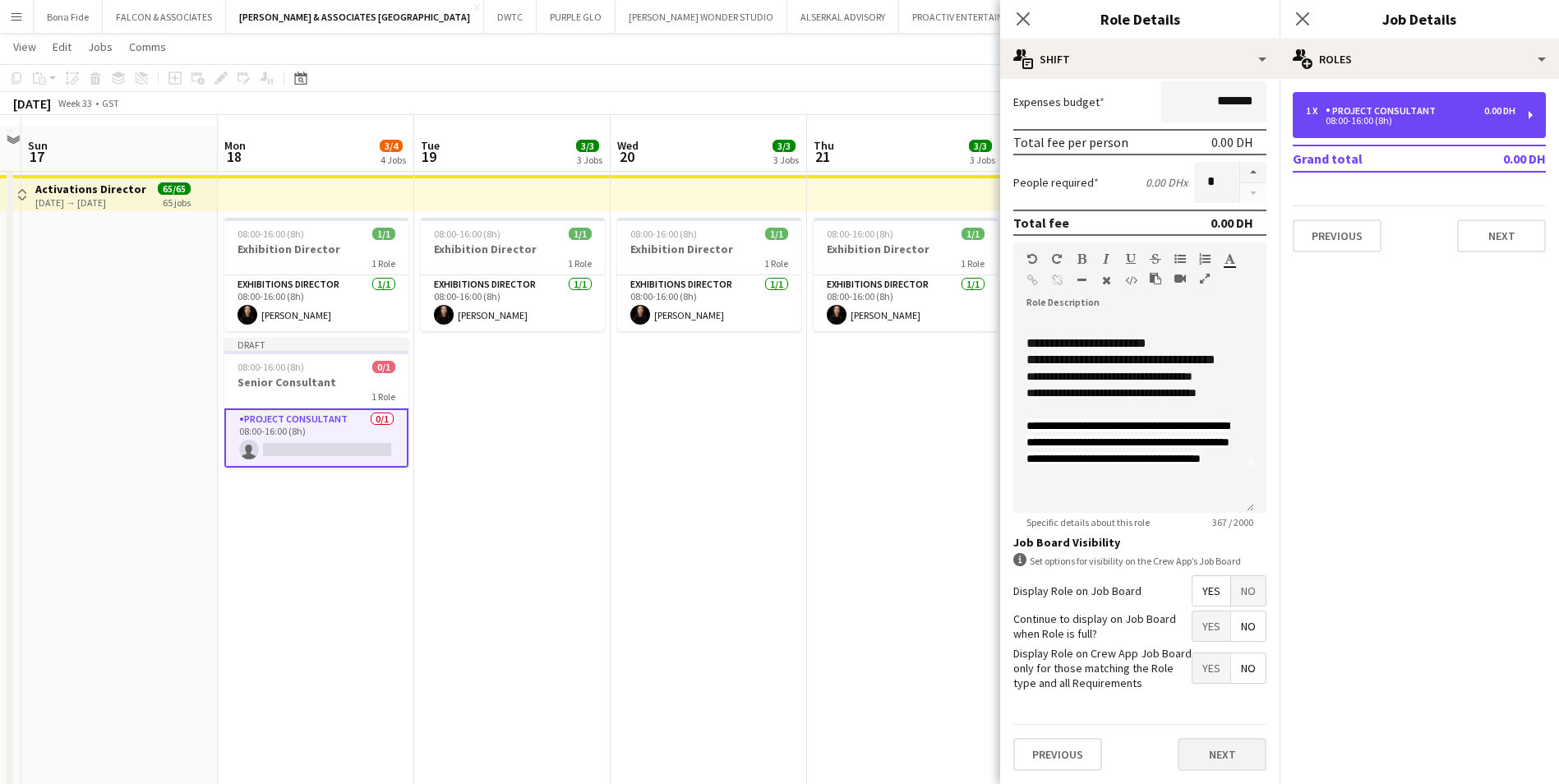
scroll to position [82, 0]
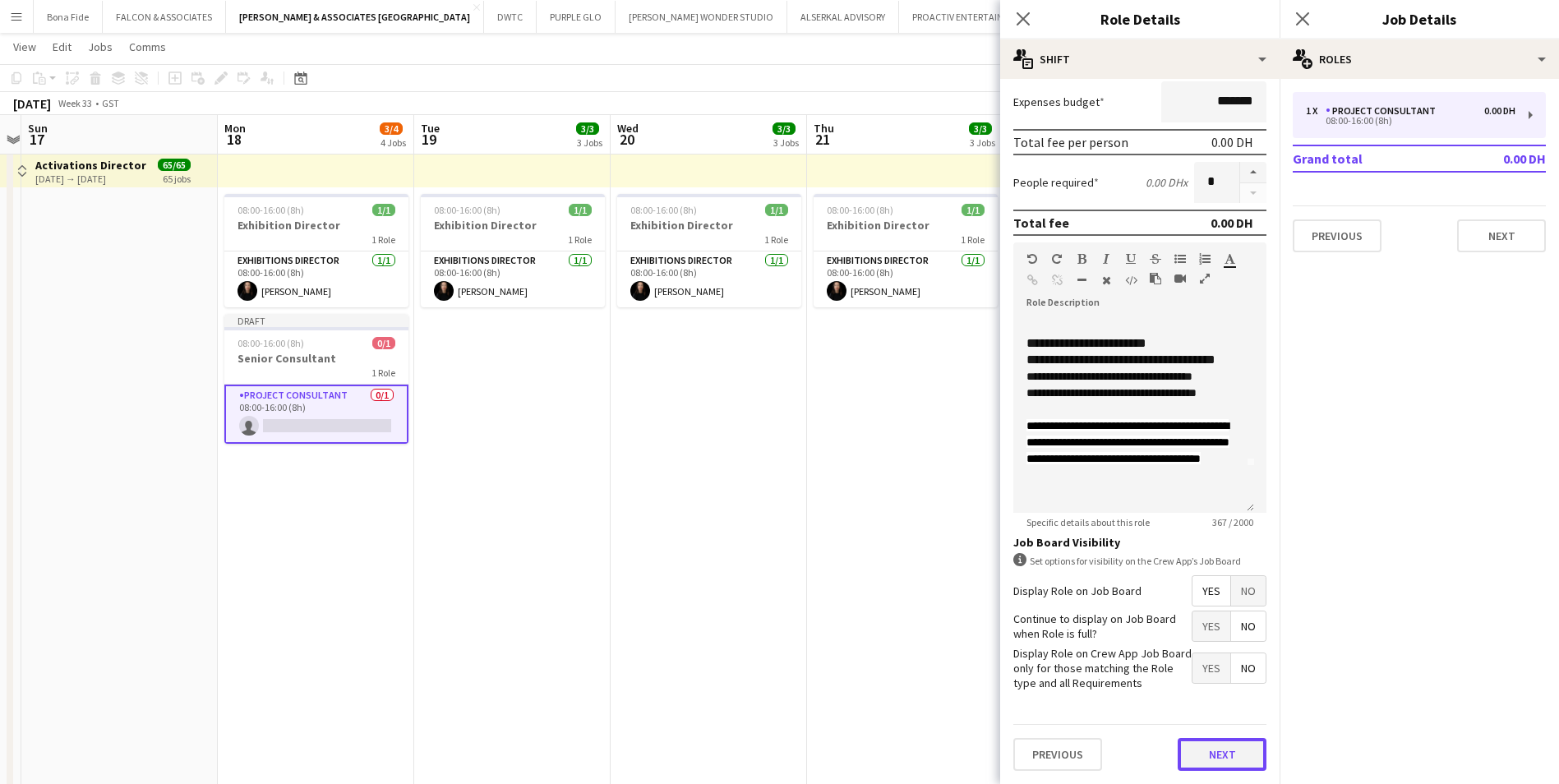
click at [1208, 751] on button "Next" at bounding box center [1222, 754] width 89 height 33
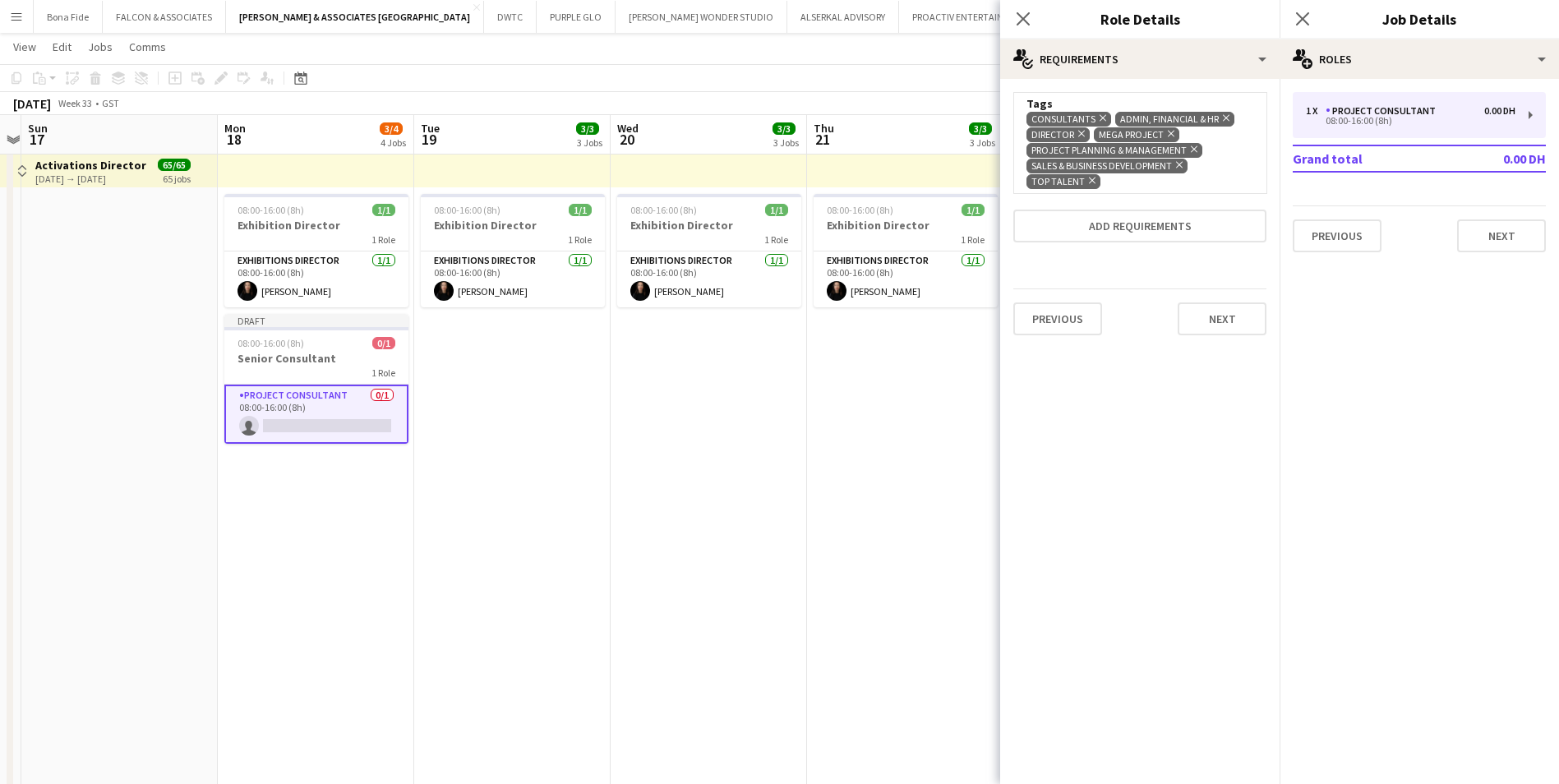
scroll to position [0, 0]
click at [1231, 326] on button "Next" at bounding box center [1222, 319] width 89 height 33
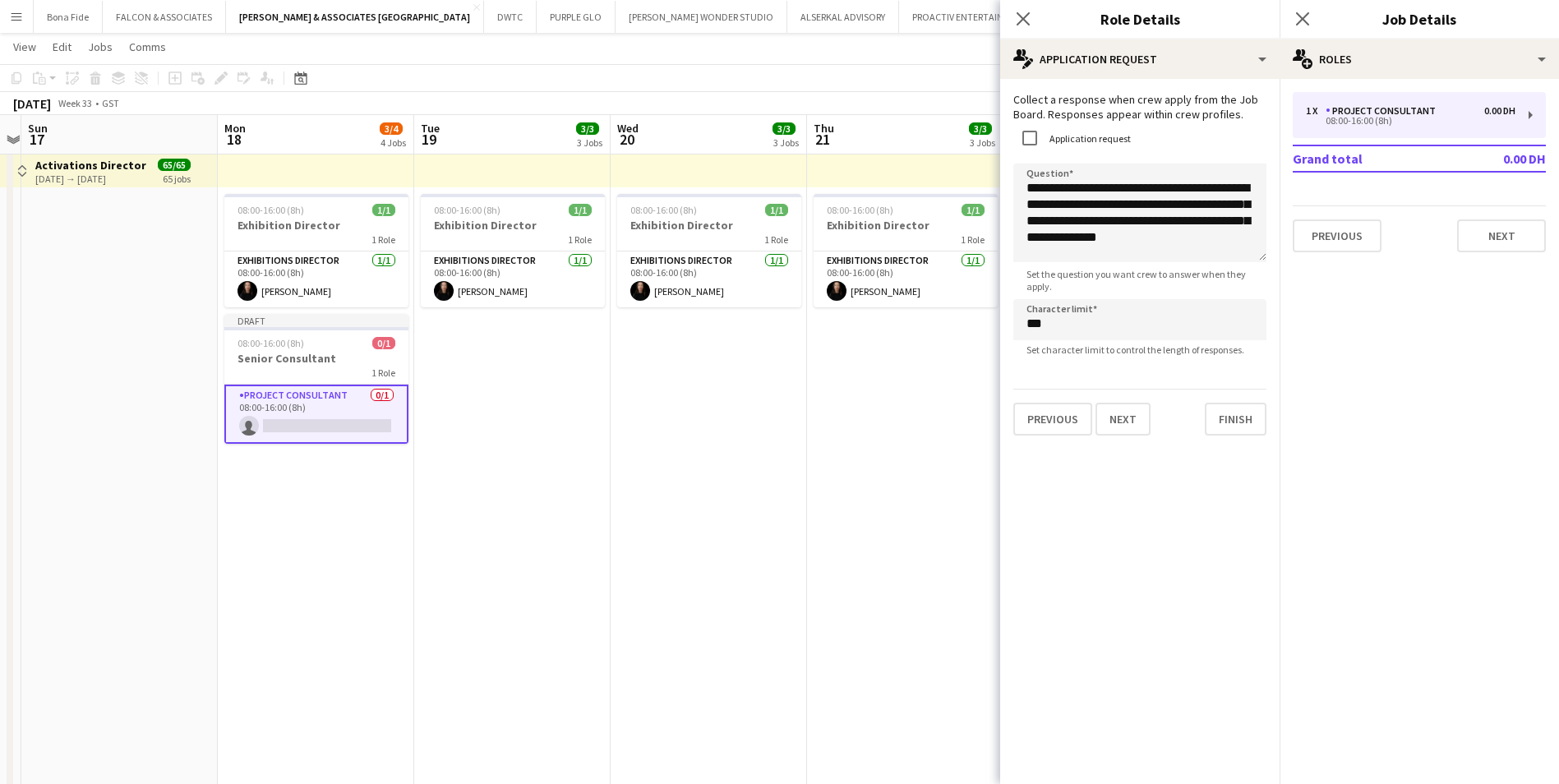
click at [1107, 452] on mat-expansion-panel "**********" at bounding box center [1139, 431] width 279 height 705
click at [1118, 443] on div "**********" at bounding box center [1139, 264] width 279 height 369
click at [1120, 424] on button "Next" at bounding box center [1123, 419] width 55 height 33
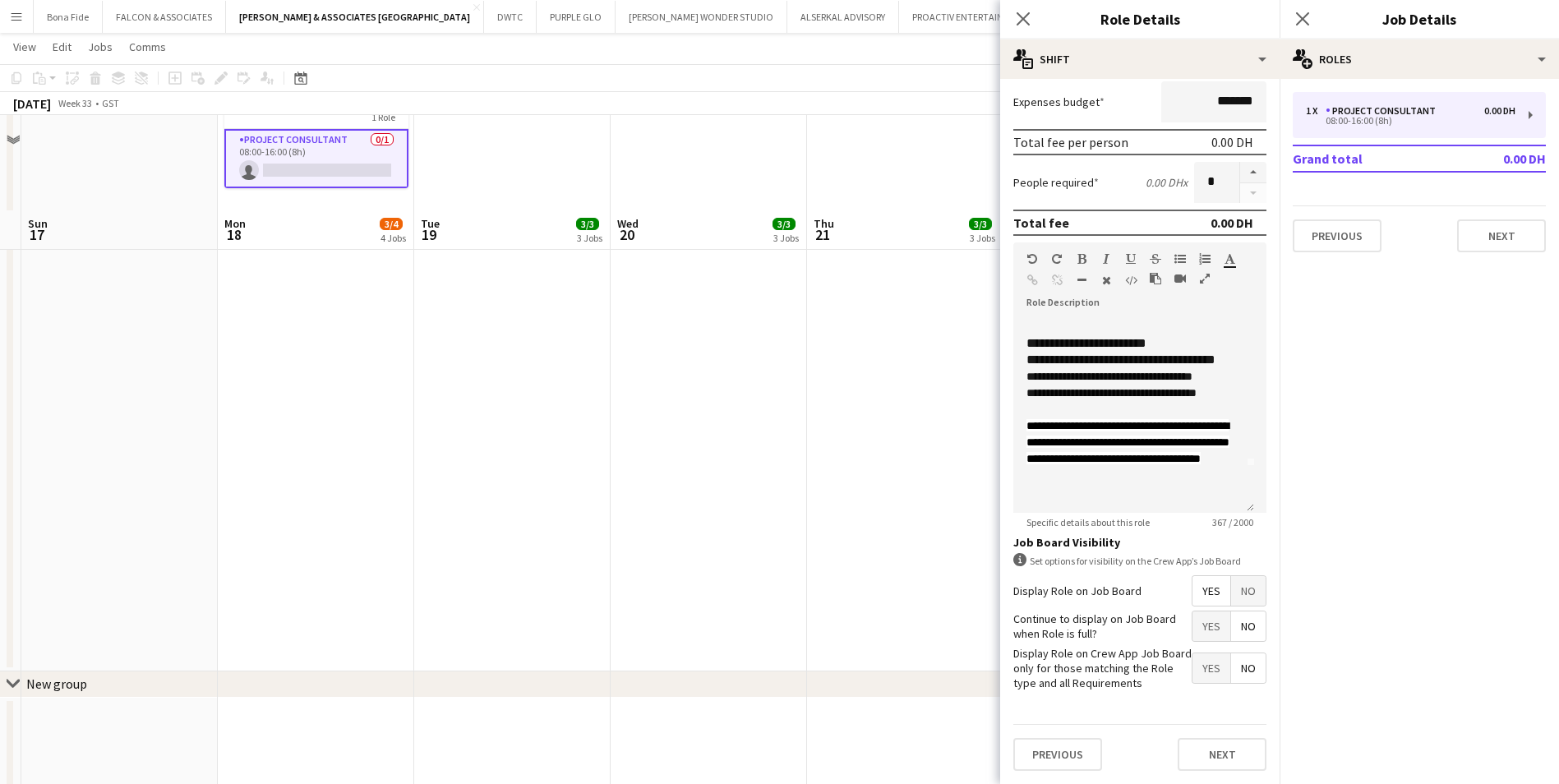
scroll to position [433, 0]
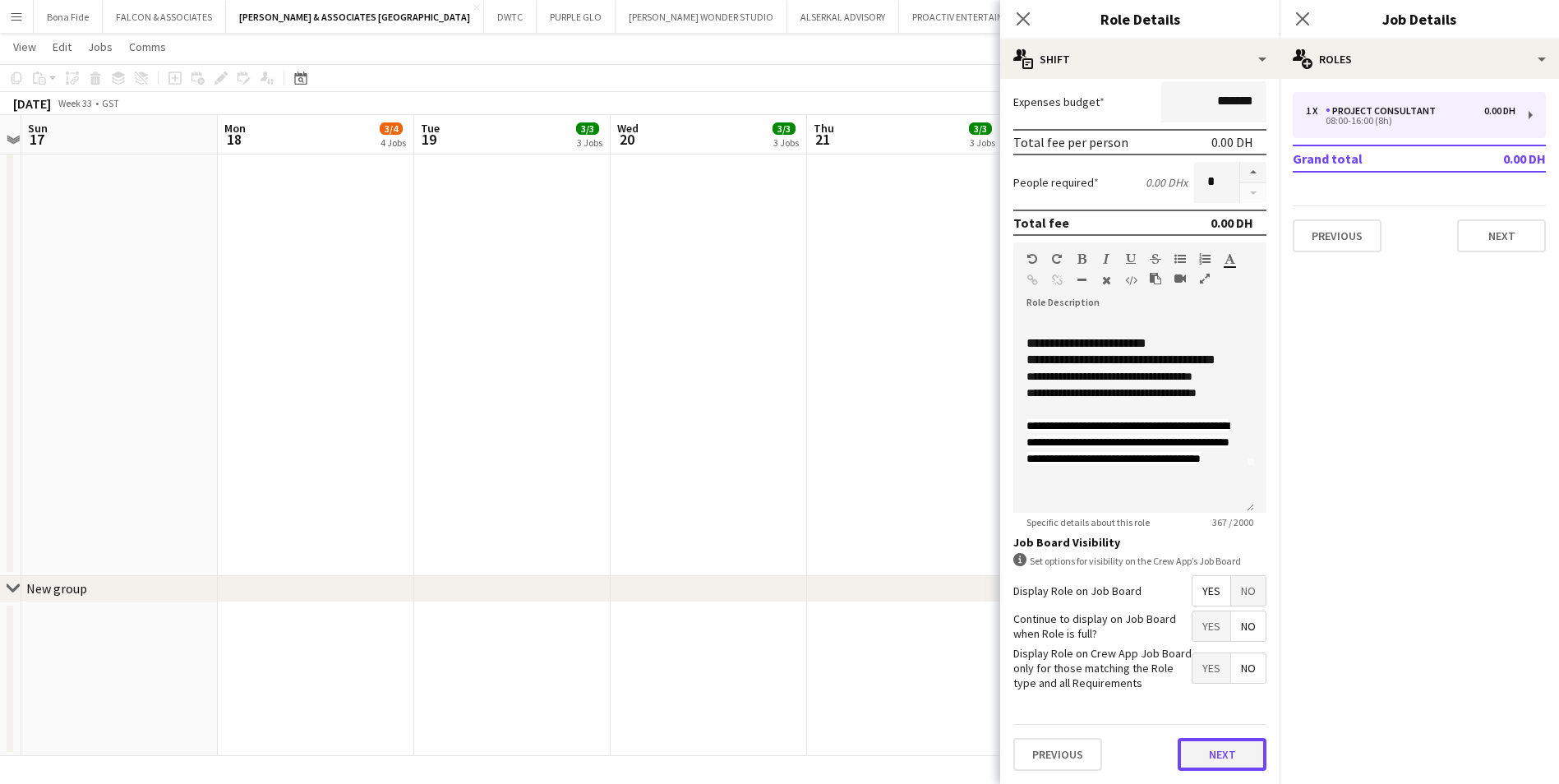
click at [1207, 758] on button "Next" at bounding box center [1222, 754] width 89 height 33
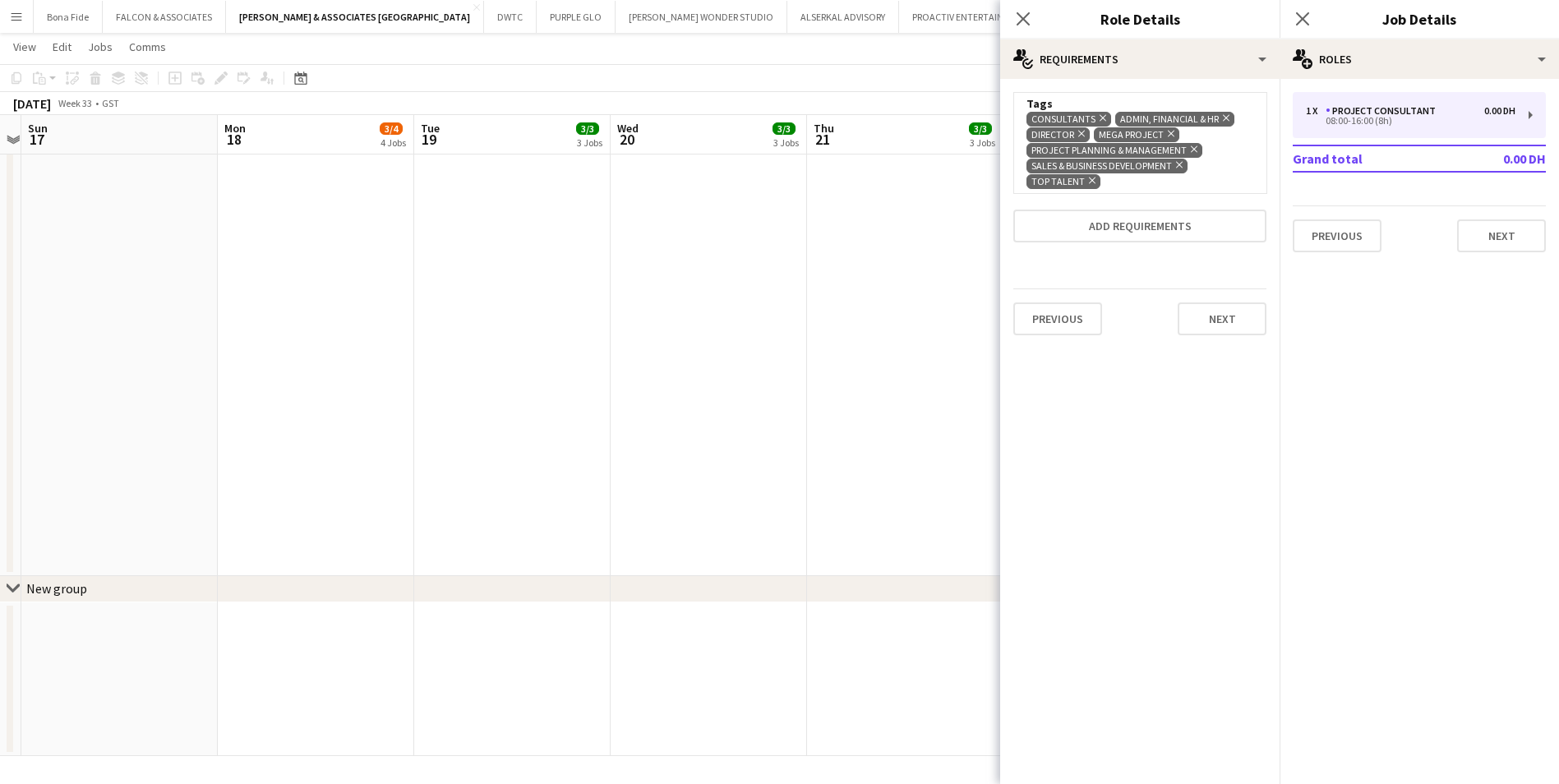
scroll to position [0, 0]
click at [1214, 324] on button "Next" at bounding box center [1222, 319] width 89 height 33
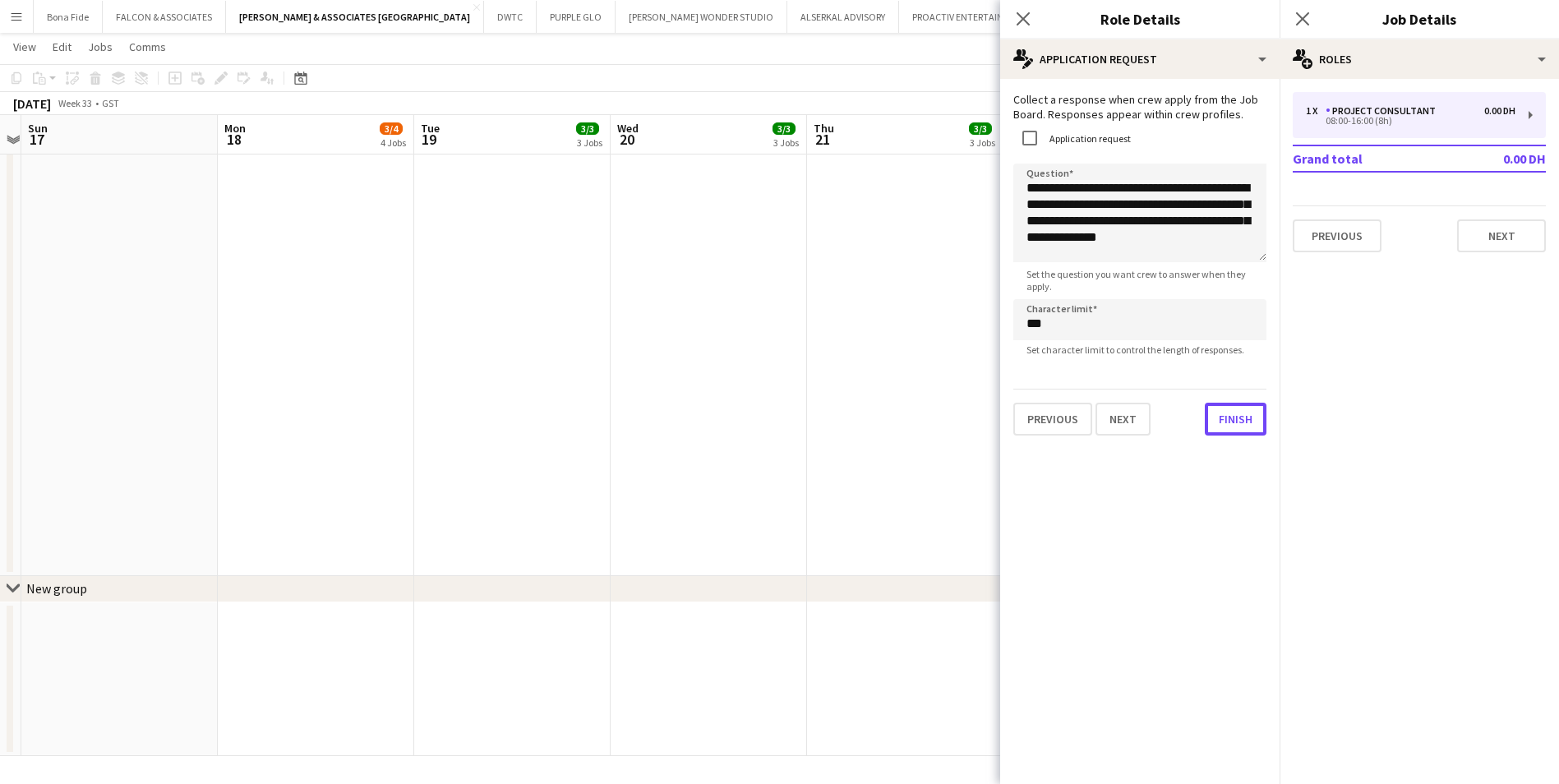
click at [1233, 442] on div "**********" at bounding box center [1139, 264] width 279 height 369
click at [1237, 424] on button "Finish" at bounding box center [1236, 419] width 62 height 33
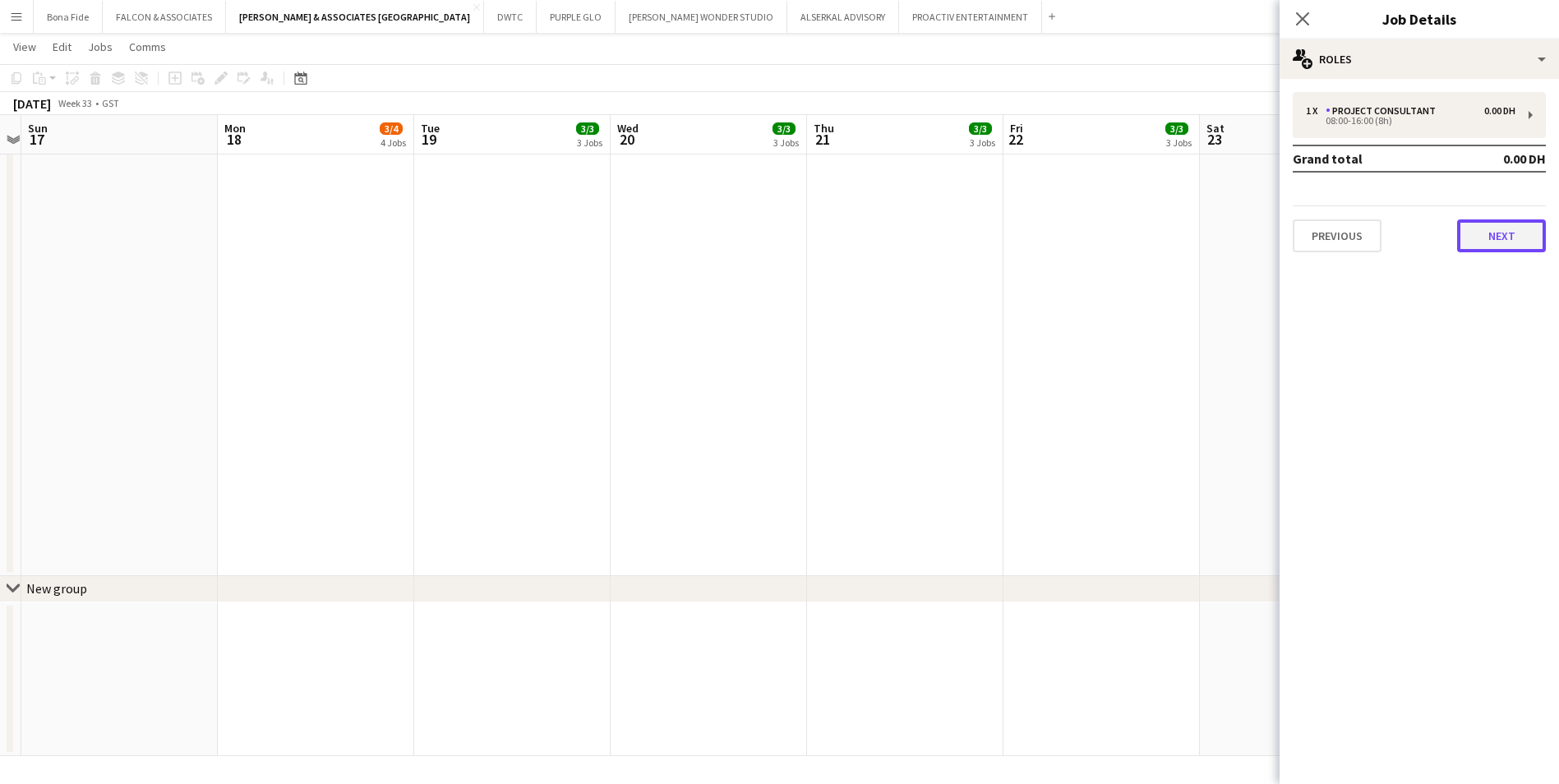
click at [1513, 237] on button "Next" at bounding box center [1502, 236] width 89 height 33
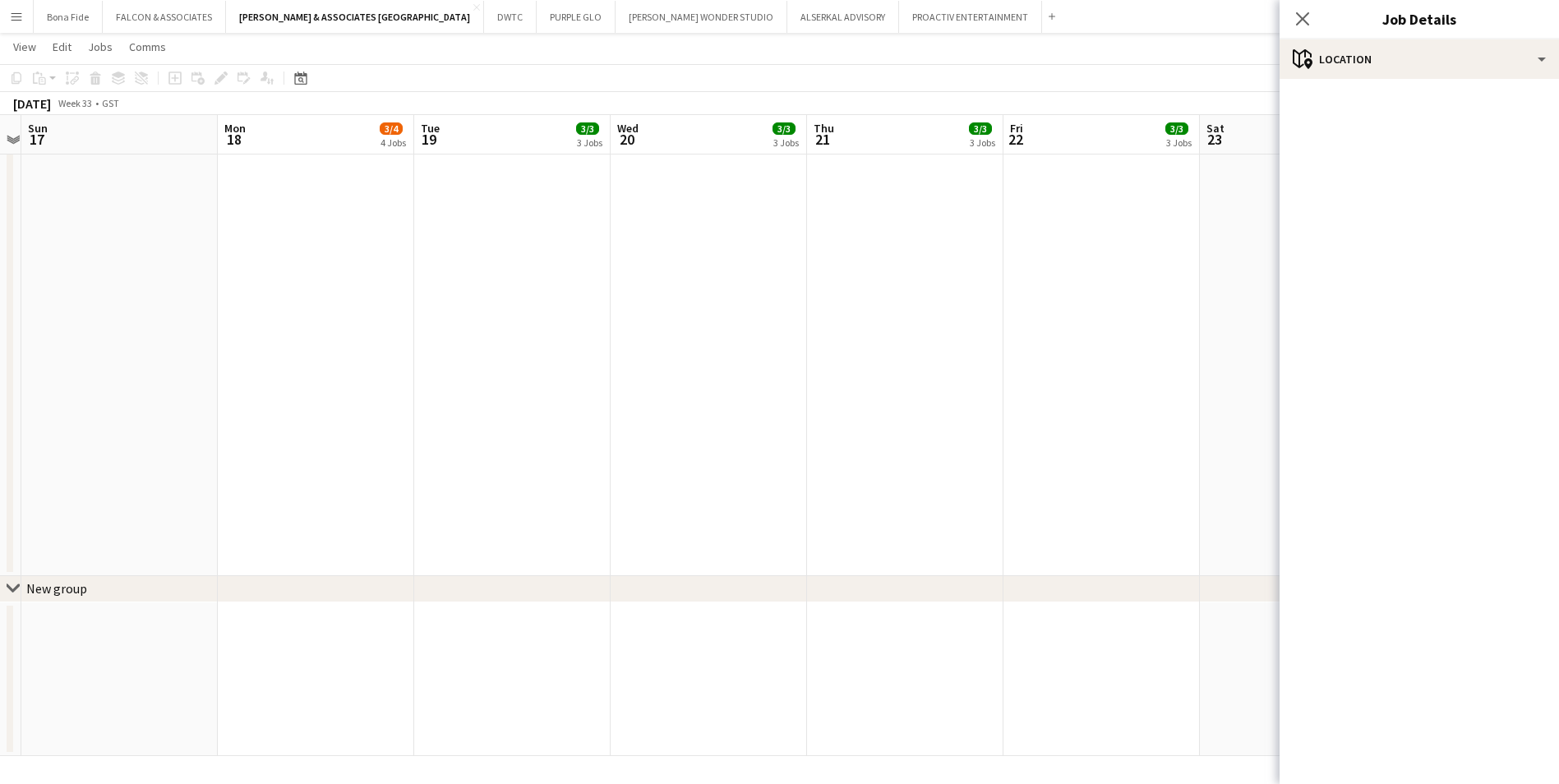
click at [1513, 237] on mat-accordion "pencil3 General details 1 x Project Consultant 0.00 DH 08:00-16:00 (8h) Grand t…" at bounding box center [1419, 431] width 279 height 705
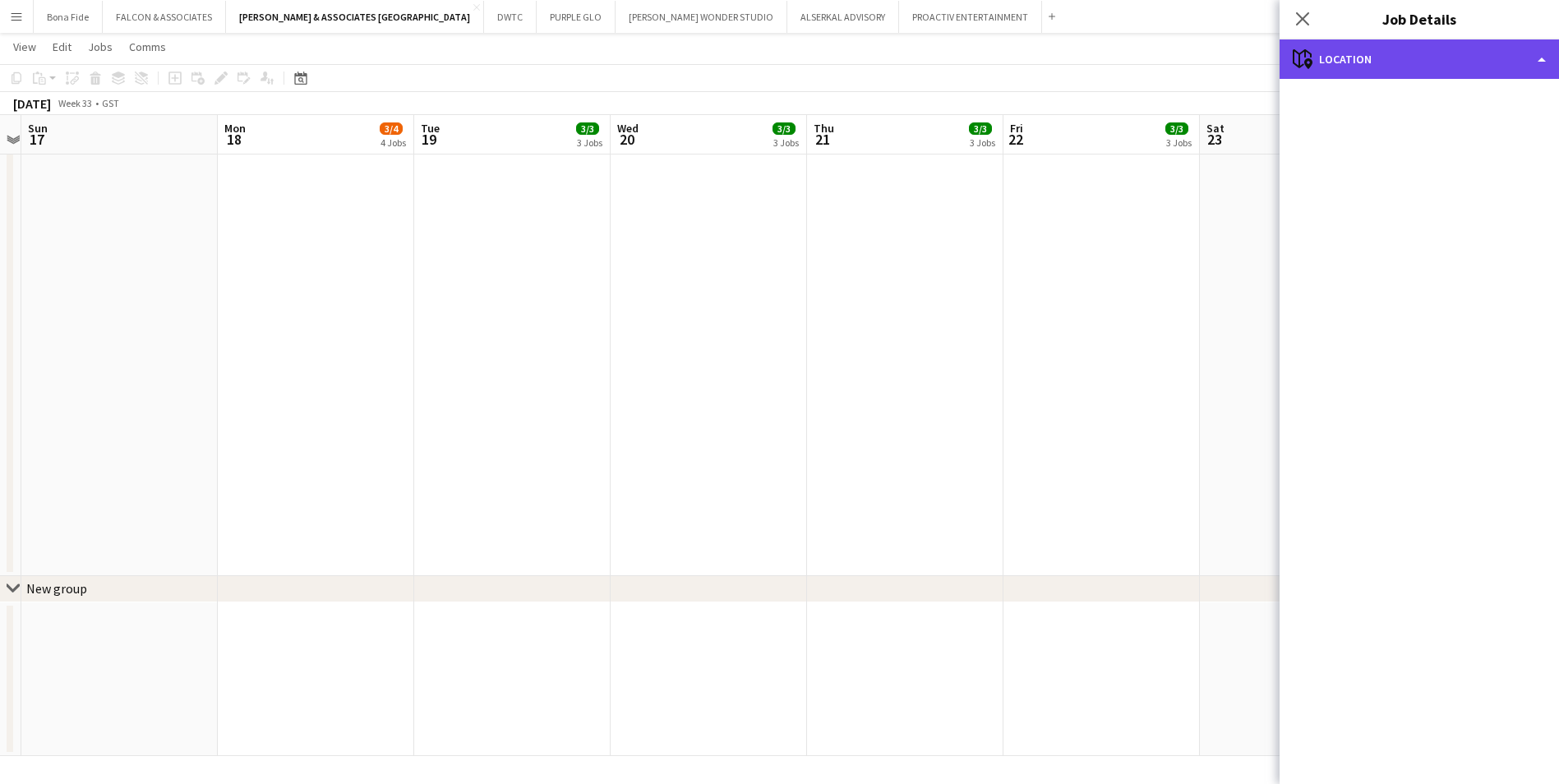
click at [1527, 70] on div "maps-pin-1 Location" at bounding box center [1419, 59] width 279 height 40
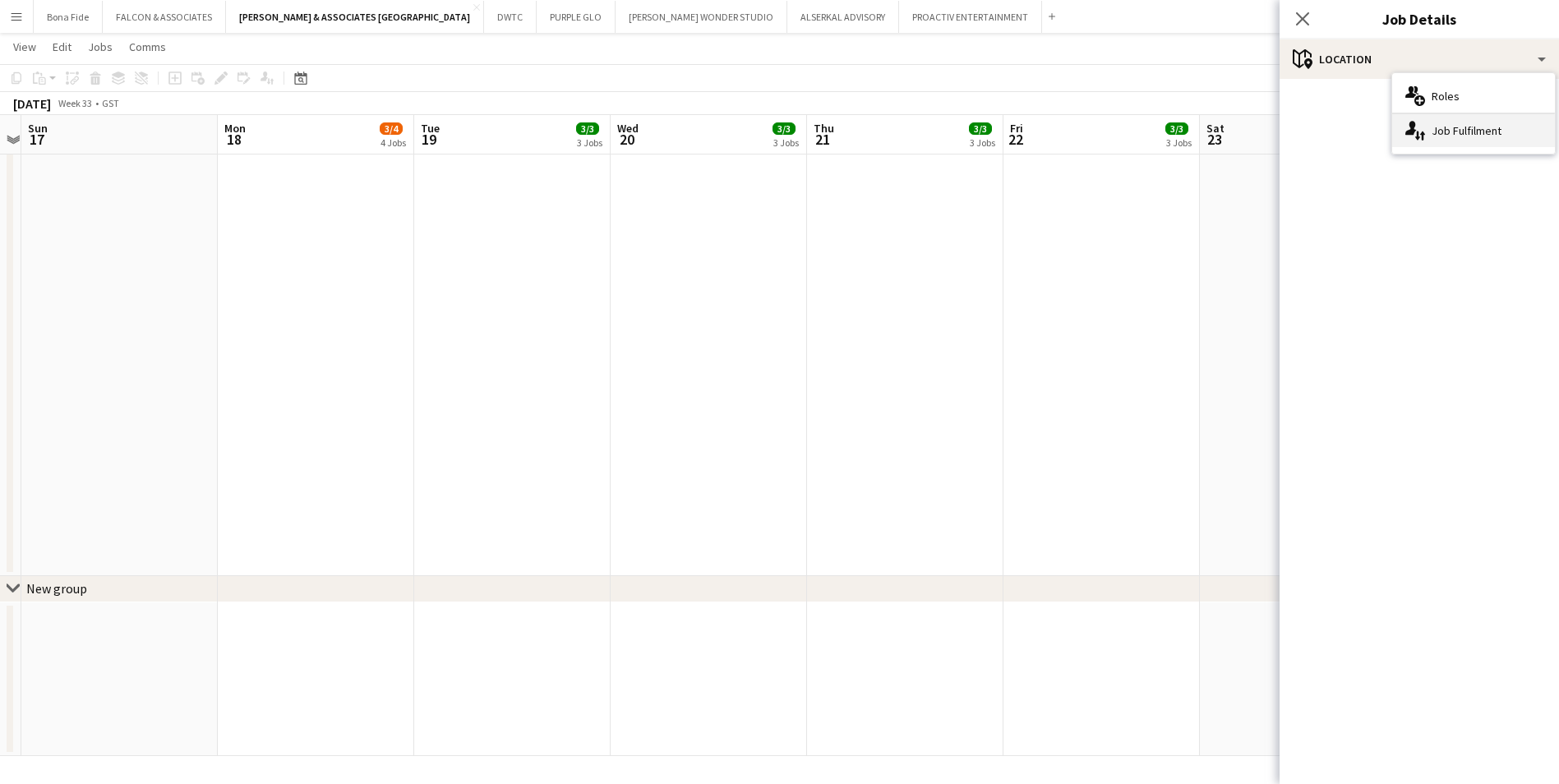
click at [1508, 131] on div "single-neutral-actions-up-down Job Fulfilment" at bounding box center [1474, 131] width 162 height 33
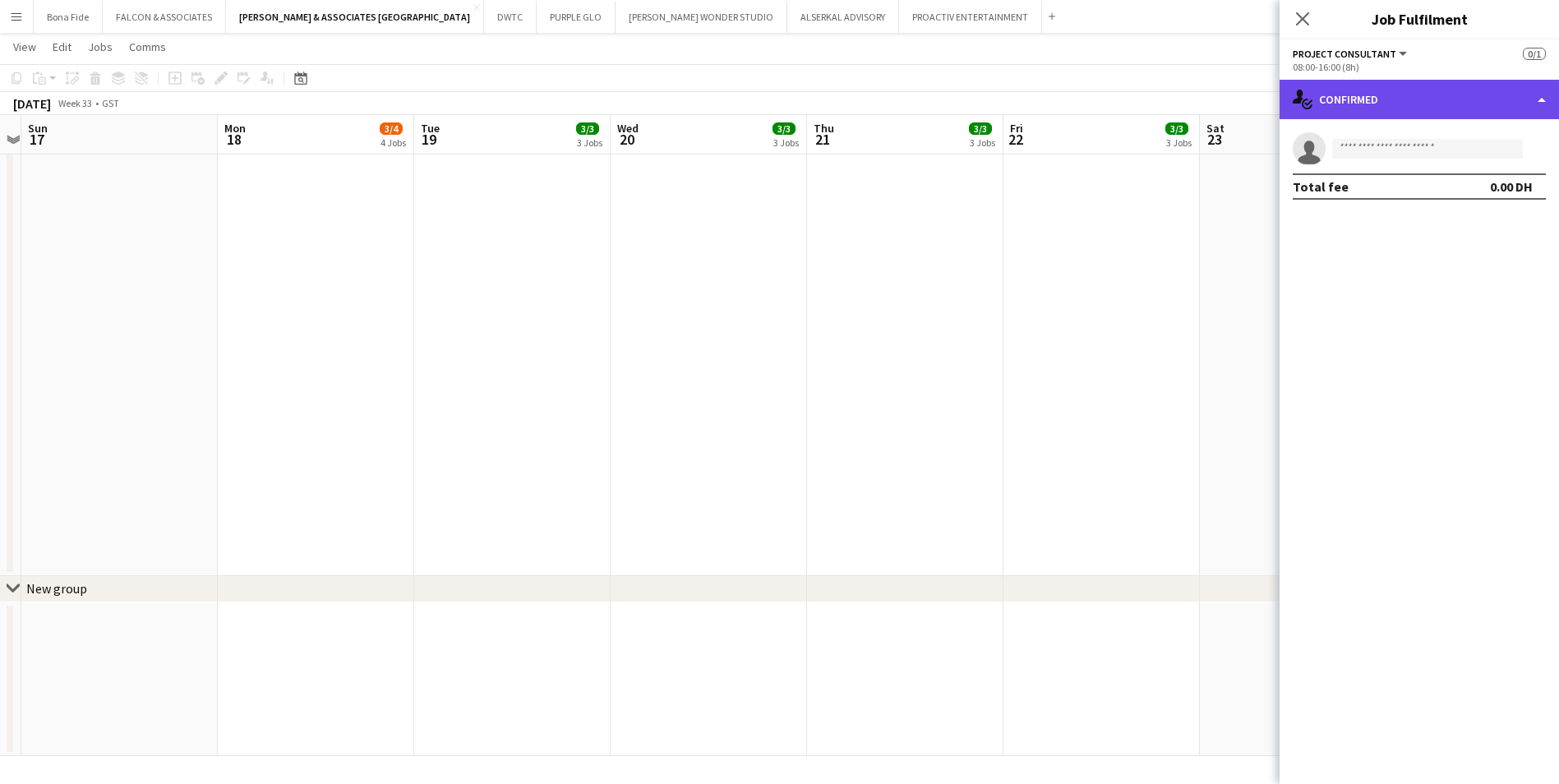
click at [1504, 112] on div "single-neutral-actions-check-2 Confirmed" at bounding box center [1419, 99] width 279 height 40
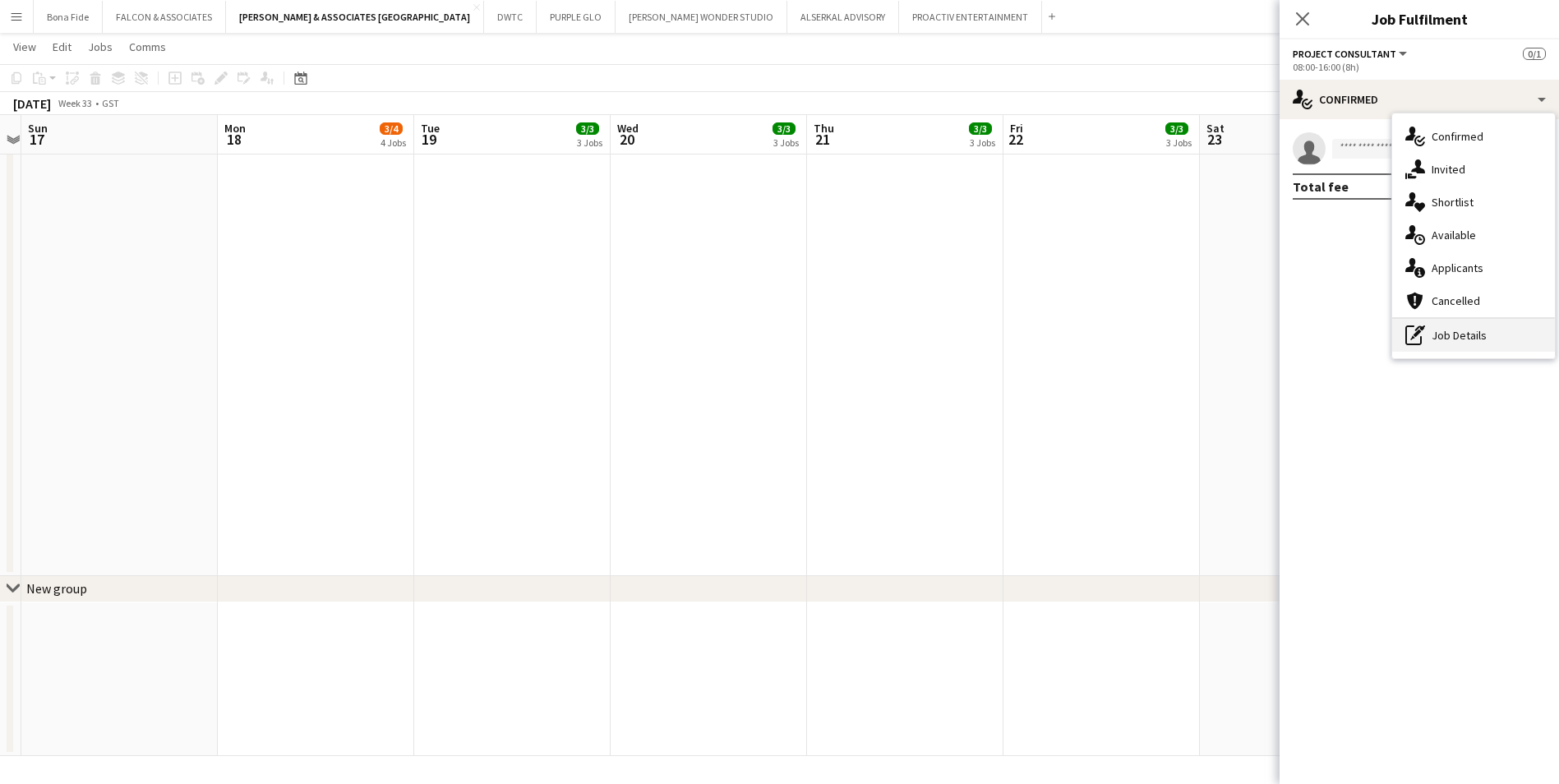
click at [1481, 343] on div "pen-write Job Details" at bounding box center [1474, 335] width 162 height 33
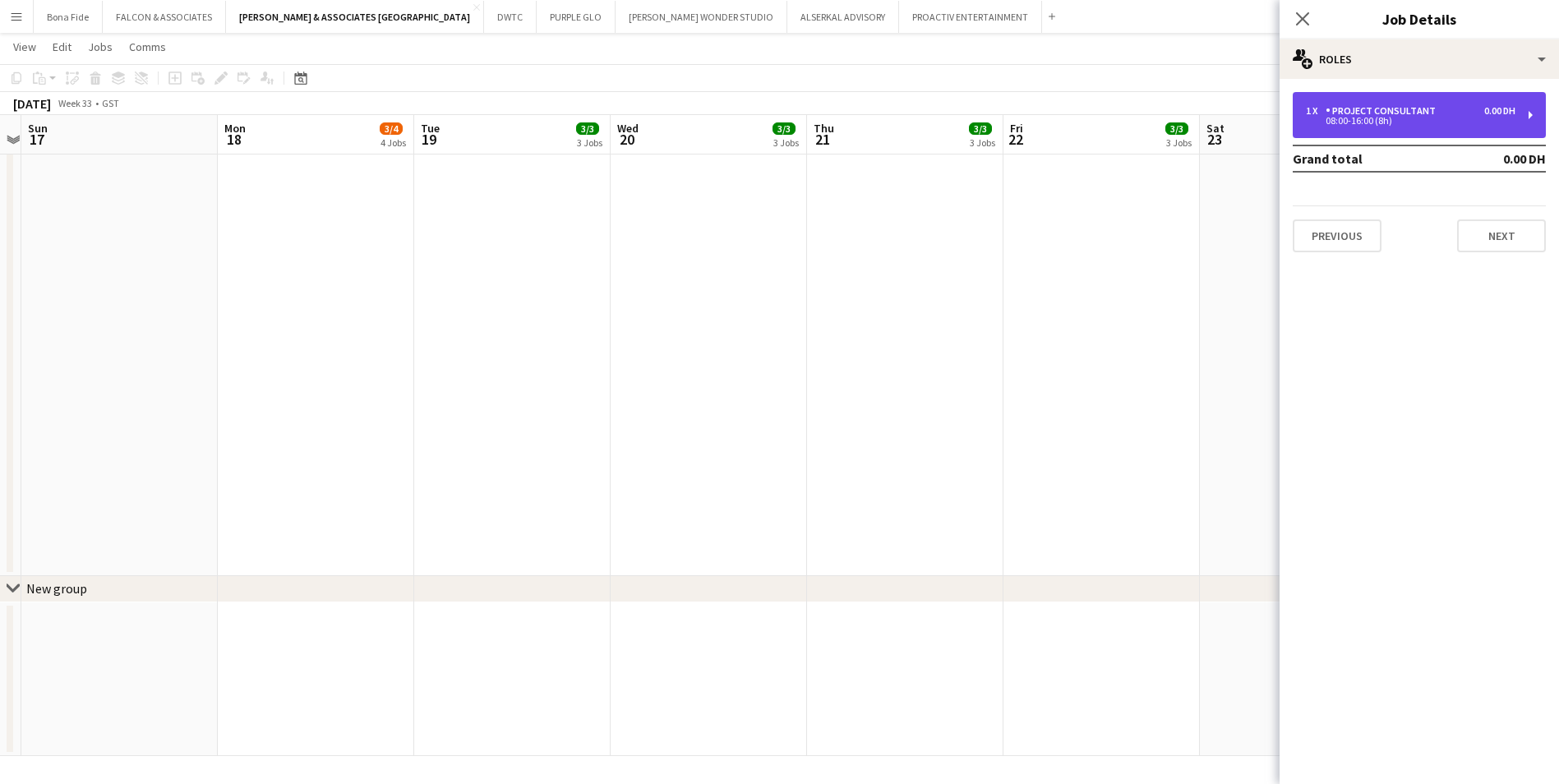
click at [1424, 129] on div "1 x Project Consultant 0.00 DH 08:00-16:00 (8h)" at bounding box center [1420, 115] width 253 height 46
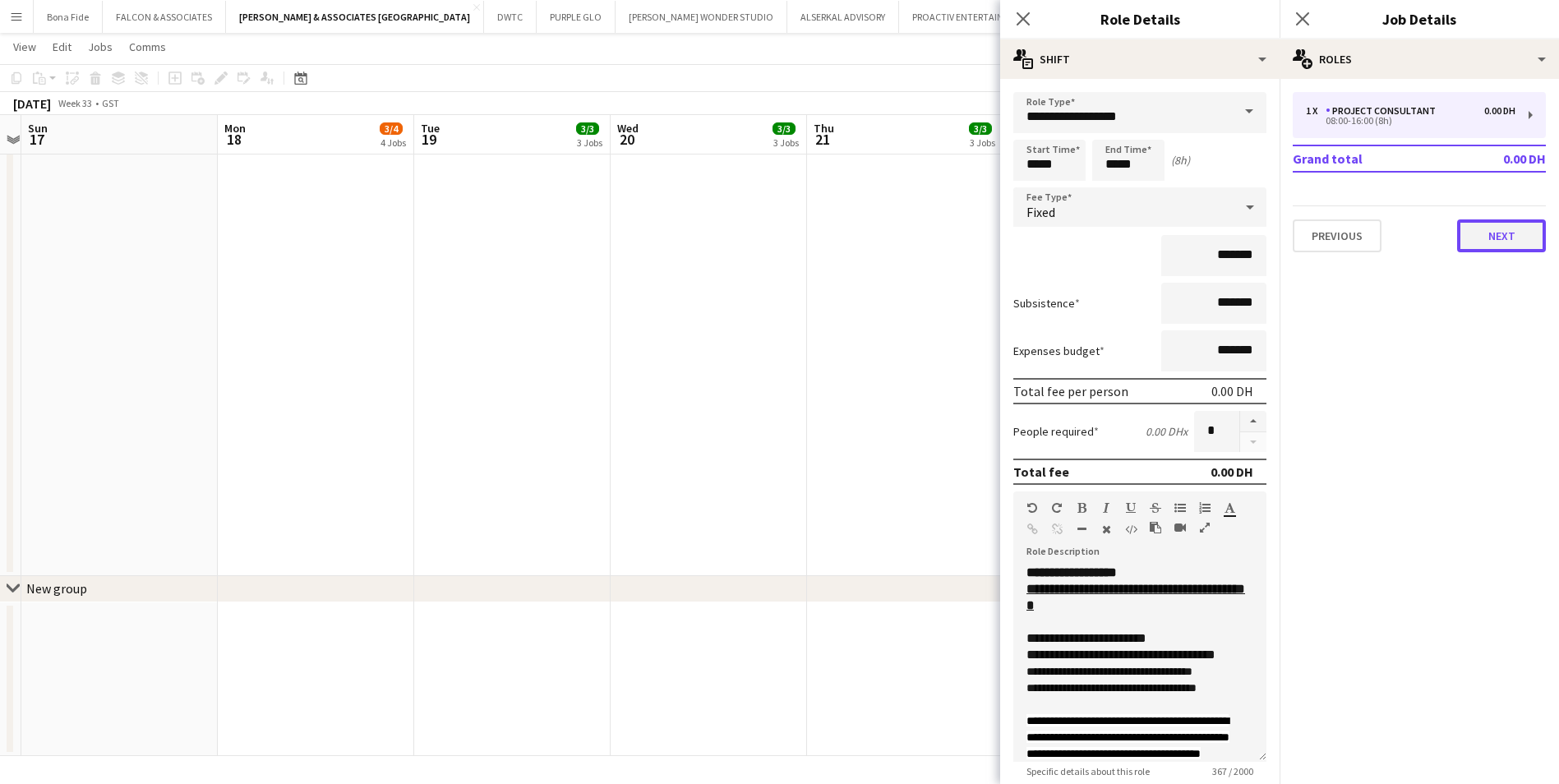
click at [1512, 219] on button "Next" at bounding box center [1502, 236] width 89 height 33
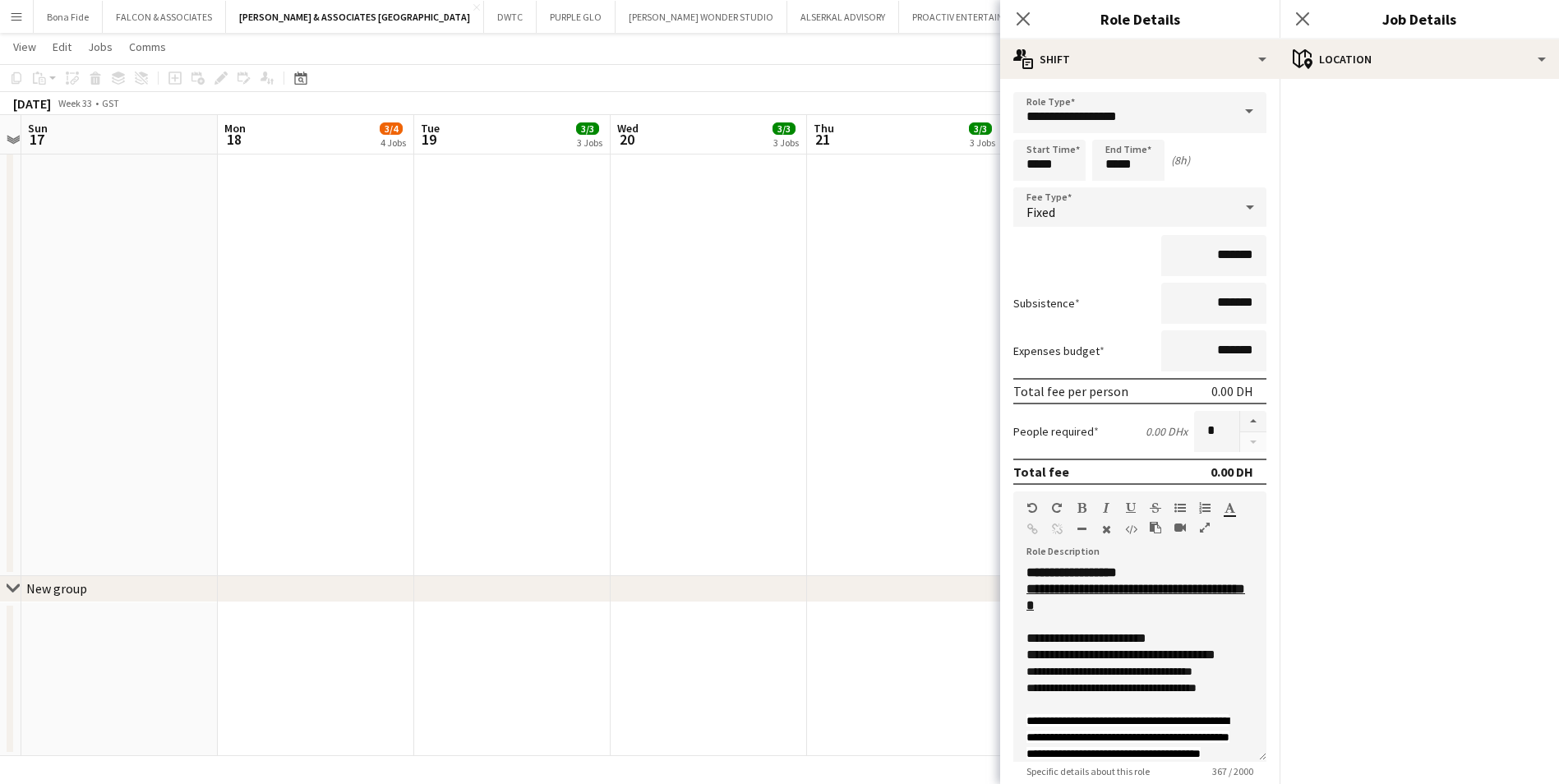
click at [1512, 219] on mat-accordion "pencil3 General details 1 x Project Consultant 0.00 DH 08:00-16:00 (8h) Grand t…" at bounding box center [1419, 431] width 279 height 705
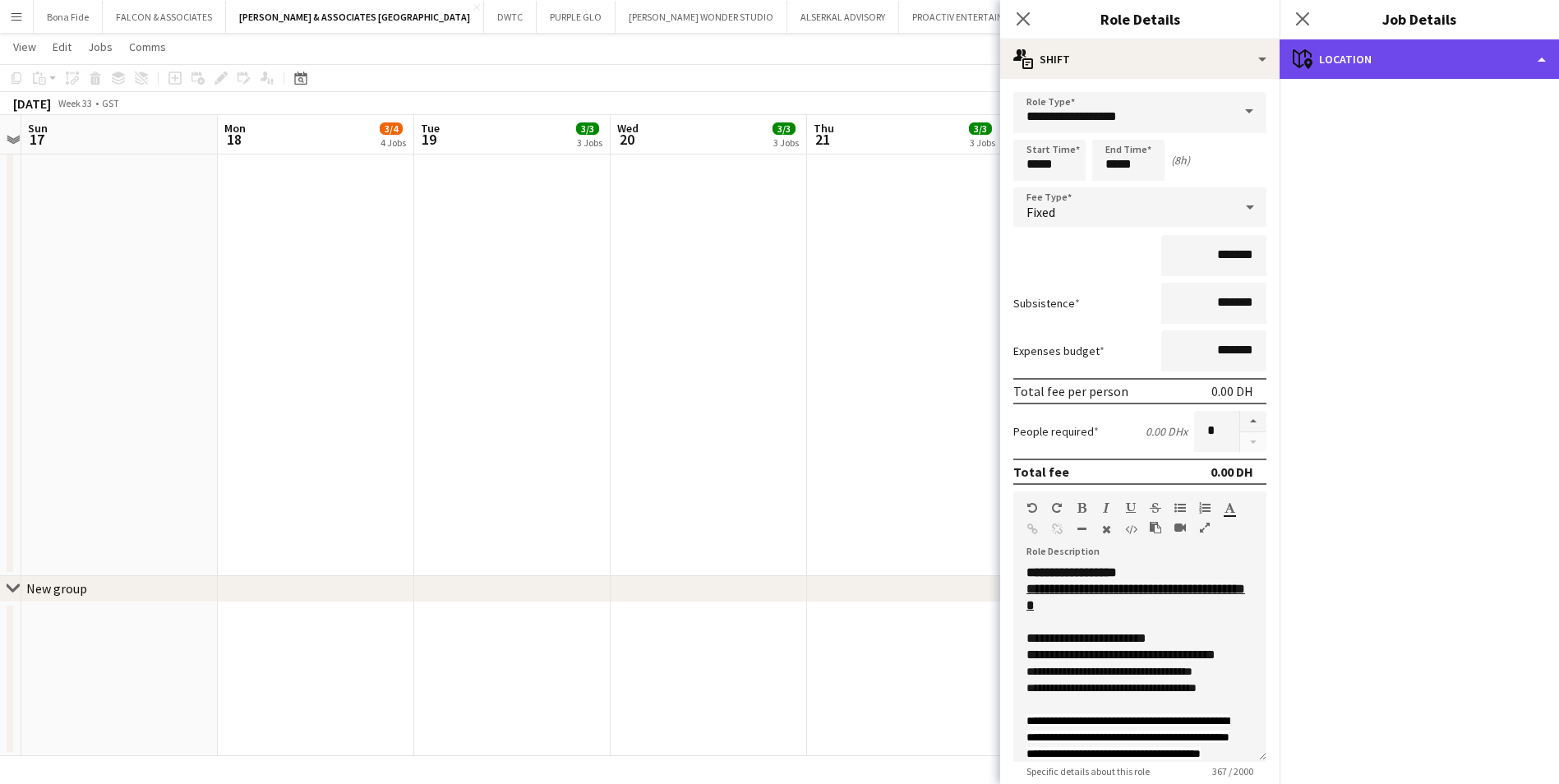
click at [1526, 68] on div "maps-pin-1 Location" at bounding box center [1419, 59] width 279 height 40
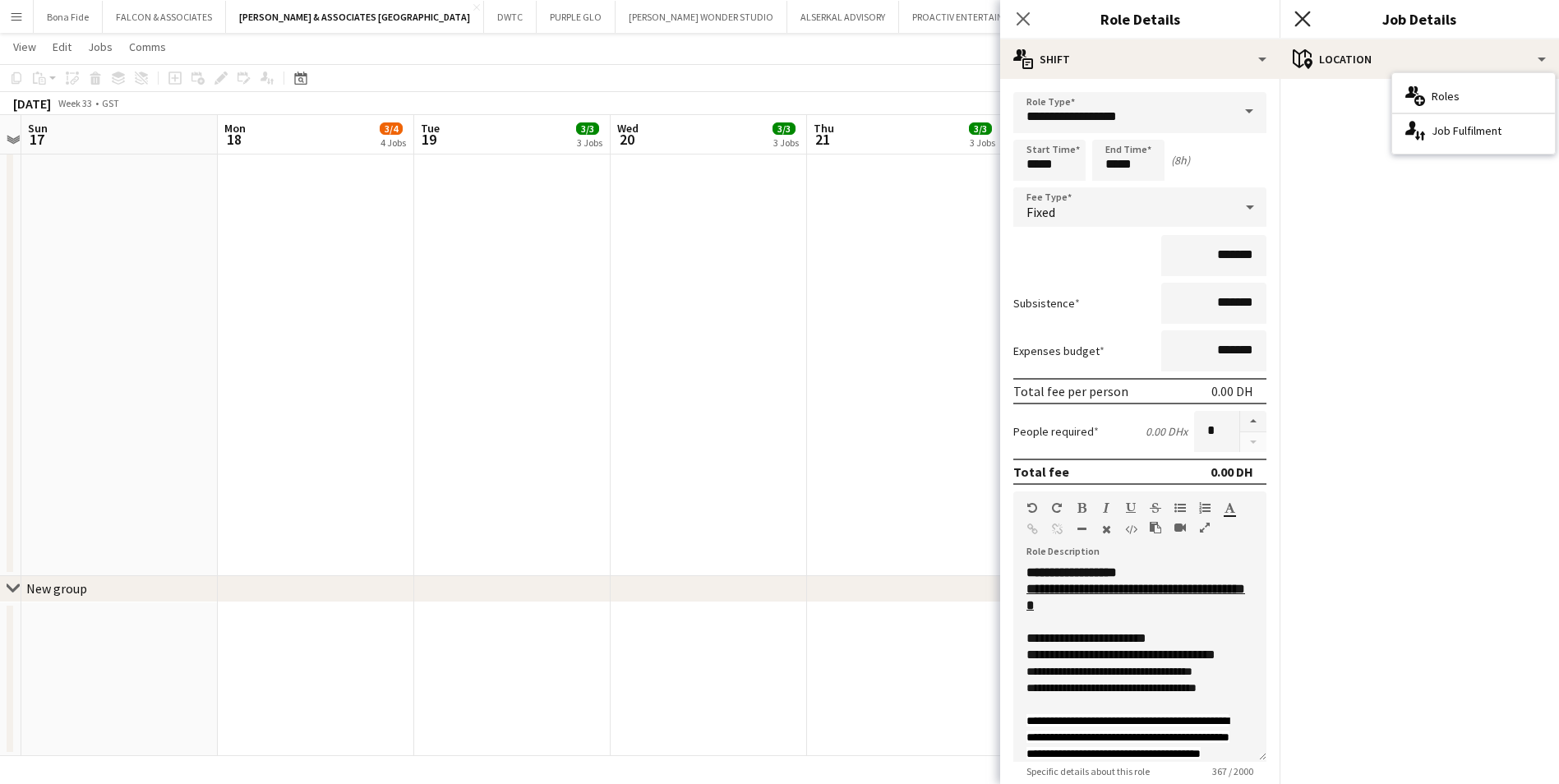
click at [1302, 20] on icon at bounding box center [1303, 18] width 15 height 15
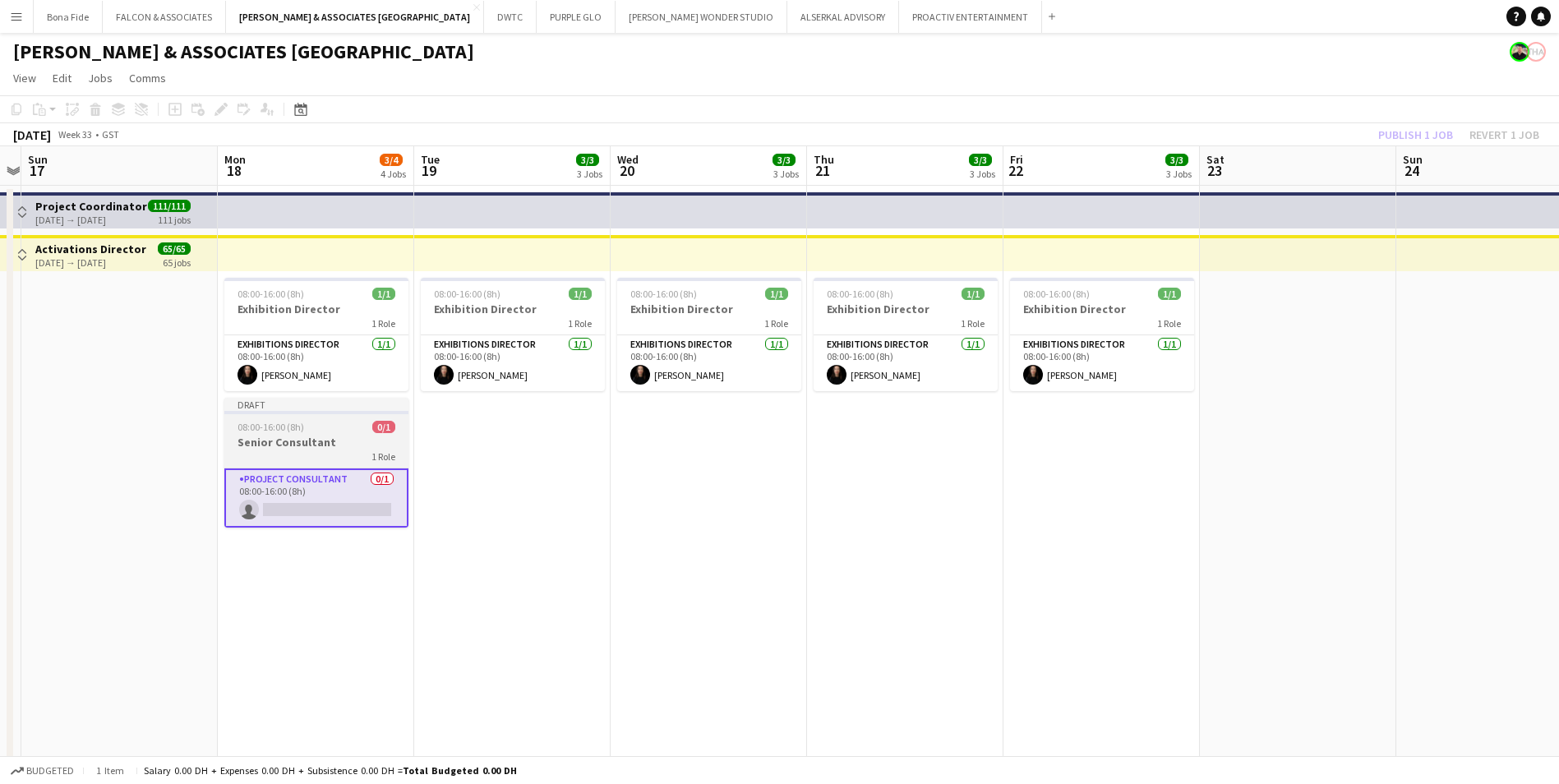
click at [275, 406] on div "Draft" at bounding box center [316, 404] width 184 height 14
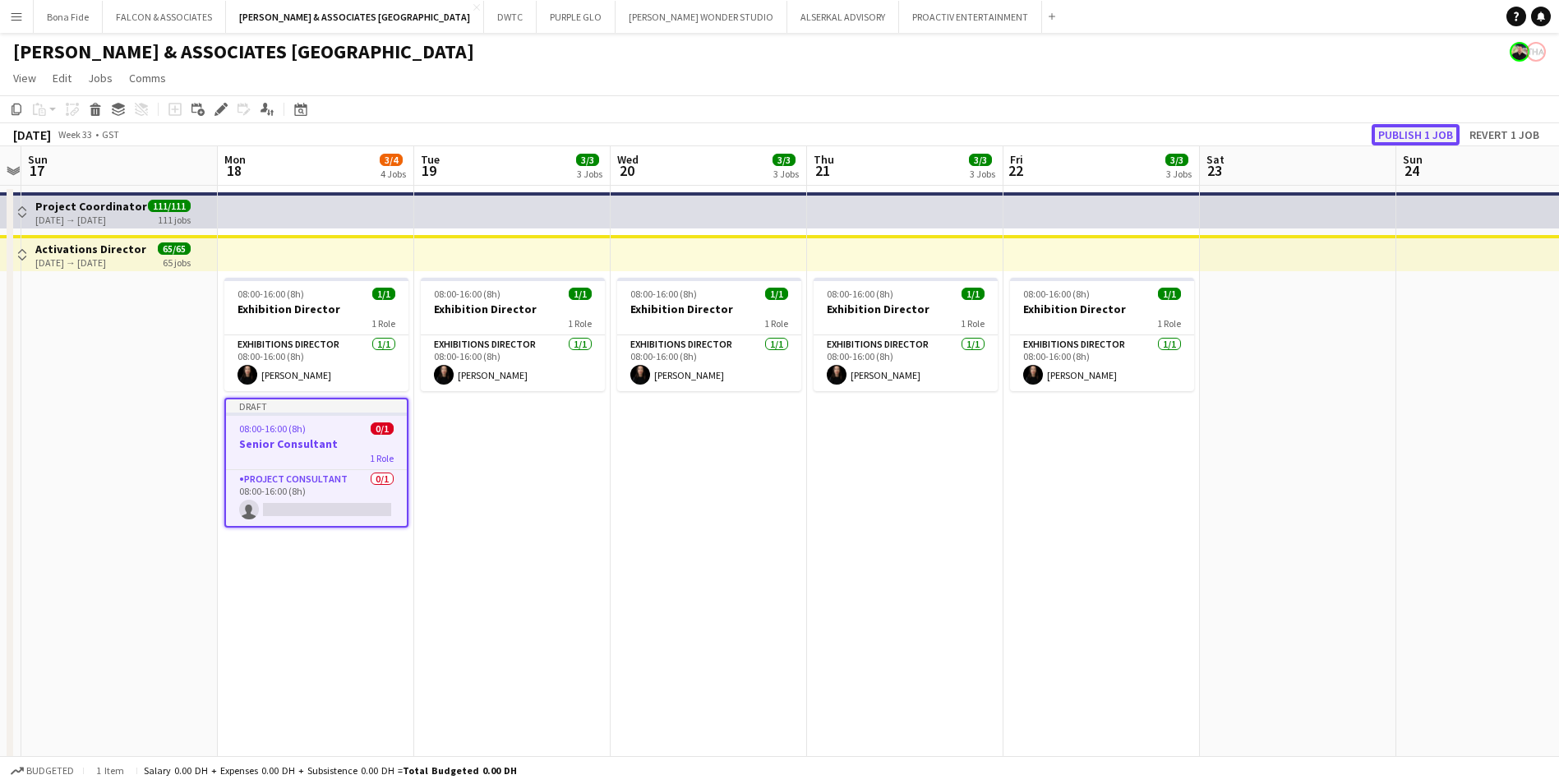
click at [1436, 137] on button "Publish 1 job" at bounding box center [1416, 134] width 88 height 21
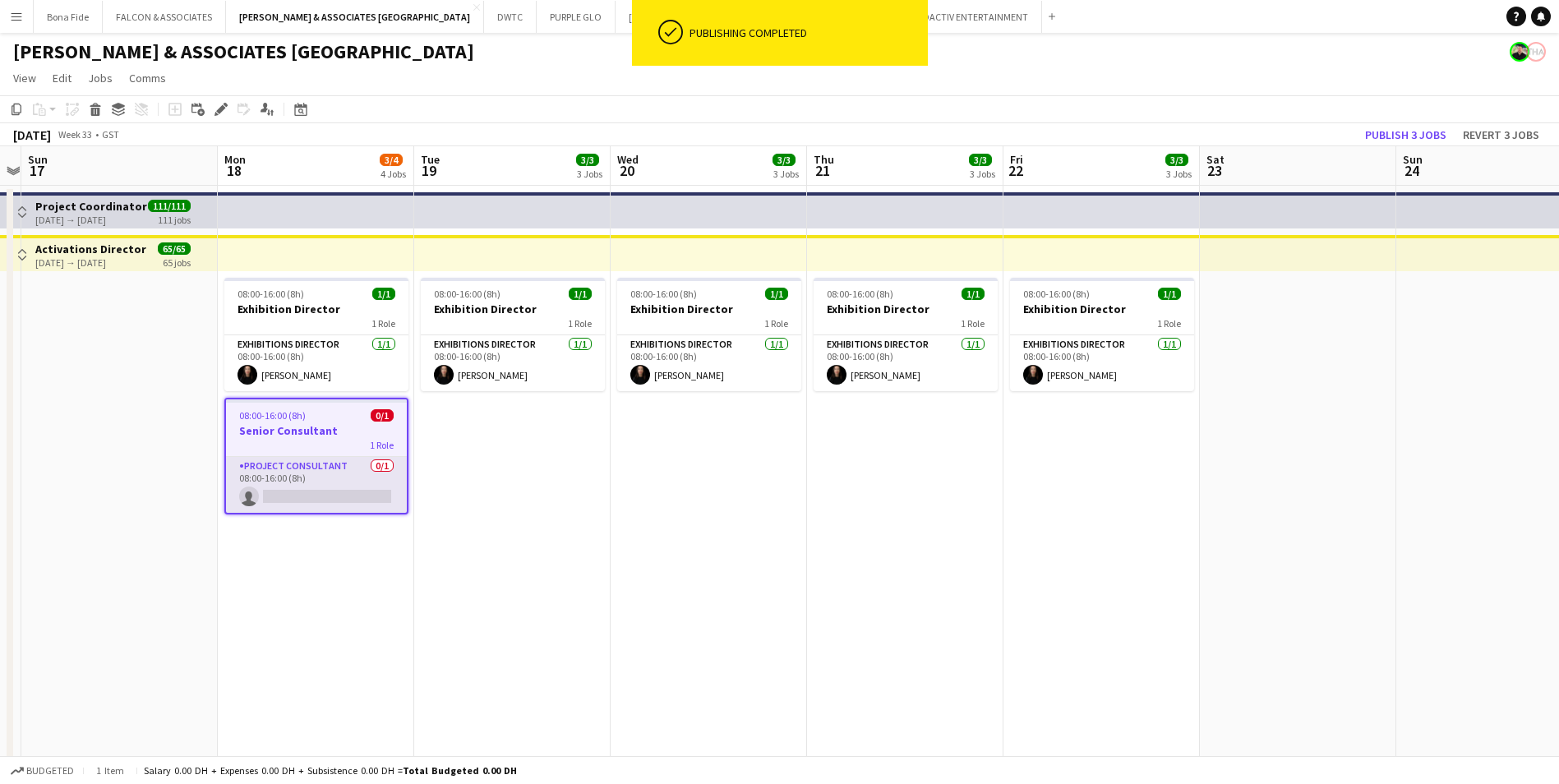
click at [266, 463] on app-card-role "Project Consultant 0/1 08:00-16:00 (8h) single-neutral-actions" at bounding box center [316, 485] width 181 height 56
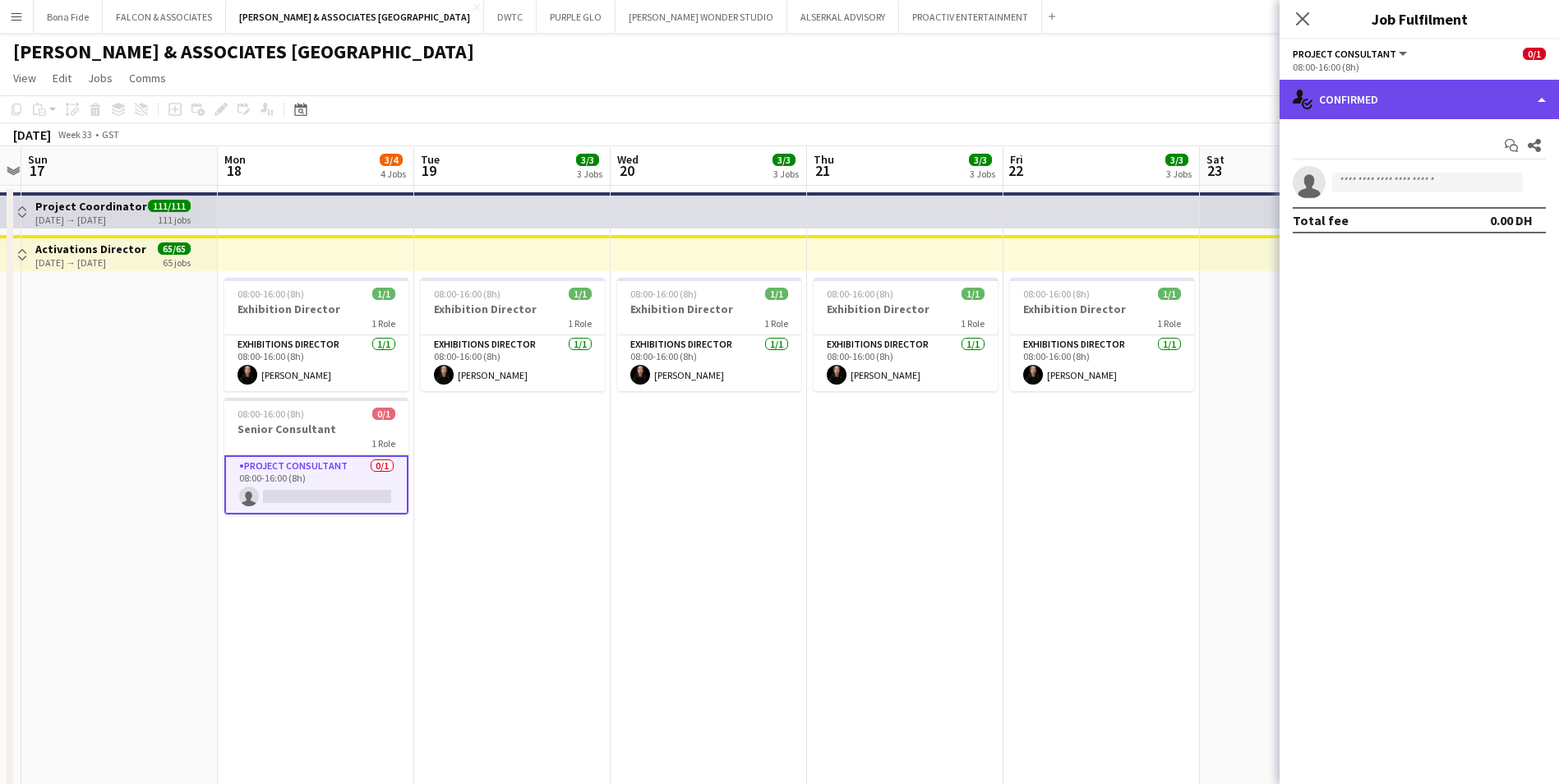
click at [1368, 103] on div "single-neutral-actions-check-2 Confirmed" at bounding box center [1419, 99] width 279 height 40
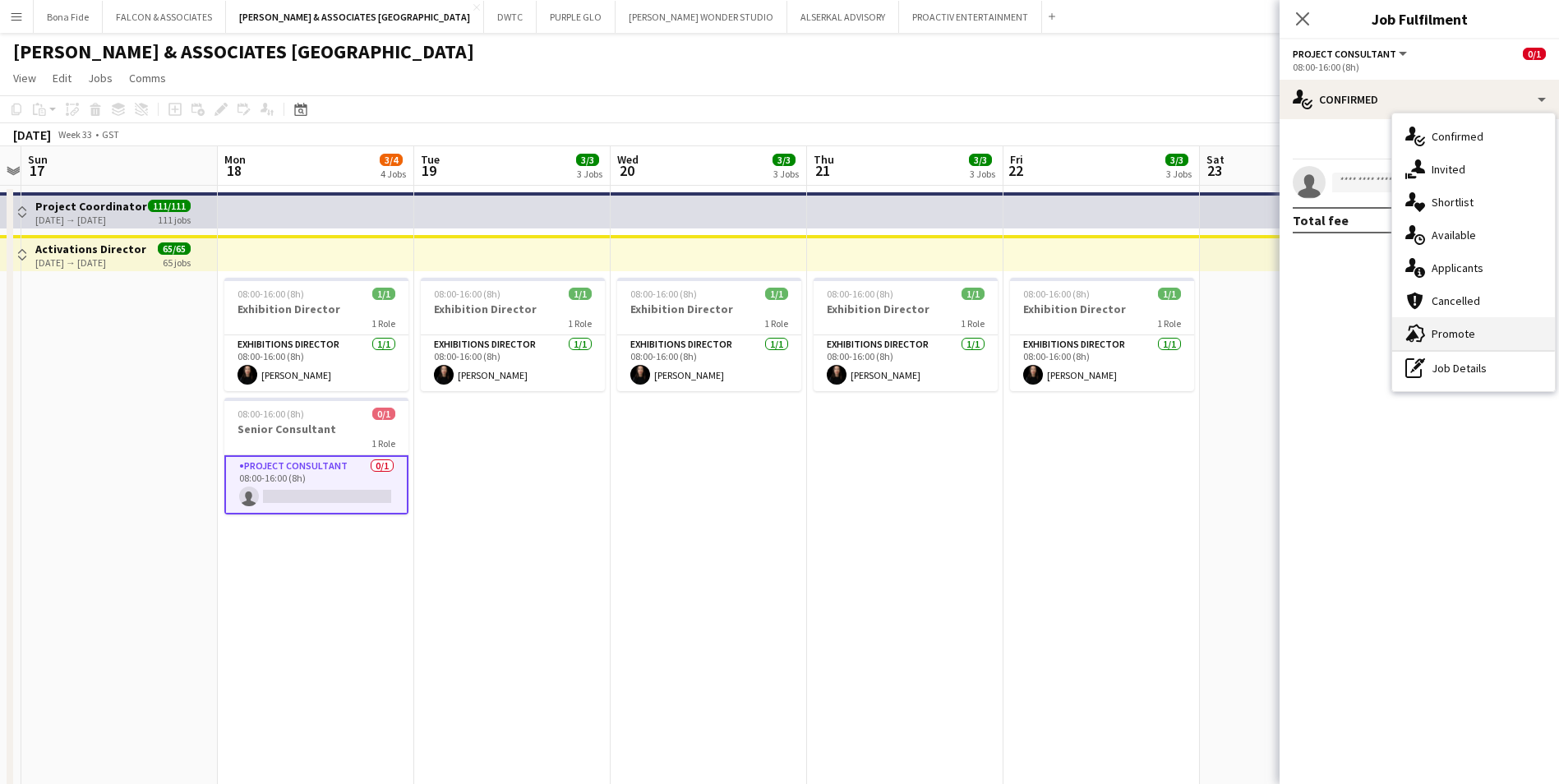
click at [1473, 334] on div "advertising-megaphone Promote" at bounding box center [1474, 334] width 162 height 33
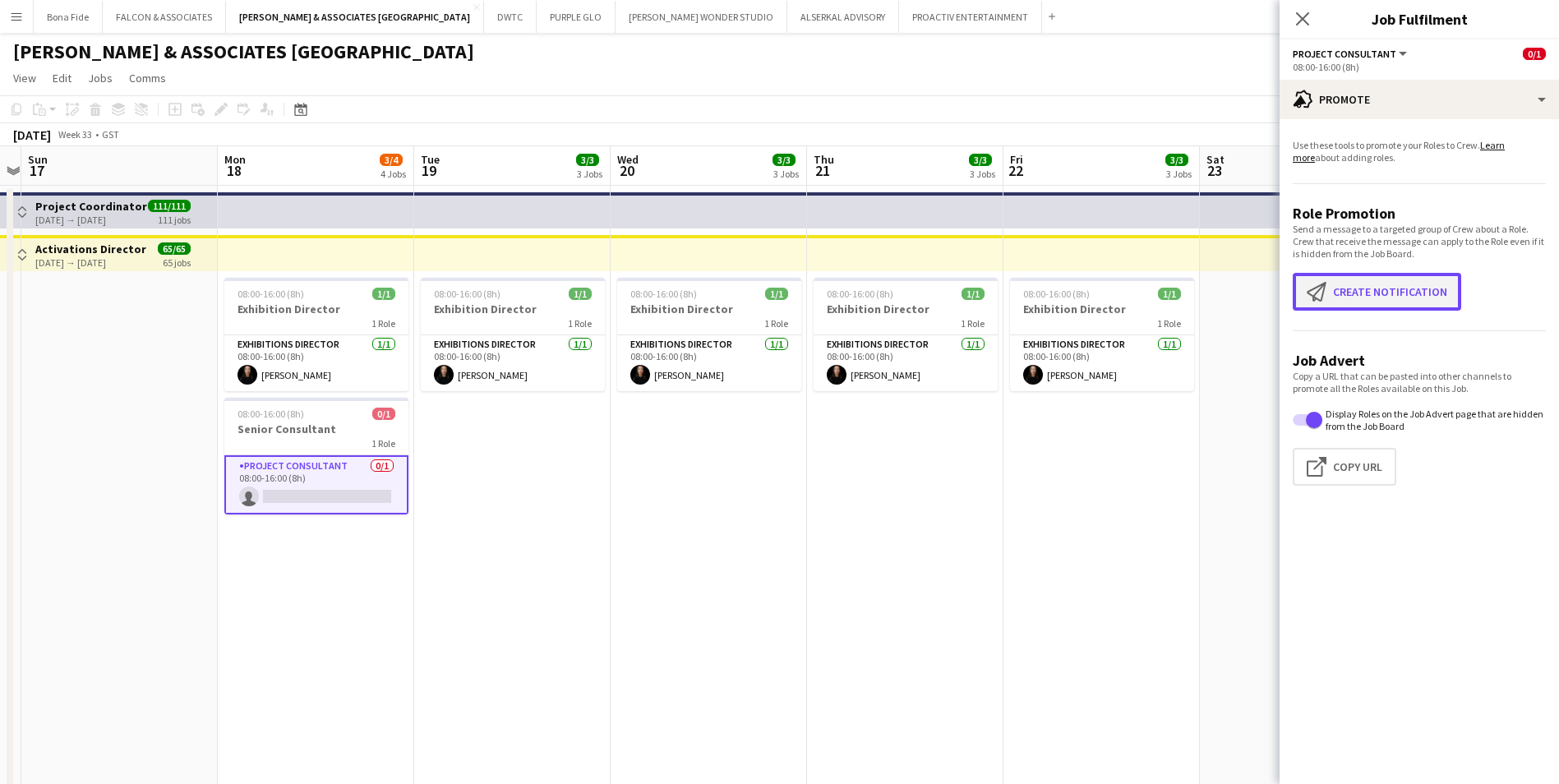
click at [1419, 289] on button "Create notification Create notification" at bounding box center [1377, 291] width 168 height 38
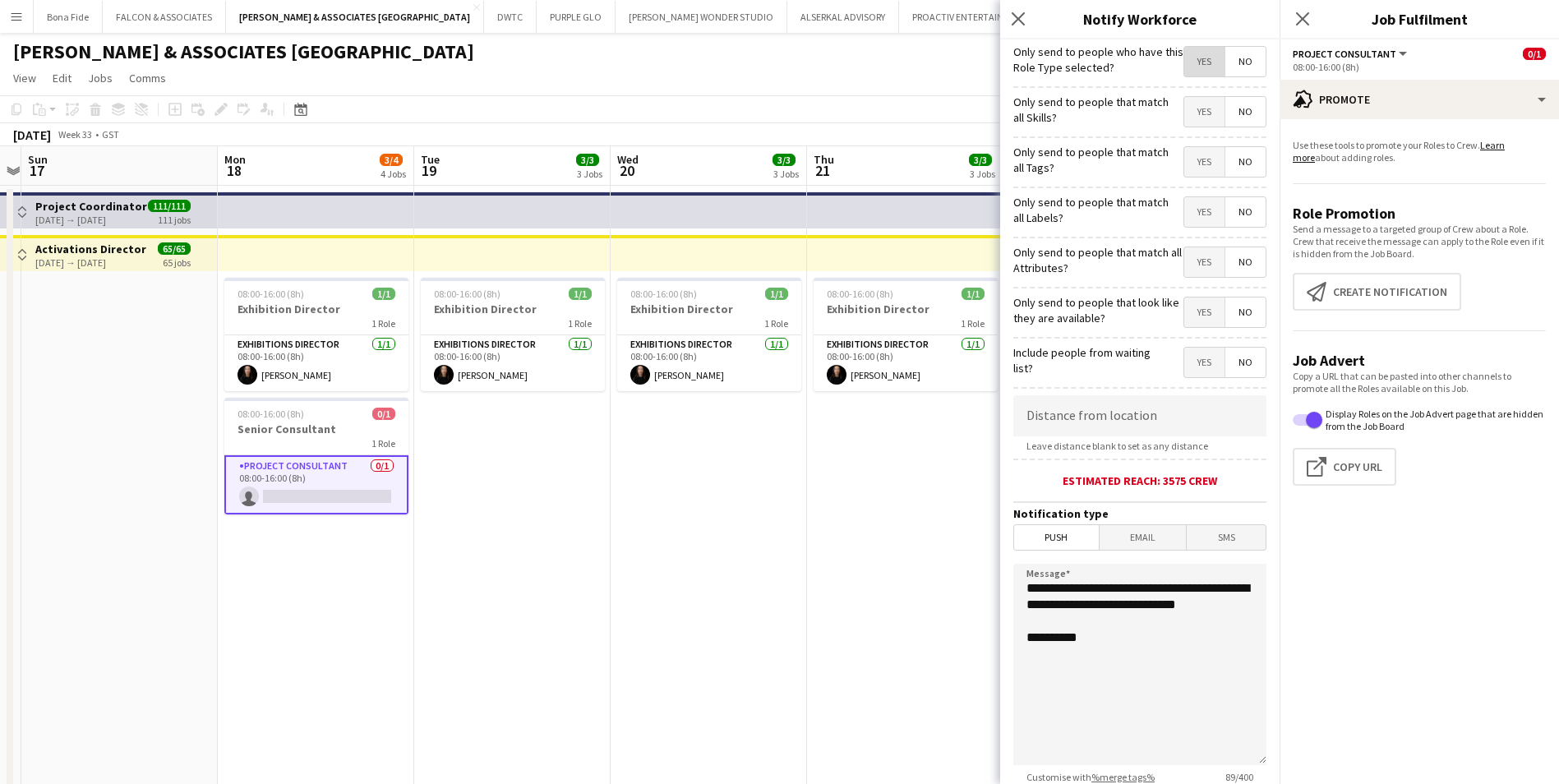
click at [1195, 67] on span "Yes" at bounding box center [1205, 61] width 41 height 30
click at [1228, 67] on span "No" at bounding box center [1246, 61] width 41 height 30
click at [1190, 116] on span "Yes" at bounding box center [1205, 111] width 41 height 30
click at [1191, 166] on span "Yes" at bounding box center [1205, 161] width 41 height 30
click at [1225, 163] on span "No" at bounding box center [1246, 161] width 41 height 30
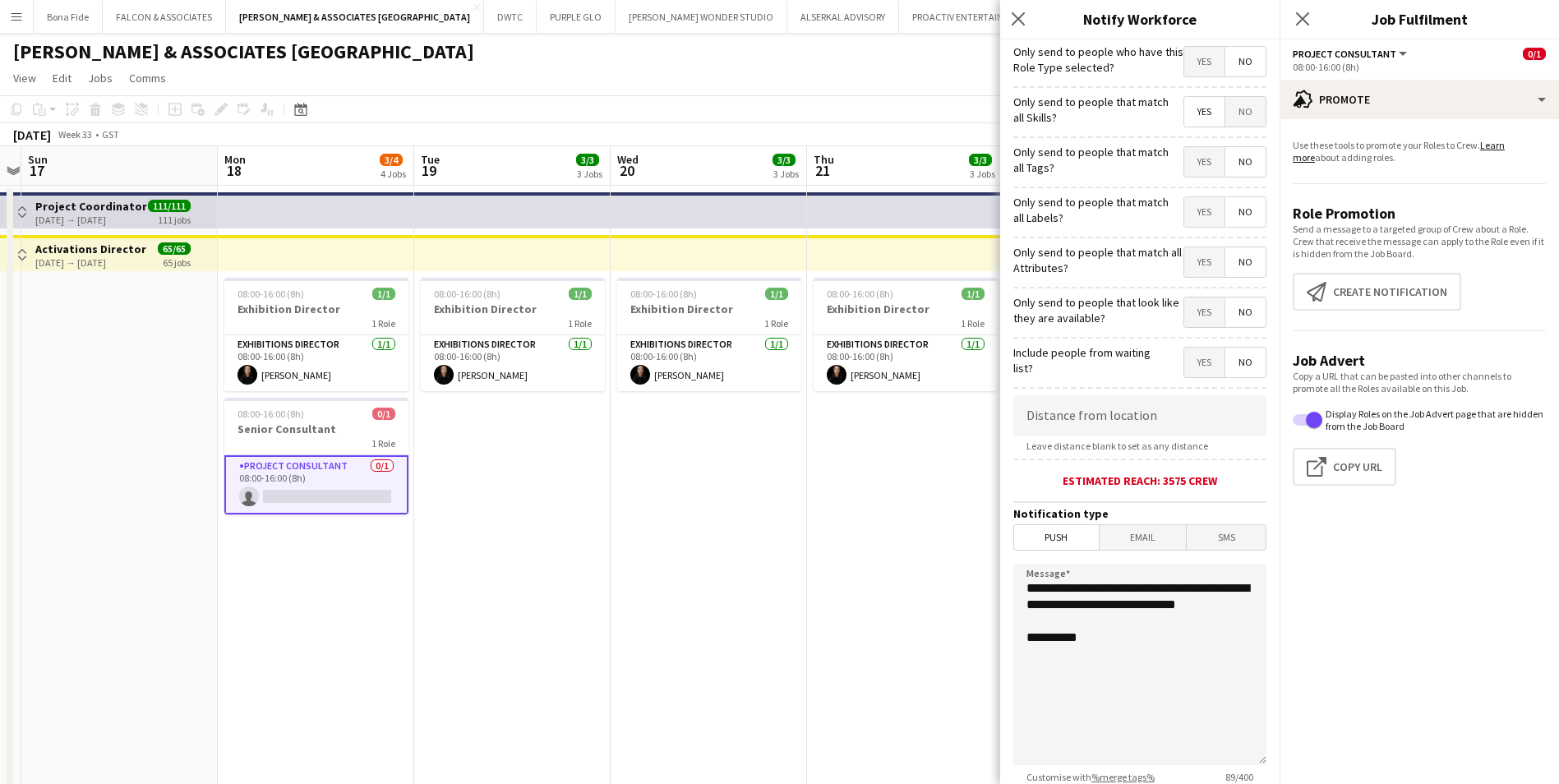
click at [1193, 210] on span "Yes" at bounding box center [1205, 212] width 41 height 30
click at [1196, 261] on span "Yes" at bounding box center [1205, 262] width 41 height 30
click at [1196, 305] on span "Yes" at bounding box center [1205, 312] width 41 height 30
click at [1193, 364] on span "Yes" at bounding box center [1205, 363] width 41 height 30
click at [1231, 314] on span "No" at bounding box center [1246, 312] width 41 height 30
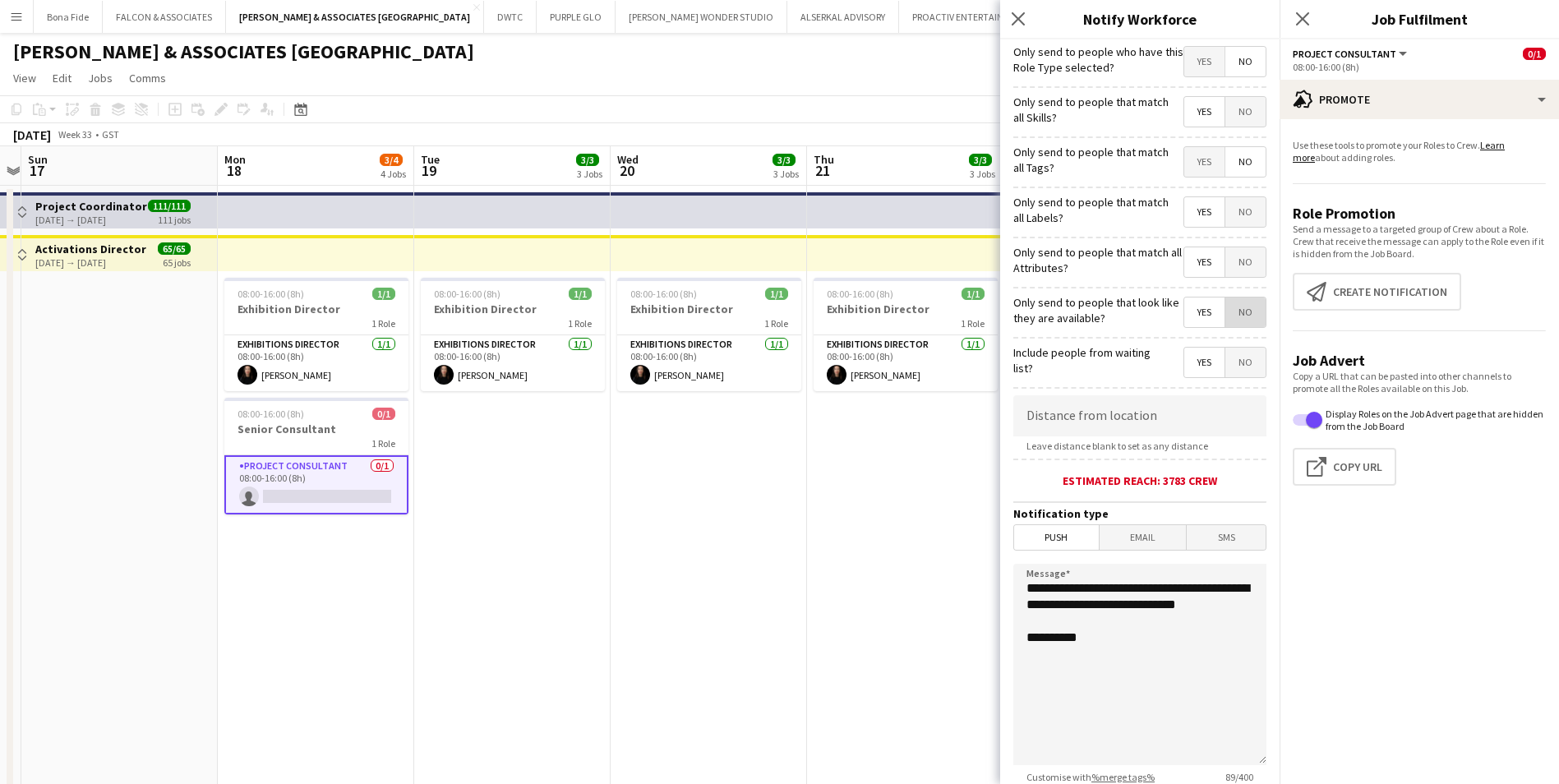
click at [1231, 314] on span "No" at bounding box center [1246, 312] width 41 height 30
click at [1185, 311] on span "Yes" at bounding box center [1205, 312] width 41 height 30
click at [1371, 291] on button "Create notification Create notification" at bounding box center [1377, 291] width 168 height 38
click at [1191, 107] on span "Yes" at bounding box center [1205, 111] width 41 height 30
click at [1197, 151] on span "Yes" at bounding box center [1205, 161] width 41 height 30
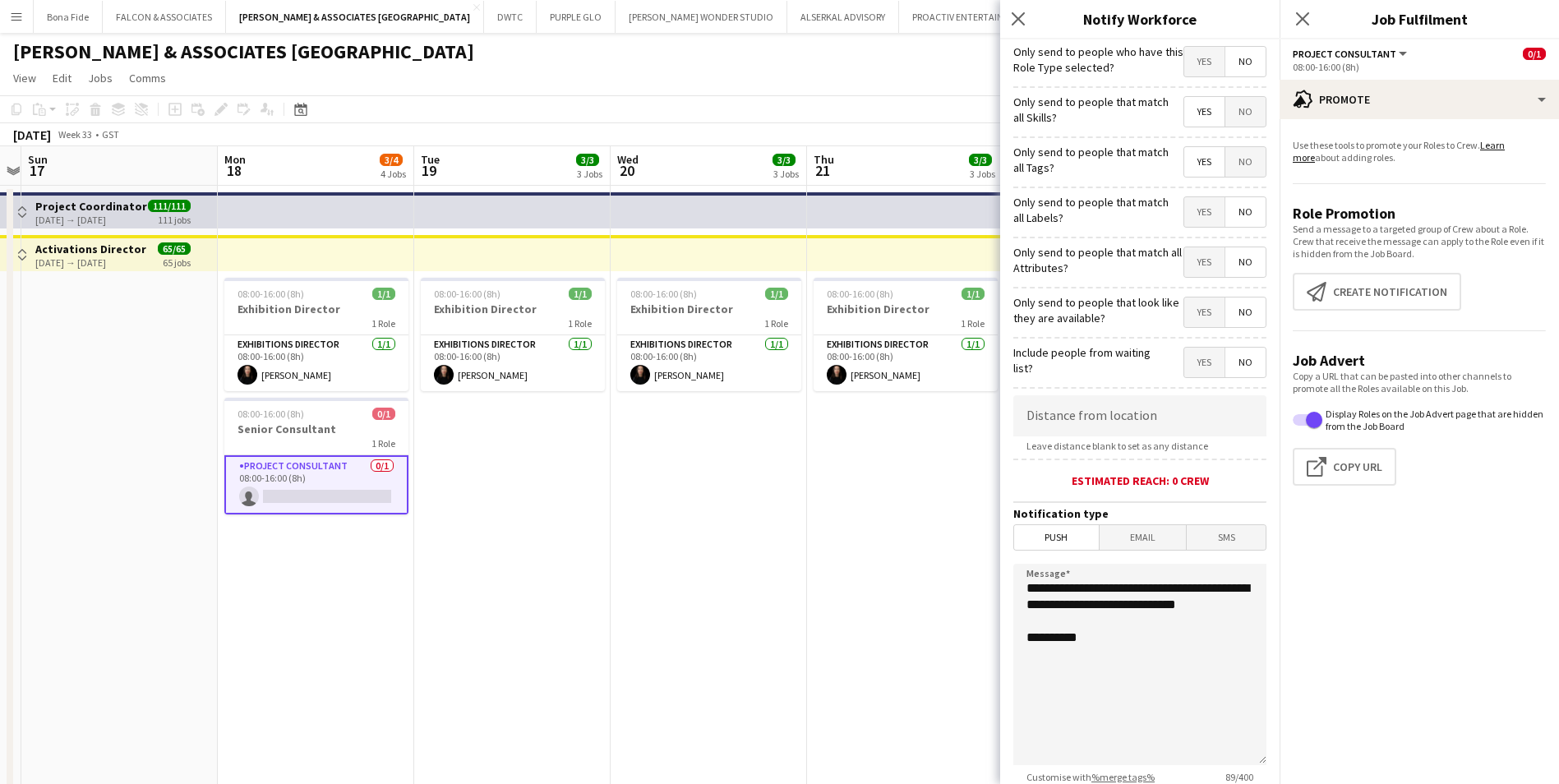
click at [1193, 211] on span "Yes" at bounding box center [1205, 212] width 41 height 30
click at [1197, 217] on span "Yes" at bounding box center [1205, 212] width 41 height 30
click at [1189, 151] on span "Yes" at bounding box center [1205, 161] width 41 height 30
click at [1235, 160] on span "No" at bounding box center [1246, 161] width 41 height 30
click at [1185, 266] on span "Yes" at bounding box center [1205, 262] width 41 height 30
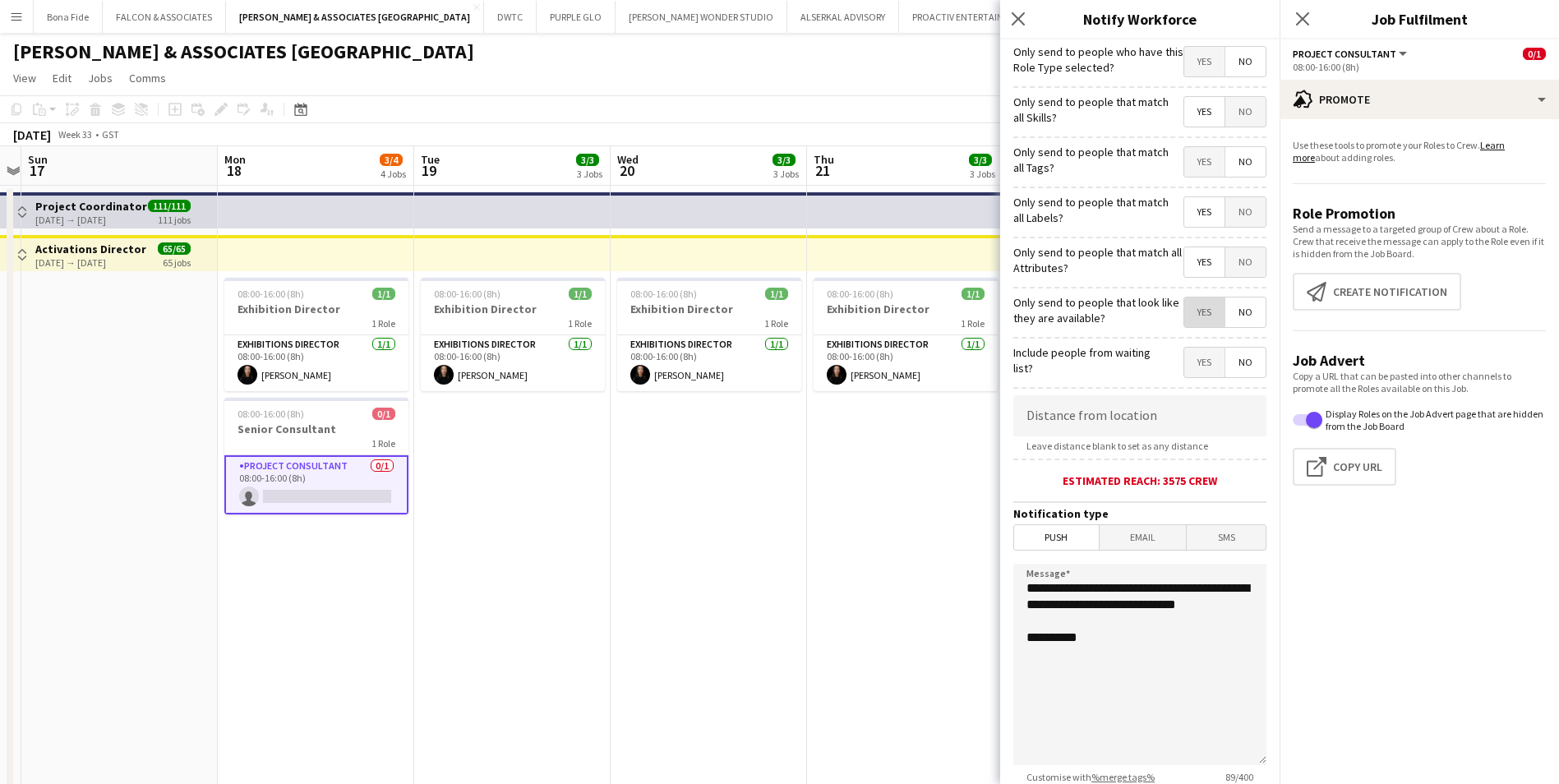
click at [1188, 316] on span "Yes" at bounding box center [1205, 312] width 41 height 30
click at [1197, 368] on span "Yes" at bounding box center [1205, 363] width 41 height 30
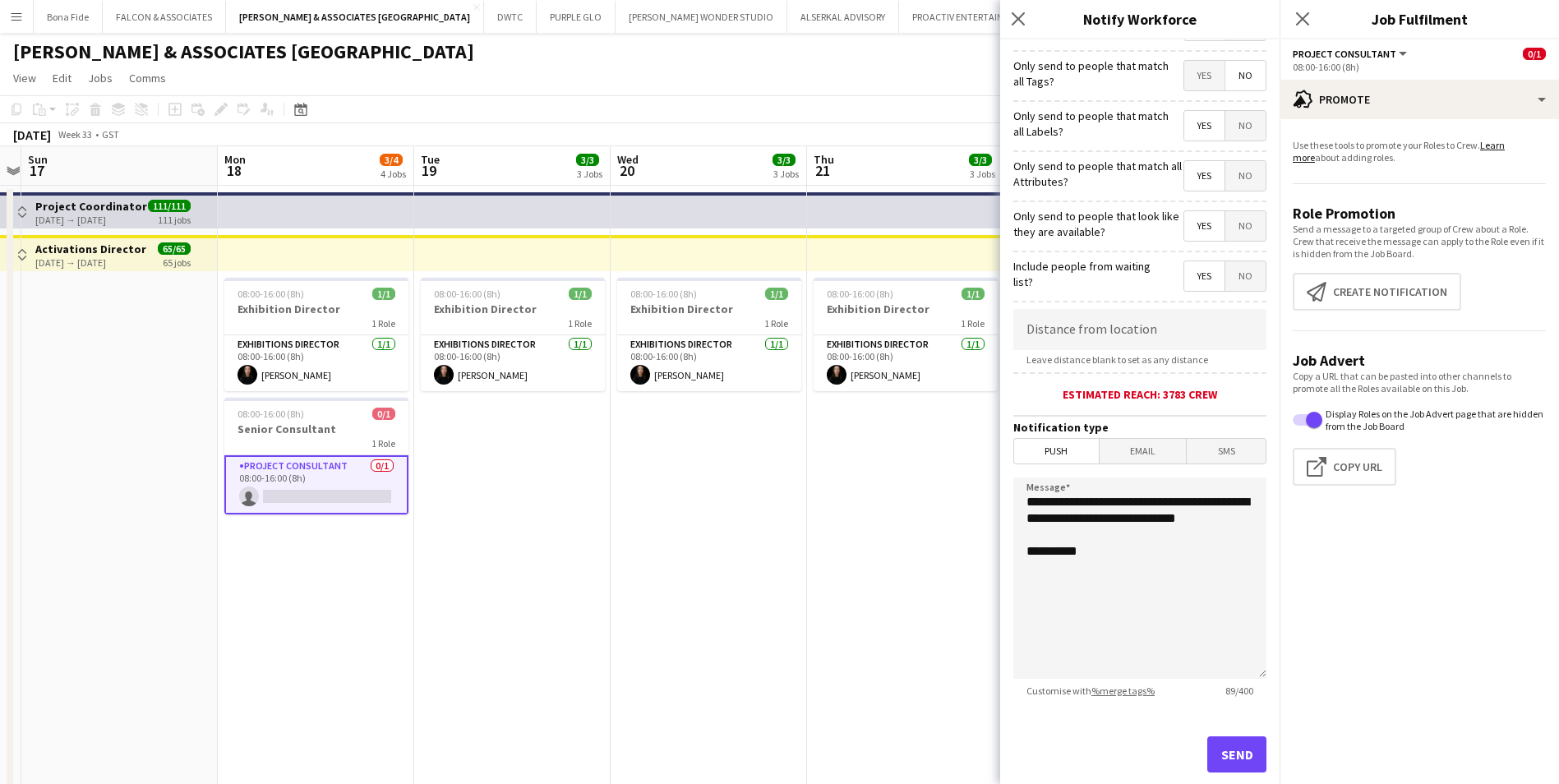
scroll to position [121, 0]
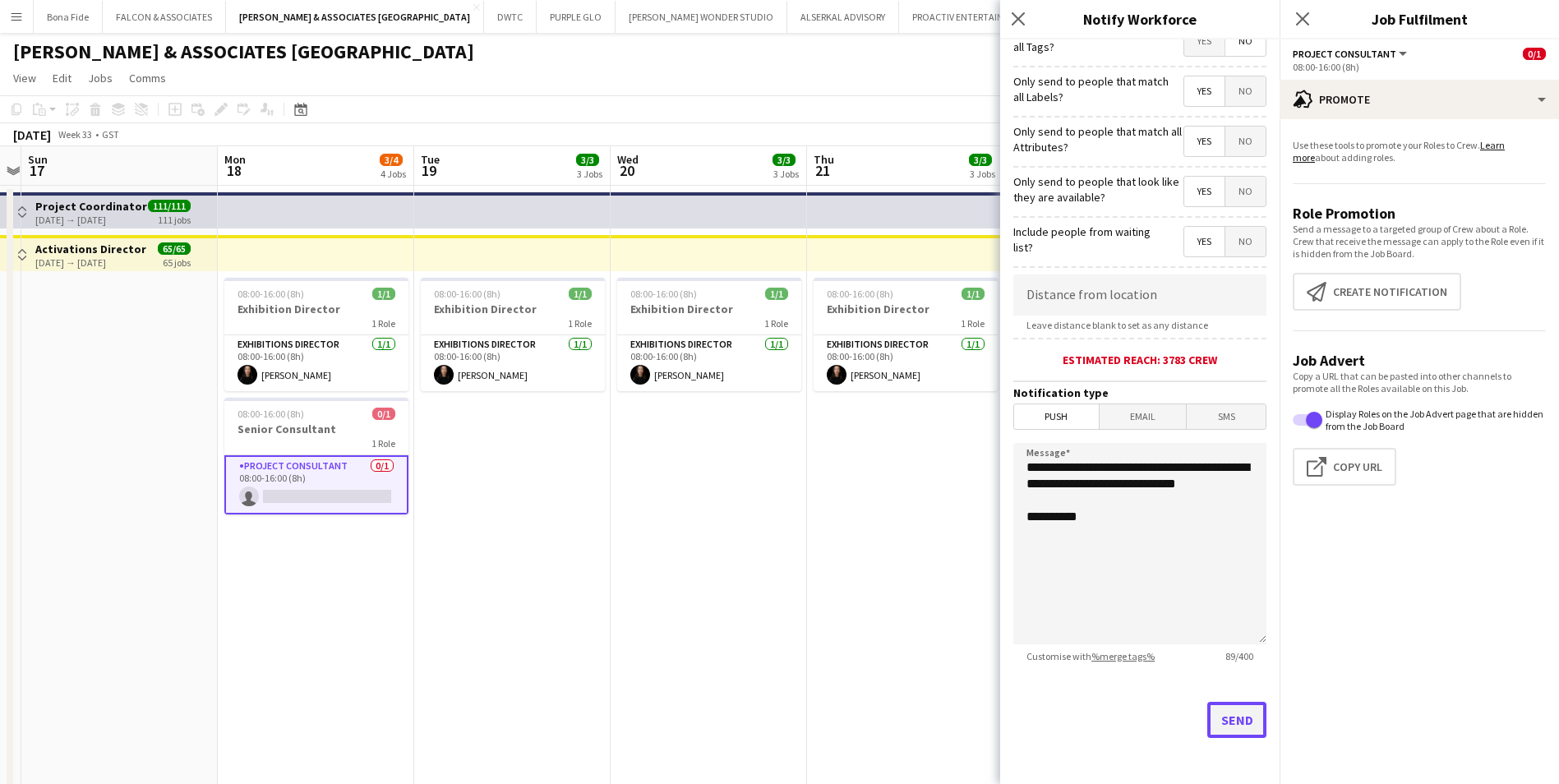
click at [1235, 718] on button "Send" at bounding box center [1237, 719] width 59 height 36
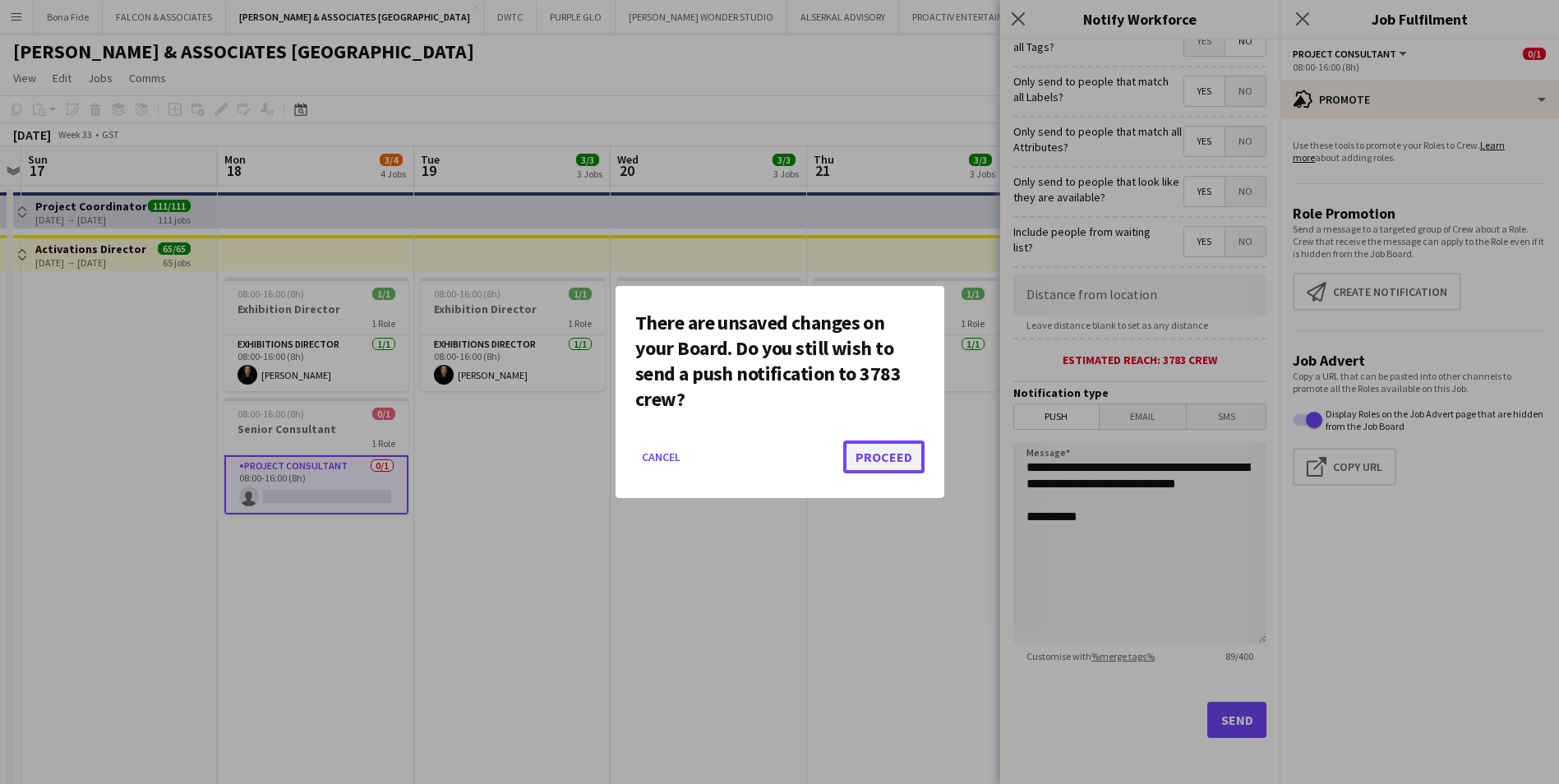
click at [874, 458] on button "Proceed" at bounding box center [884, 457] width 81 height 33
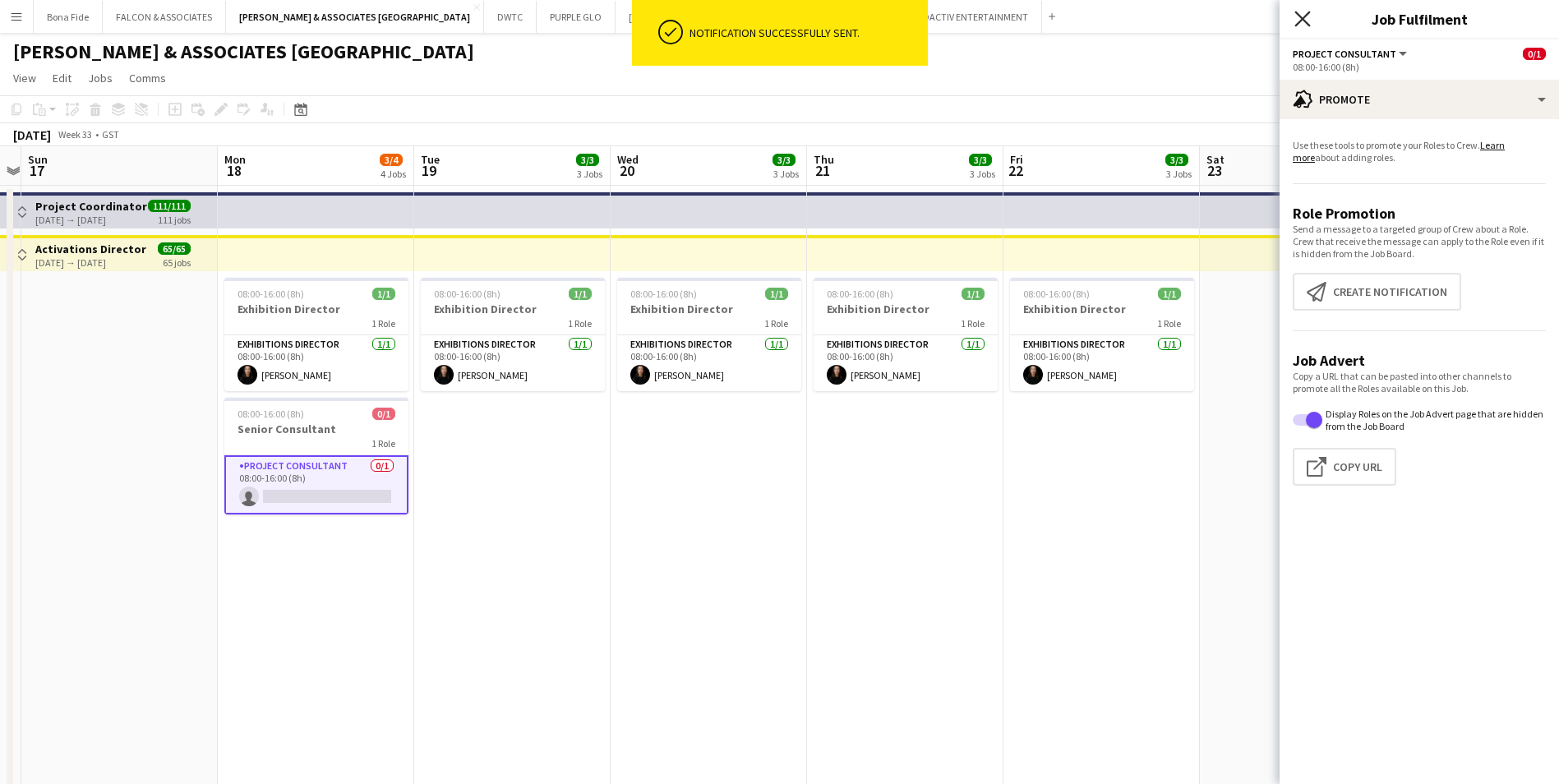
click at [1299, 26] on icon "Close pop-in" at bounding box center [1303, 18] width 15 height 15
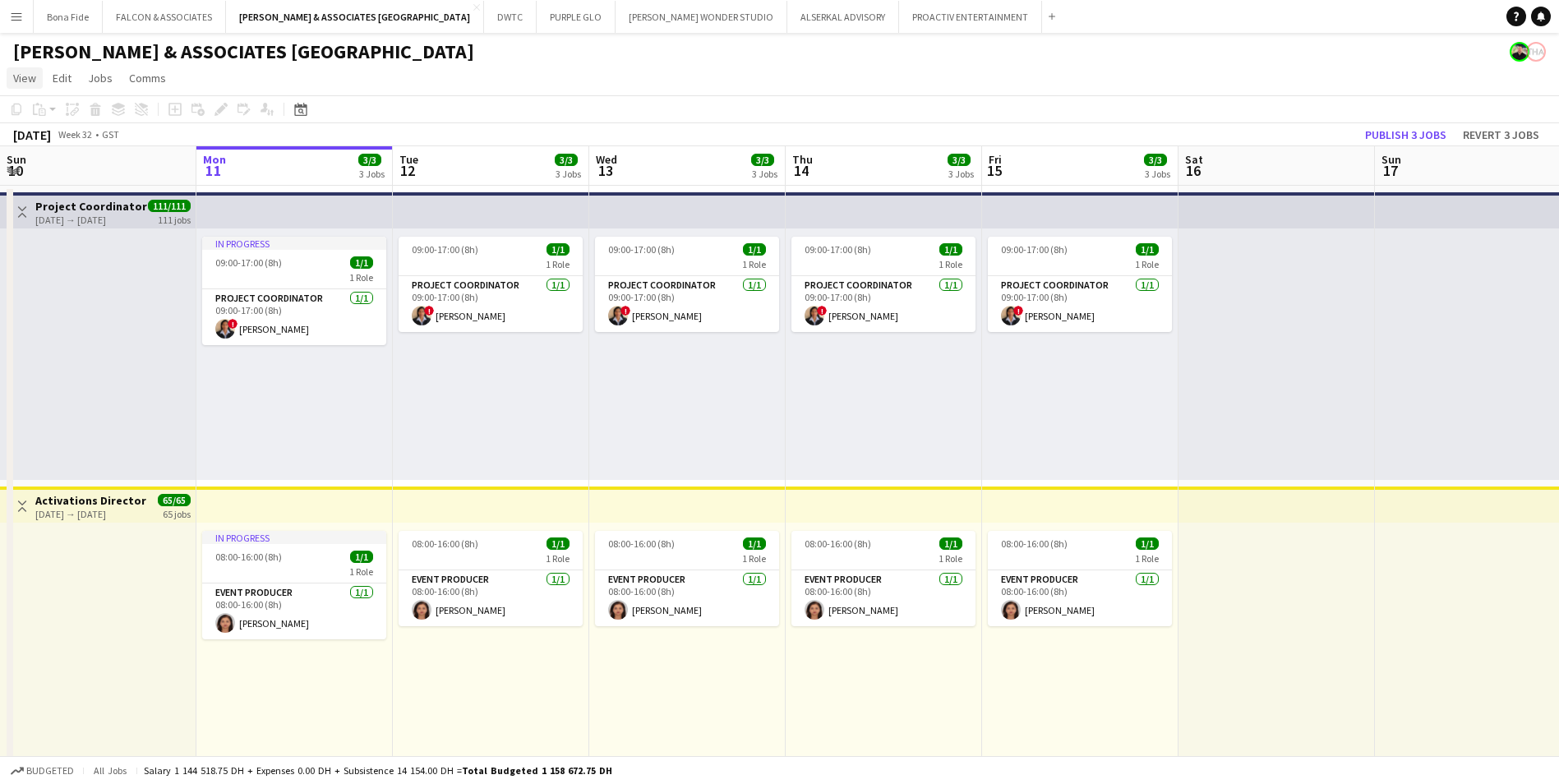
click at [24, 87] on link "View" at bounding box center [24, 78] width 36 height 21
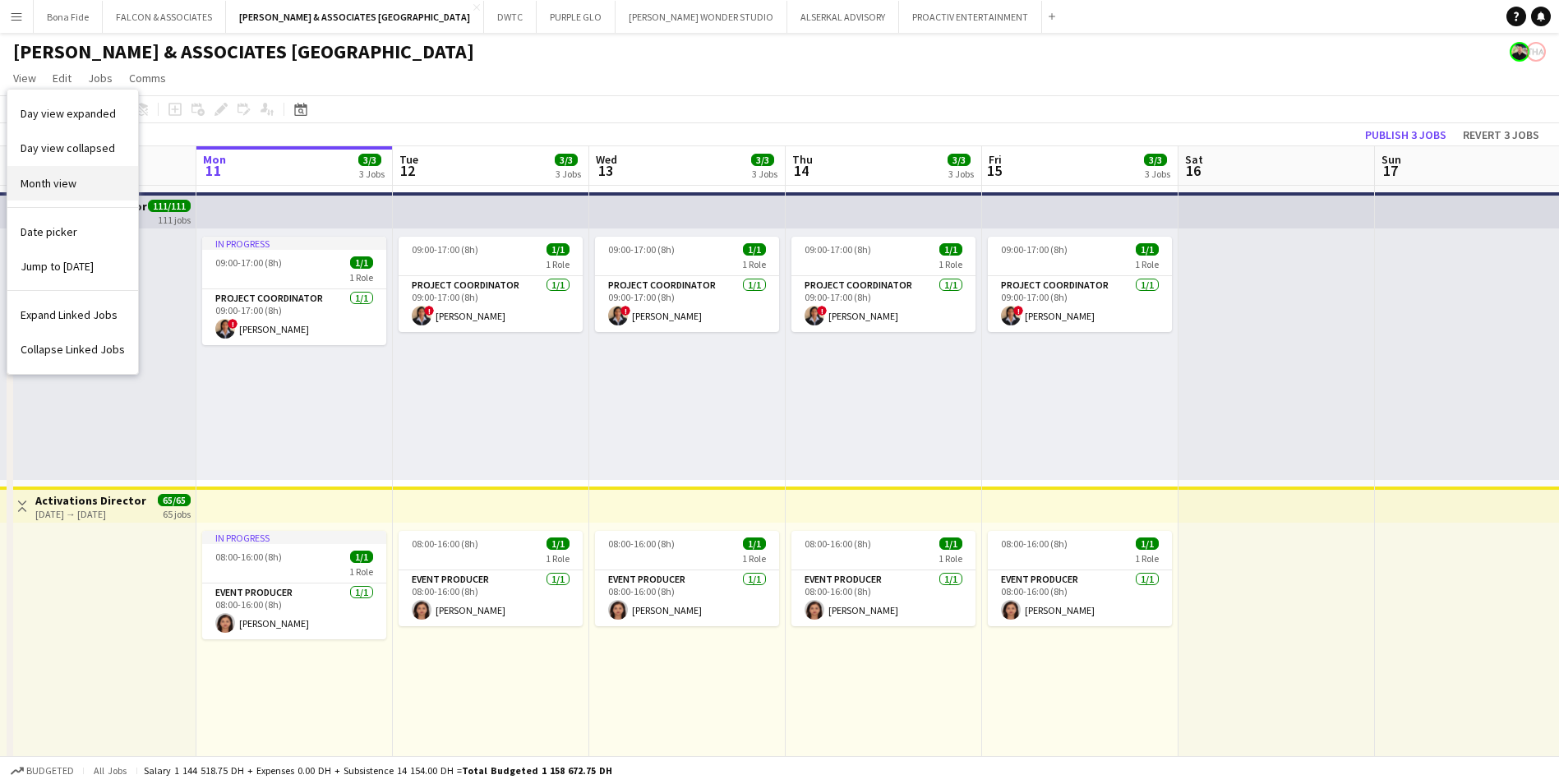
click at [42, 169] on link "Month view" at bounding box center [73, 184] width 131 height 35
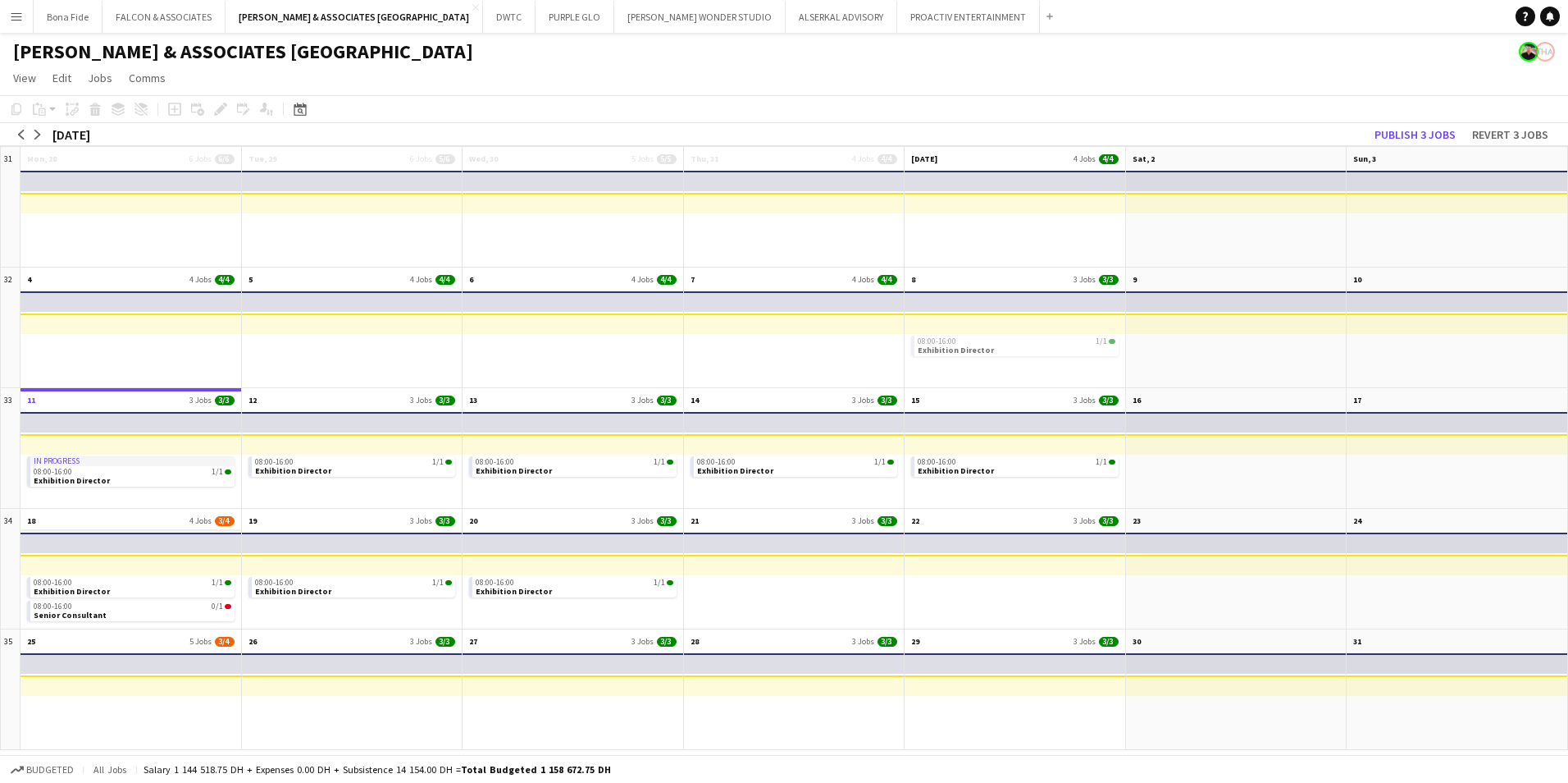
click at [123, 518] on app-month-view-date-header "18 4 Jobs 3/4" at bounding box center [130, 518] width 221 height 20
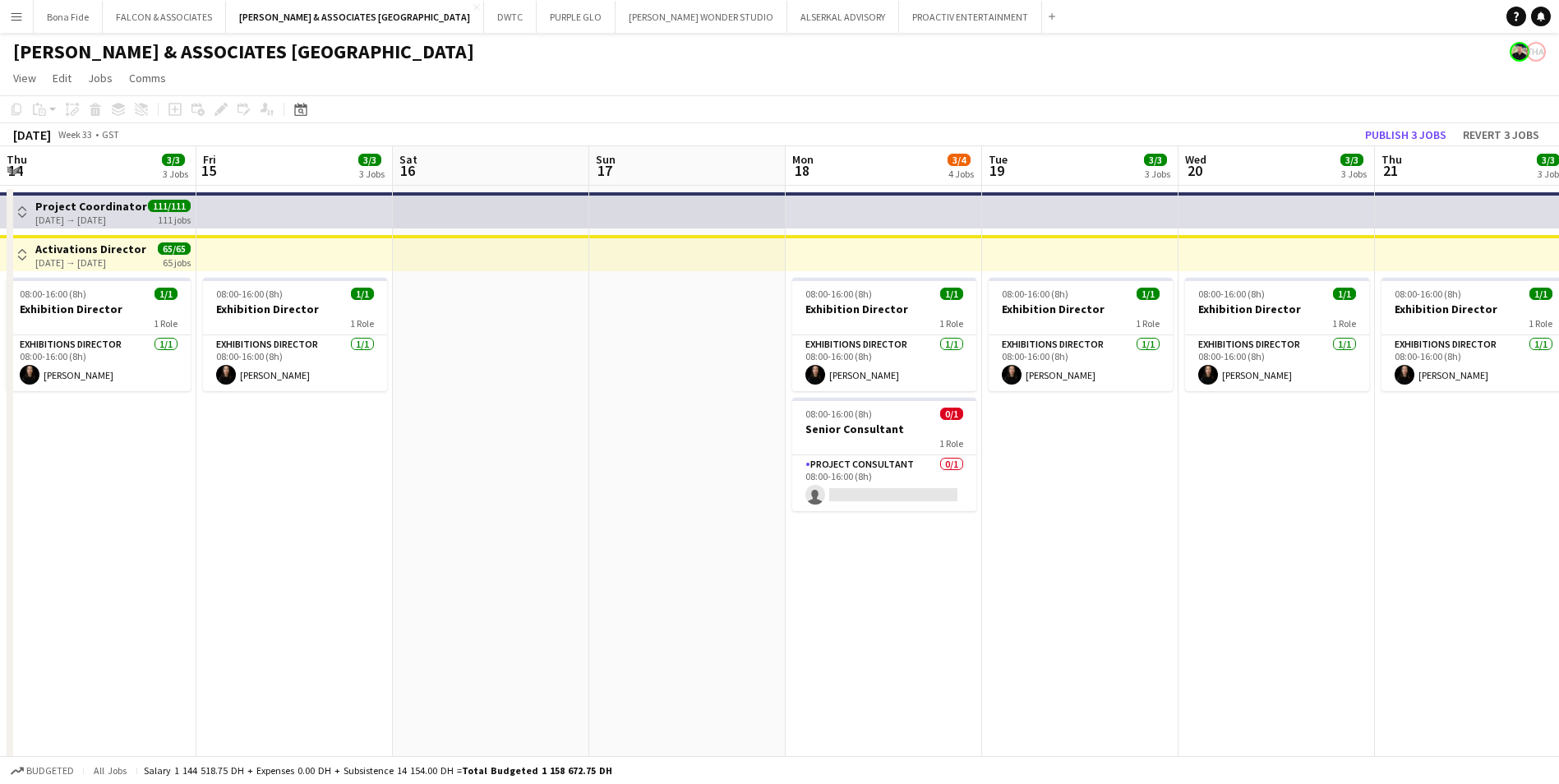
scroll to position [0, 566]
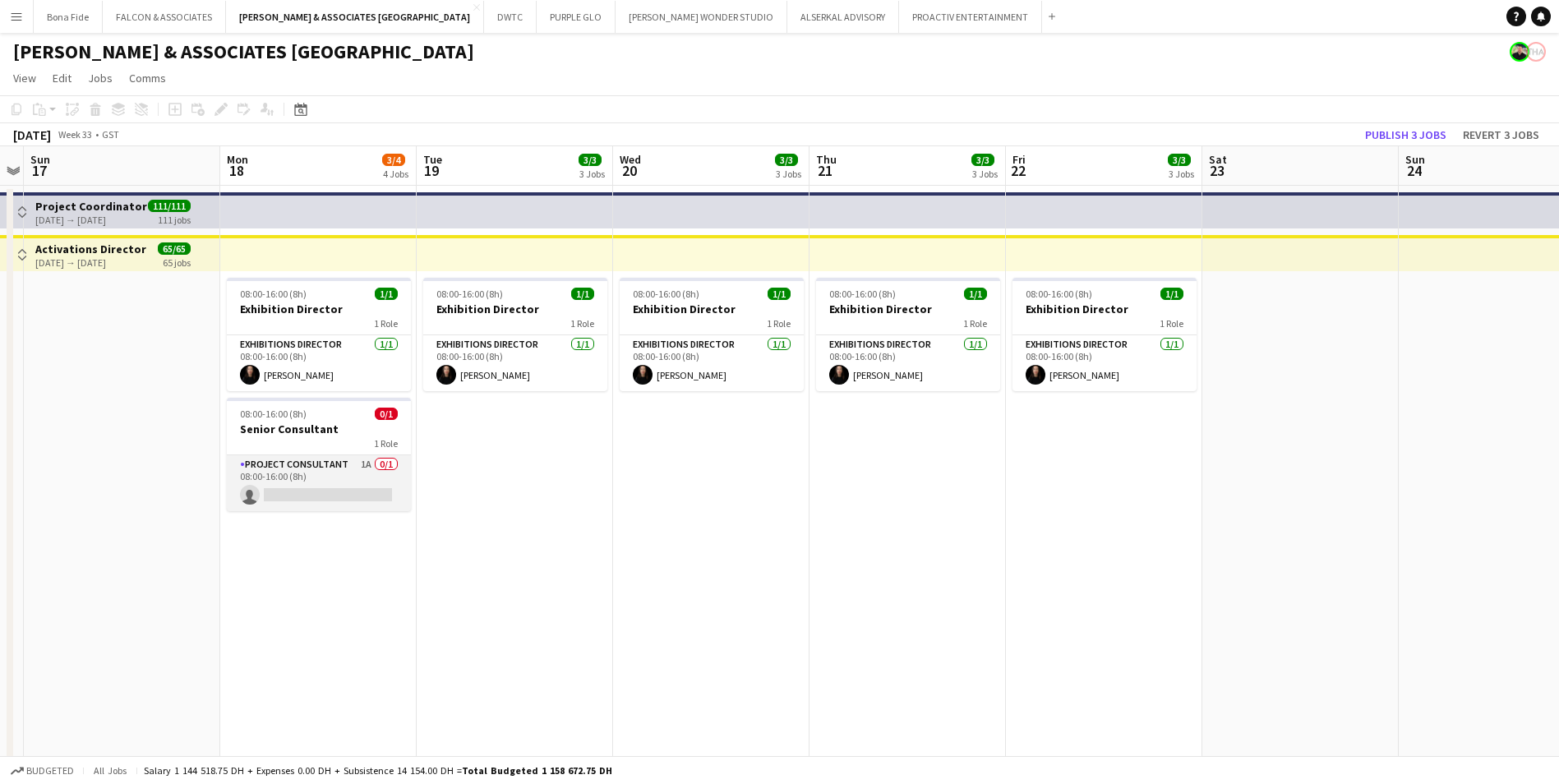
click at [309, 463] on app-card-role "Project Consultant 1A 0/1 08:00-16:00 (8h) single-neutral-actions" at bounding box center [319, 483] width 184 height 56
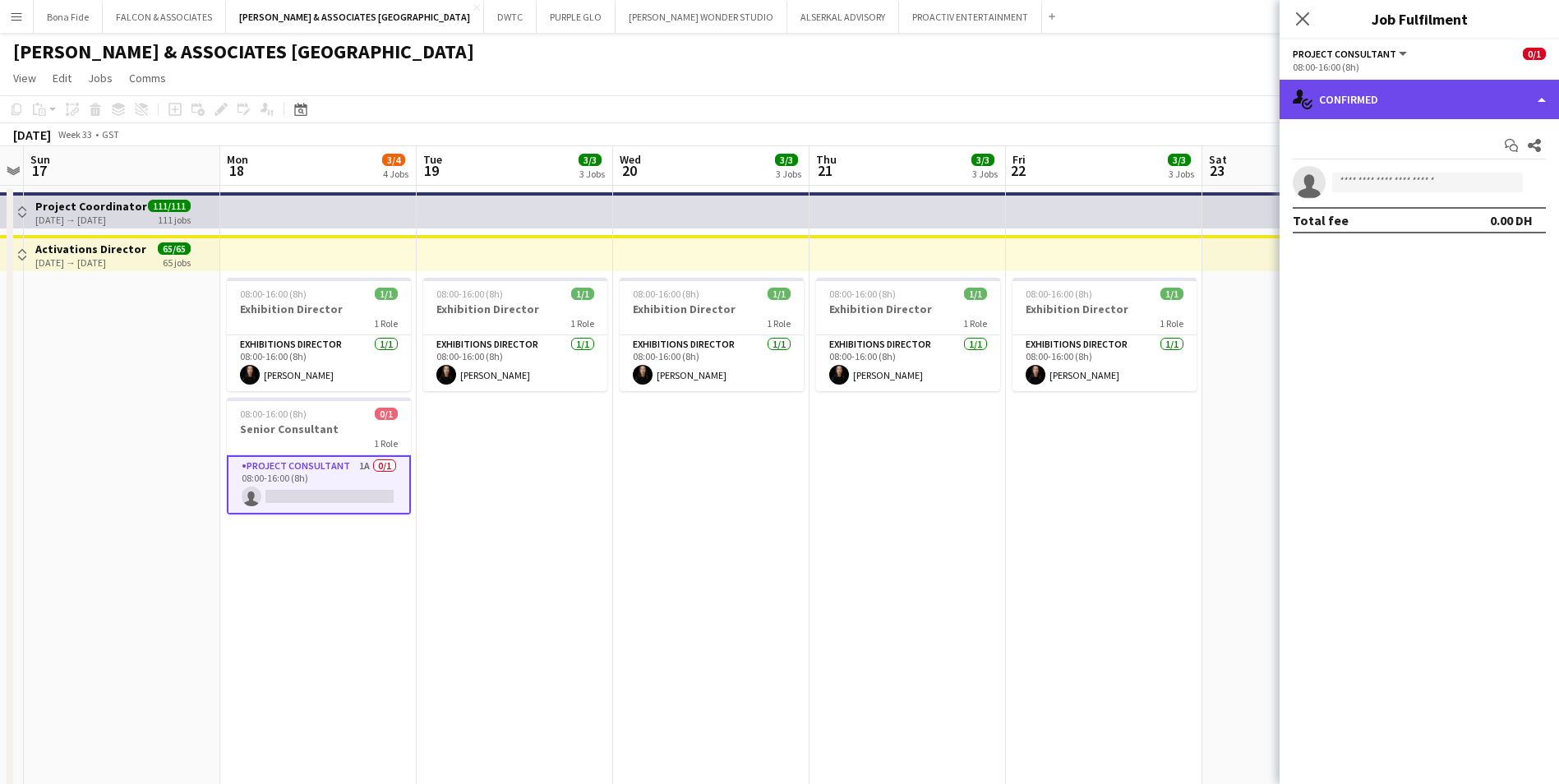
click at [1354, 106] on div "single-neutral-actions-check-2 Confirmed" at bounding box center [1419, 99] width 279 height 40
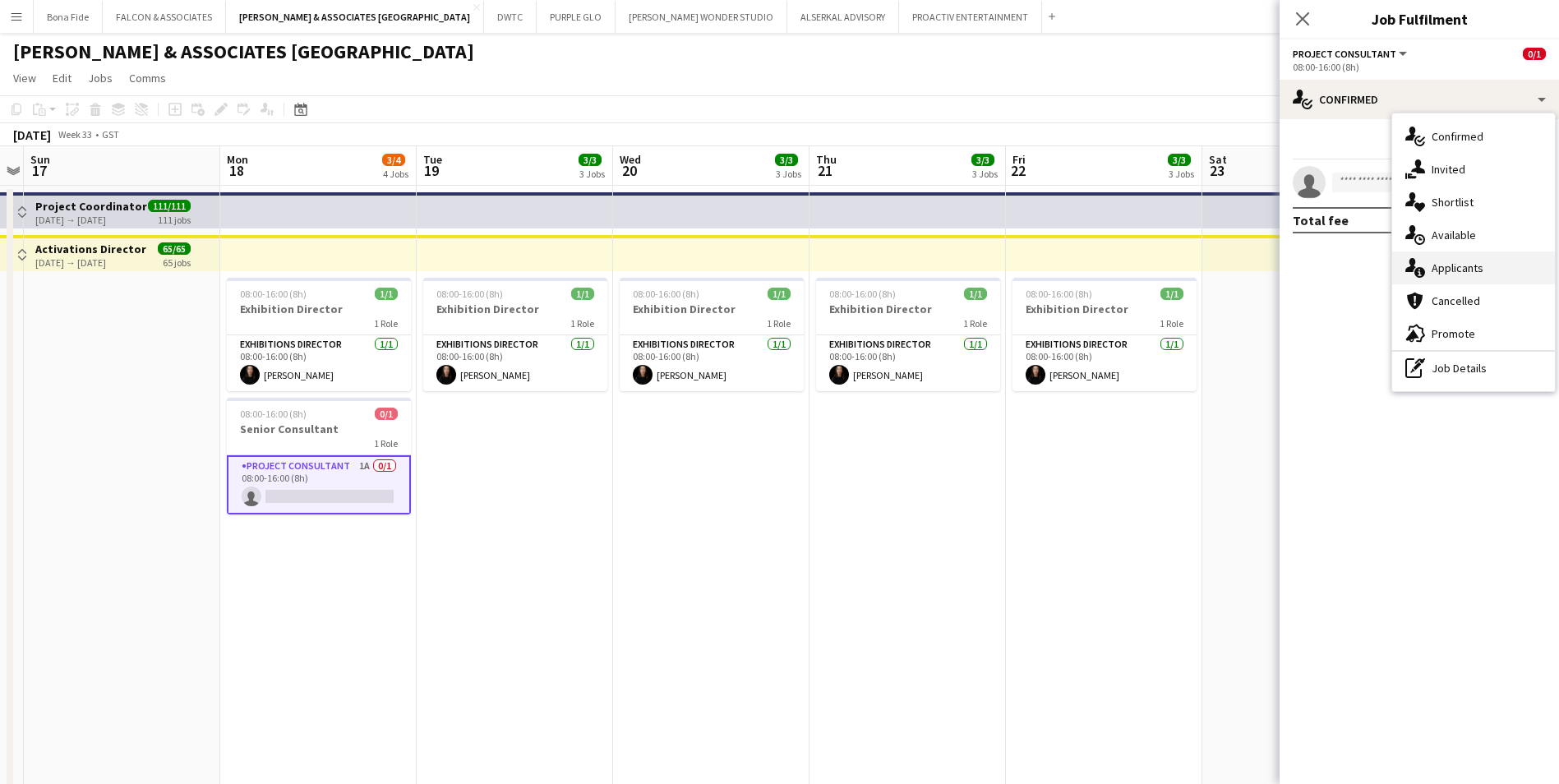
click at [1457, 266] on div "single-neutral-actions-information Applicants" at bounding box center [1474, 268] width 162 height 33
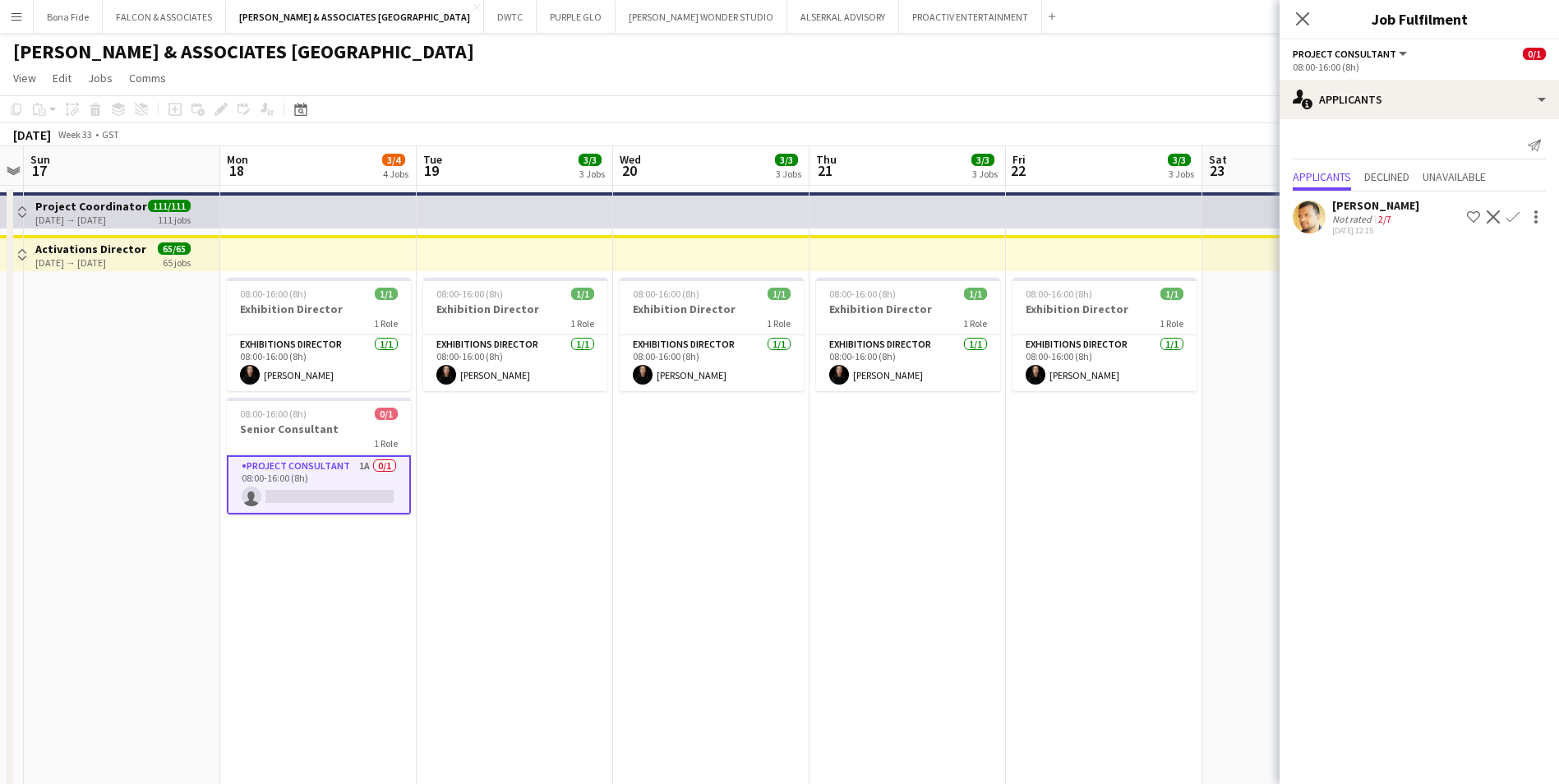
click at [1374, 205] on div "Sheik Imran" at bounding box center [1376, 205] width 87 height 15
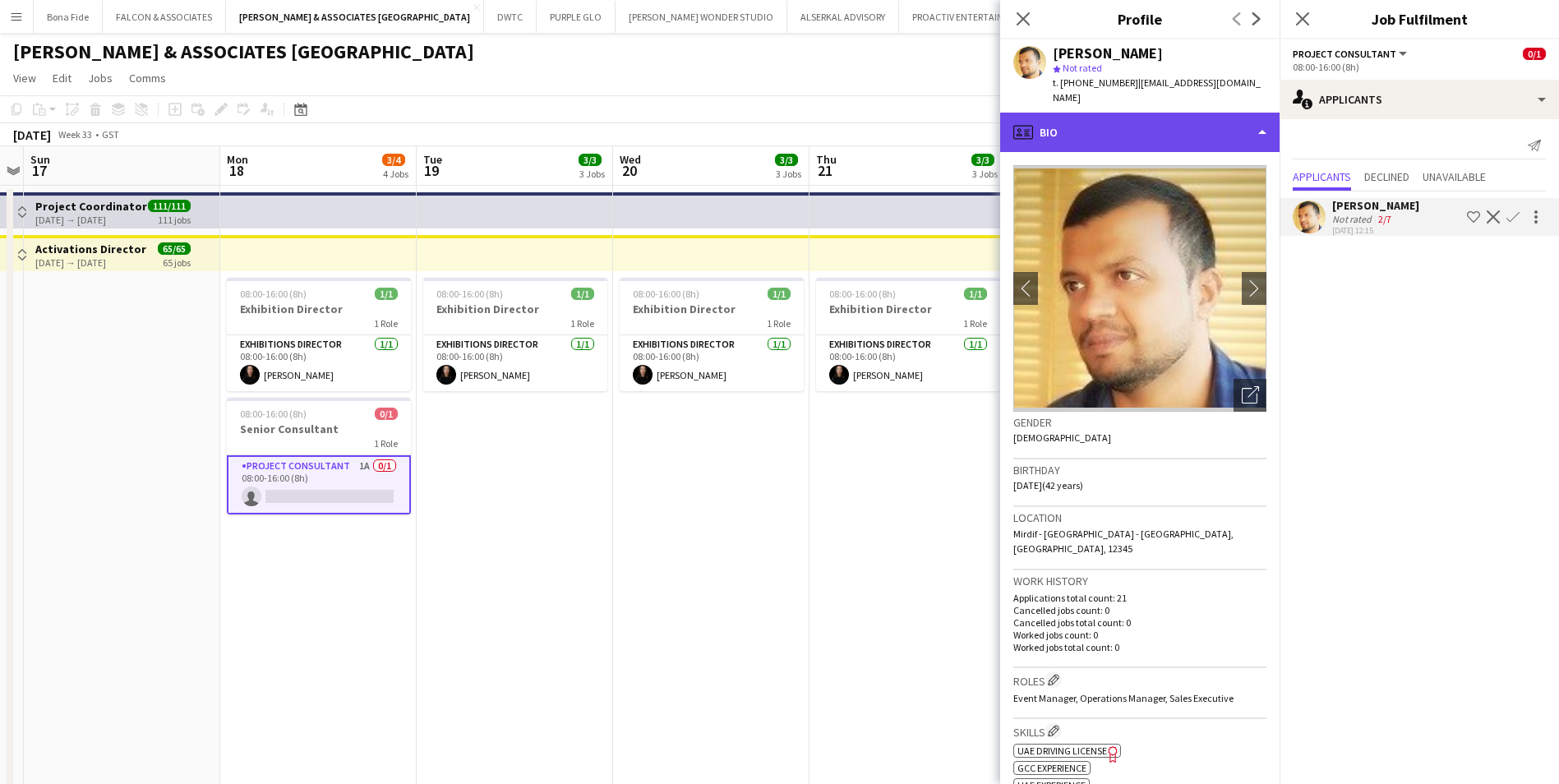
click at [1155, 112] on div "profile Bio" at bounding box center [1139, 131] width 279 height 40
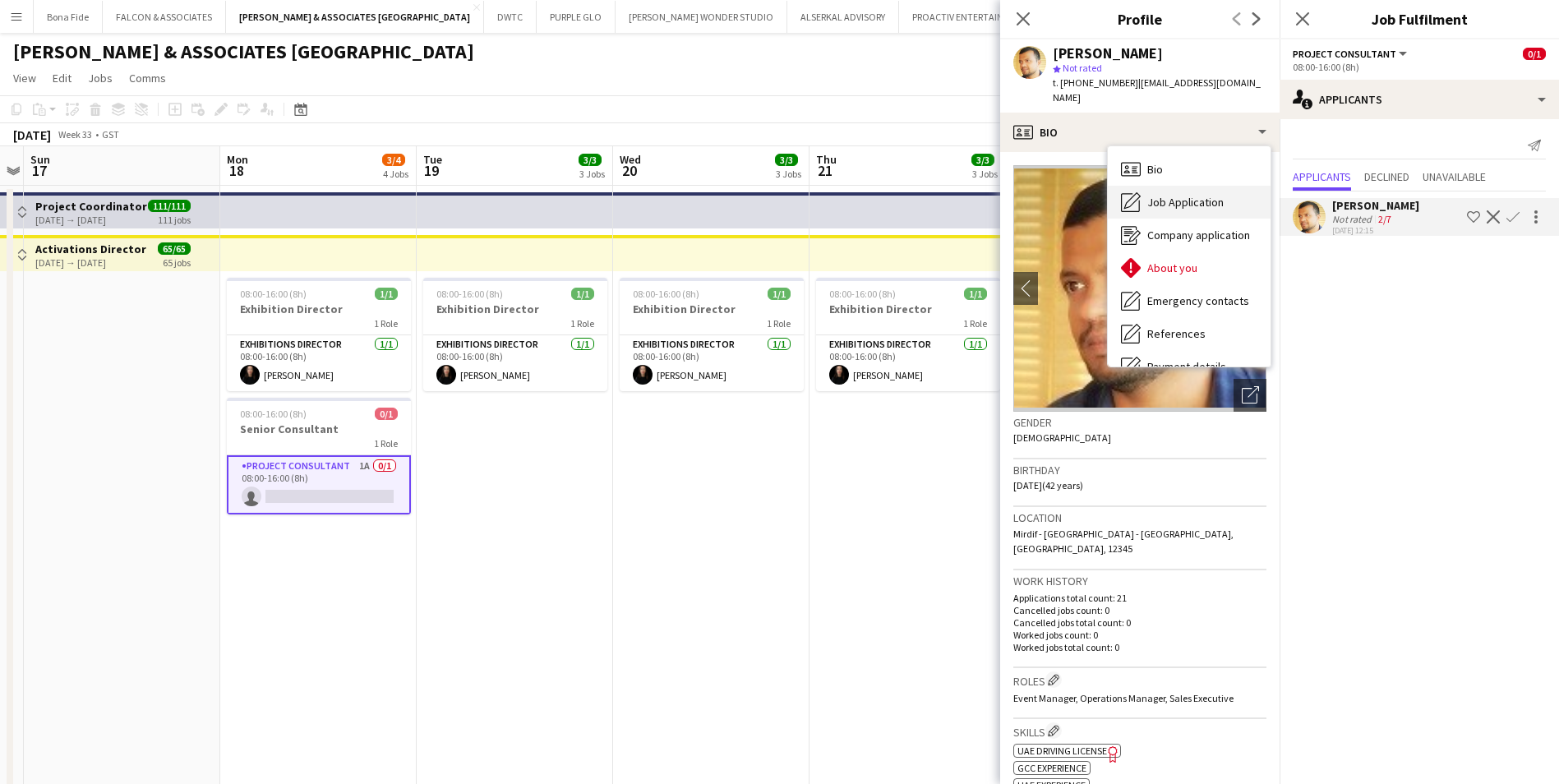
click at [1210, 194] on span "Job Application" at bounding box center [1186, 201] width 76 height 15
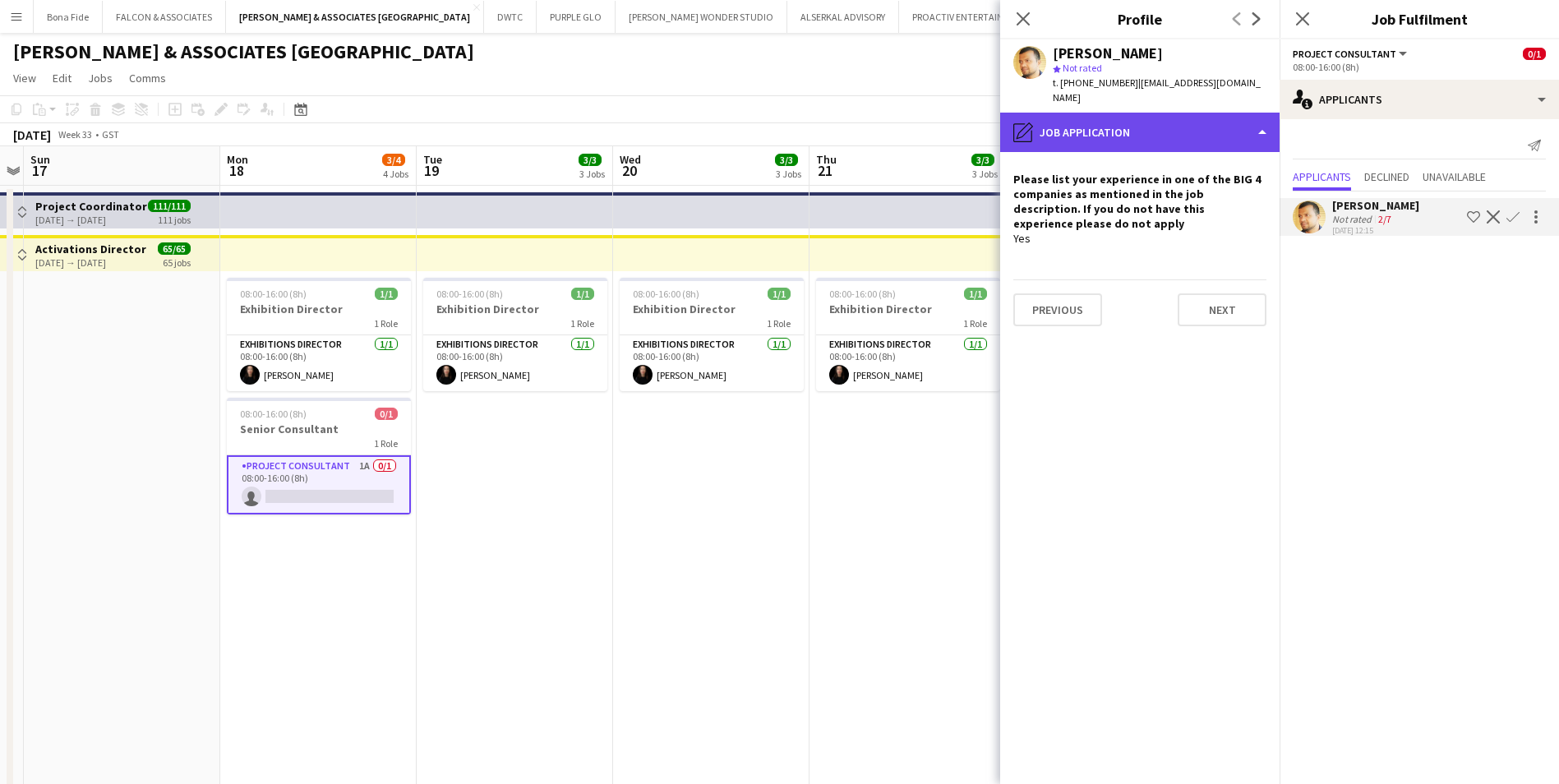
click at [1103, 120] on div "pencil4 Job Application" at bounding box center [1139, 131] width 279 height 40
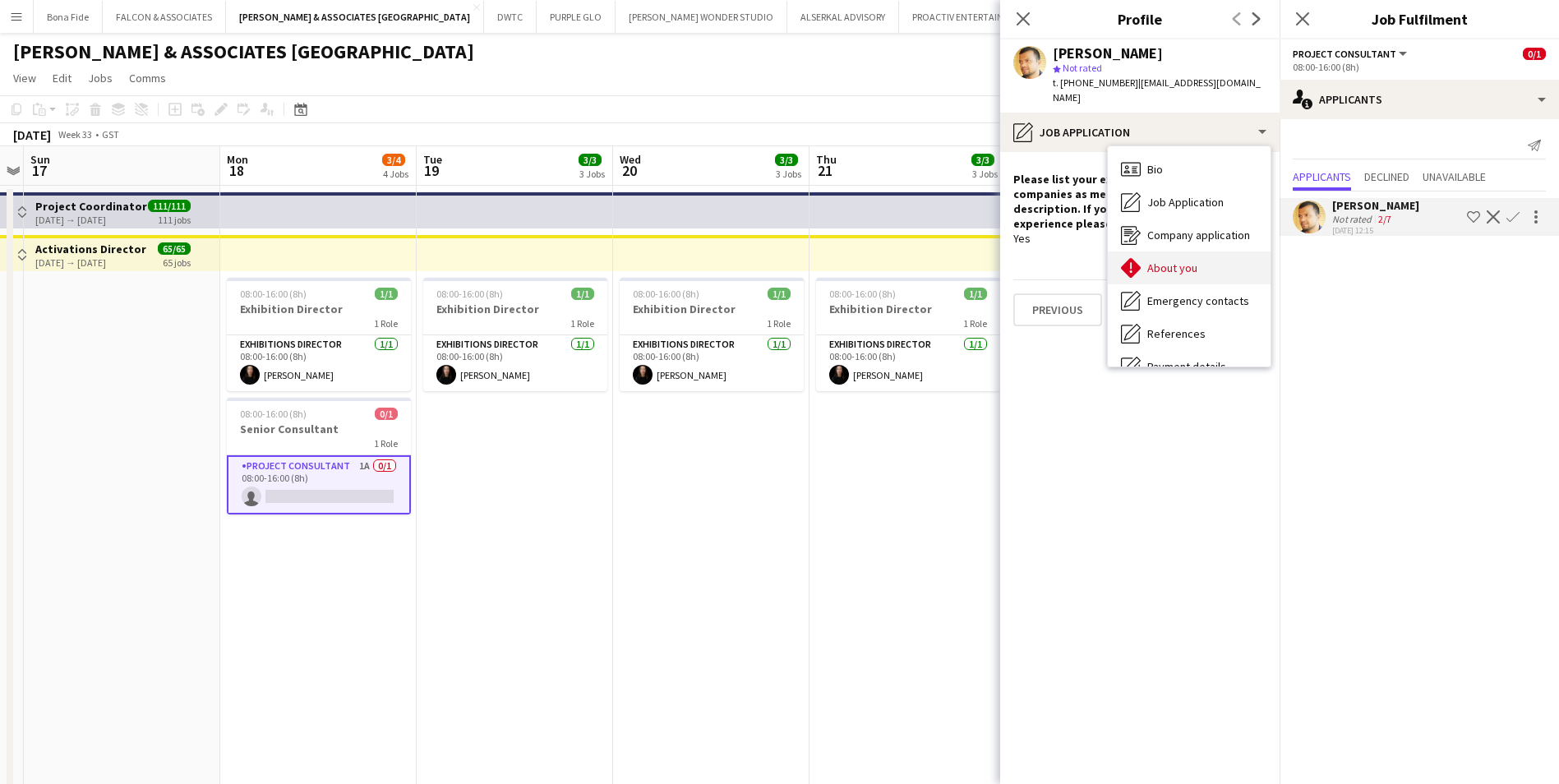
click at [1186, 268] on div "About you About you" at bounding box center [1190, 268] width 162 height 33
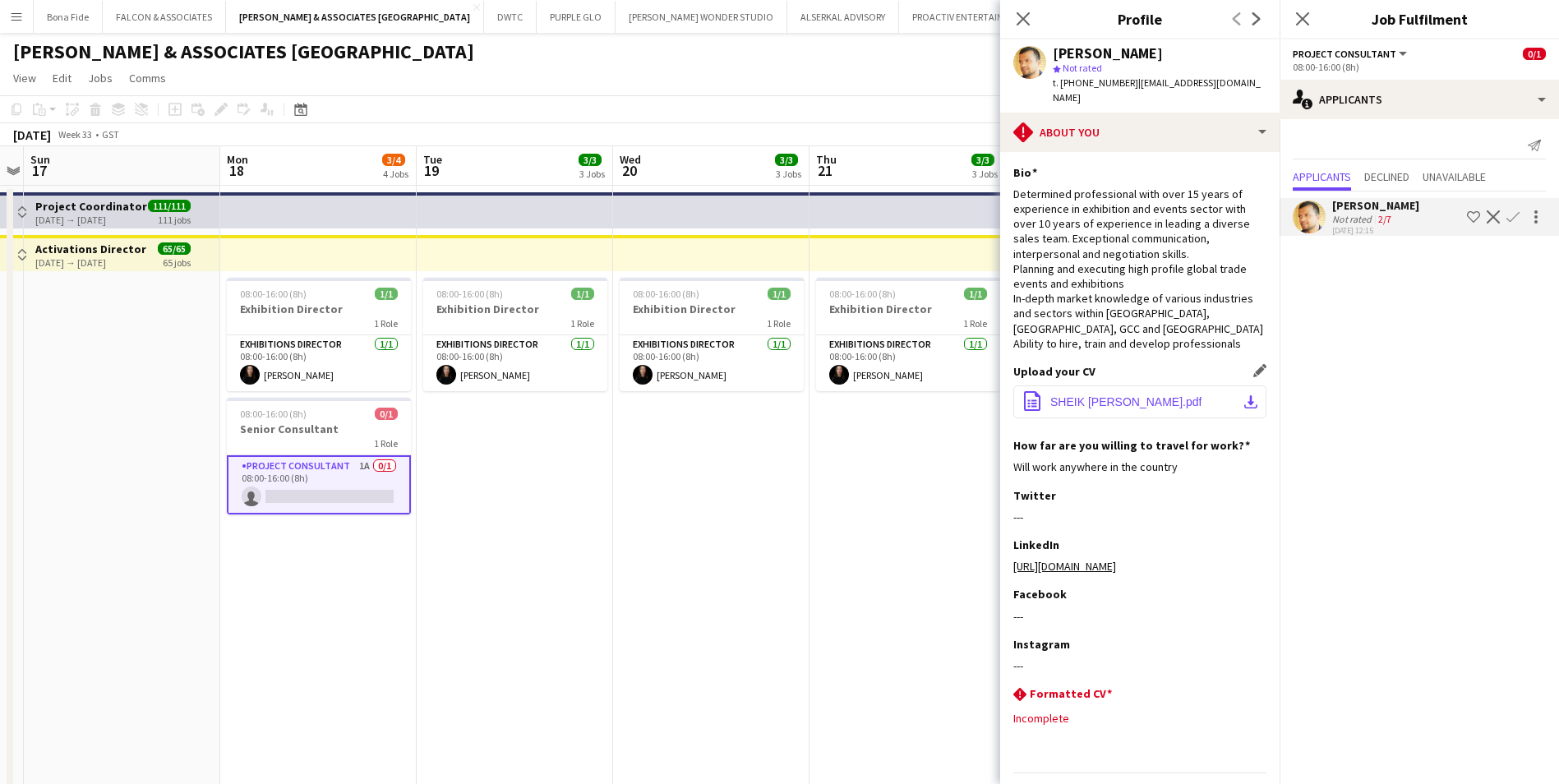
click at [1132, 395] on span "SHEIK IMRAN INAYATH.pdf" at bounding box center [1126, 402] width 151 height 14
click at [1489, 216] on app-icon "Decline" at bounding box center [1494, 218] width 14 height 14
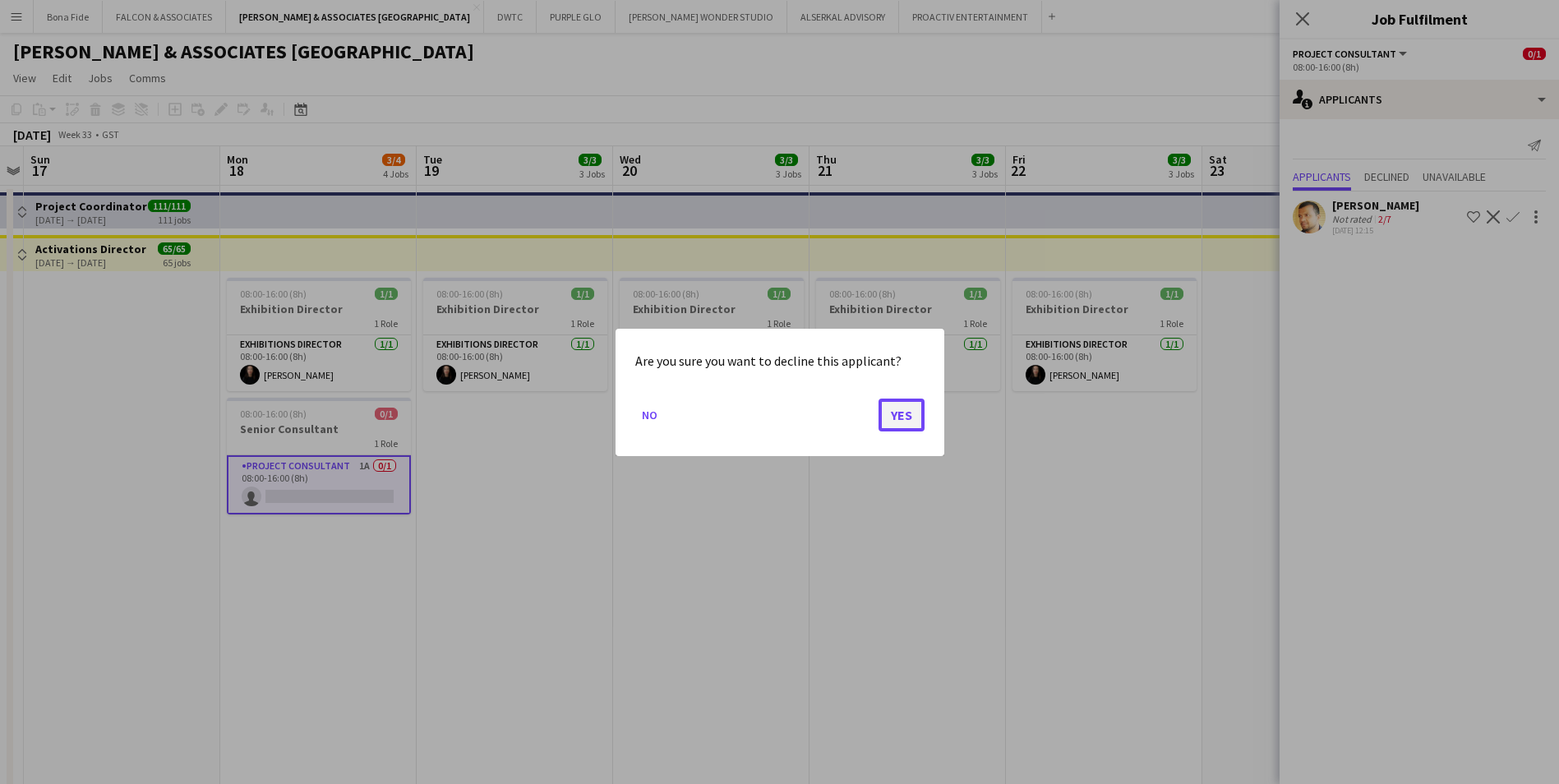
click at [897, 412] on button "Yes" at bounding box center [902, 414] width 46 height 33
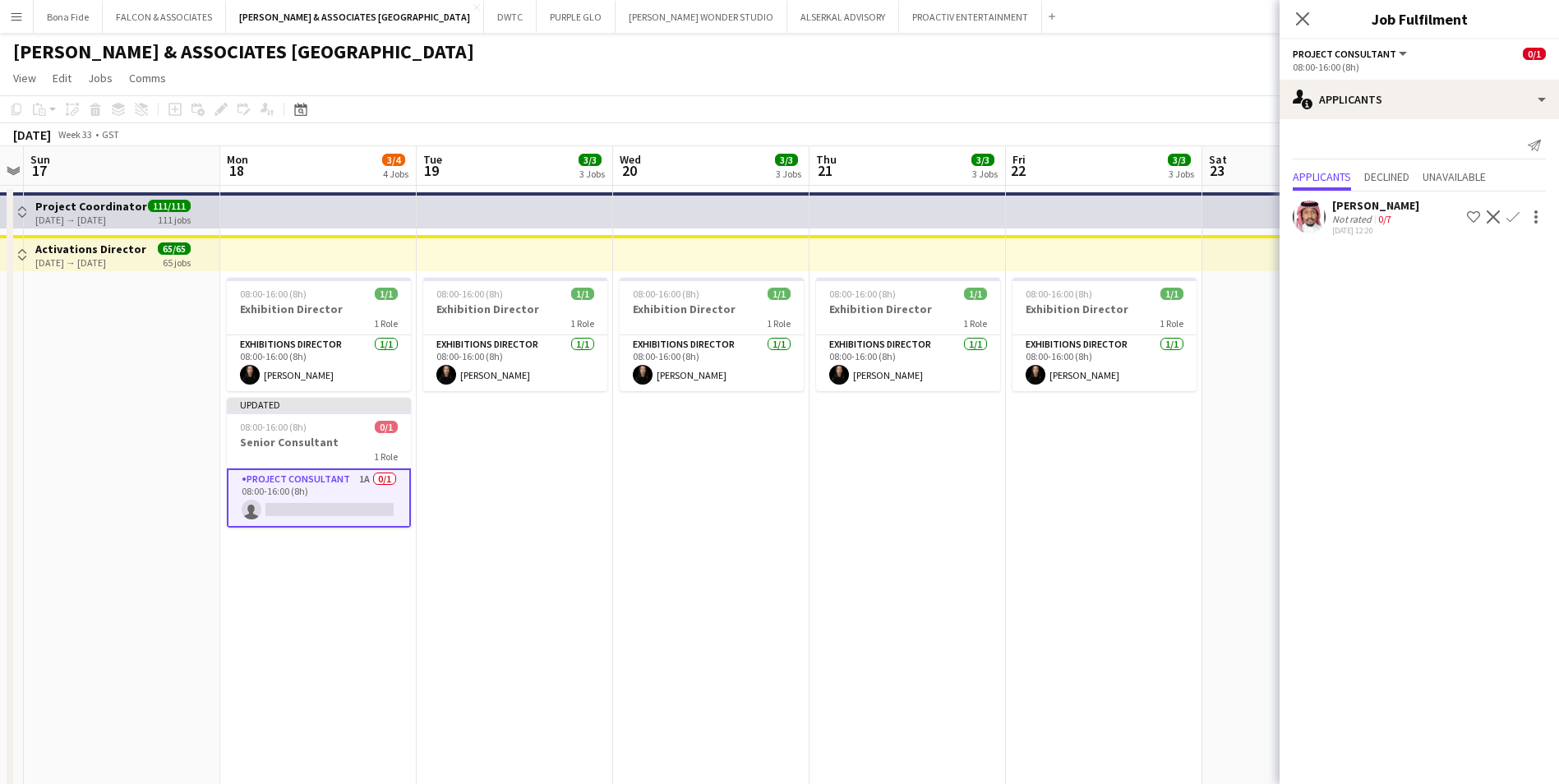
click at [1364, 206] on div "Amro Mohamed" at bounding box center [1376, 205] width 87 height 15
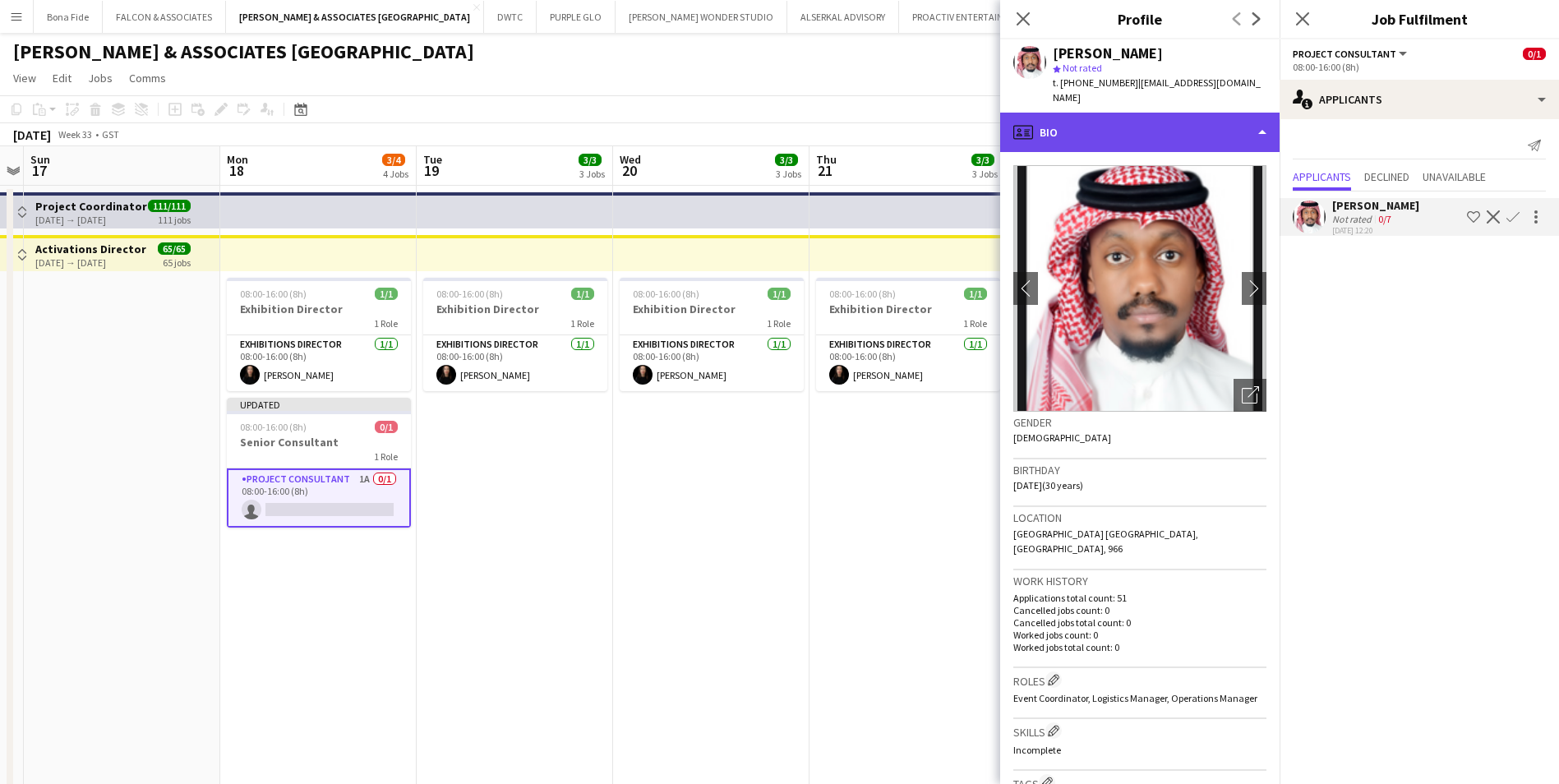
click at [1082, 129] on div "profile Bio" at bounding box center [1139, 131] width 279 height 40
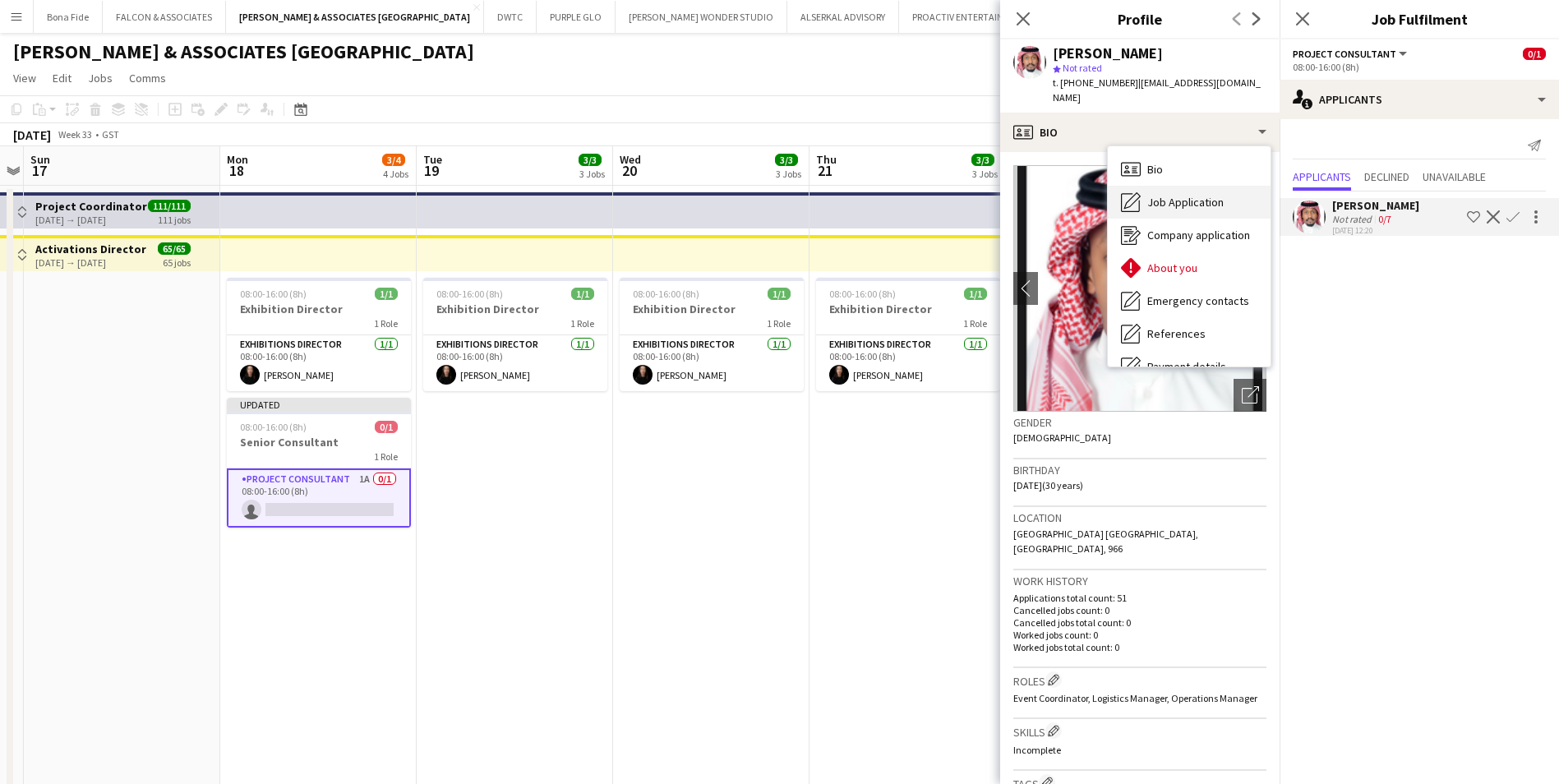
click at [1187, 194] on div "Job Application Job Application" at bounding box center [1190, 202] width 162 height 33
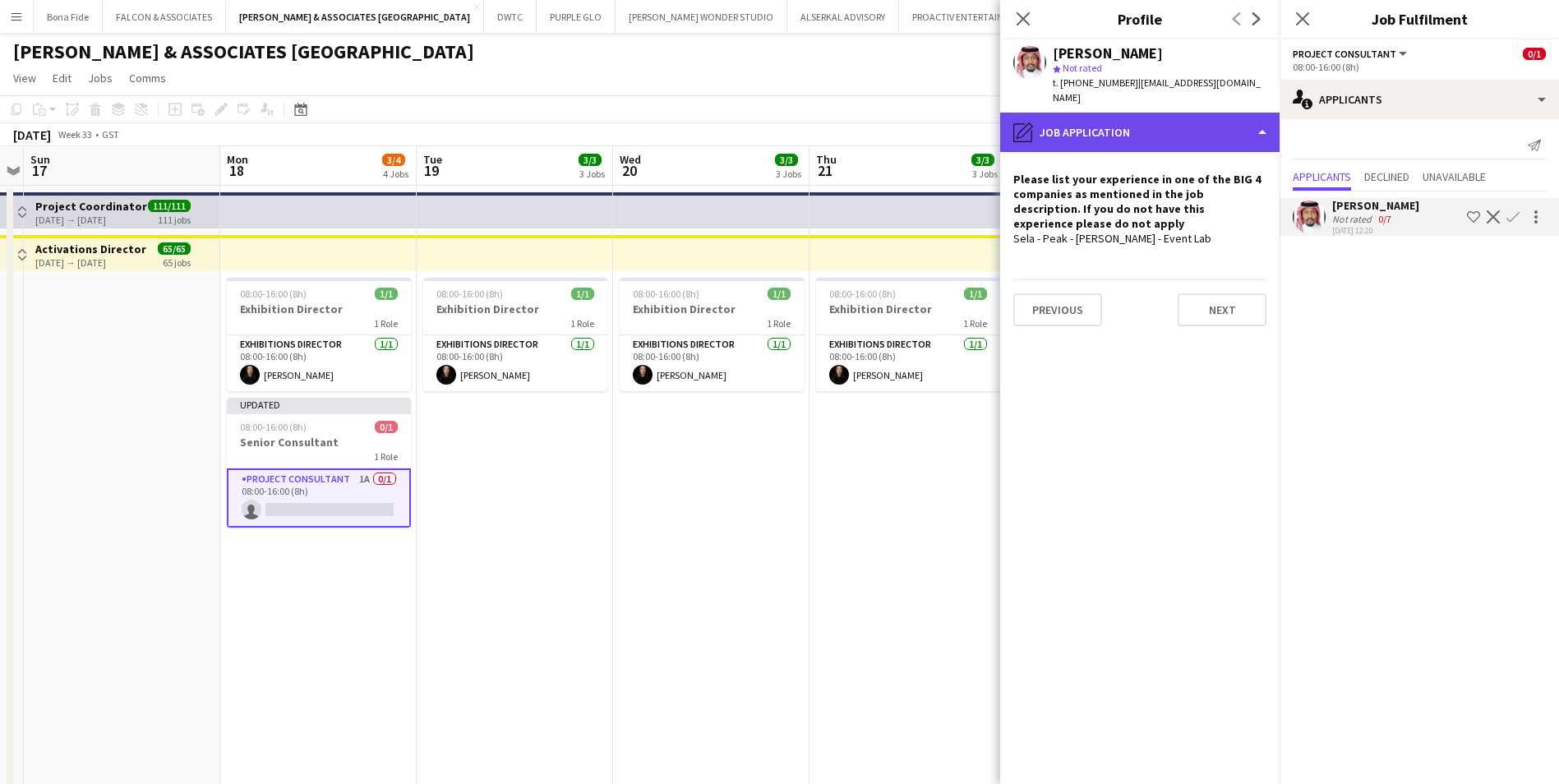
click at [1213, 112] on div "pencil4 Job Application" at bounding box center [1139, 131] width 279 height 40
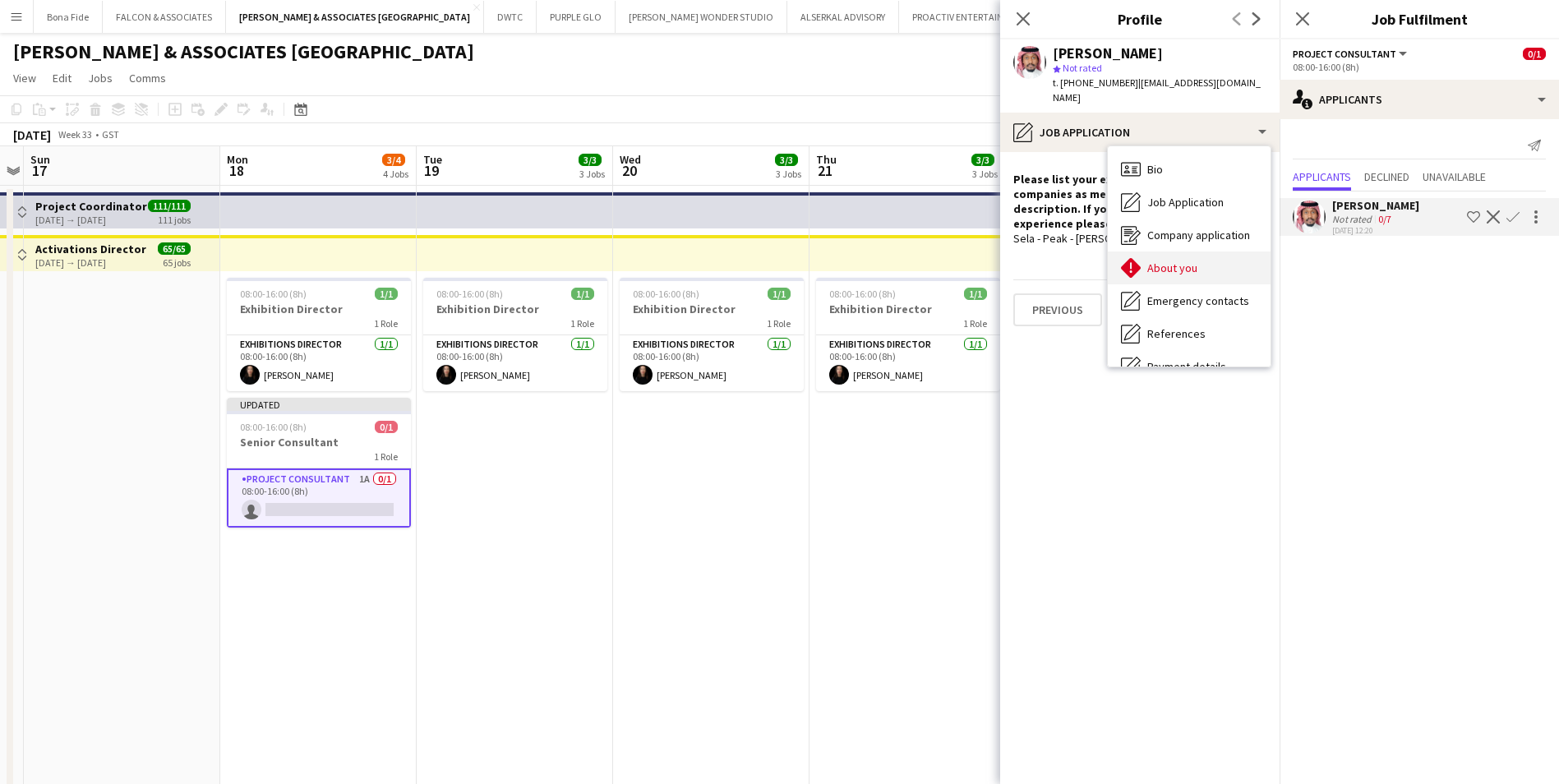
click at [1192, 268] on div "About you About you" at bounding box center [1190, 268] width 162 height 33
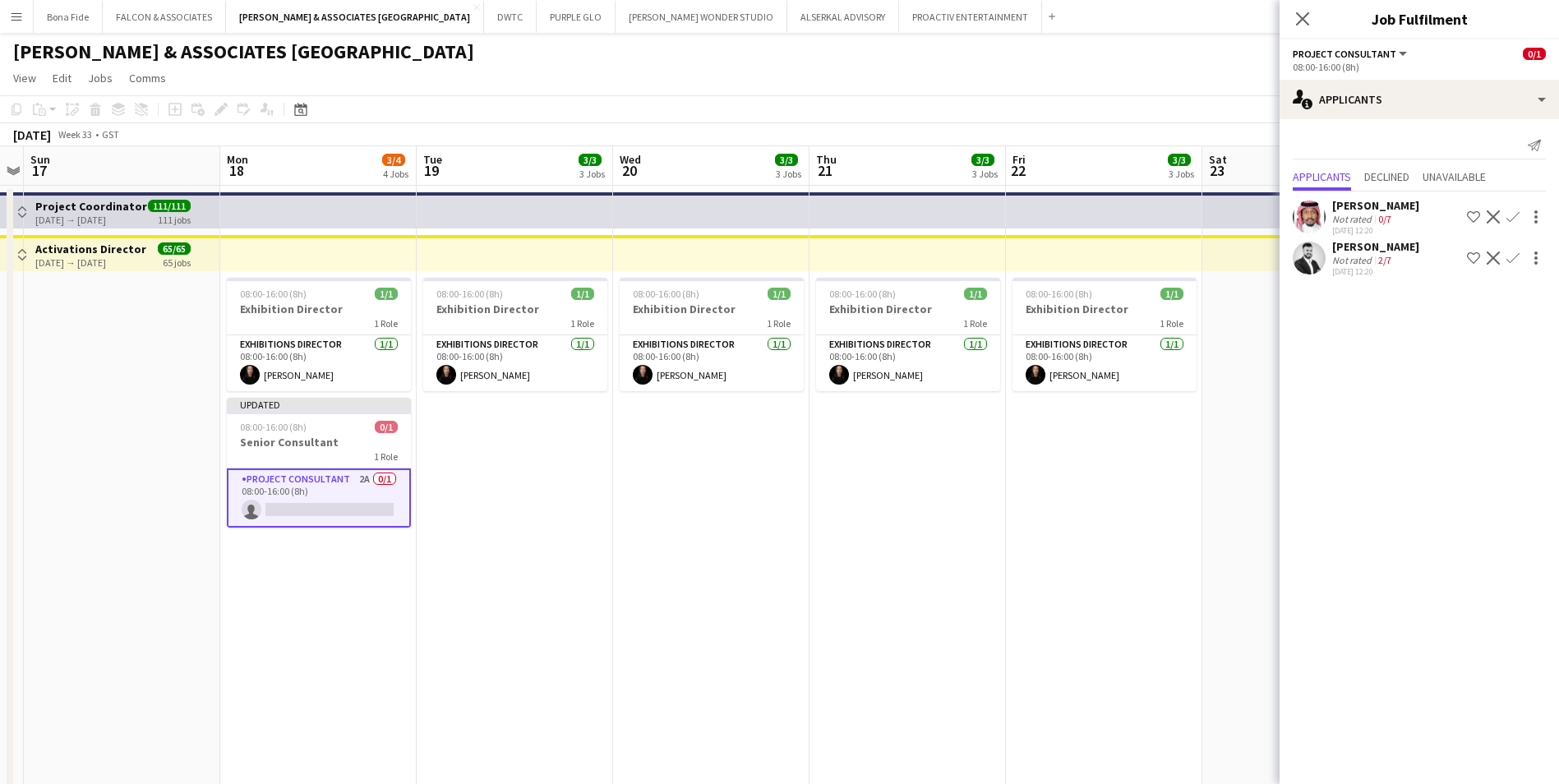
click at [1397, 205] on div "Amro Mohamed" at bounding box center [1376, 205] width 87 height 15
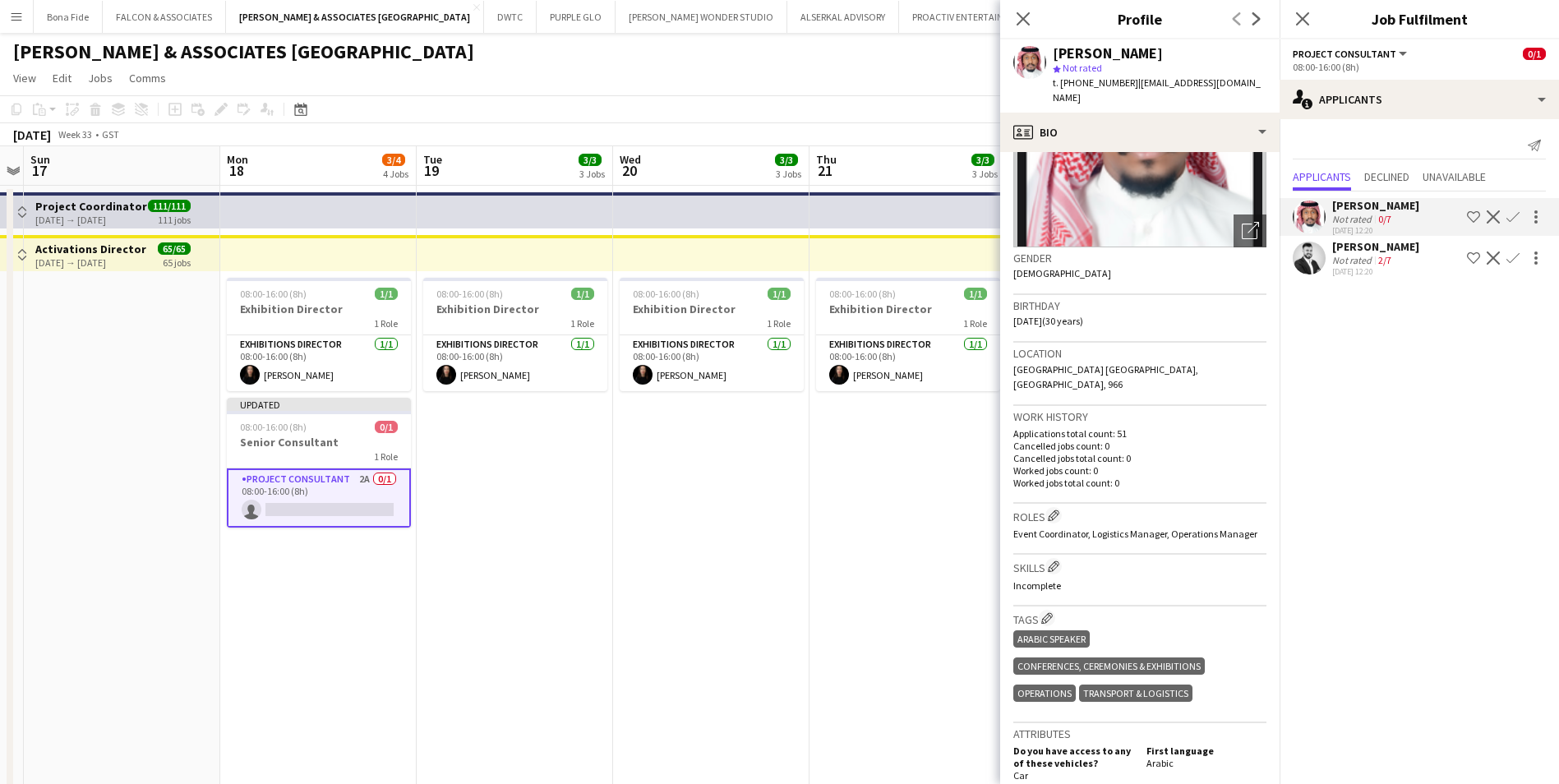
scroll to position [0, 0]
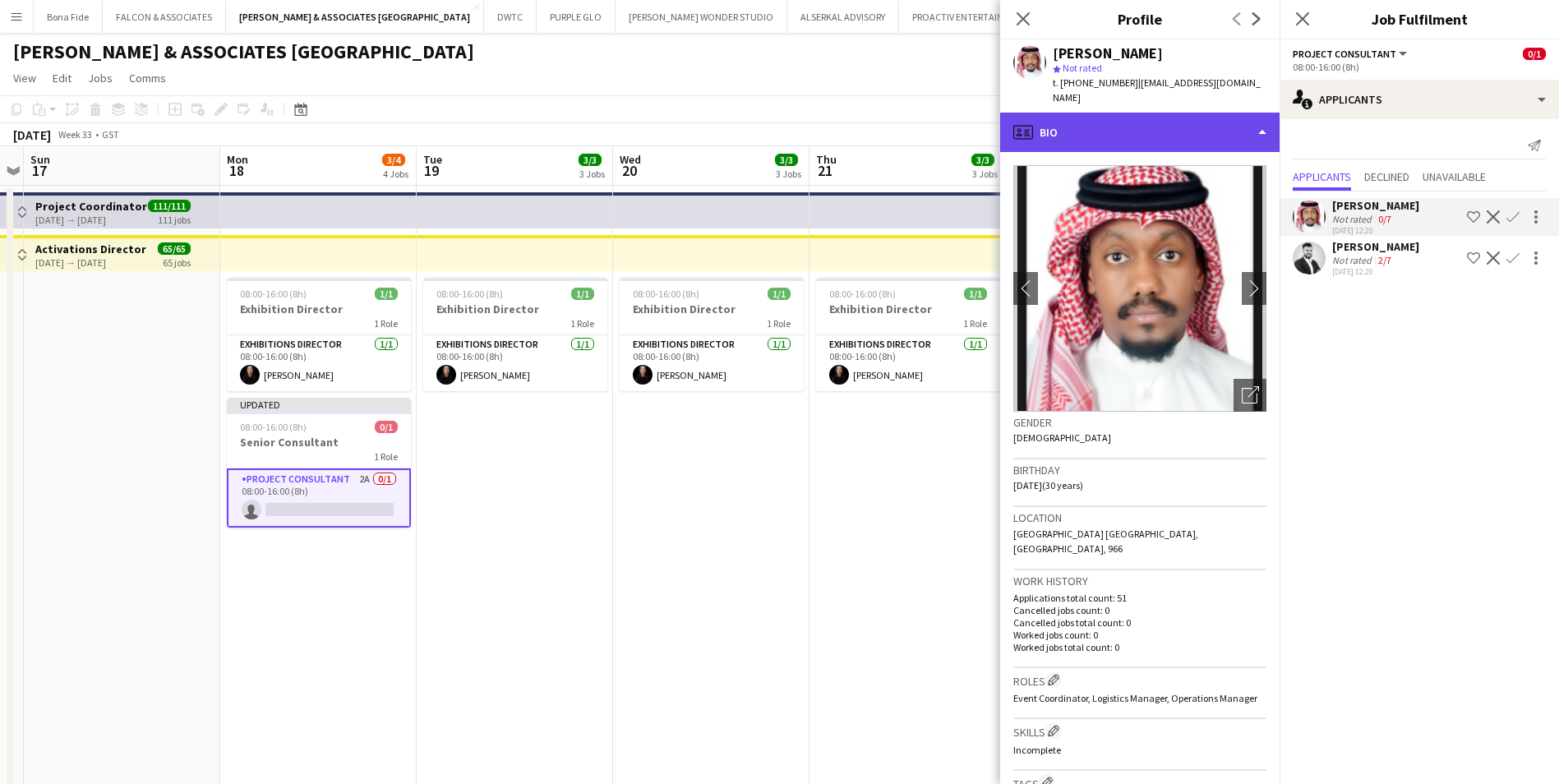
click at [1147, 112] on div "profile Bio" at bounding box center [1139, 131] width 279 height 40
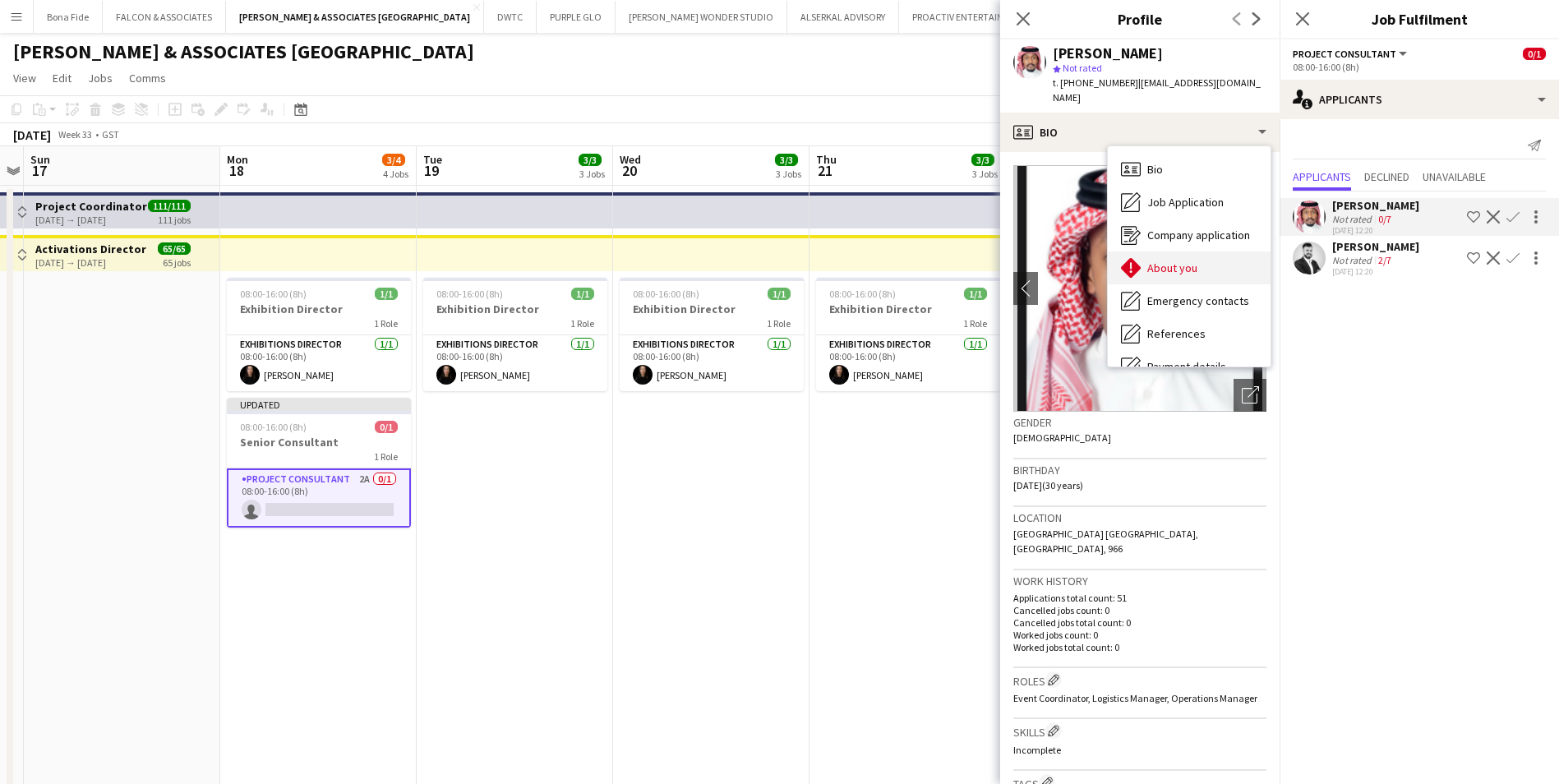
click at [1203, 254] on div "About you About you" at bounding box center [1190, 268] width 162 height 33
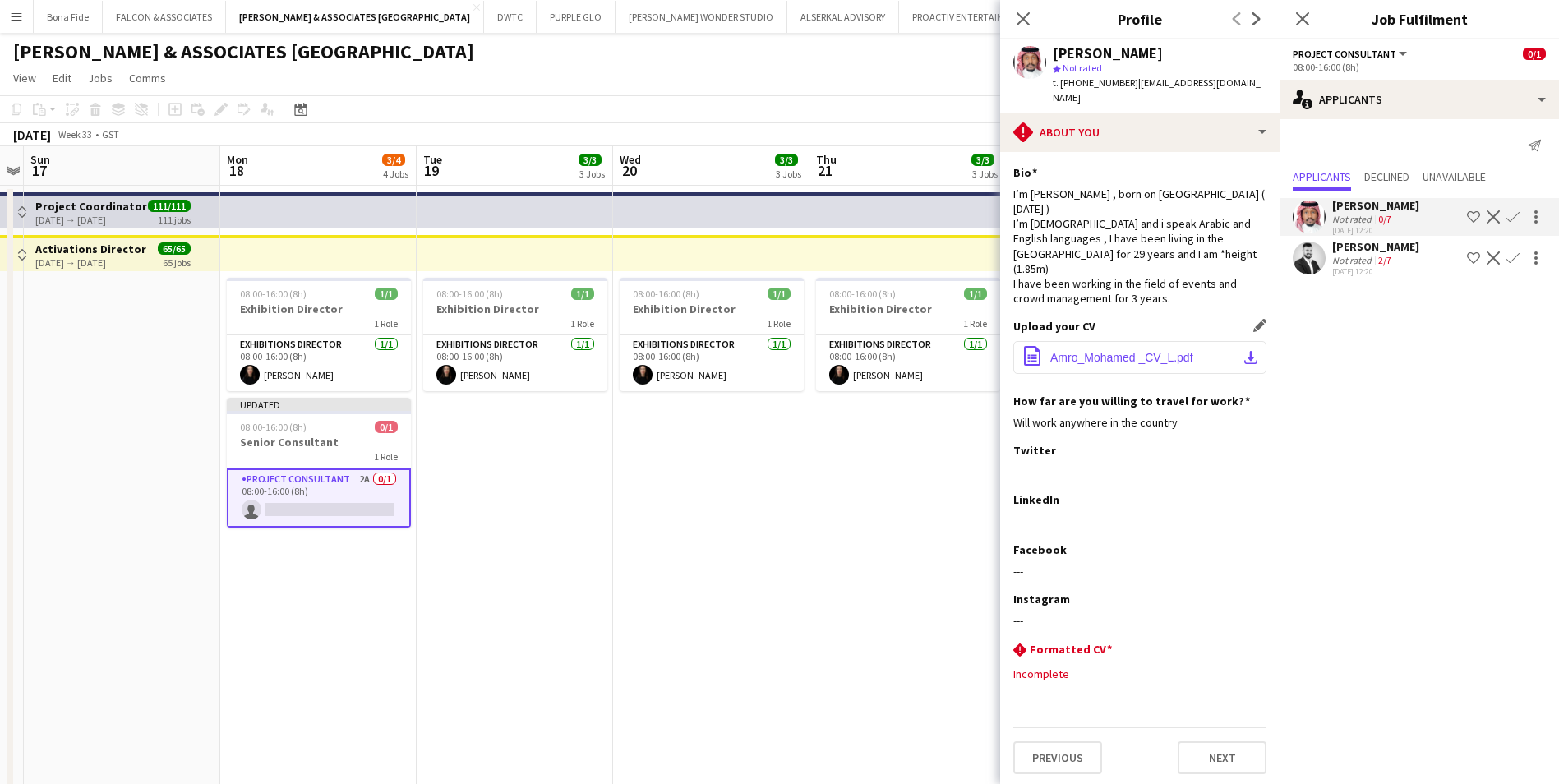
click at [1117, 364] on button "office-file-sheet Amro_Mohamed _CV_L.pdf download-bottom" at bounding box center [1140, 358] width 253 height 33
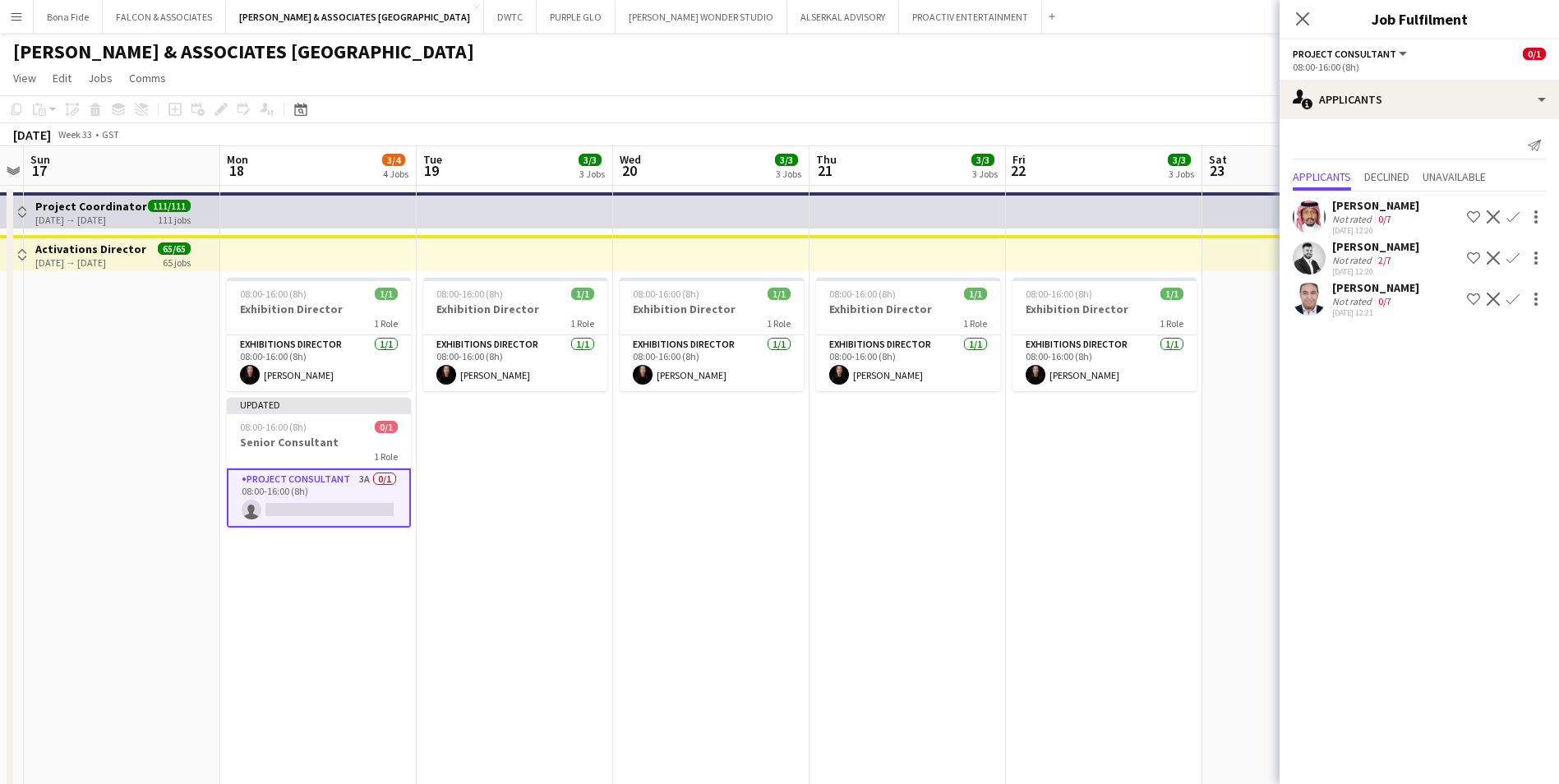
click at [439, 68] on app-page-menu "View Day view expanded Day view collapsed Month view Date picker Jump to today …" at bounding box center [780, 79] width 1559 height 31
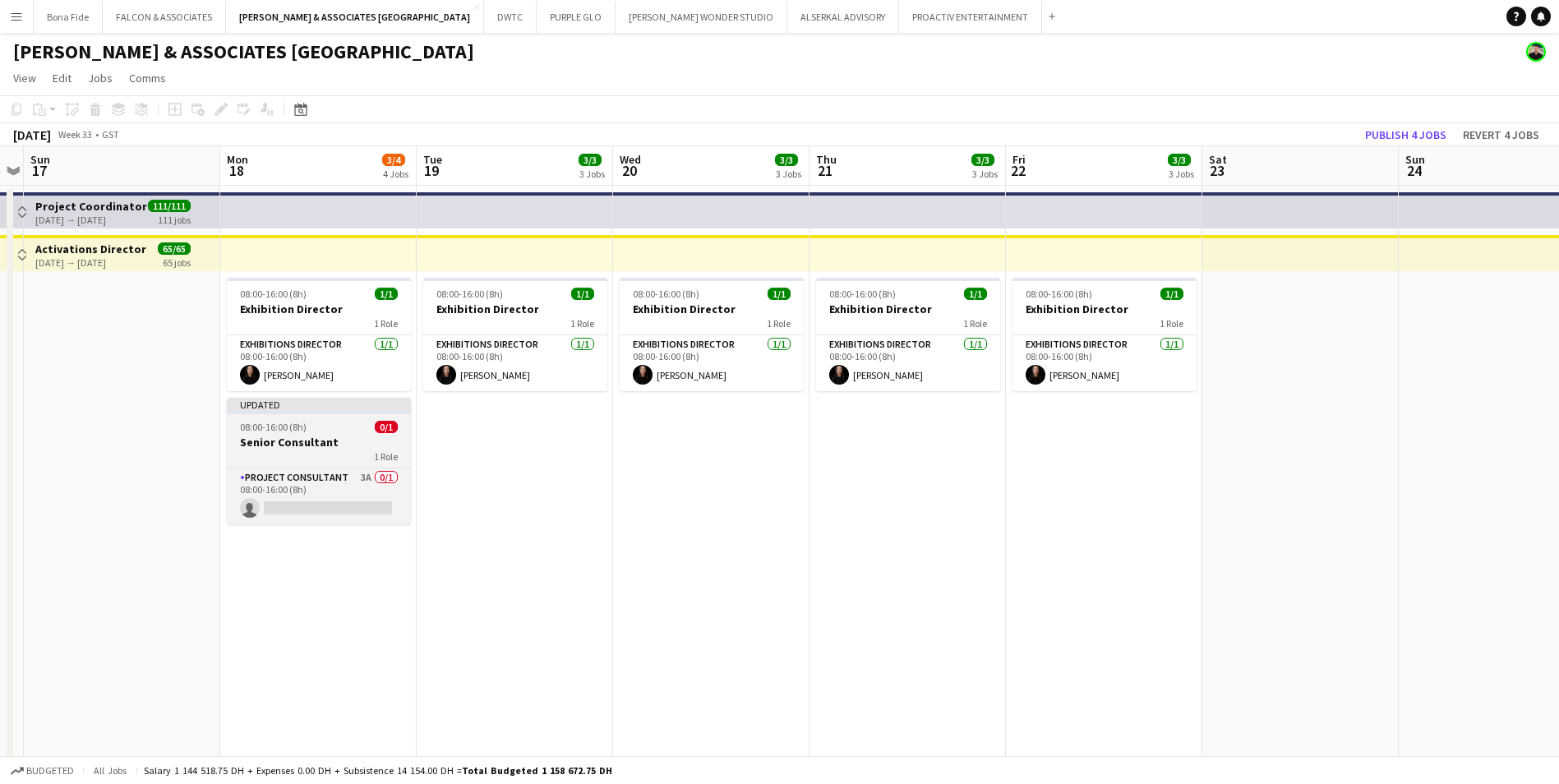
click at [337, 409] on div "Updated" at bounding box center [319, 404] width 184 height 14
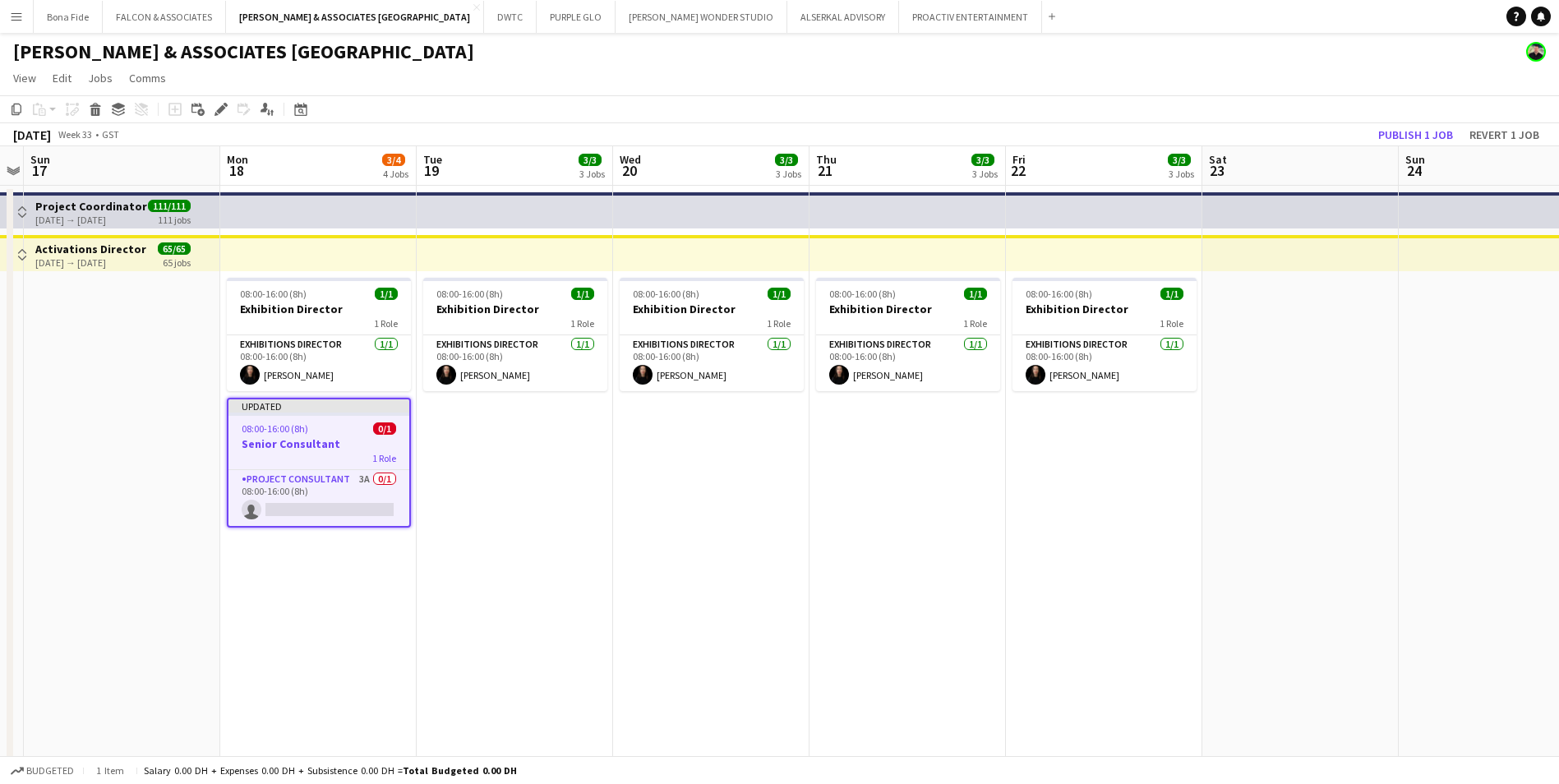
scroll to position [0, 566]
click at [300, 473] on app-card-role "Project Consultant 3A 0/1 08:00-16:00 (8h) single-neutral-actions" at bounding box center [318, 498] width 181 height 56
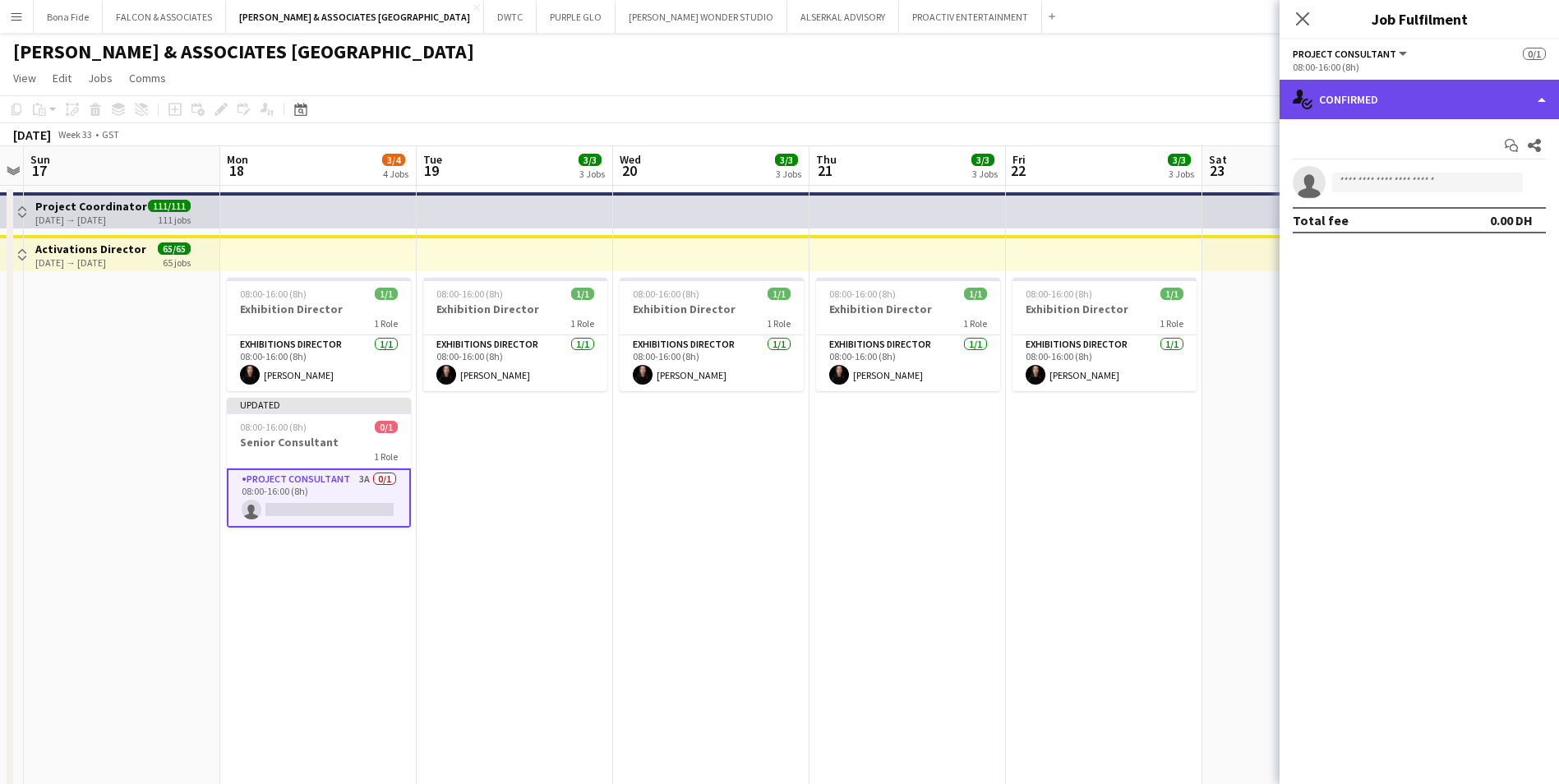
click at [1435, 94] on div "single-neutral-actions-check-2 Confirmed" at bounding box center [1419, 99] width 279 height 40
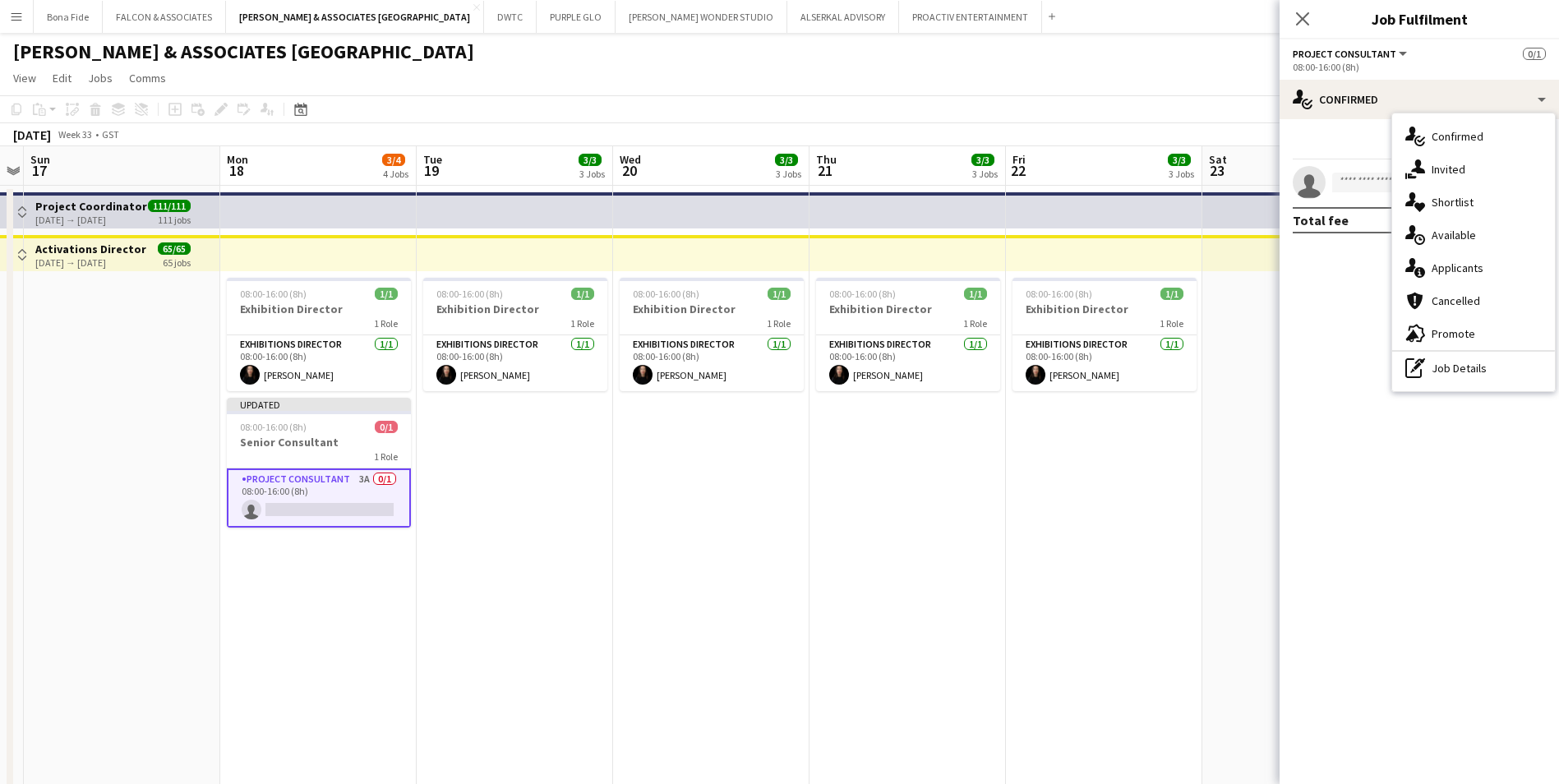
click at [1353, 284] on mat-expansion-panel "check Confirmed Start chat Share single-neutral-actions Total fee 0.00 DH" at bounding box center [1419, 451] width 279 height 665
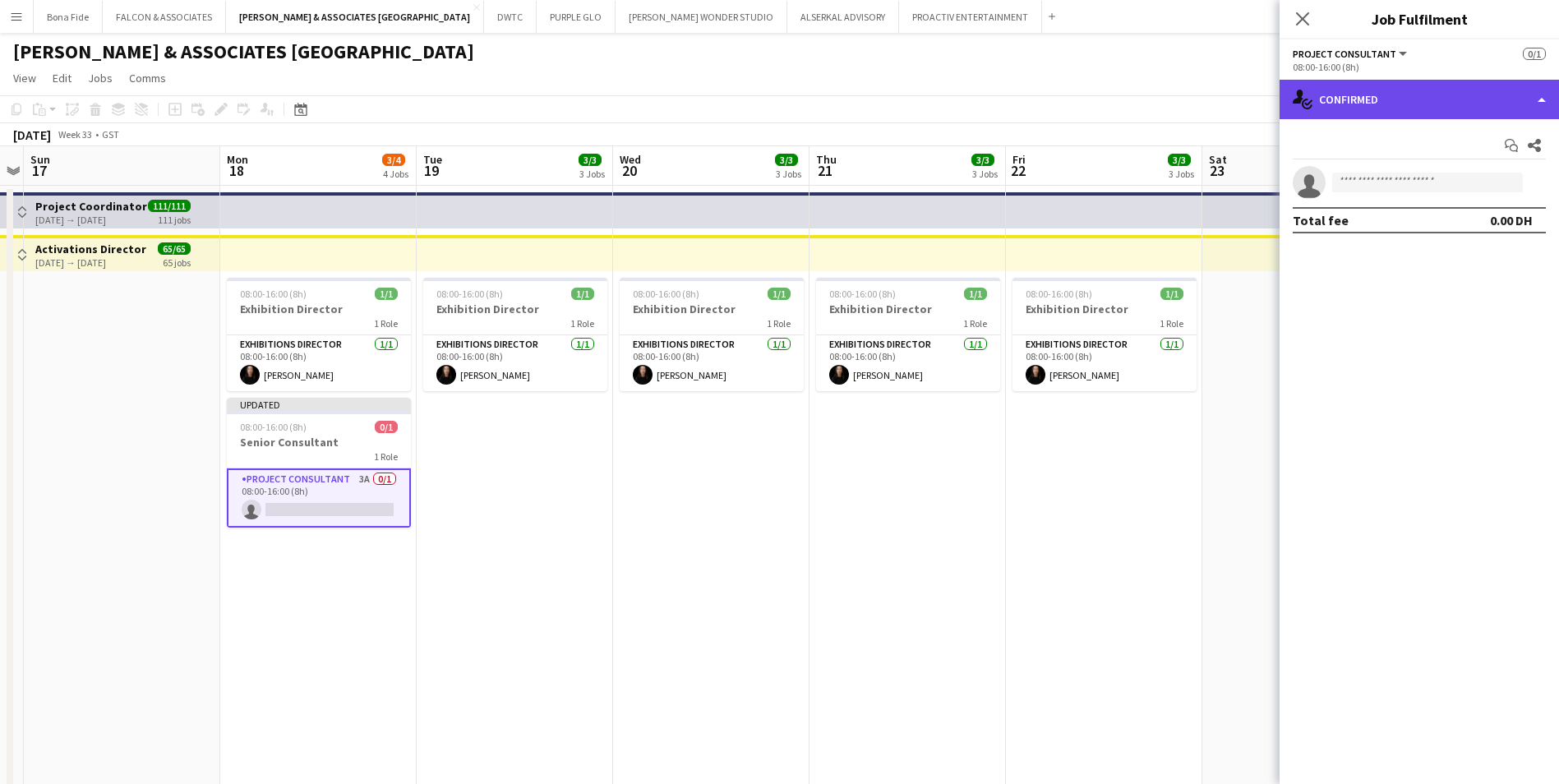
click at [1395, 101] on div "single-neutral-actions-check-2 Confirmed" at bounding box center [1419, 99] width 279 height 40
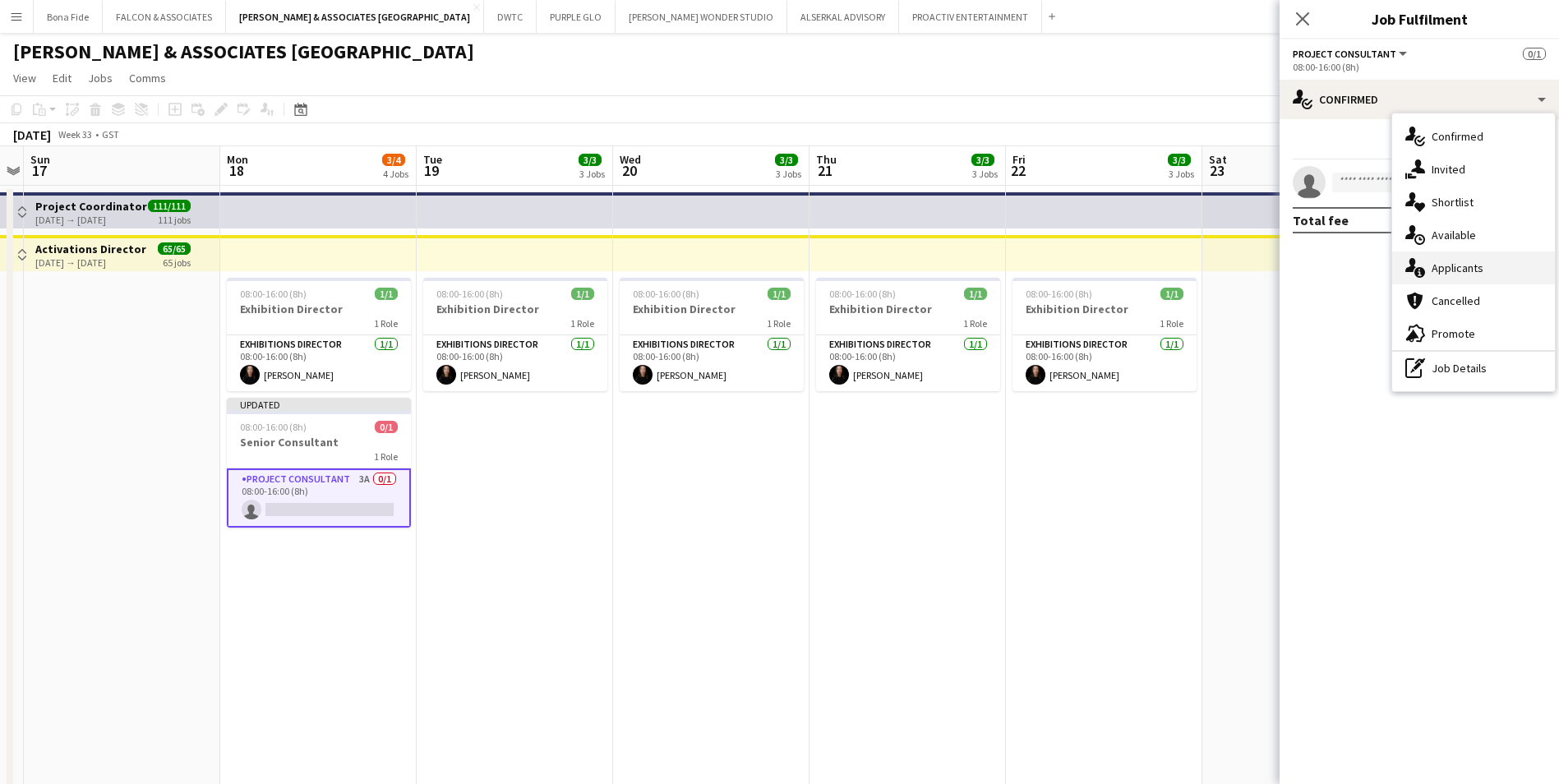
click at [1452, 259] on div "single-neutral-actions-information Applicants" at bounding box center [1474, 268] width 162 height 33
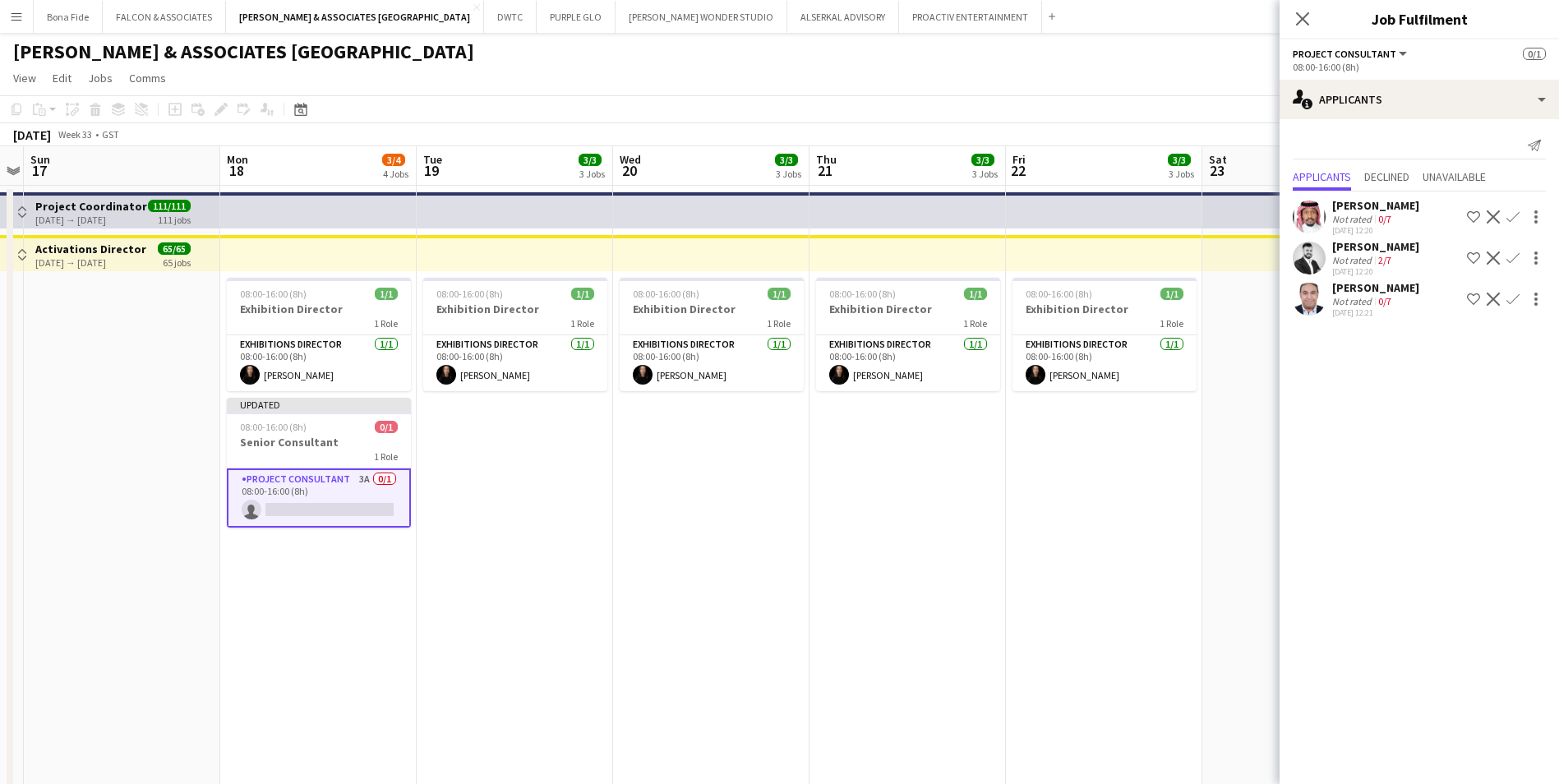
click at [1394, 201] on div "Amro Mohamed" at bounding box center [1376, 205] width 87 height 15
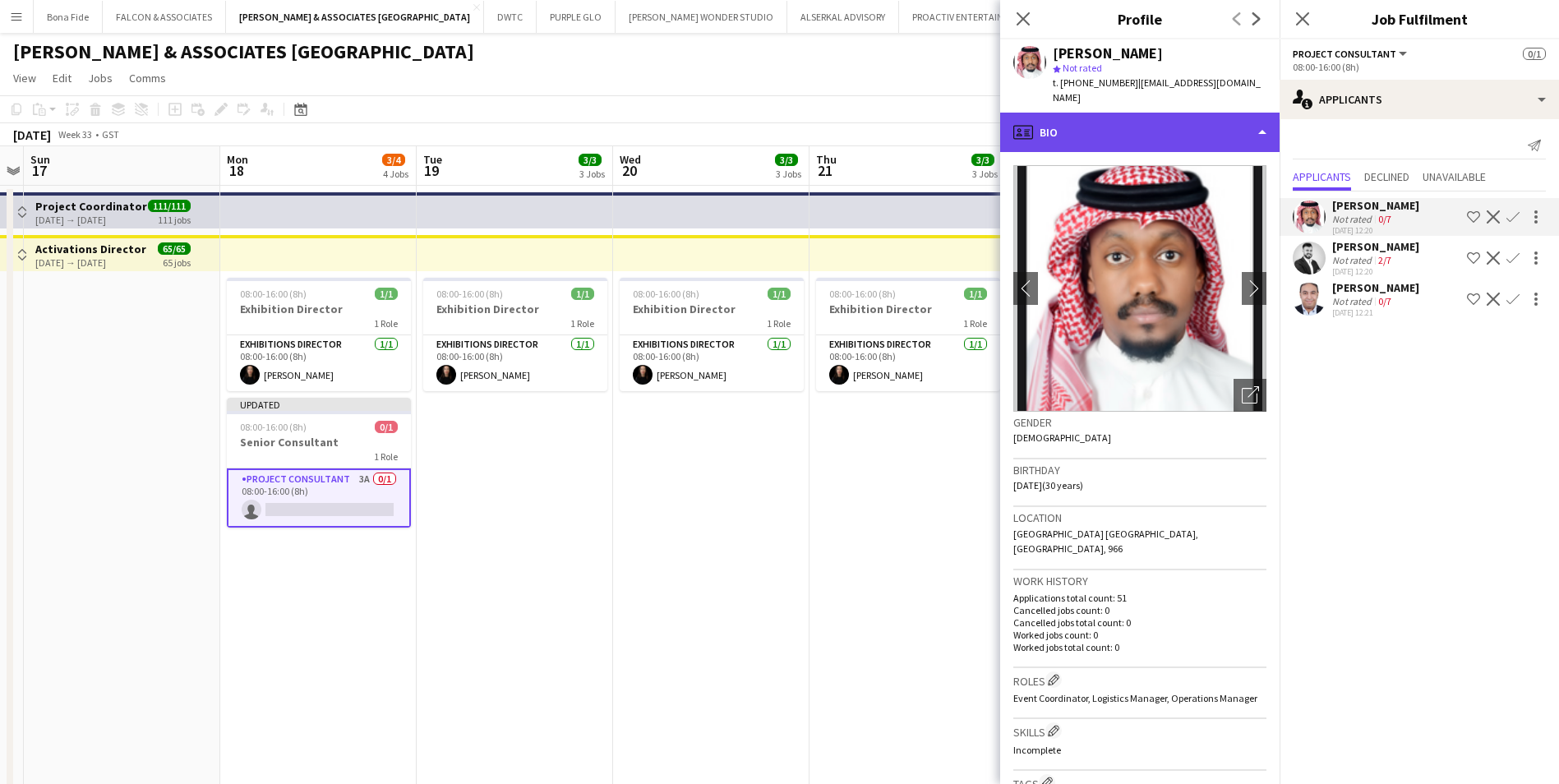
click at [1110, 129] on div "profile Bio" at bounding box center [1139, 131] width 279 height 40
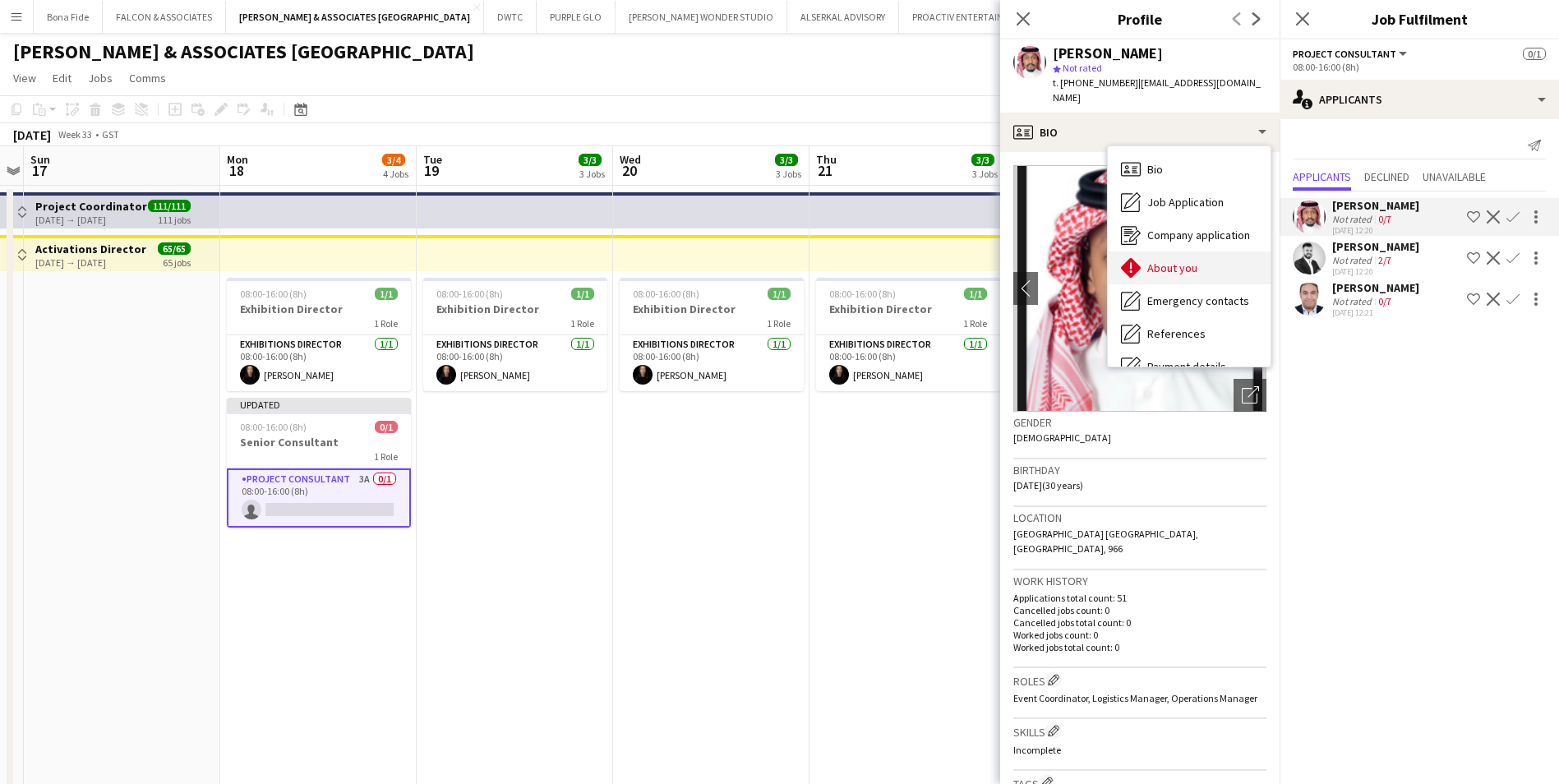
click at [1191, 261] on div "About you About you" at bounding box center [1190, 268] width 162 height 33
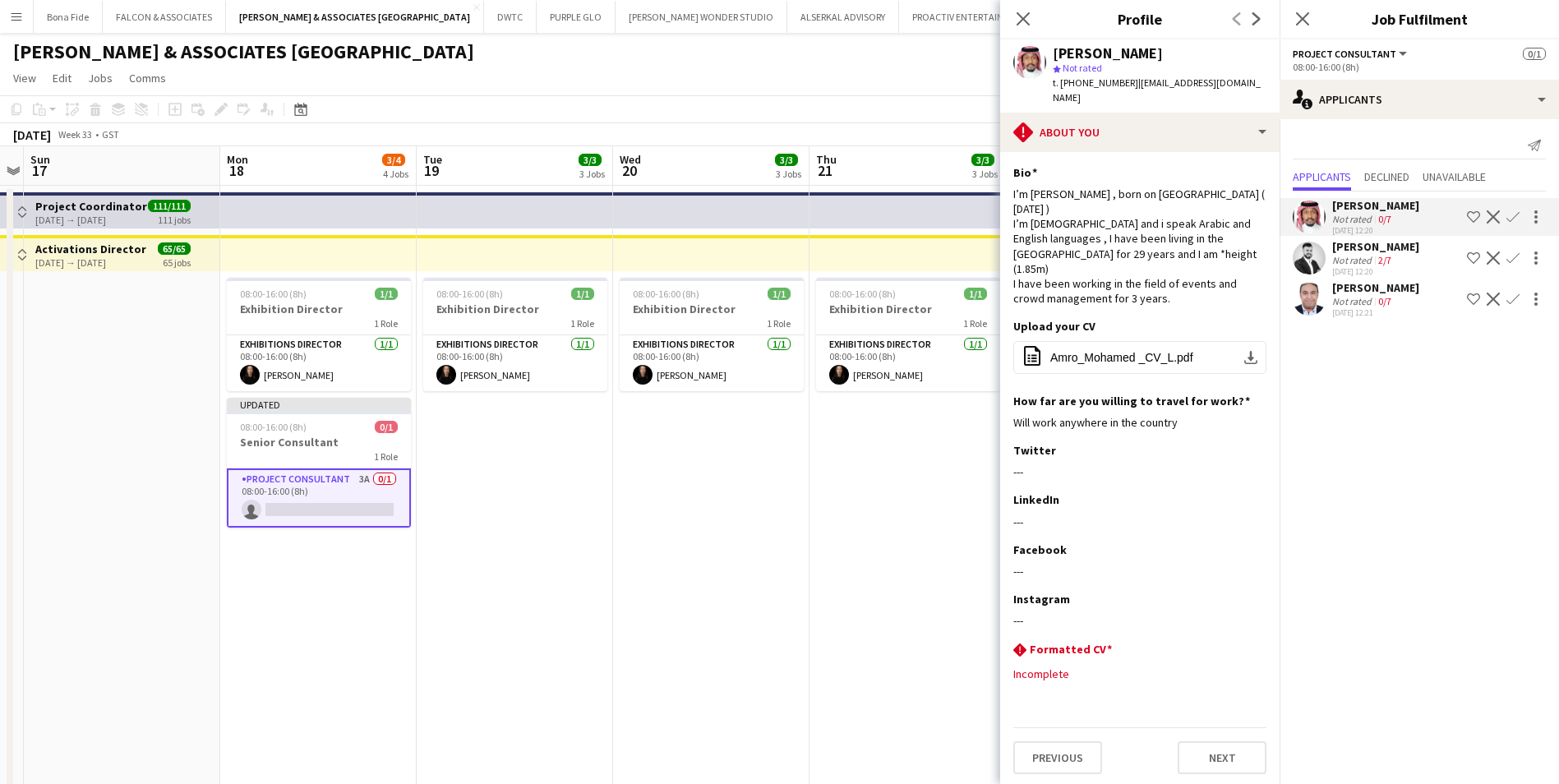
click at [1492, 217] on app-icon "Decline" at bounding box center [1494, 218] width 14 height 14
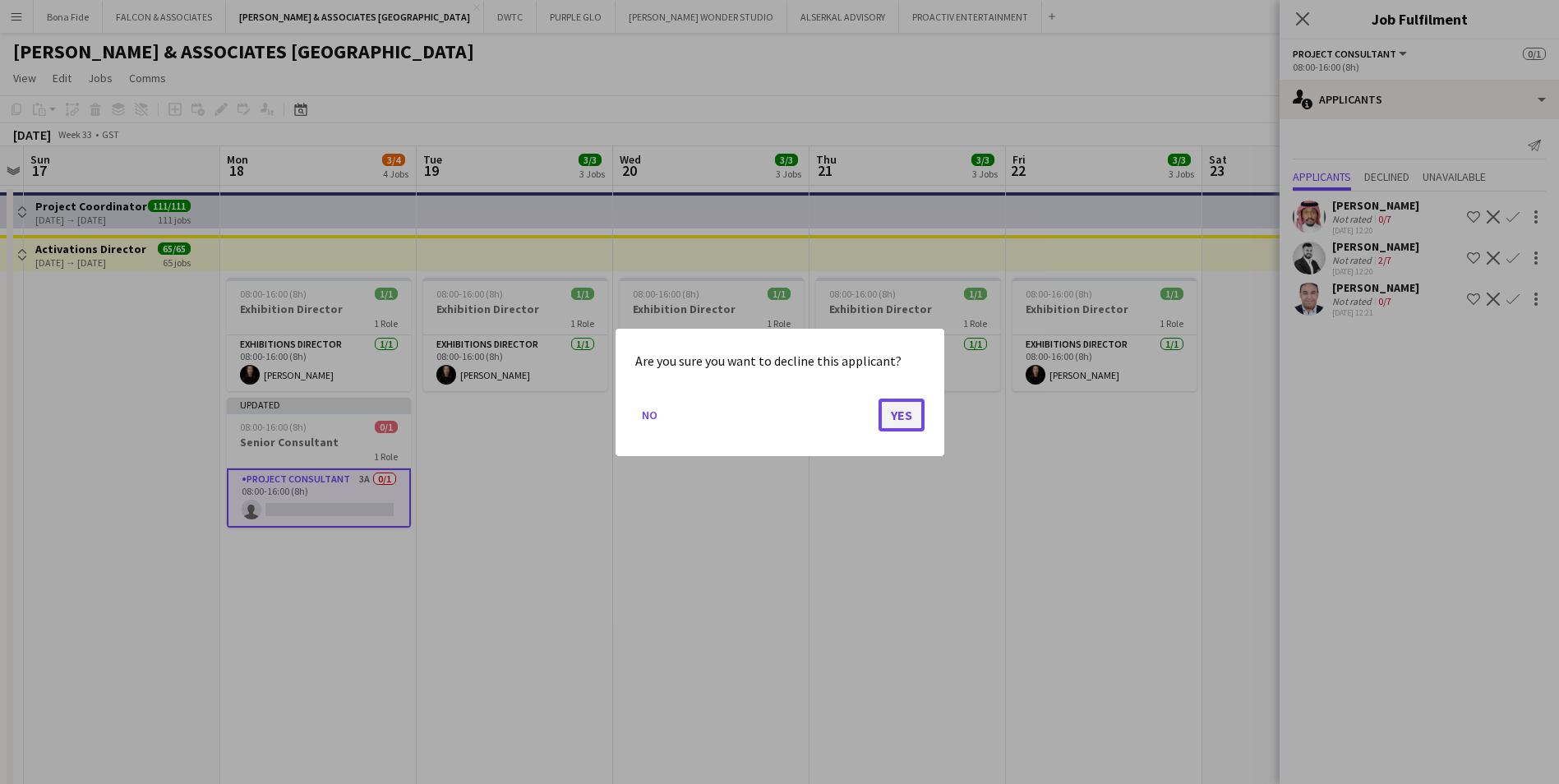
click at [905, 406] on button "Yes" at bounding box center [902, 414] width 46 height 33
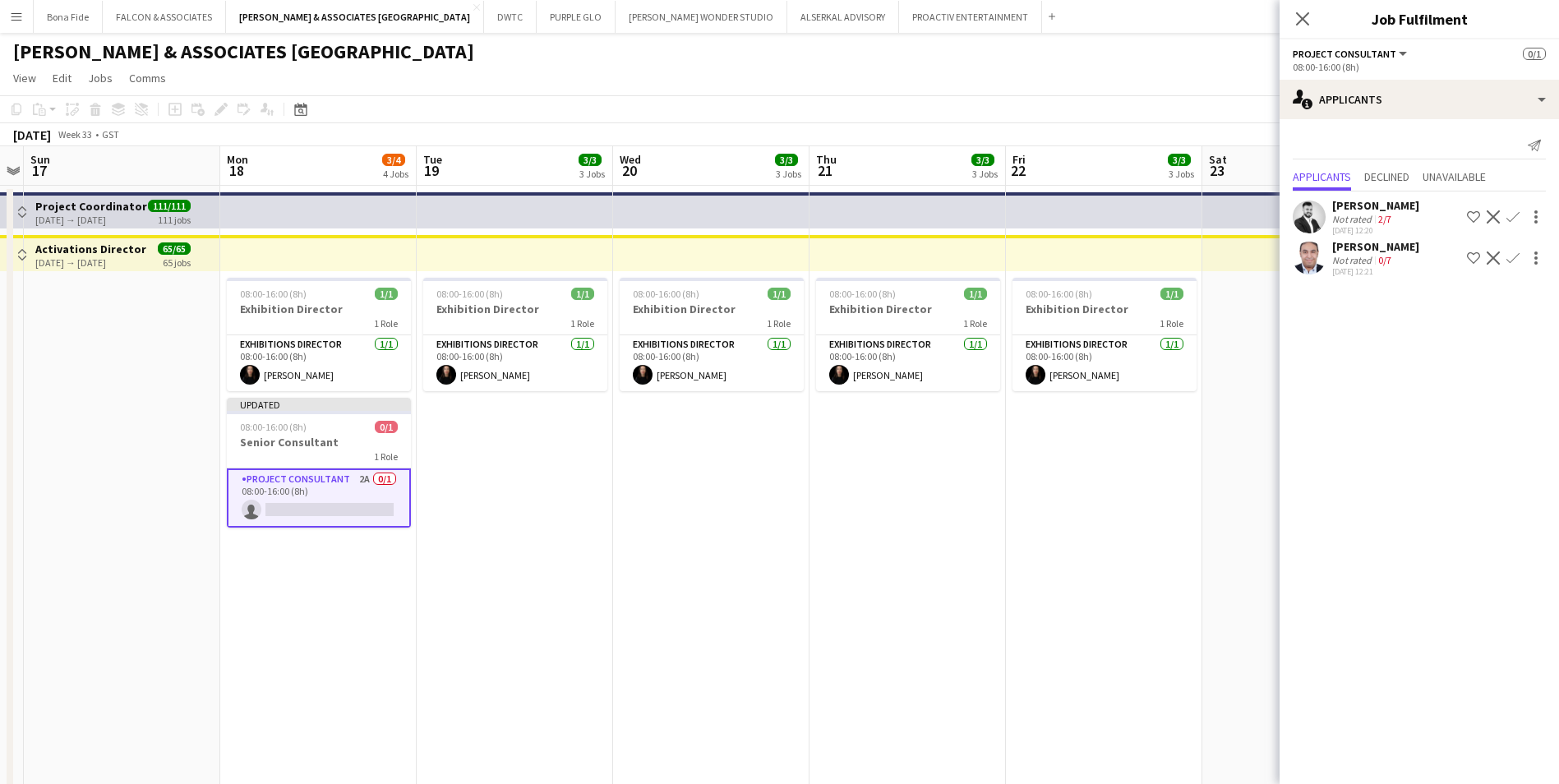
click at [1356, 204] on div "SYED ABBAS" at bounding box center [1376, 205] width 87 height 15
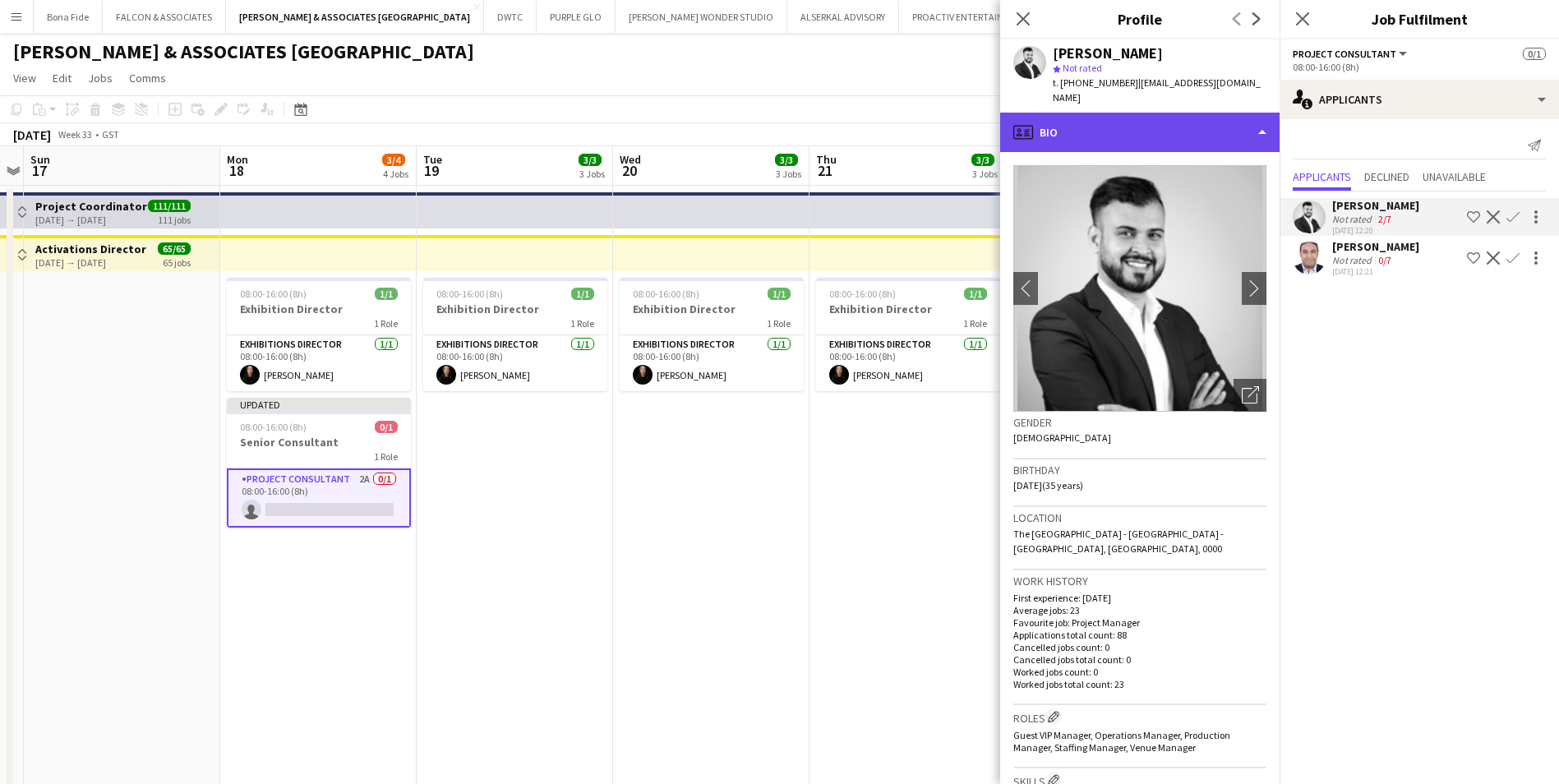
click at [1111, 129] on div "profile Bio" at bounding box center [1139, 131] width 279 height 40
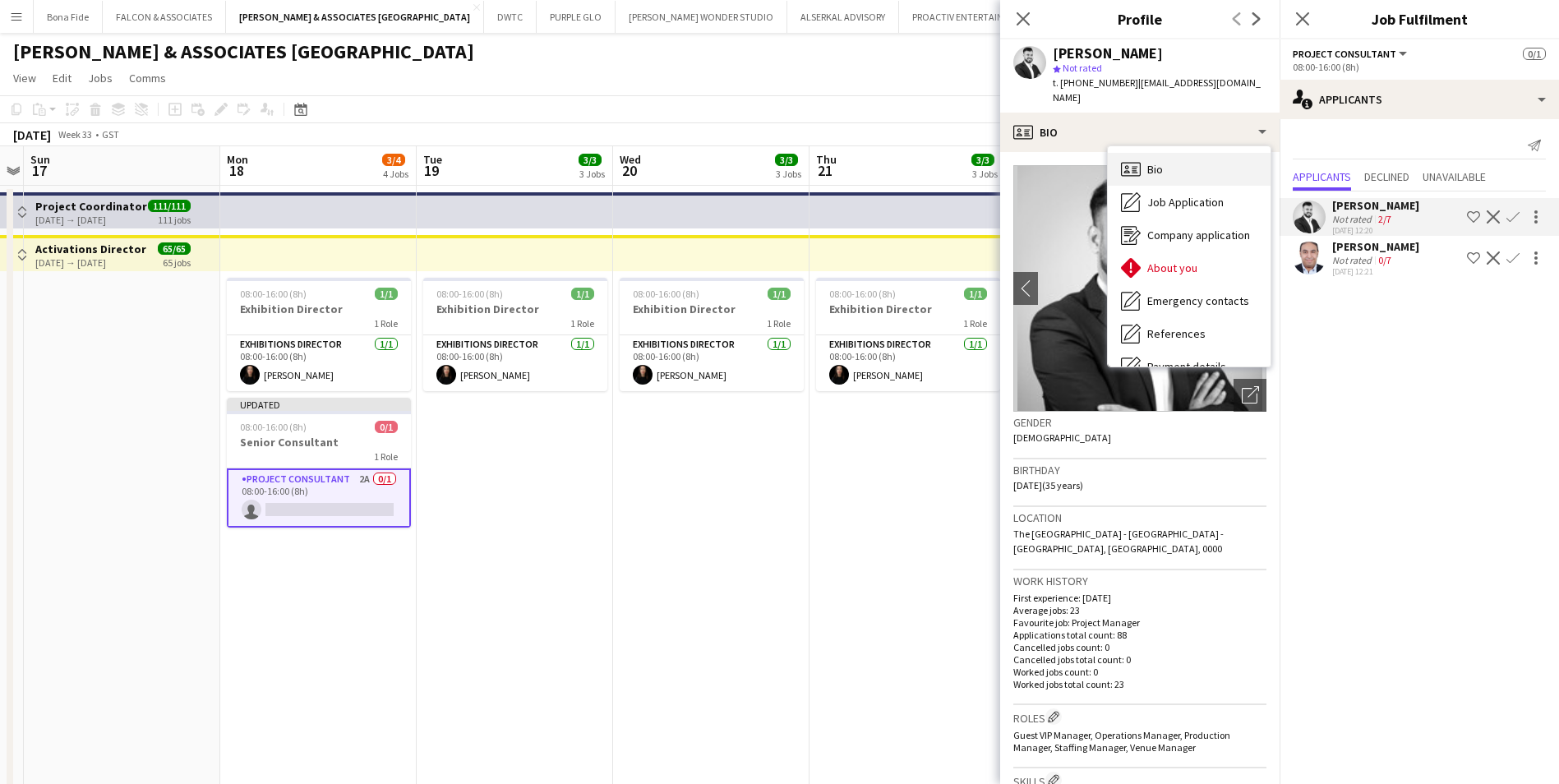
click at [1159, 161] on span "Bio" at bounding box center [1156, 168] width 15 height 15
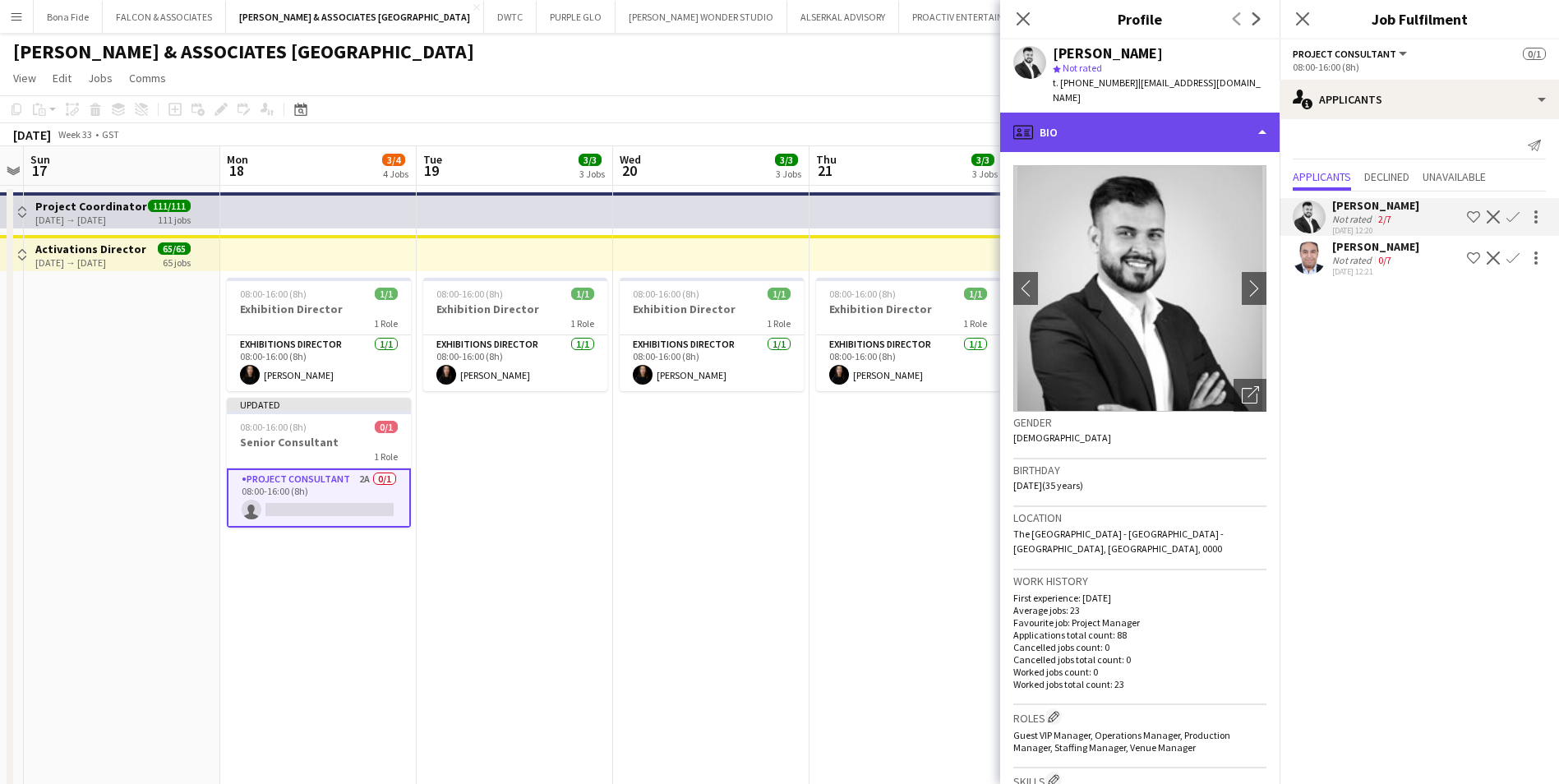
click at [1167, 128] on div "profile Bio" at bounding box center [1139, 131] width 279 height 40
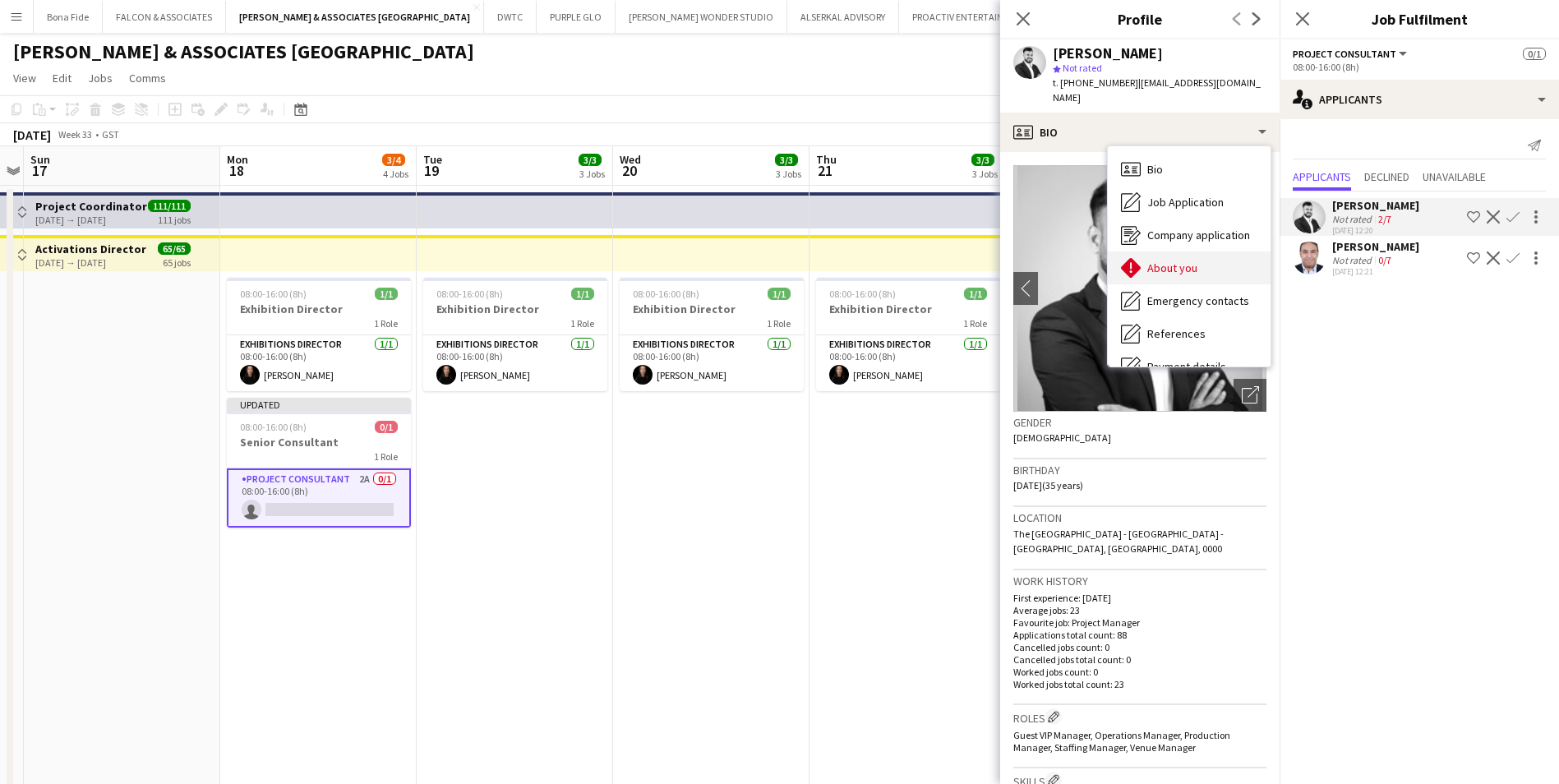
click at [1198, 264] on div "About you About you" at bounding box center [1190, 268] width 162 height 33
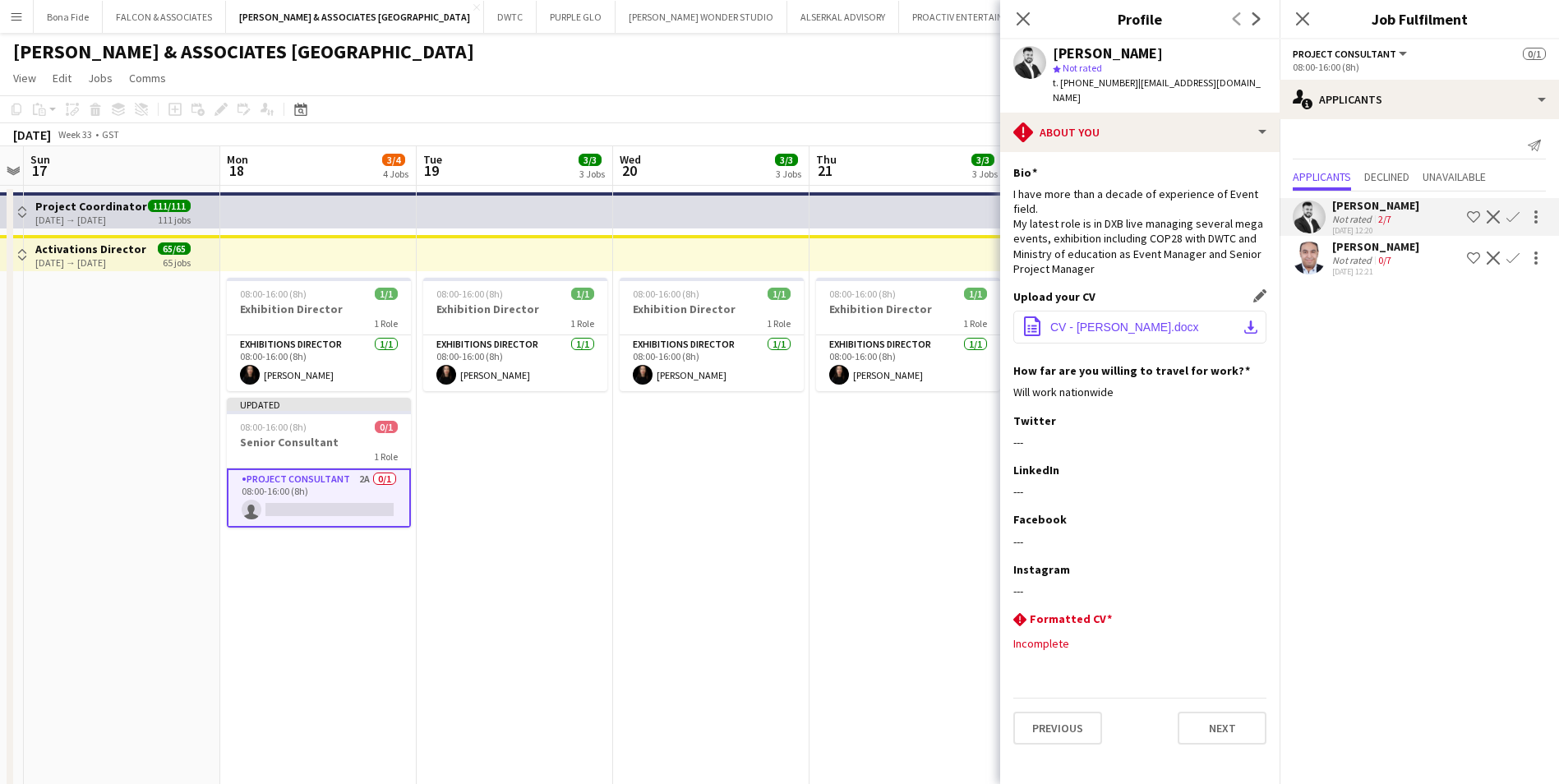
click at [1246, 320] on app-icon "download-bottom" at bounding box center [1251, 327] width 14 height 14
click at [1506, 477] on mat-expansion-panel "users2 Applicants Send notification Applicants Declined Unavailable SYED ABBAS …" at bounding box center [1419, 451] width 279 height 665
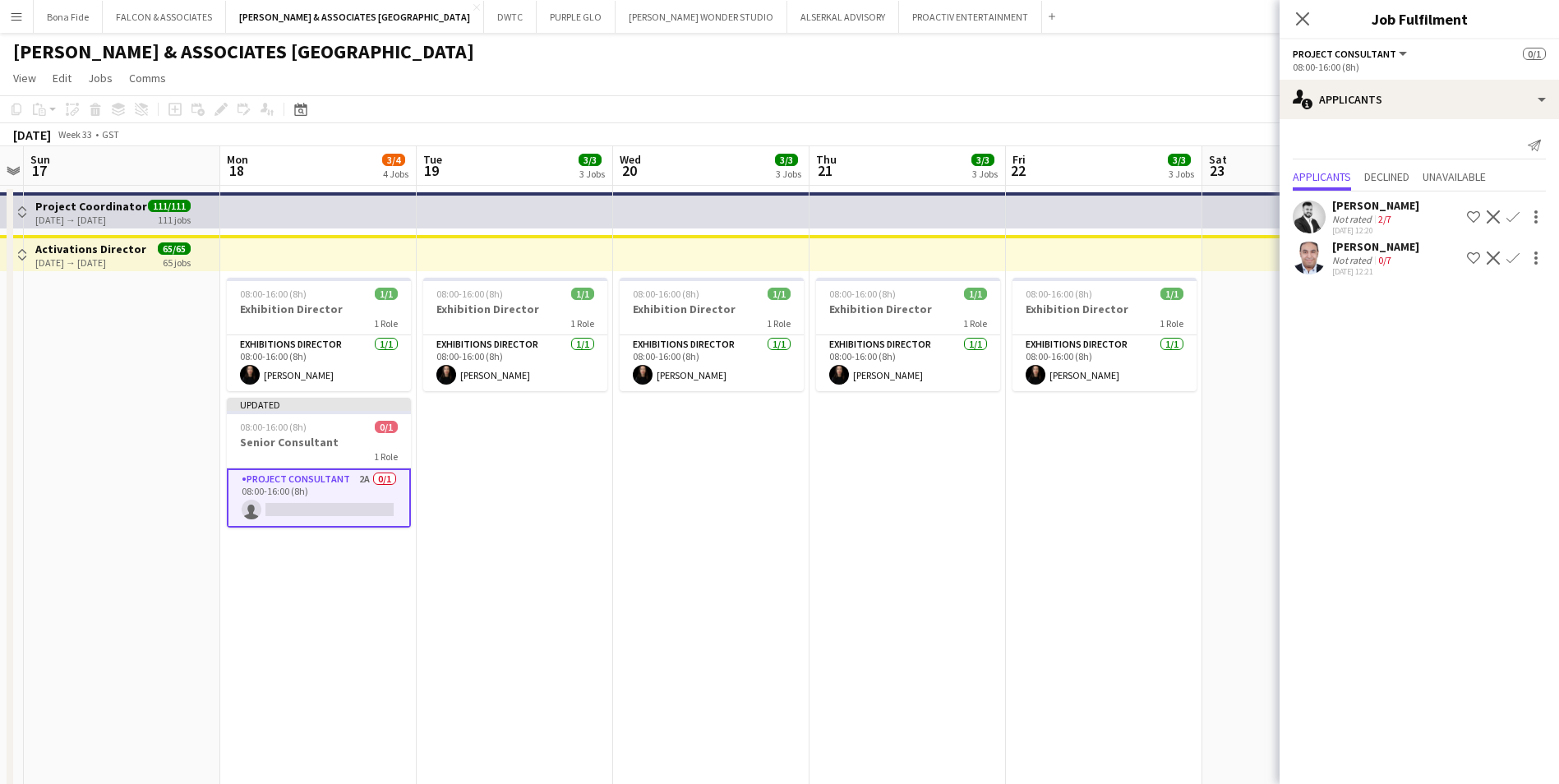
click at [1367, 249] on div "Mahmoud Saady" at bounding box center [1376, 246] width 87 height 15
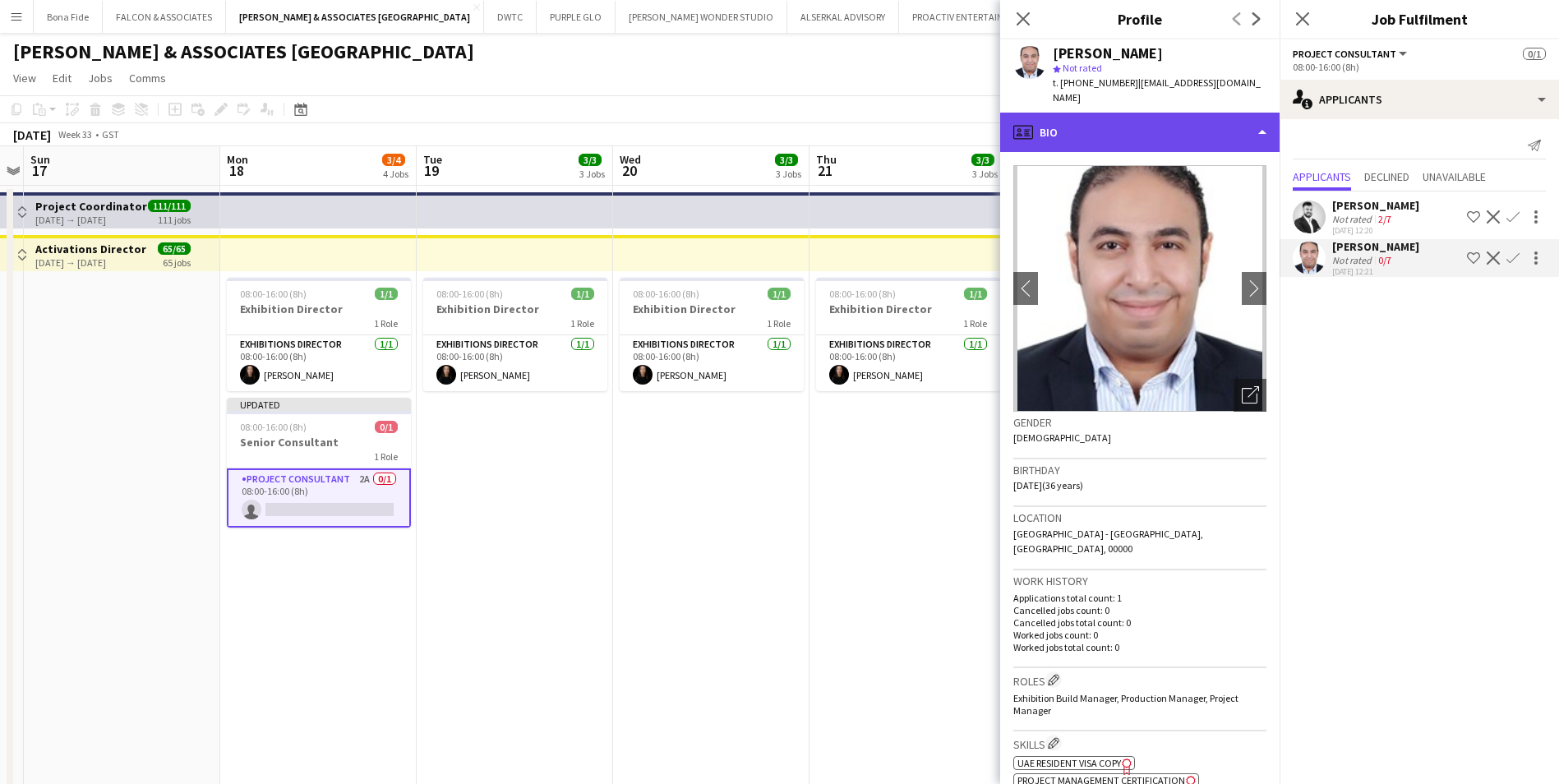
click at [1125, 125] on div "profile Bio" at bounding box center [1139, 131] width 279 height 40
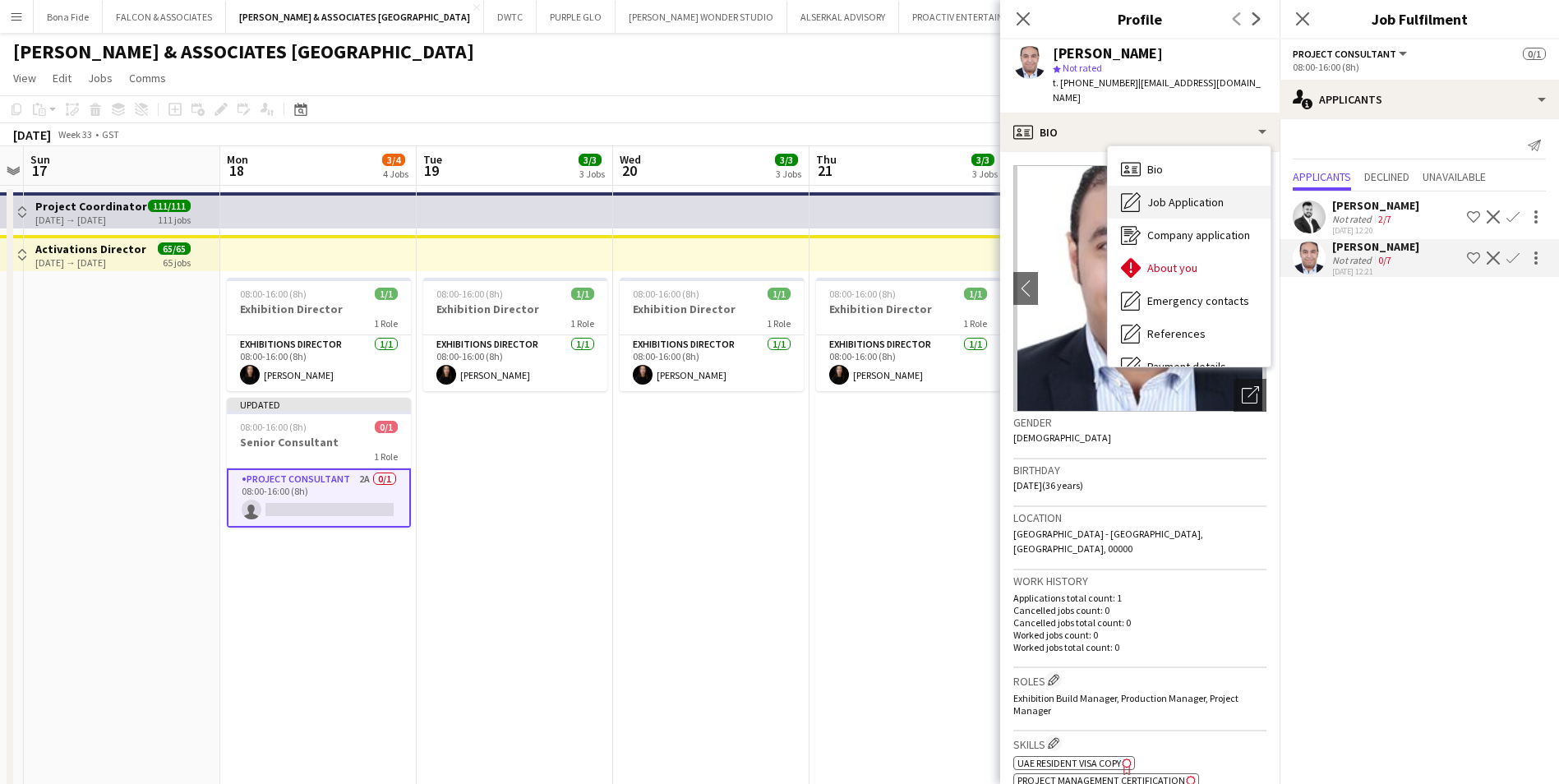
click at [1179, 188] on div "Job Application Job Application" at bounding box center [1190, 202] width 162 height 33
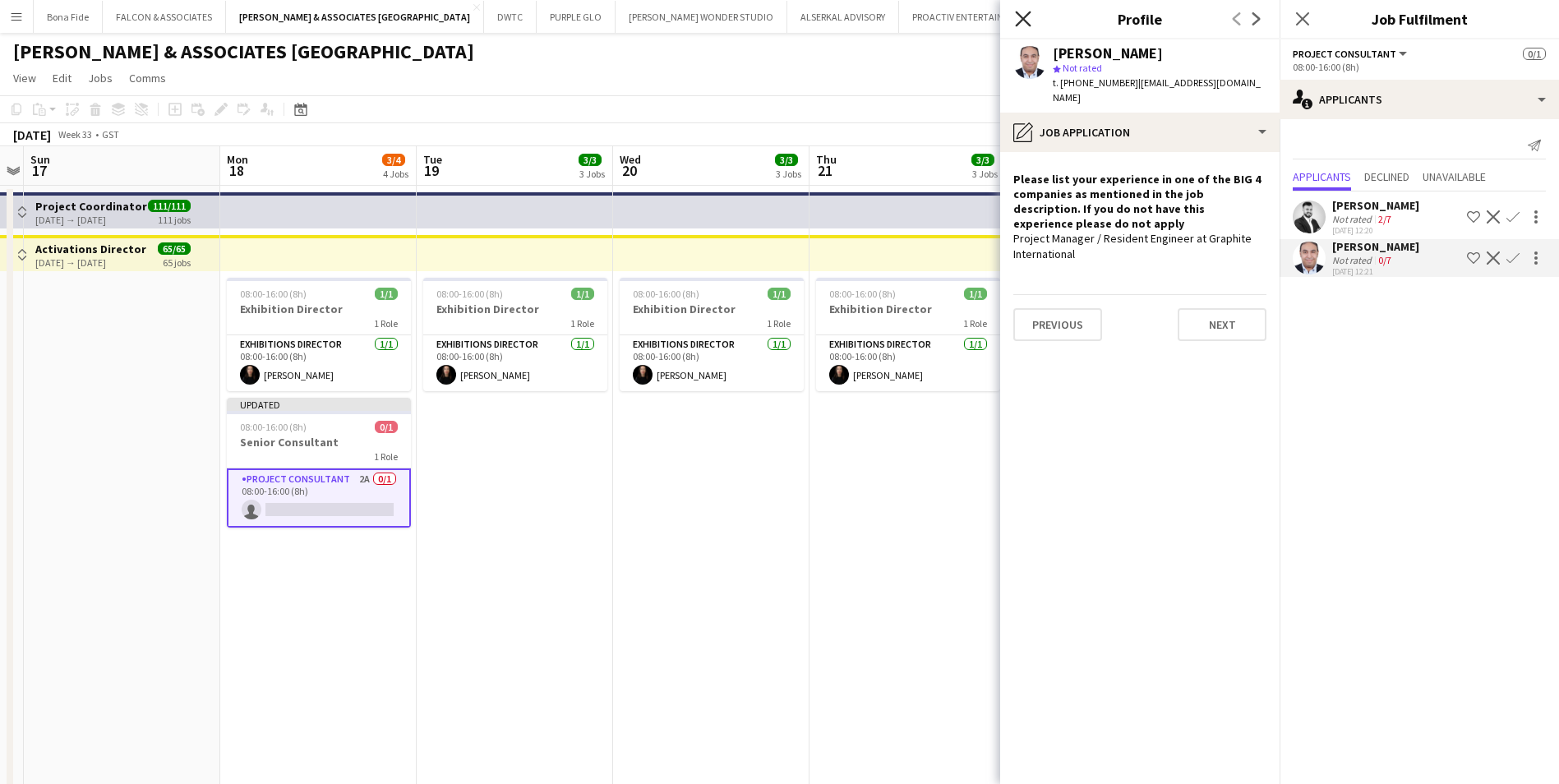
click at [1020, 16] on icon at bounding box center [1023, 18] width 15 height 15
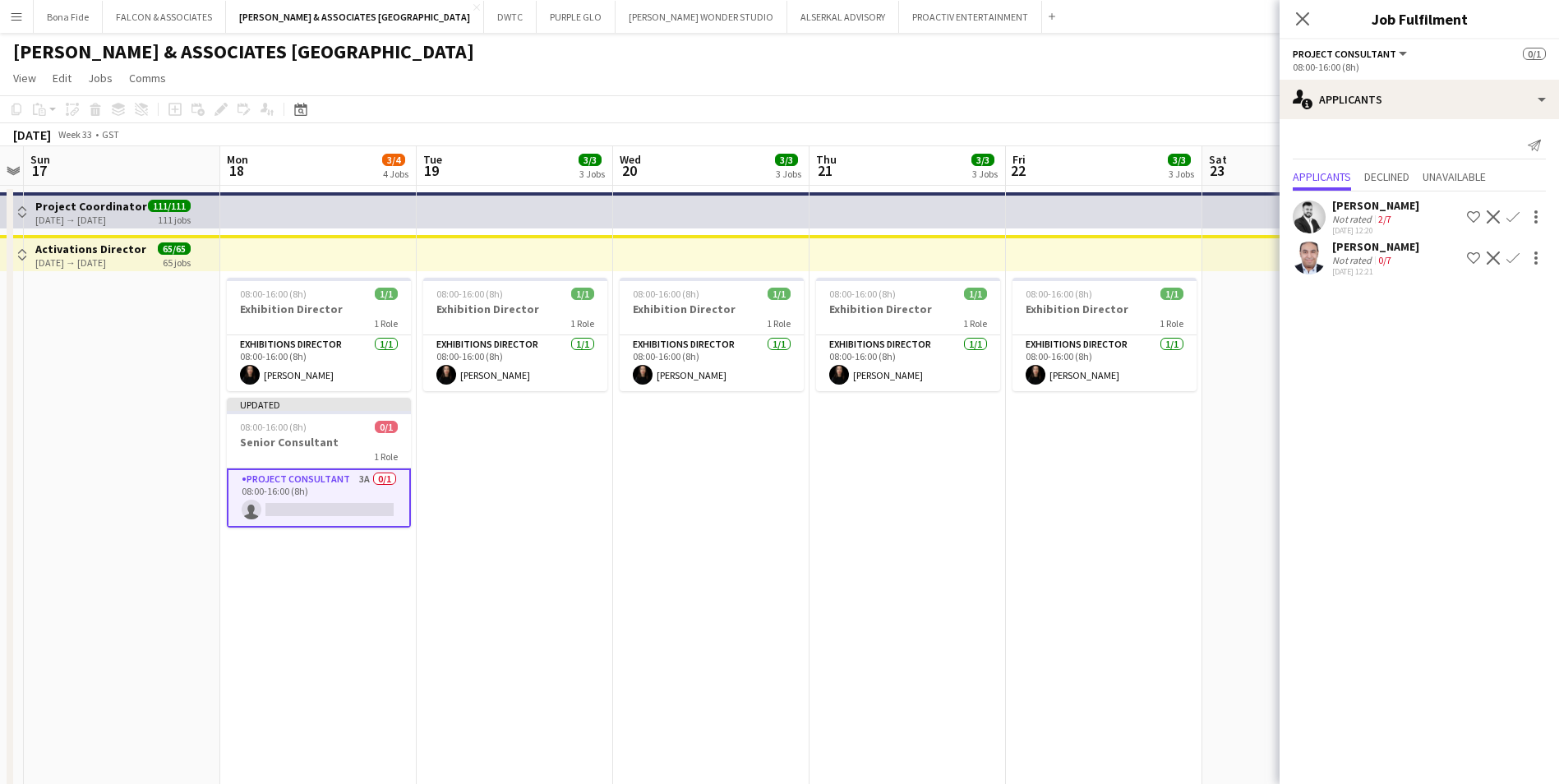
click at [1493, 255] on app-icon "Decline" at bounding box center [1494, 258] width 14 height 14
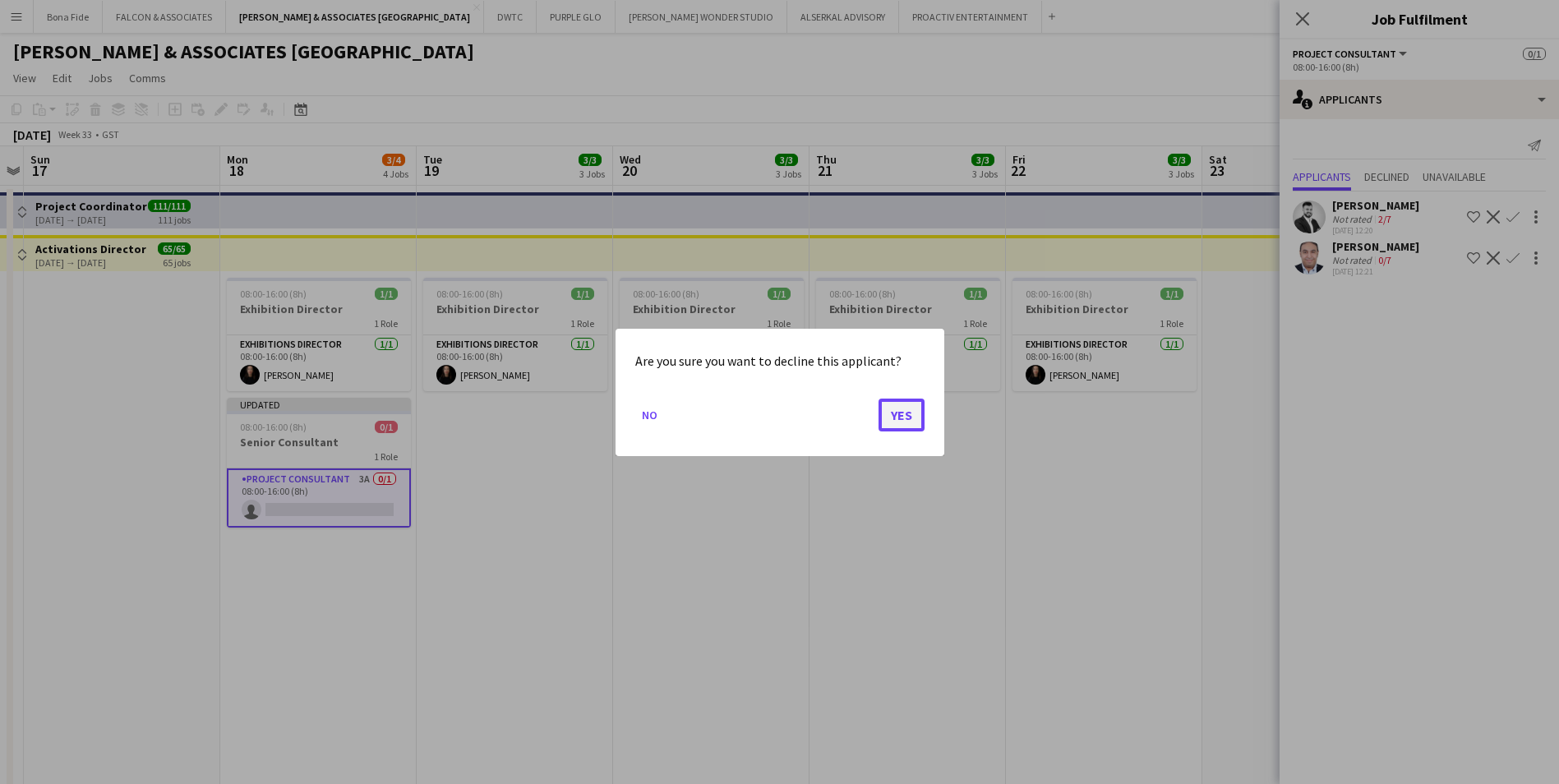
click at [920, 427] on button "Yes" at bounding box center [902, 414] width 46 height 33
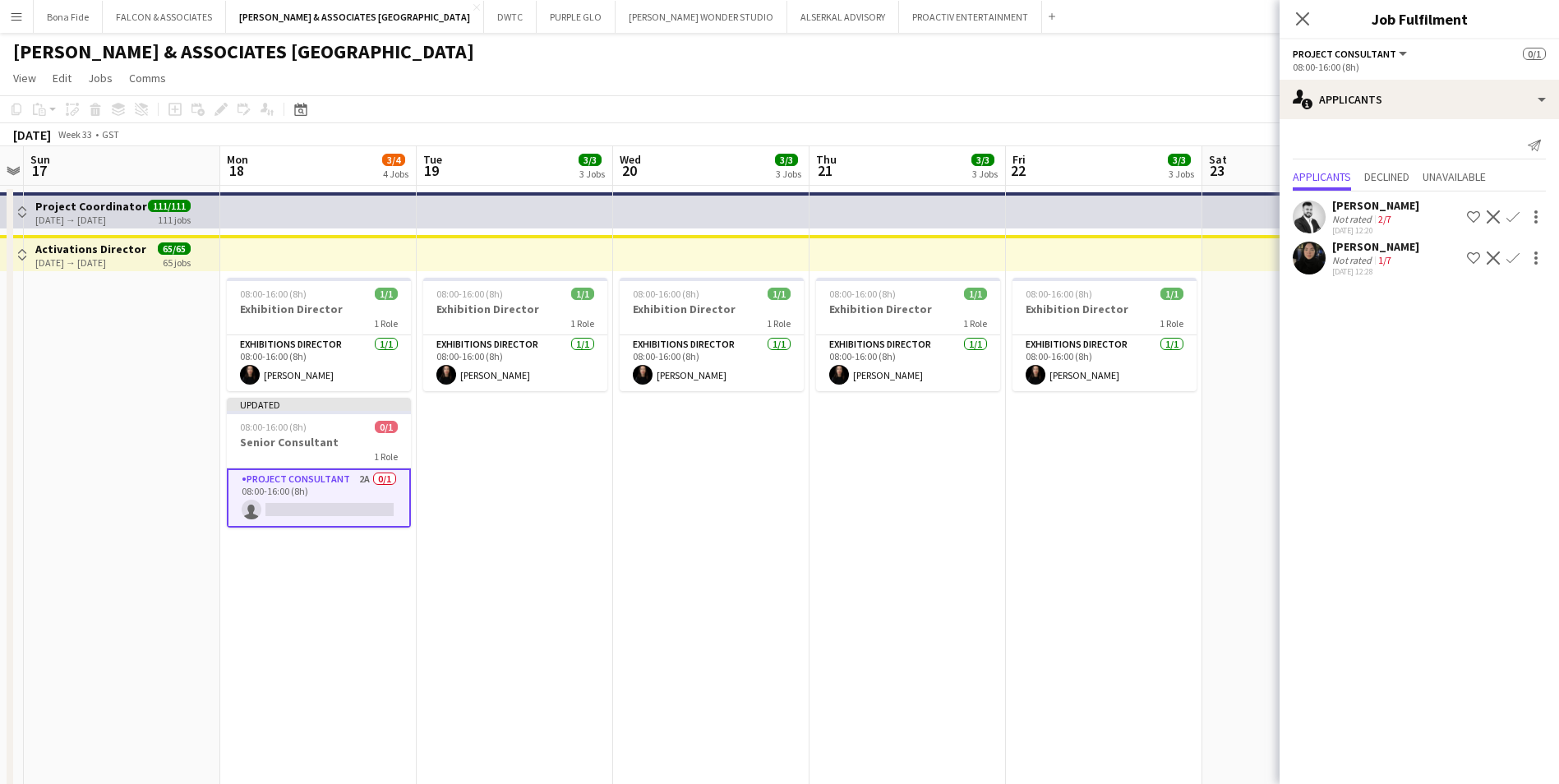
click at [1389, 253] on div "Rama Alsayed" at bounding box center [1376, 246] width 87 height 15
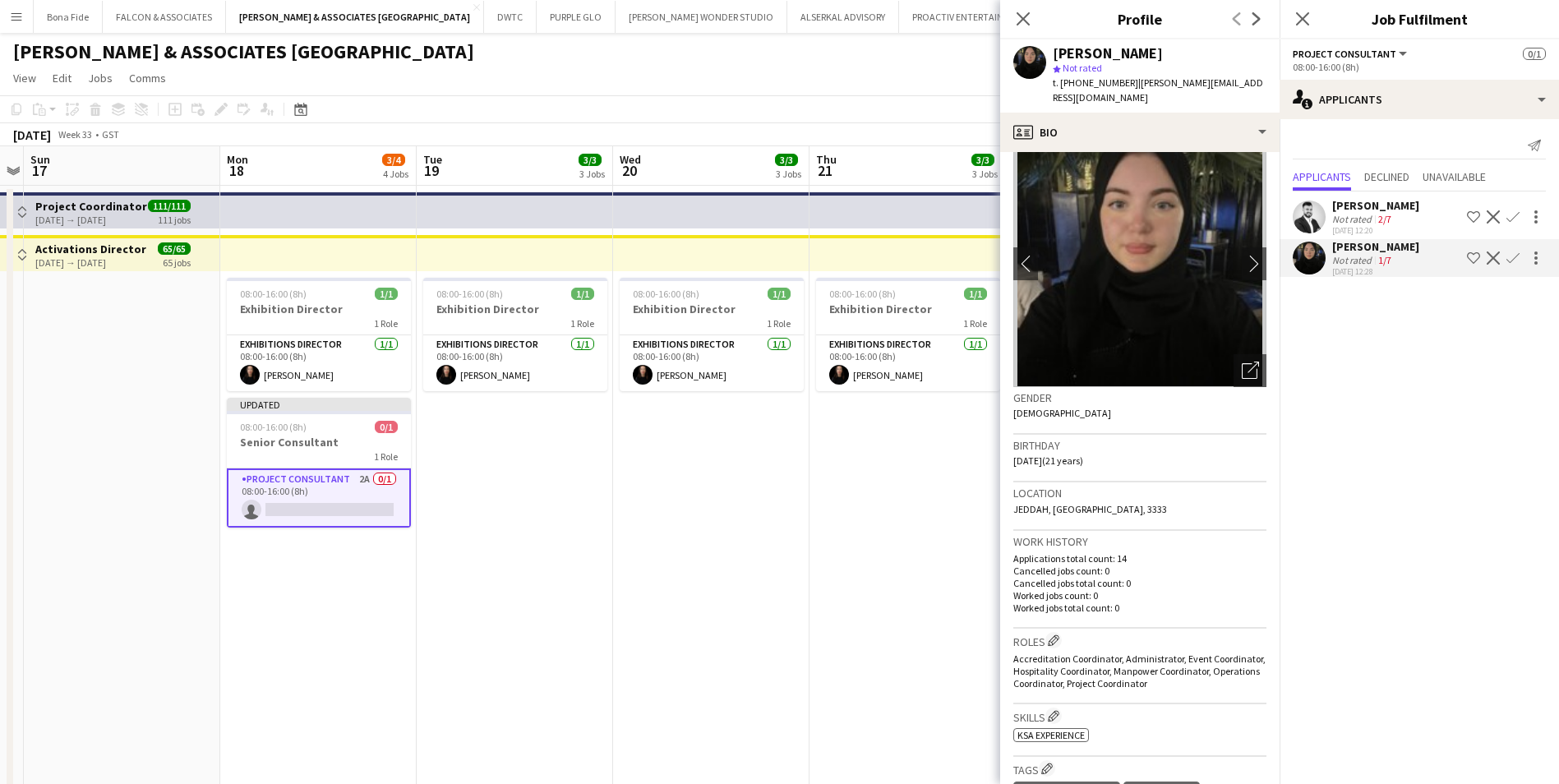
scroll to position [0, 0]
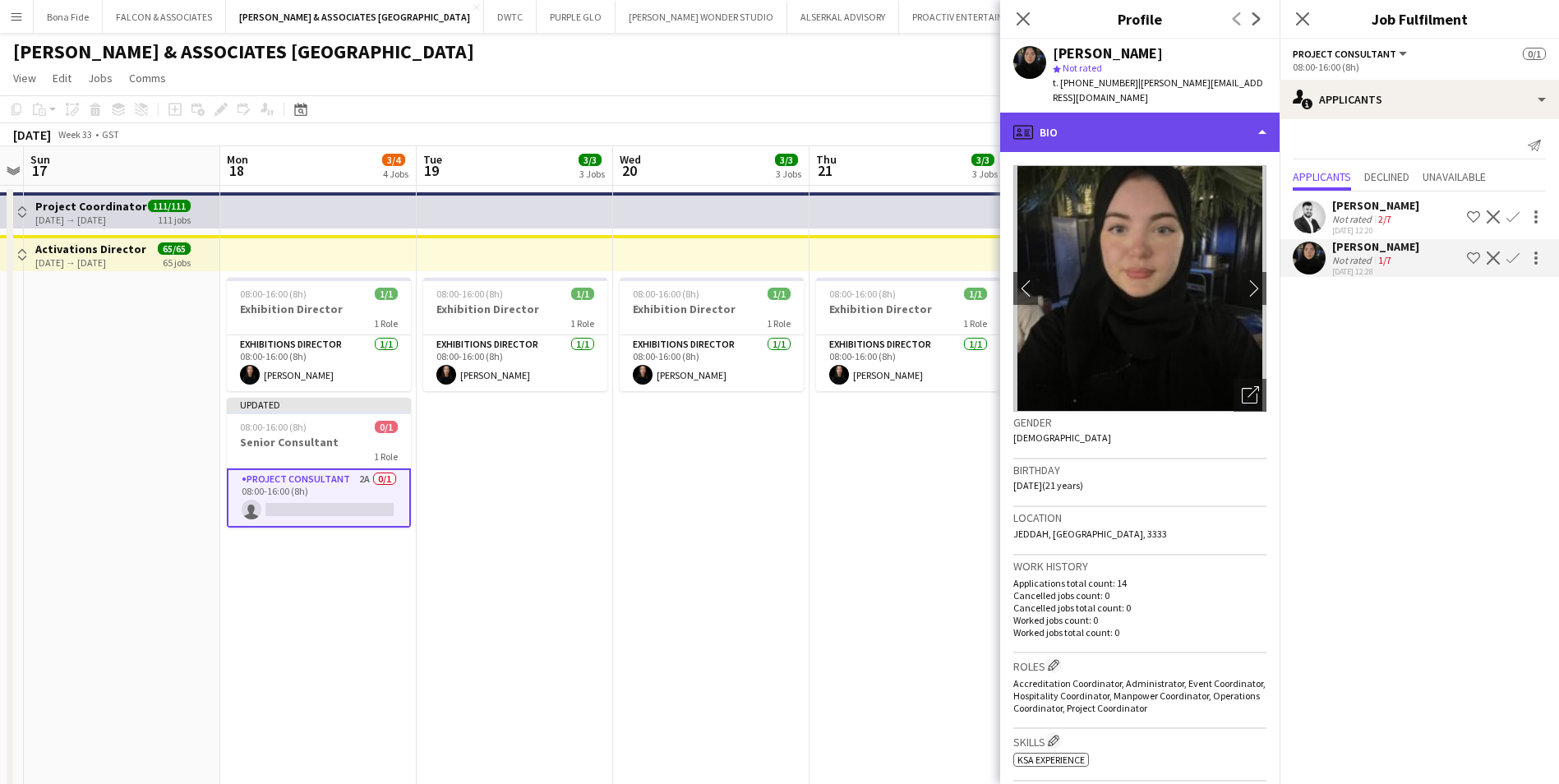
click at [1114, 112] on div "profile Bio" at bounding box center [1139, 131] width 279 height 40
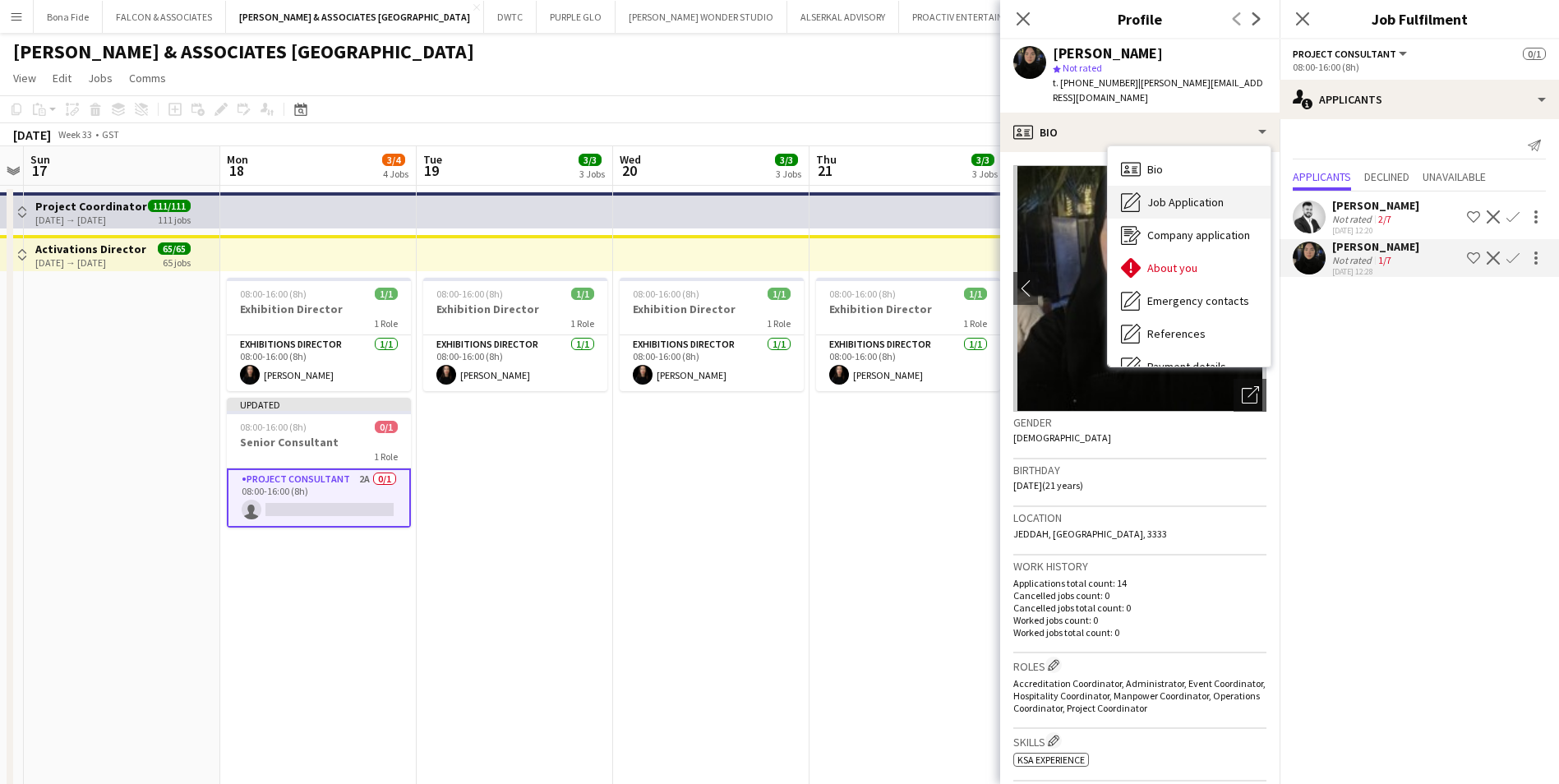
click at [1153, 194] on span "Job Application" at bounding box center [1186, 201] width 76 height 15
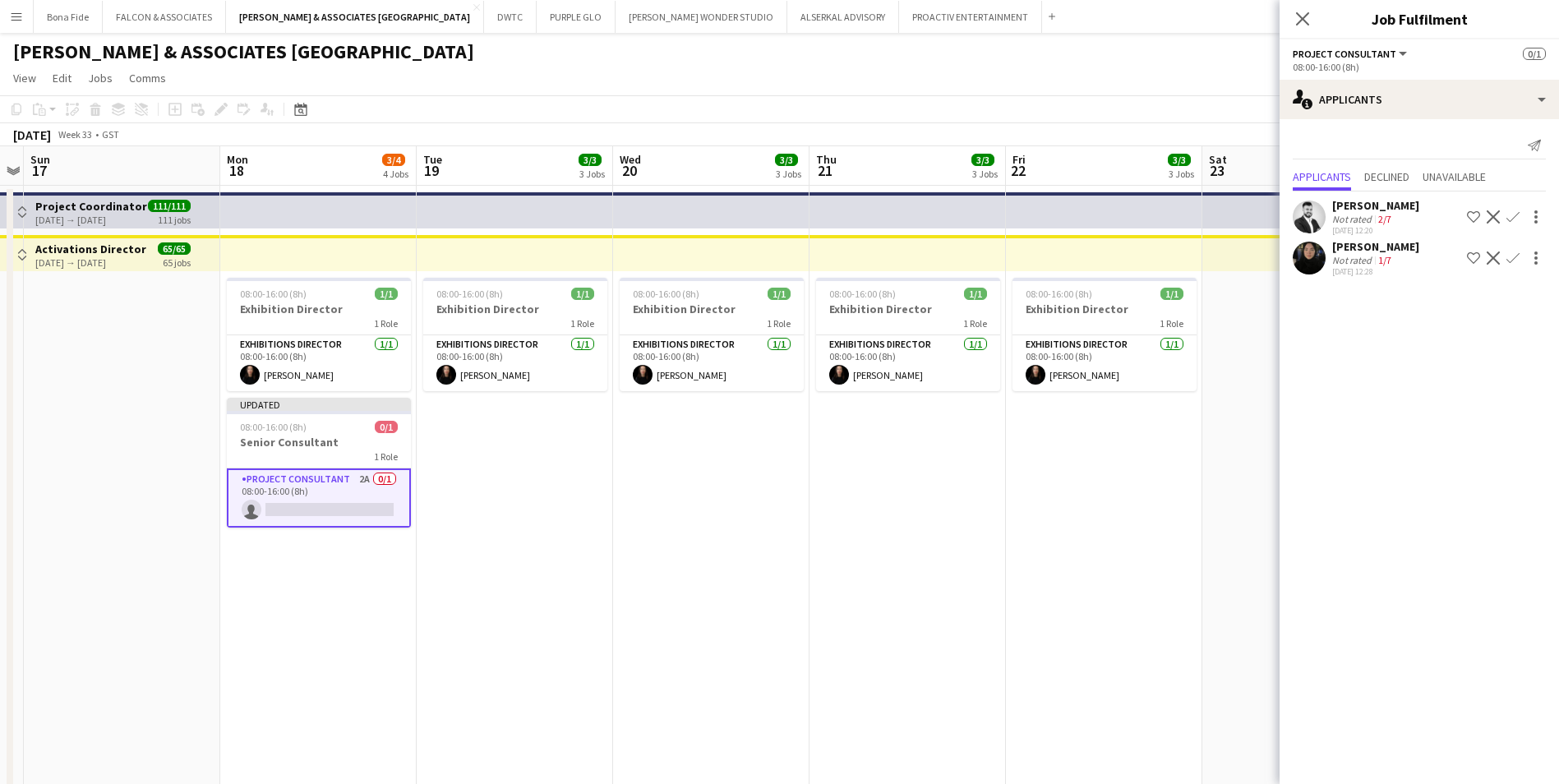
click at [1494, 258] on app-icon "Decline" at bounding box center [1494, 258] width 14 height 14
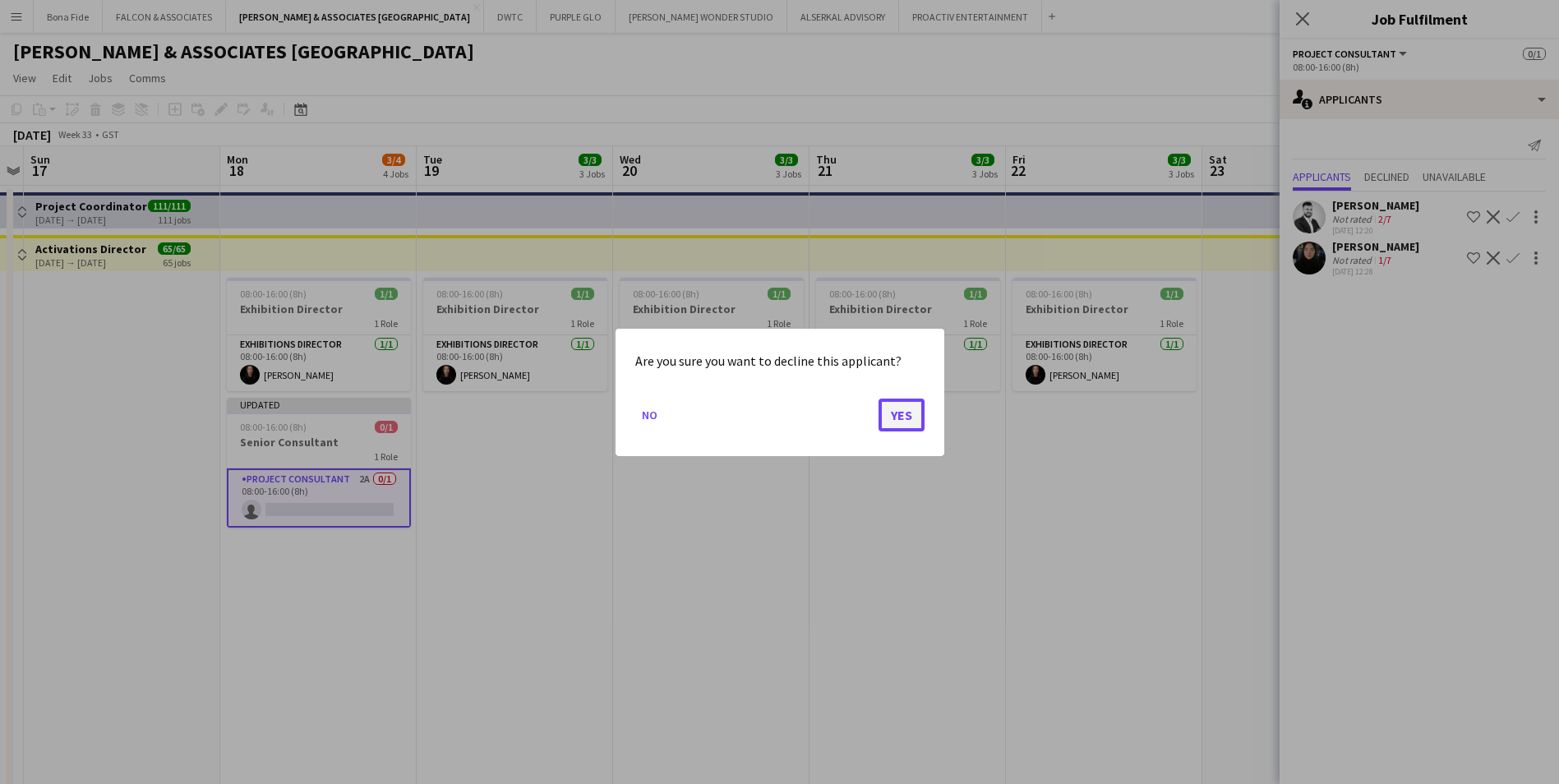
click at [896, 403] on button "Yes" at bounding box center [902, 414] width 46 height 33
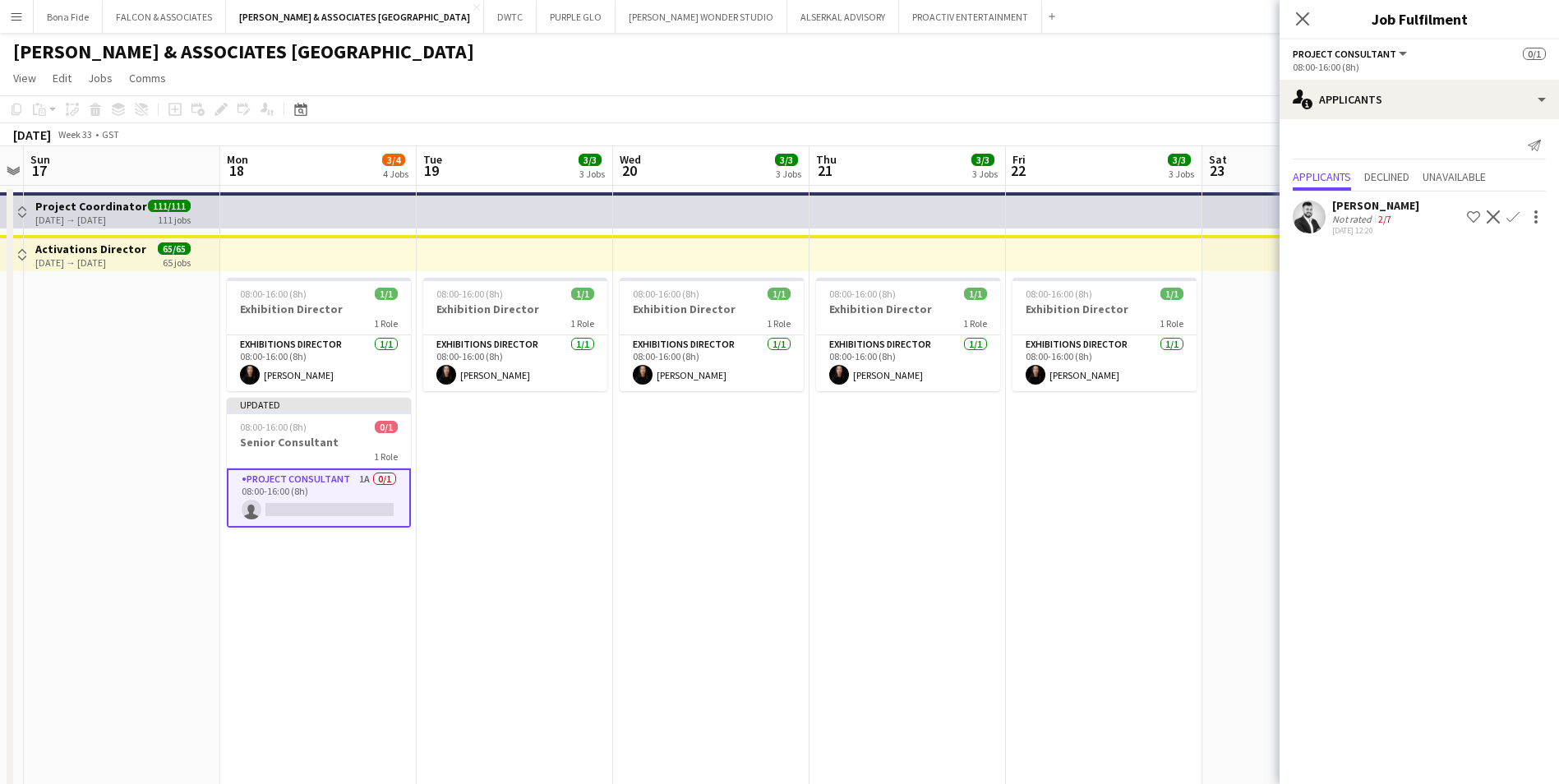
click at [1382, 208] on div "SYED ABBAS" at bounding box center [1376, 205] width 87 height 15
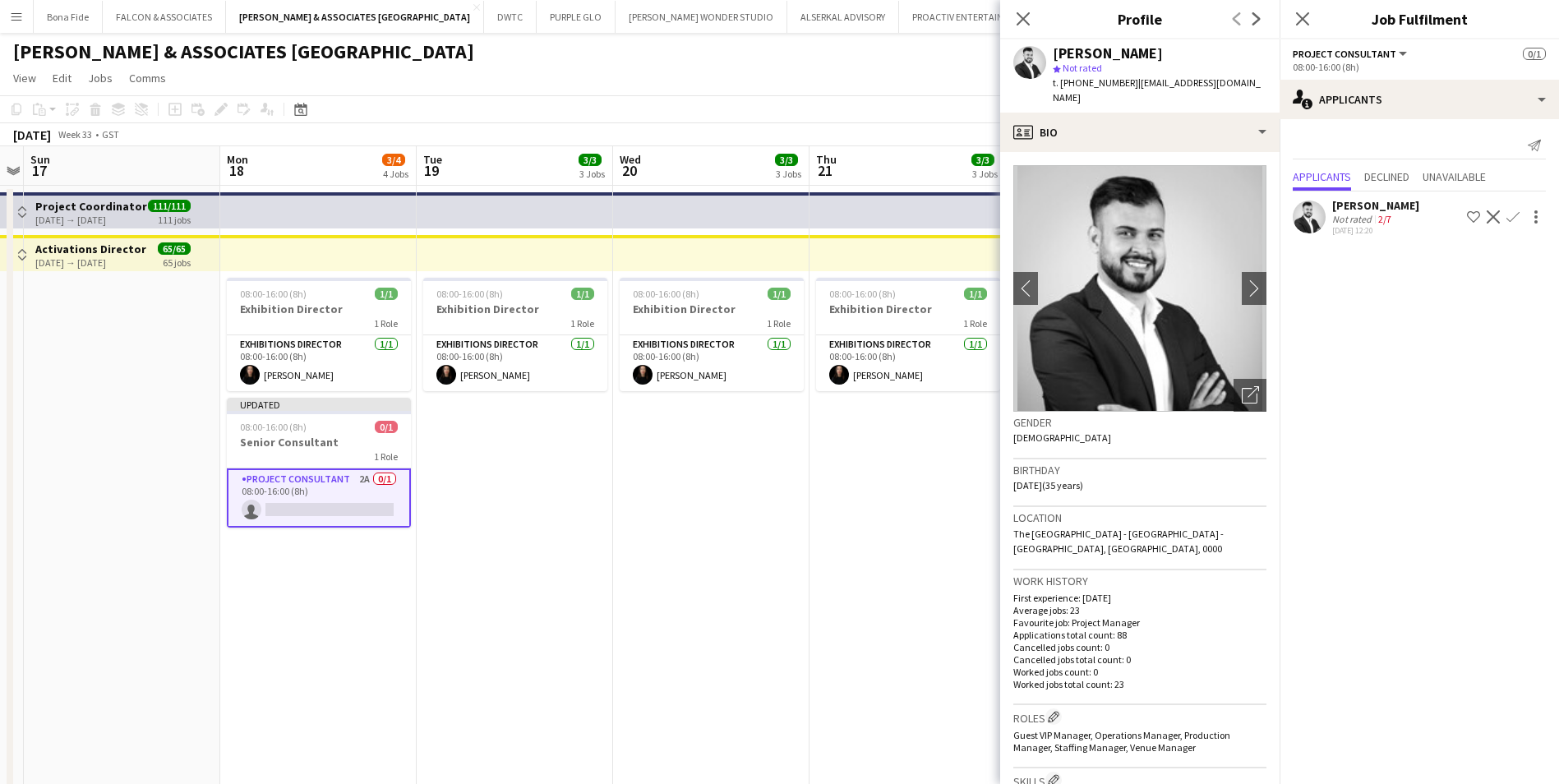
click at [339, 472] on app-card-role "Project Consultant 2A 0/1 08:00-16:00 (8h) single-neutral-actions" at bounding box center [319, 497] width 184 height 59
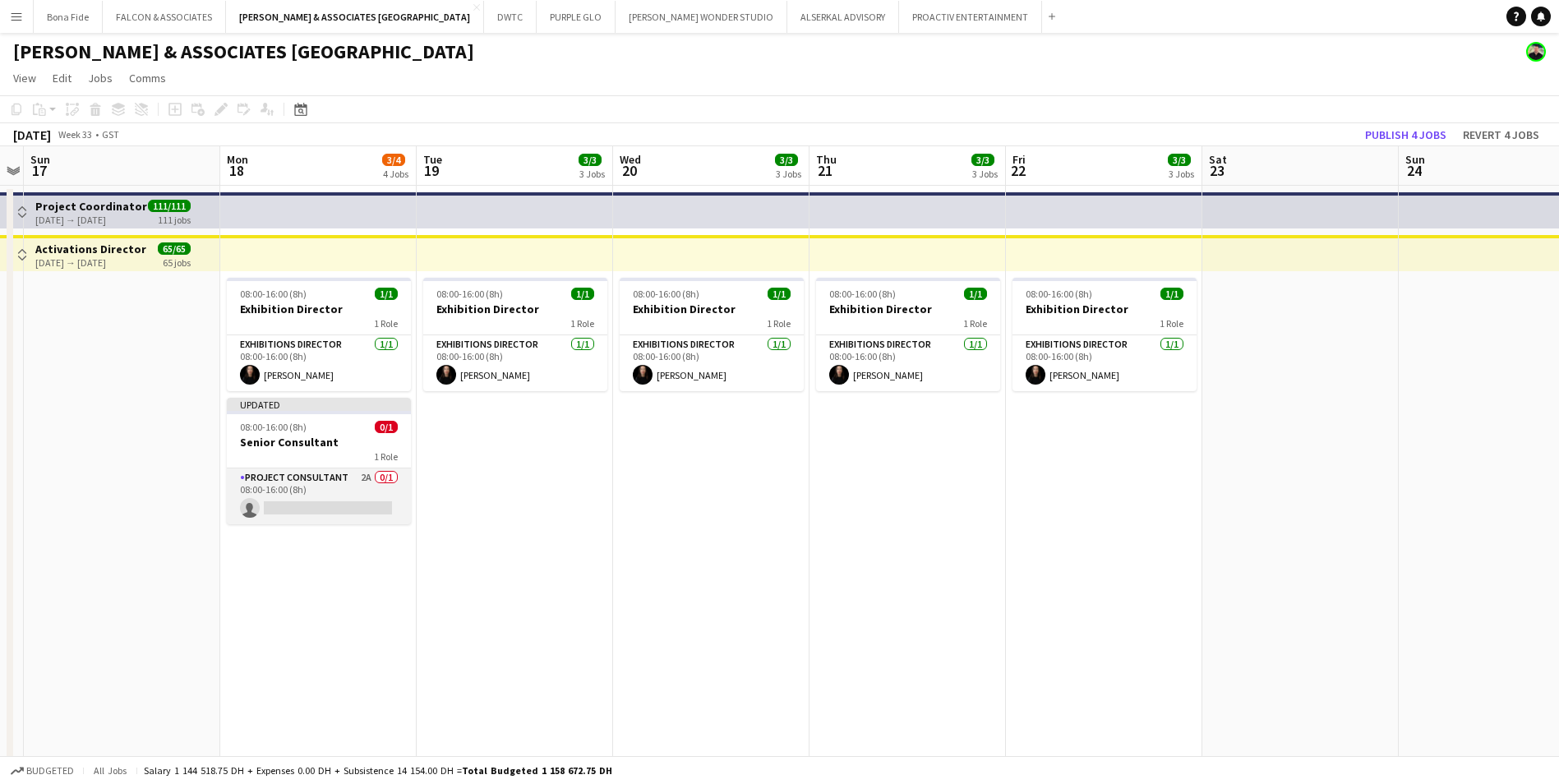
click at [328, 474] on app-card-role "Project Consultant 2A 0/1 08:00-16:00 (8h) single-neutral-actions" at bounding box center [319, 496] width 184 height 56
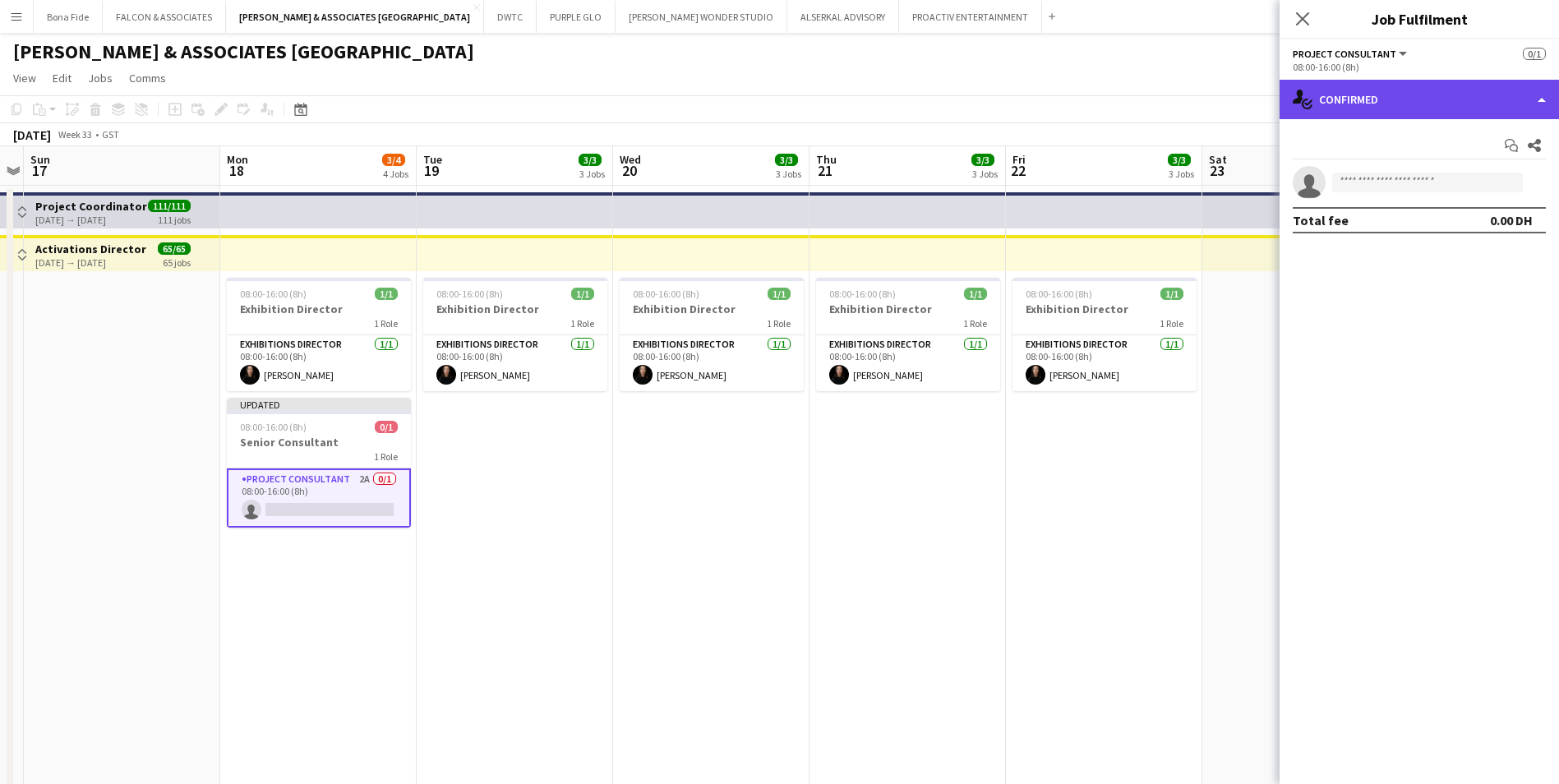
click at [1406, 103] on div "single-neutral-actions-check-2 Confirmed" at bounding box center [1419, 99] width 279 height 40
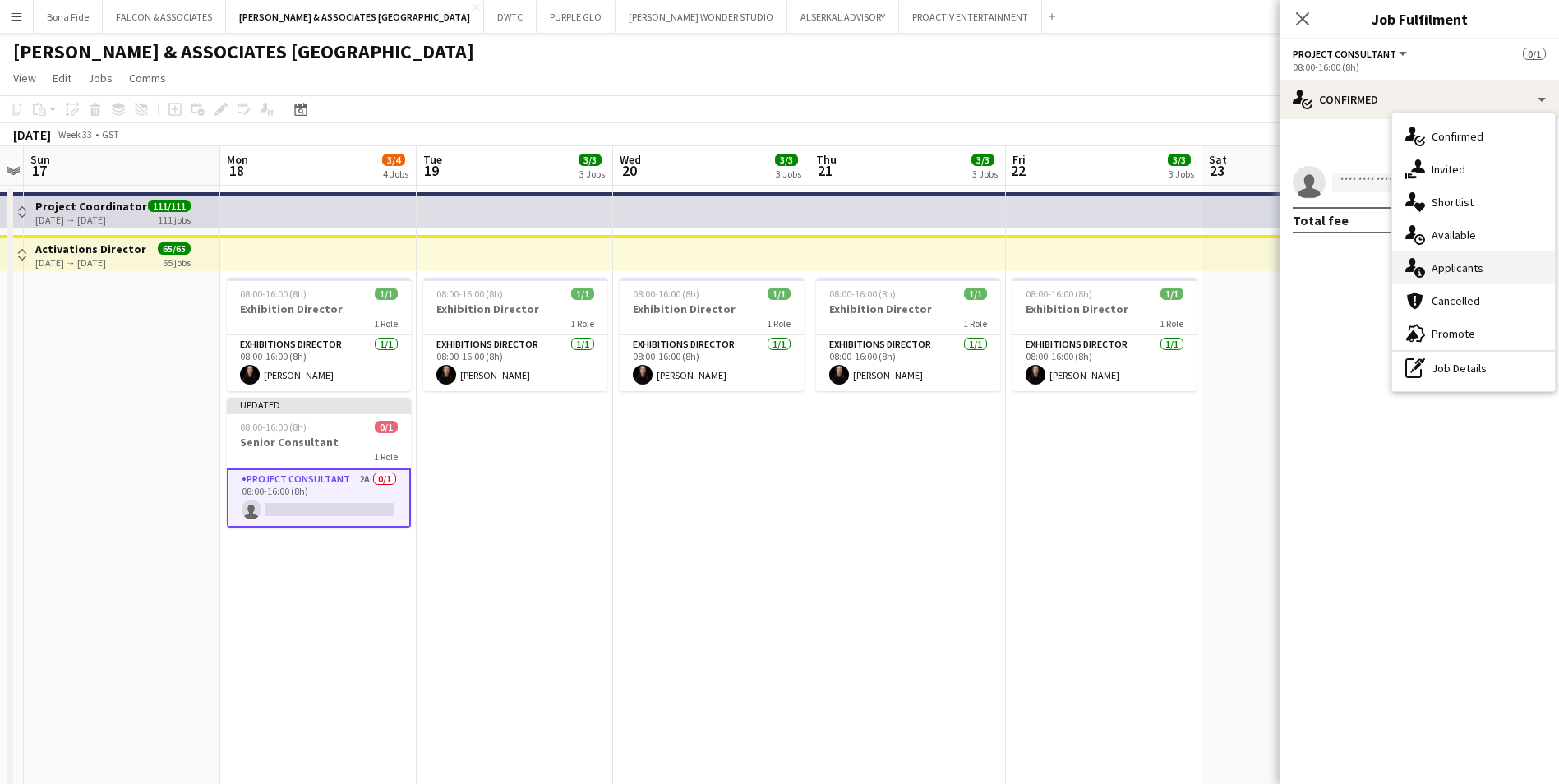
click at [1490, 274] on div "single-neutral-actions-information Applicants" at bounding box center [1474, 268] width 162 height 33
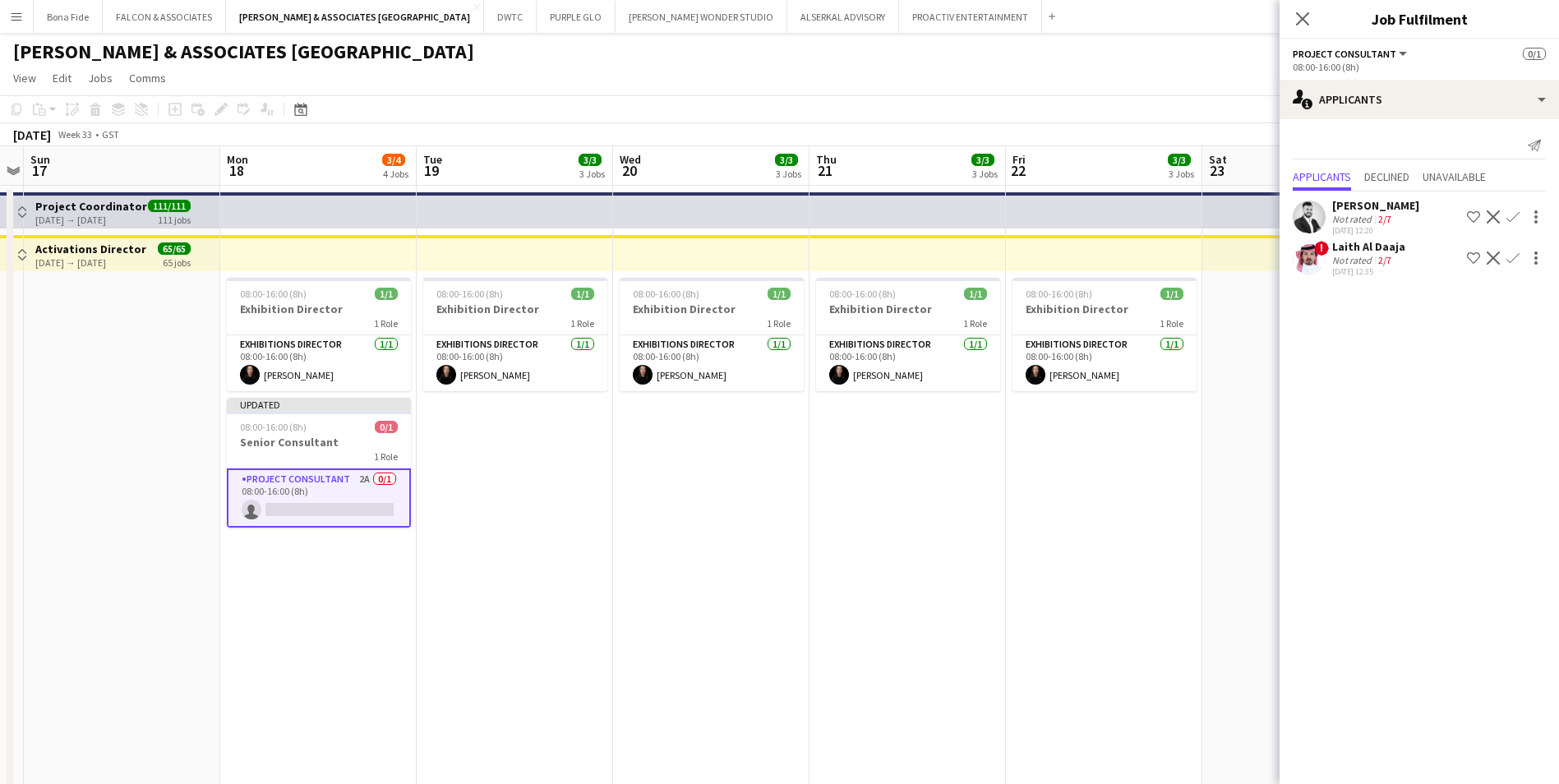
click at [1374, 251] on div "Laith Al Daaja" at bounding box center [1369, 246] width 74 height 15
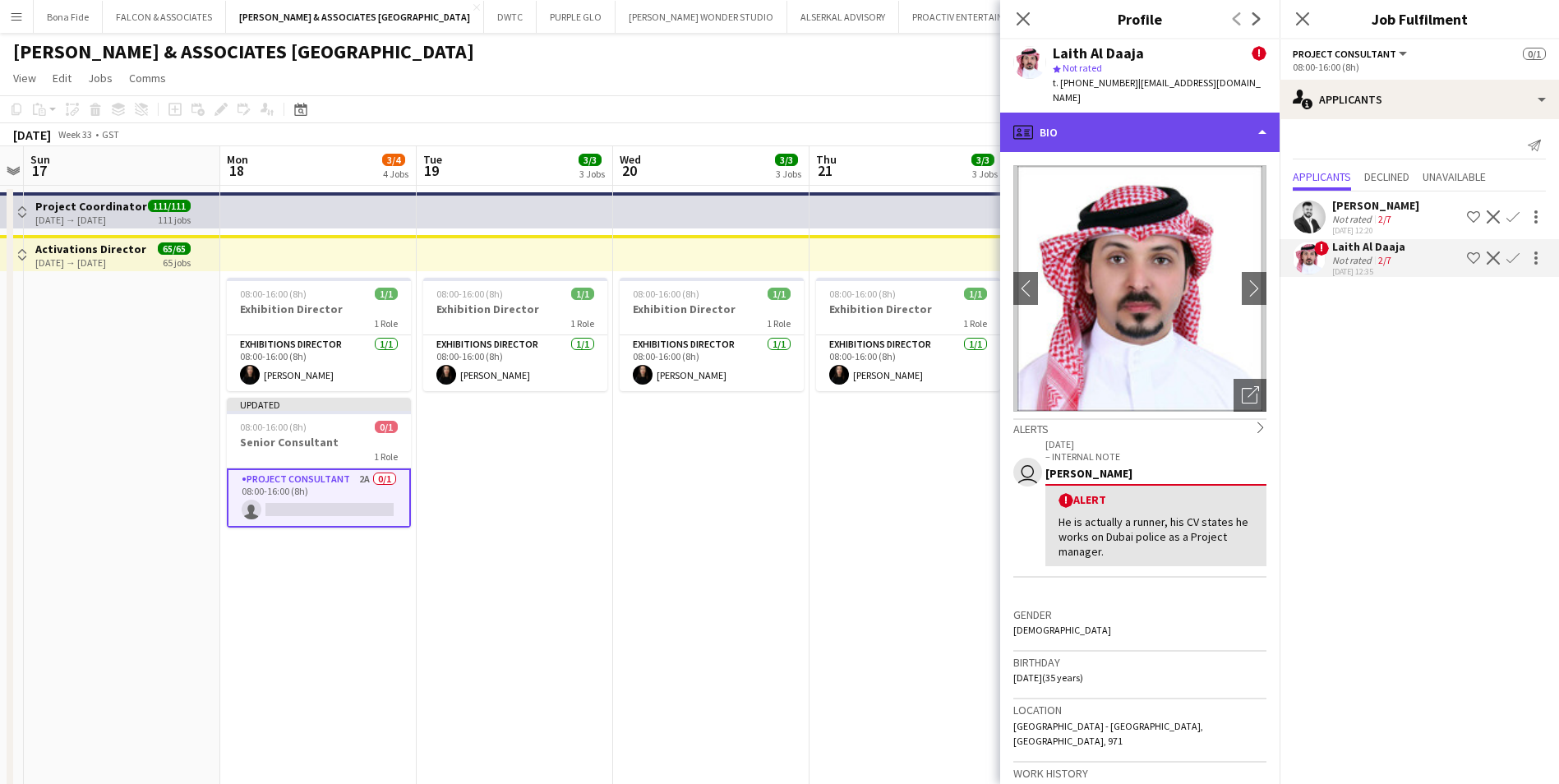
click at [1135, 123] on div "profile Bio" at bounding box center [1139, 131] width 279 height 40
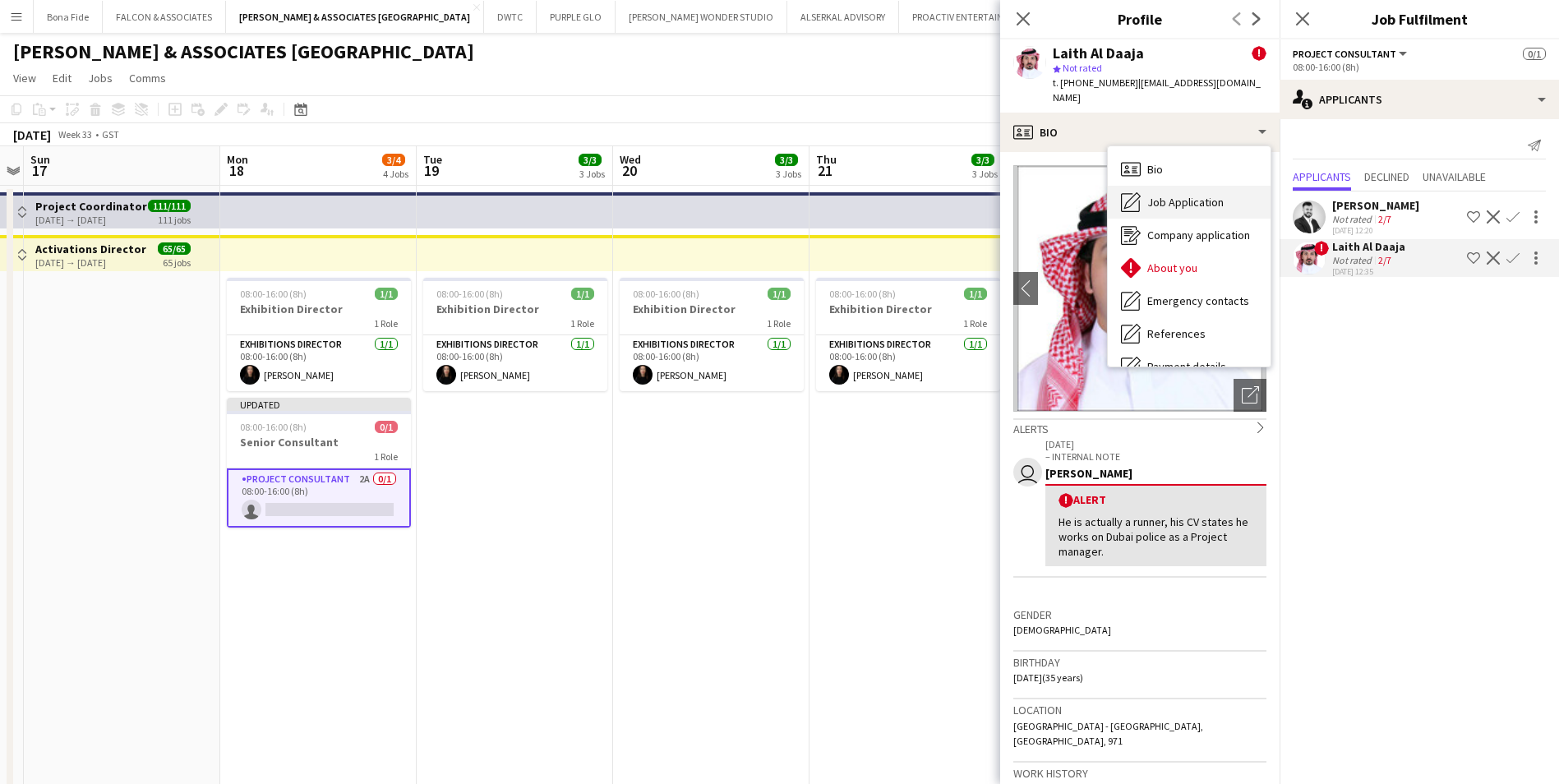
click at [1176, 194] on span "Job Application" at bounding box center [1186, 201] width 76 height 15
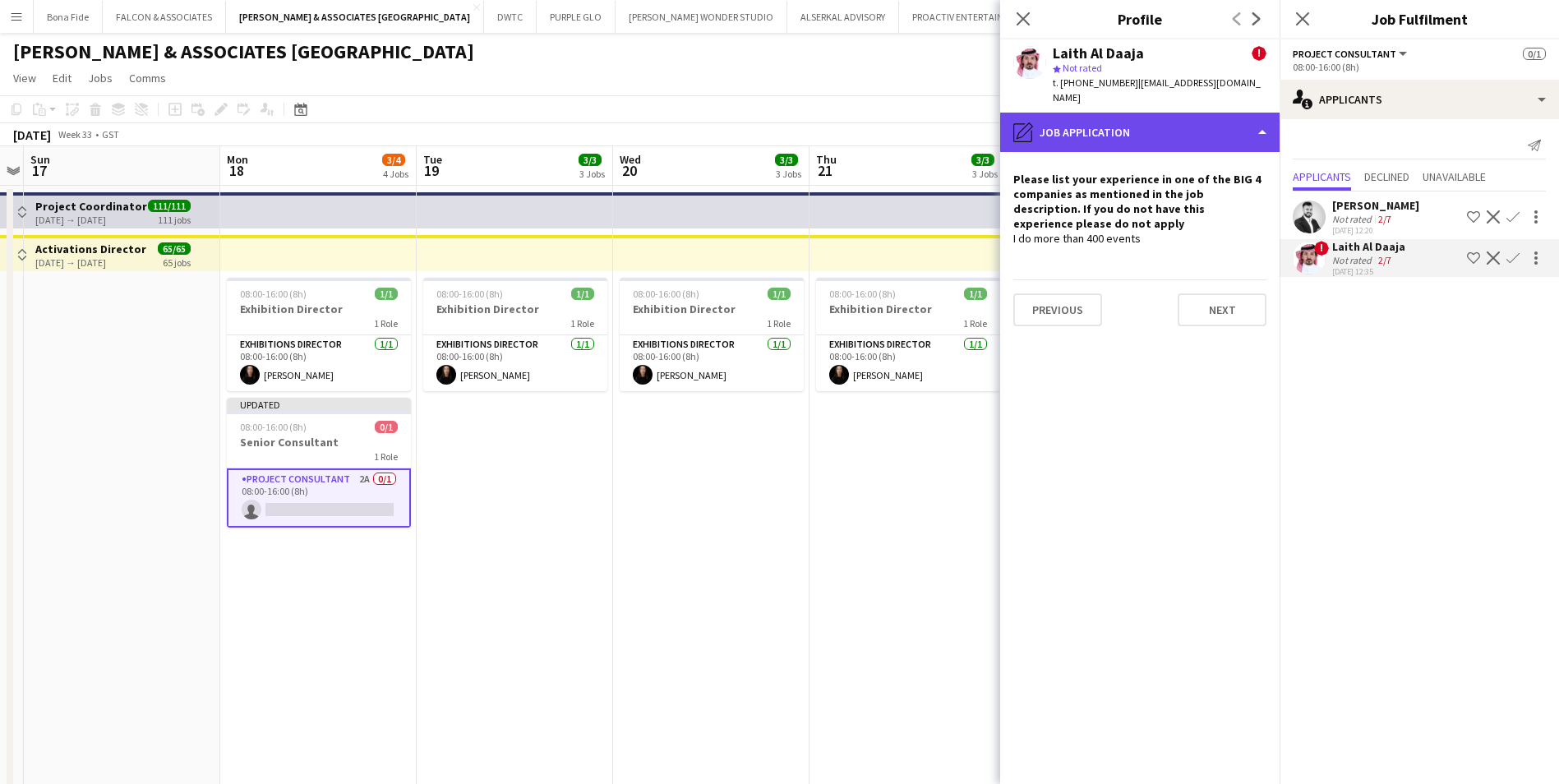
click at [1193, 112] on div "pencil4 Job Application" at bounding box center [1139, 131] width 279 height 40
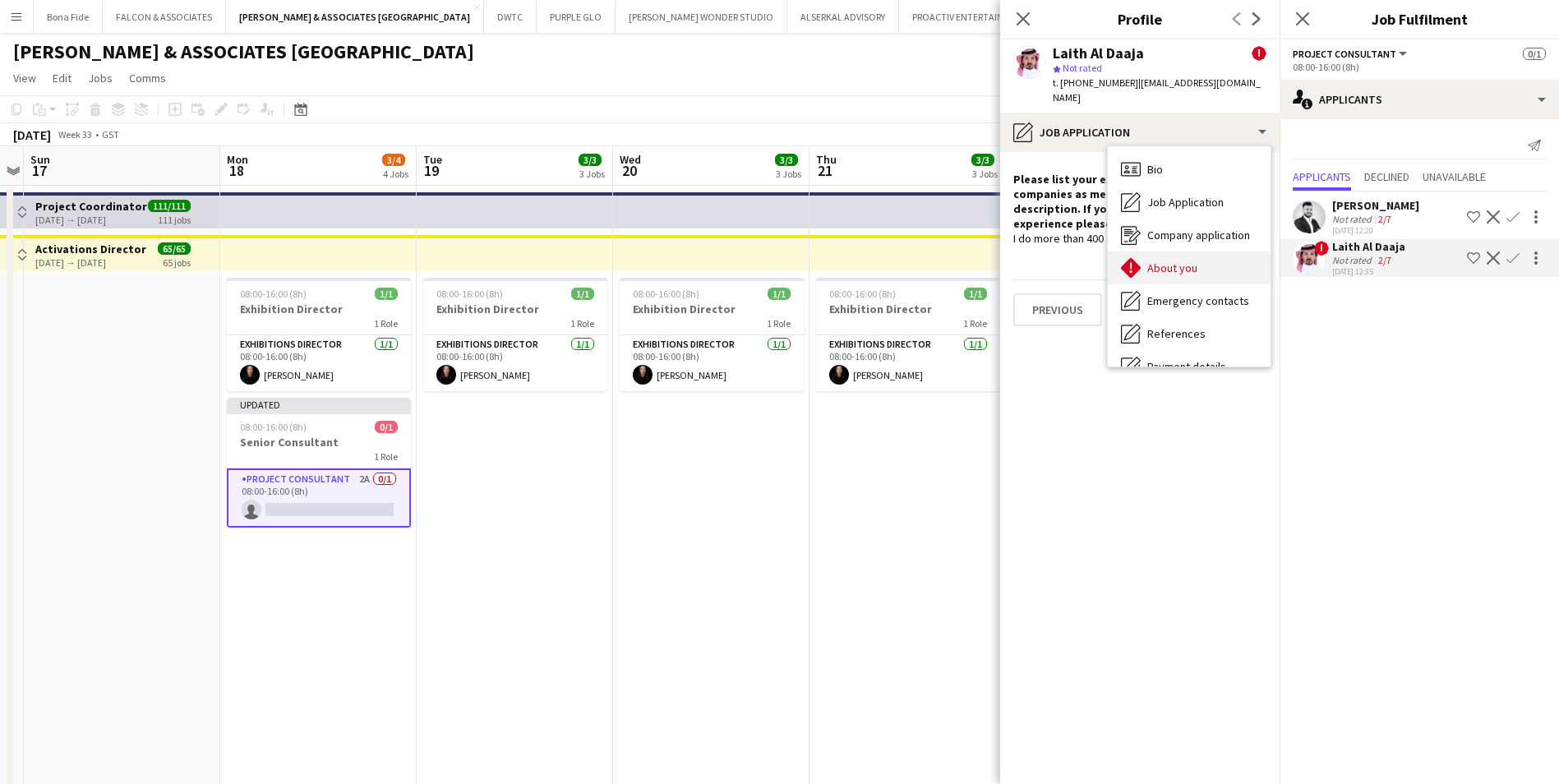
click at [1192, 260] on span "About you" at bounding box center [1173, 267] width 50 height 15
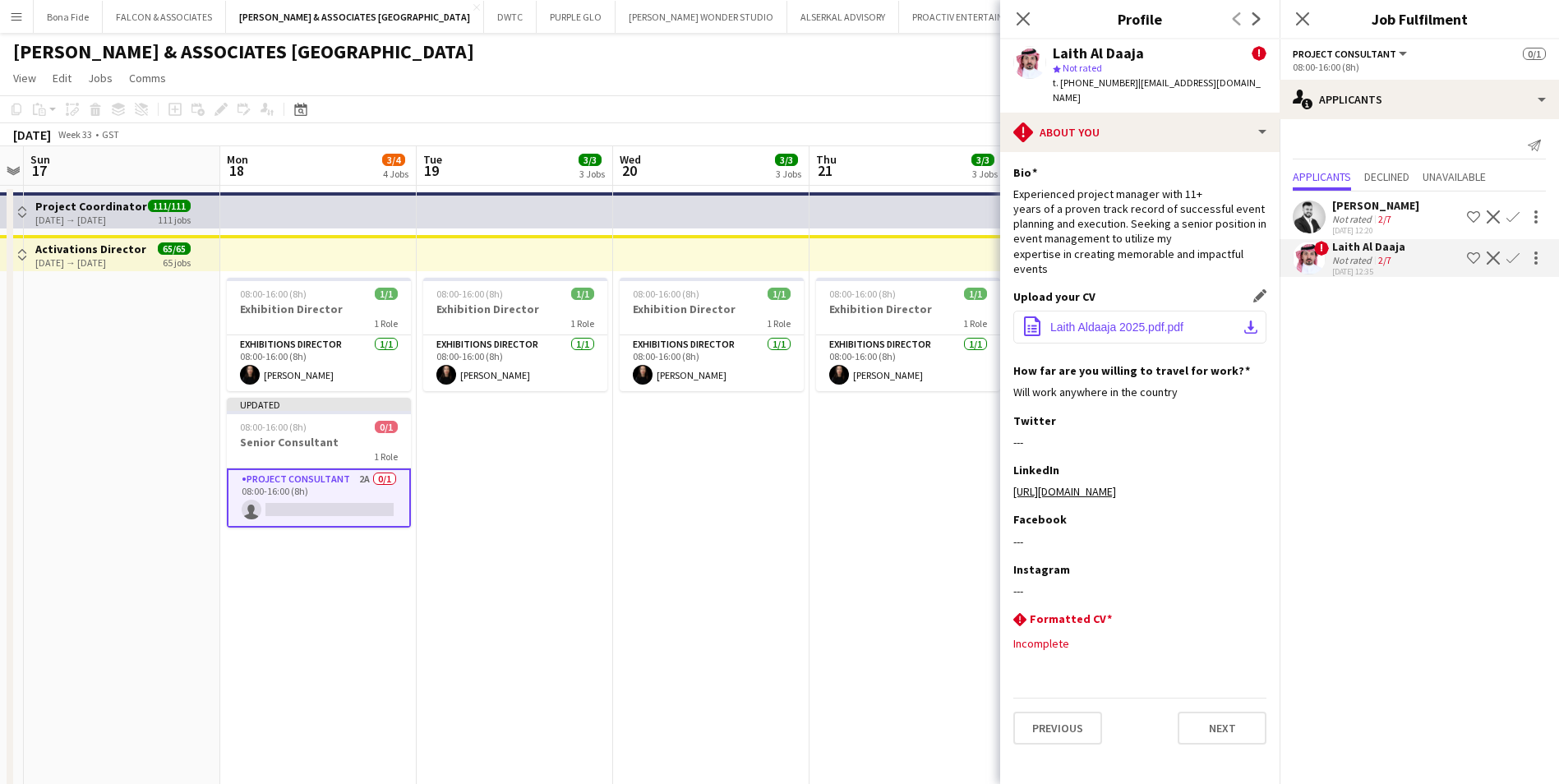
click at [1164, 320] on button "office-file-sheet Laith Aldaaja 2025.pdf.pdf download-bottom" at bounding box center [1140, 327] width 253 height 33
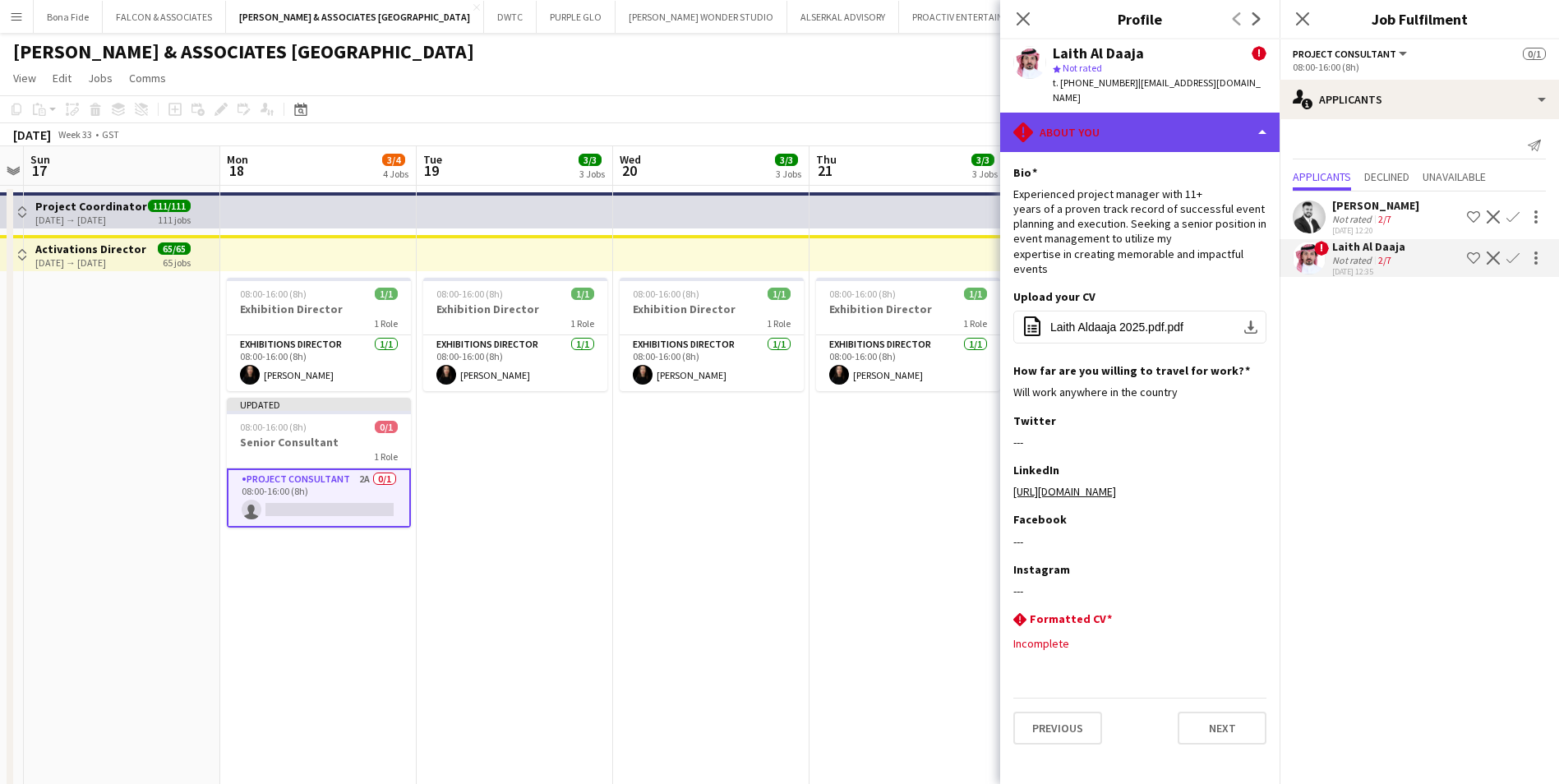
click at [1141, 124] on div "rhombus-alert About you" at bounding box center [1139, 131] width 279 height 40
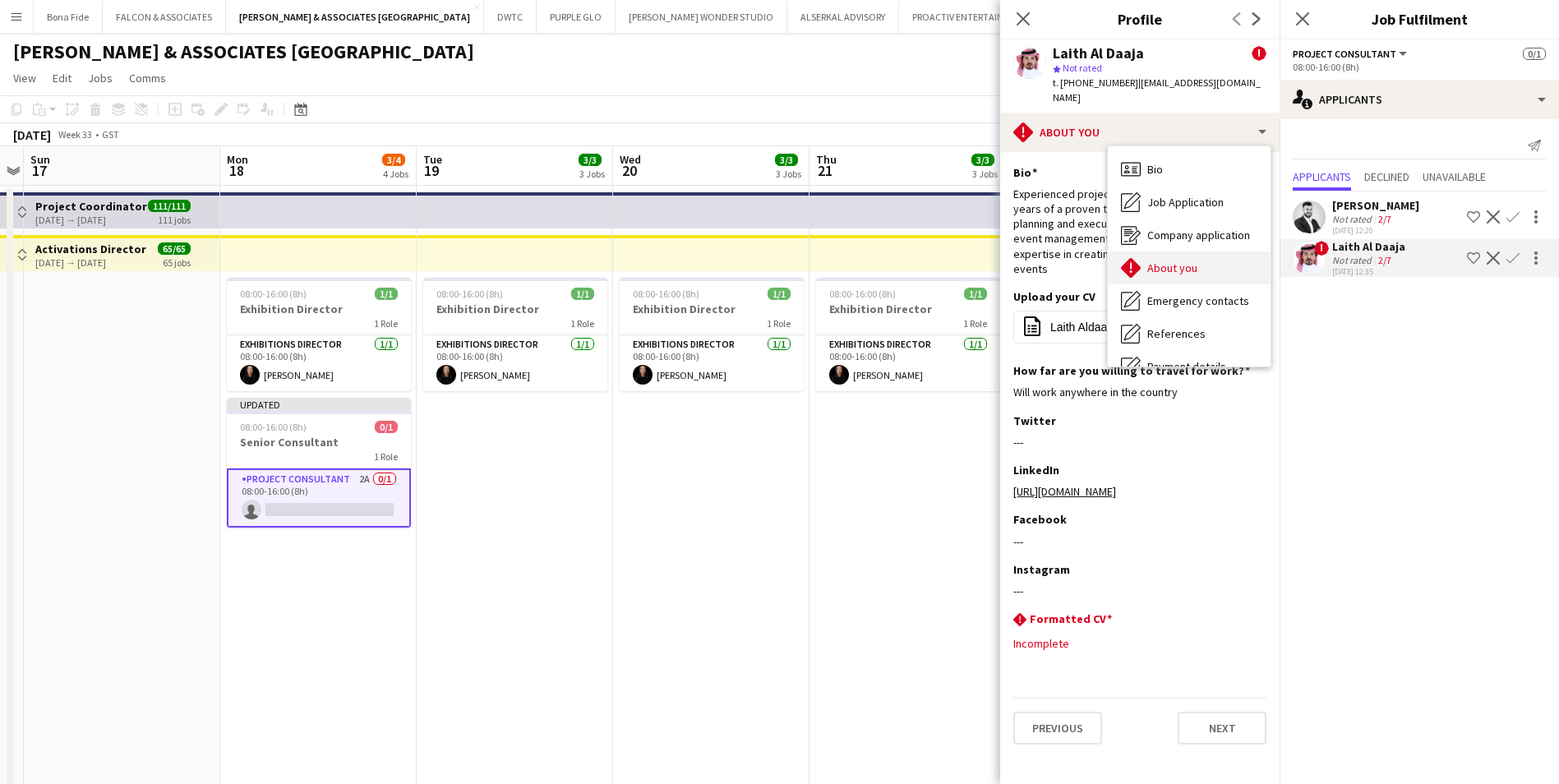
click at [1162, 260] on span "About you" at bounding box center [1173, 267] width 50 height 15
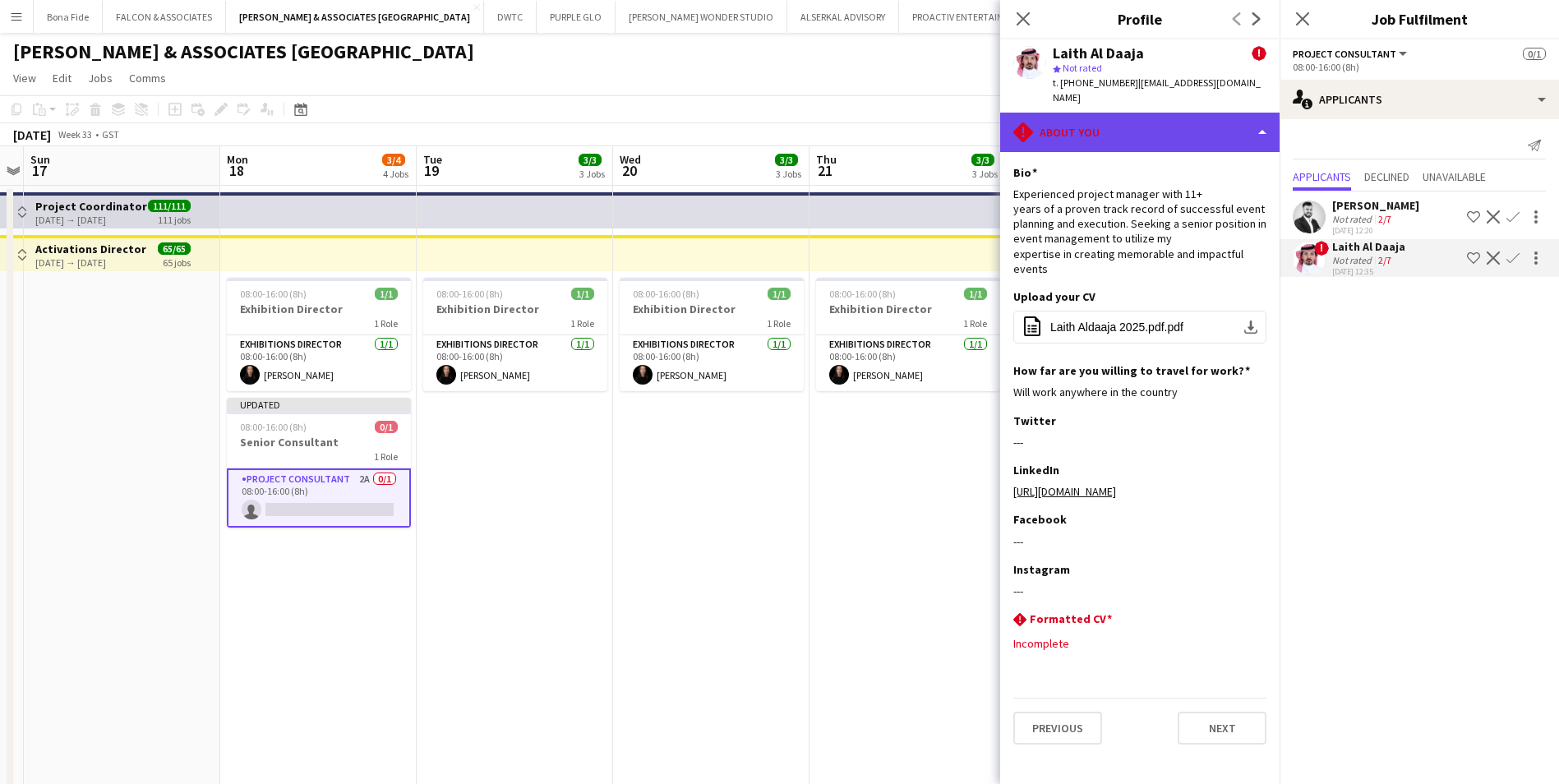
click at [1105, 120] on div "rhombus-alert About you" at bounding box center [1139, 131] width 279 height 40
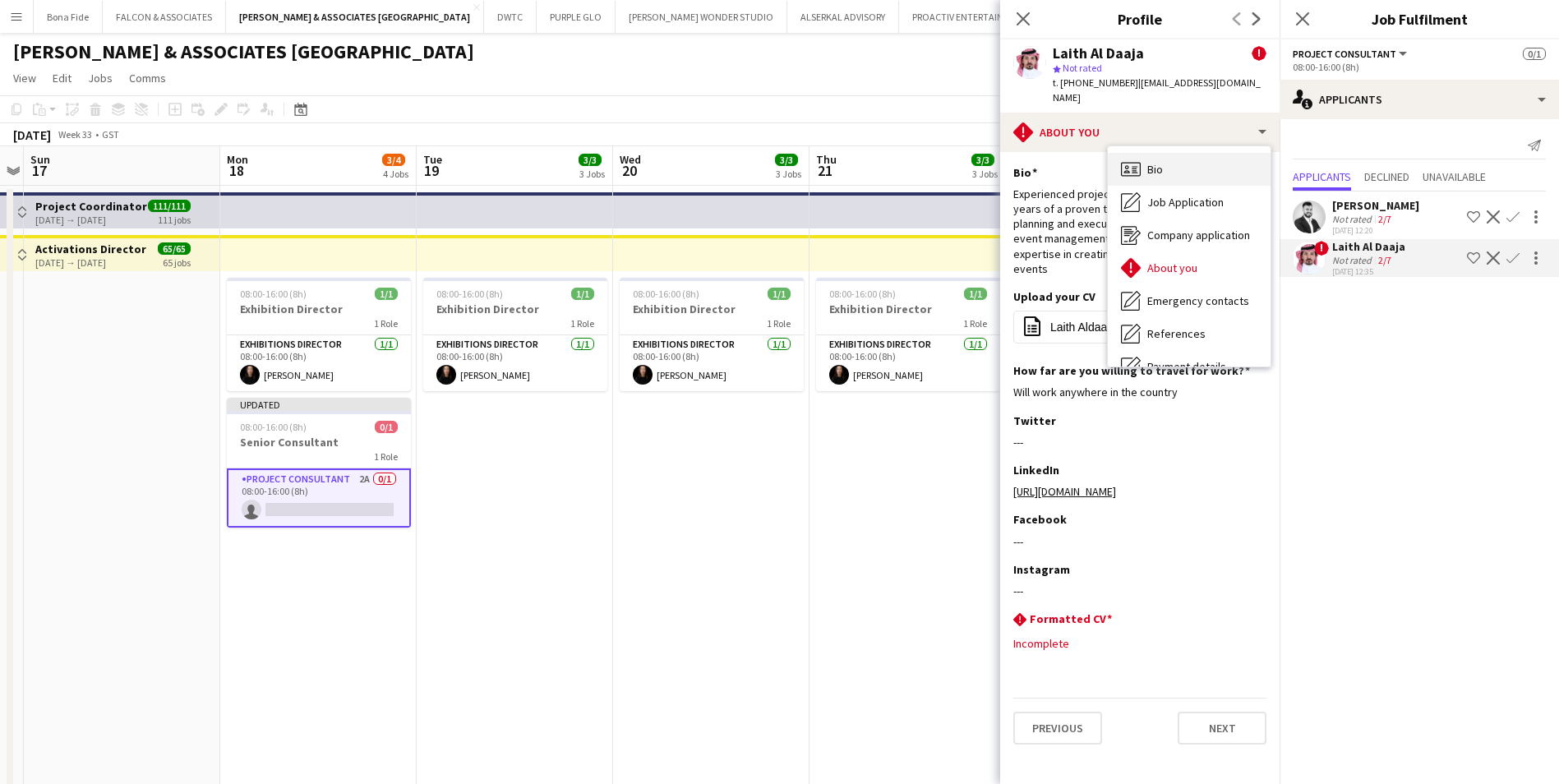
click at [1135, 167] on icon at bounding box center [1133, 167] width 5 height 1
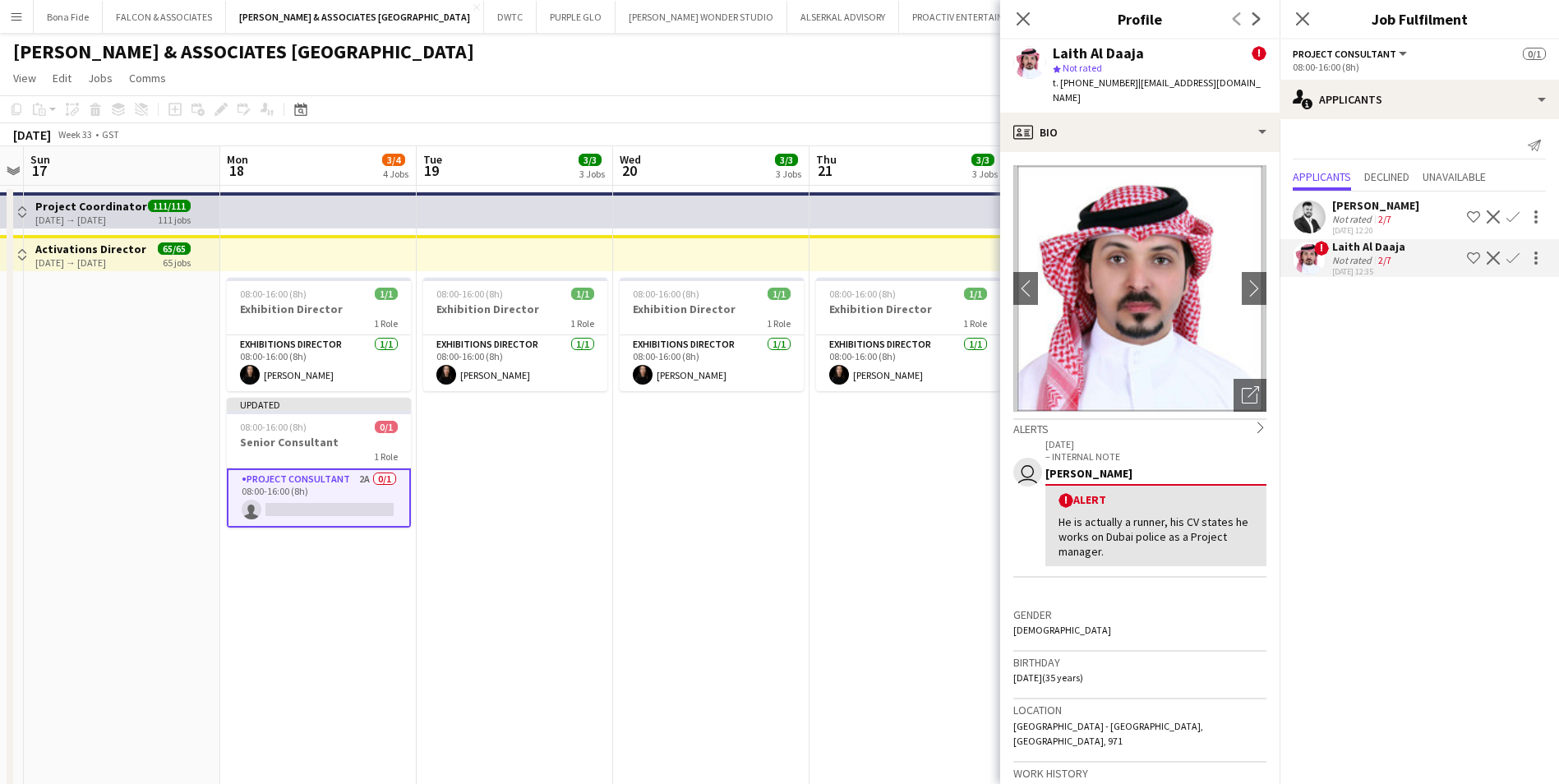
click at [1501, 249] on button "Decline" at bounding box center [1493, 258] width 19 height 19
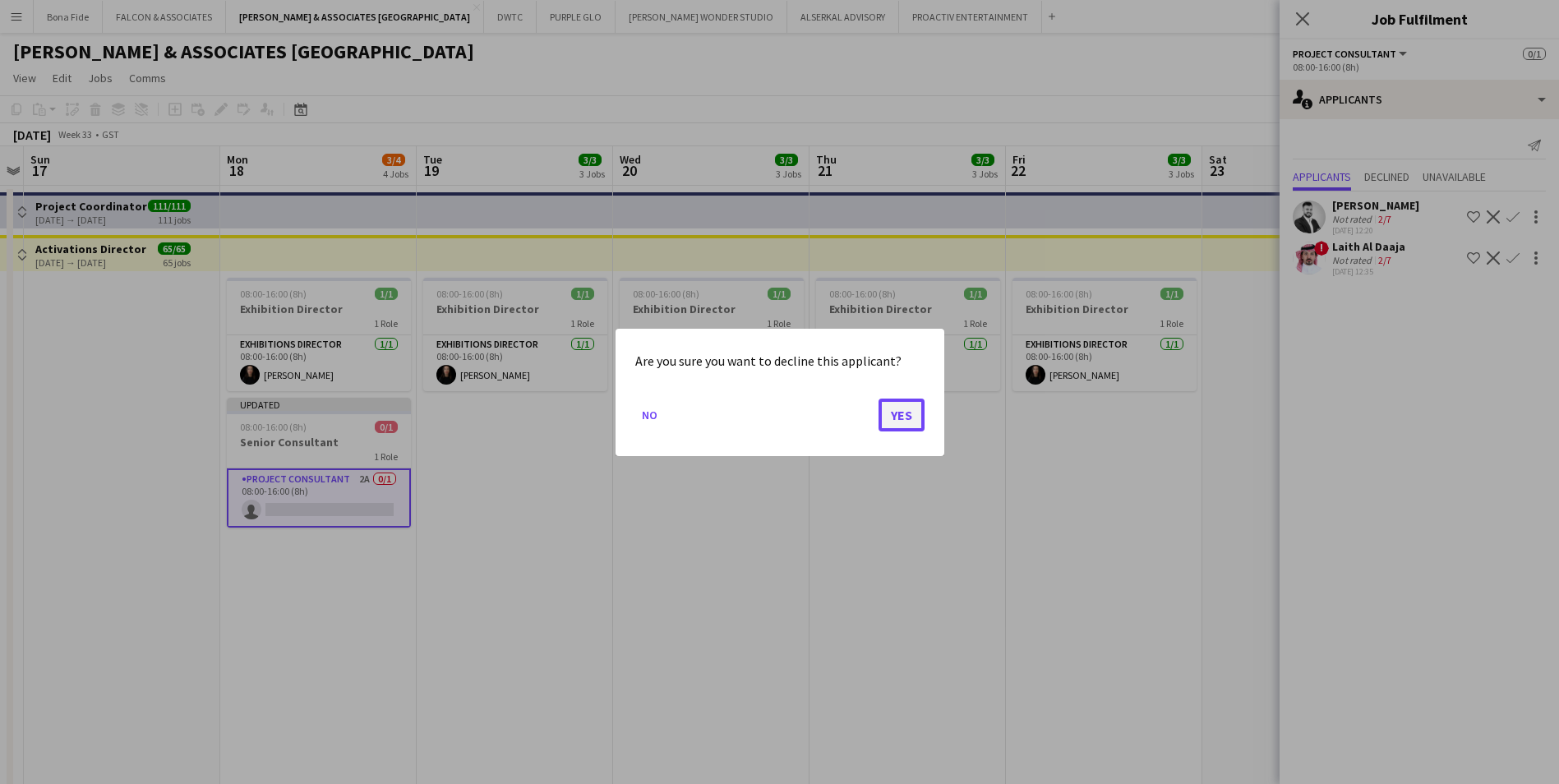
click at [900, 410] on button "Yes" at bounding box center [902, 414] width 46 height 33
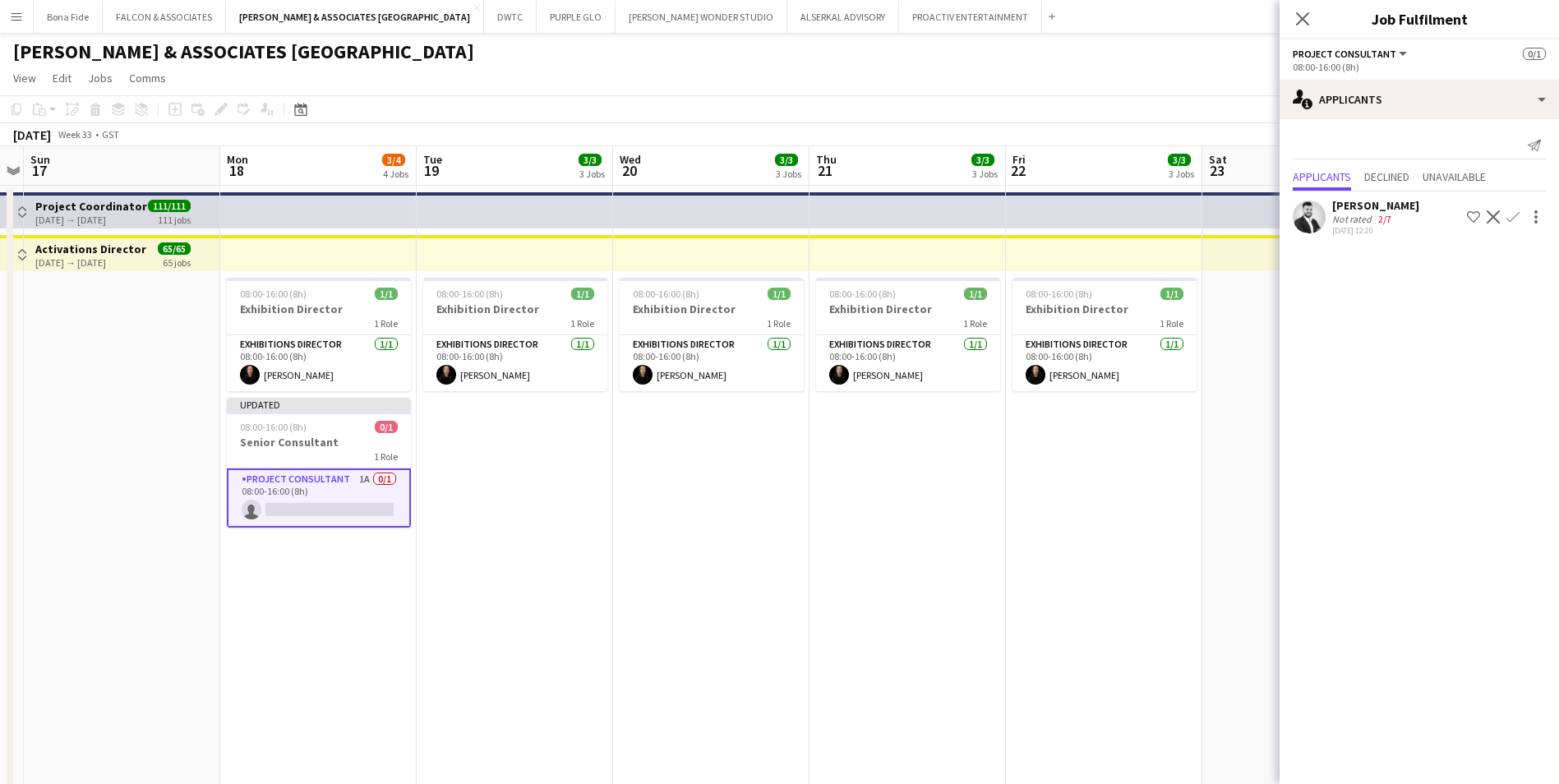
drag, startPoint x: 1408, startPoint y: 436, endPoint x: 1412, endPoint y: 551, distance: 115.1
click at [1414, 557] on mat-expansion-panel "users2 Applicants Send notification Applicants Declined Unavailable SYED ABBAS …" at bounding box center [1419, 451] width 279 height 665
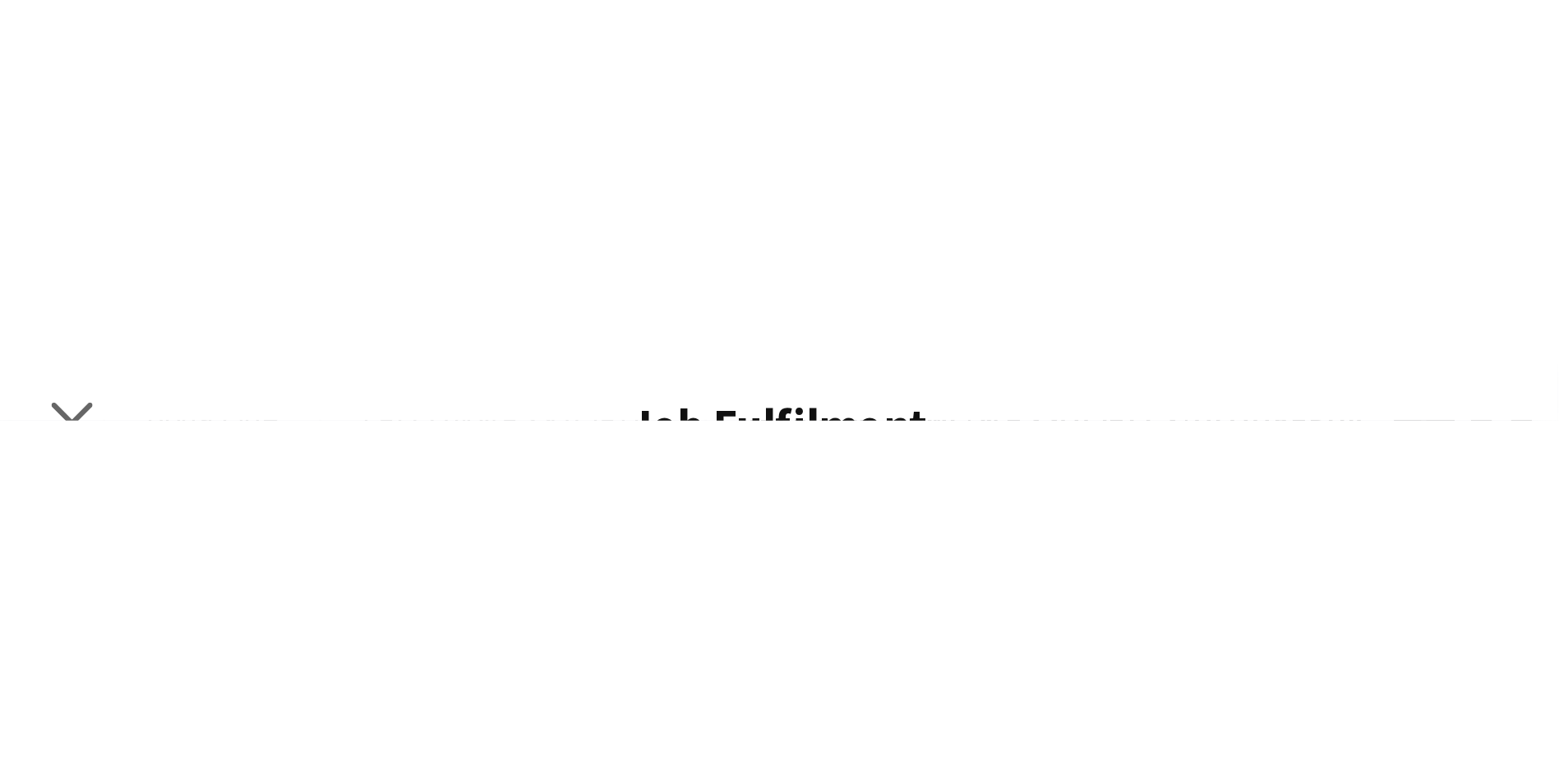
scroll to position [0, 566]
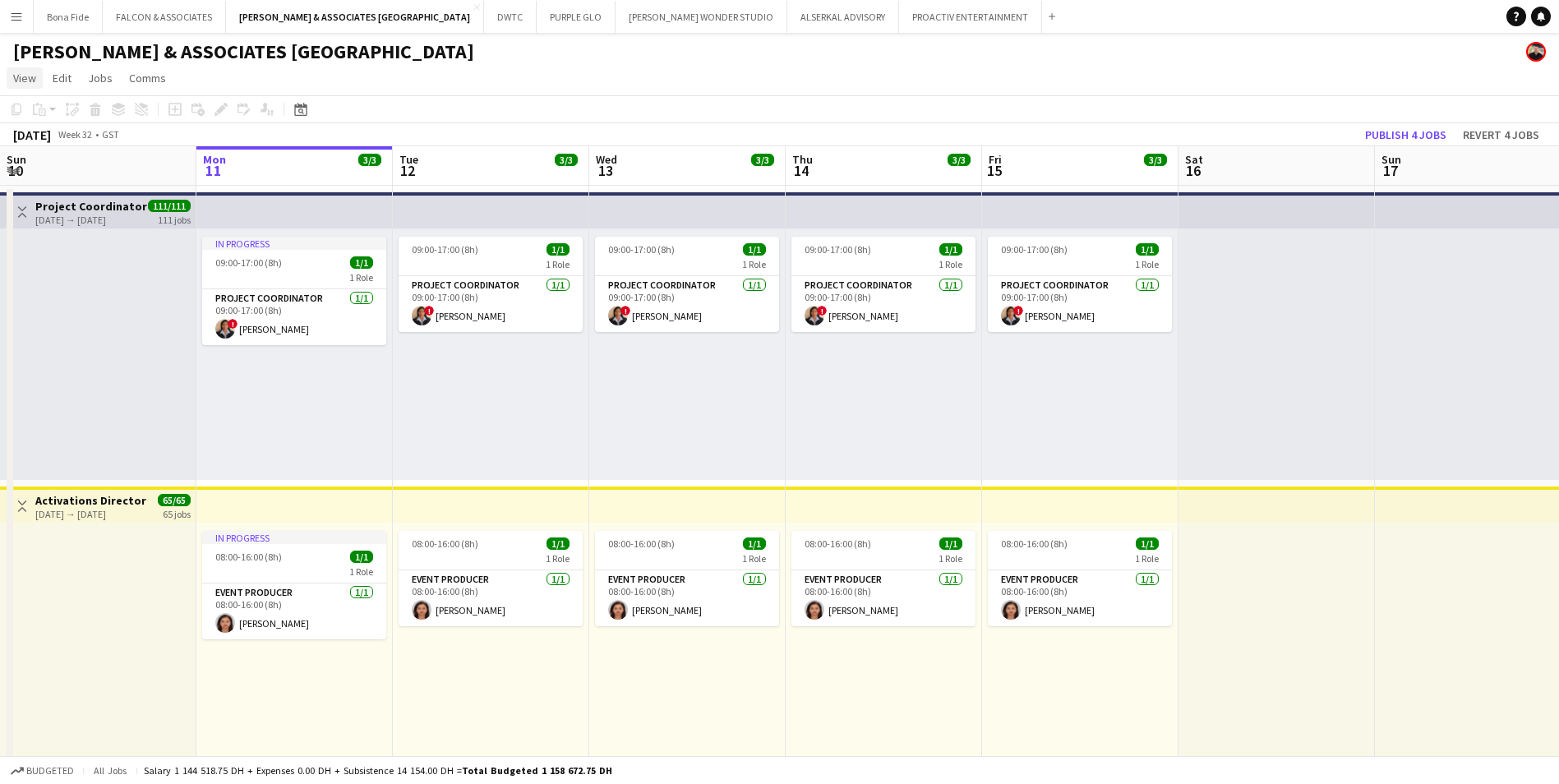
click at [22, 73] on link "View" at bounding box center [24, 78] width 36 height 21
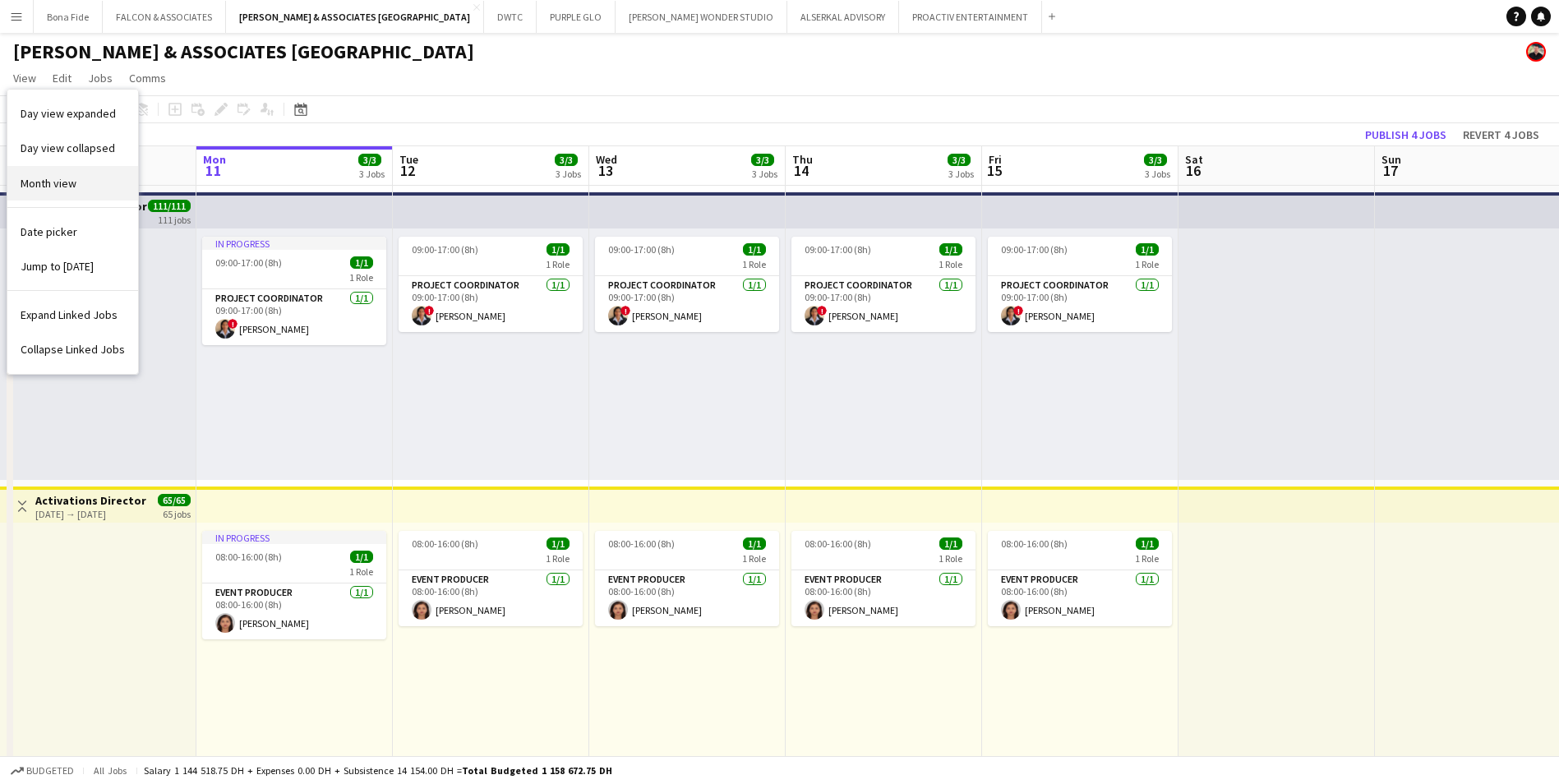
click at [67, 196] on link "Month view" at bounding box center [73, 184] width 131 height 35
